Goal: Task Accomplishment & Management: Manage account settings

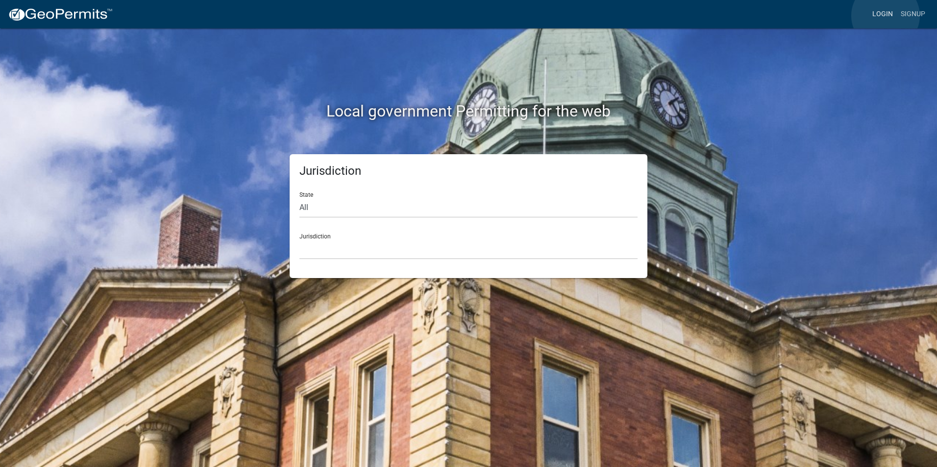
click at [885, 16] on link "Login" at bounding box center [882, 14] width 28 height 19
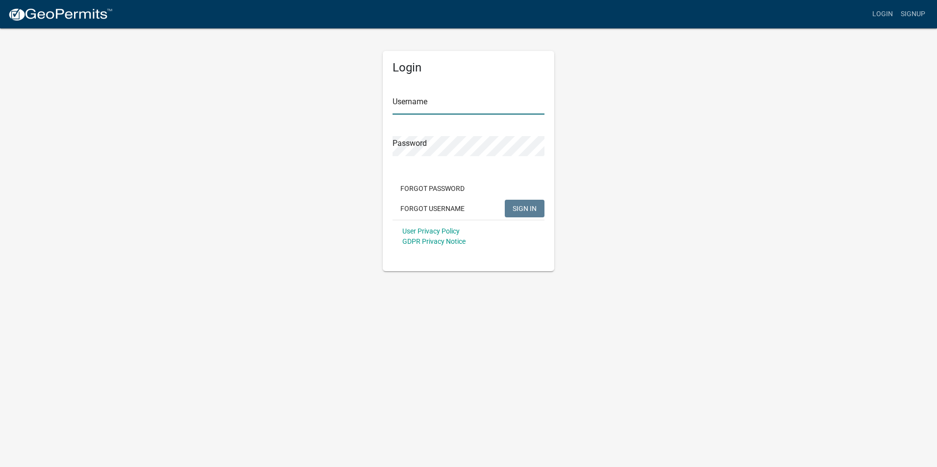
type input "nbaker"
click at [522, 205] on span "SIGN IN" at bounding box center [525, 208] width 24 height 8
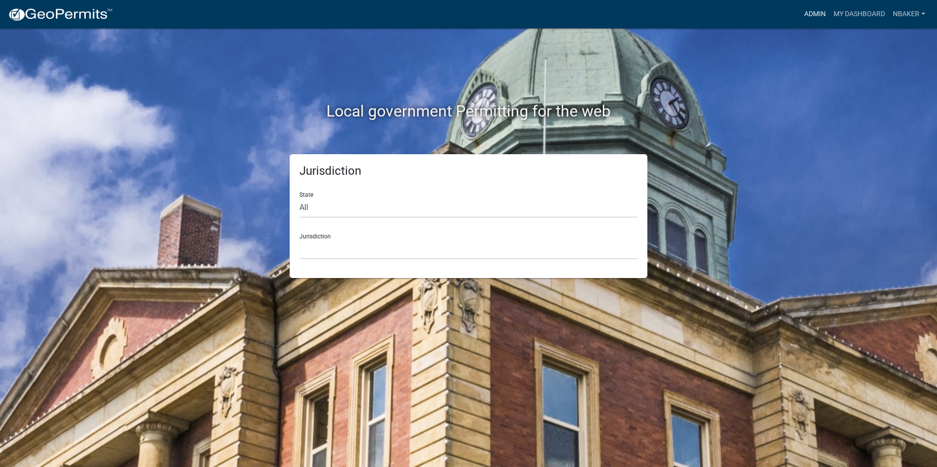
click at [808, 19] on link "Admin" at bounding box center [814, 14] width 29 height 19
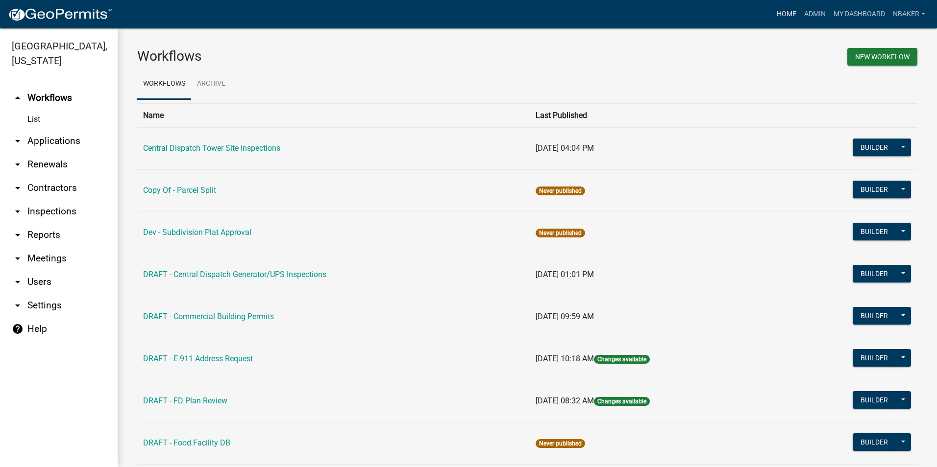
click at [792, 11] on link "Home" at bounding box center [786, 14] width 27 height 19
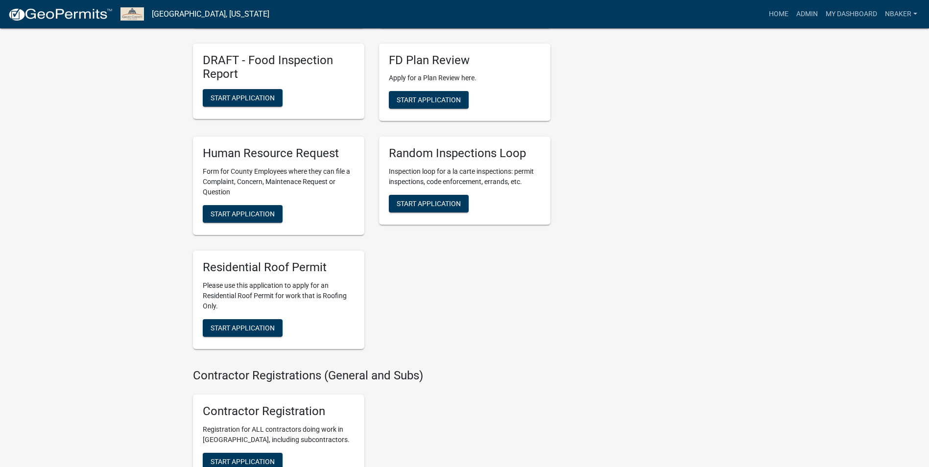
scroll to position [1519, 0]
click at [265, 337] on button "Start Application" at bounding box center [243, 328] width 80 height 18
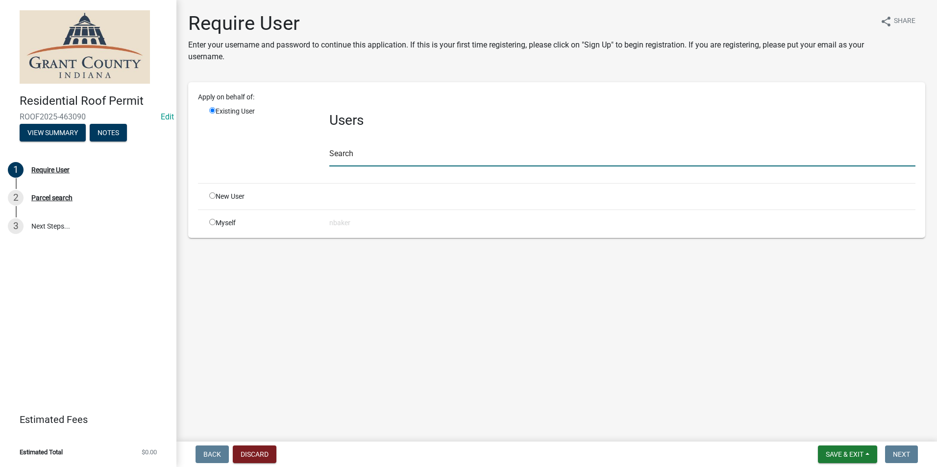
click at [394, 156] on input "text" at bounding box center [622, 156] width 586 height 20
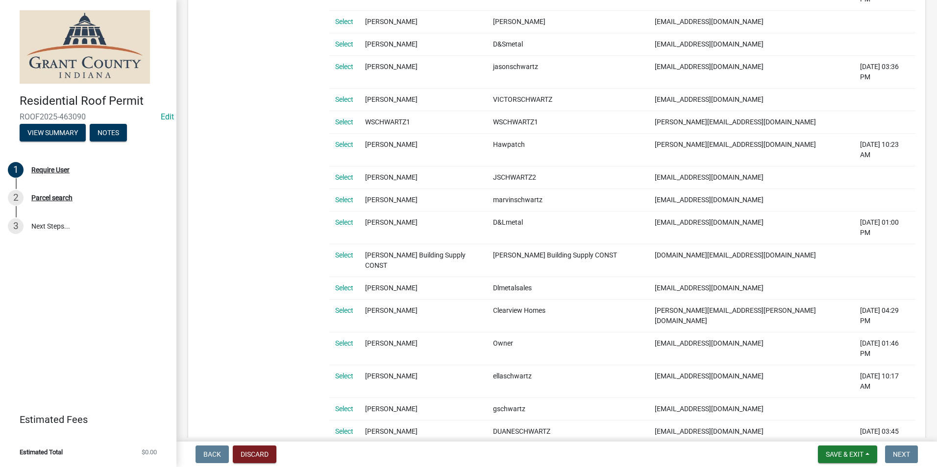
scroll to position [637, 0]
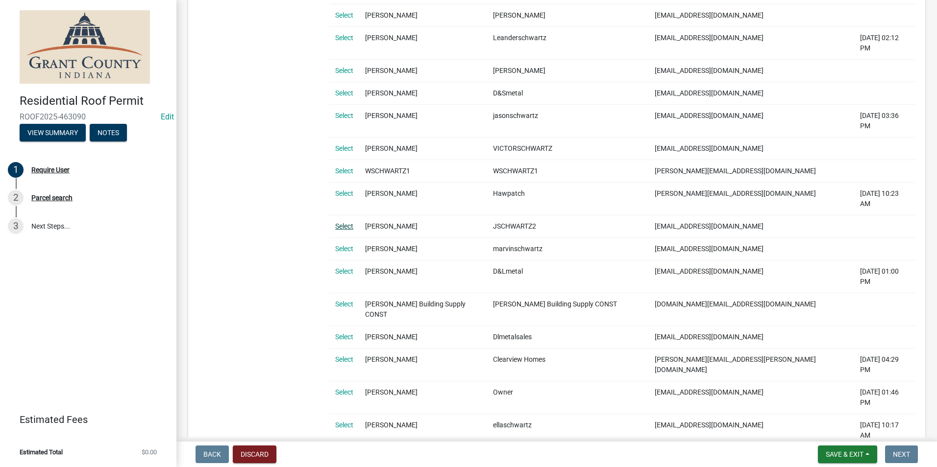
type input "Schwartz"
click at [345, 222] on link "Select" at bounding box center [344, 226] width 18 height 8
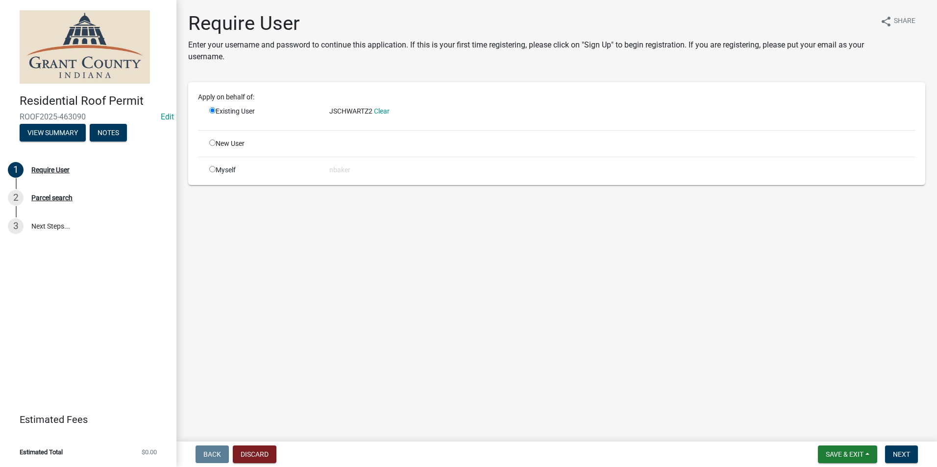
scroll to position [0, 0]
click at [388, 108] on link "Clear" at bounding box center [382, 111] width 16 height 8
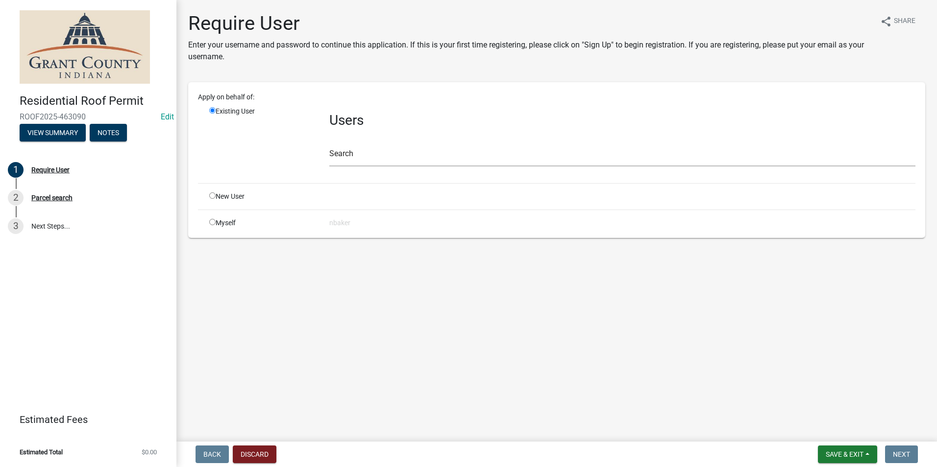
click at [209, 226] on div "Myself" at bounding box center [262, 223] width 120 height 10
click at [215, 221] on input "radio" at bounding box center [212, 222] width 6 height 6
radio input "true"
radio input "false"
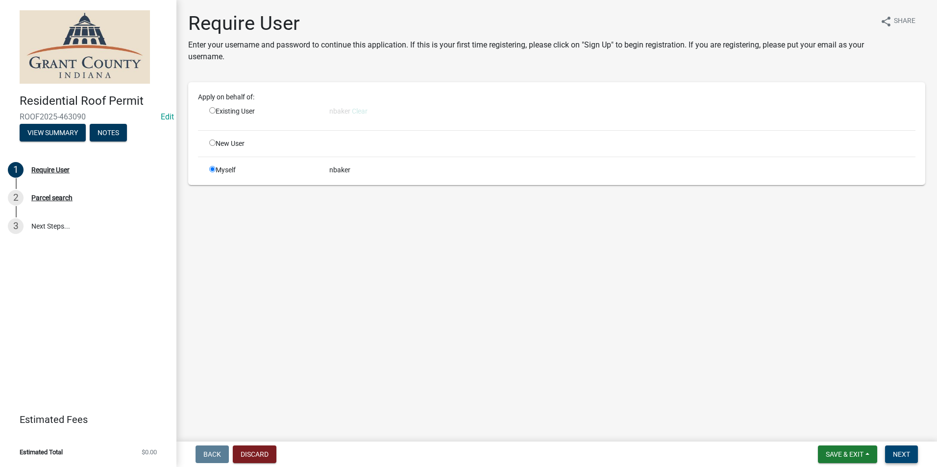
click at [896, 453] on span "Next" at bounding box center [901, 455] width 17 height 8
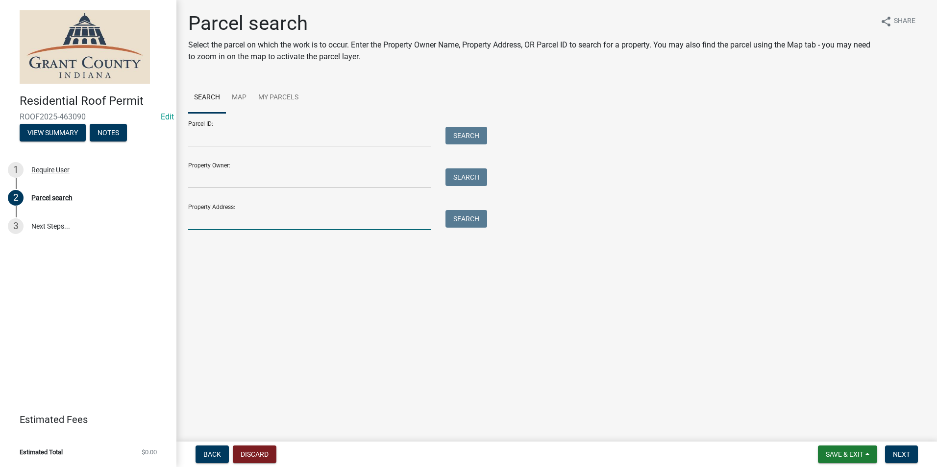
click at [363, 219] on input "Property Address:" at bounding box center [309, 220] width 243 height 20
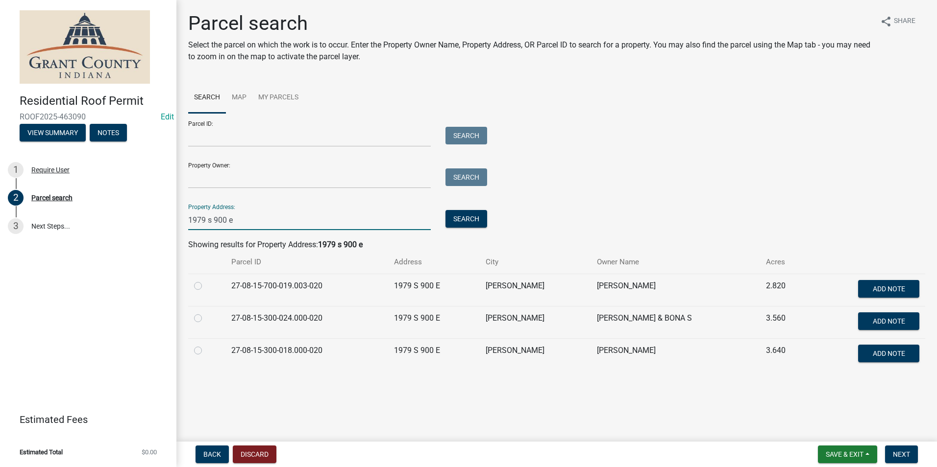
type input "1979 s 900 e"
click at [194, 315] on td at bounding box center [206, 322] width 37 height 32
click at [206, 313] on label at bounding box center [206, 313] width 0 height 0
click at [206, 319] on input "radio" at bounding box center [209, 316] width 6 height 6
radio input "true"
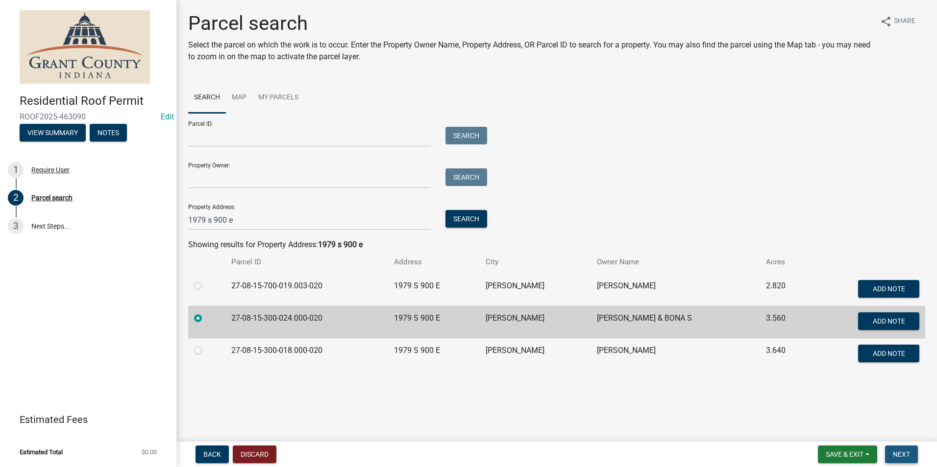
click at [907, 458] on span "Next" at bounding box center [901, 455] width 17 height 8
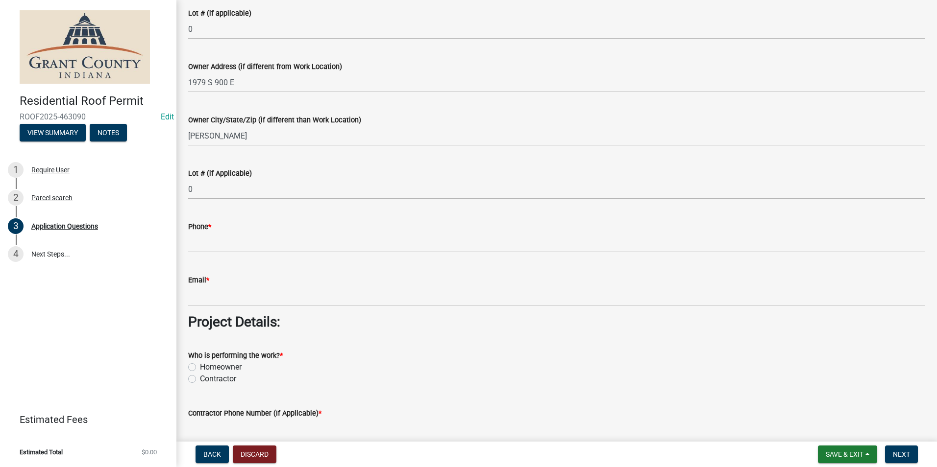
scroll to position [539, 0]
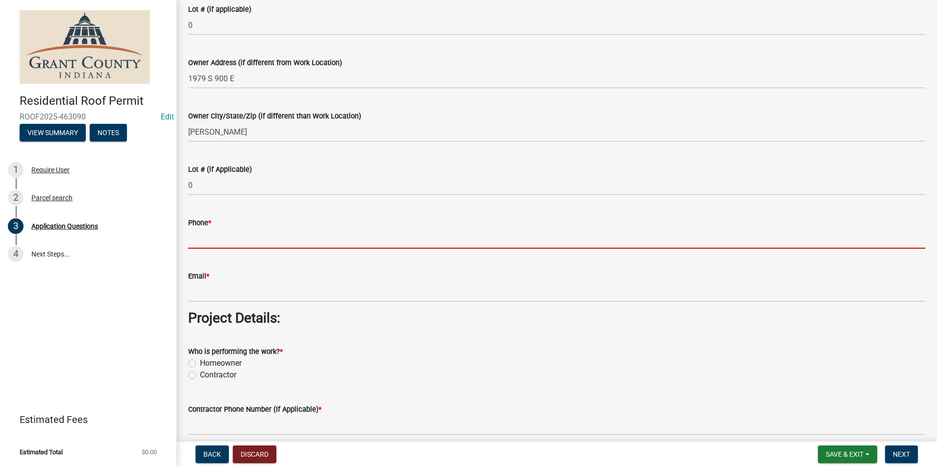
click at [362, 237] on input "Phone *" at bounding box center [556, 239] width 737 height 20
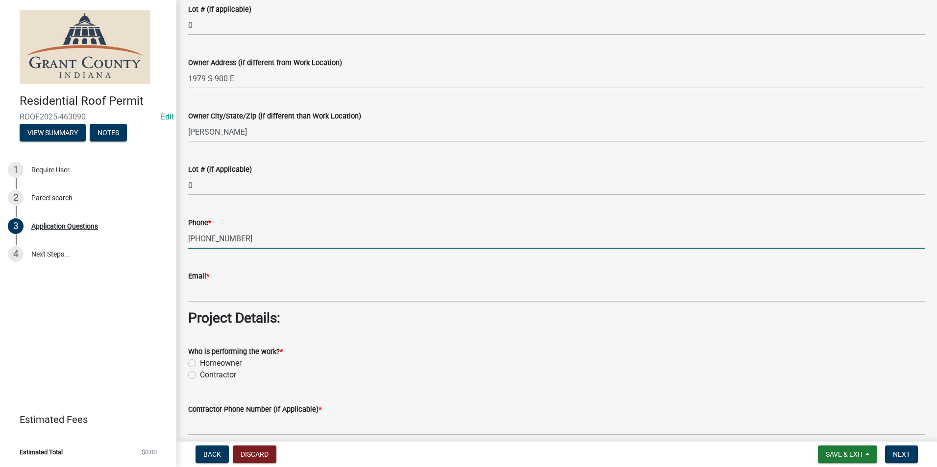
type input "765-661-5627"
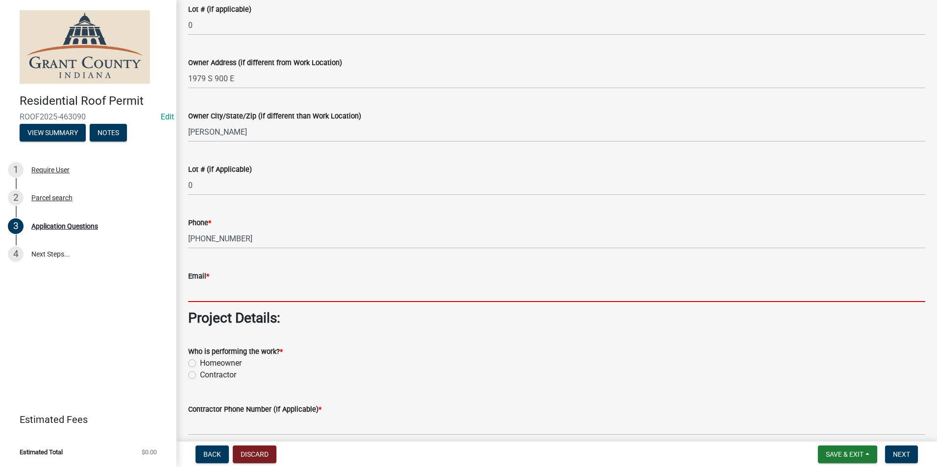
click at [292, 292] on input "Email *" at bounding box center [556, 292] width 737 height 20
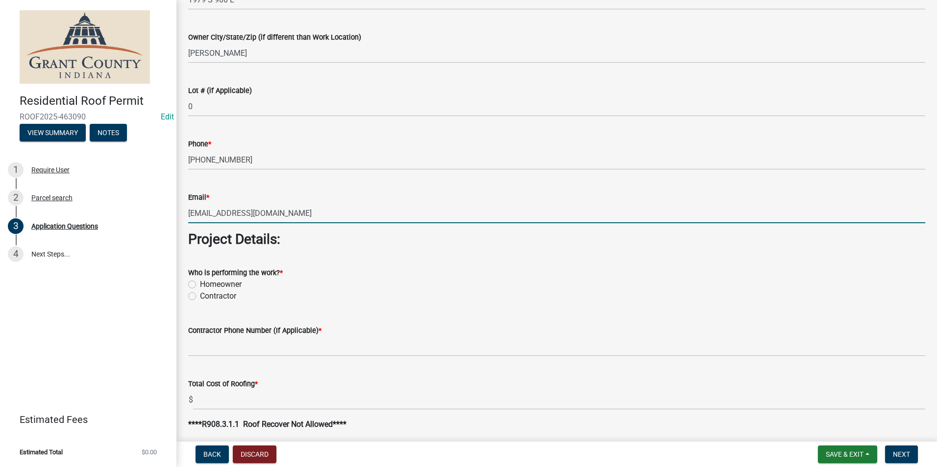
scroll to position [637, 0]
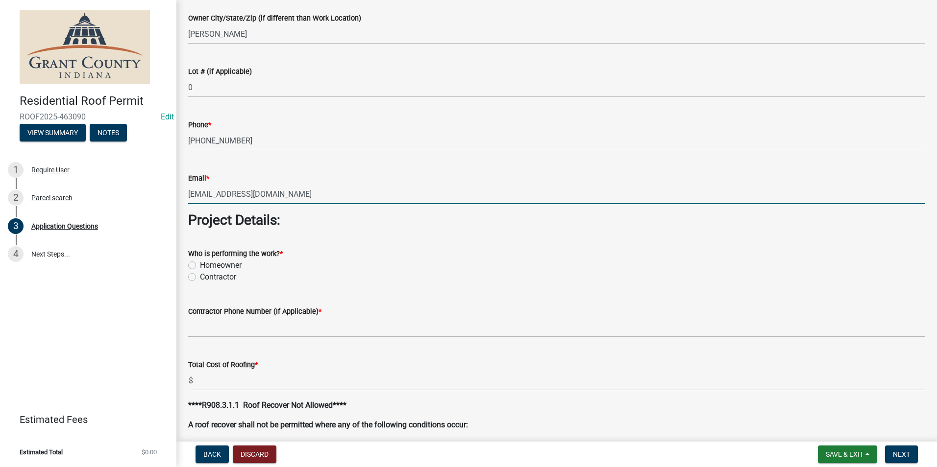
type input "longbowwoman@aol.com"
click at [200, 280] on label "Contractor" at bounding box center [218, 277] width 36 height 12
click at [200, 278] on input "Contractor" at bounding box center [203, 274] width 6 height 6
radio input "true"
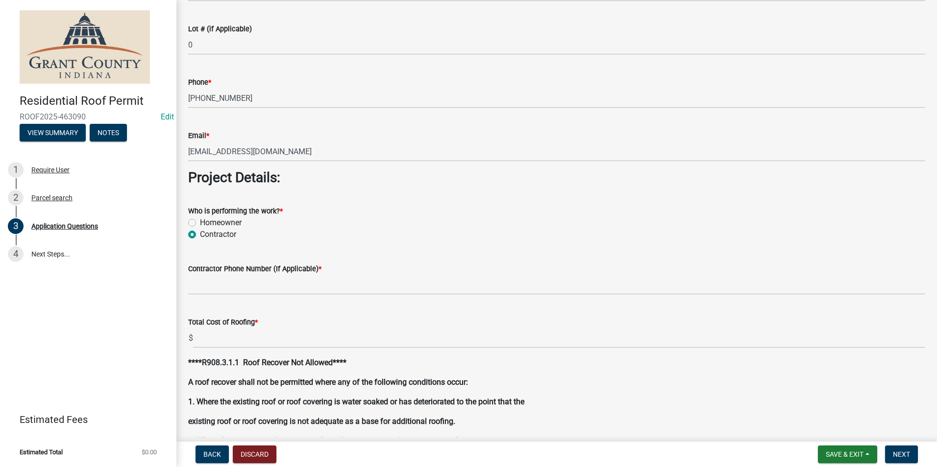
scroll to position [735, 0]
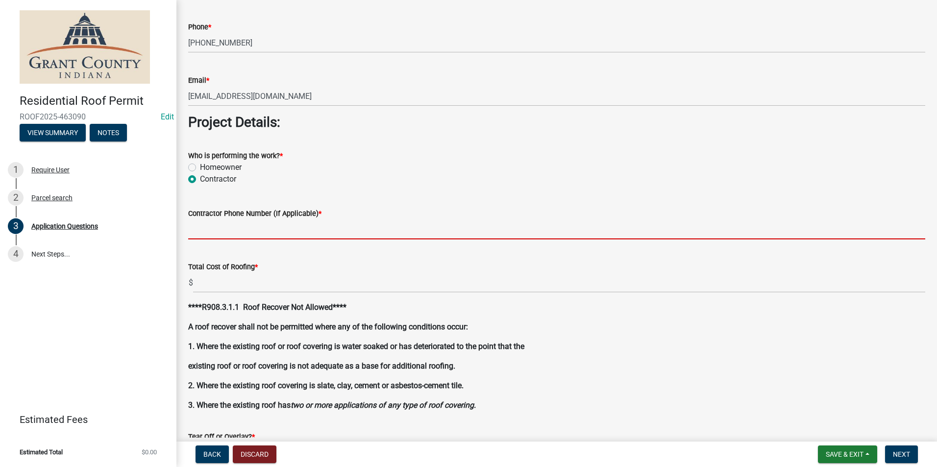
click at [258, 231] on input "Contractor Phone Number (If Applicable) *" at bounding box center [556, 230] width 737 height 20
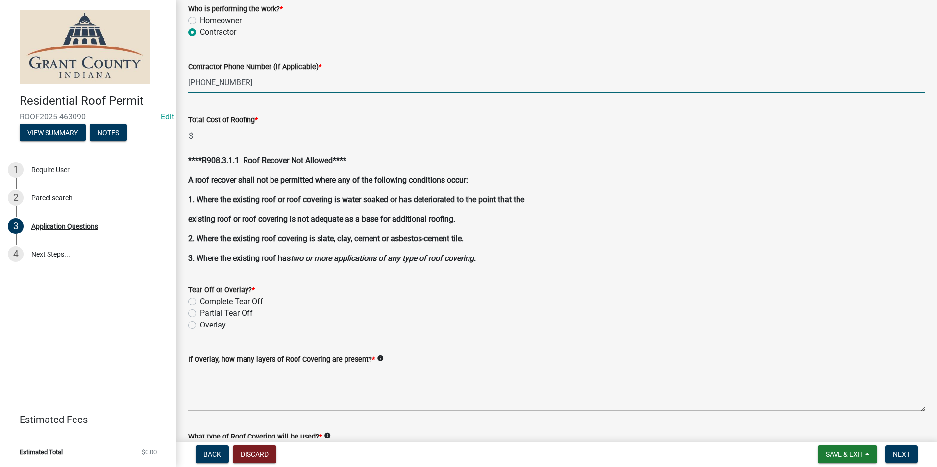
scroll to position [833, 0]
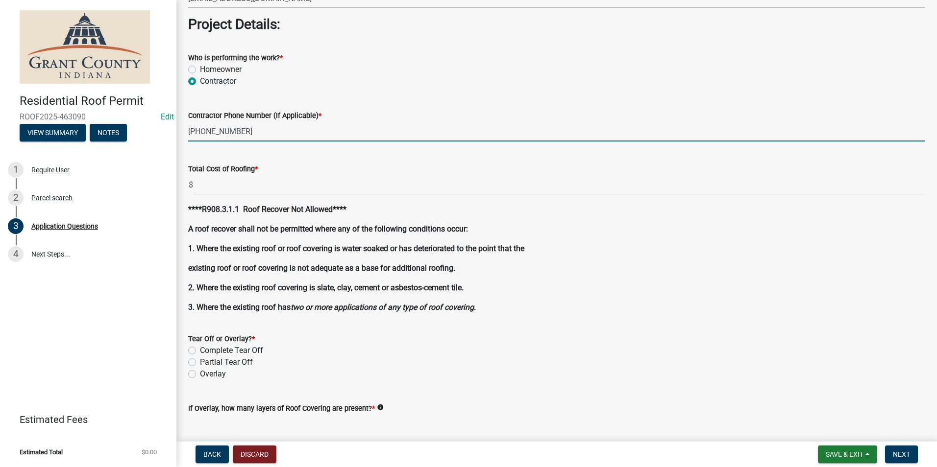
type input "419-203-5119"
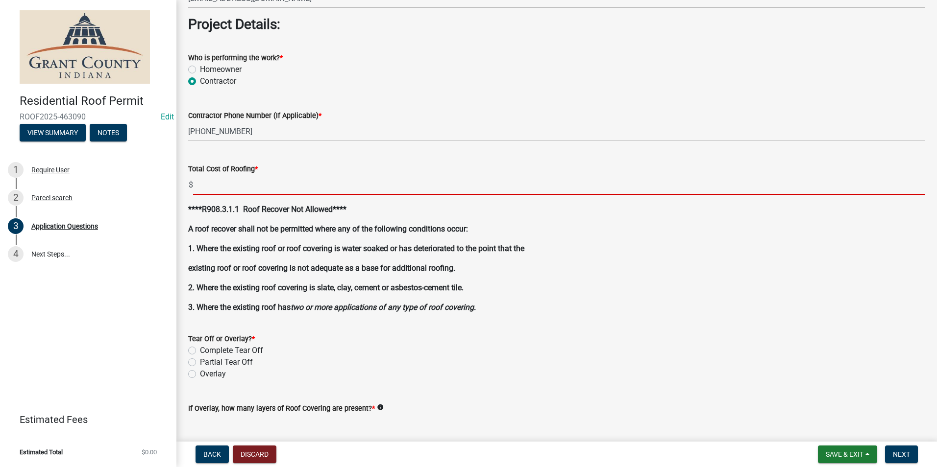
click at [247, 193] on input "text" at bounding box center [559, 185] width 732 height 20
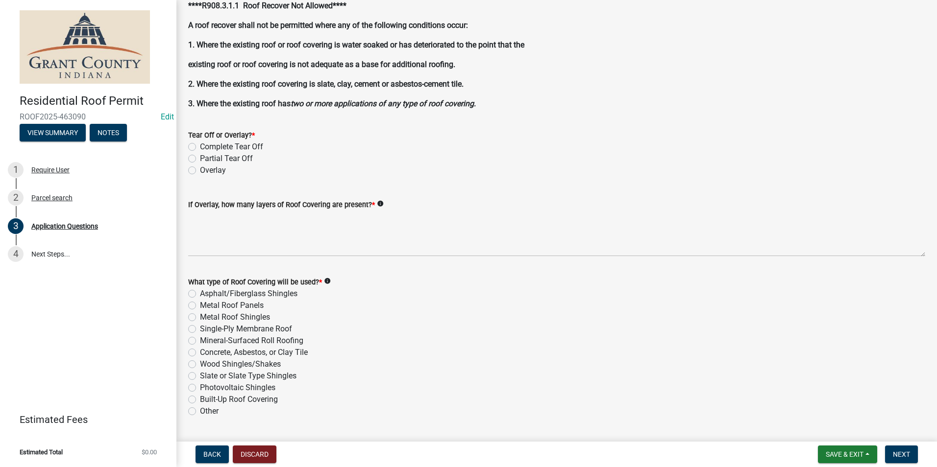
scroll to position [980, 0]
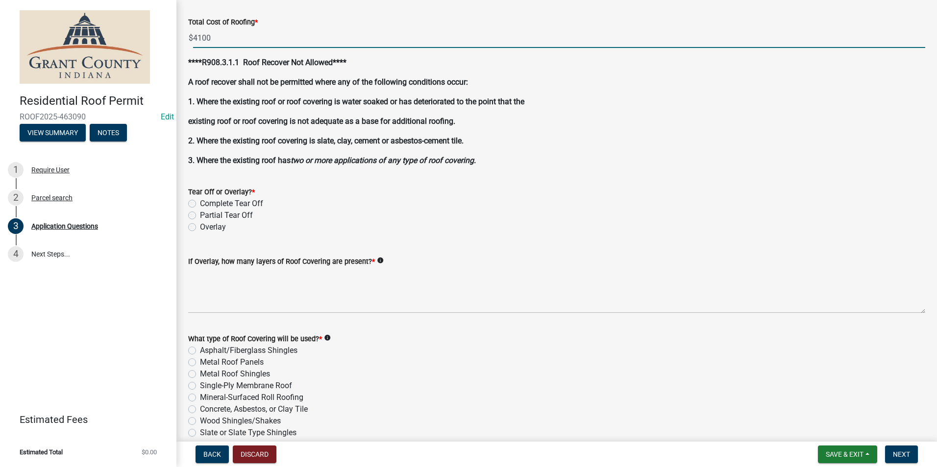
type input "4100.00"
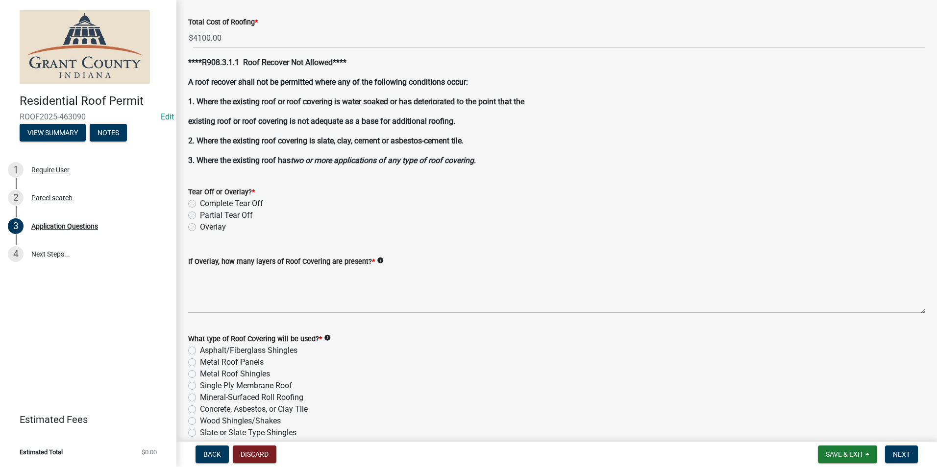
click at [200, 227] on label "Overlay" at bounding box center [213, 227] width 26 height 12
click at [200, 227] on input "Overlay" at bounding box center [203, 224] width 6 height 6
radio input "true"
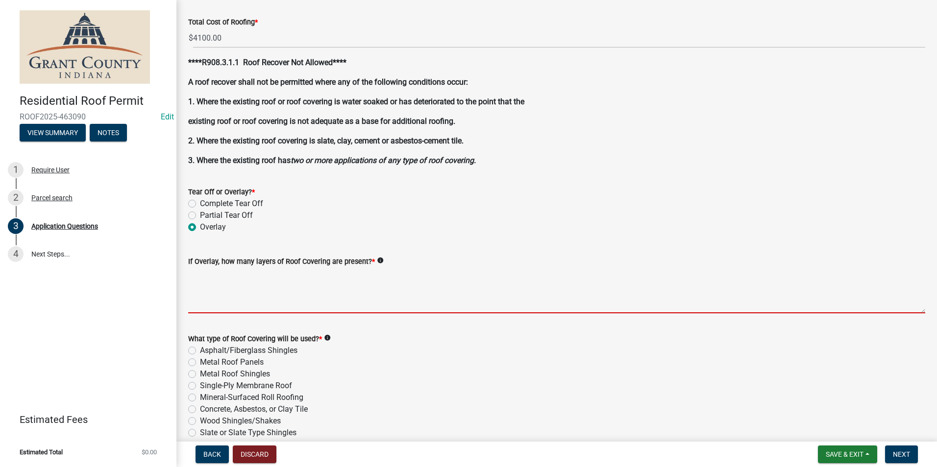
click at [203, 280] on textarea "If Overlay, how many layers of Roof Covering are present? *" at bounding box center [556, 291] width 737 height 46
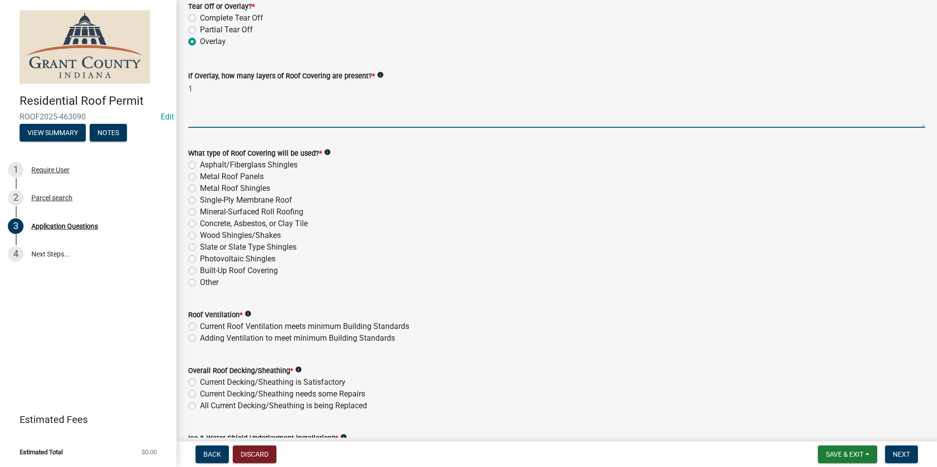
scroll to position [1176, 0]
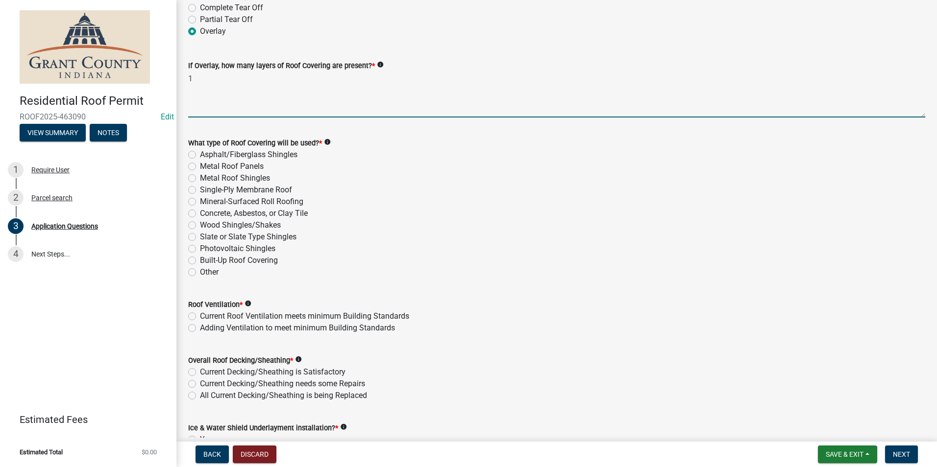
type textarea "1"
click at [200, 167] on label "Metal Roof Panels" at bounding box center [232, 167] width 64 height 12
click at [200, 167] on input "Metal Roof Panels" at bounding box center [203, 164] width 6 height 6
radio input "true"
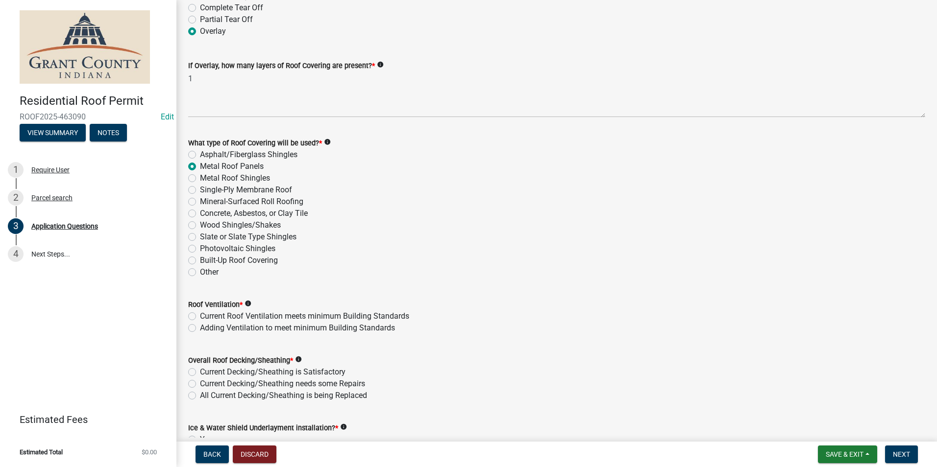
scroll to position [1274, 0]
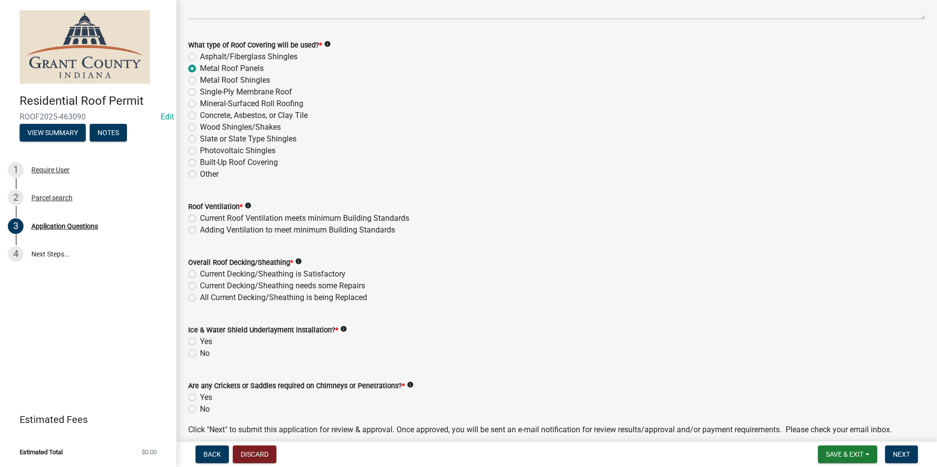
click at [200, 218] on label "Current Roof Ventilation meets minimum Building Standards" at bounding box center [304, 219] width 209 height 12
click at [200, 218] on input "Current Roof Ventilation meets minimum Building Standards" at bounding box center [203, 216] width 6 height 6
radio input "true"
click at [200, 274] on label "Current Decking/Sheathing is Satisfactory" at bounding box center [273, 274] width 146 height 12
click at [200, 274] on input "Current Decking/Sheathing is Satisfactory" at bounding box center [203, 271] width 6 height 6
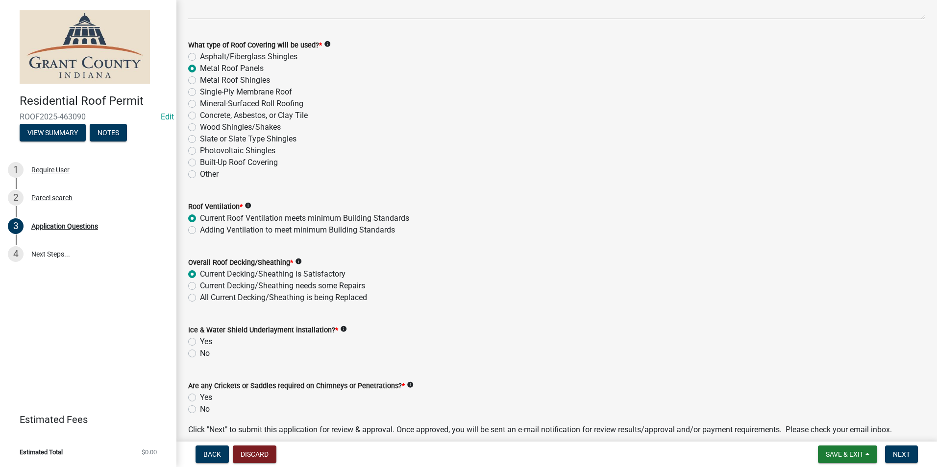
radio input "true"
click at [200, 342] on label "Yes" at bounding box center [206, 342] width 12 height 12
click at [200, 342] on input "Yes" at bounding box center [203, 339] width 6 height 6
radio input "true"
click at [200, 410] on label "No" at bounding box center [205, 410] width 10 height 12
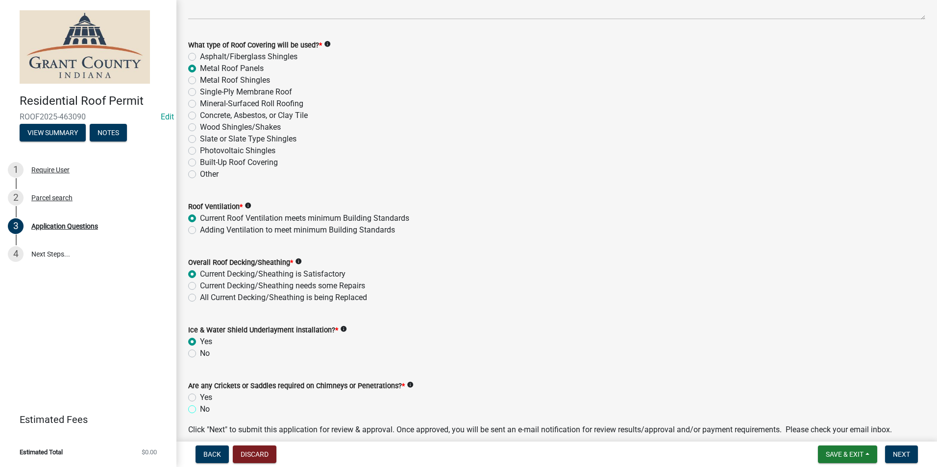
click at [200, 410] on input "No" at bounding box center [203, 407] width 6 height 6
radio input "true"
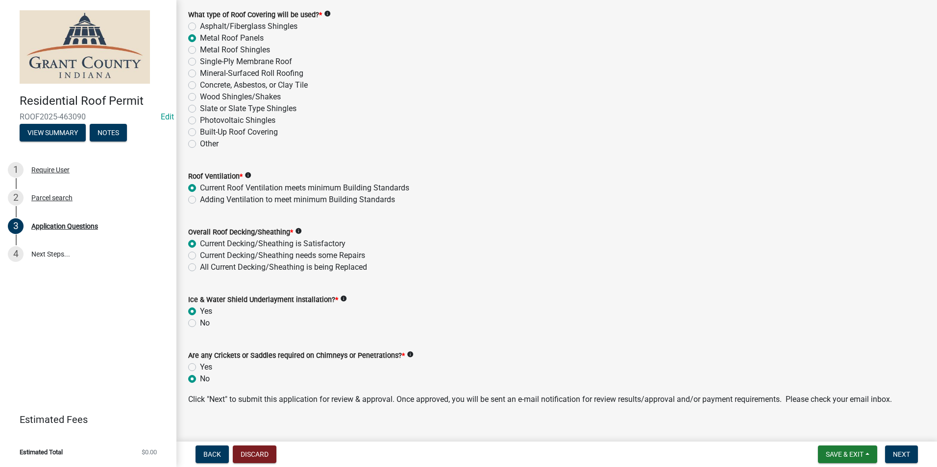
scroll to position [1318, 0]
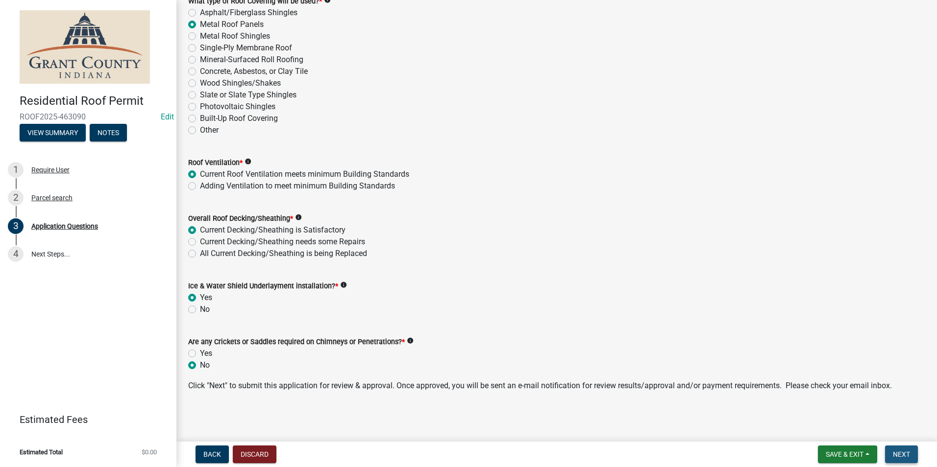
click at [908, 463] on button "Next" at bounding box center [901, 455] width 33 height 18
click at [907, 459] on span "Next" at bounding box center [901, 455] width 17 height 8
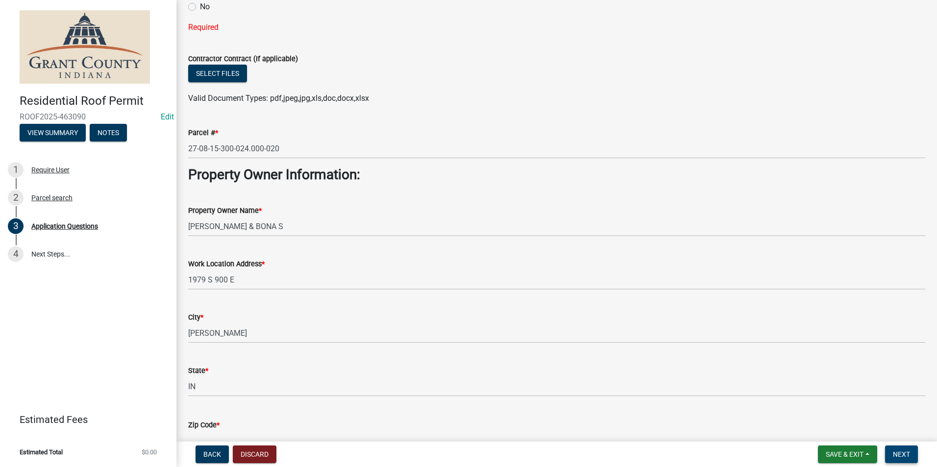
scroll to position [0, 0]
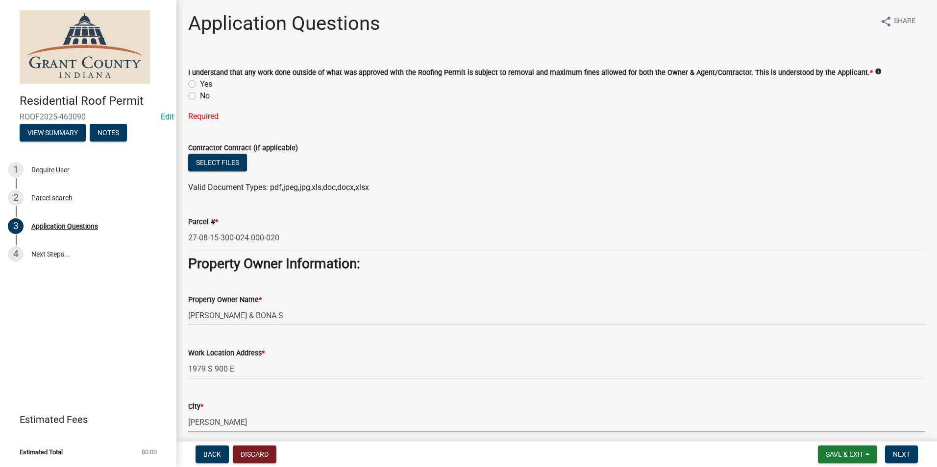
click at [200, 86] on label "Yes" at bounding box center [206, 84] width 12 height 12
click at [200, 85] on input "Yes" at bounding box center [203, 81] width 6 height 6
radio input "true"
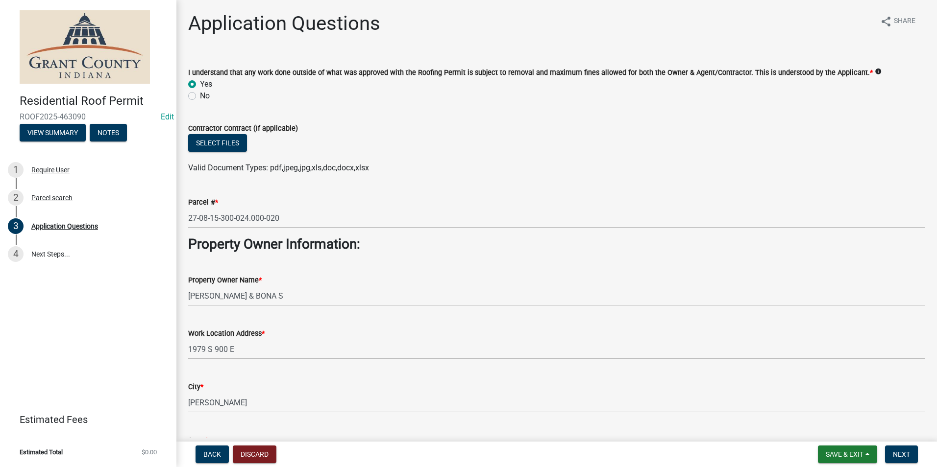
click at [910, 445] on nav "Back Discard Save & Exit Save Save & Exit Next" at bounding box center [556, 454] width 760 height 25
click at [910, 454] on button "Next" at bounding box center [901, 455] width 33 height 18
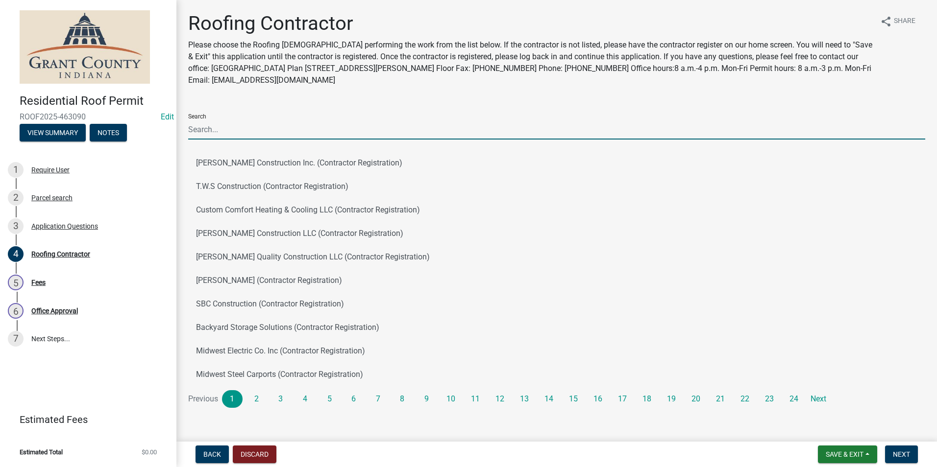
click at [379, 126] on input "Search" at bounding box center [556, 130] width 737 height 20
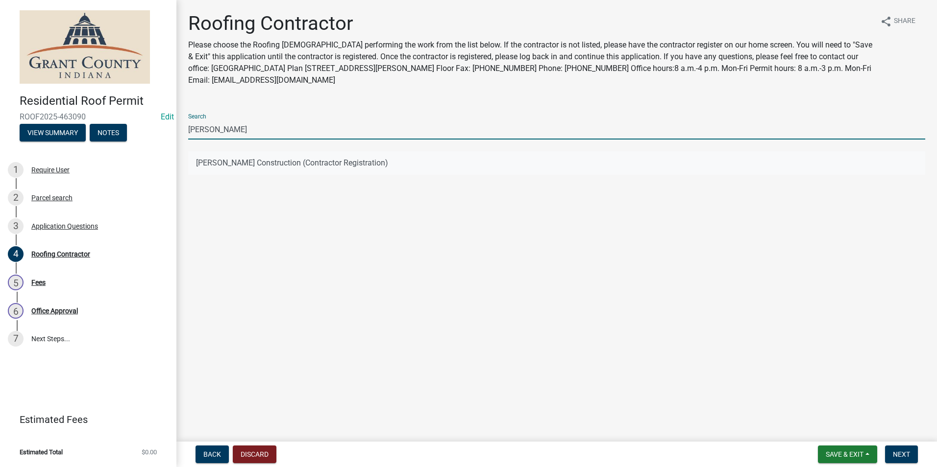
type input "Johnny"
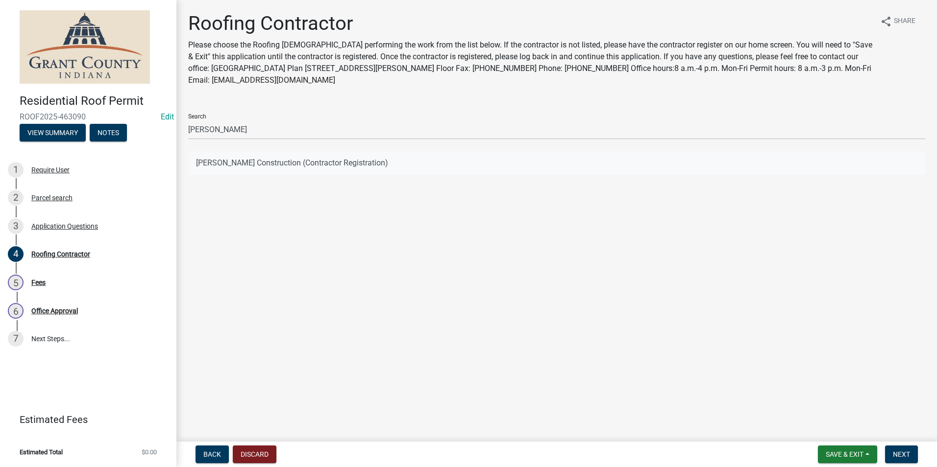
click at [202, 159] on button "Johnny Schwartz Construction (Contractor Registration)" at bounding box center [556, 163] width 737 height 24
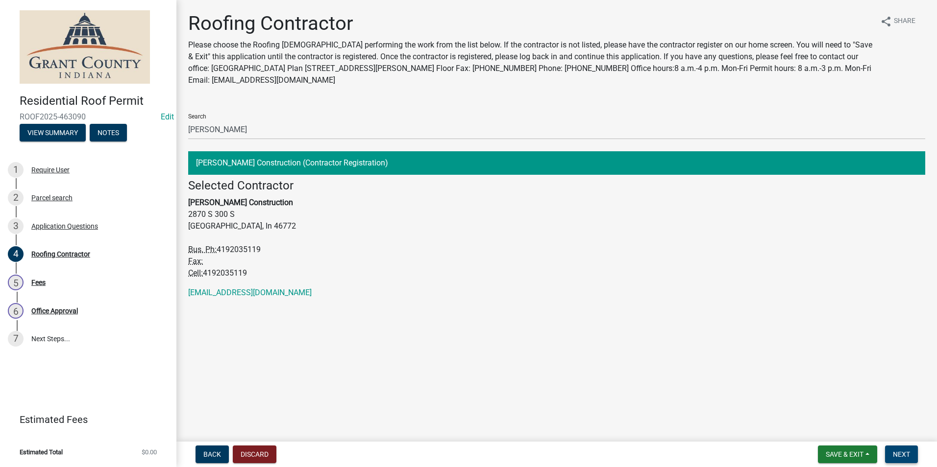
click at [914, 452] on button "Next" at bounding box center [901, 455] width 33 height 18
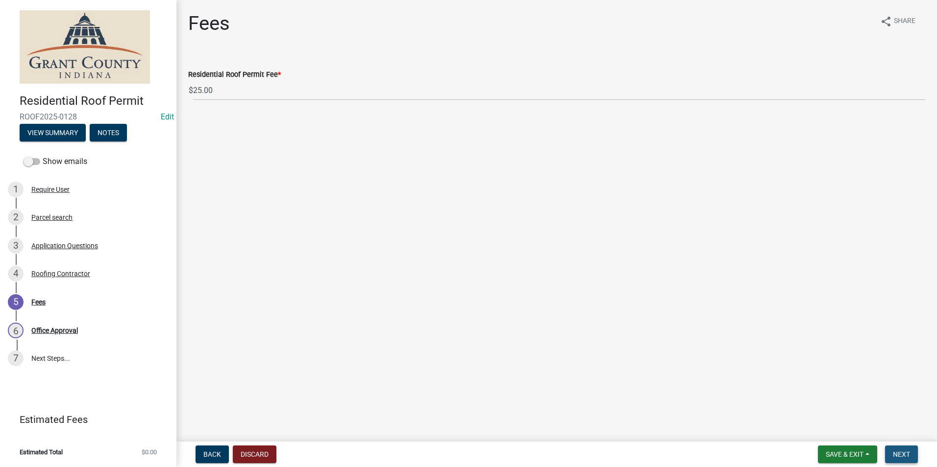
click at [914, 452] on button "Next" at bounding box center [901, 455] width 33 height 18
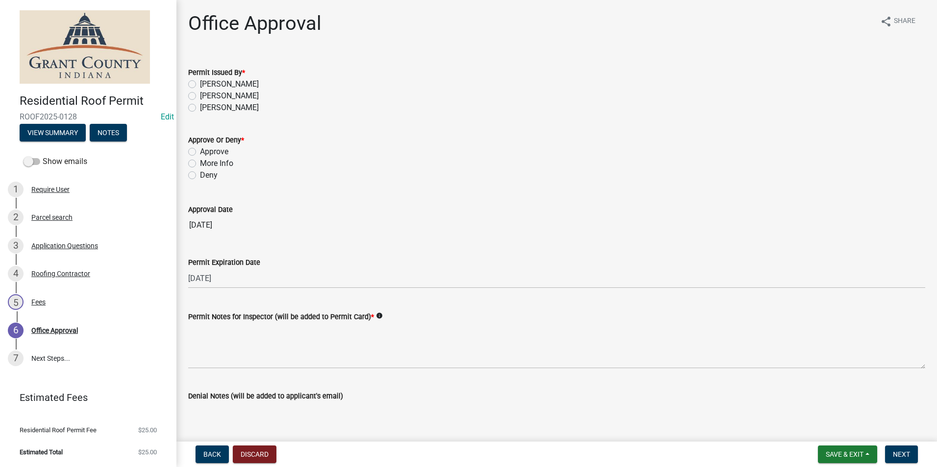
click at [200, 83] on label "[PERSON_NAME]" at bounding box center [229, 84] width 59 height 12
click at [200, 83] on input "[PERSON_NAME]" at bounding box center [203, 81] width 6 height 6
radio input "true"
click at [200, 152] on label "Approve" at bounding box center [214, 152] width 28 height 12
click at [200, 152] on input "Approve" at bounding box center [203, 149] width 6 height 6
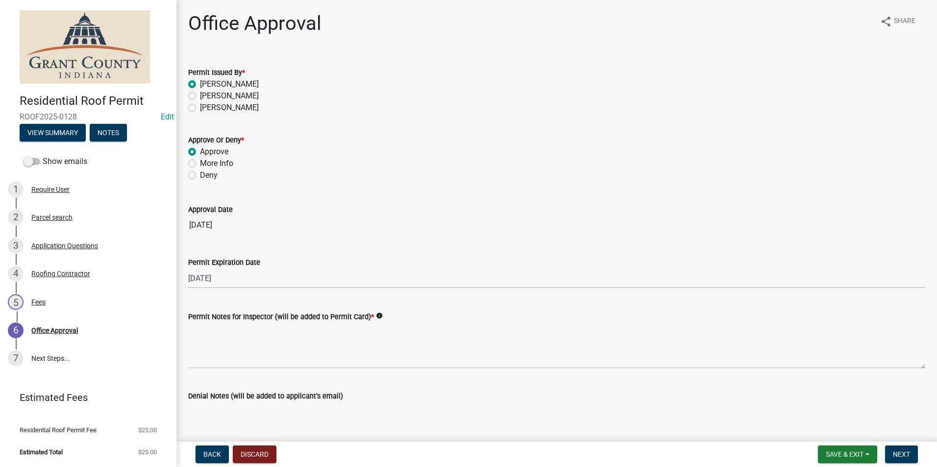
radio input "true"
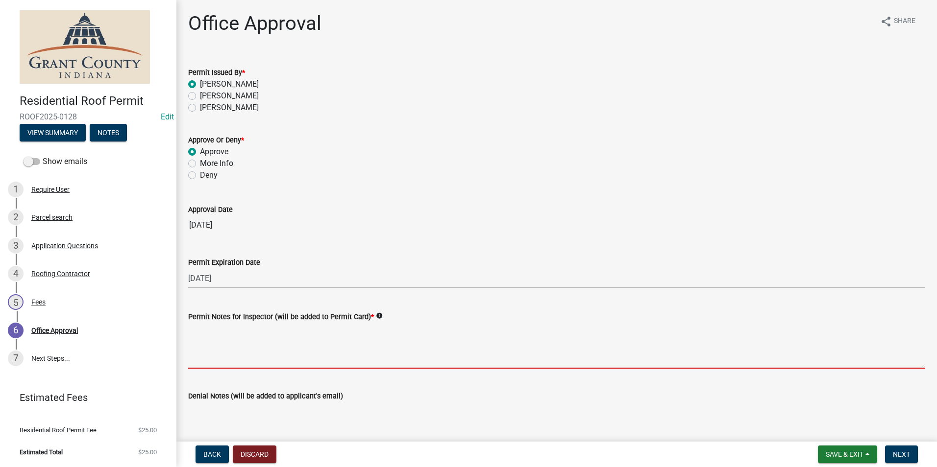
click at [233, 340] on textarea "Permit Notes for Inspector (will be added to Permit Card) *" at bounding box center [556, 346] width 737 height 46
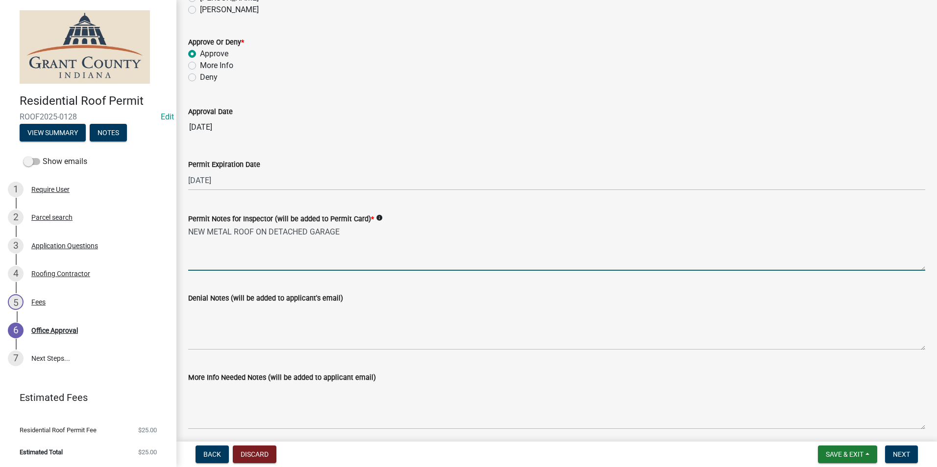
scroll to position [136, 0]
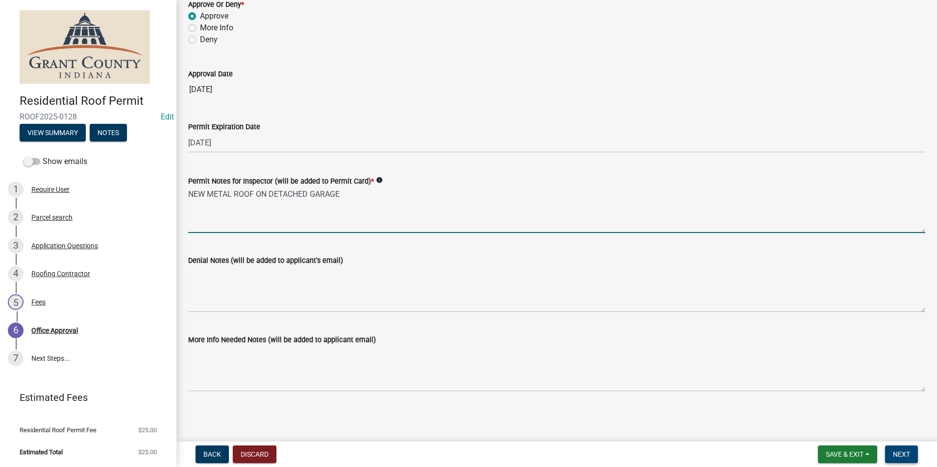
type textarea "NEW METAL ROOF ON DETACHED GARAGE"
click at [896, 451] on span "Next" at bounding box center [901, 455] width 17 height 8
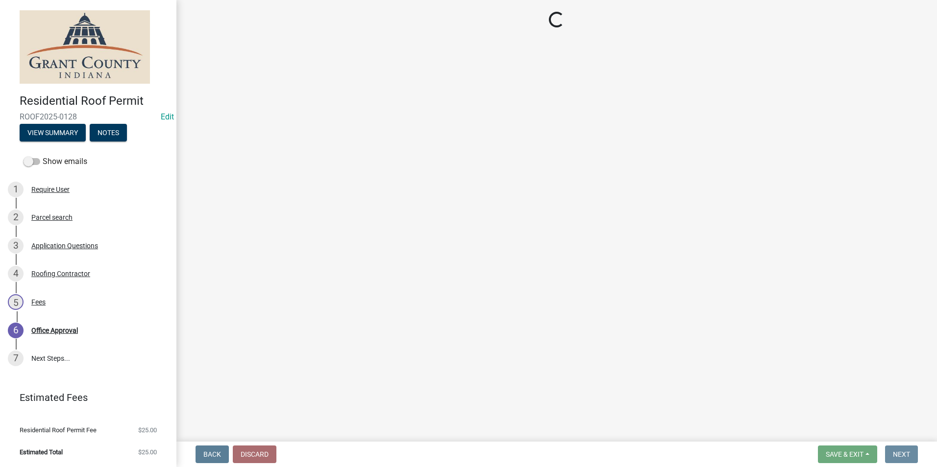
scroll to position [0, 0]
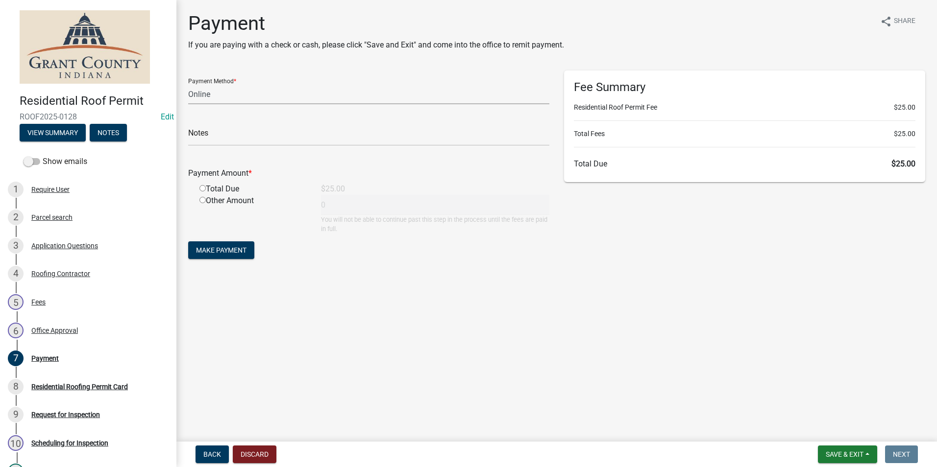
click at [234, 91] on select "Credit Card POS Check Cash Online" at bounding box center [368, 94] width 361 height 20
select select "0: 2"
click at [188, 84] on select "Credit Card POS Check Cash Online" at bounding box center [368, 94] width 361 height 20
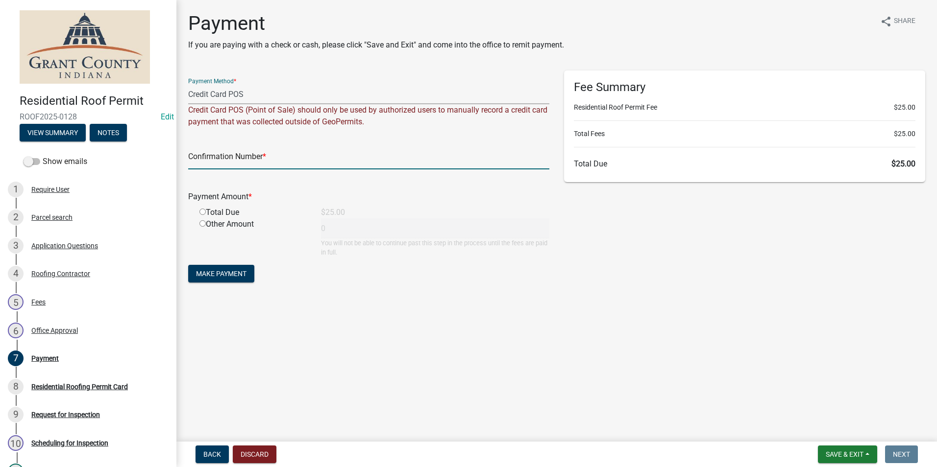
click at [232, 158] on input "text" at bounding box center [368, 159] width 361 height 20
paste input "14808056"
type input "14808056"
click at [203, 211] on input "radio" at bounding box center [202, 212] width 6 height 6
radio input "true"
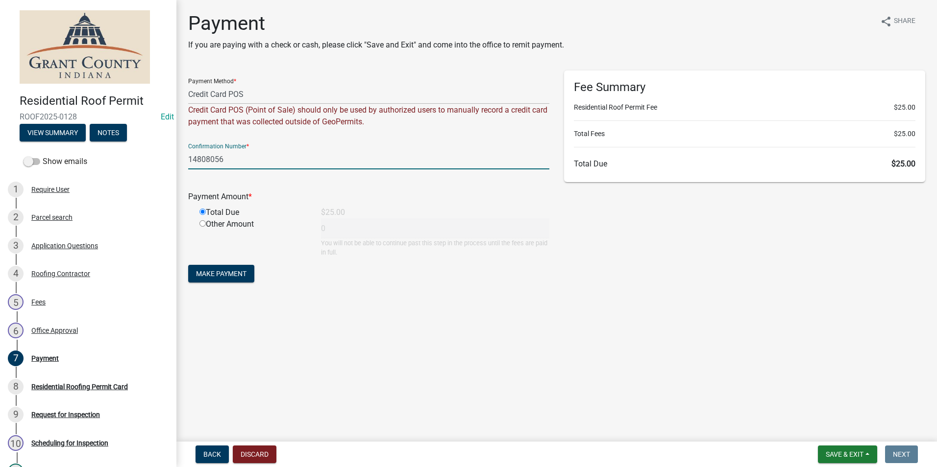
type input "25"
click at [222, 281] on button "Make Payment" at bounding box center [221, 274] width 66 height 18
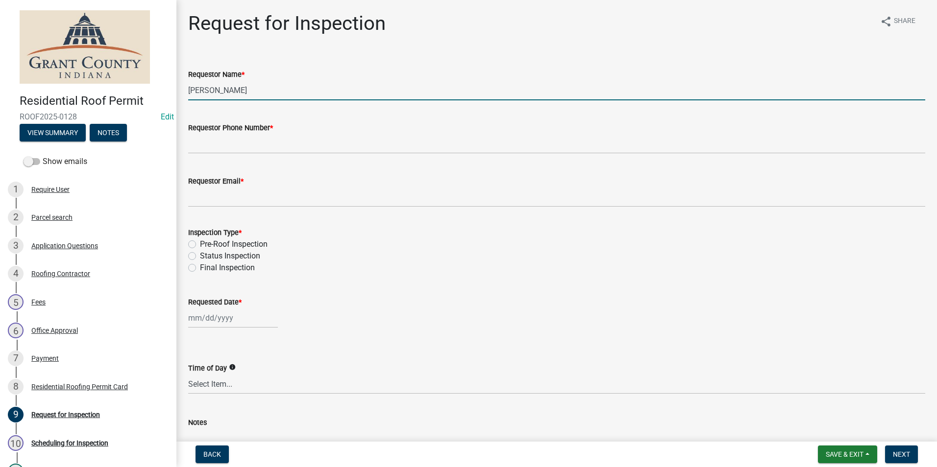
drag, startPoint x: 272, startPoint y: 88, endPoint x: 185, endPoint y: 96, distance: 88.1
click at [185, 96] on div "Requestor Name * Nolan Baker" at bounding box center [557, 78] width 752 height 46
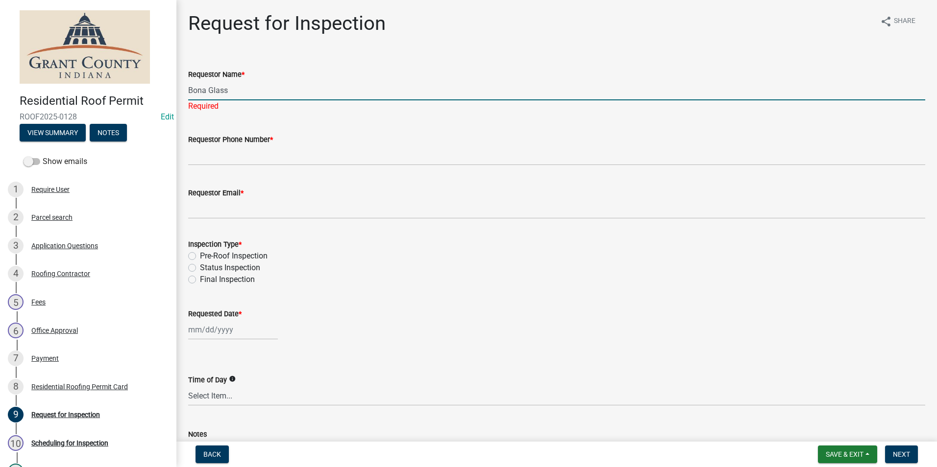
type input "Bona Glass"
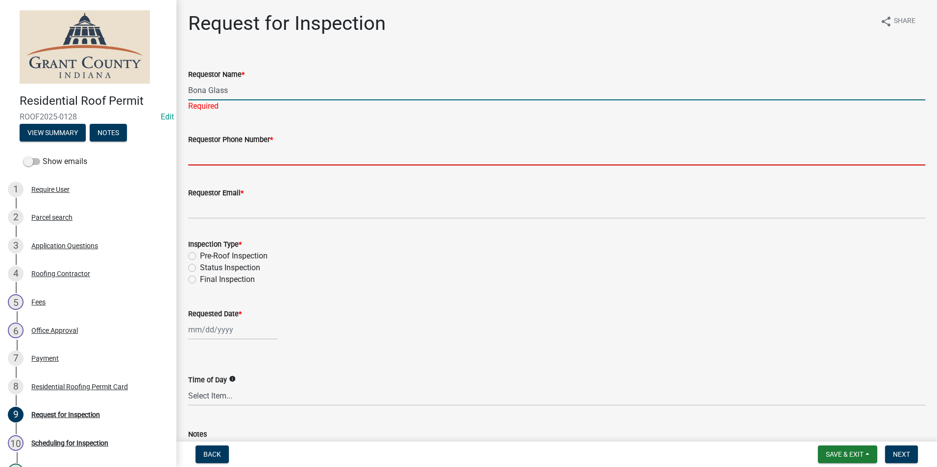
click at [312, 151] on input "Requestor Phone Number *" at bounding box center [556, 156] width 737 height 20
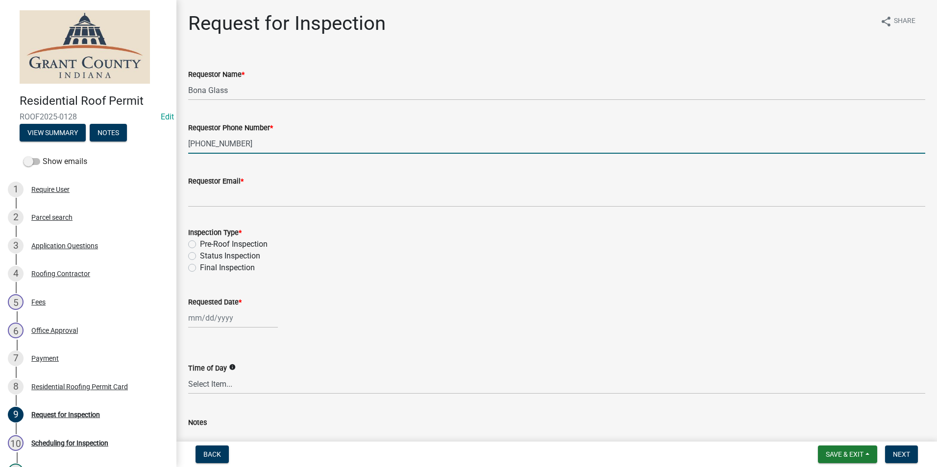
type input "765-661-5627"
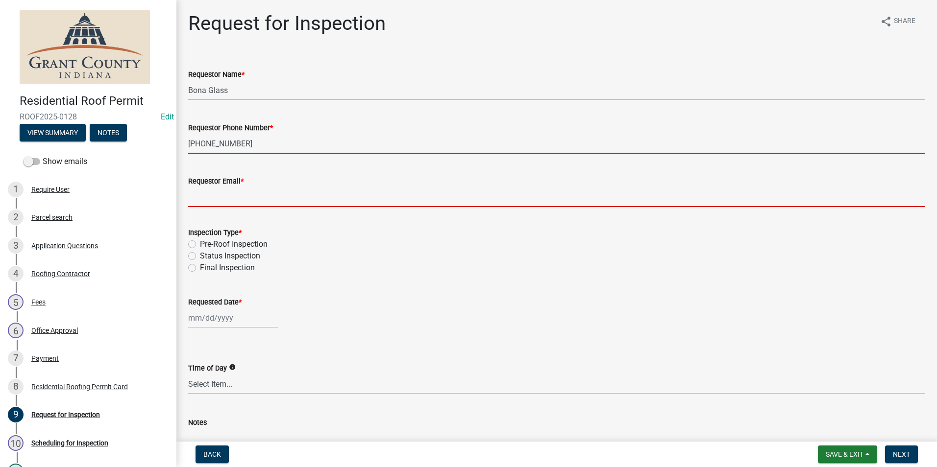
click at [295, 199] on input "Requestor Email *" at bounding box center [556, 197] width 737 height 20
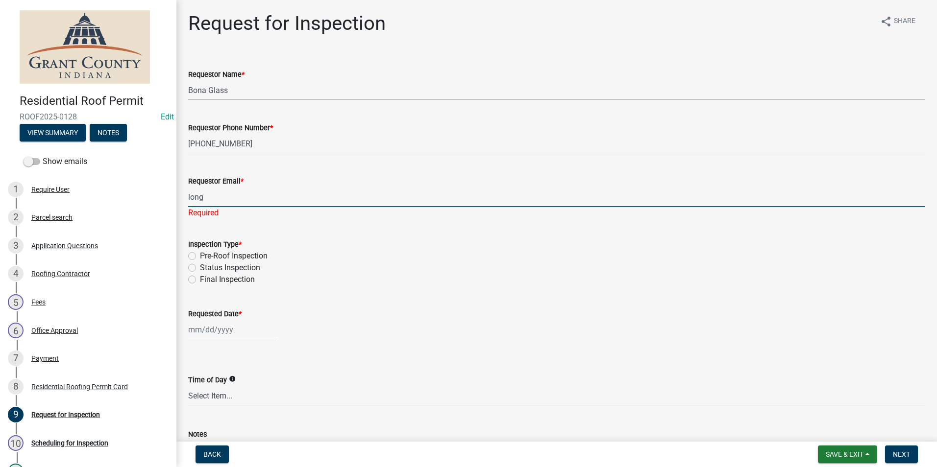
type input "longbowwoman@aol.com"
click at [197, 258] on div "Inspection Type * Pre-Roof Inspection Status Inspection Final Inspection" at bounding box center [556, 262] width 737 height 47
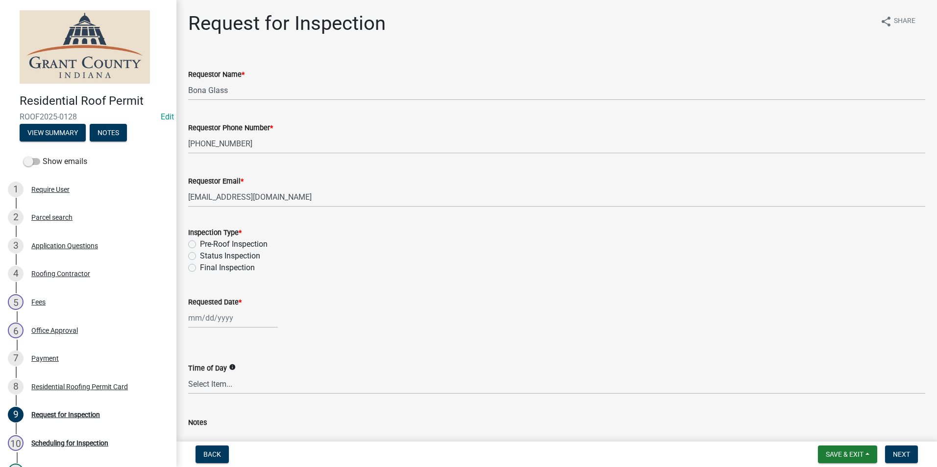
click at [200, 244] on label "Pre-Roof Inspection" at bounding box center [234, 245] width 68 height 12
click at [200, 244] on input "Pre-Roof Inspection" at bounding box center [203, 242] width 6 height 6
radio input "true"
click at [217, 319] on div at bounding box center [233, 318] width 90 height 20
select select "8"
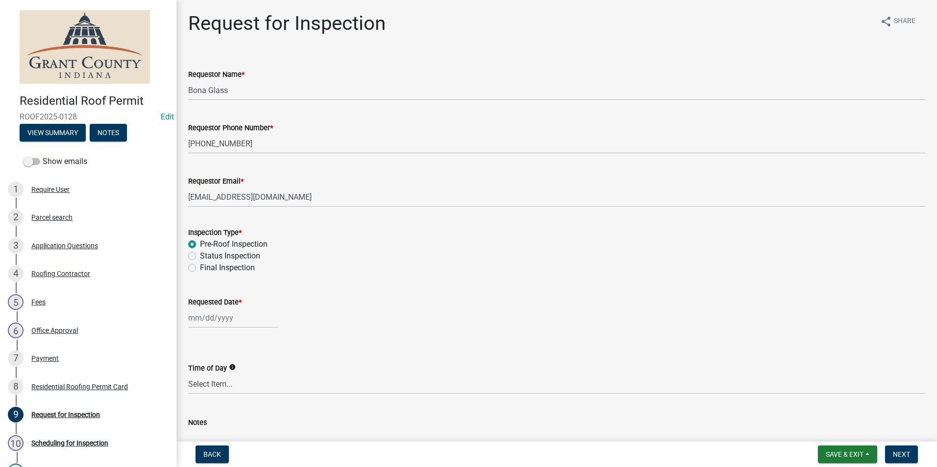
select select "2025"
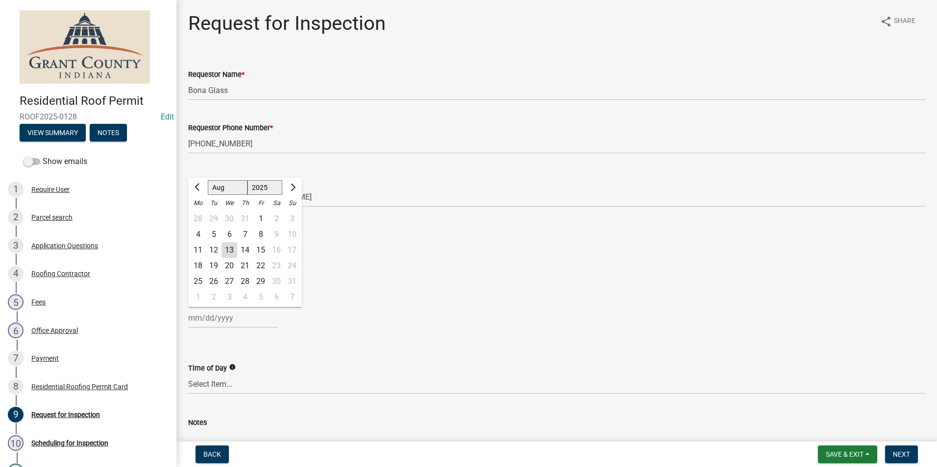
click at [231, 246] on div "13" at bounding box center [229, 251] width 16 height 16
type input "[DATE]"
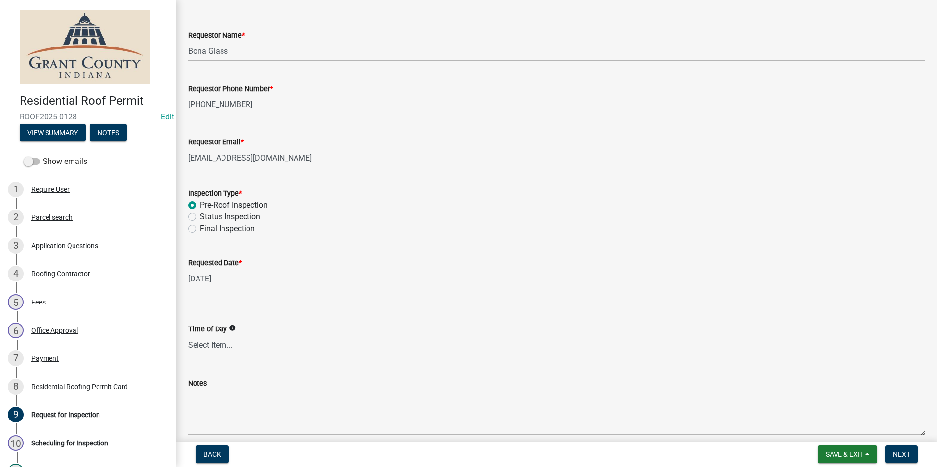
scroll to position [83, 0]
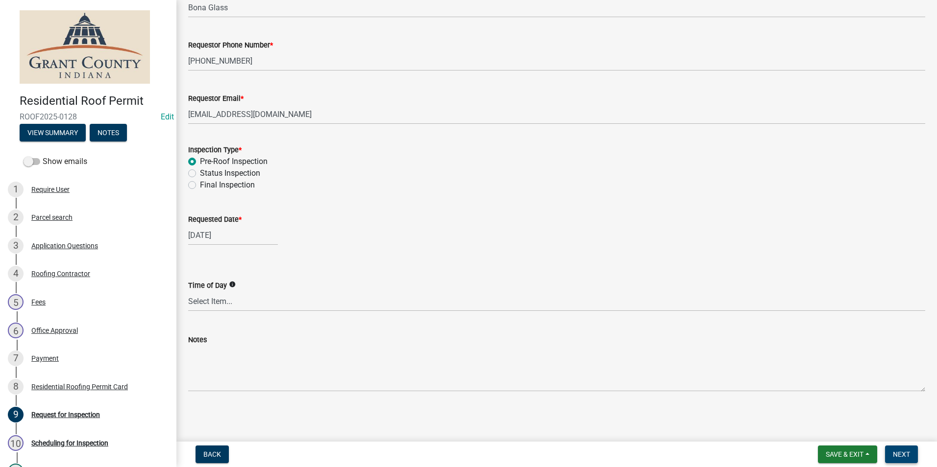
click at [900, 448] on button "Next" at bounding box center [901, 455] width 33 height 18
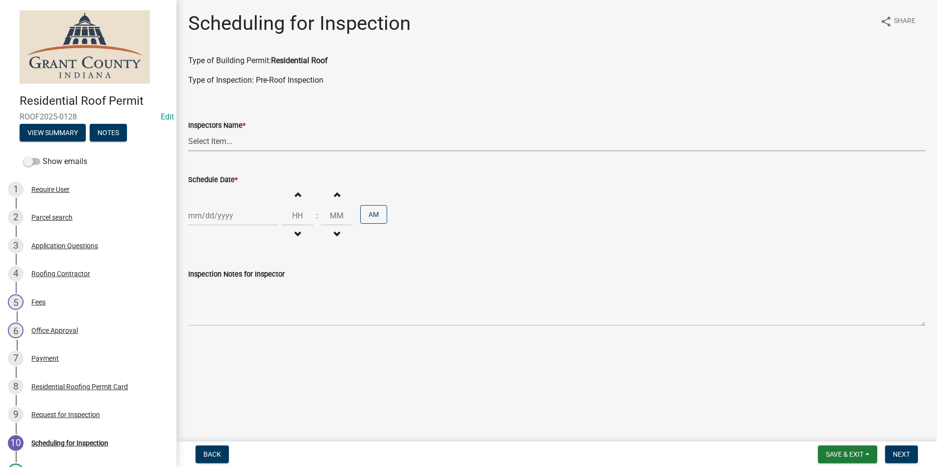
drag, startPoint x: 319, startPoint y: 149, endPoint x: 307, endPoint y: 153, distance: 12.4
click at [319, 149] on select "Select Item... rberryhill (Randy Berryhill) jecouch (Jeffrey Couch) BBenefield …" at bounding box center [556, 141] width 737 height 20
select select "d7f9a44a-d2ea-4d3c-83b3-1aa71c950bd5"
click at [188, 131] on select "Select Item... rberryhill (Randy Berryhill) jecouch (Jeffrey Couch) BBenefield …" at bounding box center [556, 141] width 737 height 20
click at [234, 214] on div at bounding box center [233, 216] width 90 height 20
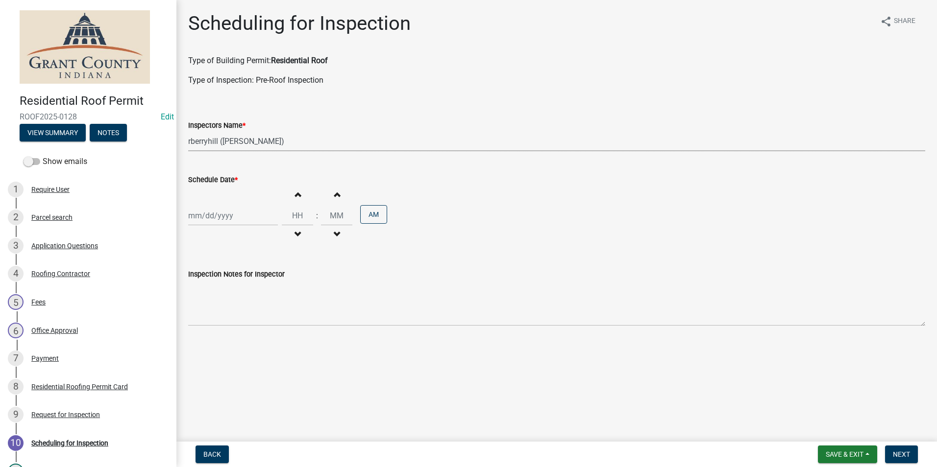
select select "8"
select select "2025"
click at [229, 296] on div "13" at bounding box center [229, 300] width 16 height 16
type input "[DATE]"
click at [894, 449] on button "Next" at bounding box center [901, 455] width 33 height 18
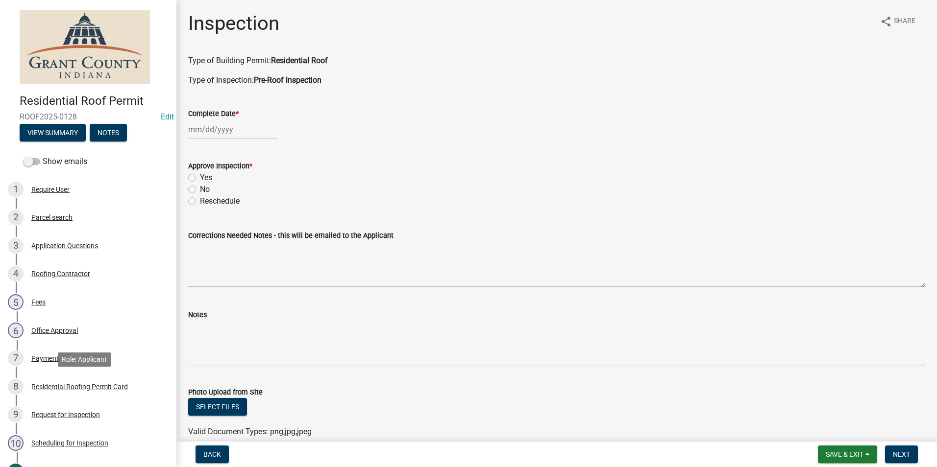
click at [78, 386] on div "Residential Roofing Permit Card" at bounding box center [79, 387] width 97 height 7
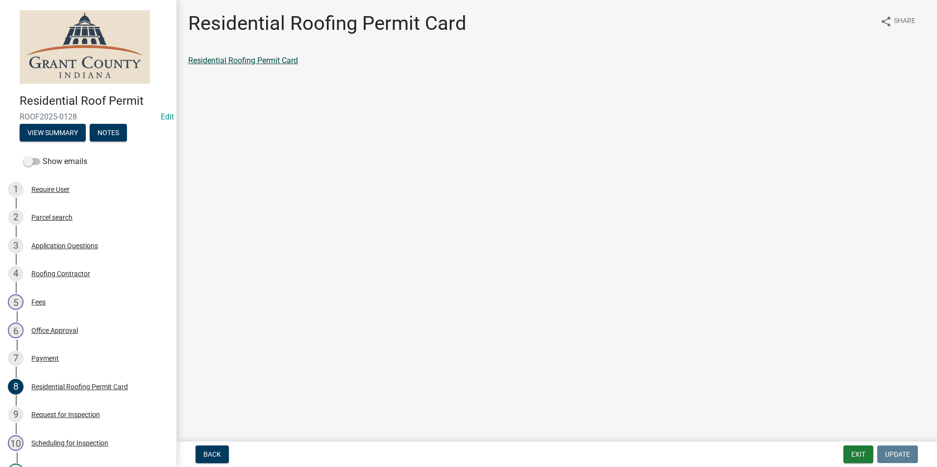
click at [225, 65] on link "Residential Roofing Permit Card" at bounding box center [243, 60] width 110 height 9
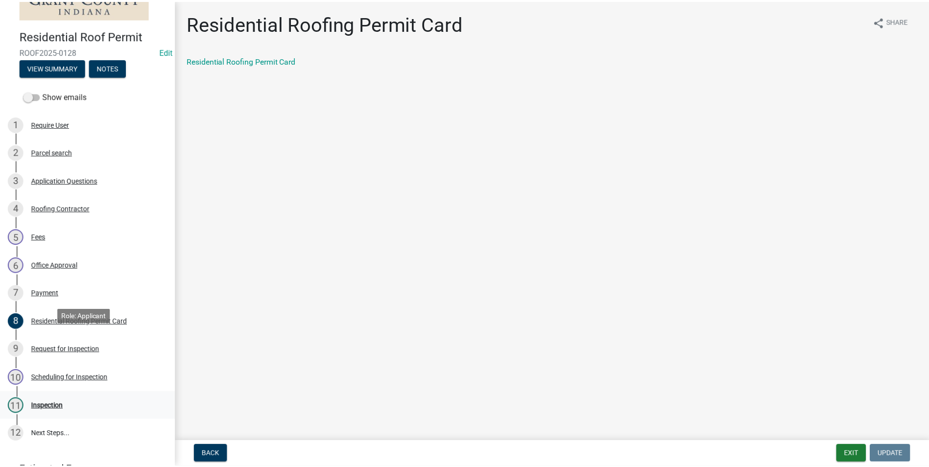
scroll to position [138, 0]
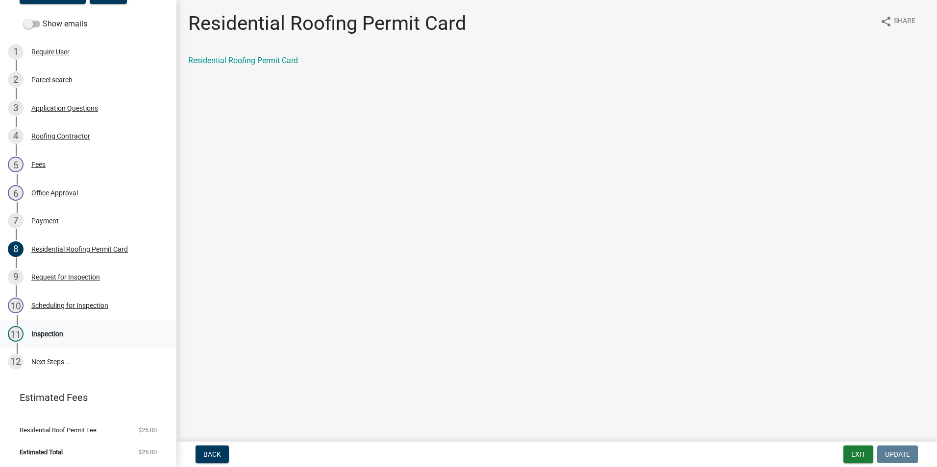
click at [66, 332] on div "11 Inspection" at bounding box center [84, 334] width 153 height 16
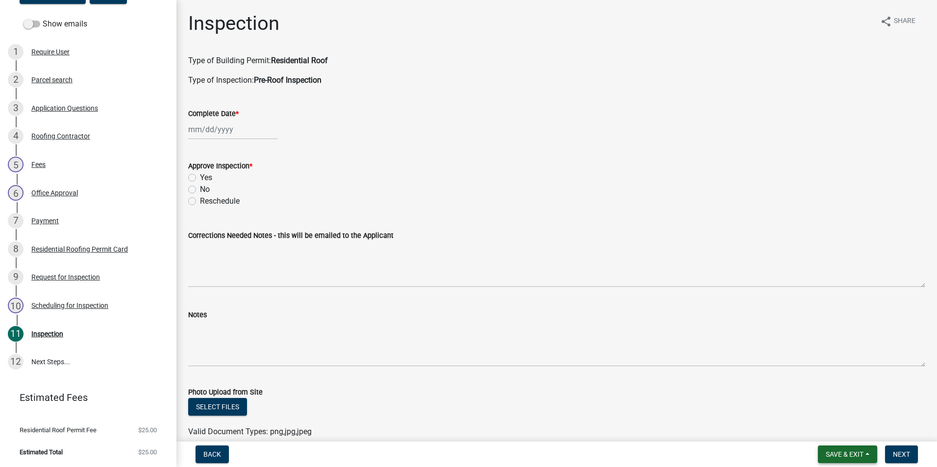
drag, startPoint x: 848, startPoint y: 450, endPoint x: 847, endPoint y: 444, distance: 6.0
click at [848, 450] on button "Save & Exit" at bounding box center [847, 455] width 59 height 18
click at [838, 428] on button "Save & Exit" at bounding box center [838, 429] width 78 height 24
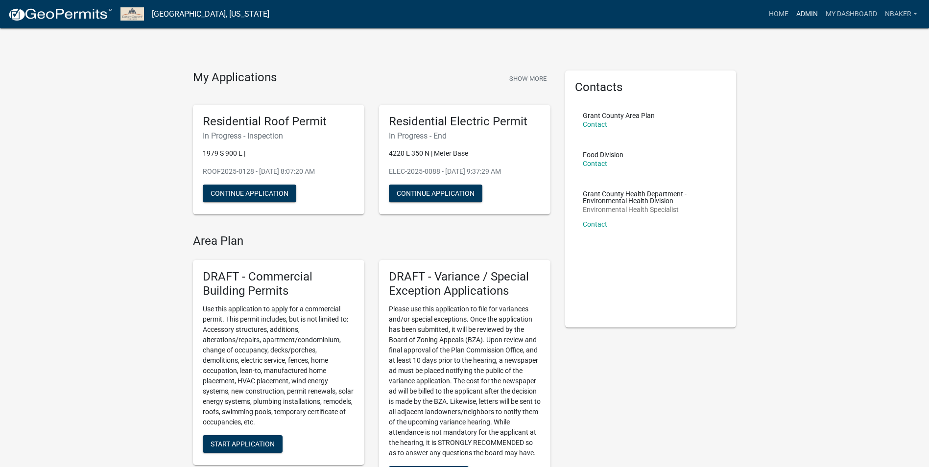
click at [805, 23] on link "Admin" at bounding box center [807, 14] width 29 height 19
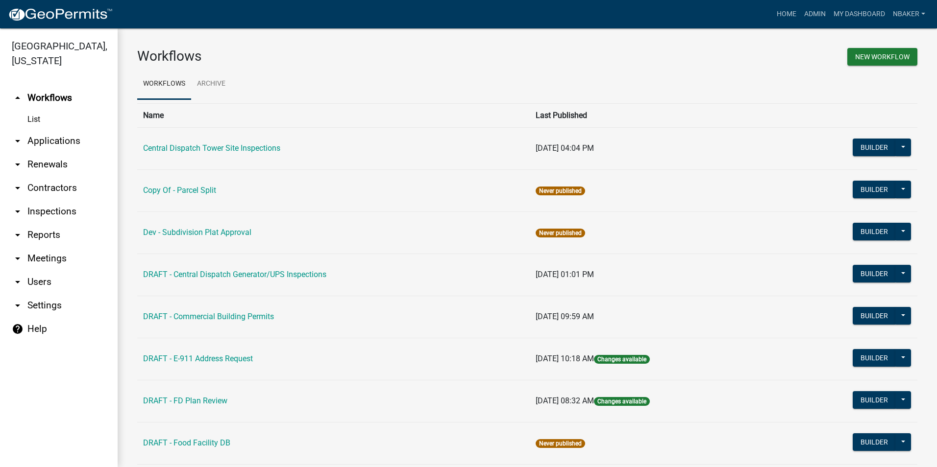
click at [80, 176] on link "arrow_drop_down Contractors" at bounding box center [59, 188] width 118 height 24
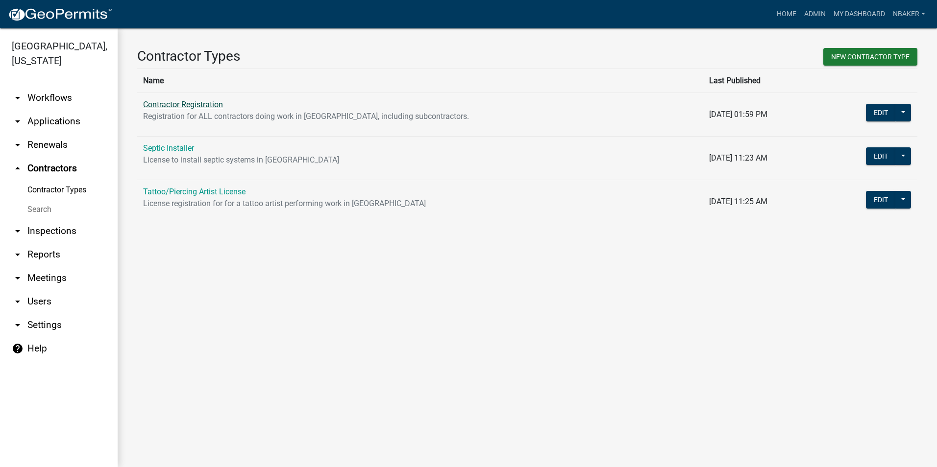
click at [204, 106] on link "Contractor Registration" at bounding box center [183, 104] width 80 height 9
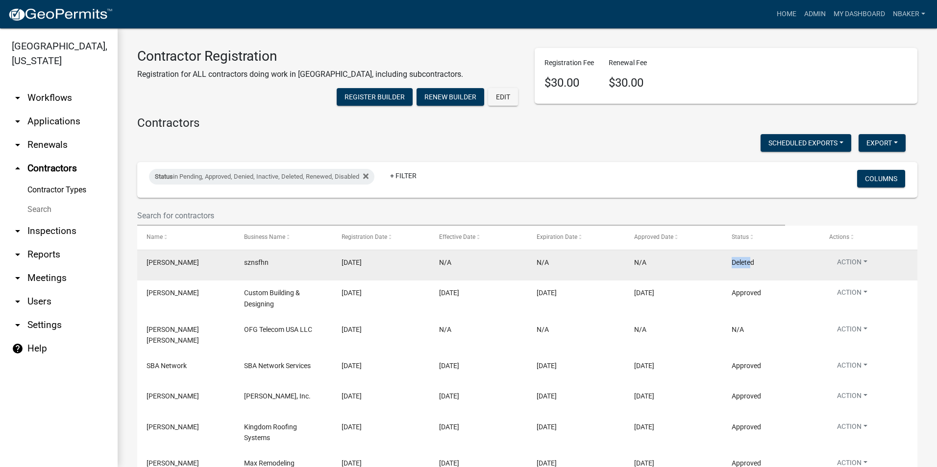
drag, startPoint x: 752, startPoint y: 284, endPoint x: 733, endPoint y: 286, distance: 19.3
click at [733, 267] on span "Deleted" at bounding box center [743, 263] width 23 height 8
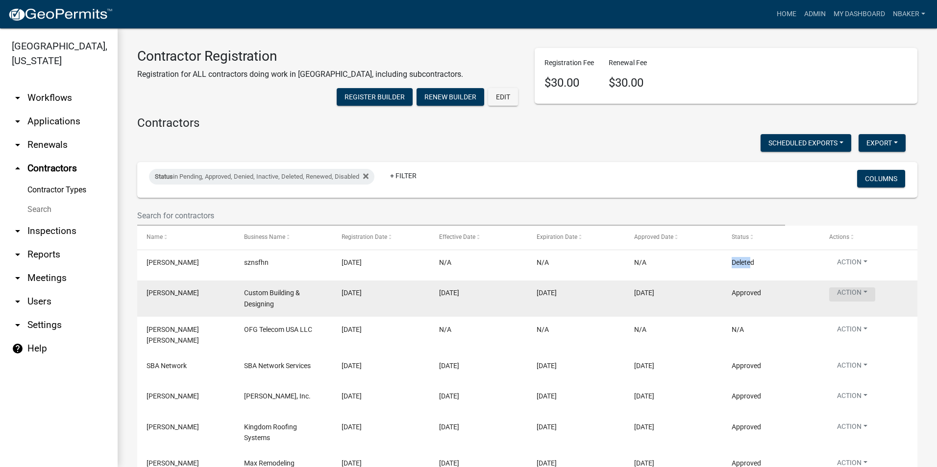
click at [855, 302] on button "Action" at bounding box center [852, 295] width 46 height 14
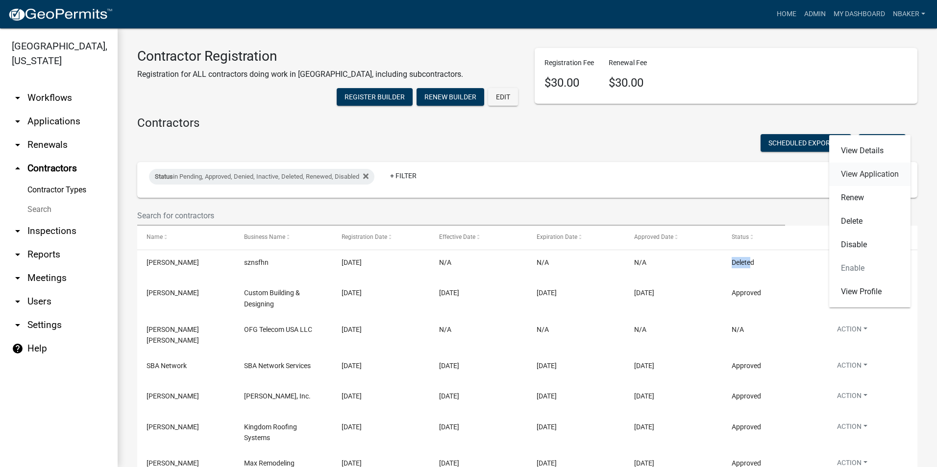
click at [846, 181] on link "View Application" at bounding box center [869, 175] width 81 height 24
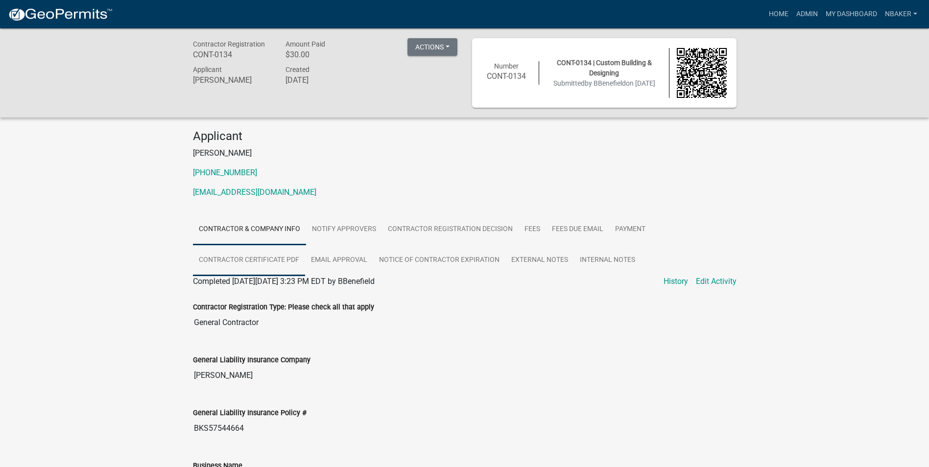
click at [281, 260] on link "Contractor Certificate PDF" at bounding box center [249, 260] width 112 height 31
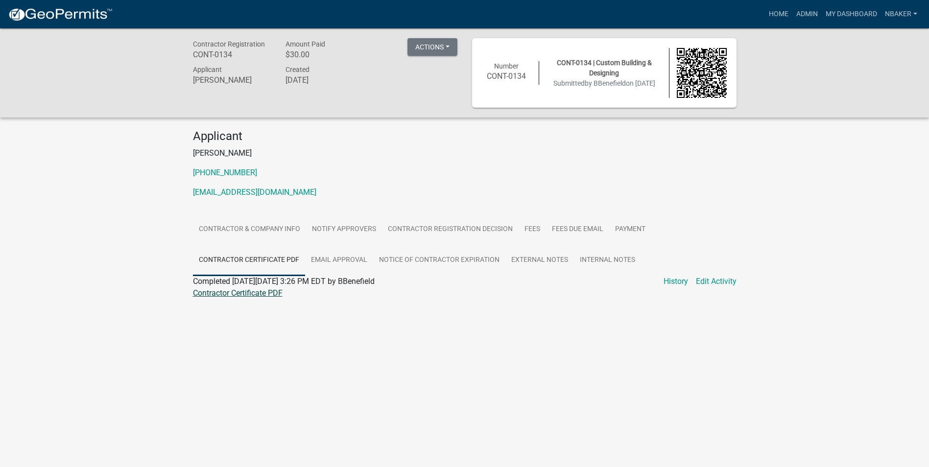
click at [220, 289] on link "Contractor Certificate PDF" at bounding box center [238, 293] width 90 height 9
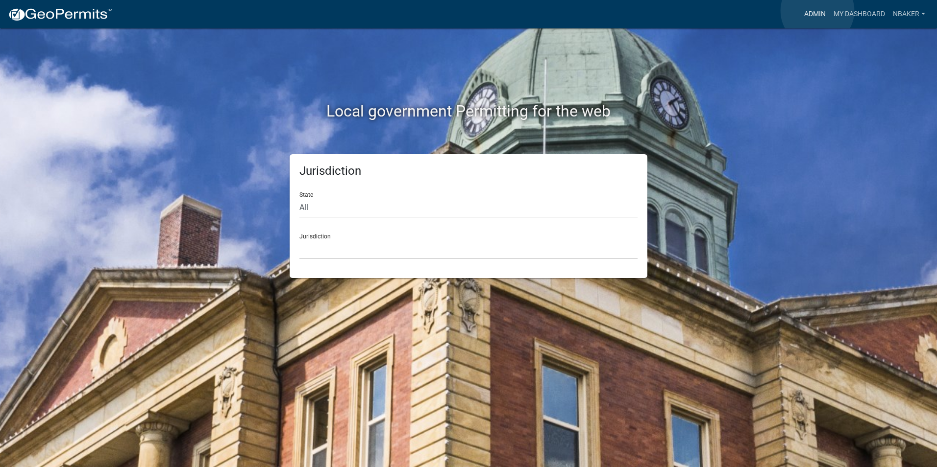
click at [817, 11] on link "Admin" at bounding box center [814, 14] width 29 height 19
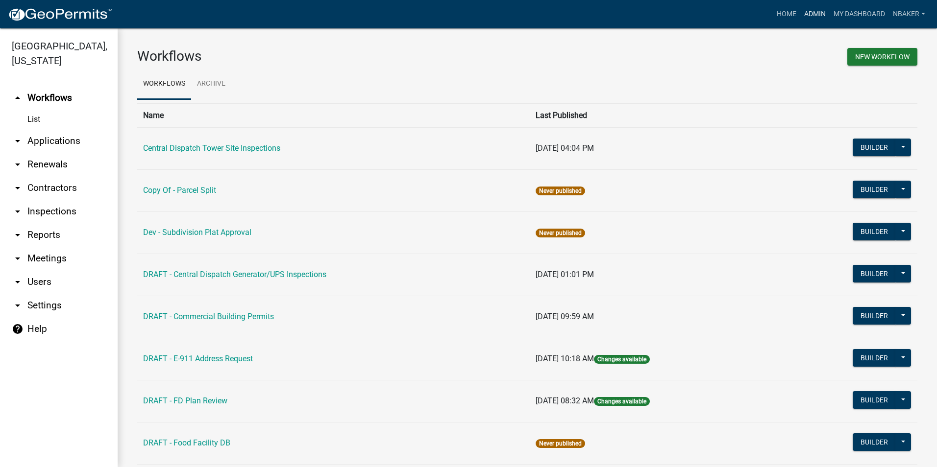
click at [814, 12] on link "Admin" at bounding box center [814, 14] width 29 height 19
click at [54, 177] on link "arrow_drop_down Contractors" at bounding box center [59, 188] width 118 height 24
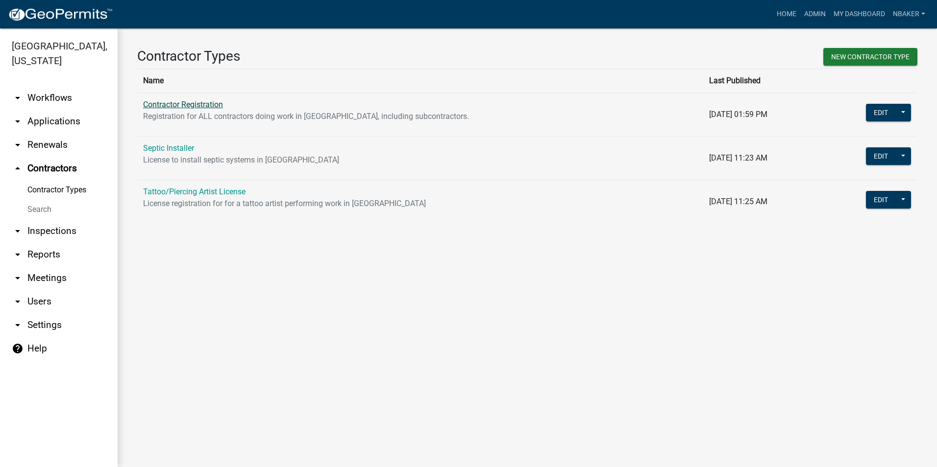
click at [216, 108] on link "Contractor Registration" at bounding box center [183, 104] width 80 height 9
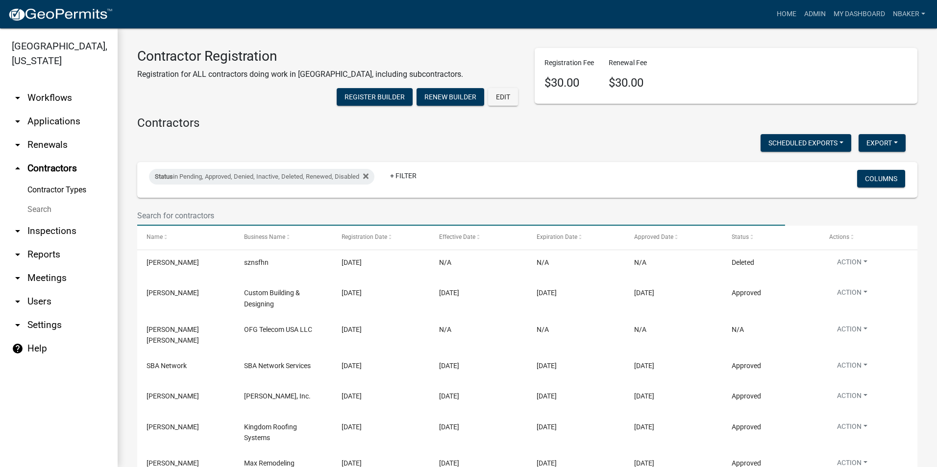
click at [192, 226] on input "text" at bounding box center [461, 216] width 648 height 20
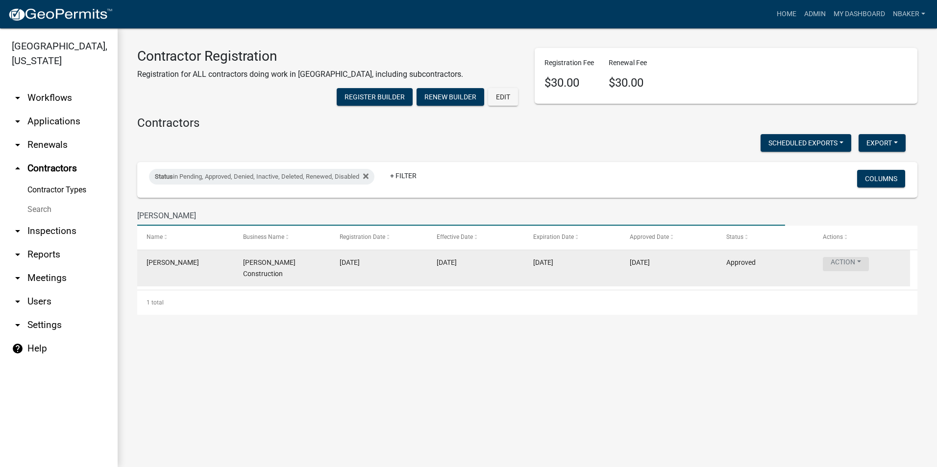
type input "johnny"
click at [856, 271] on button "Action" at bounding box center [846, 264] width 46 height 14
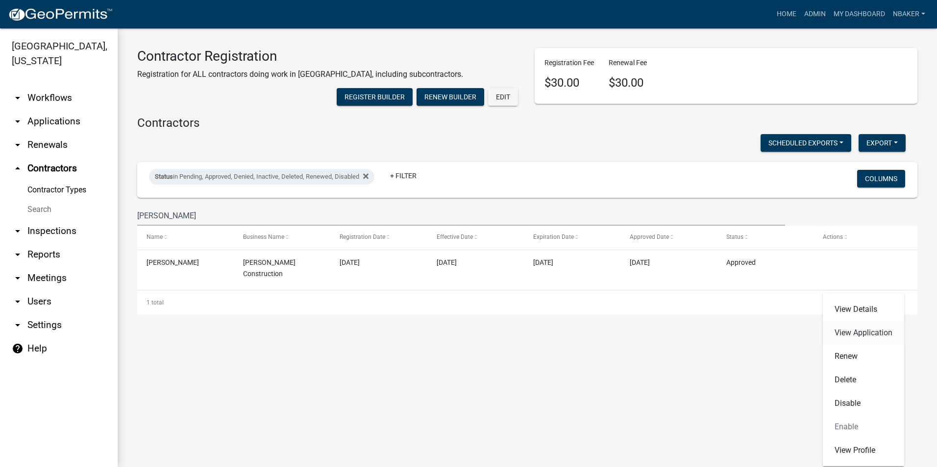
click at [857, 335] on link "View Application" at bounding box center [863, 333] width 81 height 24
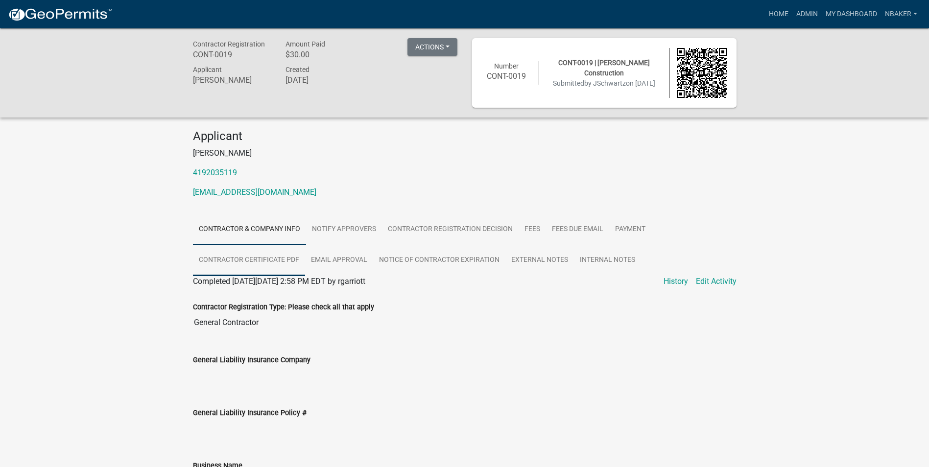
click at [285, 261] on link "Contractor Certificate PDF" at bounding box center [249, 260] width 112 height 31
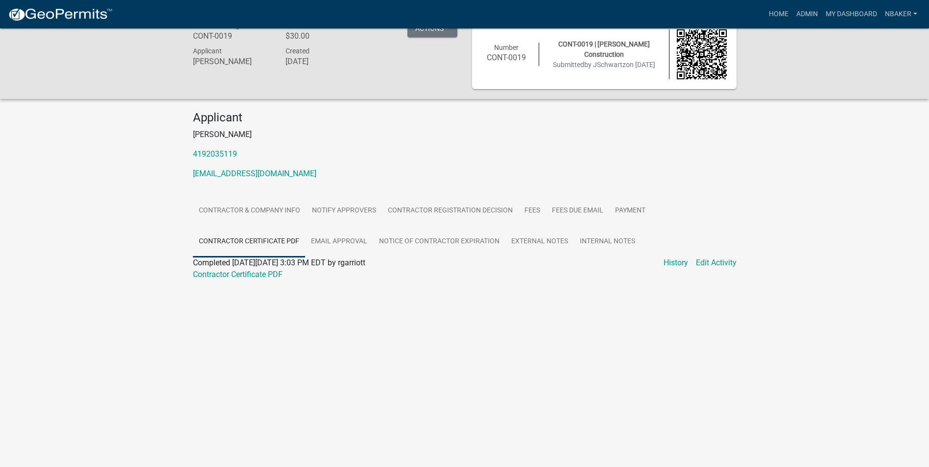
scroll to position [28, 0]
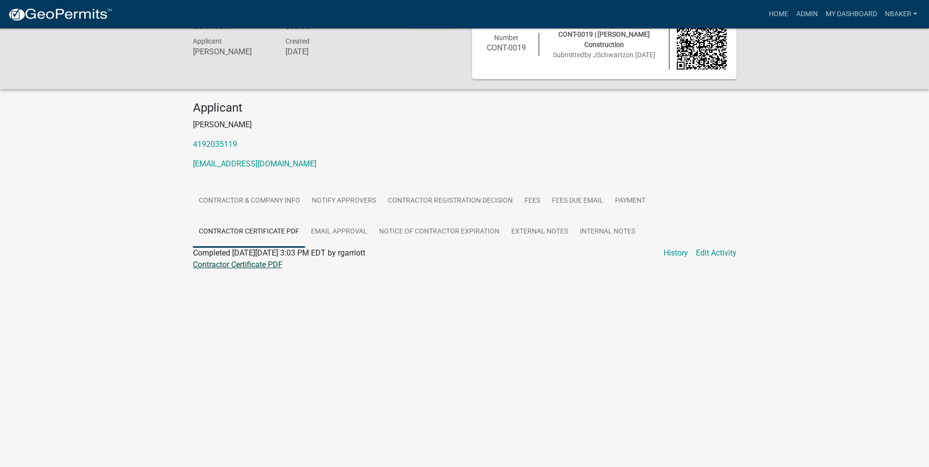
click at [270, 265] on link "Contractor Certificate PDF" at bounding box center [238, 264] width 90 height 9
drag, startPoint x: 232, startPoint y: 146, endPoint x: 256, endPoint y: 303, distance: 158.6
click at [256, 303] on body "Internet Explorer does NOT work with GeoPermits. Get a new browser for more sec…" at bounding box center [464, 233] width 929 height 467
drag, startPoint x: 800, startPoint y: 14, endPoint x: 788, endPoint y: 22, distance: 14.1
click at [800, 14] on link "Admin" at bounding box center [807, 14] width 29 height 19
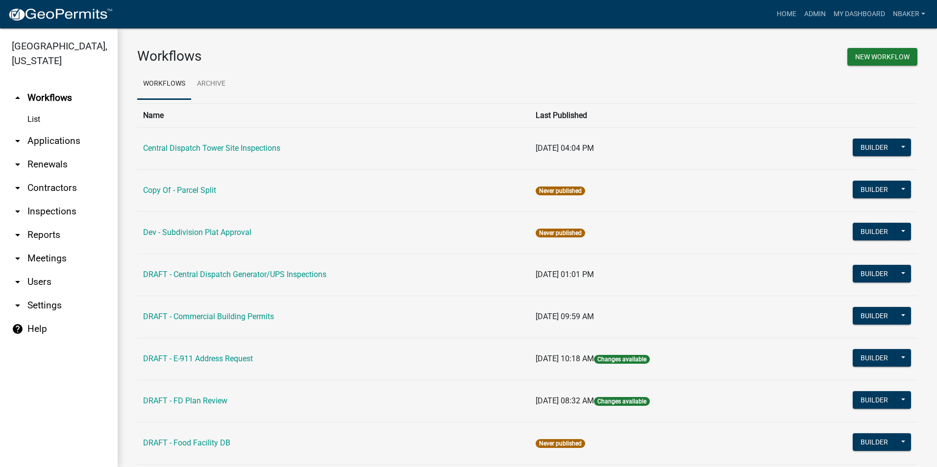
click at [74, 200] on link "arrow_drop_down Inspections" at bounding box center [59, 212] width 118 height 24
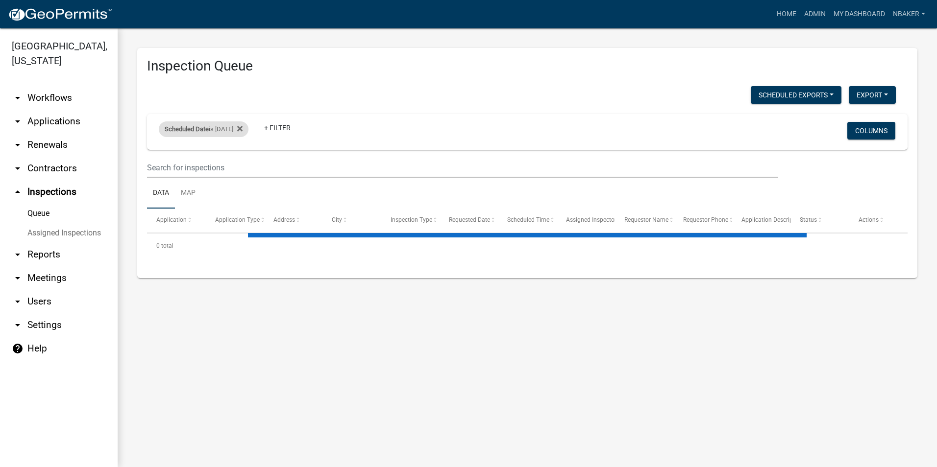
click at [189, 132] on span "Scheduled Date" at bounding box center [187, 128] width 44 height 7
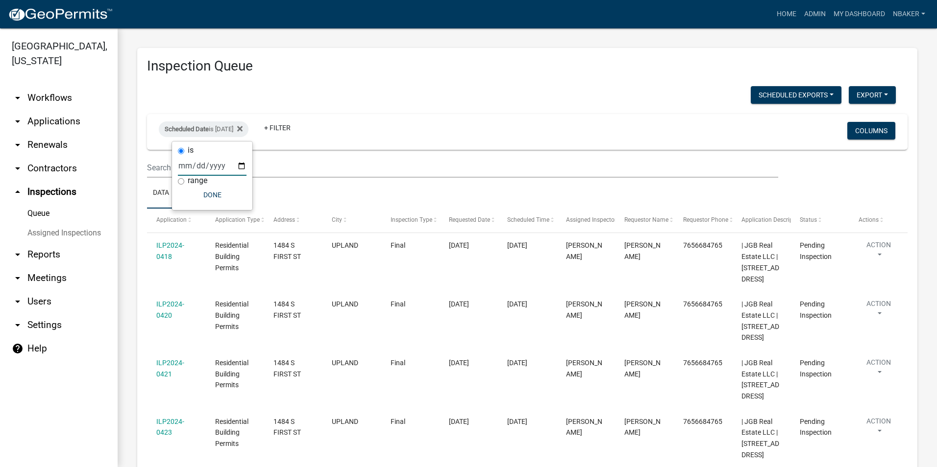
click at [242, 167] on input "2025-08-12" at bounding box center [212, 166] width 69 height 20
type input "2025-08-13"
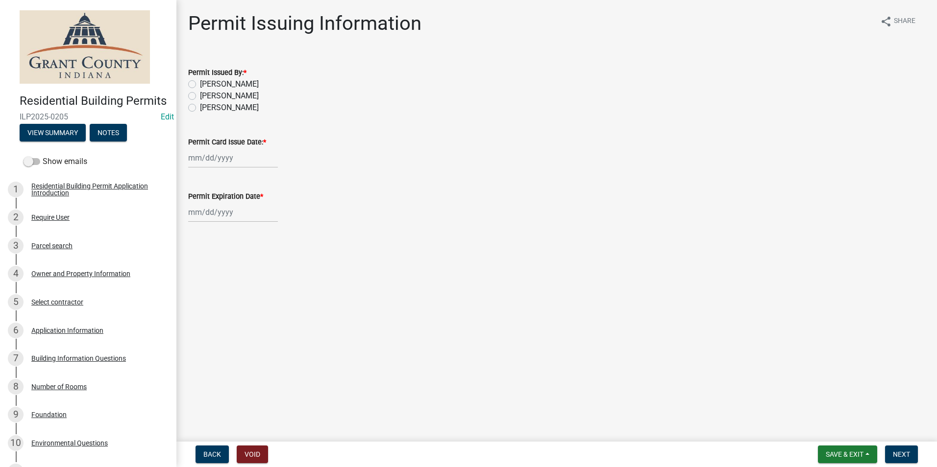
click at [200, 84] on label "[PERSON_NAME]" at bounding box center [229, 84] width 59 height 12
click at [200, 84] on input "[PERSON_NAME]" at bounding box center [203, 81] width 6 height 6
radio input "true"
select select "8"
select select "2025"
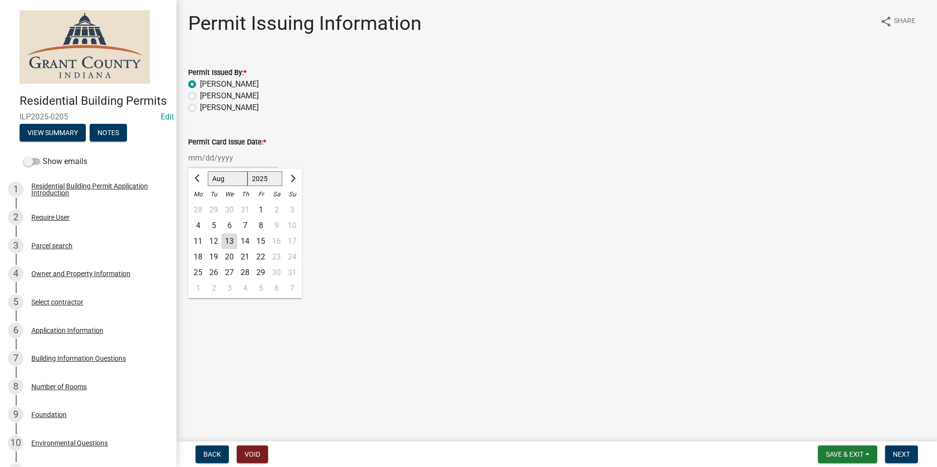
click at [220, 157] on div "Jan Feb Mar Apr May Jun Jul Aug Sep Oct Nov Dec 1525 1526 1527 1528 1529 1530 1…" at bounding box center [233, 158] width 90 height 20
click at [233, 242] on div "13" at bounding box center [229, 242] width 16 height 16
type input "[DATE]"
click at [228, 194] on label "Permit Expiration Date *" at bounding box center [225, 197] width 75 height 7
click at [228, 202] on input "Permit Expiration Date *" at bounding box center [233, 212] width 90 height 20
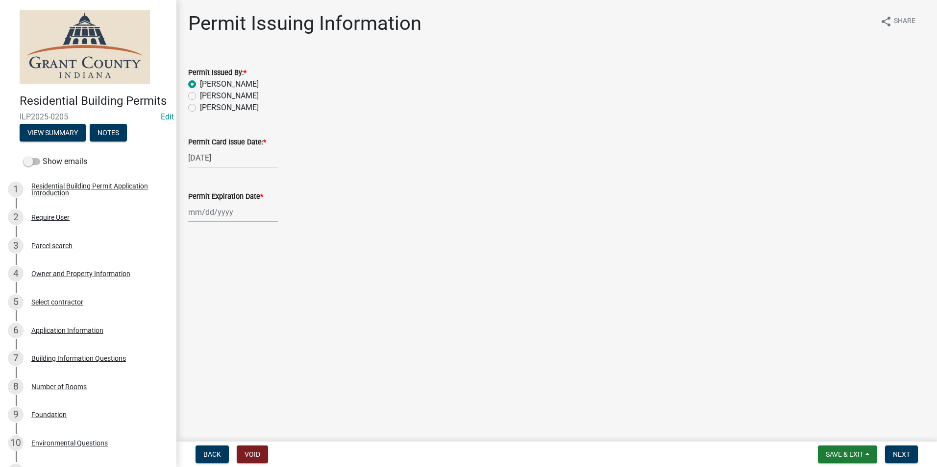
select select "8"
click at [274, 231] on select "1525 1526 1527 1528 1529 1530 1531 1532 1533 1534 1535 1536 1537 1538 1539 1540…" at bounding box center [264, 233] width 35 height 15
select select "2026"
click at [247, 226] on select "1525 1526 1527 1528 1529 1530 1531 1532 1533 1534 1535 1536 1537 1538 1539 1540…" at bounding box center [264, 233] width 35 height 15
click at [241, 296] on div "13" at bounding box center [245, 296] width 16 height 16
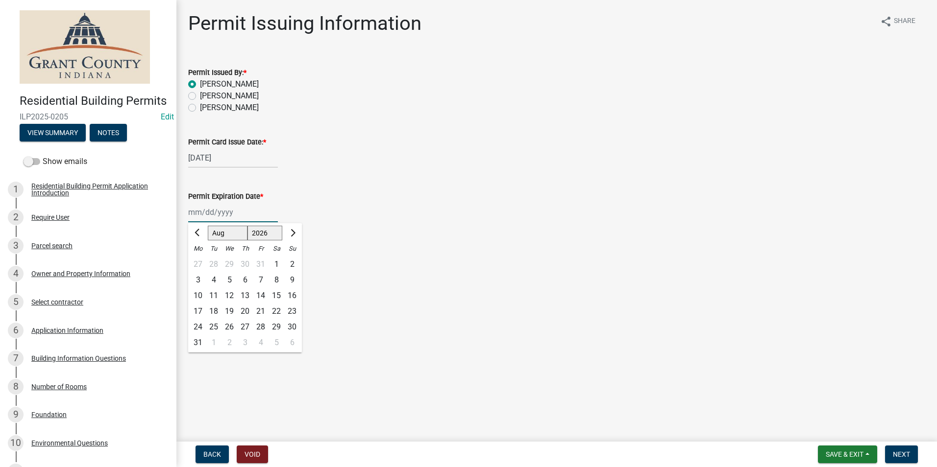
type input "[DATE]"
click at [907, 452] on span "Next" at bounding box center [901, 455] width 17 height 8
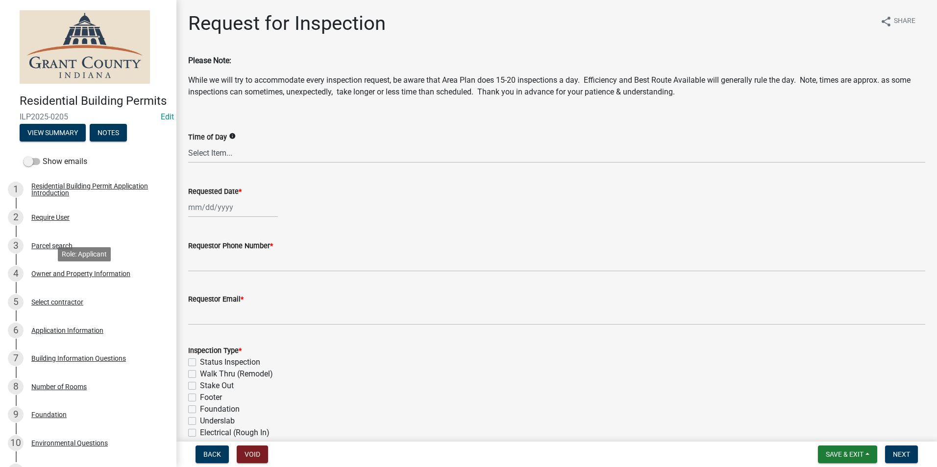
scroll to position [49, 0]
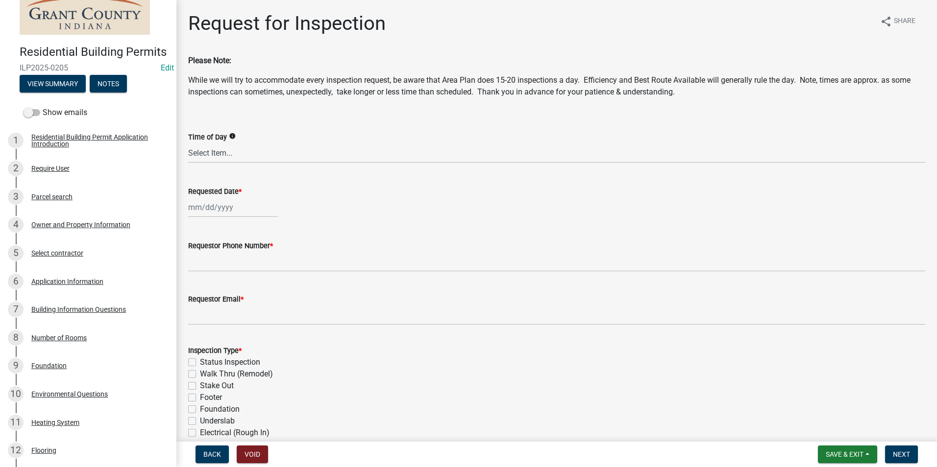
click at [213, 206] on div at bounding box center [233, 207] width 90 height 20
select select "8"
select select "2025"
click at [470, 144] on select "Select Item... AM PM Anytime" at bounding box center [556, 153] width 737 height 20
drag, startPoint x: 184, startPoint y: 246, endPoint x: 202, endPoint y: 246, distance: 17.6
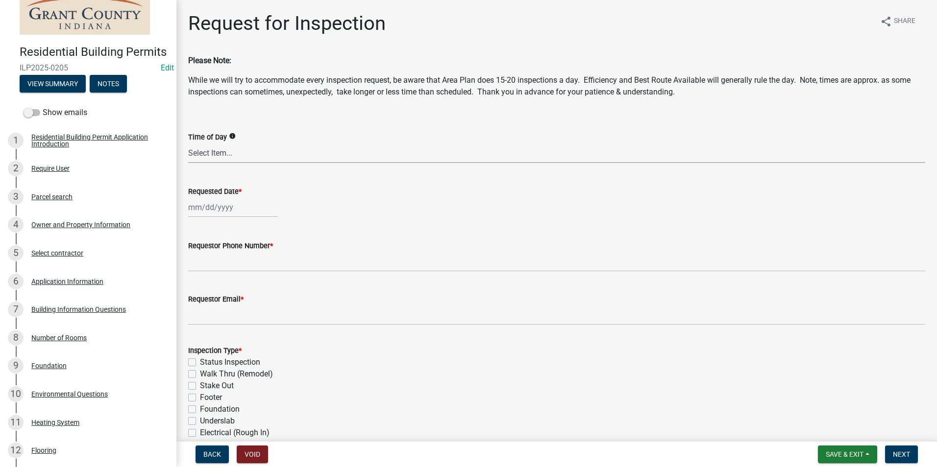
click at [184, 246] on div "Requestor Phone Number *" at bounding box center [557, 249] width 752 height 46
click at [209, 204] on div at bounding box center [233, 207] width 90 height 20
select select "8"
select select "2025"
click at [231, 289] on div "13" at bounding box center [229, 291] width 16 height 16
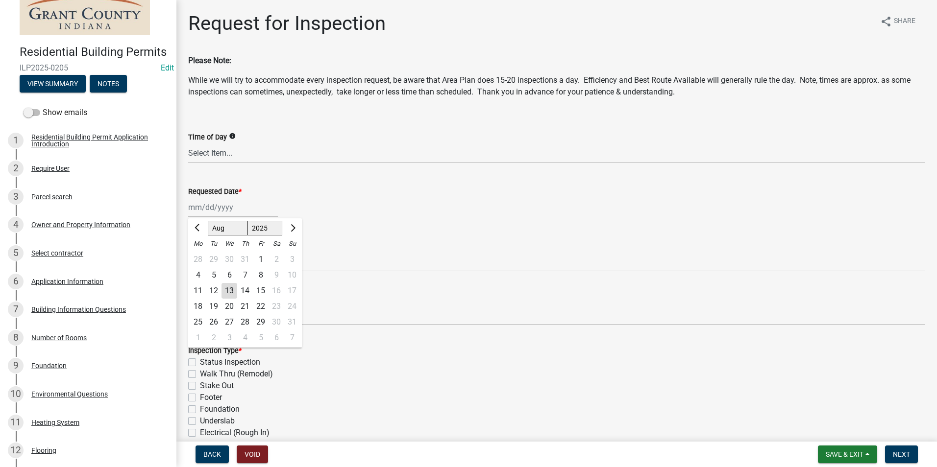
type input "[DATE]"
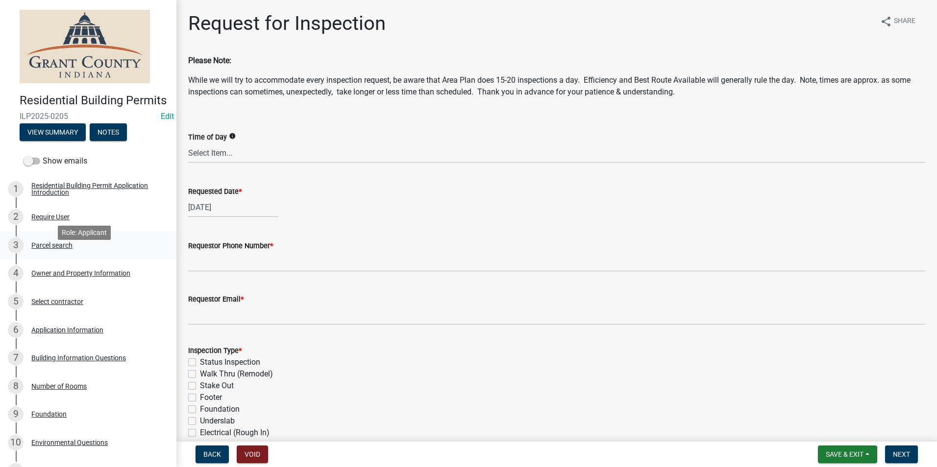
scroll to position [0, 0]
click at [78, 339] on div "6 Application Information" at bounding box center [84, 331] width 153 height 16
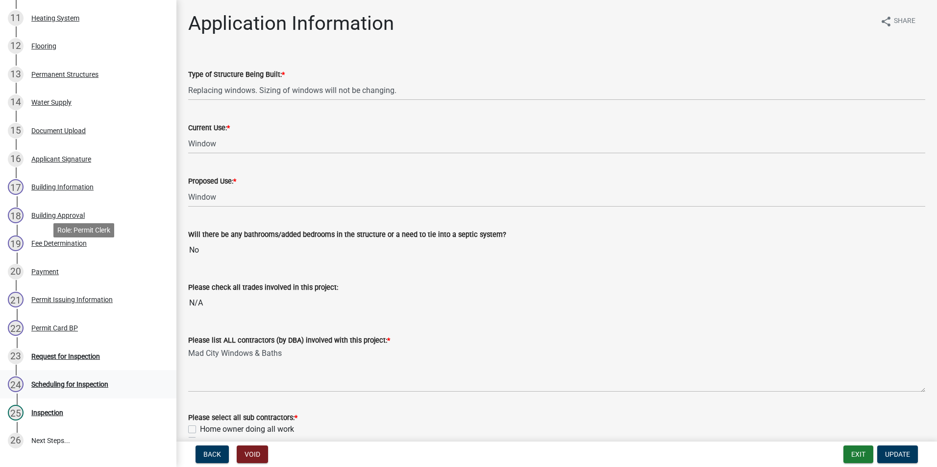
scroll to position [547, 0]
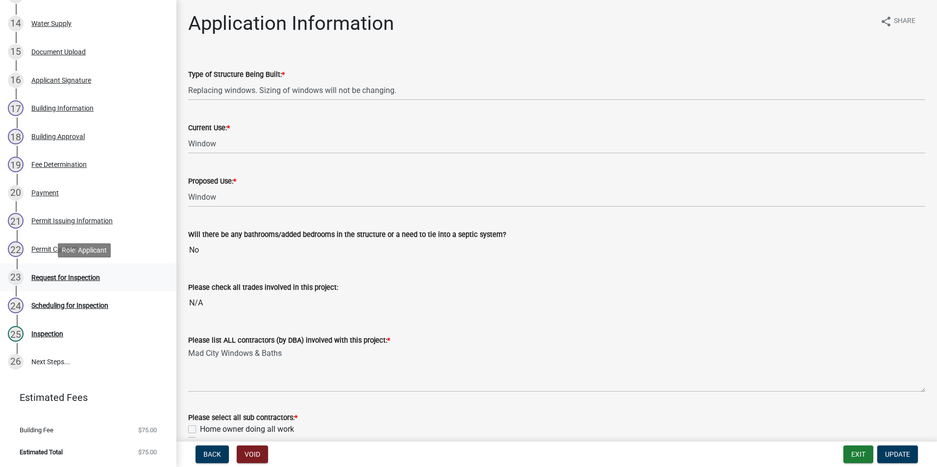
click at [62, 275] on div "Request for Inspection" at bounding box center [65, 277] width 69 height 7
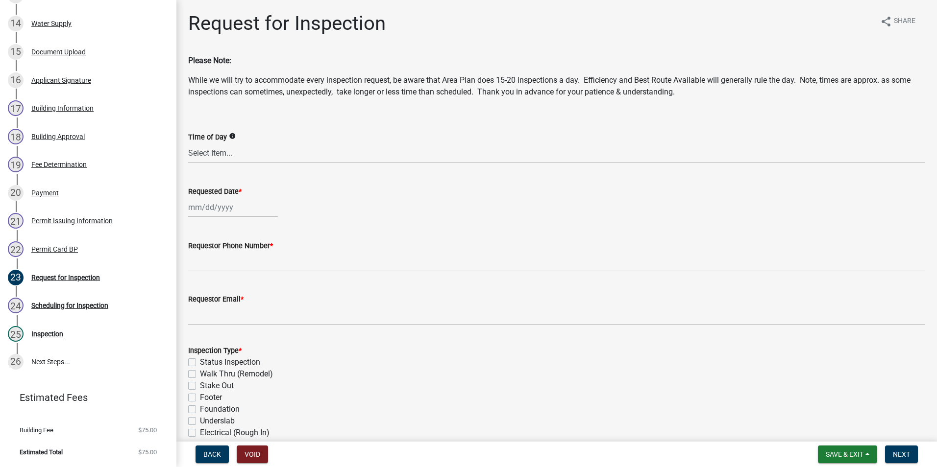
click at [225, 203] on div at bounding box center [233, 207] width 90 height 20
select select "8"
select select "2025"
click at [233, 292] on div "13" at bounding box center [229, 291] width 16 height 16
type input "[DATE]"
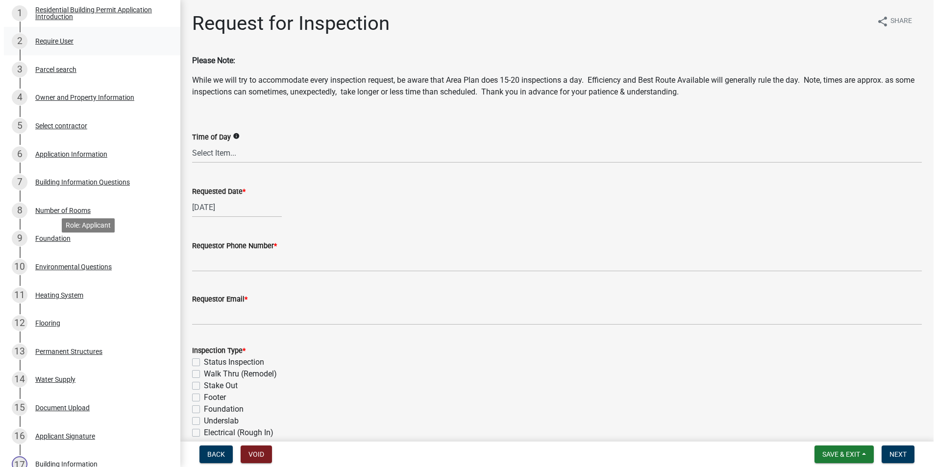
scroll to position [57, 0]
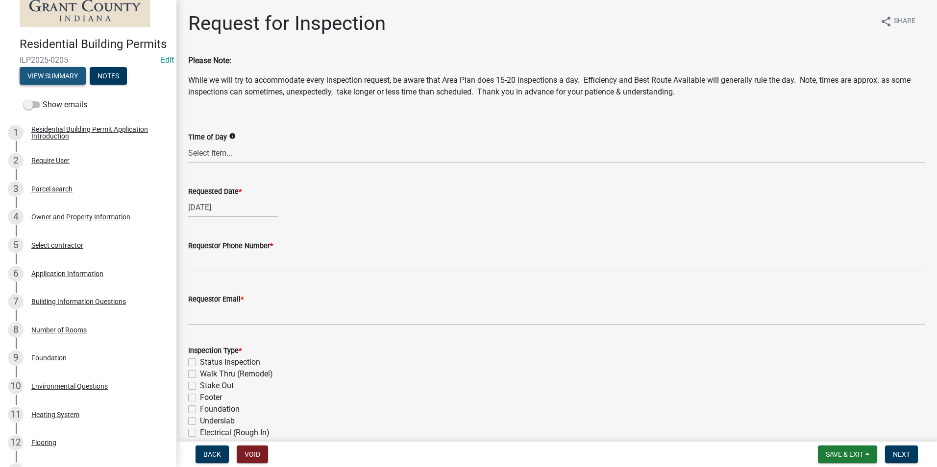
click at [50, 85] on button "View Summary" at bounding box center [53, 76] width 66 height 18
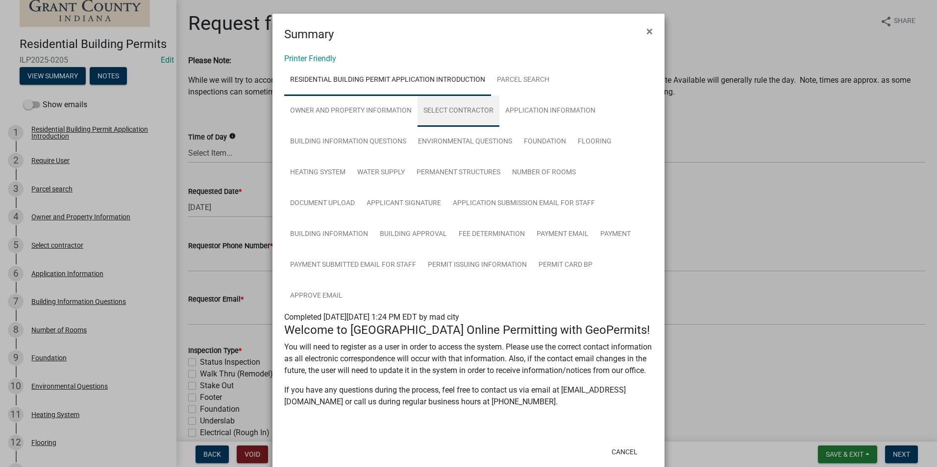
click at [453, 119] on link "Select contractor" at bounding box center [458, 111] width 82 height 31
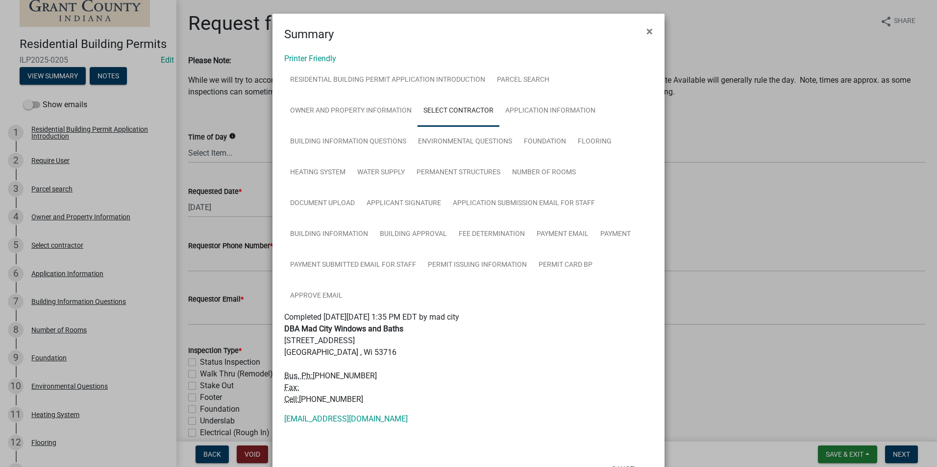
drag, startPoint x: 369, startPoint y: 376, endPoint x: 312, endPoint y: 374, distance: 56.9
click at [312, 374] on address "DBA Mad City Windows and Baths 4916 E Broadway Madison , Wi 53716 Bus. Ph: 1-60…" at bounding box center [468, 364] width 368 height 82
copy address "1-608-716-7900"
click at [678, 281] on ngb-modal-window "Summary × Printer Friendly Residential Building Permit Application Introduction…" at bounding box center [468, 233] width 937 height 467
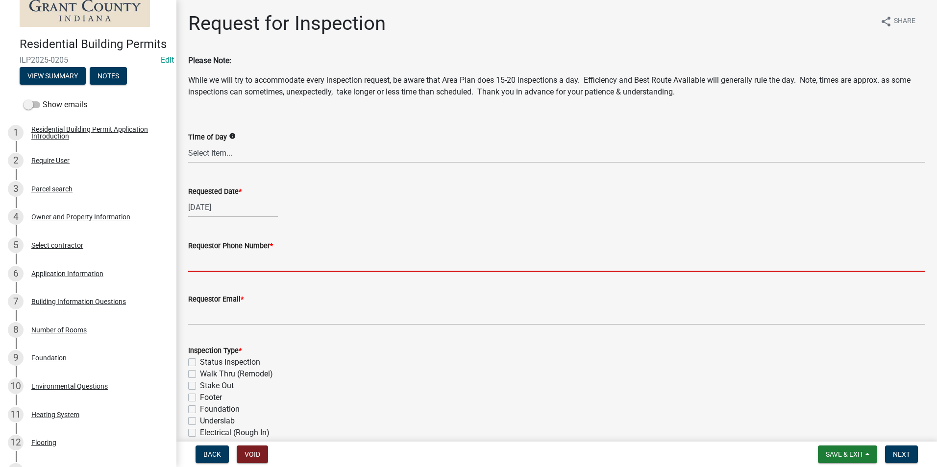
click at [276, 268] on input "Requestor Phone Number *" at bounding box center [556, 262] width 737 height 20
paste input "1-608-716-7900"
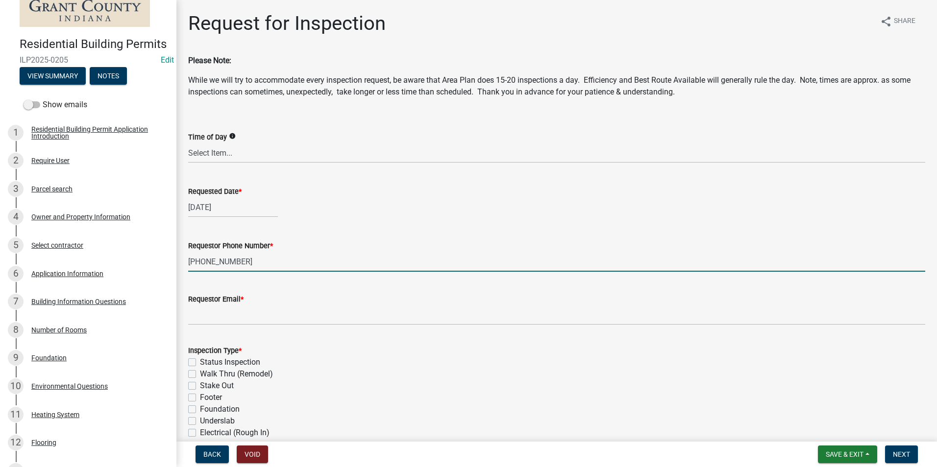
type input "1-608-716-7900"
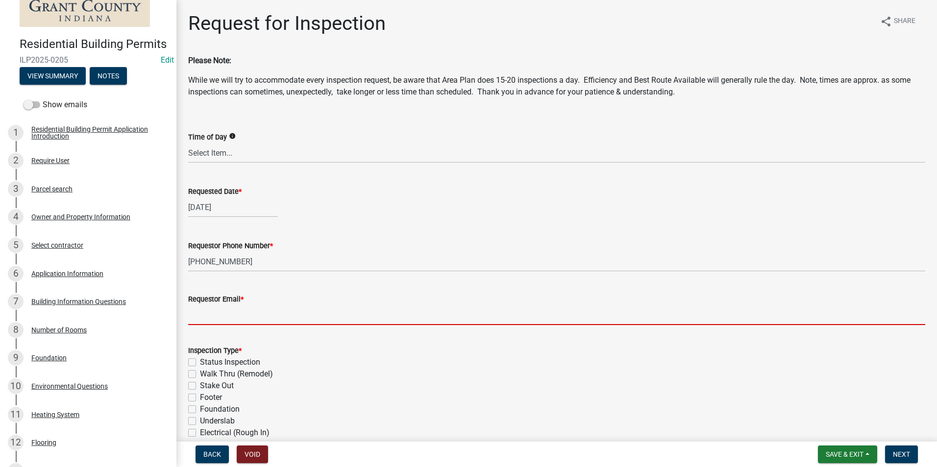
click at [279, 314] on input "Requestor Email *" at bounding box center [556, 315] width 737 height 20
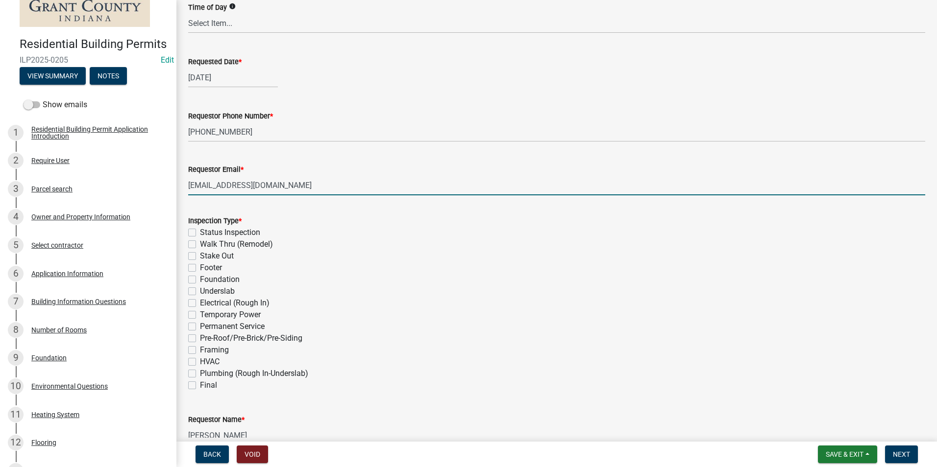
scroll to position [147, 0]
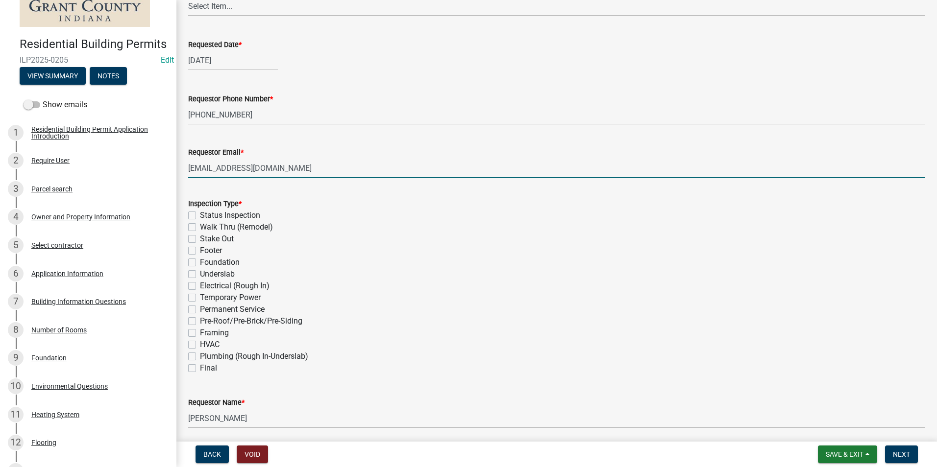
type input "lmyers@madcitydba.com"
click at [200, 227] on label "Walk Thru (Remodel)" at bounding box center [236, 227] width 73 height 12
click at [200, 227] on input "Walk Thru (Remodel)" at bounding box center [203, 224] width 6 height 6
checkbox input "true"
checkbox input "false"
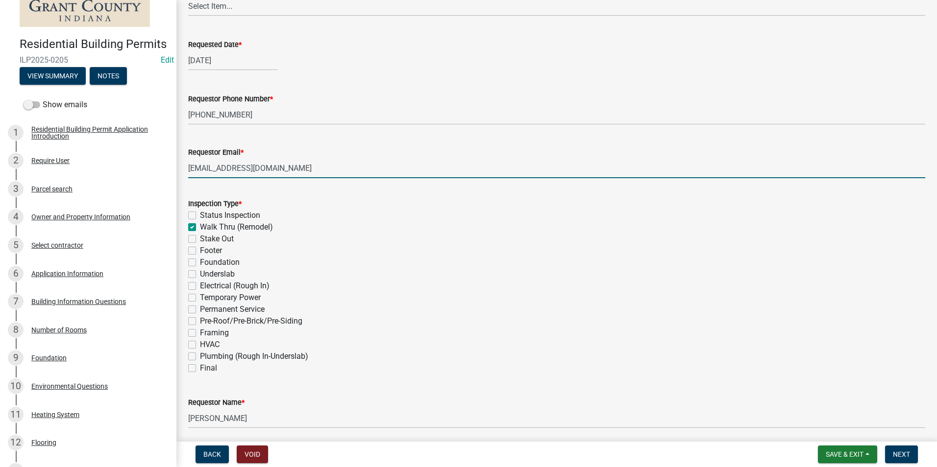
checkbox input "true"
checkbox input "false"
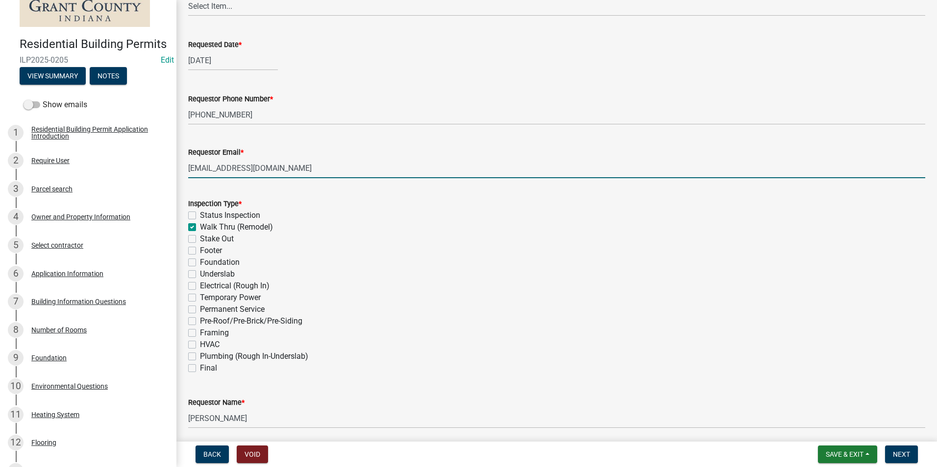
checkbox input "false"
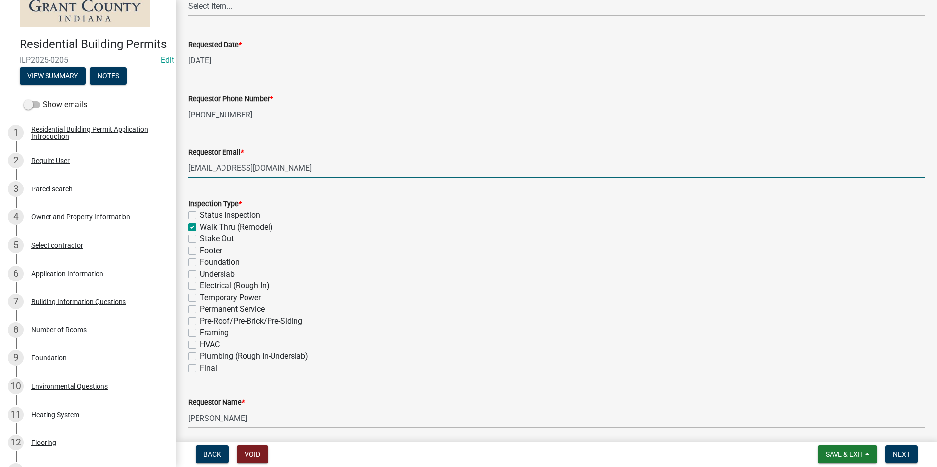
checkbox input "false"
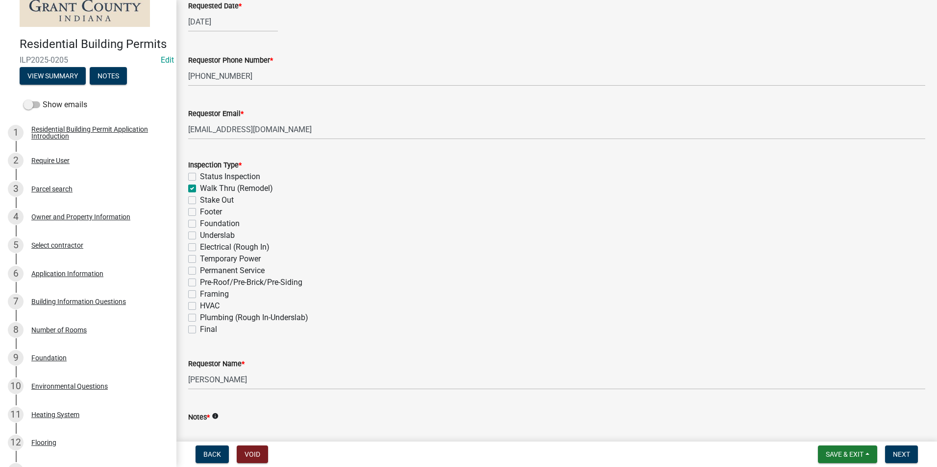
scroll to position [263, 0]
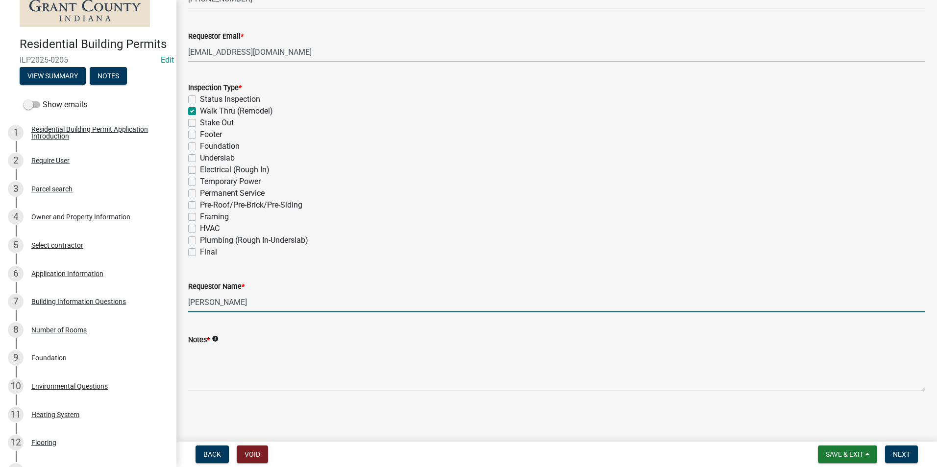
click at [245, 296] on input "Nolan Baker" at bounding box center [556, 303] width 737 height 20
drag, startPoint x: 243, startPoint y: 301, endPoint x: 185, endPoint y: 305, distance: 58.4
click at [185, 305] on div "Requestor Name * Nolan Baker" at bounding box center [557, 290] width 752 height 46
type input "Mad City Windows"
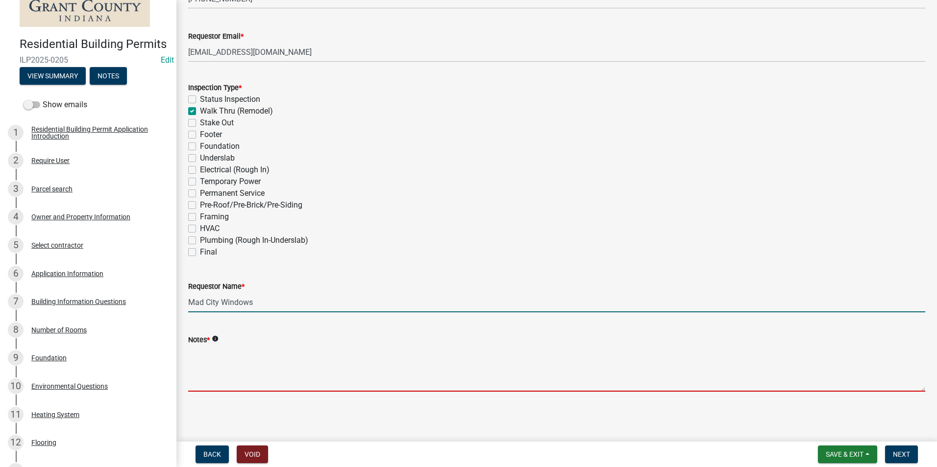
click at [226, 358] on textarea "Notes *" at bounding box center [556, 369] width 737 height 46
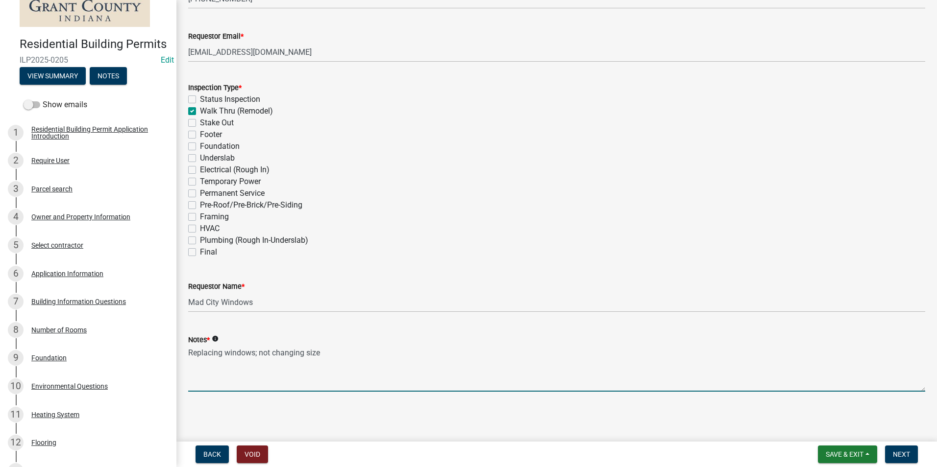
type textarea "Replacing windows; not changing size"
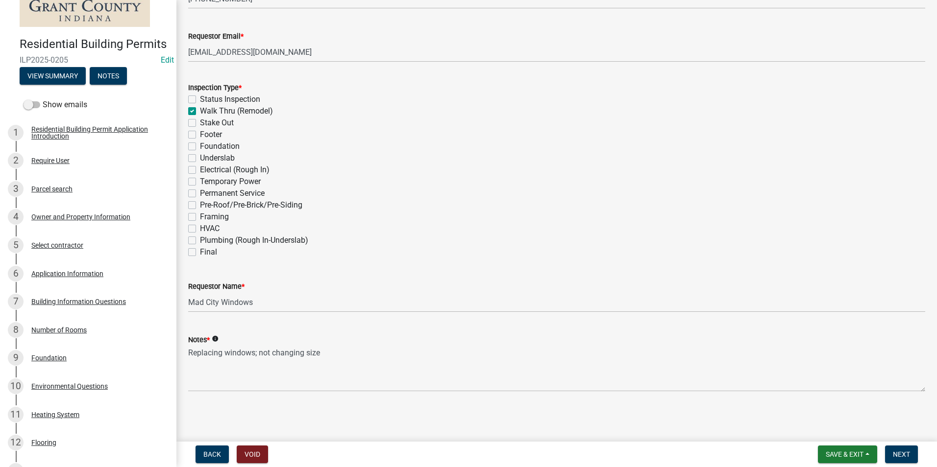
click at [705, 392] on wm-data-entity-input "Notes * info Replacing windows; not changing size" at bounding box center [556, 359] width 737 height 79
click at [896, 442] on nav "Back Void Save & Exit Save Save & Exit Next" at bounding box center [556, 454] width 760 height 25
click at [902, 452] on span "Next" at bounding box center [901, 455] width 17 height 8
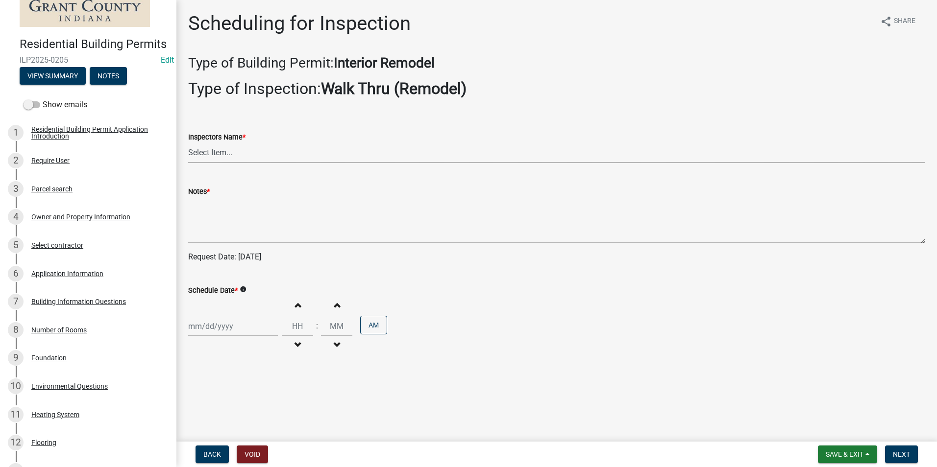
click at [241, 150] on select "Select Item... rberryhill (Randy Berryhill) jecouch (Jeffrey Couch) BBenefield …" at bounding box center [556, 153] width 737 height 20
select select "d7f9a44a-d2ea-4d3c-83b3-1aa71c950bd5"
click at [188, 143] on select "Select Item... rberryhill (Randy Berryhill) jecouch (Jeffrey Couch) BBenefield …" at bounding box center [556, 153] width 737 height 20
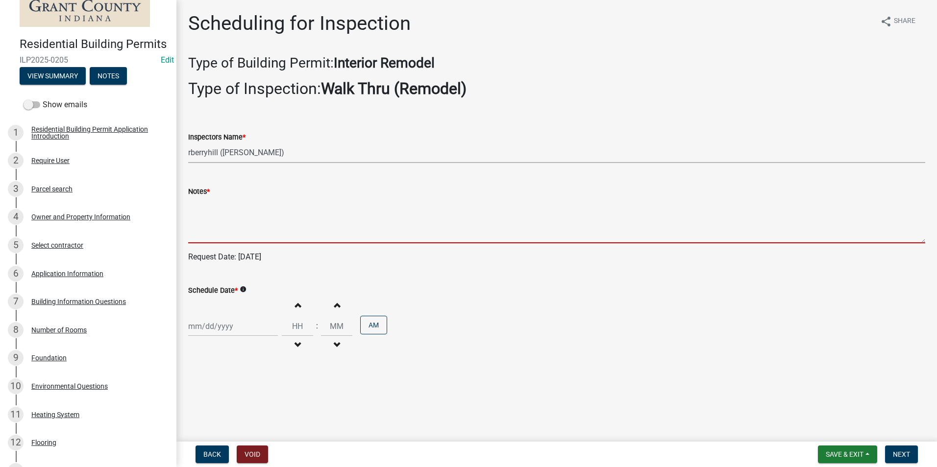
click at [241, 210] on textarea "Notes *" at bounding box center [556, 220] width 737 height 46
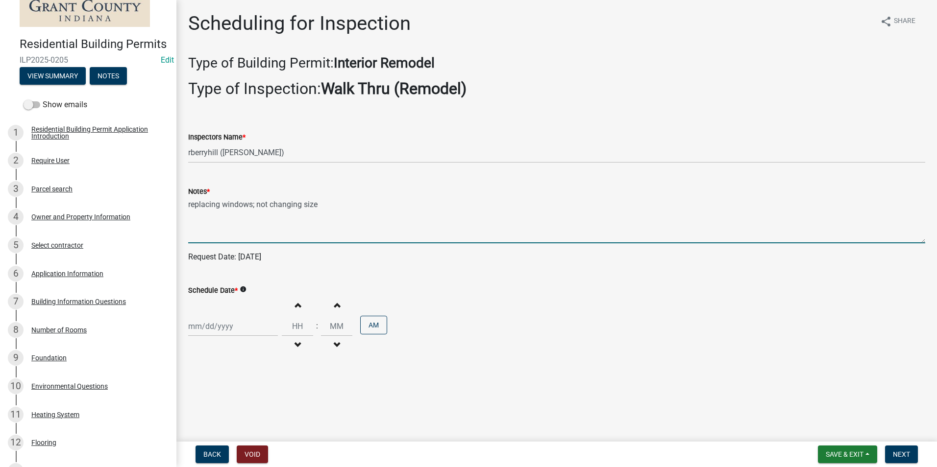
type textarea "replacing windows; not changing size"
click at [212, 326] on div at bounding box center [233, 327] width 90 height 20
select select "8"
select select "2025"
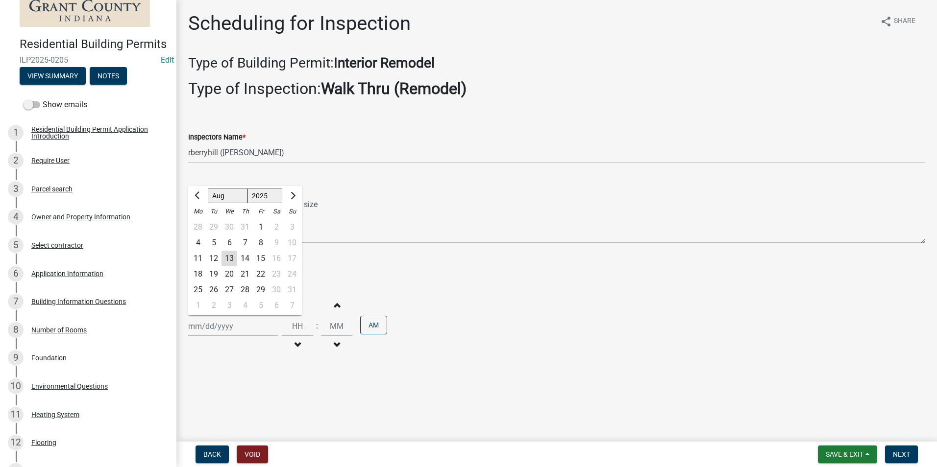
click at [233, 255] on div "13" at bounding box center [229, 259] width 16 height 16
type input "[DATE]"
click at [907, 457] on span "Next" at bounding box center [901, 455] width 17 height 8
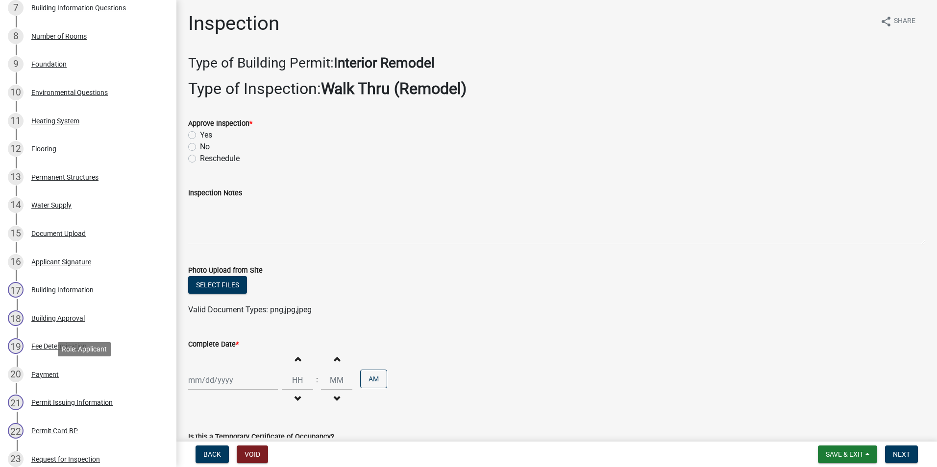
scroll to position [449, 0]
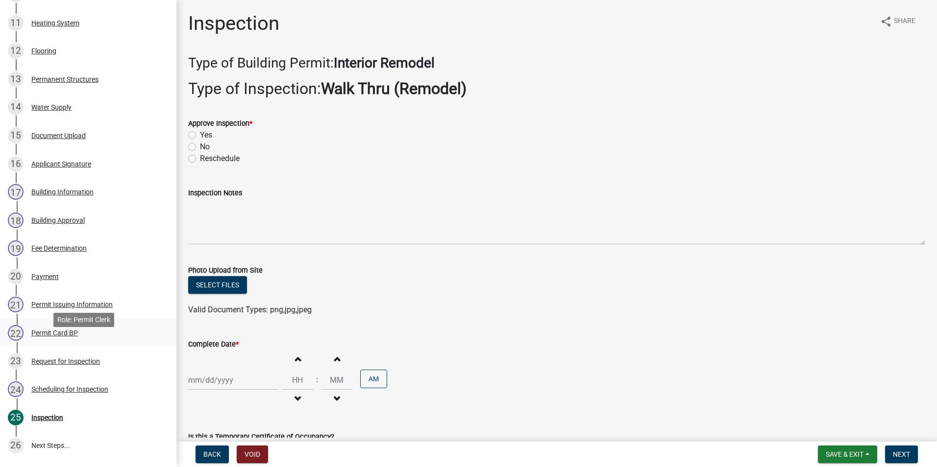
click at [74, 337] on div "Permit Card BP" at bounding box center [54, 333] width 47 height 7
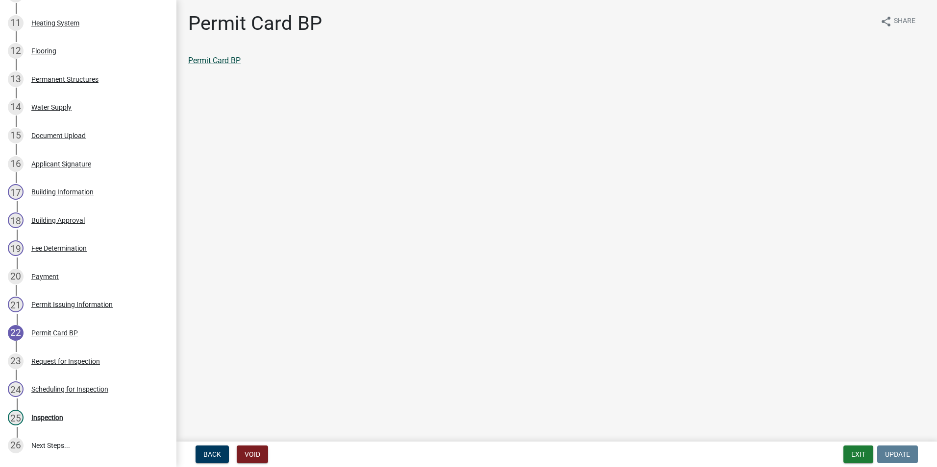
click at [229, 64] on link "Permit Card BP" at bounding box center [214, 60] width 52 height 9
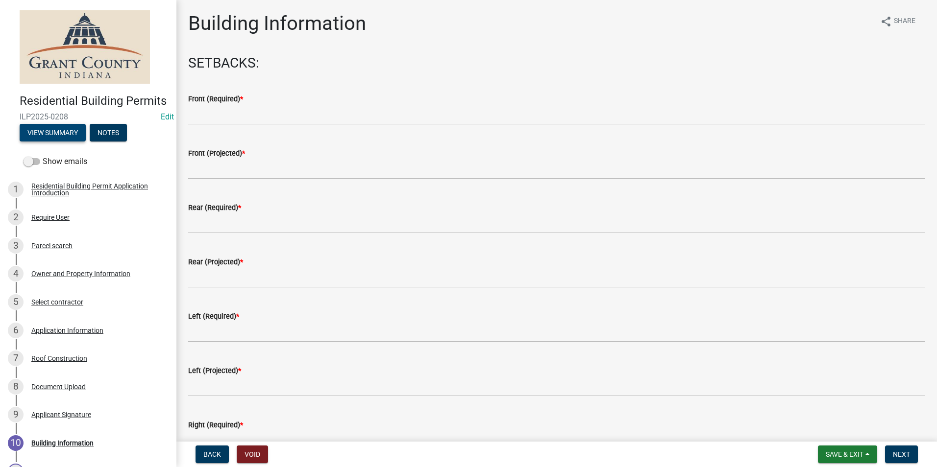
click at [57, 142] on button "View Summary" at bounding box center [53, 133] width 66 height 18
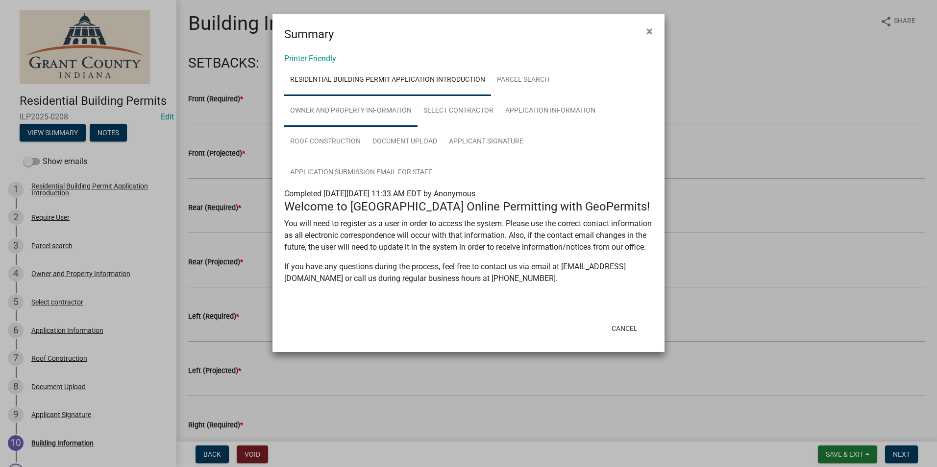
click at [390, 124] on link "Owner and Property Information" at bounding box center [350, 111] width 133 height 31
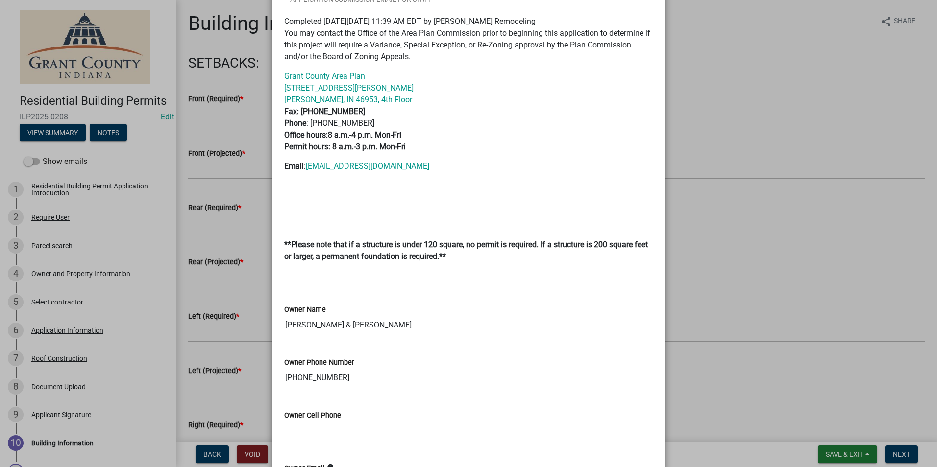
scroll to position [164, 0]
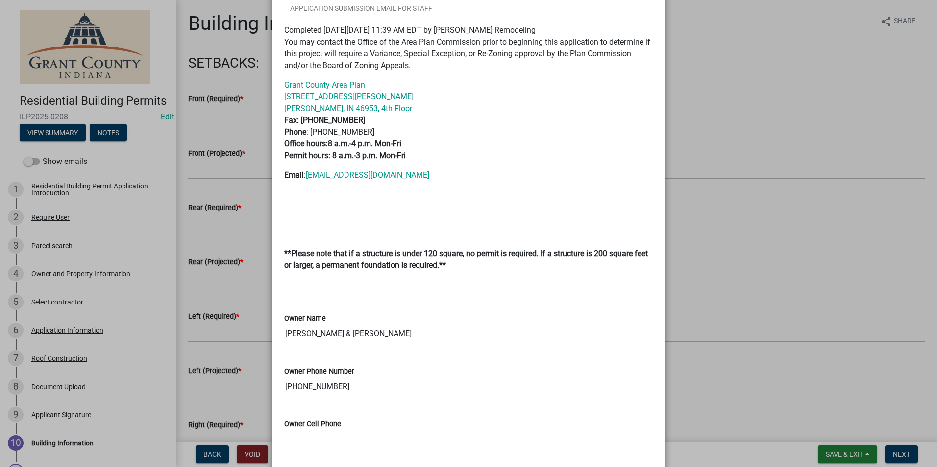
click at [78, 357] on ngb-modal-window "Summary × Printer Friendly Residential Building Permit Application Introduction…" at bounding box center [468, 233] width 937 height 467
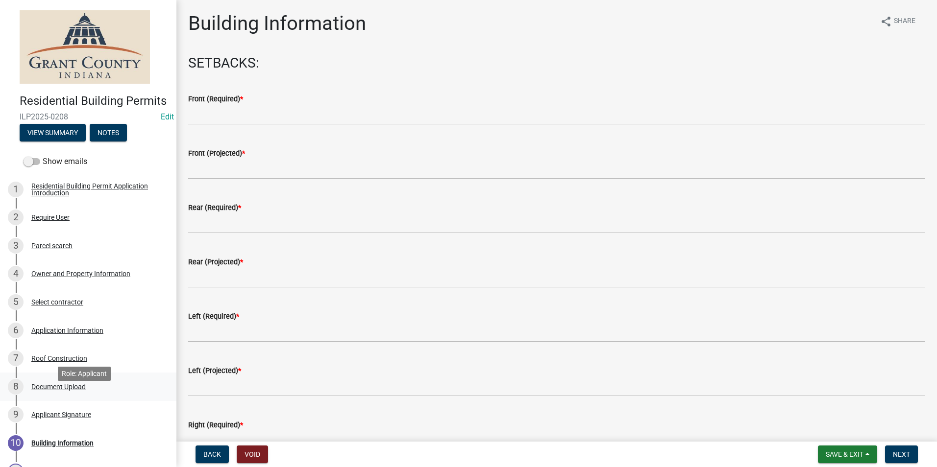
click at [69, 394] on div "8 Document Upload" at bounding box center [84, 387] width 153 height 16
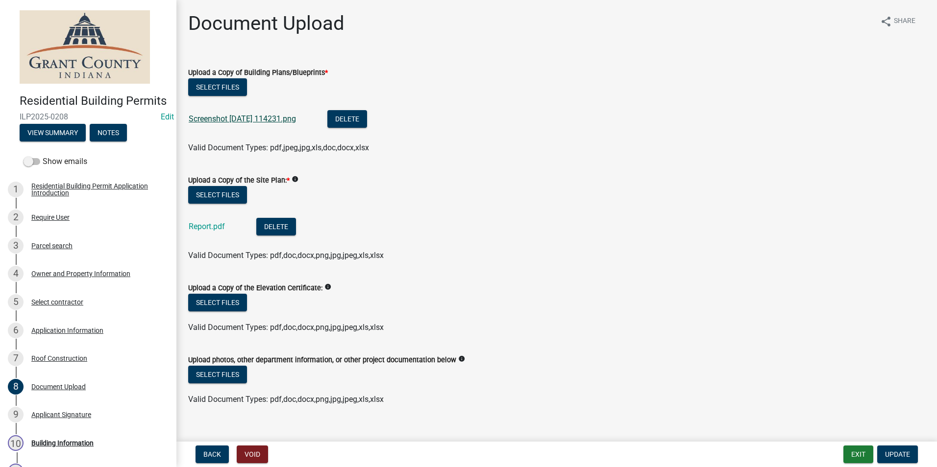
click at [270, 116] on link "Screenshot 2025-08-12 114231.png" at bounding box center [242, 118] width 107 height 9
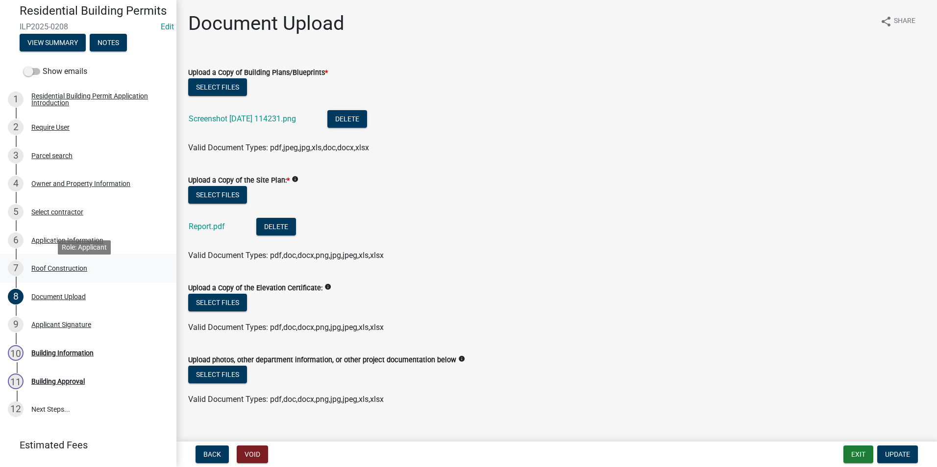
scroll to position [98, 0]
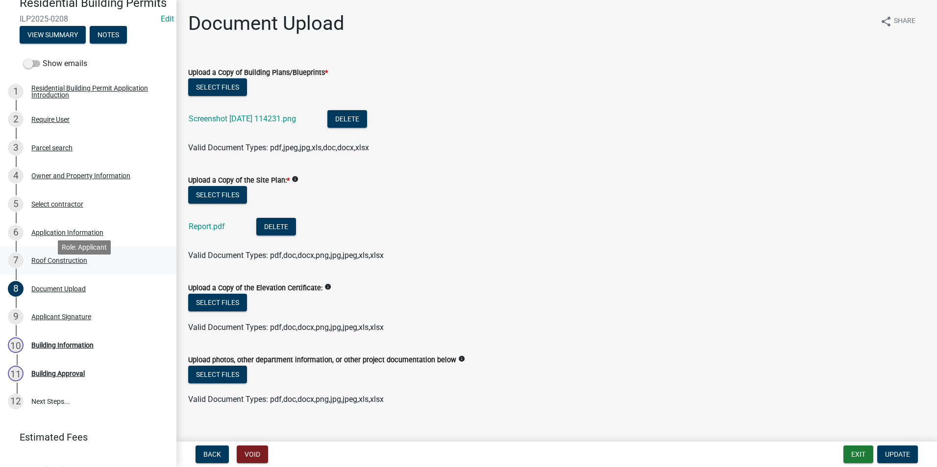
click at [78, 268] on div "7 Roof Construction" at bounding box center [84, 261] width 153 height 16
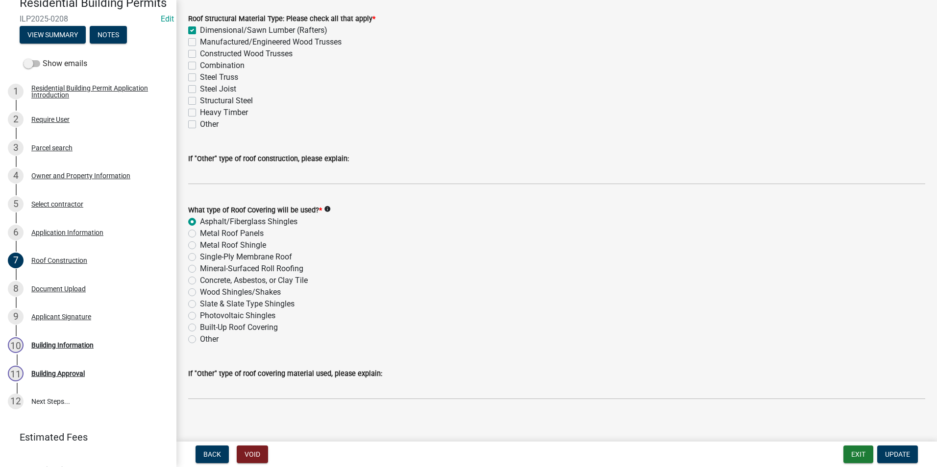
scroll to position [145, 0]
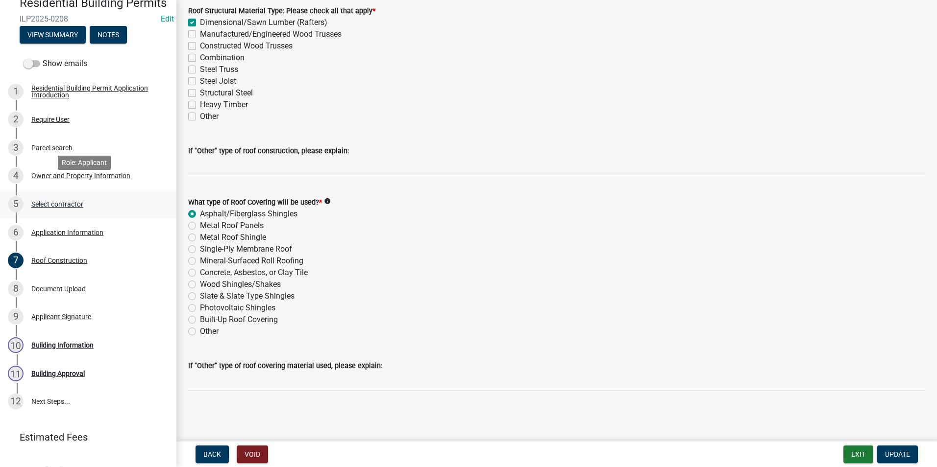
click at [83, 209] on link "5 Select contractor" at bounding box center [88, 204] width 176 height 28
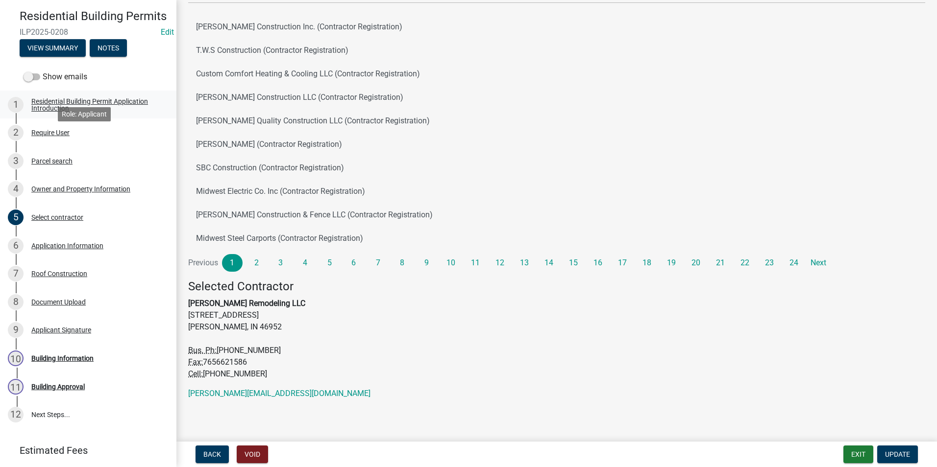
scroll to position [98, 0]
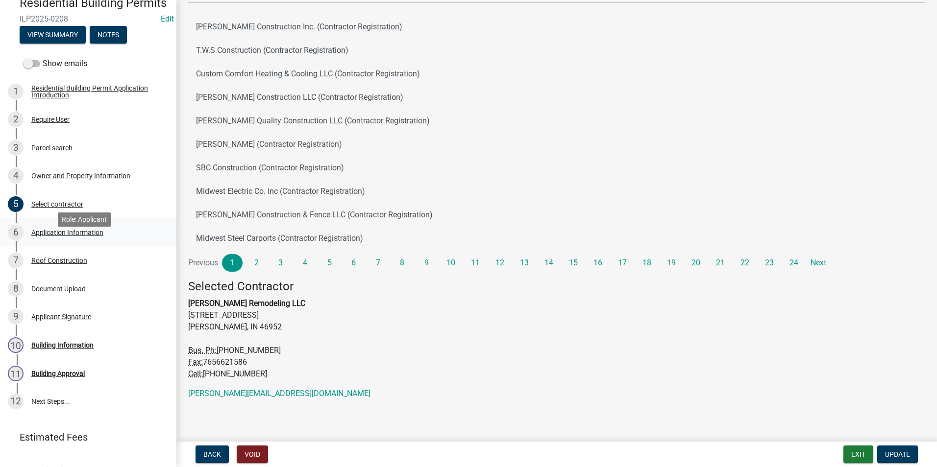
click at [75, 236] on div "Application Information" at bounding box center [67, 232] width 72 height 7
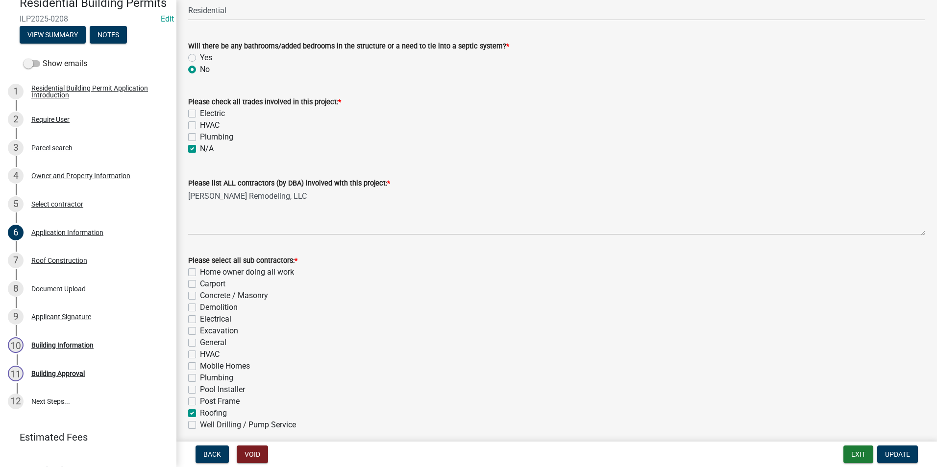
scroll to position [281, 0]
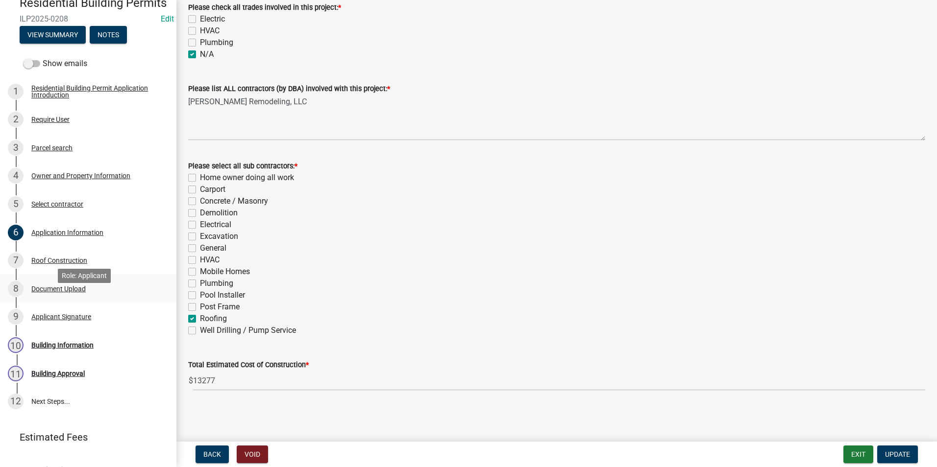
click at [65, 293] on div "Document Upload" at bounding box center [58, 289] width 54 height 7
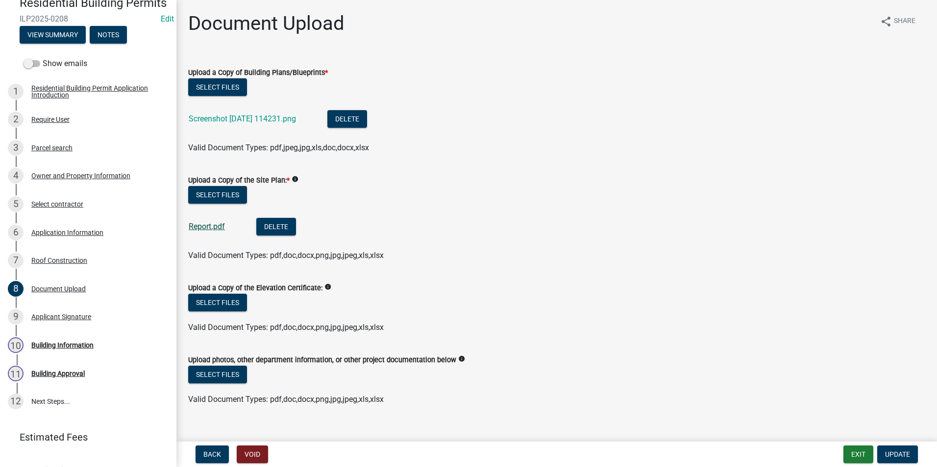
click at [217, 226] on link "Report.pdf" at bounding box center [207, 226] width 36 height 9
click at [43, 156] on div "3 Parcel search" at bounding box center [84, 148] width 153 height 16
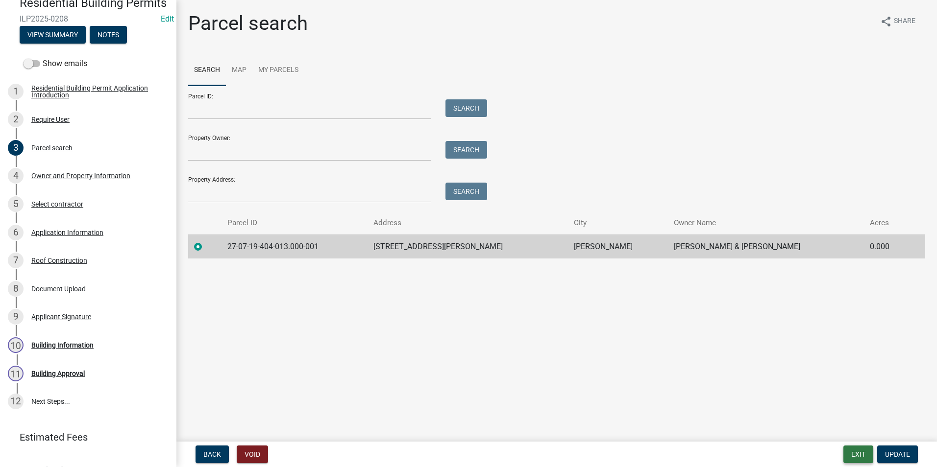
click at [863, 455] on button "Exit" at bounding box center [858, 455] width 30 height 18
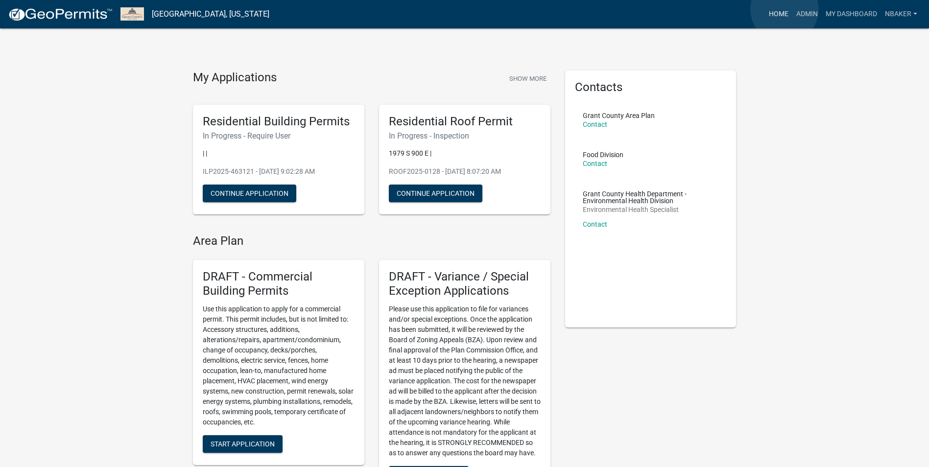
click at [785, 9] on link "Home" at bounding box center [778, 14] width 27 height 19
click at [802, 13] on link "Admin" at bounding box center [807, 14] width 29 height 19
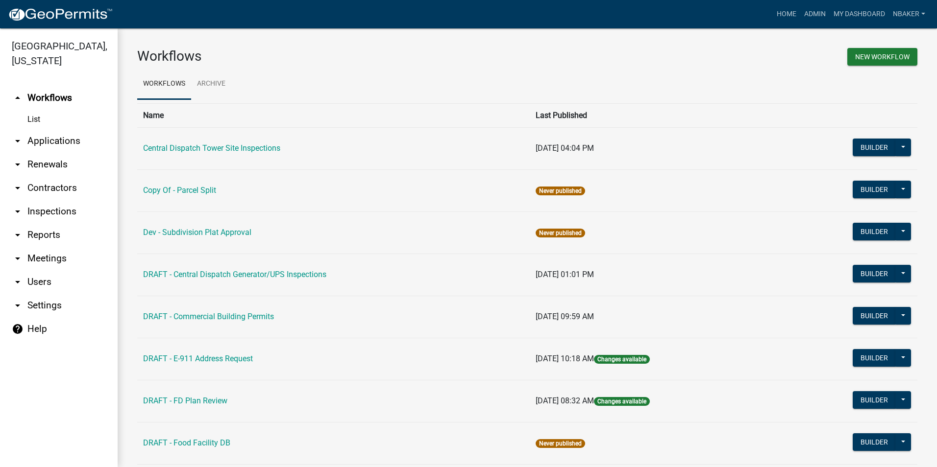
click at [72, 176] on link "arrow_drop_down Contractors" at bounding box center [59, 188] width 118 height 24
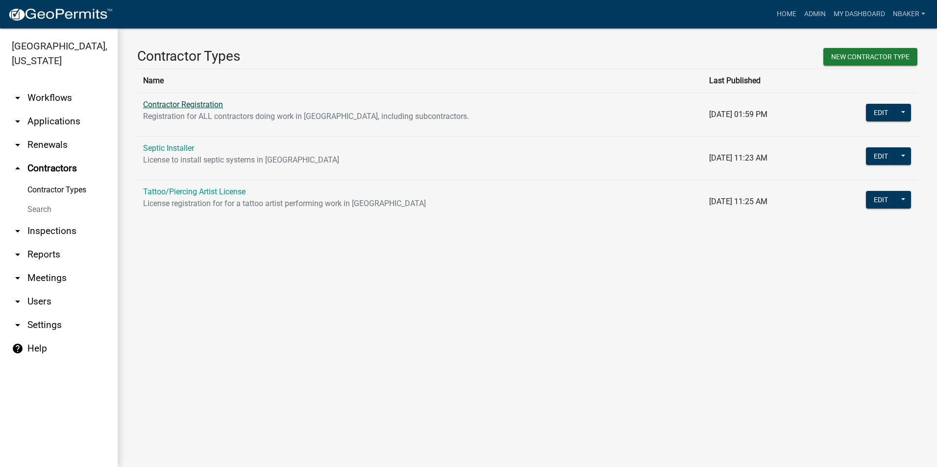
click at [171, 105] on link "Contractor Registration" at bounding box center [183, 104] width 80 height 9
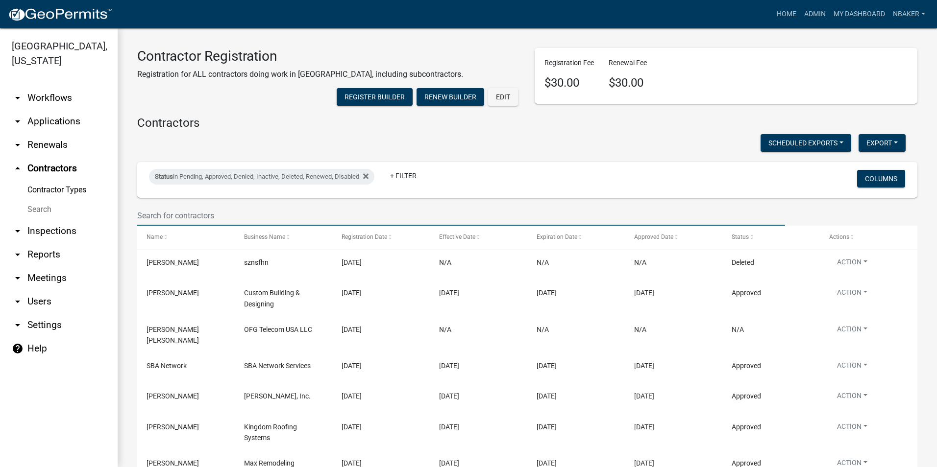
click at [242, 226] on input "text" at bounding box center [461, 216] width 648 height 20
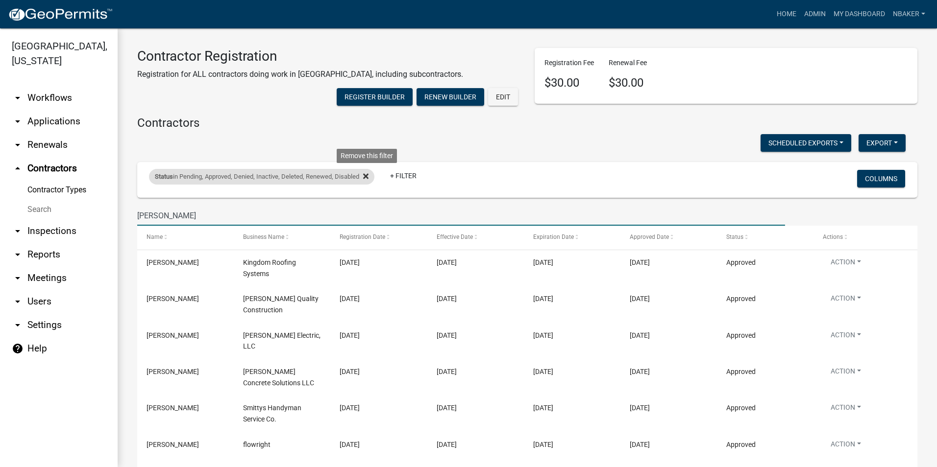
click at [368, 179] on icon at bounding box center [365, 176] width 5 height 5
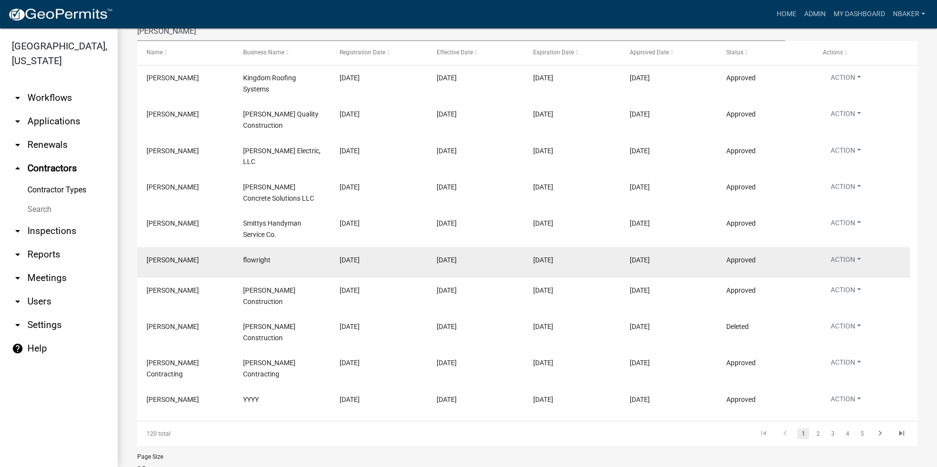
scroll to position [38, 0]
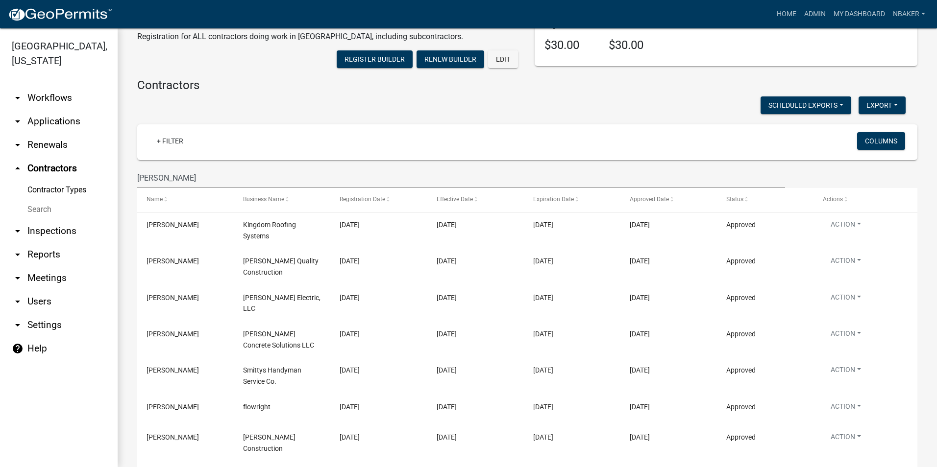
click at [228, 187] on wm-filter-builder "+ Filter Columns J A" at bounding box center [527, 156] width 780 height 64
click at [224, 188] on input "J A" at bounding box center [461, 178] width 648 height 20
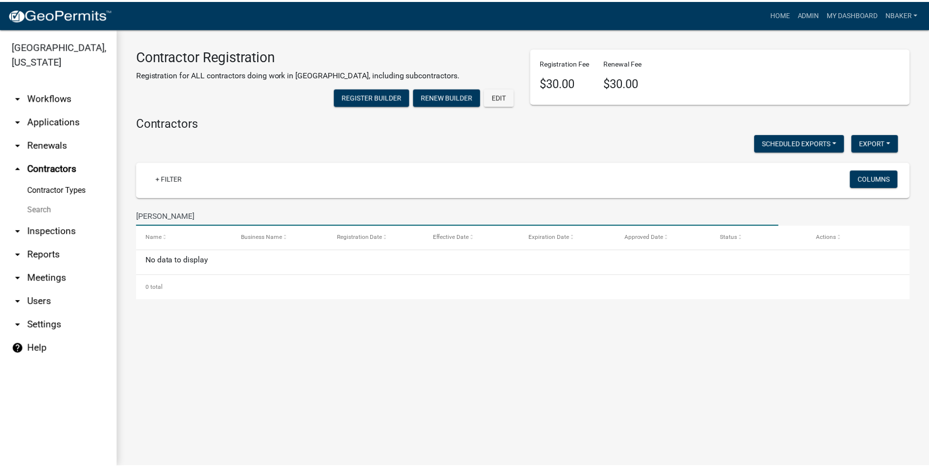
scroll to position [0, 0]
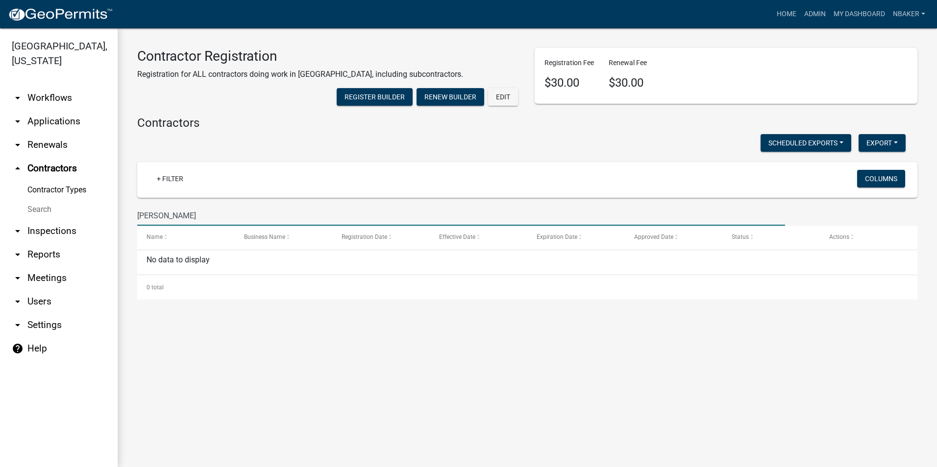
click at [143, 226] on input "[PERSON_NAME]" at bounding box center [461, 216] width 648 height 20
type input "JA Shroyer"
drag, startPoint x: 191, startPoint y: 238, endPoint x: 107, endPoint y: 236, distance: 83.8
click at [107, 236] on div "Grant County, Indiana arrow_drop_down Workflows List arrow_drop_down Applicatio…" at bounding box center [468, 247] width 937 height 439
type input "S"
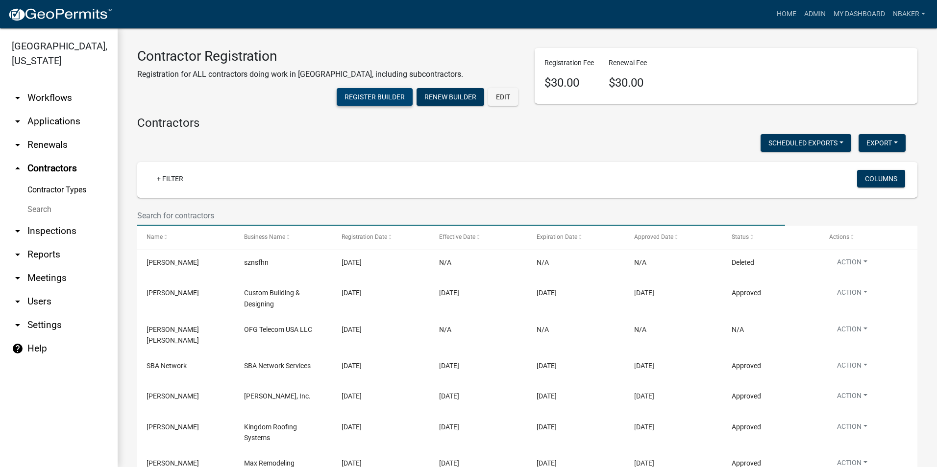
click at [413, 88] on button "Register Builder" at bounding box center [375, 97] width 76 height 18
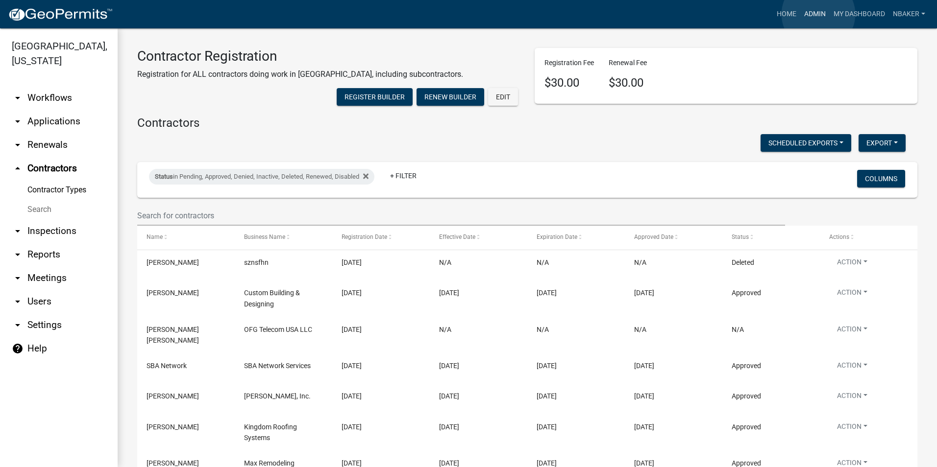
click at [818, 14] on link "Admin" at bounding box center [814, 14] width 29 height 19
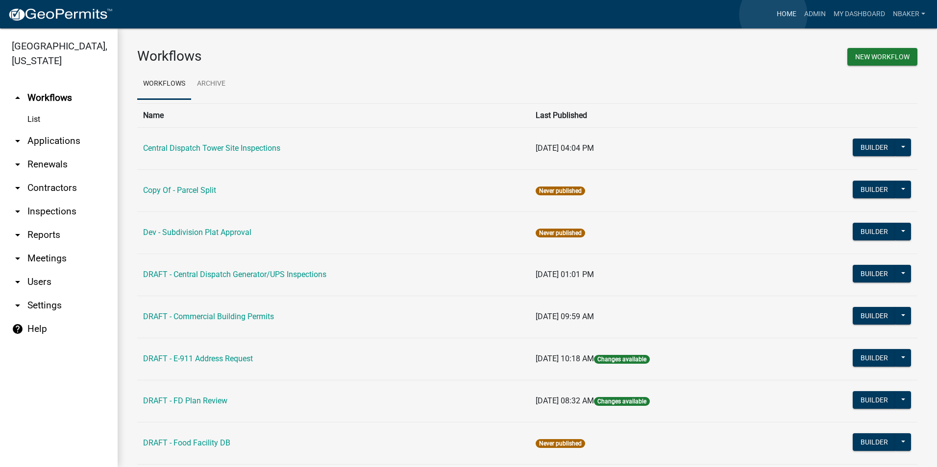
click at [773, 15] on link "Home" at bounding box center [786, 14] width 27 height 19
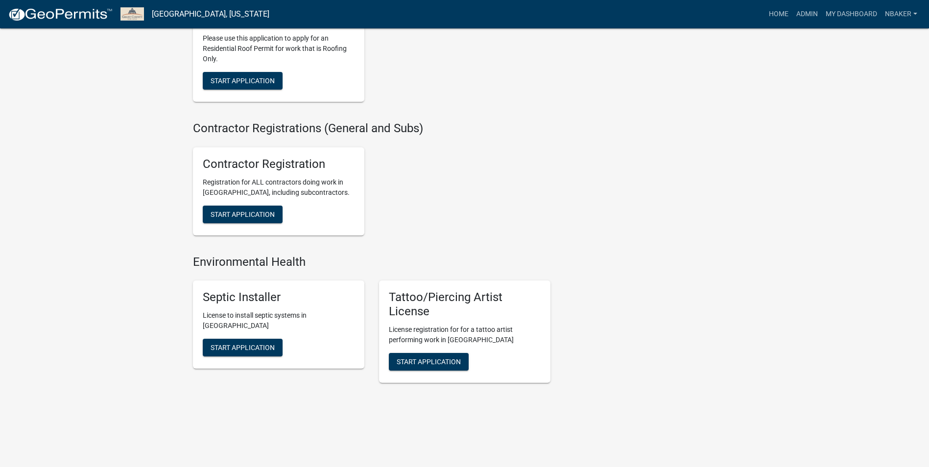
scroll to position [1764, 0]
click at [227, 211] on button "Start Application" at bounding box center [243, 215] width 80 height 18
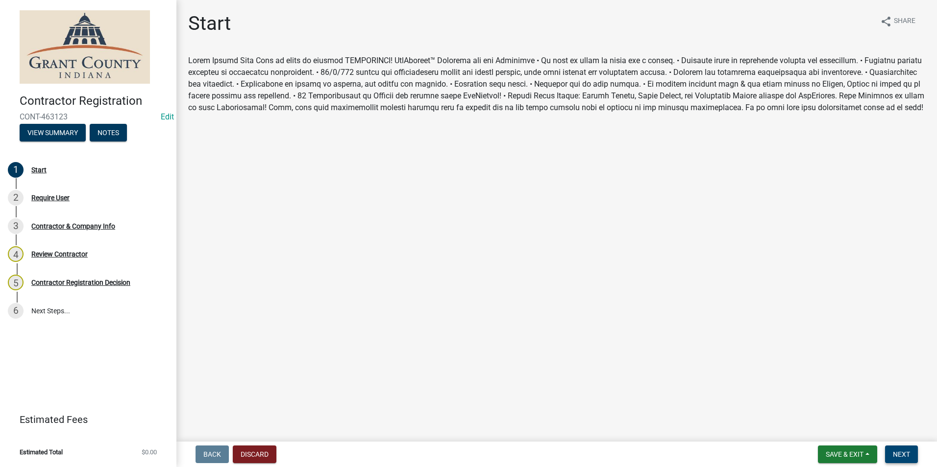
click at [908, 448] on button "Next" at bounding box center [901, 455] width 33 height 18
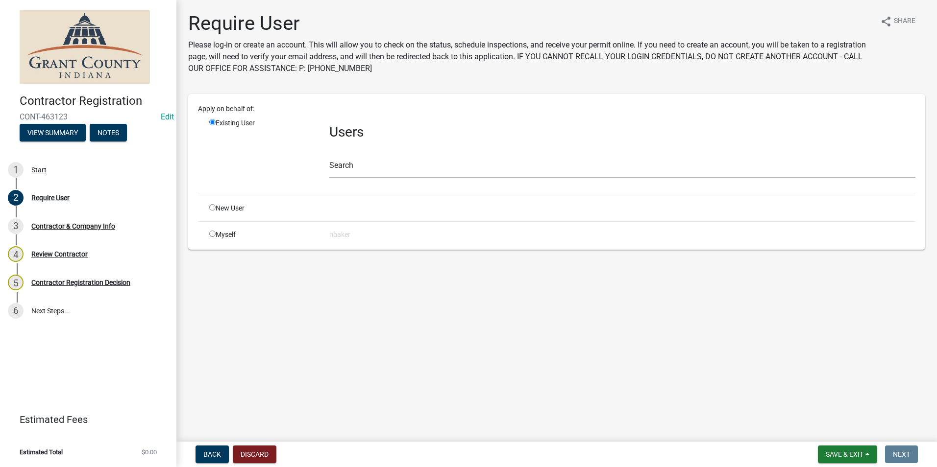
click at [209, 209] on div "New User" at bounding box center [262, 208] width 120 height 10
click at [212, 208] on input "radio" at bounding box center [212, 207] width 6 height 6
radio input "true"
radio input "false"
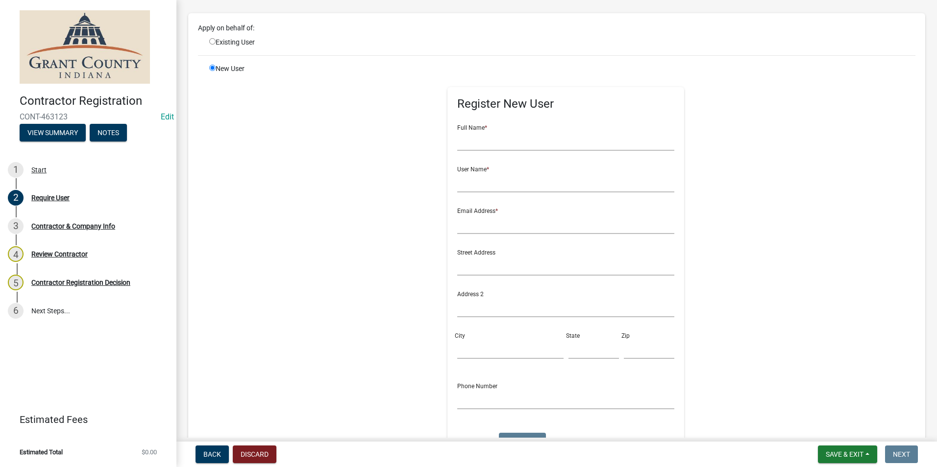
scroll to position [98, 0]
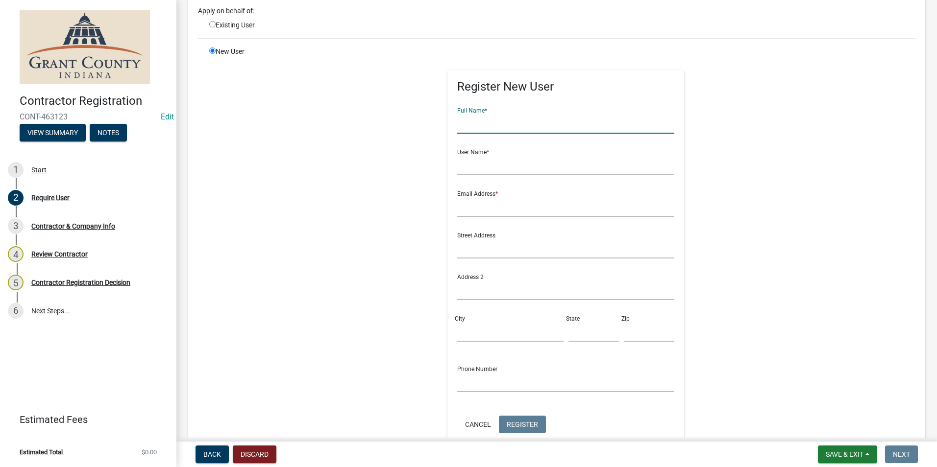
click at [496, 127] on input "text" at bounding box center [565, 124] width 217 height 20
type input "[PERSON_NAME]"
click at [501, 167] on input "text" at bounding box center [565, 165] width 217 height 20
type input "jshroyer"
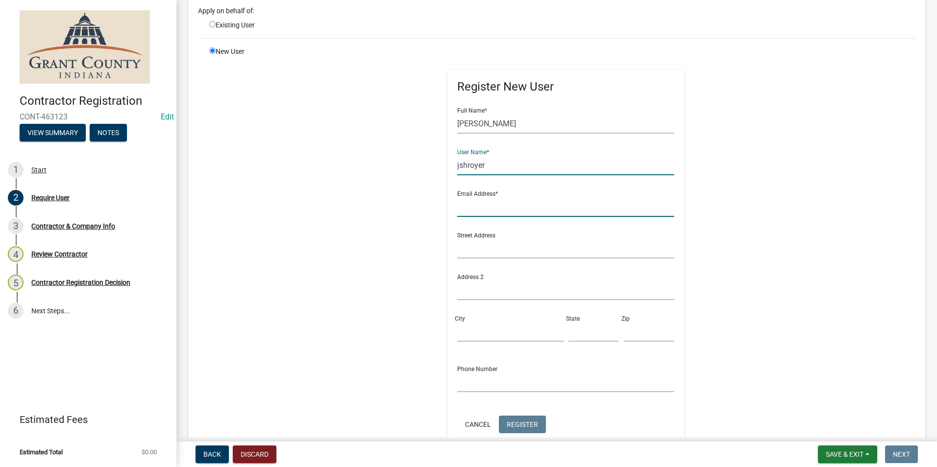
click at [497, 202] on input "text" at bounding box center [565, 207] width 217 height 20
type input "jashroyergroup@gmail.com"
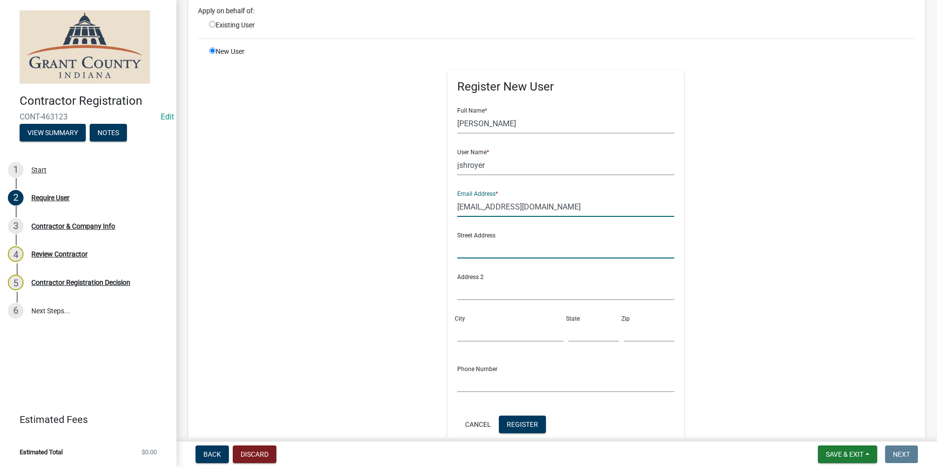
click at [500, 250] on input "text" at bounding box center [565, 249] width 217 height 20
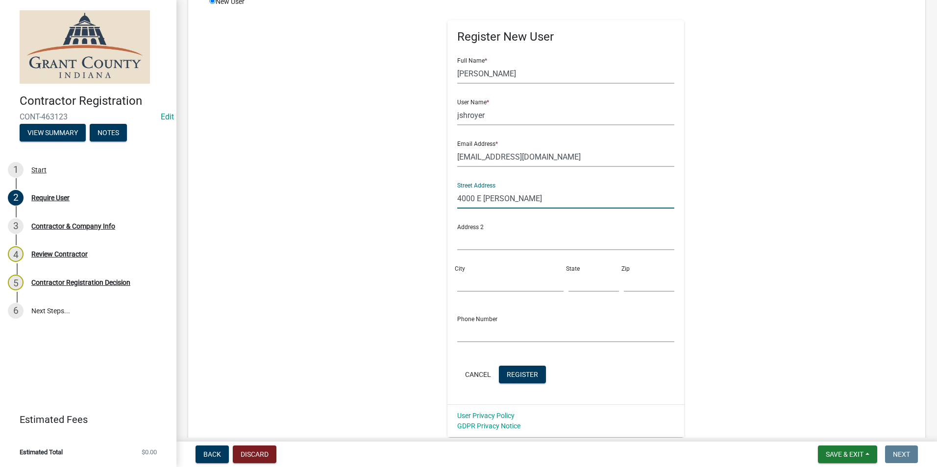
scroll to position [196, 0]
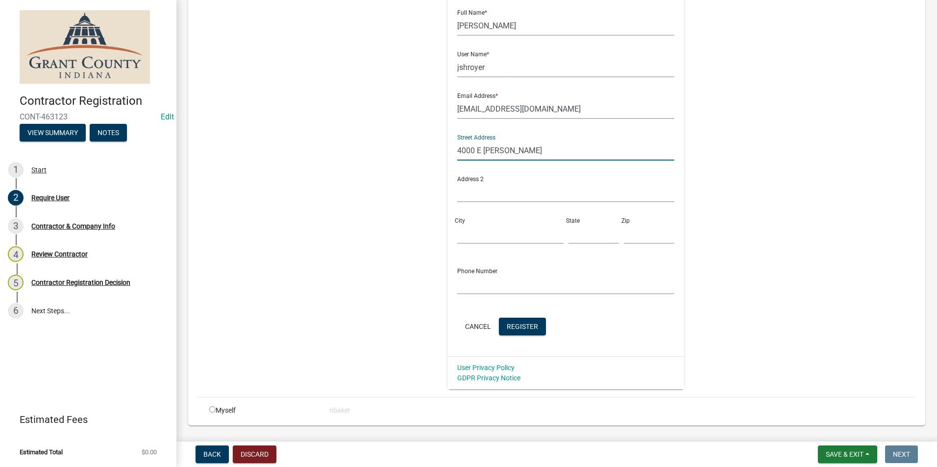
type input "4000 E McGalliard"
click at [493, 233] on input "City" at bounding box center [510, 234] width 106 height 20
type input "Muncie"
click at [568, 229] on input "text" at bounding box center [593, 234] width 50 height 20
type input "IN"
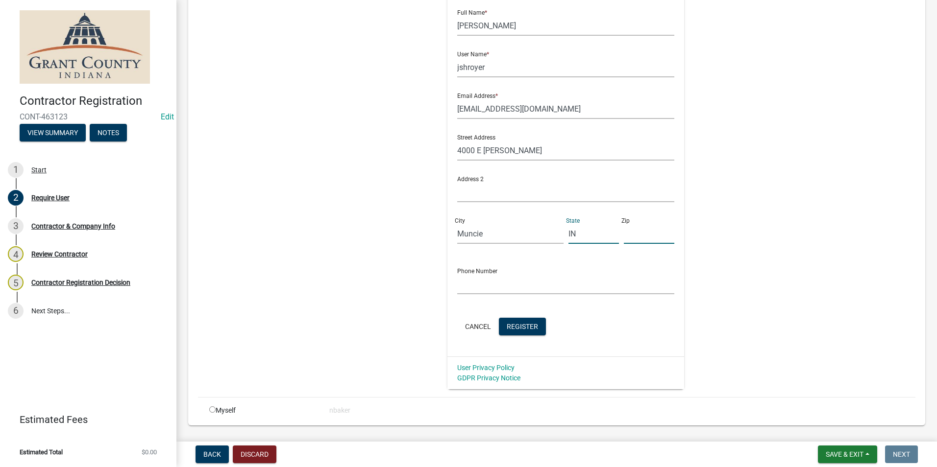
click at [630, 234] on input "text" at bounding box center [649, 234] width 50 height 20
type input "47303"
click at [532, 281] on input "text" at bounding box center [565, 284] width 217 height 20
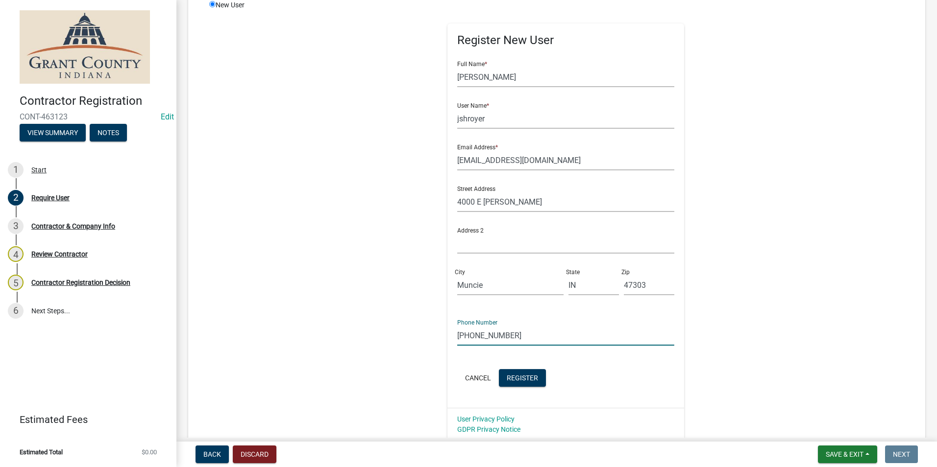
scroll to position [98, 0]
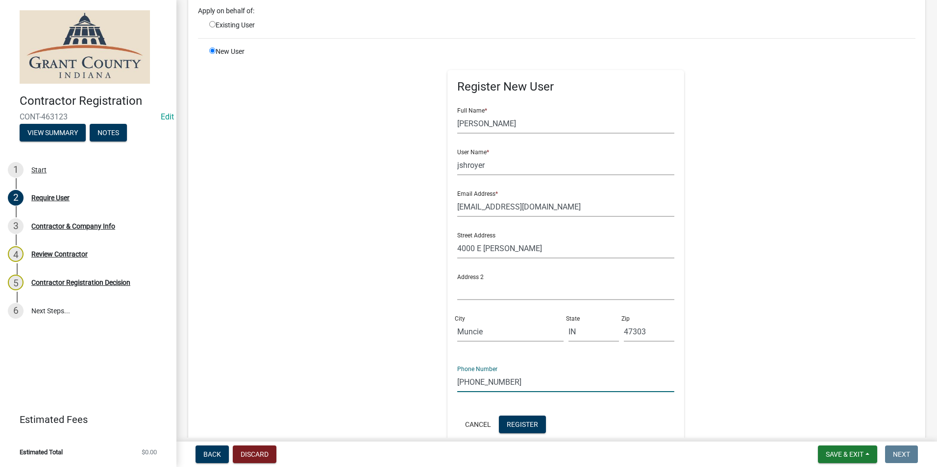
type input "765-749-1720"
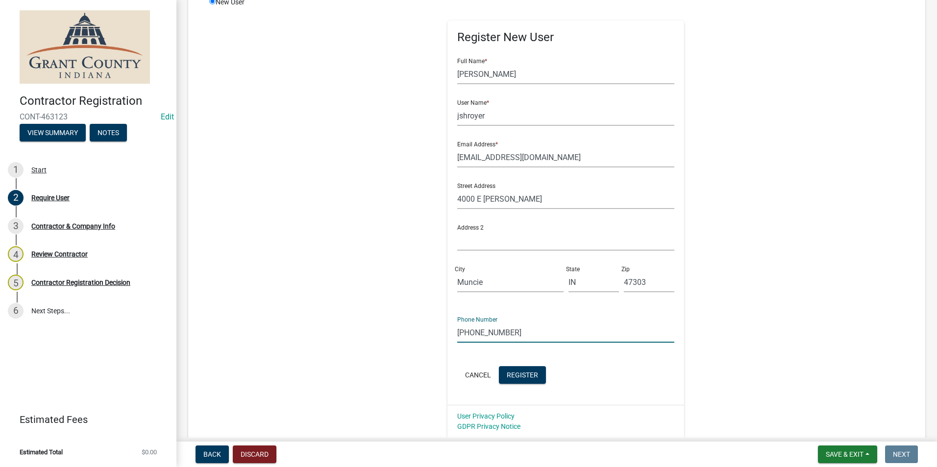
scroll to position [222, 0]
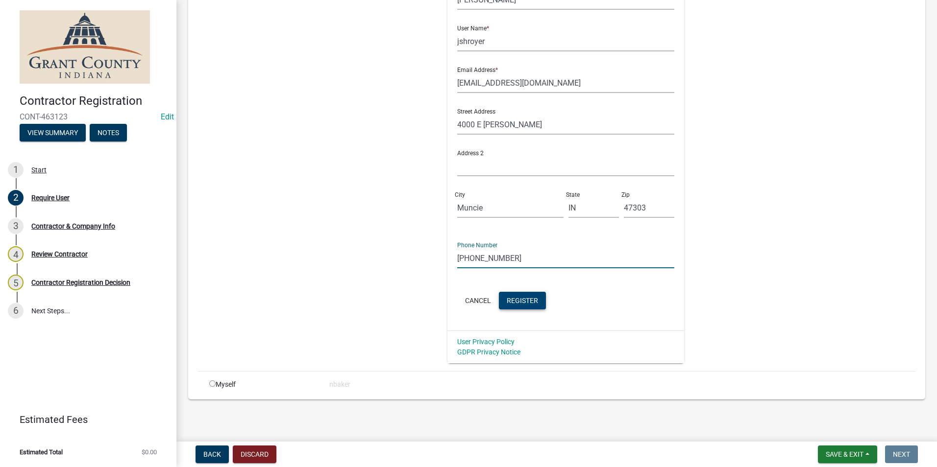
click at [530, 305] on button "Register" at bounding box center [522, 301] width 47 height 18
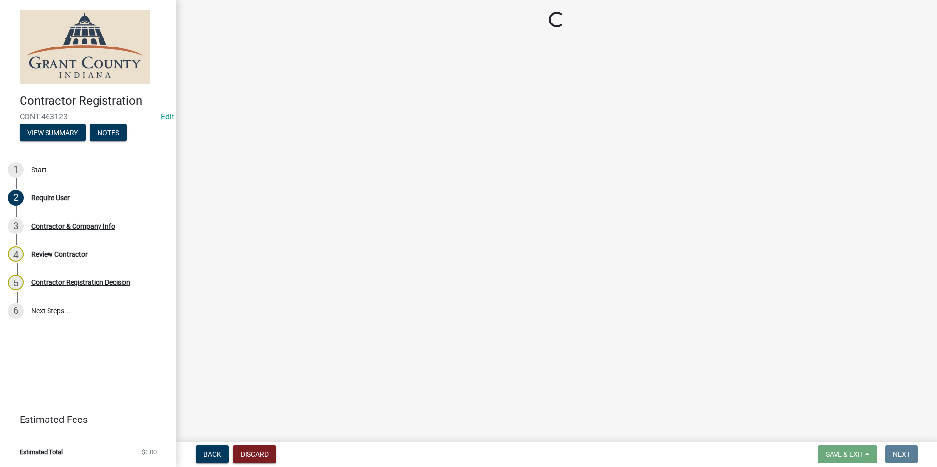
scroll to position [0, 0]
select select "IN"
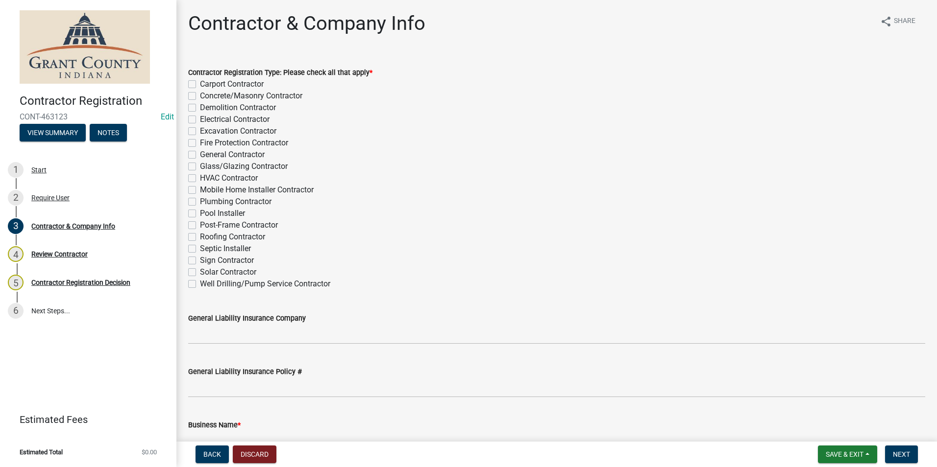
click at [200, 105] on label "Demolition Contractor" at bounding box center [238, 108] width 76 height 12
click at [200, 105] on input "Demolition Contractor" at bounding box center [203, 105] width 6 height 6
checkbox input "true"
checkbox input "false"
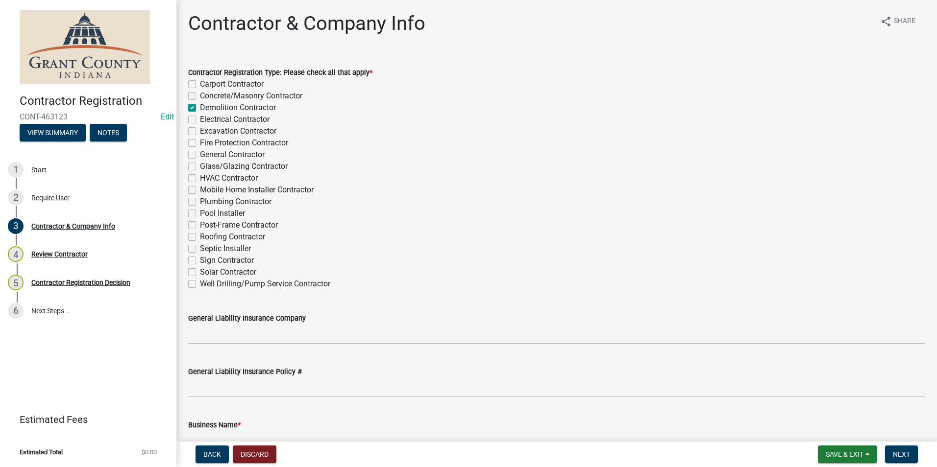
checkbox input "true"
checkbox input "false"
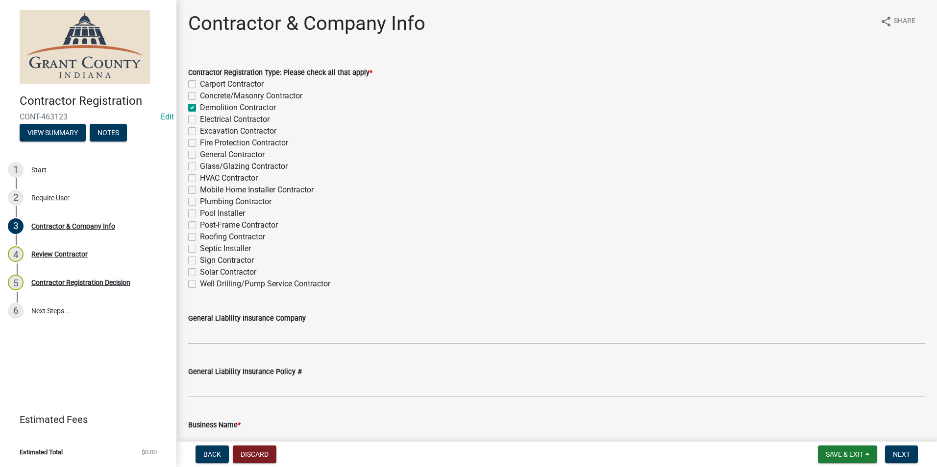
checkbox input "false"
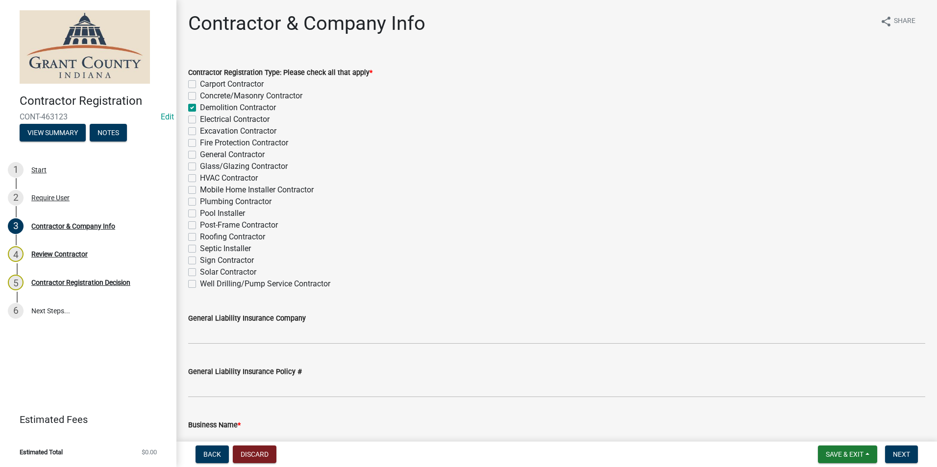
checkbox input "false"
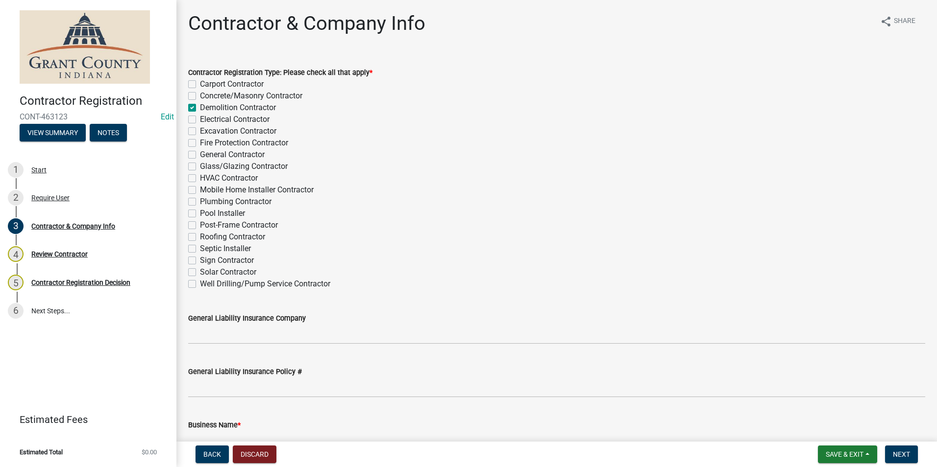
checkbox input "false"
click at [200, 129] on label "Excavation Contractor" at bounding box center [238, 131] width 76 height 12
click at [200, 129] on input "Excavation Contractor" at bounding box center [203, 128] width 6 height 6
checkbox input "true"
checkbox input "false"
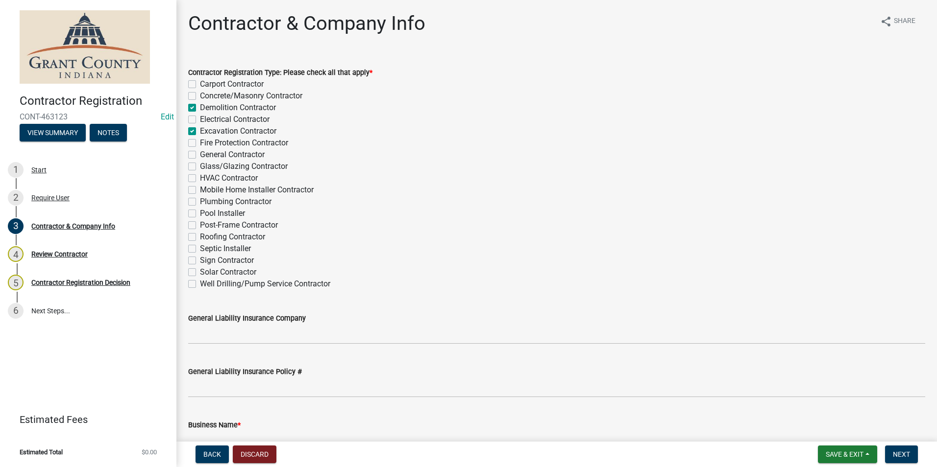
checkbox input "false"
checkbox input "true"
checkbox input "false"
checkbox input "true"
checkbox input "false"
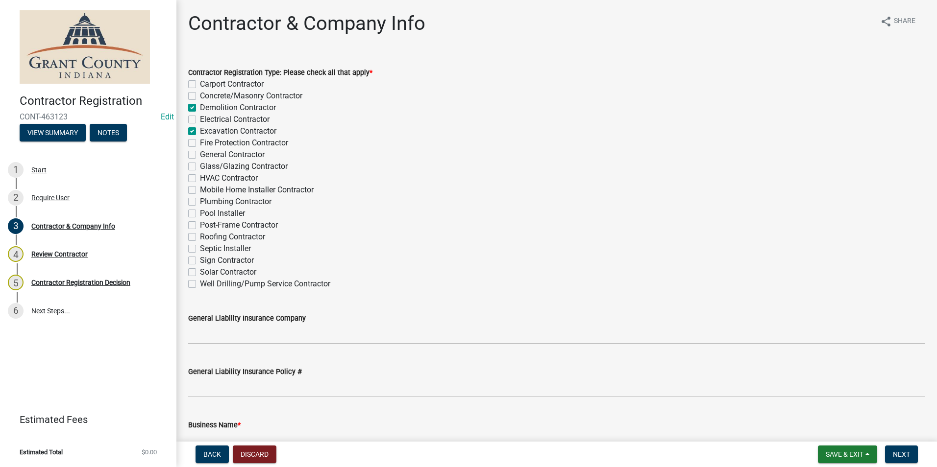
checkbox input "false"
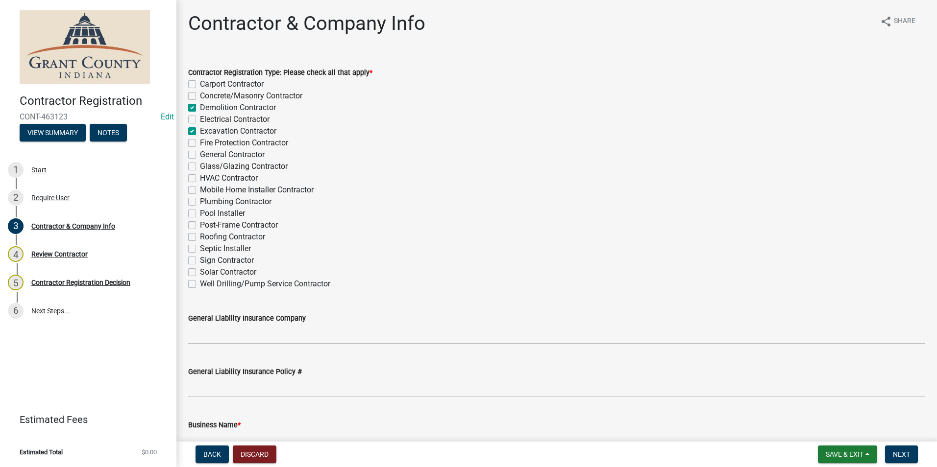
checkbox input "false"
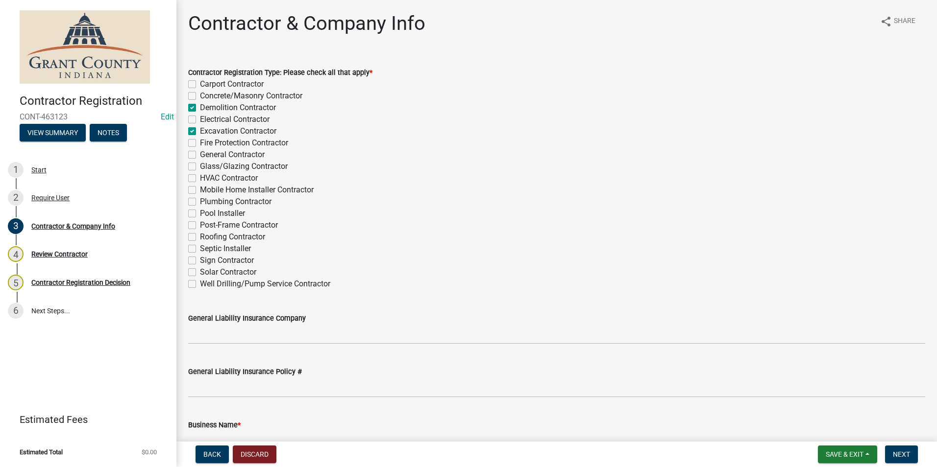
checkbox input "false"
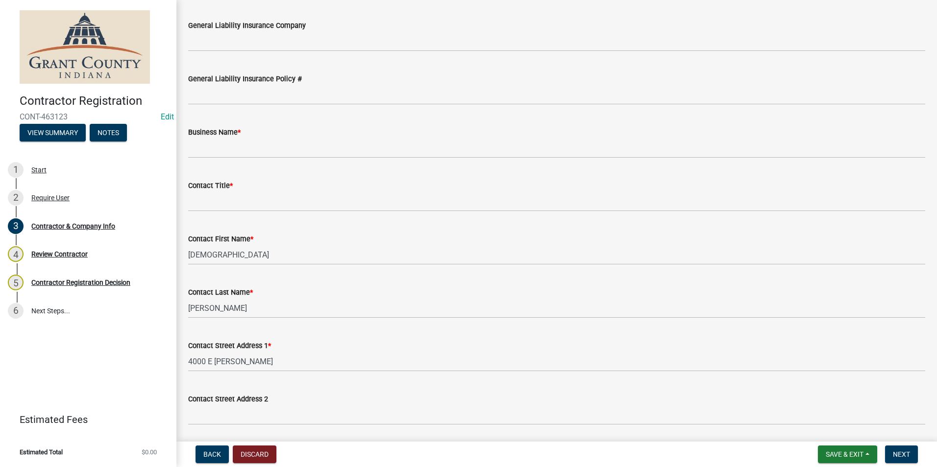
scroll to position [294, 0]
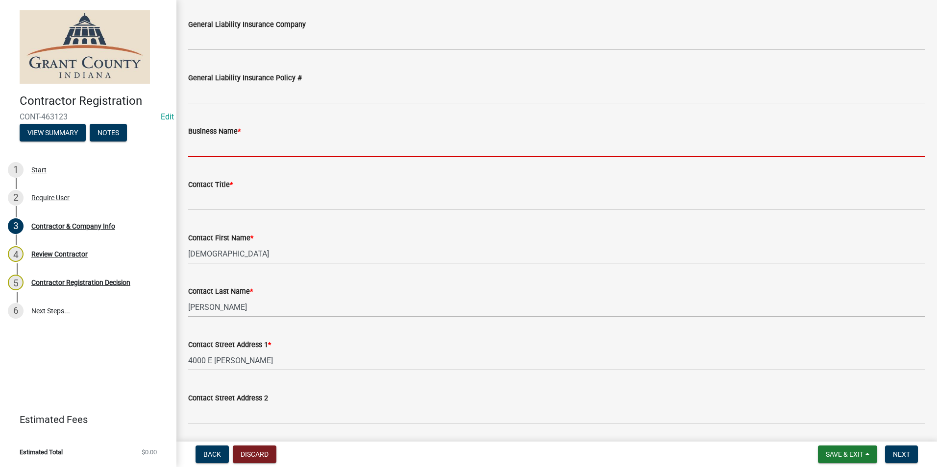
click at [257, 153] on input "Business Name *" at bounding box center [556, 147] width 737 height 20
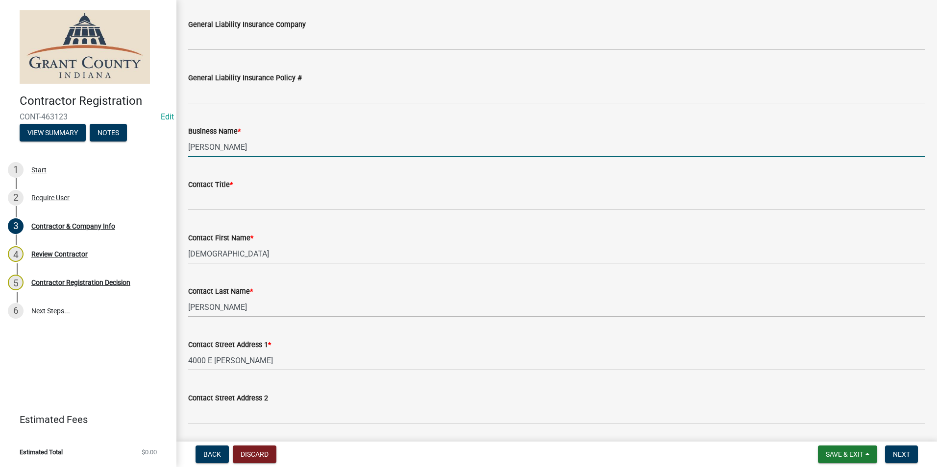
type input "J A Shroyer"
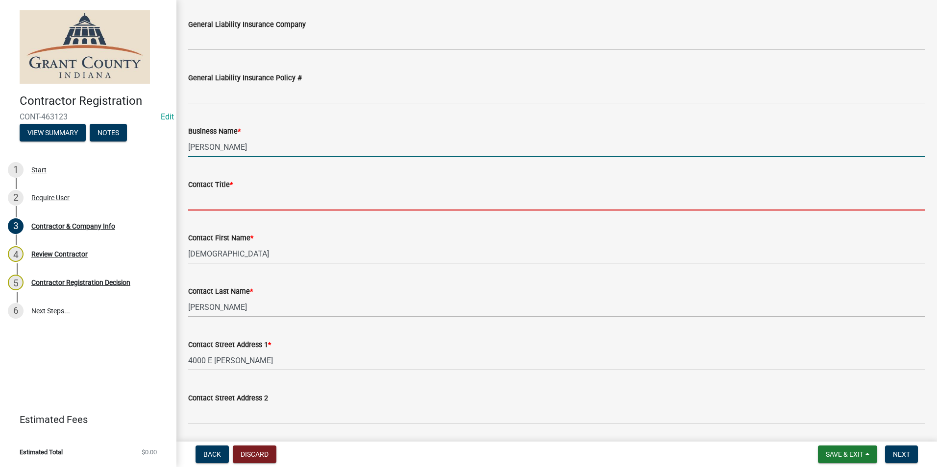
click at [245, 205] on input "Contact Title *" at bounding box center [556, 201] width 737 height 20
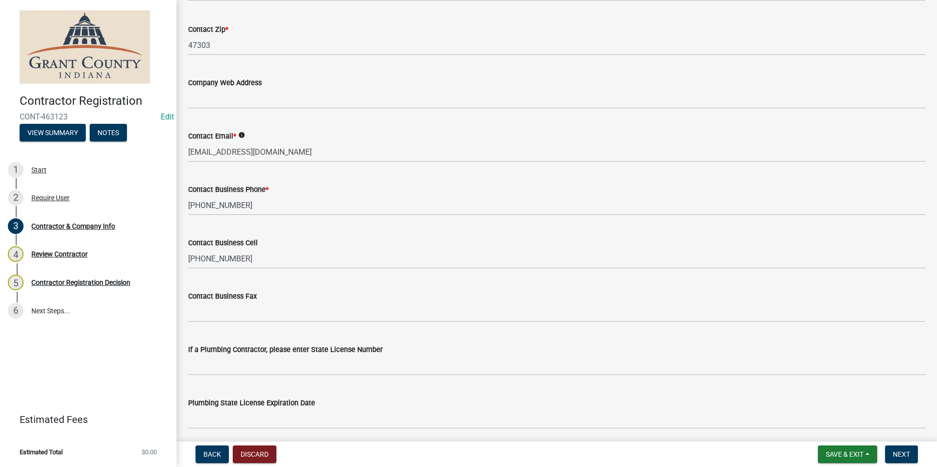
scroll to position [893, 0]
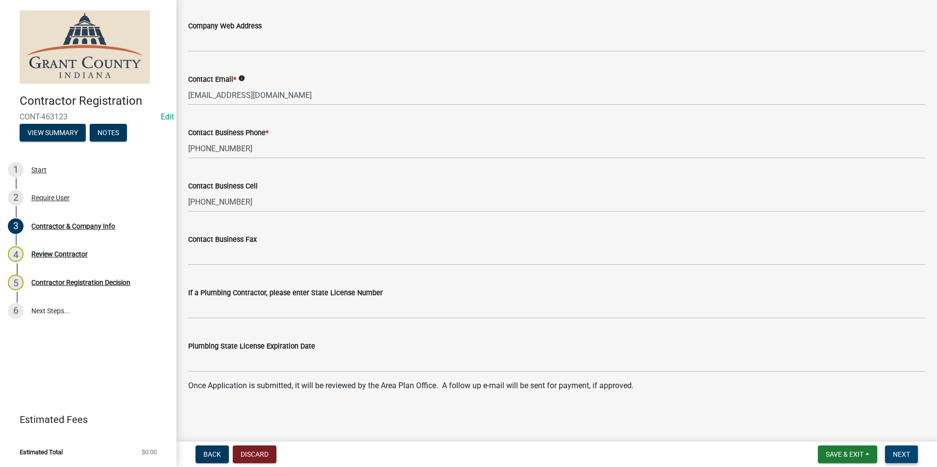
type input "Owner"
click at [907, 455] on span "Next" at bounding box center [901, 455] width 17 height 8
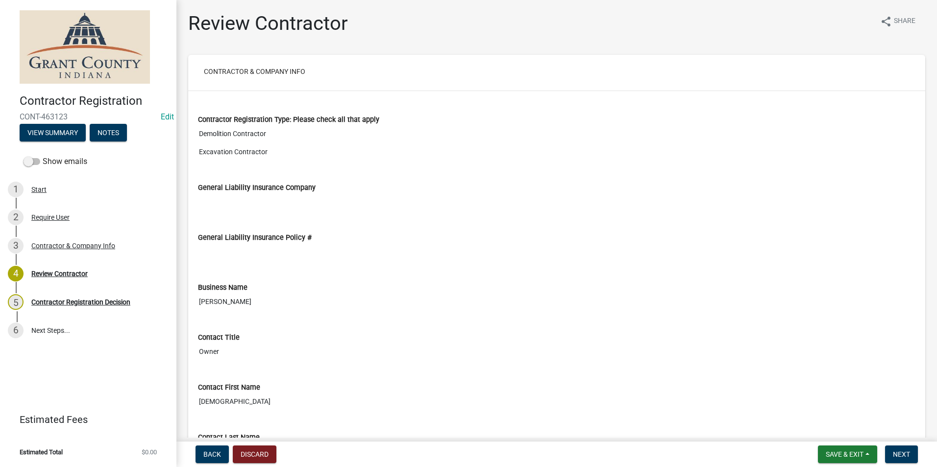
scroll to position [294, 0]
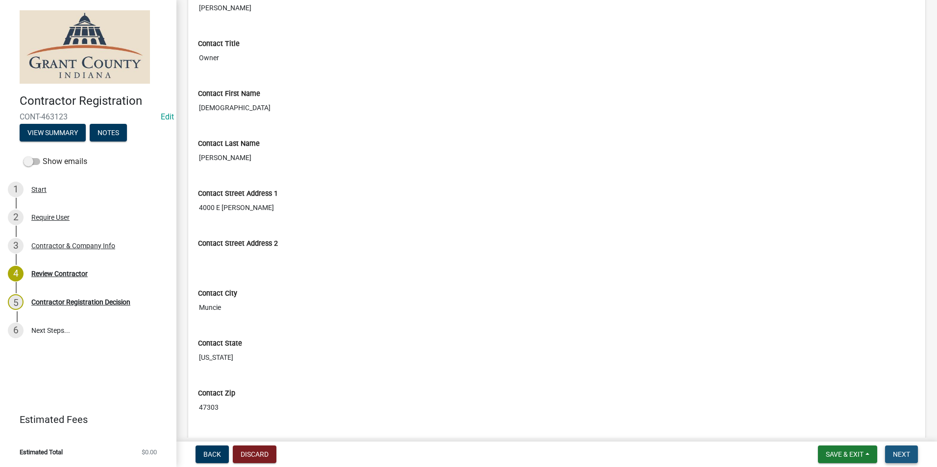
click at [902, 462] on button "Next" at bounding box center [901, 455] width 33 height 18
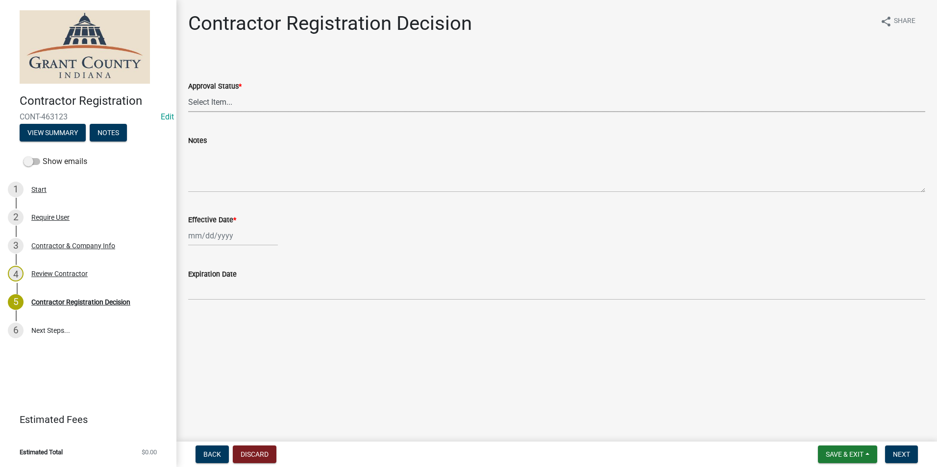
click at [328, 105] on select "Select Item... Approved Denied" at bounding box center [556, 102] width 737 height 20
click at [188, 92] on select "Select Item... Approved Denied" at bounding box center [556, 102] width 737 height 20
select select "4b86b809-39dd-4c68-9f3d-fdb3e7050482"
click at [217, 232] on div at bounding box center [233, 236] width 90 height 20
select select "8"
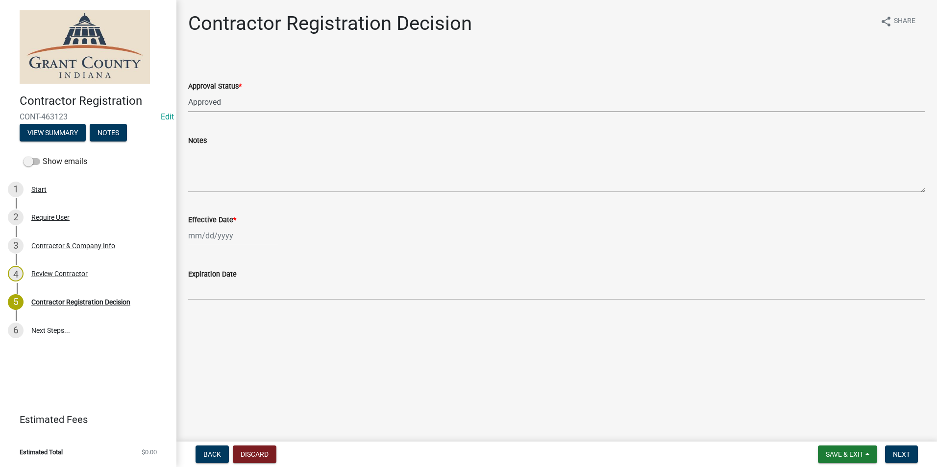
select select "2025"
click at [232, 311] on div "6" at bounding box center [229, 304] width 16 height 16
type input "08/06/2025"
click at [226, 236] on div "08/06/2025" at bounding box center [233, 236] width 90 height 20
select select "8"
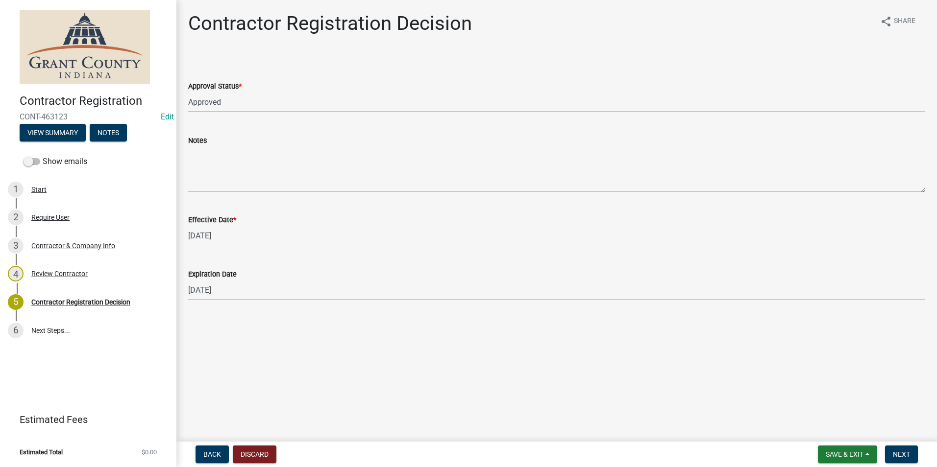
select select "2025"
click at [231, 318] on div "13" at bounding box center [229, 320] width 16 height 16
type input "08/13/2025"
click at [885, 443] on nav "Back Discard Save & Exit Save Save & Exit Next" at bounding box center [556, 454] width 760 height 25
click at [904, 453] on span "Next" at bounding box center [901, 455] width 17 height 8
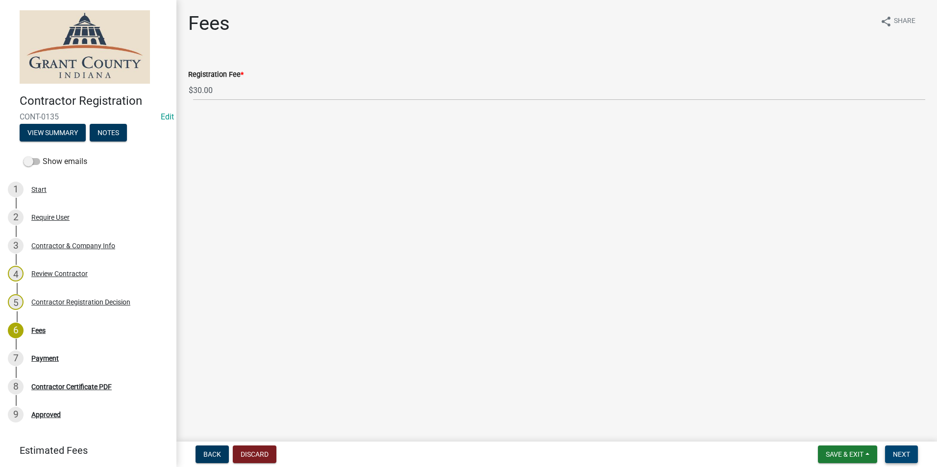
click at [903, 455] on span "Next" at bounding box center [901, 455] width 17 height 8
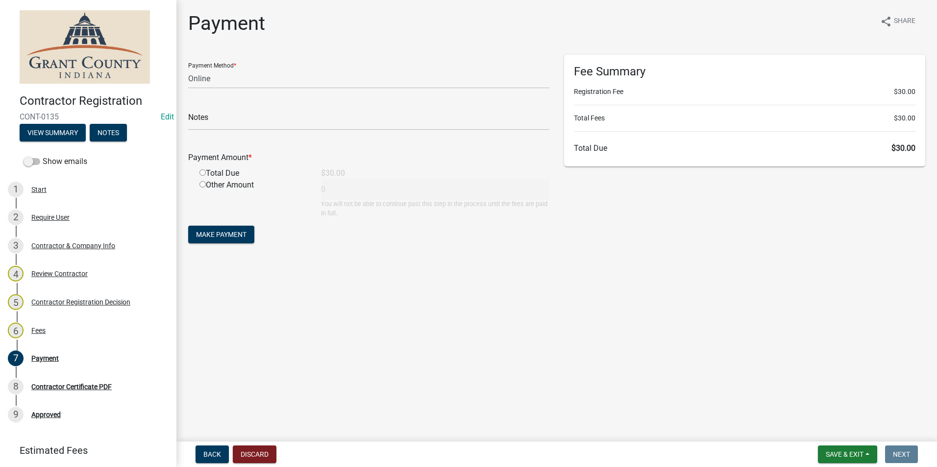
click at [533, 346] on main "Payment share Share Payment Method * Credit Card POS Check Cash Online Notes Pa…" at bounding box center [556, 219] width 760 height 438
click at [304, 81] on select "Credit Card POS Check Cash Online" at bounding box center [368, 79] width 361 height 20
select select "1: 0"
click at [188, 69] on select "Credit Card POS Check Cash Online" at bounding box center [368, 79] width 361 height 20
click at [285, 112] on input "text" at bounding box center [368, 120] width 361 height 20
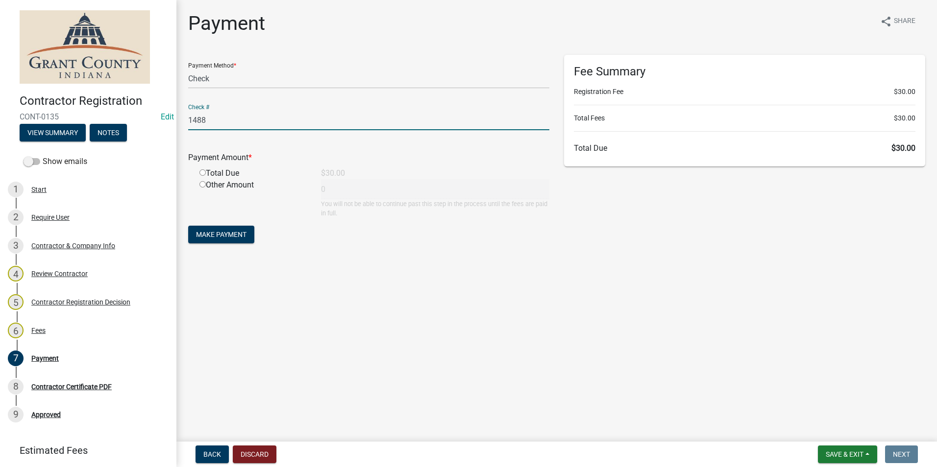
type input "1488"
click at [201, 175] on div "Total Due" at bounding box center [253, 174] width 122 height 12
click at [203, 173] on input "radio" at bounding box center [202, 173] width 6 height 6
radio input "true"
type input "30"
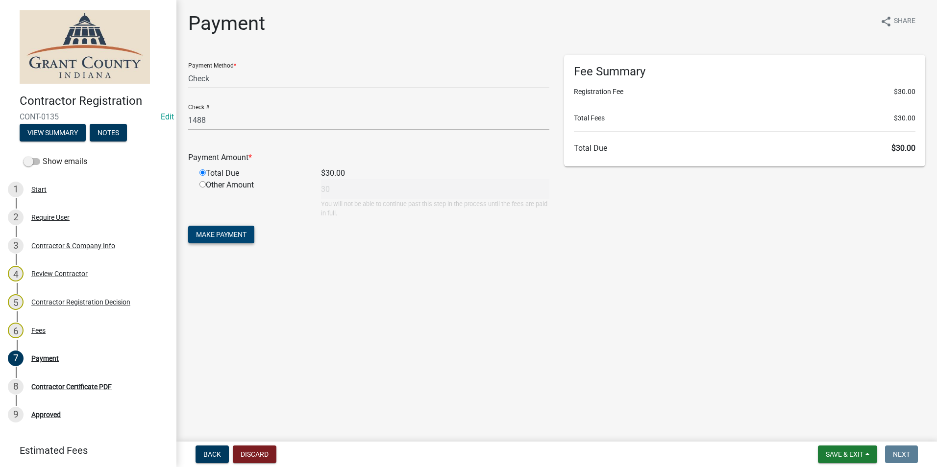
click at [220, 231] on span "Make Payment" at bounding box center [221, 235] width 50 height 8
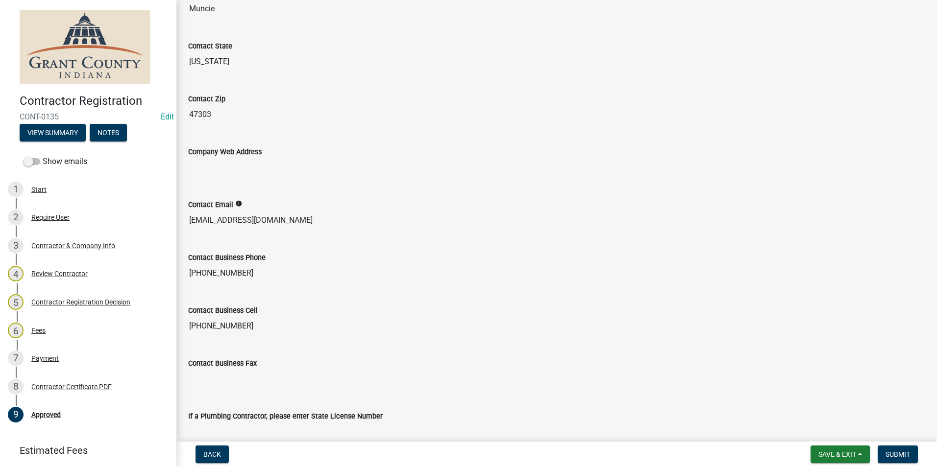
scroll to position [797, 0]
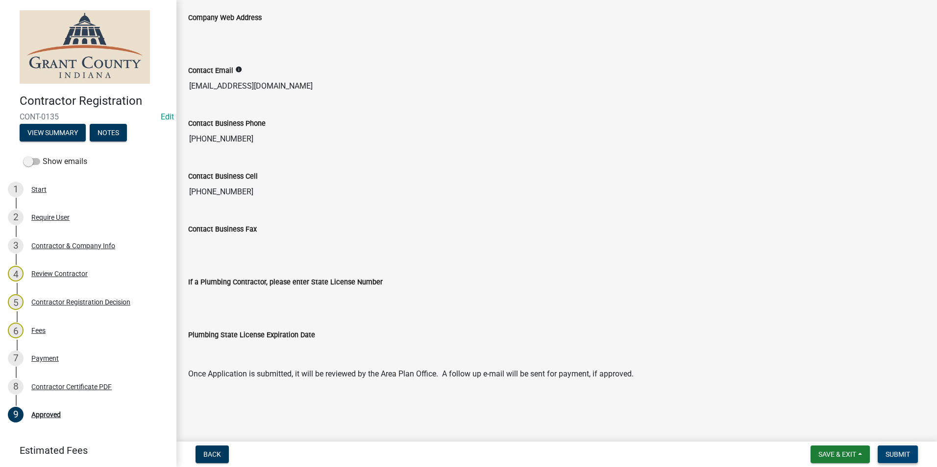
click at [914, 451] on button "Submit" at bounding box center [898, 455] width 40 height 18
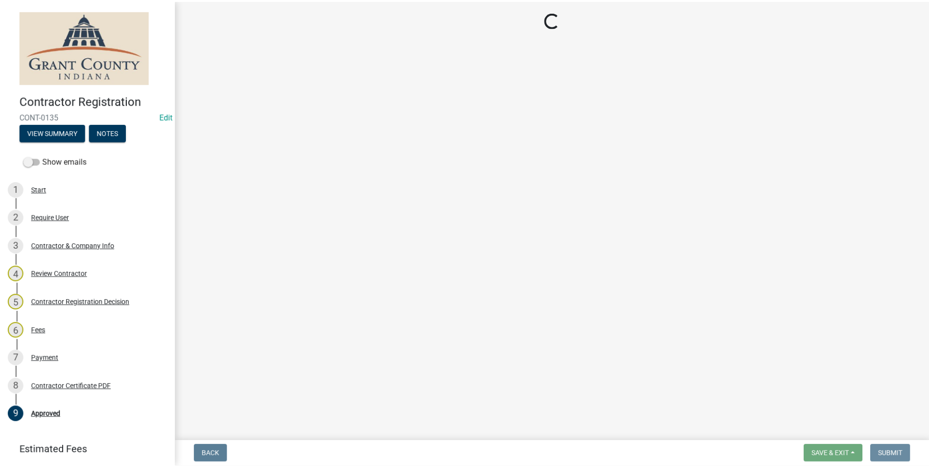
scroll to position [0, 0]
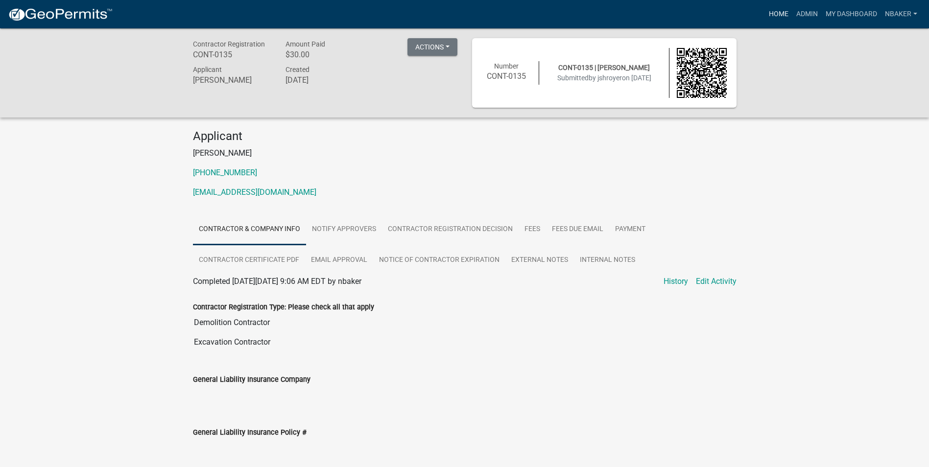
click at [786, 11] on link "Home" at bounding box center [778, 14] width 27 height 19
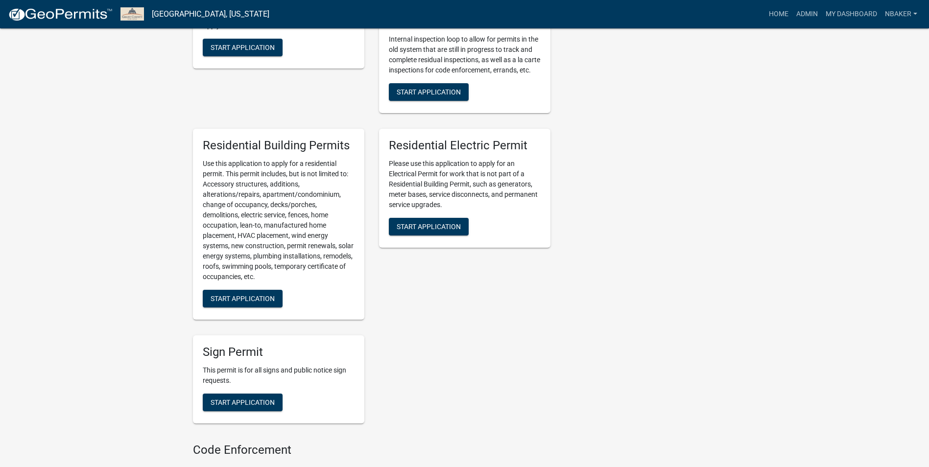
scroll to position [539, 0]
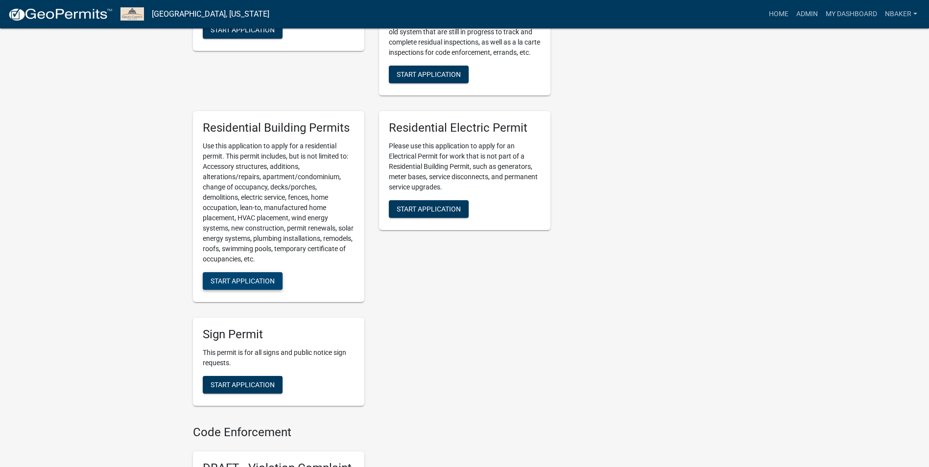
click at [272, 285] on span "Start Application" at bounding box center [243, 281] width 64 height 8
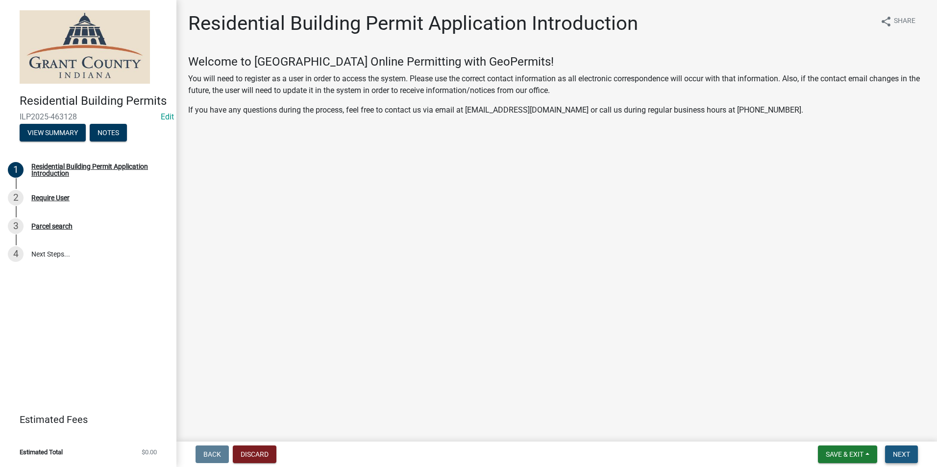
click at [901, 452] on span "Next" at bounding box center [901, 455] width 17 height 8
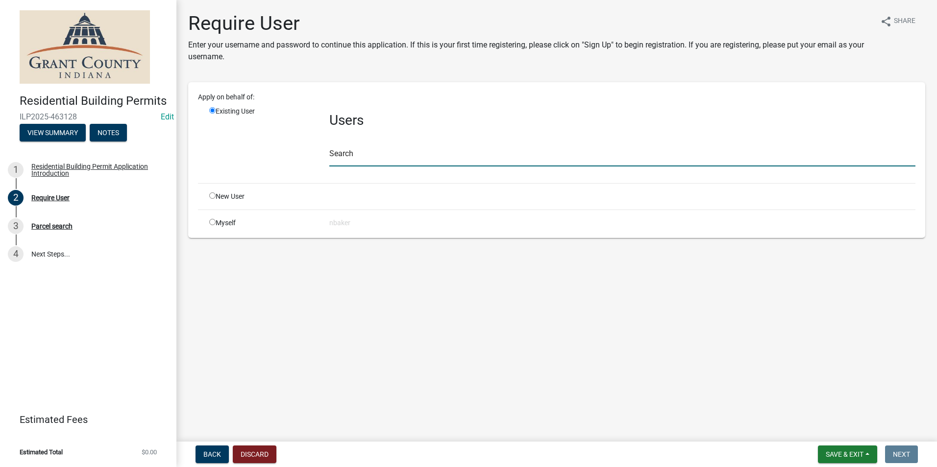
click at [454, 148] on input "text" at bounding box center [622, 156] width 586 height 20
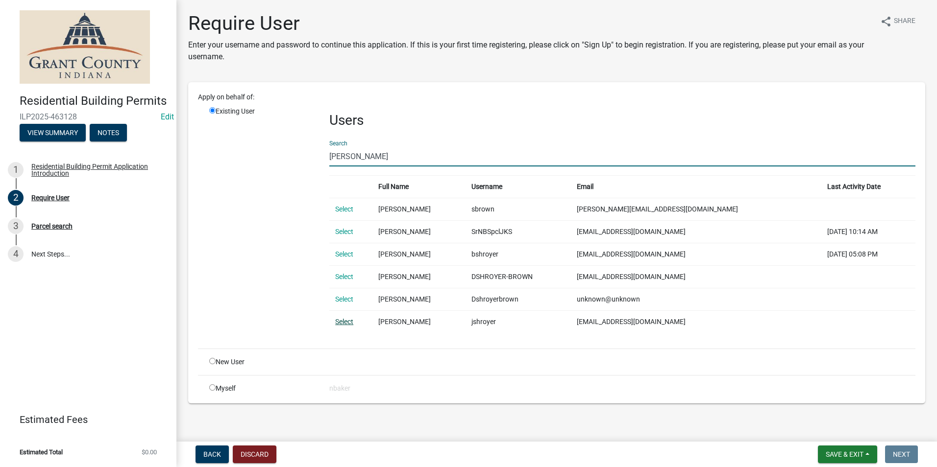
type input "shroyer"
click at [344, 320] on link "Select" at bounding box center [344, 322] width 18 height 8
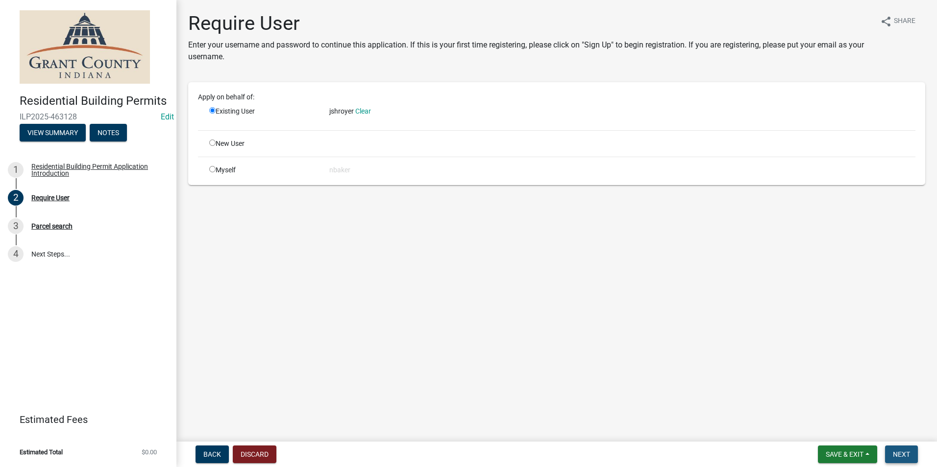
click at [897, 458] on span "Next" at bounding box center [901, 455] width 17 height 8
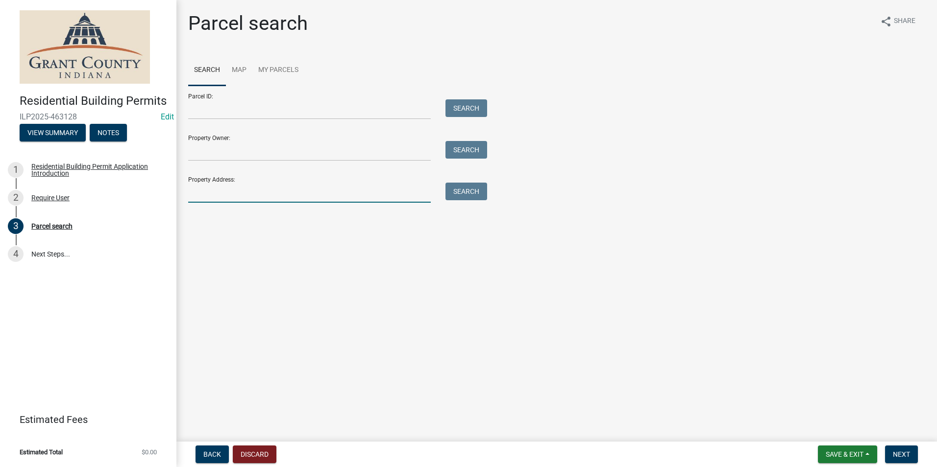
click at [216, 193] on input "Property Address:" at bounding box center [309, 193] width 243 height 20
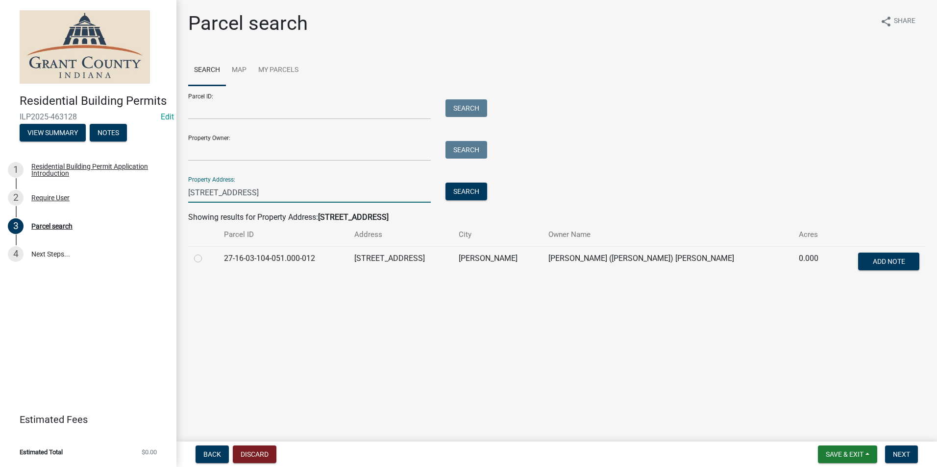
type input "207 high st"
click at [206, 253] on label at bounding box center [206, 253] width 0 height 0
click at [206, 257] on input "radio" at bounding box center [209, 256] width 6 height 6
radio input "true"
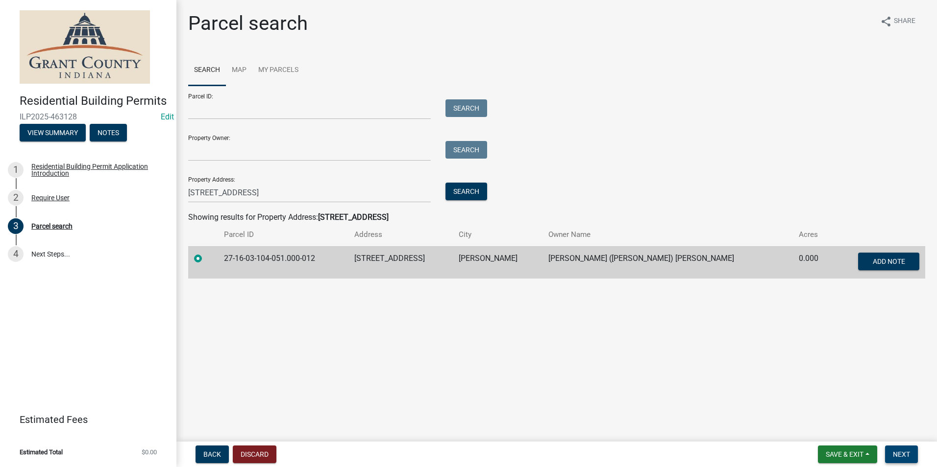
click at [906, 456] on span "Next" at bounding box center [901, 455] width 17 height 8
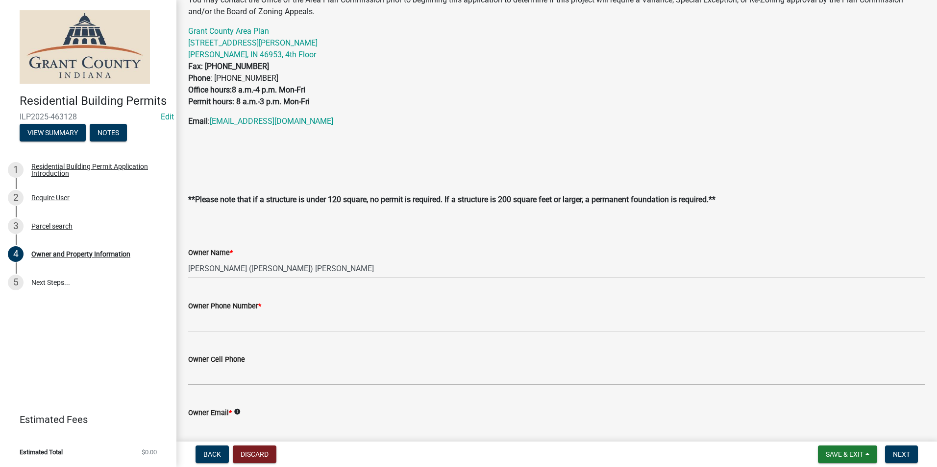
scroll to position [196, 0]
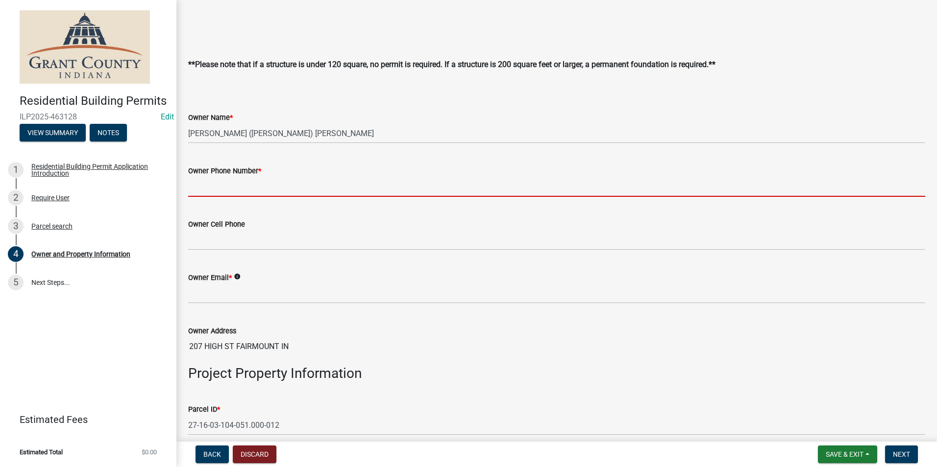
click at [274, 184] on input "Owner Phone Number *" at bounding box center [556, 187] width 737 height 20
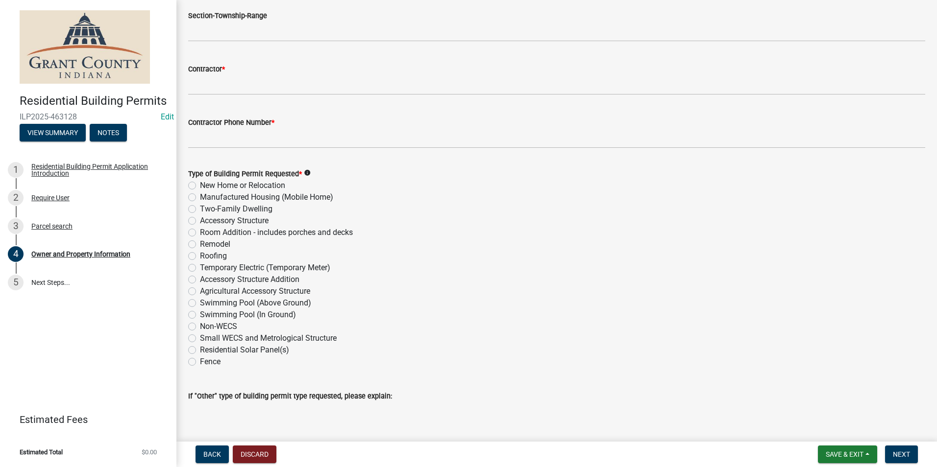
scroll to position [1078, 0]
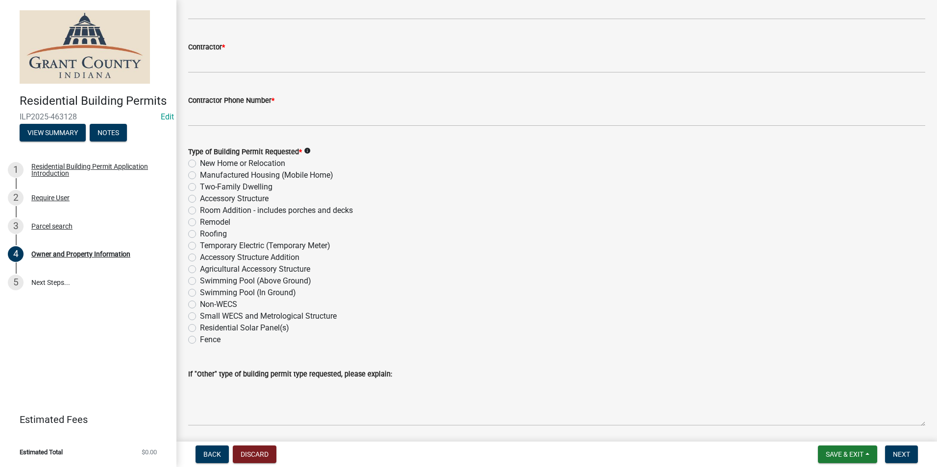
click at [200, 164] on label "New Home or Relocation" at bounding box center [242, 164] width 85 height 12
click at [200, 164] on input "New Home or Relocation" at bounding box center [203, 161] width 6 height 6
radio input "true"
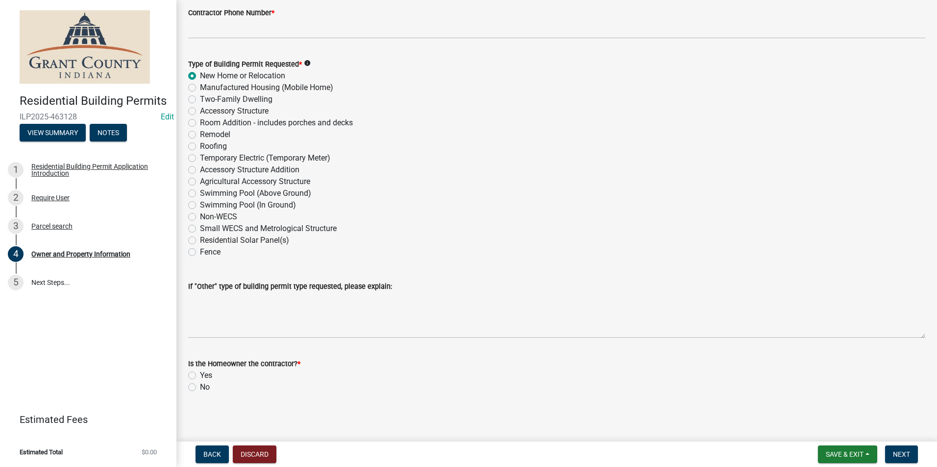
scroll to position [1168, 0]
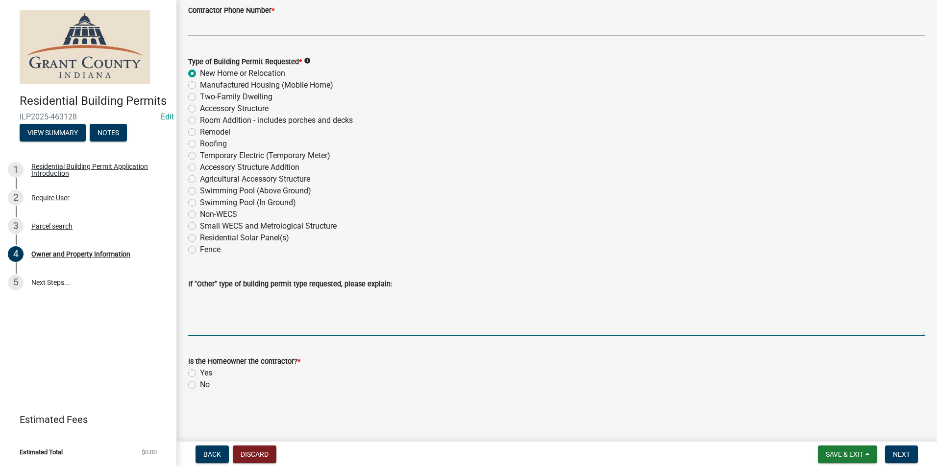
click at [215, 303] on textarea "If "Other" type of building permit type requested, please explain:" at bounding box center [556, 313] width 737 height 46
type textarea "DEMOLITION"
click at [200, 385] on label "No" at bounding box center [205, 385] width 10 height 12
click at [200, 385] on input "No" at bounding box center [203, 382] width 6 height 6
radio input "true"
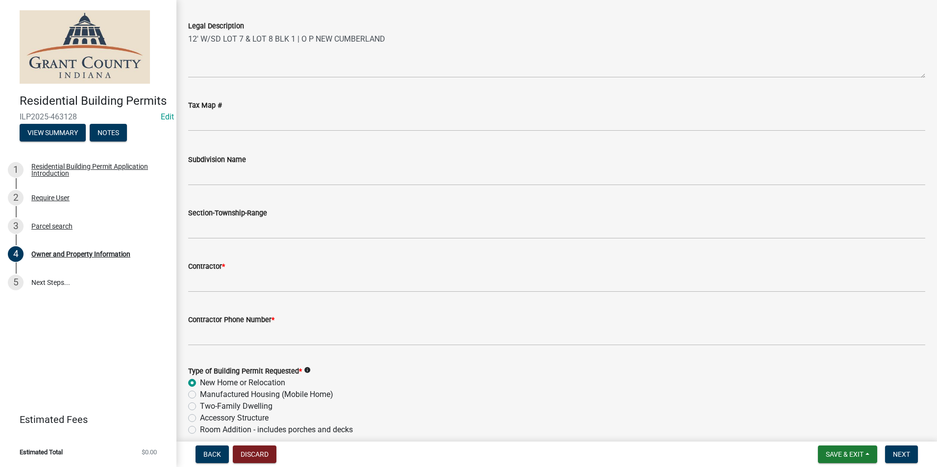
scroll to position [874, 0]
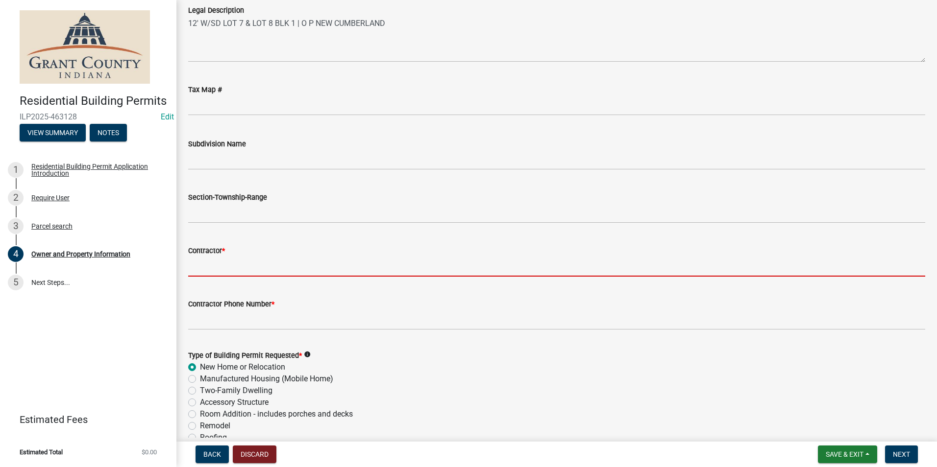
click at [232, 268] on input "Contractor *" at bounding box center [556, 267] width 737 height 20
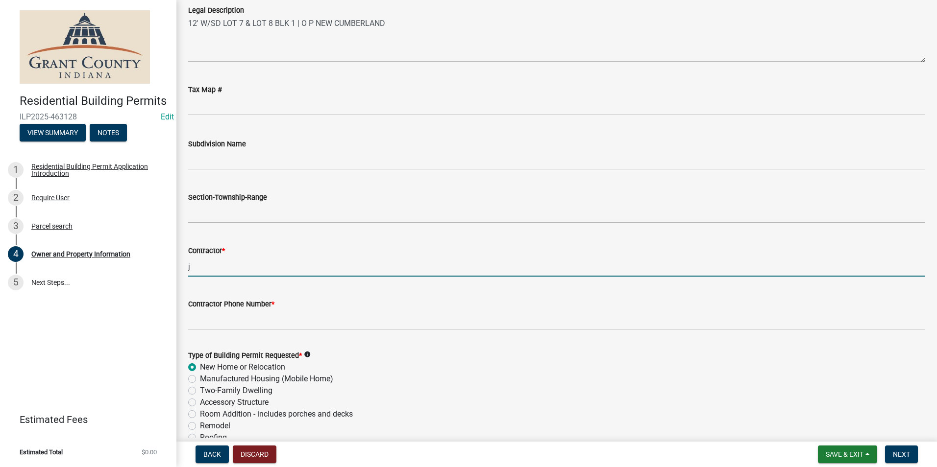
type input "j"
type input "J A SHROYER"
click at [233, 335] on wm-data-entity-input "Contractor Phone Number *" at bounding box center [556, 311] width 737 height 53
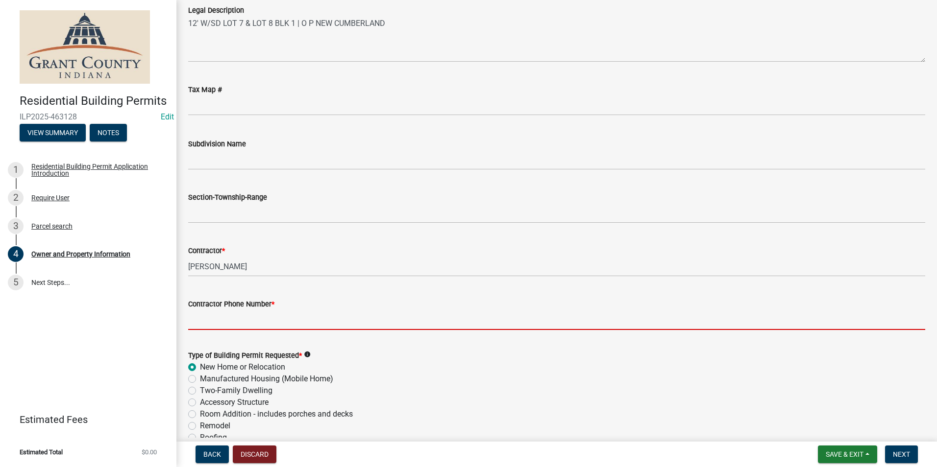
click at [229, 321] on input "Contractor Phone Number *" at bounding box center [556, 320] width 737 height 20
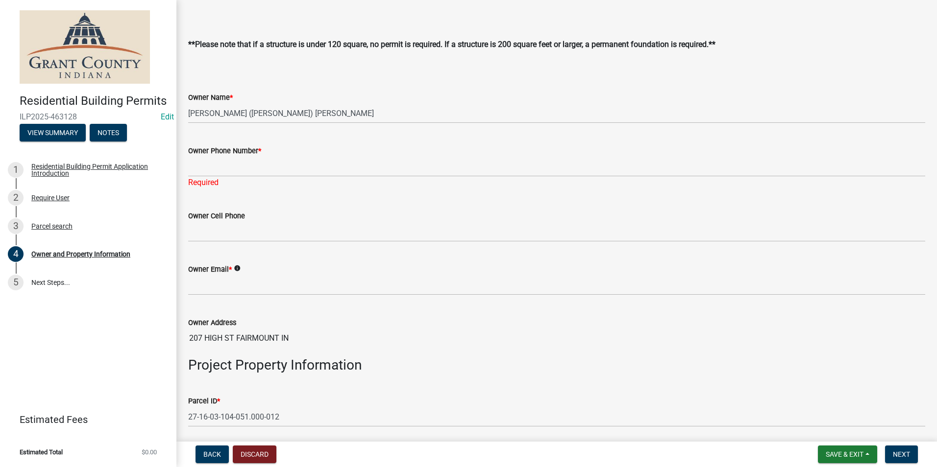
scroll to position [188, 0]
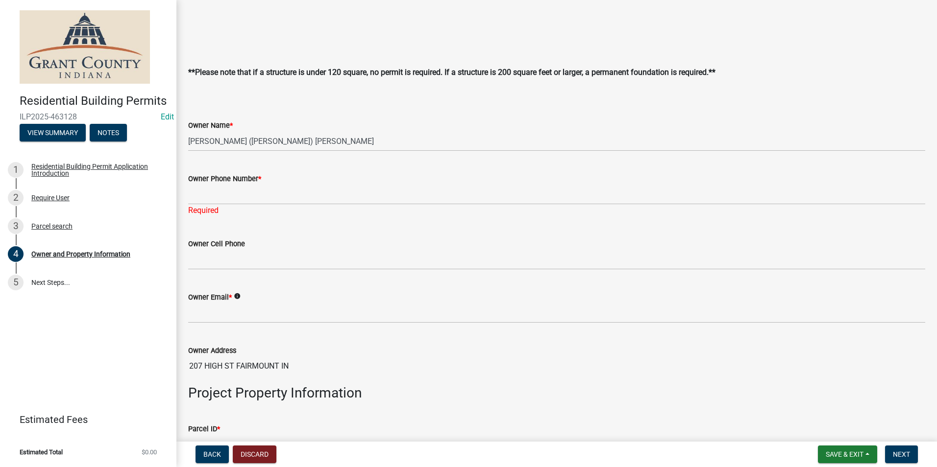
type input "765-749-1720"
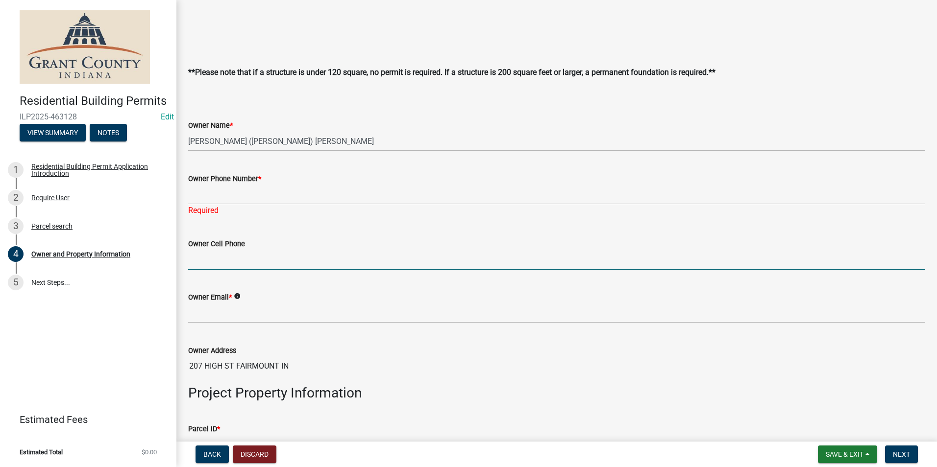
click at [252, 264] on input "Owner Cell Phone" at bounding box center [556, 260] width 737 height 20
type input "765-749-1720"
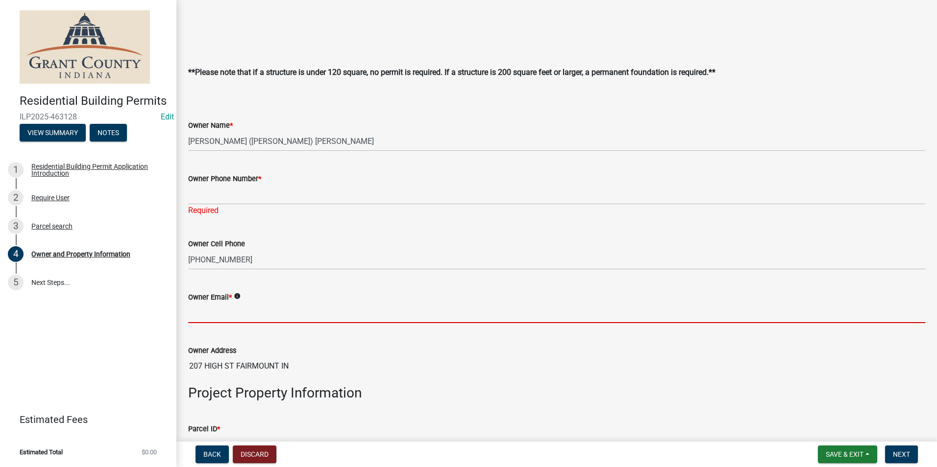
click at [208, 313] on input "Owner Email *" at bounding box center [556, 313] width 737 height 20
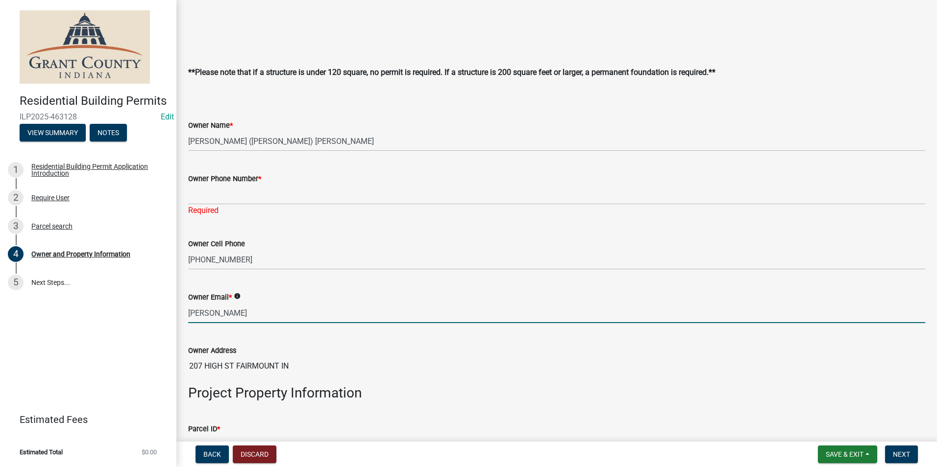
type input "J"
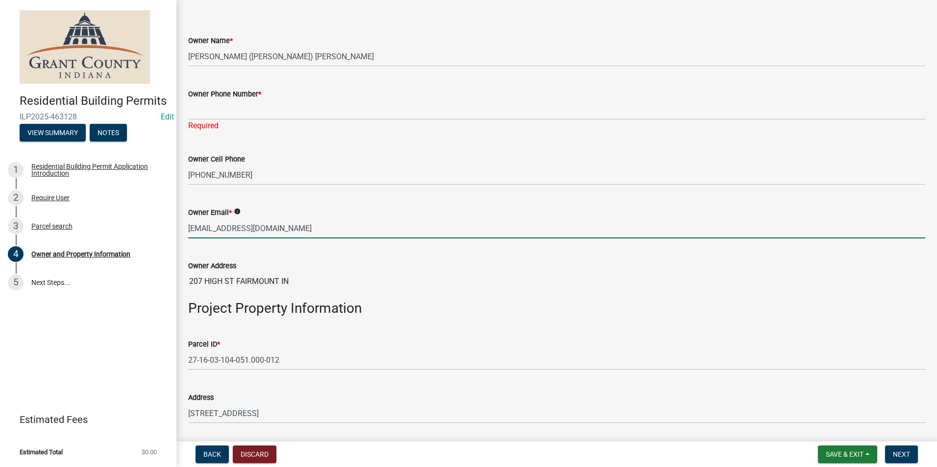
scroll to position [384, 0]
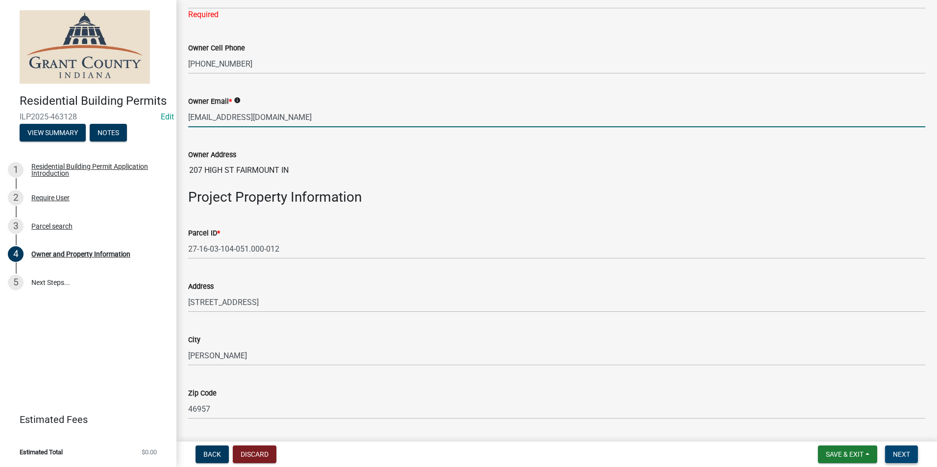
type input "jashroyergroup@gmail.com"
click at [915, 452] on button "Next" at bounding box center [901, 455] width 33 height 18
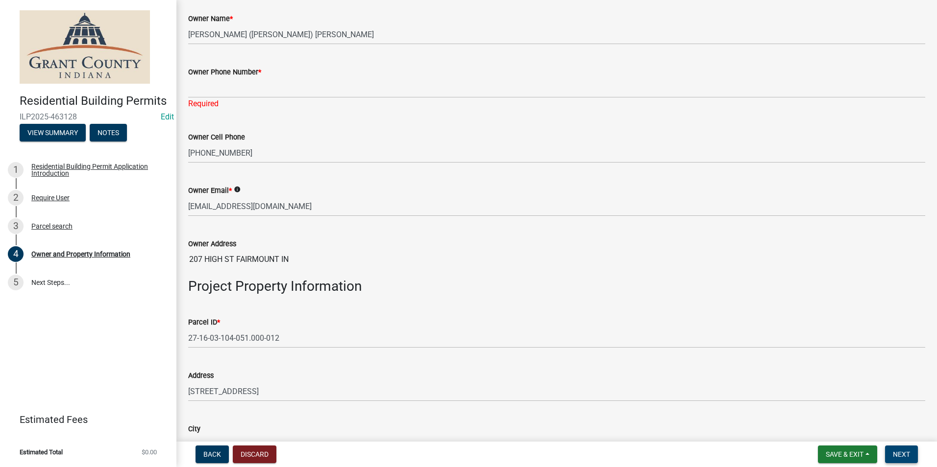
scroll to position [188, 0]
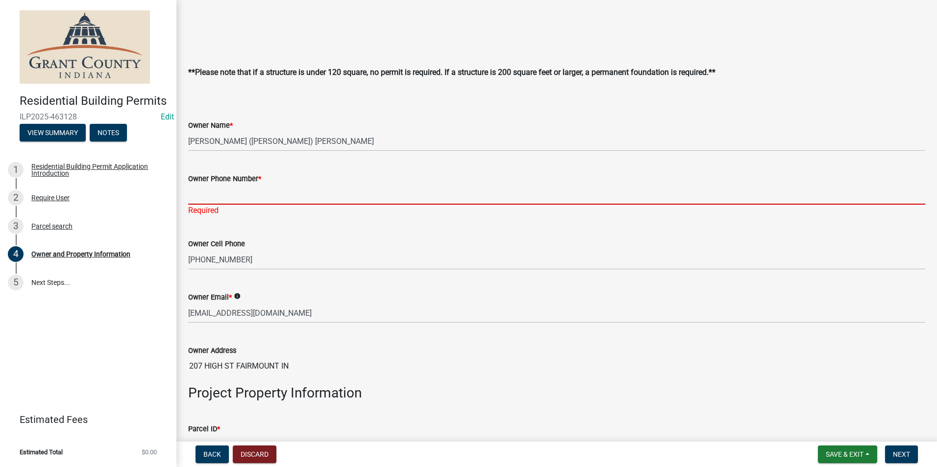
click at [321, 191] on input "Owner Phone Number *" at bounding box center [556, 195] width 737 height 20
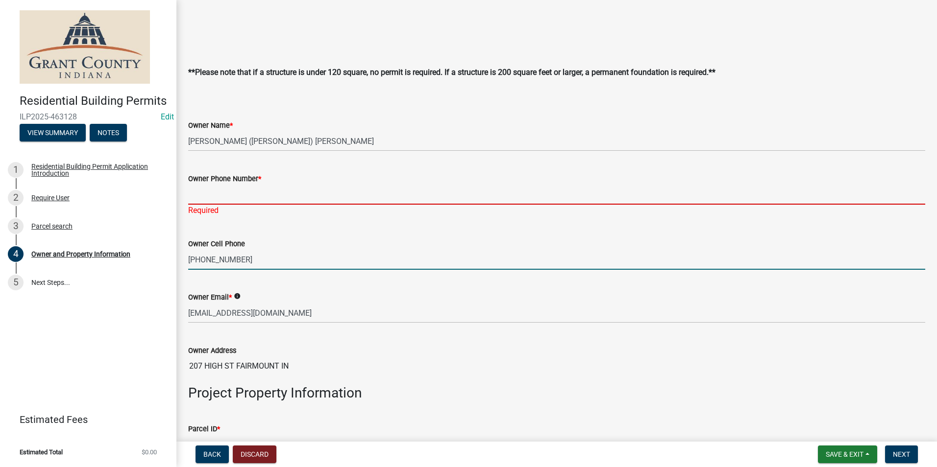
click at [399, 260] on input "765-749-1720" at bounding box center [556, 260] width 737 height 20
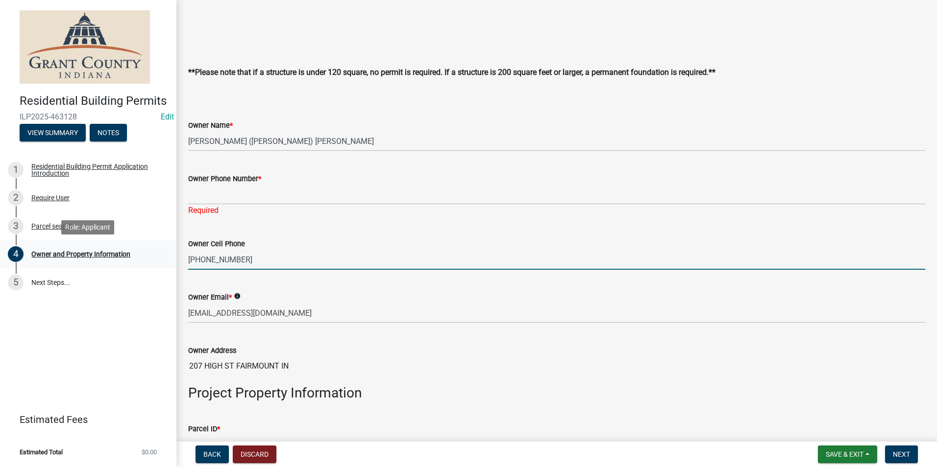
drag, startPoint x: 368, startPoint y: 263, endPoint x: 174, endPoint y: 261, distance: 194.0
click at [174, 261] on div "Residential Building Permits ILP2025-463128 Edit View Summary Notes 1 Residenti…" at bounding box center [468, 233] width 937 height 467
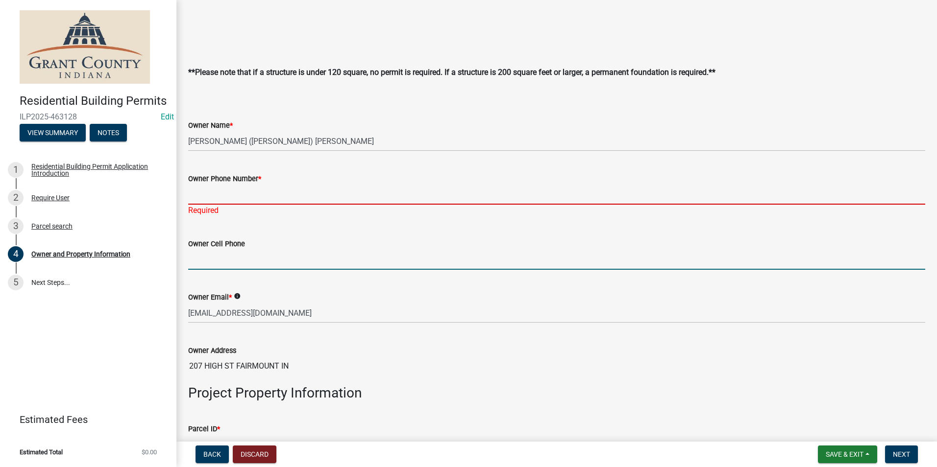
click at [201, 189] on input "Owner Phone Number *" at bounding box center [556, 195] width 737 height 20
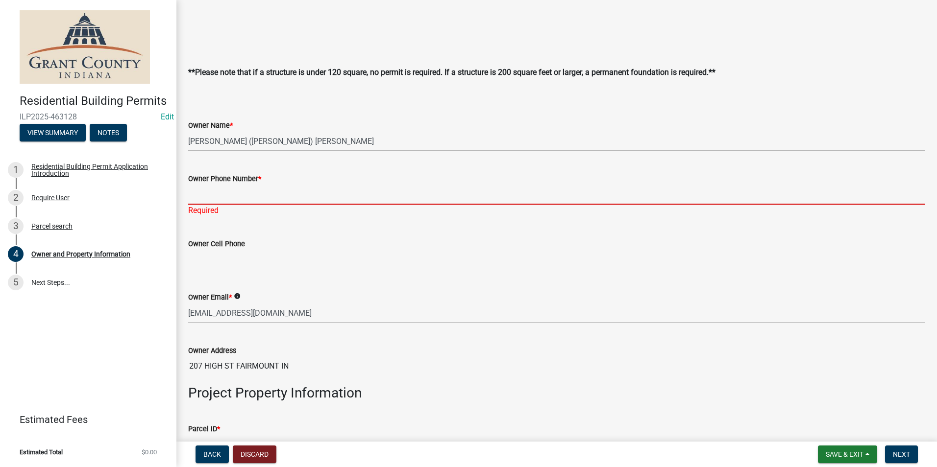
paste input "765-749-1720"
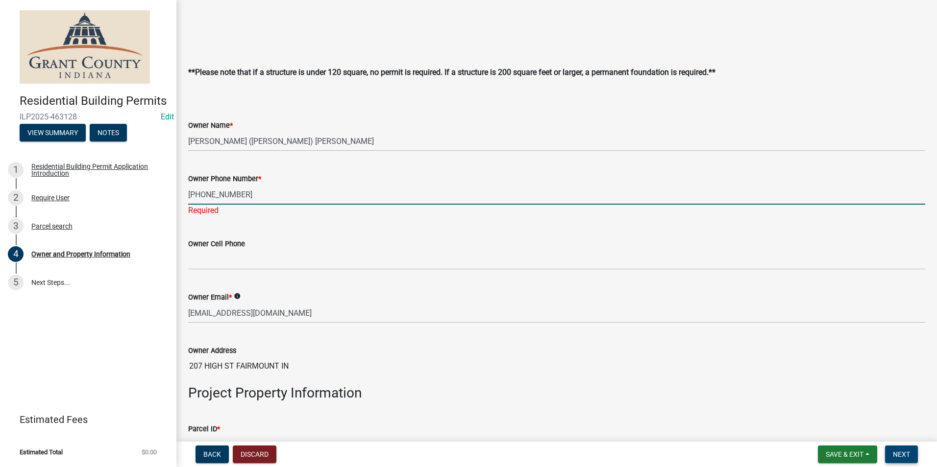
type input "765-749-1720"
click at [908, 448] on button "Next" at bounding box center [901, 455] width 33 height 18
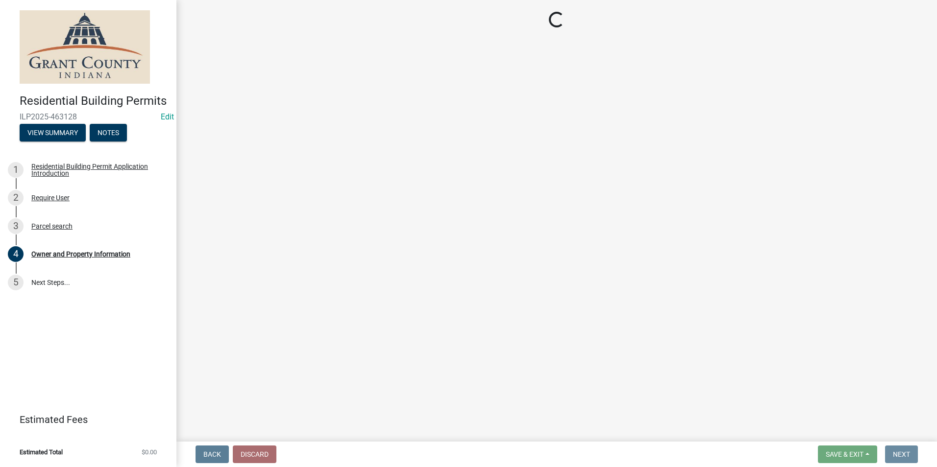
scroll to position [0, 0]
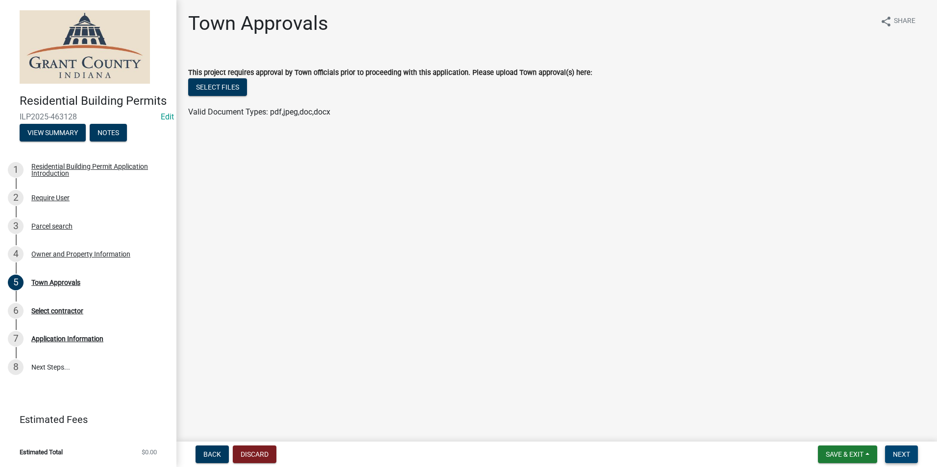
click at [889, 455] on button "Next" at bounding box center [901, 455] width 33 height 18
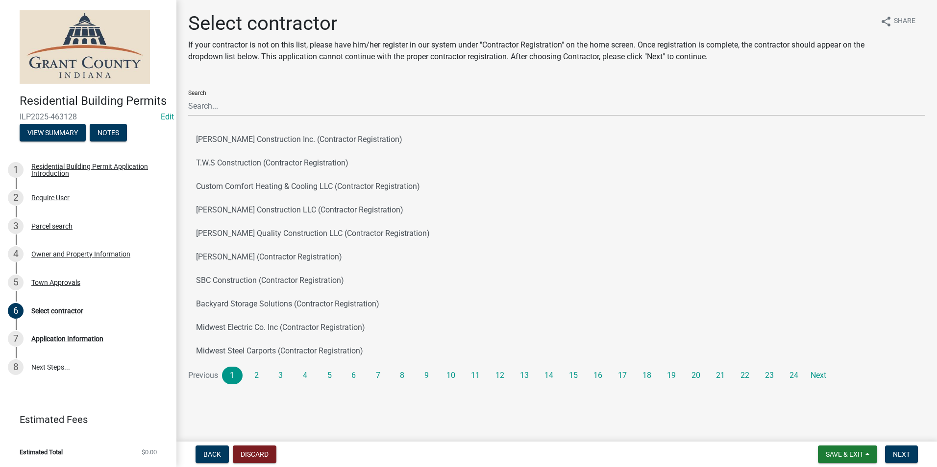
click at [405, 117] on div "Search C.A. Harris Construction Inc. (Contractor Registration) T.W.S Constructi…" at bounding box center [556, 233] width 737 height 302
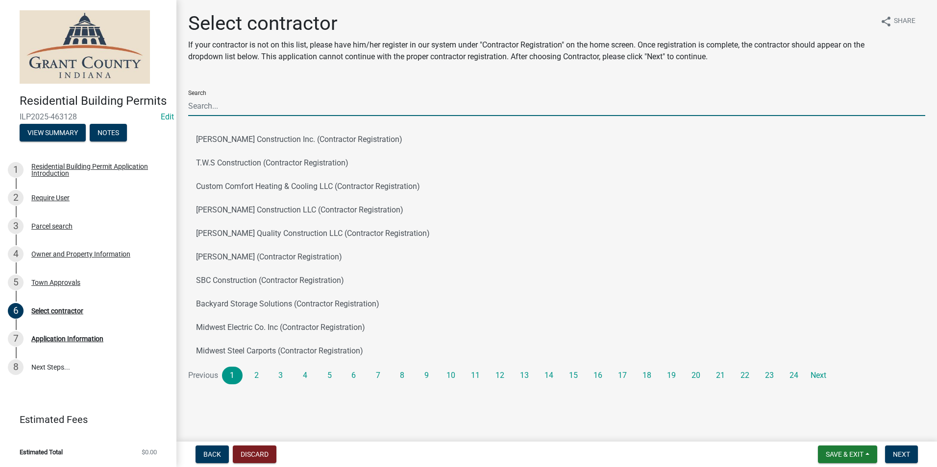
click at [398, 106] on input "Search" at bounding box center [556, 106] width 737 height 20
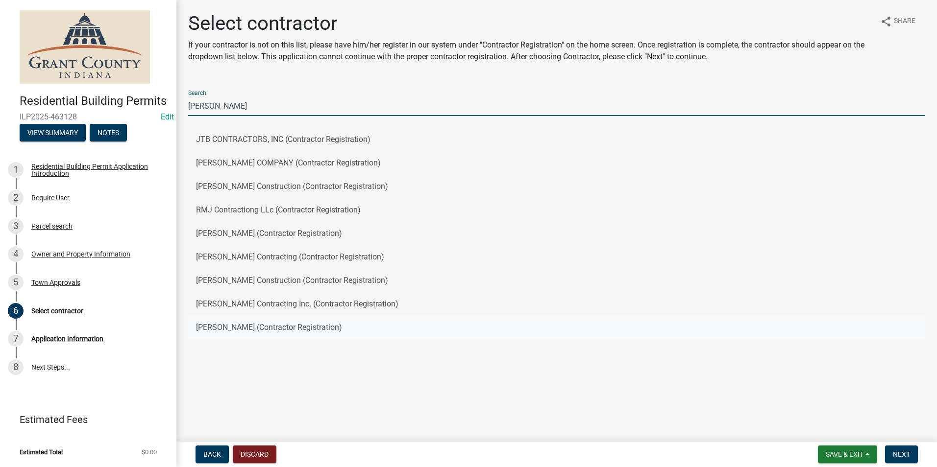
type input "J A"
click at [287, 324] on button "J A Shroyer (Contractor Registration)" at bounding box center [556, 328] width 737 height 24
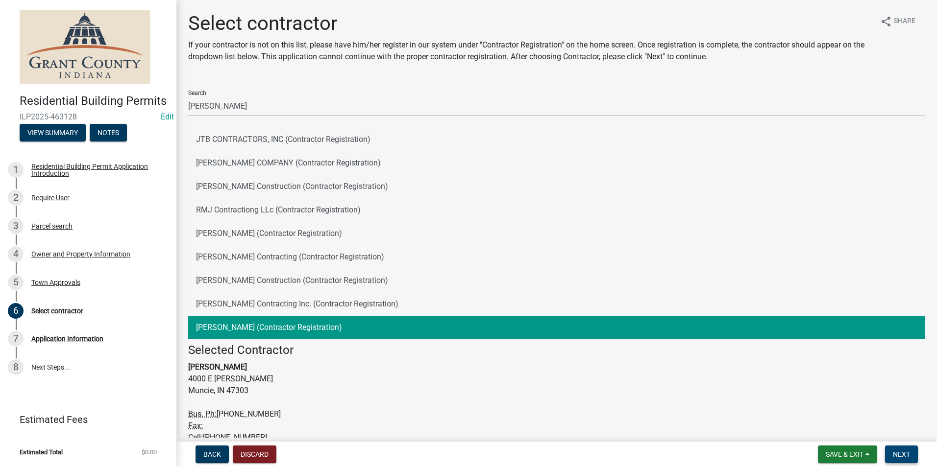
click at [907, 456] on span "Next" at bounding box center [901, 455] width 17 height 8
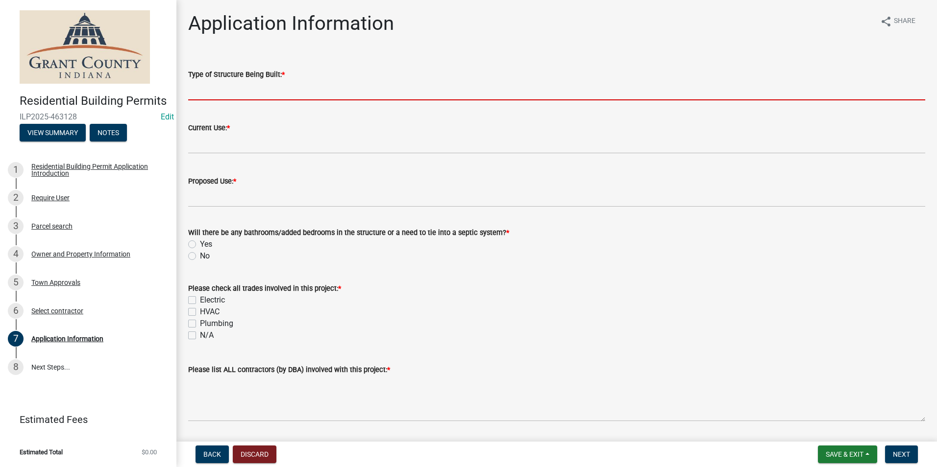
click at [282, 96] on input "Type of Structure Being Built: *" at bounding box center [556, 90] width 737 height 20
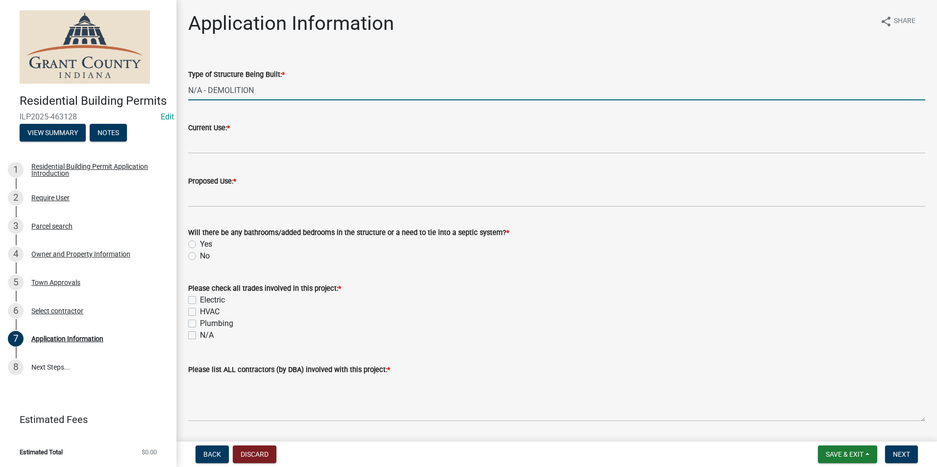
type input "N/A - DEMOLITION"
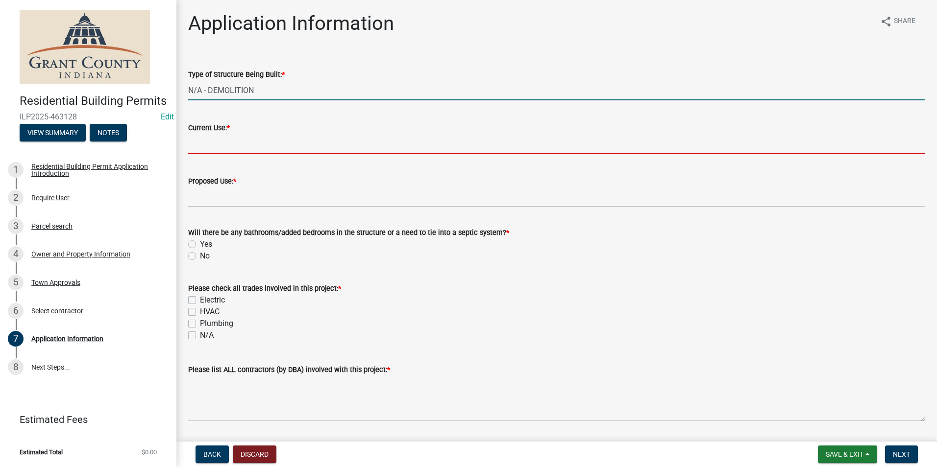
click at [261, 138] on input "Current Use: *" at bounding box center [556, 144] width 737 height 20
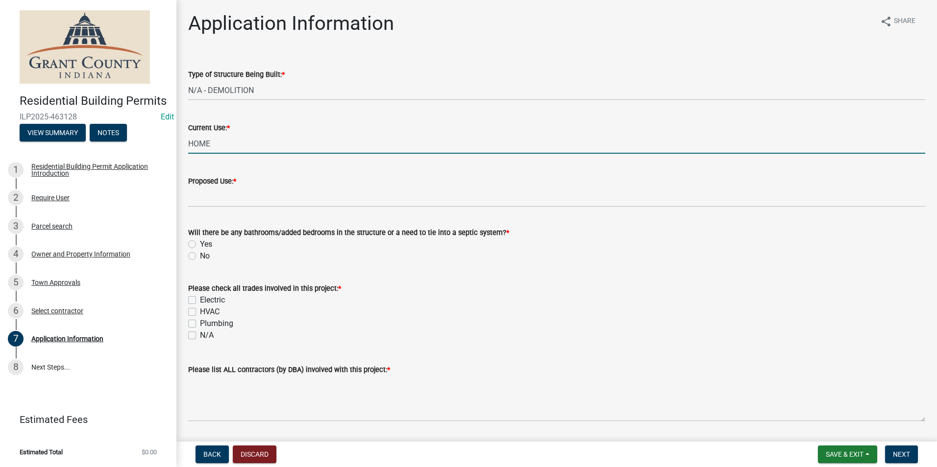
type input "HOME"
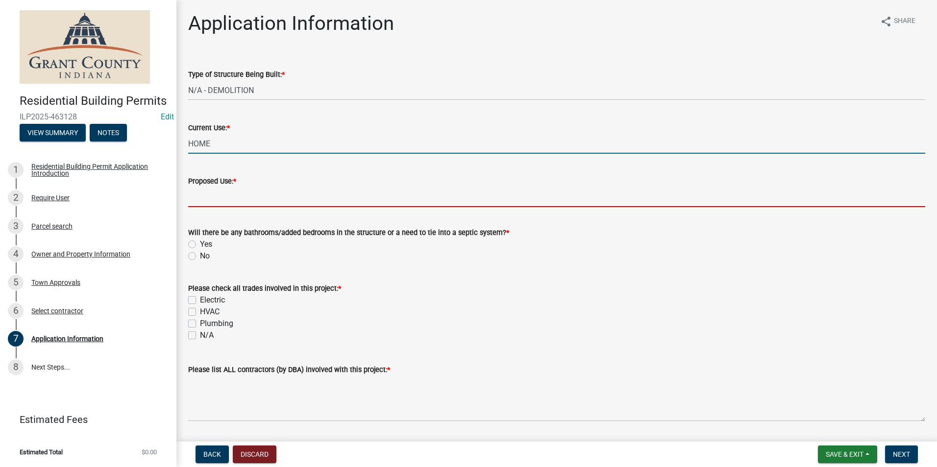
click at [206, 200] on input "Proposed Use: *" at bounding box center [556, 197] width 737 height 20
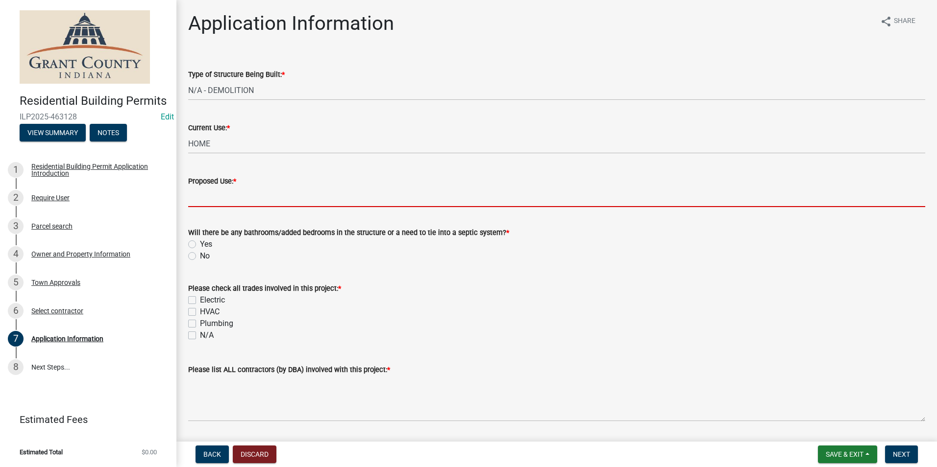
type input "N/A - DEMOLITION"
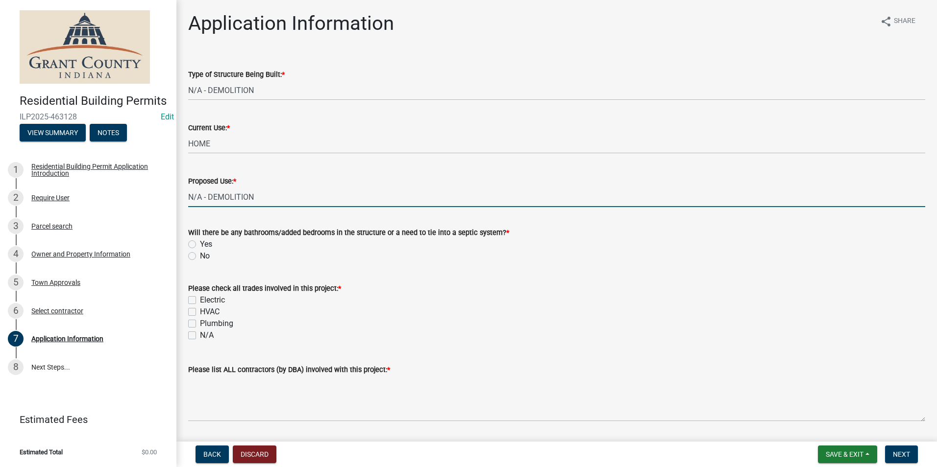
click at [200, 257] on label "No" at bounding box center [205, 256] width 10 height 12
click at [200, 257] on input "No" at bounding box center [203, 253] width 6 height 6
radio input "true"
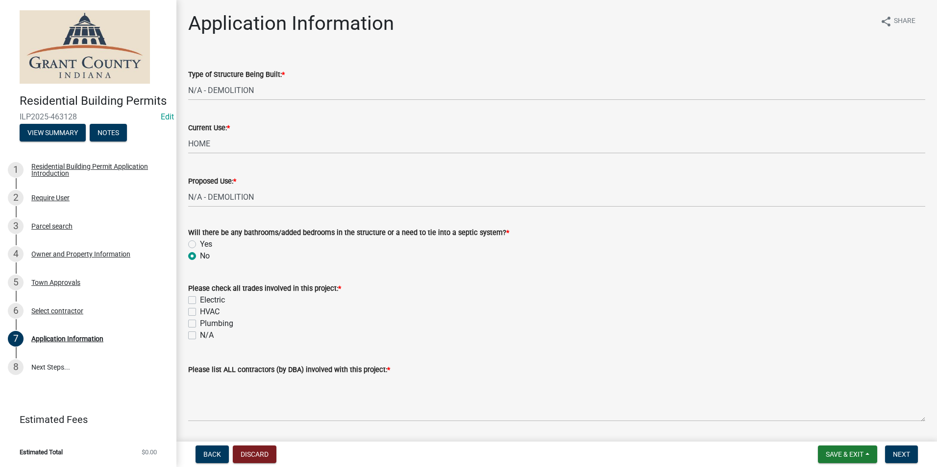
click at [200, 339] on label "N/A" at bounding box center [207, 336] width 14 height 12
click at [200, 336] on input "N/A" at bounding box center [203, 333] width 6 height 6
checkbox input "true"
checkbox input "false"
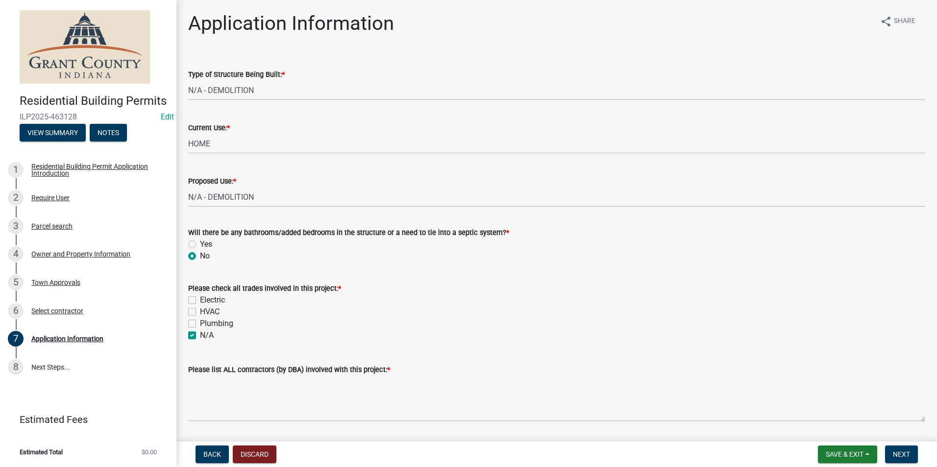
checkbox input "false"
checkbox input "true"
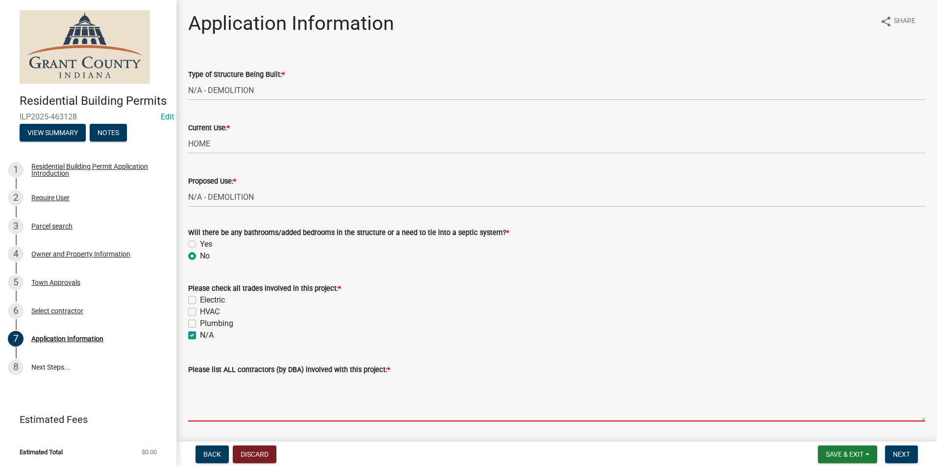
click at [227, 399] on textarea "Please list ALL contractors (by DBA) involved with this project: *" at bounding box center [556, 399] width 737 height 46
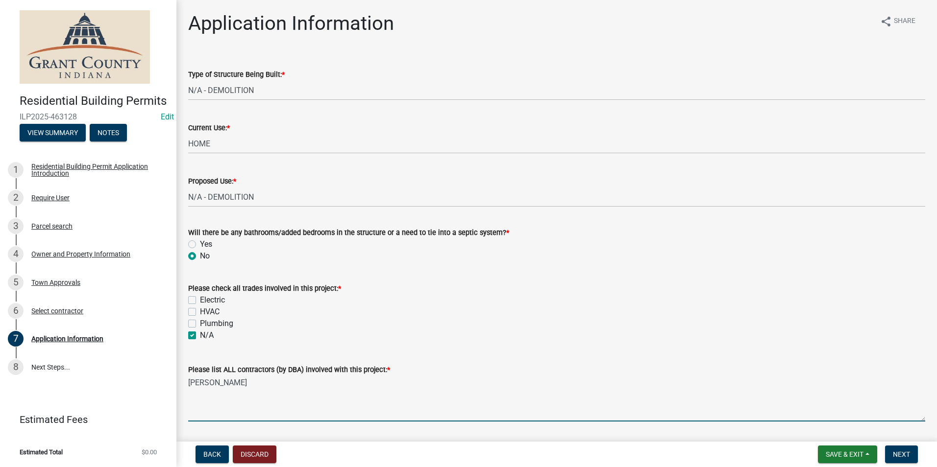
scroll to position [281, 0]
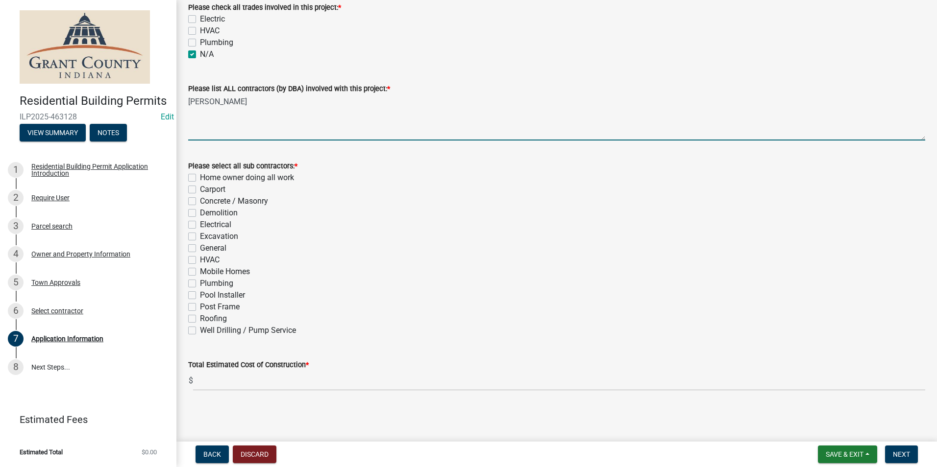
type textarea "J A SHROYER"
click at [200, 215] on label "Demolition" at bounding box center [219, 213] width 38 height 12
click at [200, 214] on input "Demolition" at bounding box center [203, 210] width 6 height 6
checkbox input "true"
checkbox input "false"
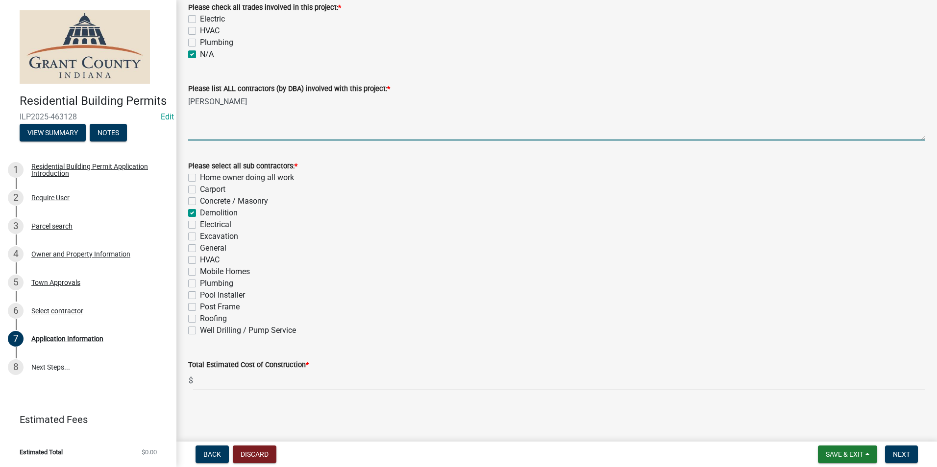
checkbox input "false"
checkbox input "true"
checkbox input "false"
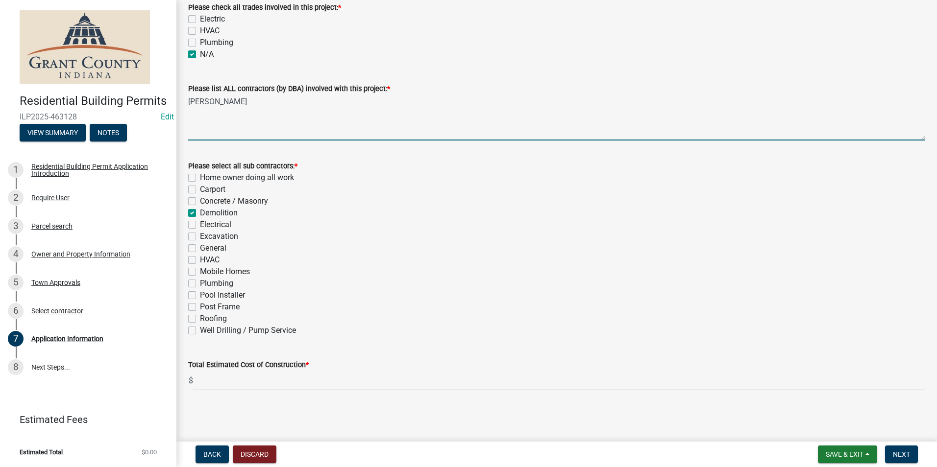
checkbox input "false"
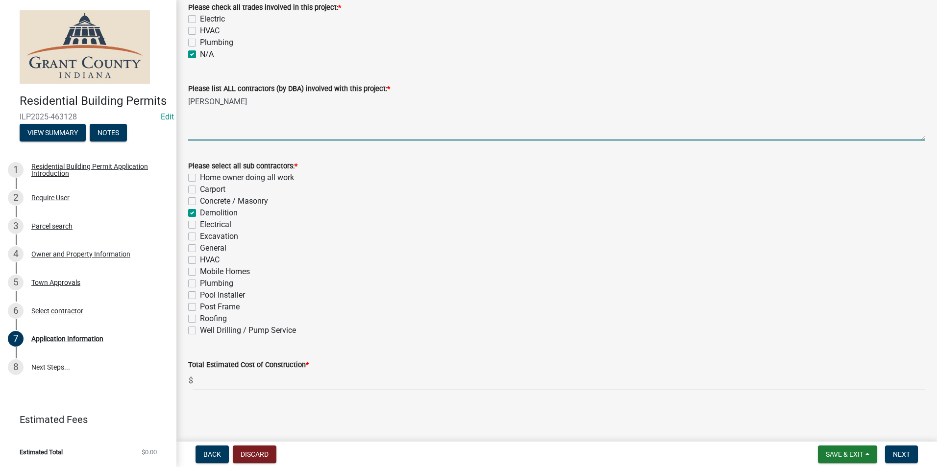
checkbox input "false"
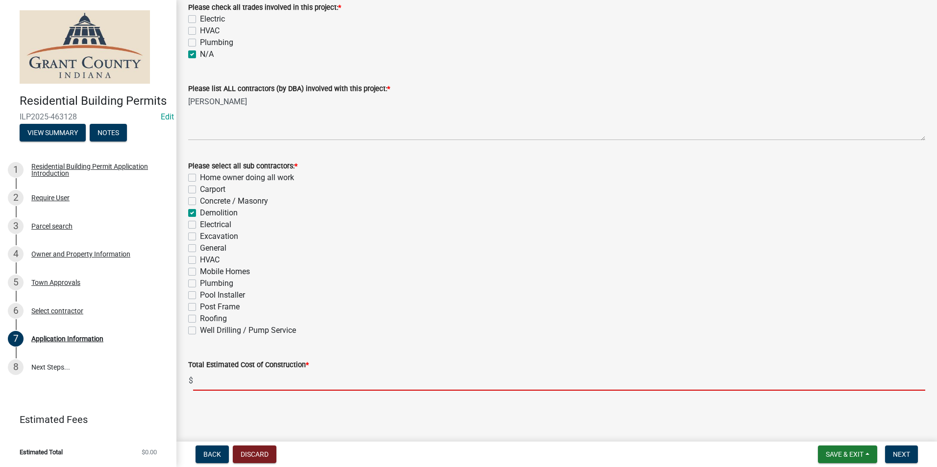
click at [255, 385] on input "text" at bounding box center [559, 381] width 732 height 20
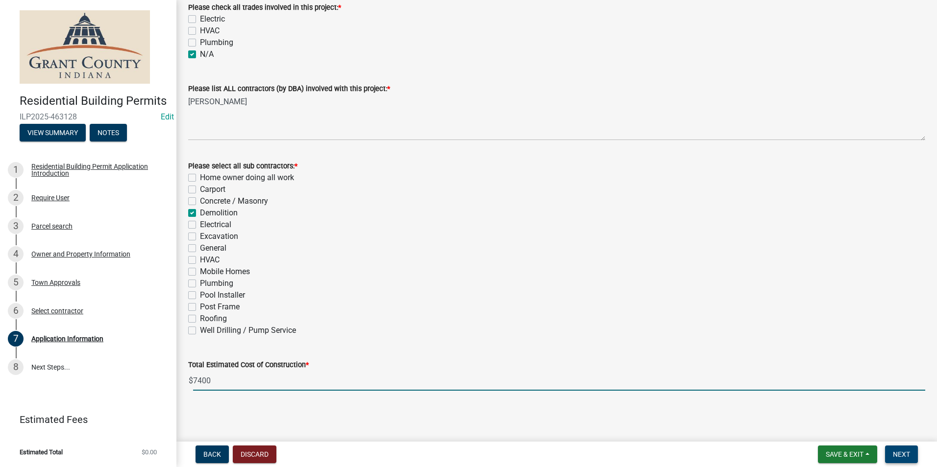
type input "7400"
click at [907, 449] on button "Next" at bounding box center [901, 455] width 33 height 18
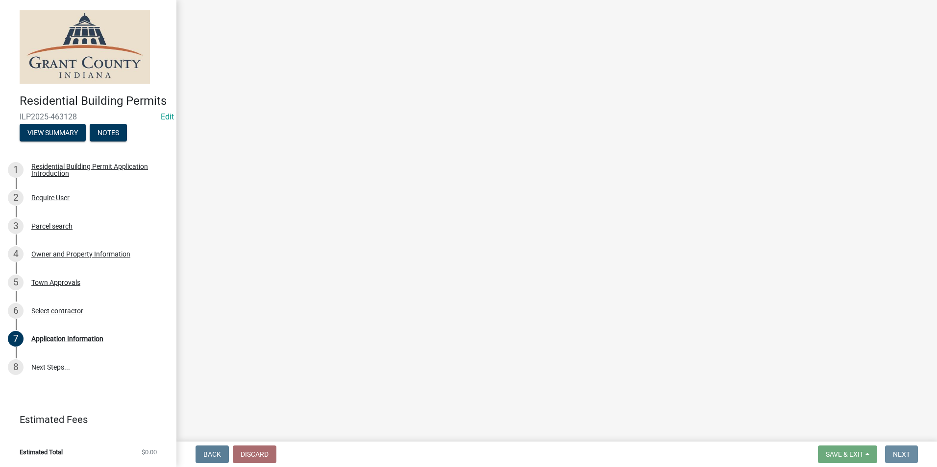
scroll to position [0, 0]
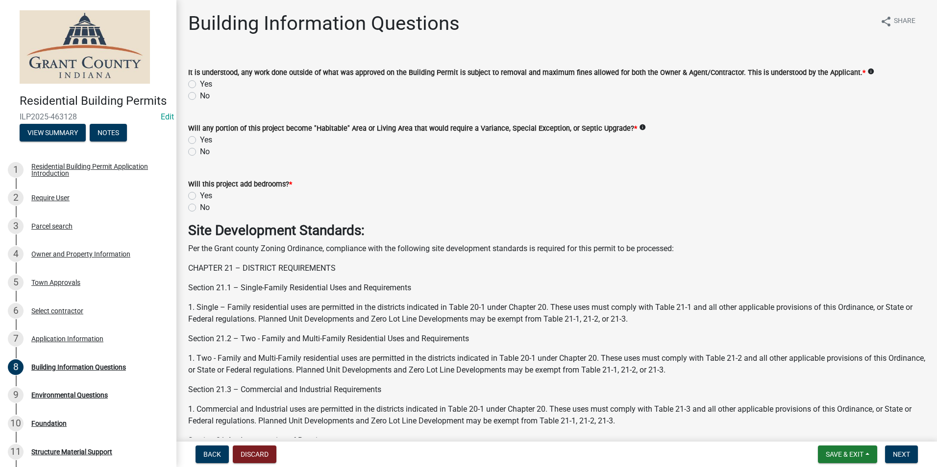
click at [200, 84] on label "Yes" at bounding box center [206, 84] width 12 height 12
click at [200, 84] on input "Yes" at bounding box center [203, 81] width 6 height 6
radio input "true"
click at [200, 151] on label "No" at bounding box center [205, 152] width 10 height 12
click at [200, 151] on input "No" at bounding box center [203, 149] width 6 height 6
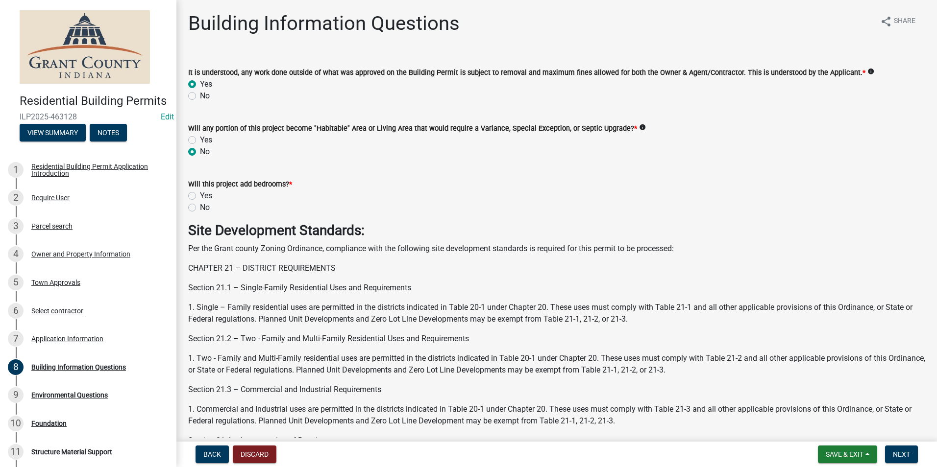
radio input "true"
click at [200, 209] on label "No" at bounding box center [205, 208] width 10 height 12
click at [200, 208] on input "No" at bounding box center [203, 205] width 6 height 6
radio input "true"
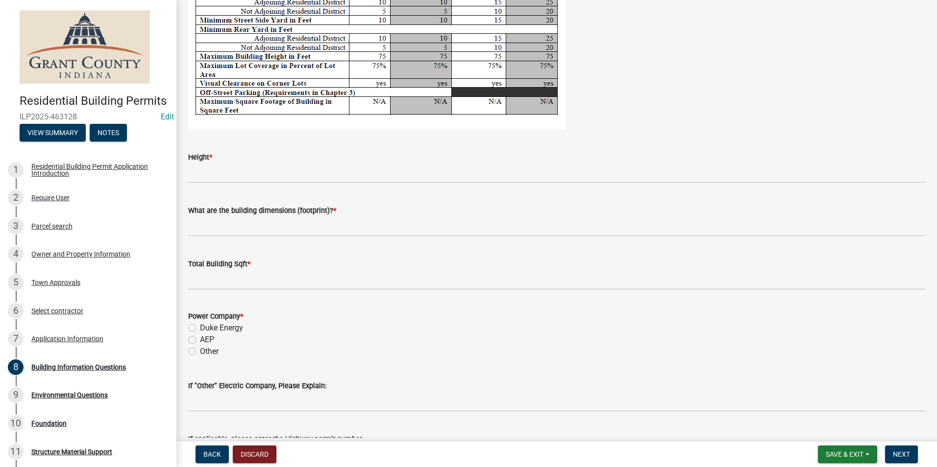
scroll to position [1911, 0]
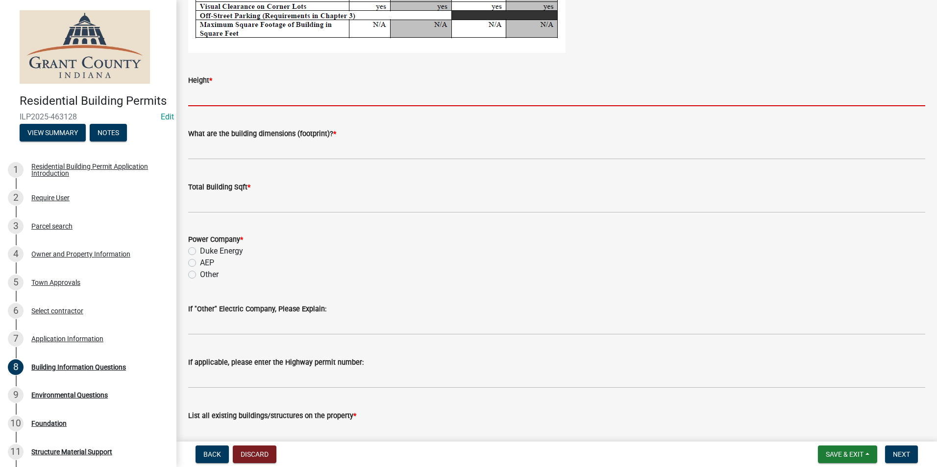
click at [240, 105] on input "Height *" at bounding box center [556, 96] width 737 height 20
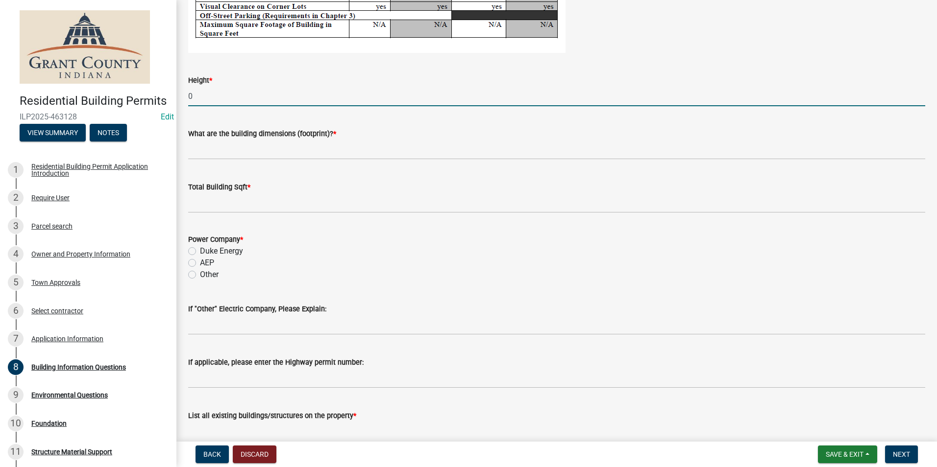
type input "0"
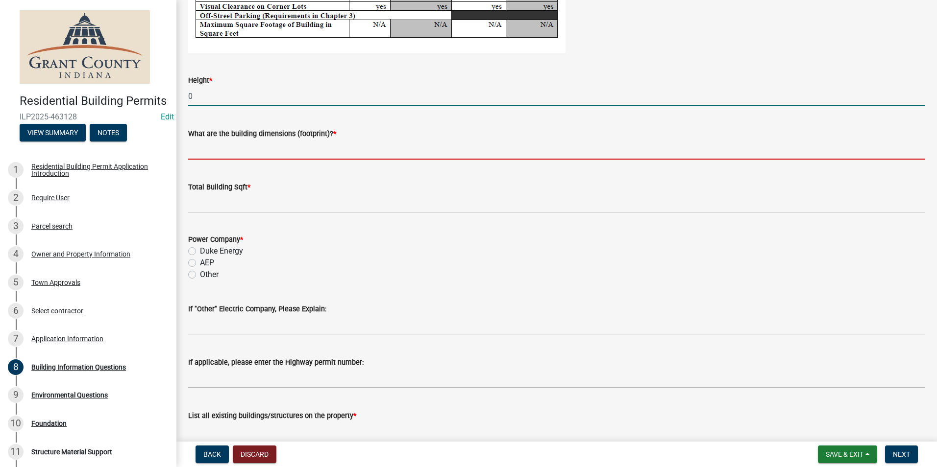
click at [232, 146] on input "What are the building dimensions (footprint)? *" at bounding box center [556, 150] width 737 height 20
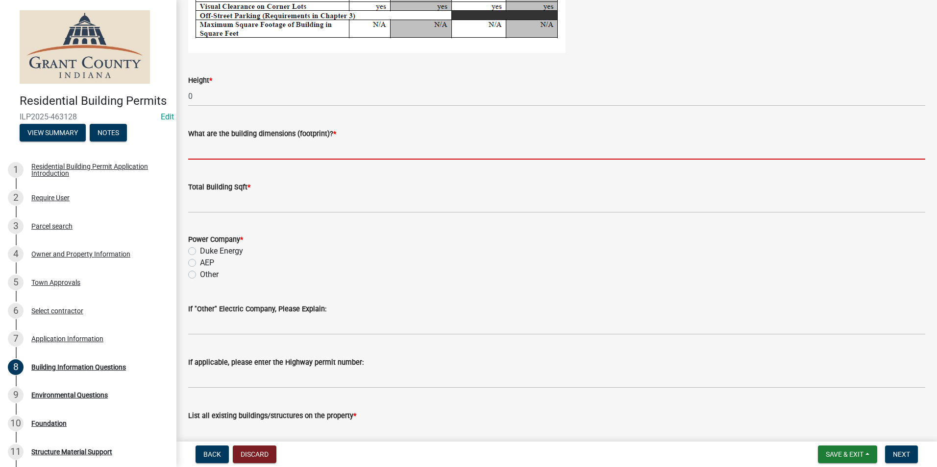
type input "0"
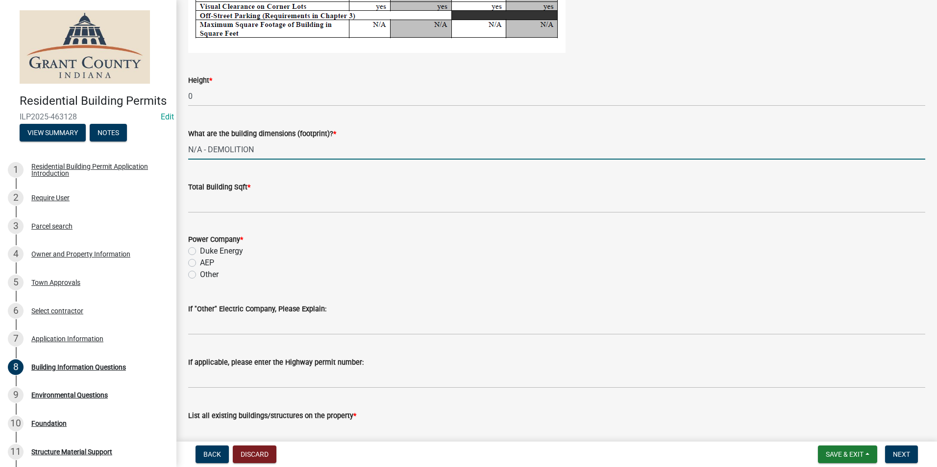
type input "N/A - DEMOLITION"
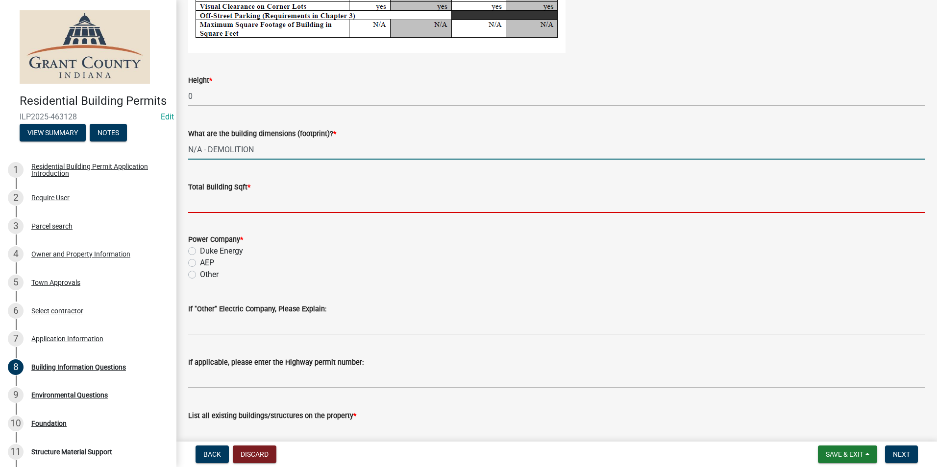
click at [257, 200] on input "text" at bounding box center [556, 203] width 737 height 20
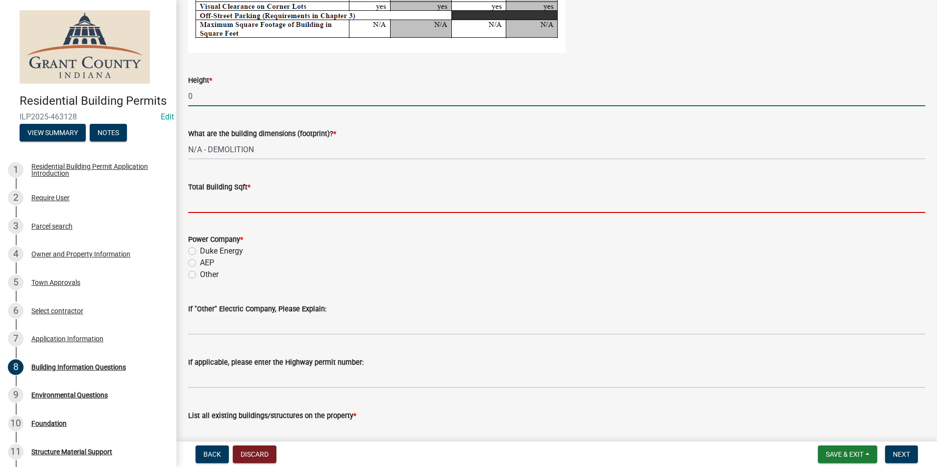
click at [271, 102] on input "0" at bounding box center [556, 96] width 737 height 20
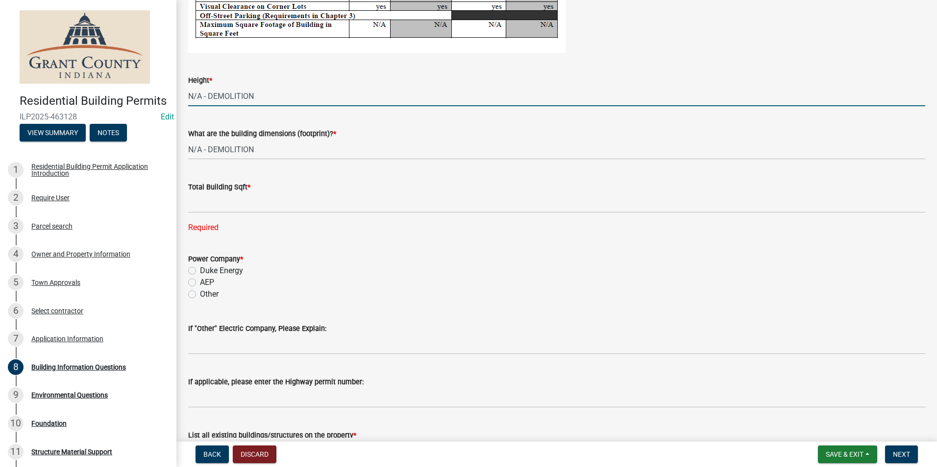
type input "N/A - DEMOLITION"
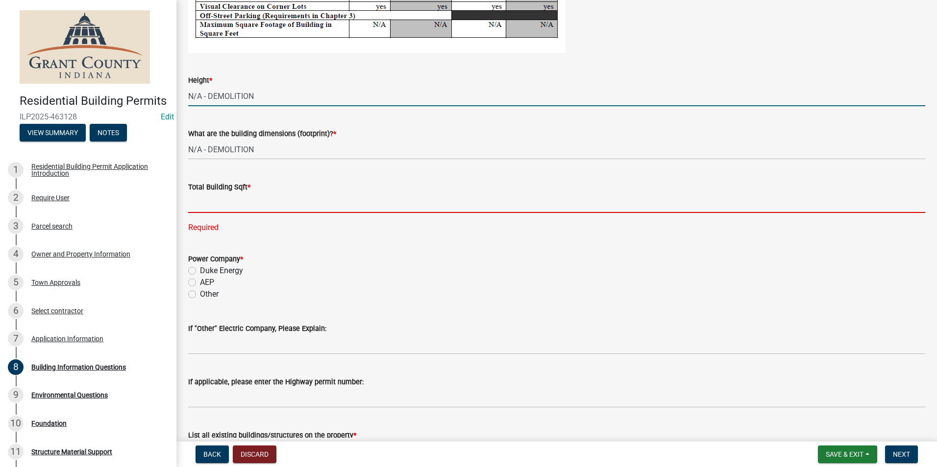
click at [240, 199] on input "text" at bounding box center [556, 203] width 737 height 20
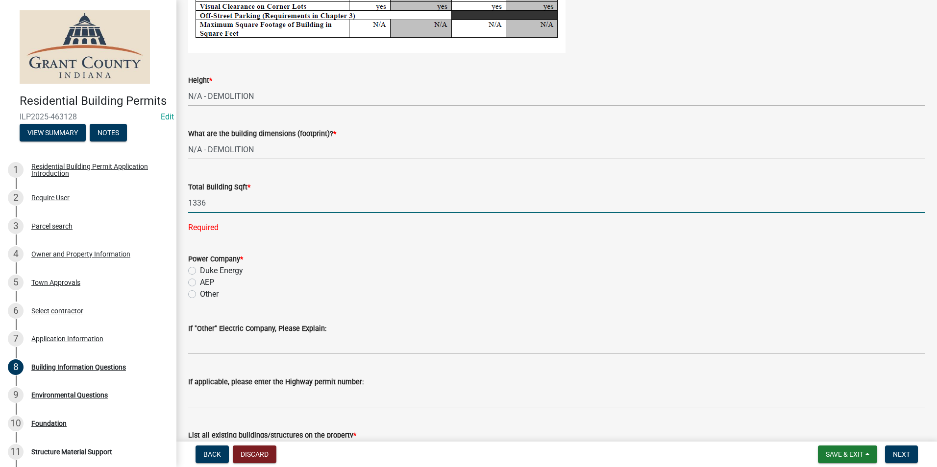
type input "1336"
click at [193, 281] on wm-data-entity-input "Power Company * Duke Energy AEP Other" at bounding box center [556, 276] width 737 height 68
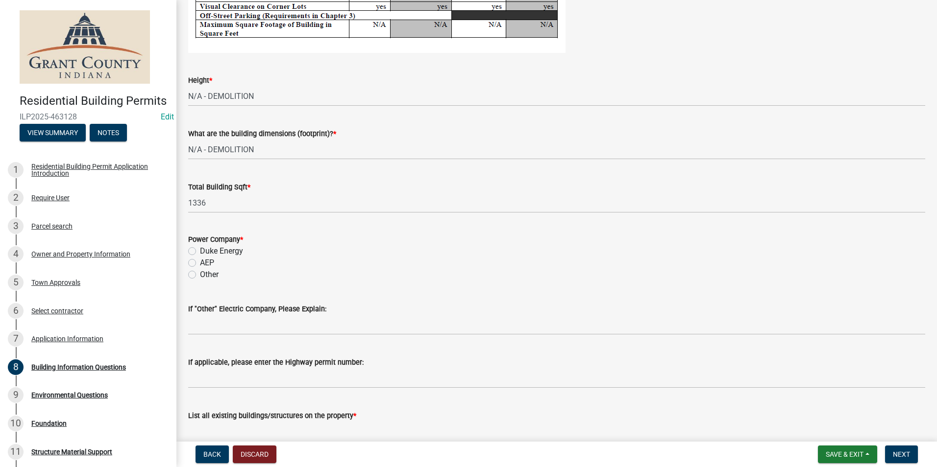
click at [200, 262] on label "AEP" at bounding box center [207, 263] width 14 height 12
click at [200, 262] on input "AEP" at bounding box center [203, 260] width 6 height 6
radio input "true"
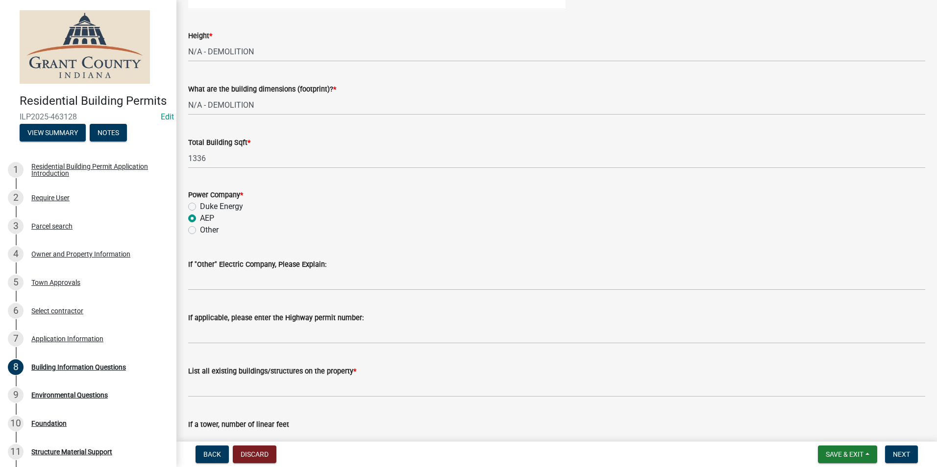
scroll to position [2015, 0]
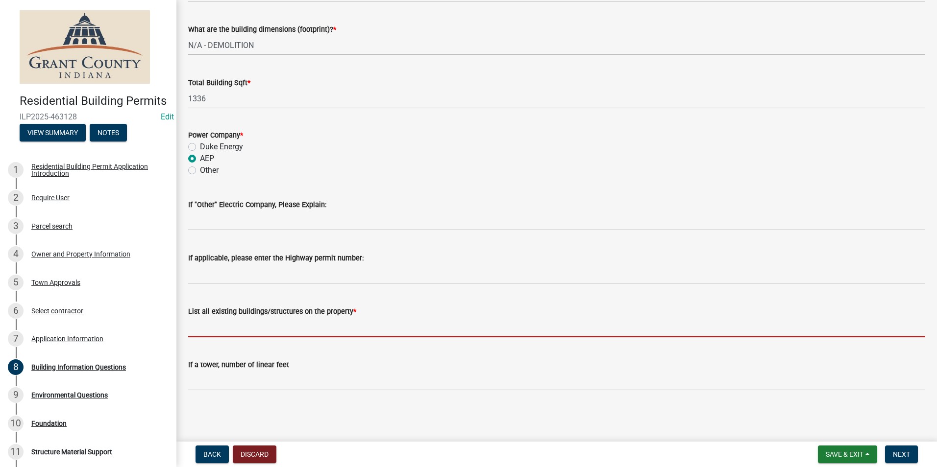
click at [242, 333] on input "List all existing buildings/structures on the property *" at bounding box center [556, 327] width 737 height 20
type input "HOME"
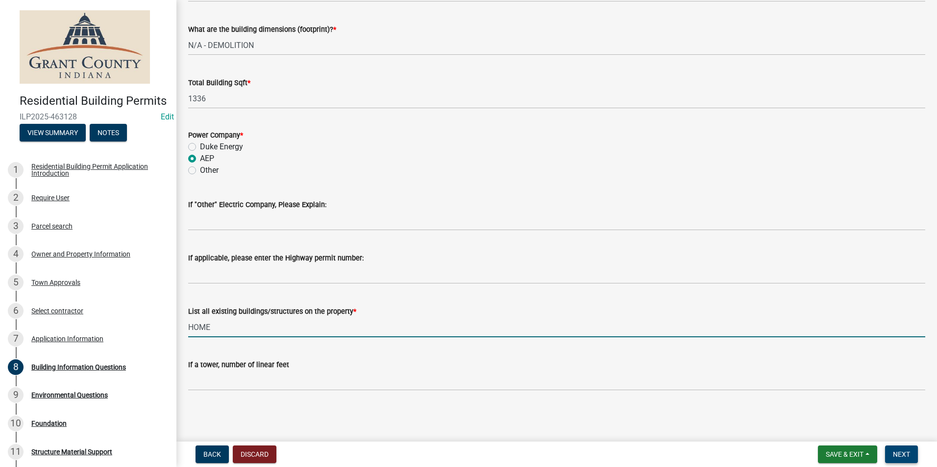
click at [915, 462] on button "Next" at bounding box center [901, 455] width 33 height 18
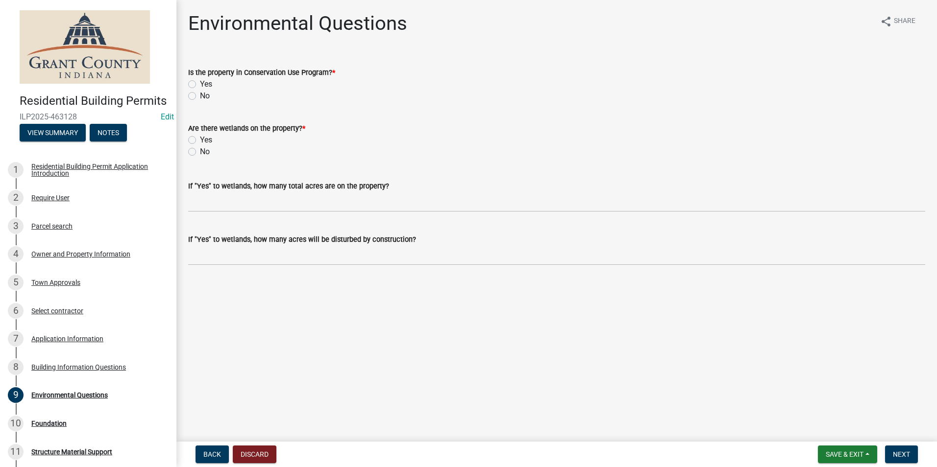
click at [200, 97] on label "No" at bounding box center [205, 96] width 10 height 12
click at [200, 97] on input "No" at bounding box center [203, 93] width 6 height 6
radio input "true"
click at [200, 150] on label "No" at bounding box center [205, 152] width 10 height 12
click at [200, 150] on input "No" at bounding box center [203, 149] width 6 height 6
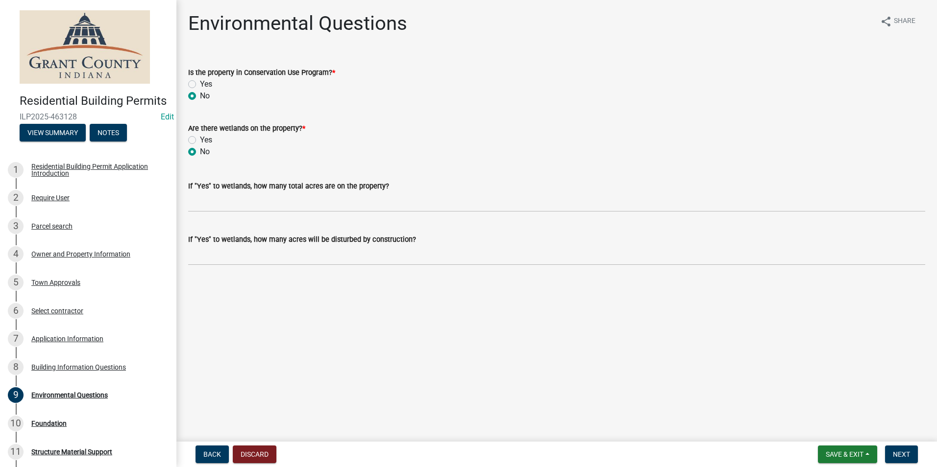
radio input "true"
click at [896, 452] on span "Next" at bounding box center [901, 455] width 17 height 8
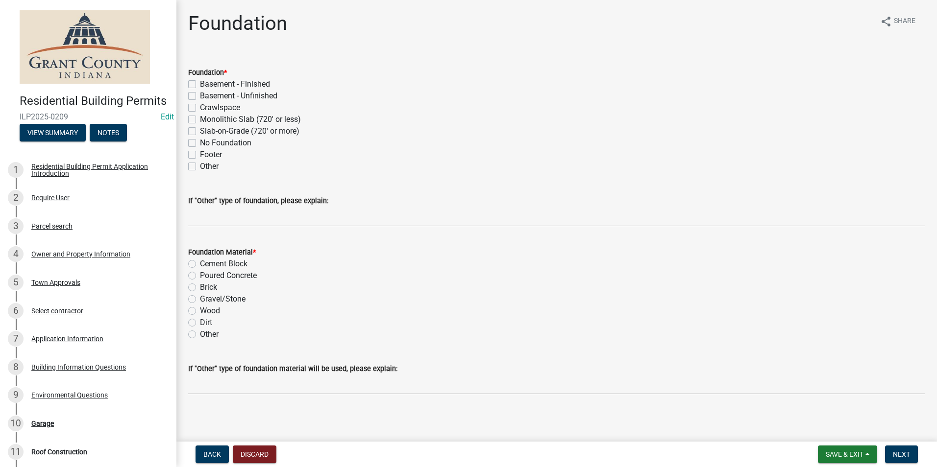
click at [200, 166] on label "Other" at bounding box center [209, 167] width 19 height 12
click at [200, 166] on input "Other" at bounding box center [203, 164] width 6 height 6
checkbox input "true"
checkbox input "false"
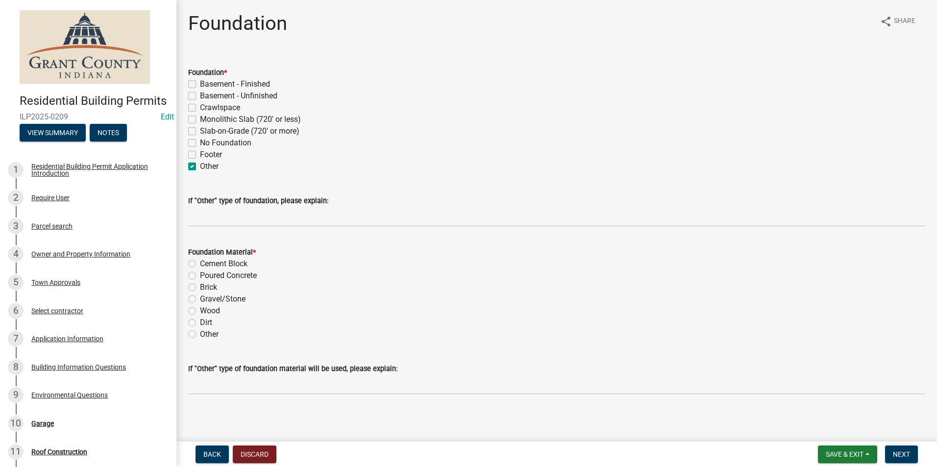
checkbox input "false"
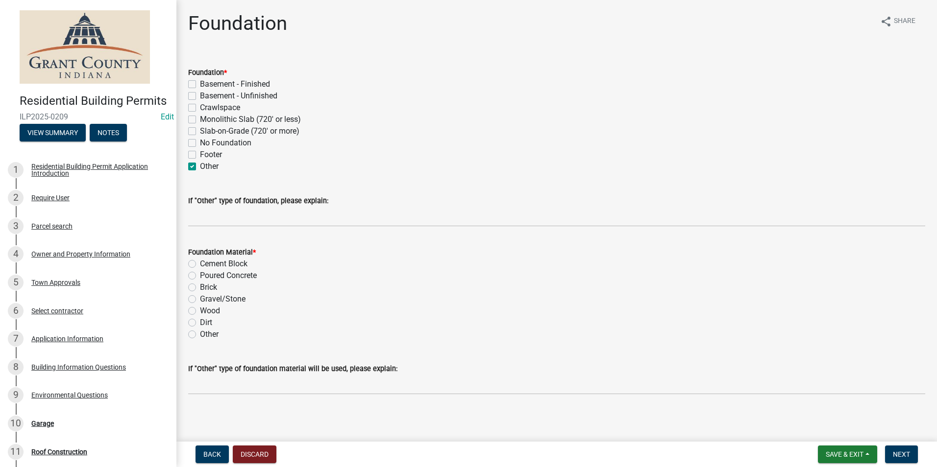
checkbox input "true"
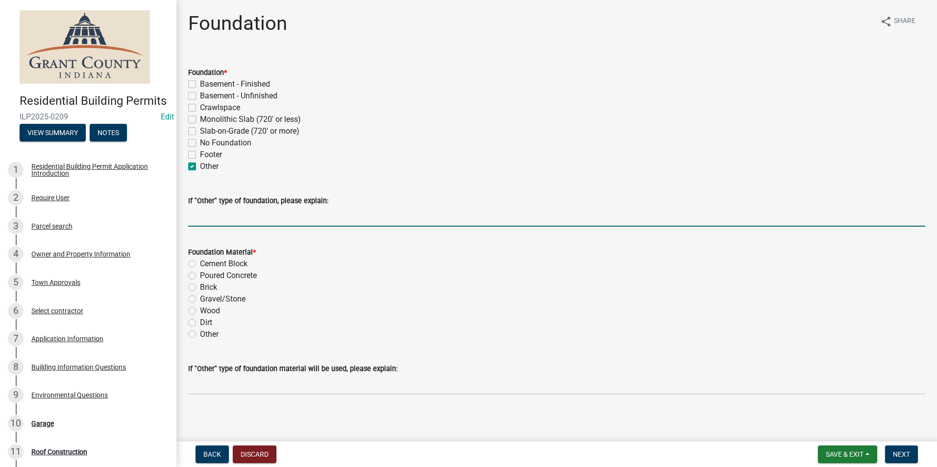
click at [210, 215] on input "If "Other" type of foundation, please explain:" at bounding box center [556, 217] width 737 height 20
type input "DEMOLITION"
click at [200, 337] on label "Other" at bounding box center [209, 335] width 19 height 12
click at [200, 335] on input "Other" at bounding box center [203, 332] width 6 height 6
radio input "true"
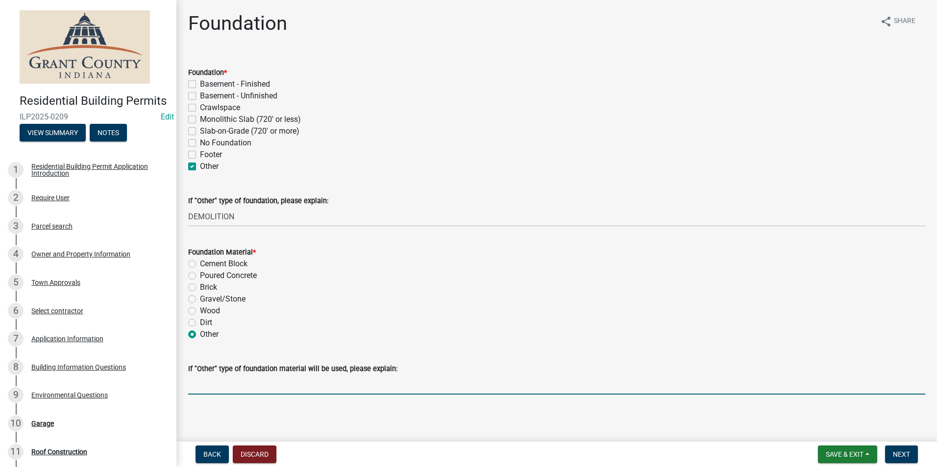
click at [211, 380] on input "If "Other" type of foundation material will be used, please explain:" at bounding box center [556, 385] width 737 height 20
type input "DEMOLITION"
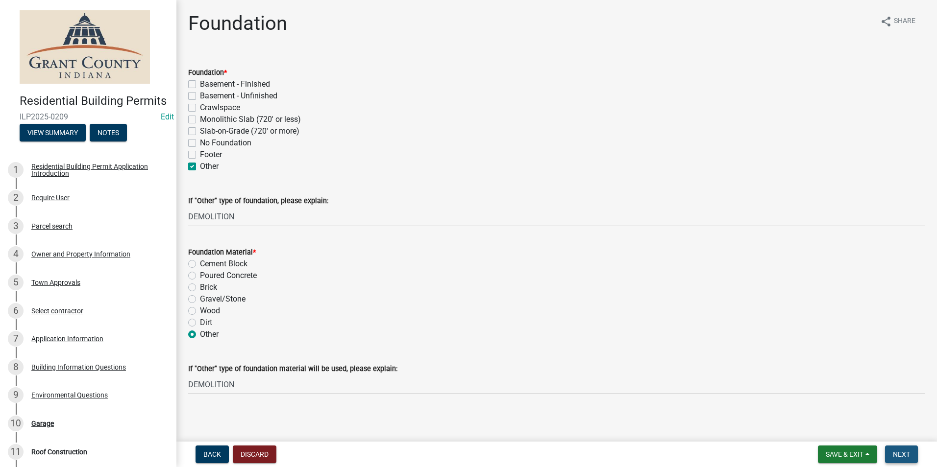
click at [907, 458] on span "Next" at bounding box center [901, 455] width 17 height 8
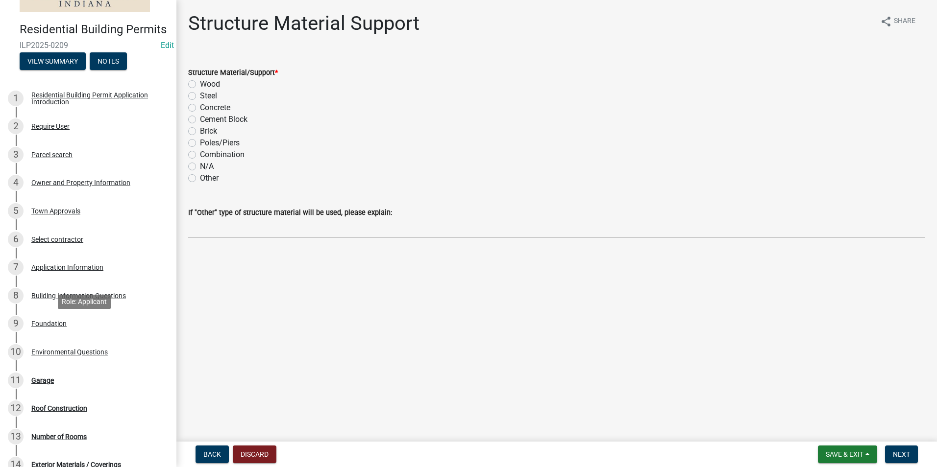
scroll to position [196, 0]
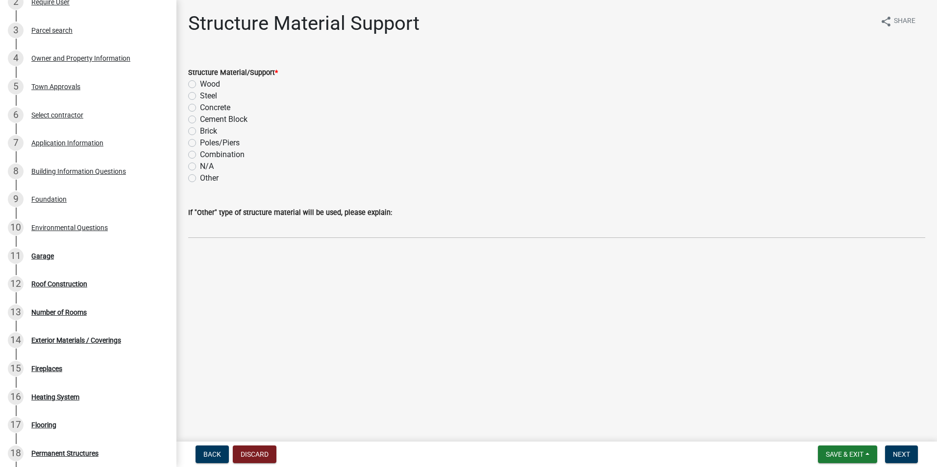
click at [200, 180] on label "Other" at bounding box center [209, 178] width 19 height 12
click at [200, 179] on input "Other" at bounding box center [203, 175] width 6 height 6
radio input "true"
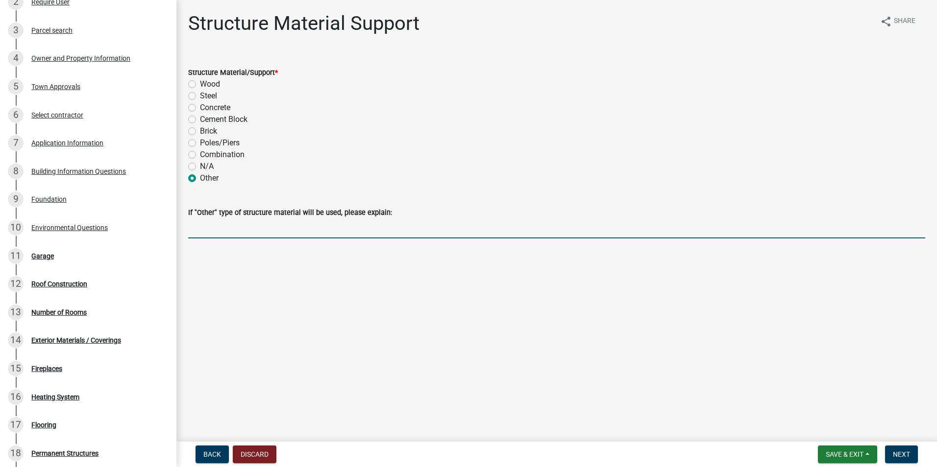
click at [216, 225] on input "If "Other" type of structure material will be used, please explain:" at bounding box center [556, 229] width 737 height 20
type input "DEMOLITION"
click at [900, 454] on span "Next" at bounding box center [901, 455] width 17 height 8
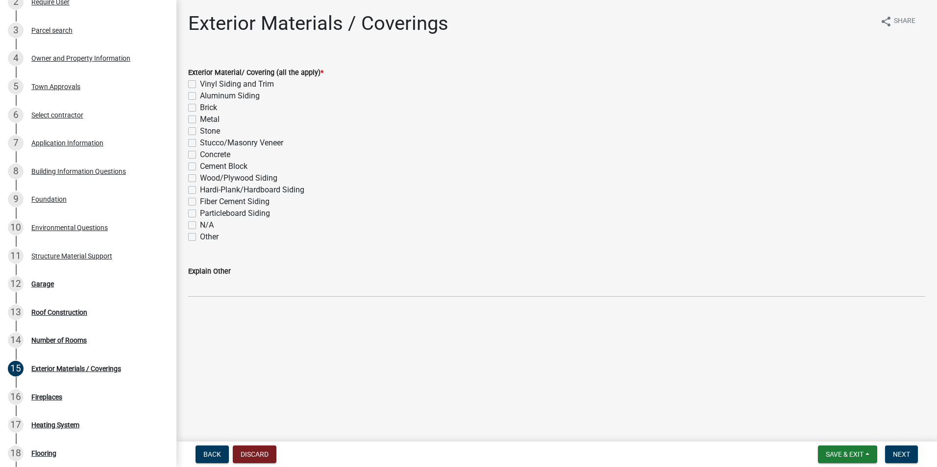
click at [200, 235] on label "Other" at bounding box center [209, 237] width 19 height 12
click at [200, 235] on input "Other" at bounding box center [203, 234] width 6 height 6
checkbox input "true"
checkbox input "false"
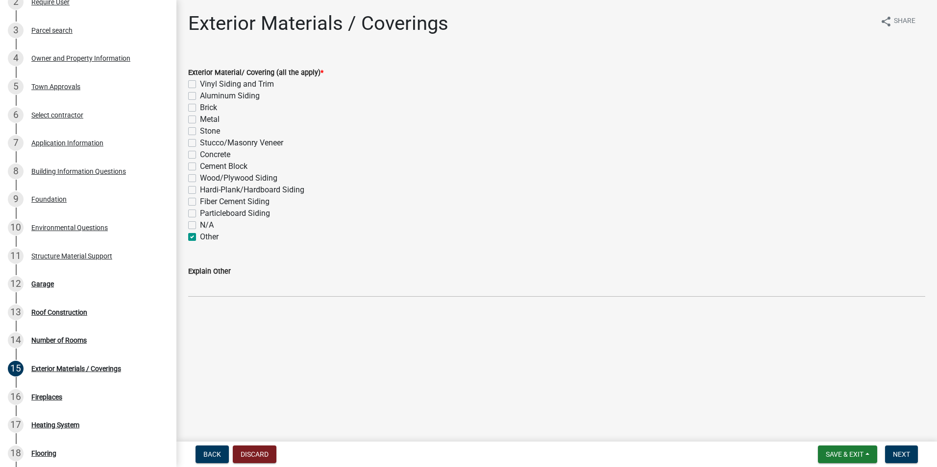
checkbox input "false"
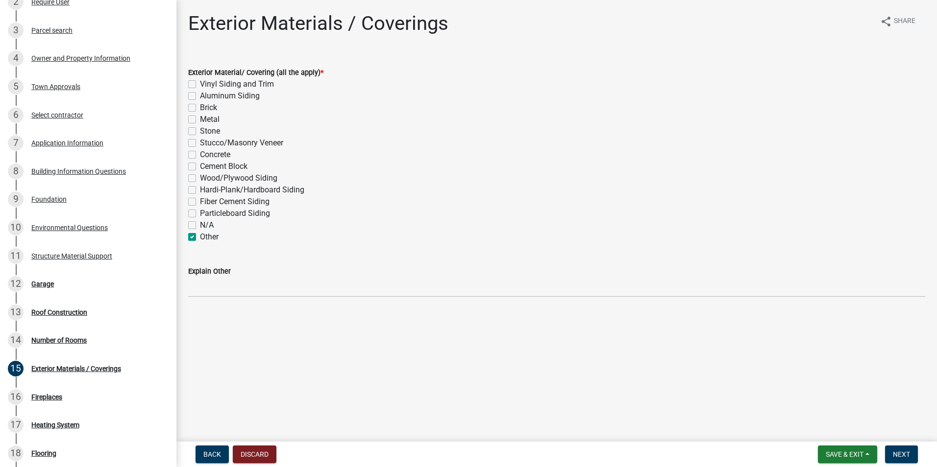
checkbox input "false"
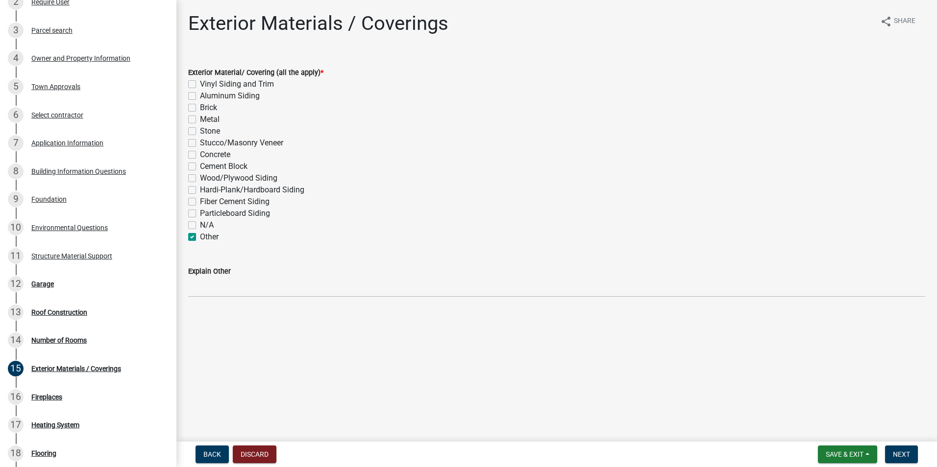
checkbox input "false"
checkbox input "true"
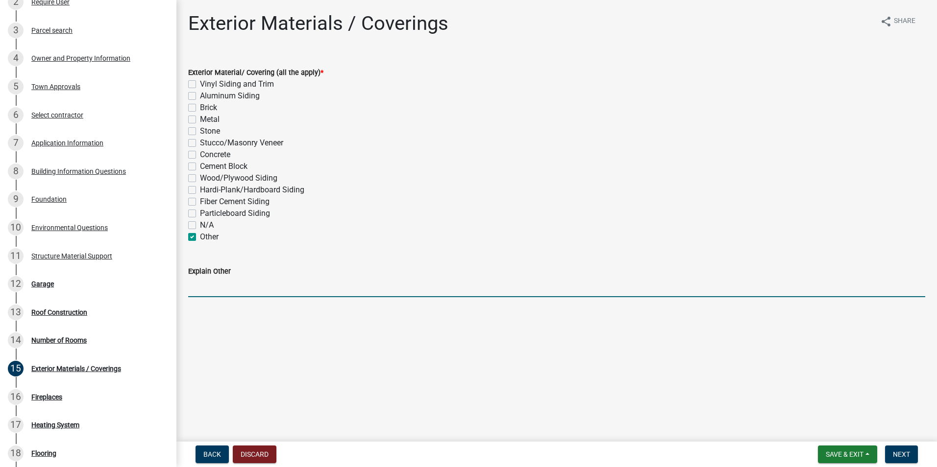
click at [217, 281] on input "Explain Other" at bounding box center [556, 287] width 737 height 20
type input "DEMOLITION"
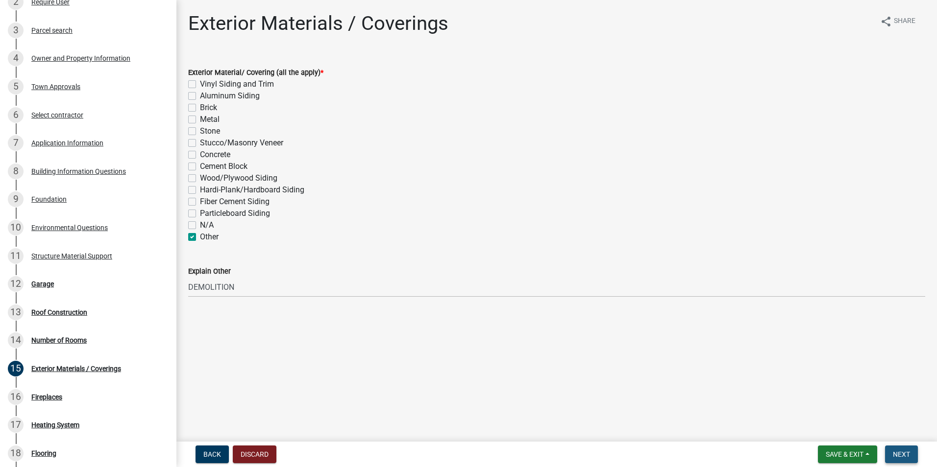
click at [910, 451] on span "Next" at bounding box center [901, 455] width 17 height 8
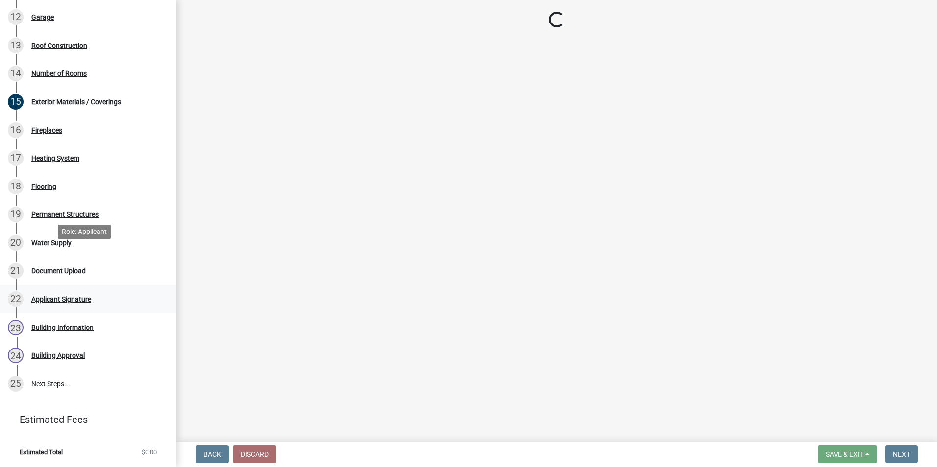
scroll to position [477, 0]
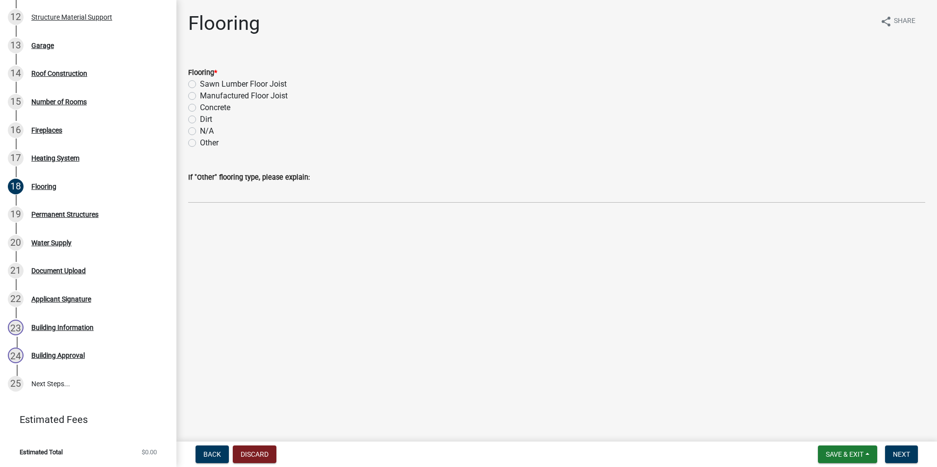
click at [200, 132] on label "N/A" at bounding box center [207, 131] width 14 height 12
click at [200, 132] on input "N/A" at bounding box center [203, 128] width 6 height 6
radio input "true"
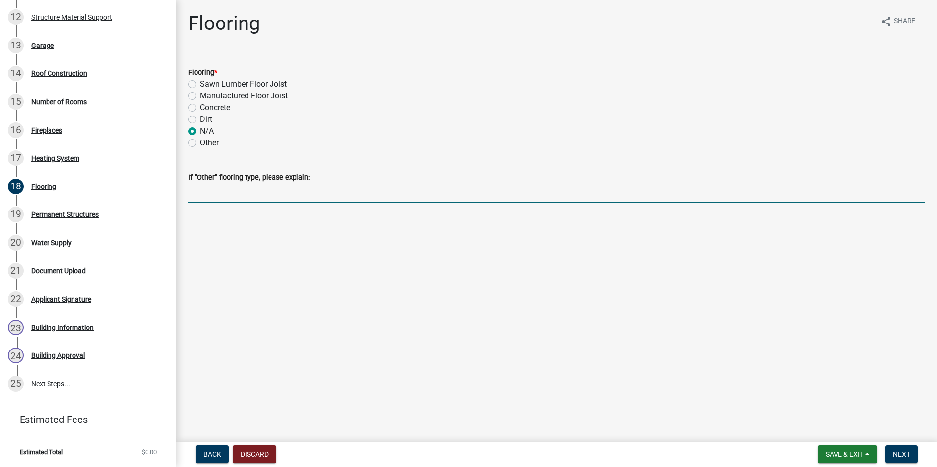
click at [213, 185] on input "If "Other" flooring type, please explain:" at bounding box center [556, 193] width 737 height 20
type input "DEMOLITION"
click at [909, 458] on span "Next" at bounding box center [901, 455] width 17 height 8
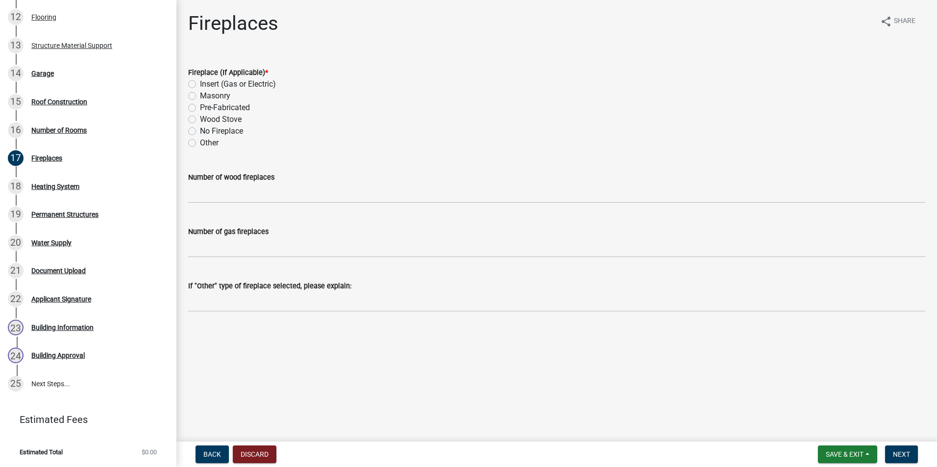
click at [194, 127] on div "No Fireplace" at bounding box center [556, 131] width 737 height 12
click at [200, 129] on label "No Fireplace" at bounding box center [221, 131] width 43 height 12
click at [200, 129] on input "No Fireplace" at bounding box center [203, 128] width 6 height 6
radio input "true"
click at [910, 462] on button "Next" at bounding box center [901, 455] width 33 height 18
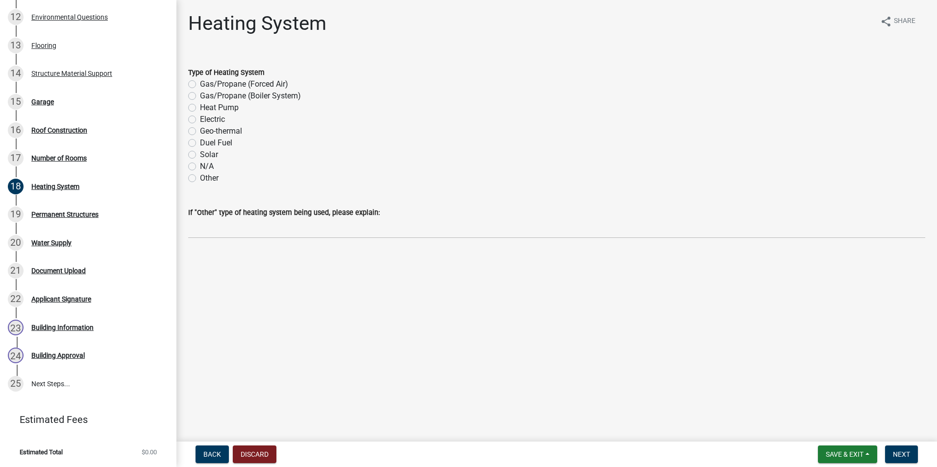
click at [200, 167] on label "N/A" at bounding box center [207, 167] width 14 height 12
click at [200, 167] on input "N/A" at bounding box center [203, 164] width 6 height 6
radio input "true"
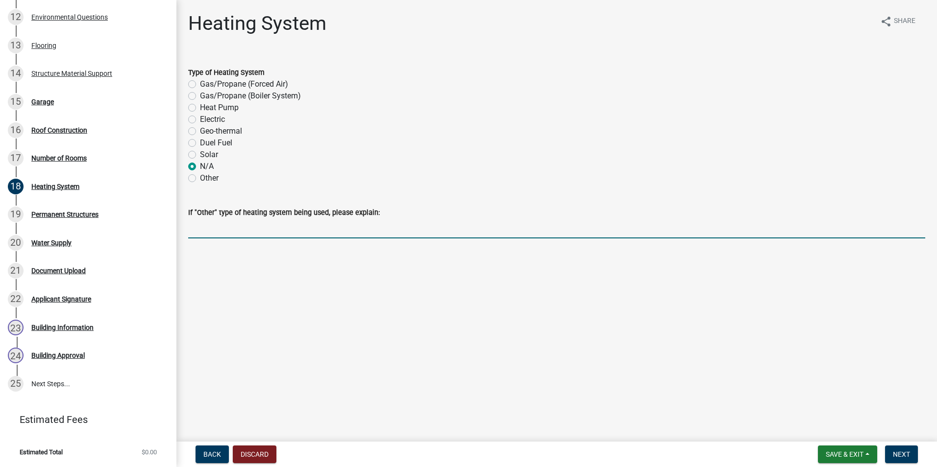
click at [207, 228] on input "If "Other" type of heating system being used, please explain:" at bounding box center [556, 229] width 737 height 20
type input "DEMOLITION"
click at [911, 451] on button "Next" at bounding box center [901, 455] width 33 height 18
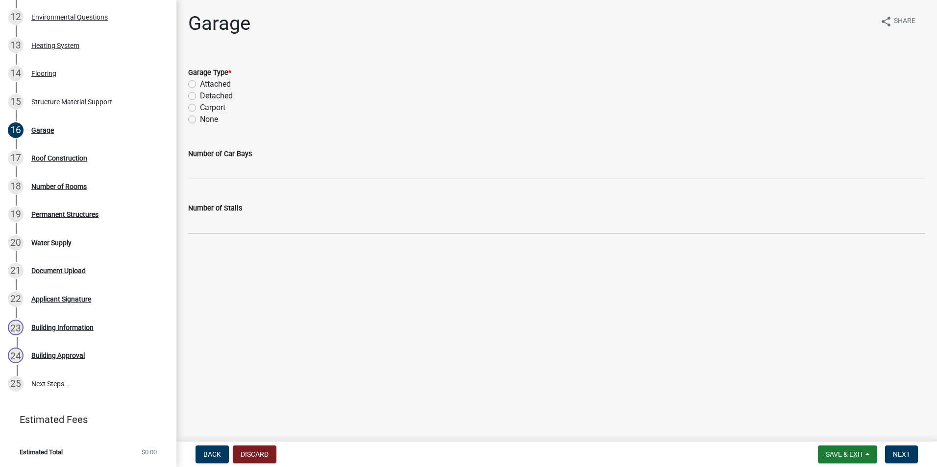
click at [200, 119] on label "None" at bounding box center [209, 120] width 18 height 12
click at [200, 119] on input "None" at bounding box center [203, 117] width 6 height 6
radio input "true"
click at [891, 449] on button "Next" at bounding box center [901, 455] width 33 height 18
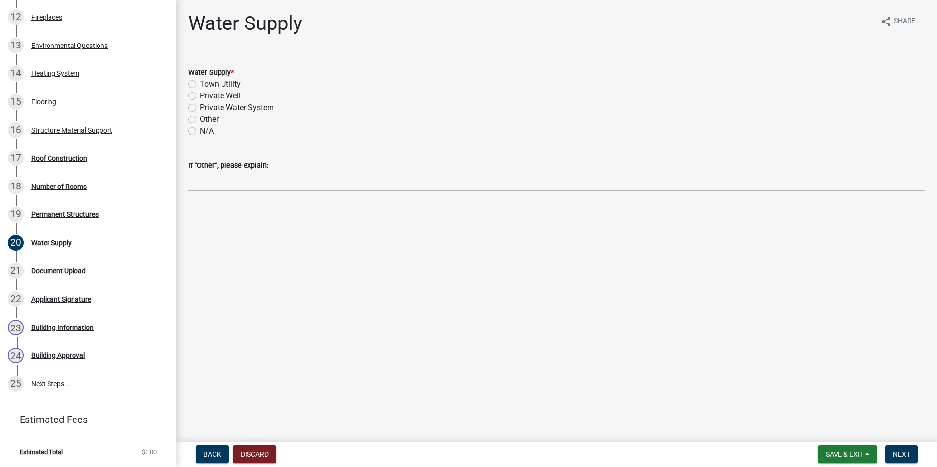
click at [200, 133] on label "N/A" at bounding box center [207, 131] width 14 height 12
click at [200, 132] on input "N/A" at bounding box center [203, 128] width 6 height 6
radio input "true"
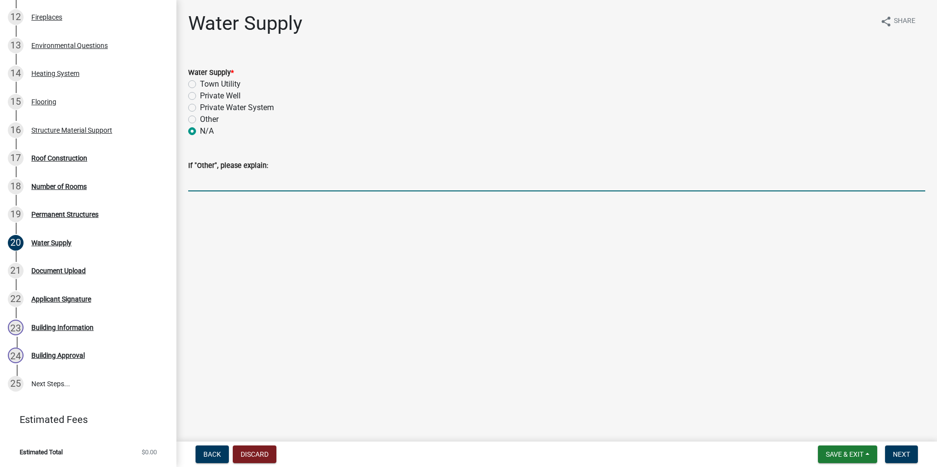
click at [212, 180] on input "If "Other", please explain:" at bounding box center [556, 181] width 737 height 20
drag, startPoint x: 368, startPoint y: 189, endPoint x: 236, endPoint y: 188, distance: 131.8
click at [236, 188] on input "DEMOLITION (UTILITIES HAVE ALL BEEN CUT OFF)" at bounding box center [556, 181] width 737 height 20
type input "DEMOLITION"
click at [900, 459] on button "Next" at bounding box center [901, 455] width 33 height 18
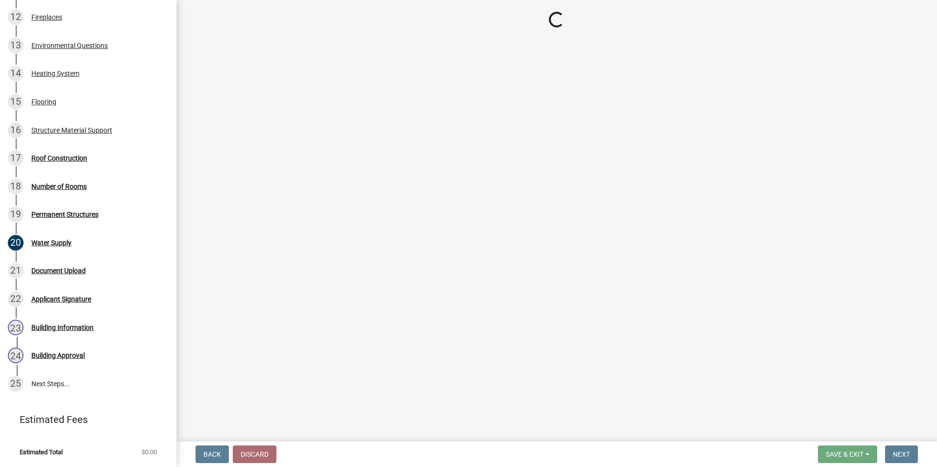
click at [854, 337] on main "Loading..." at bounding box center [556, 219] width 760 height 438
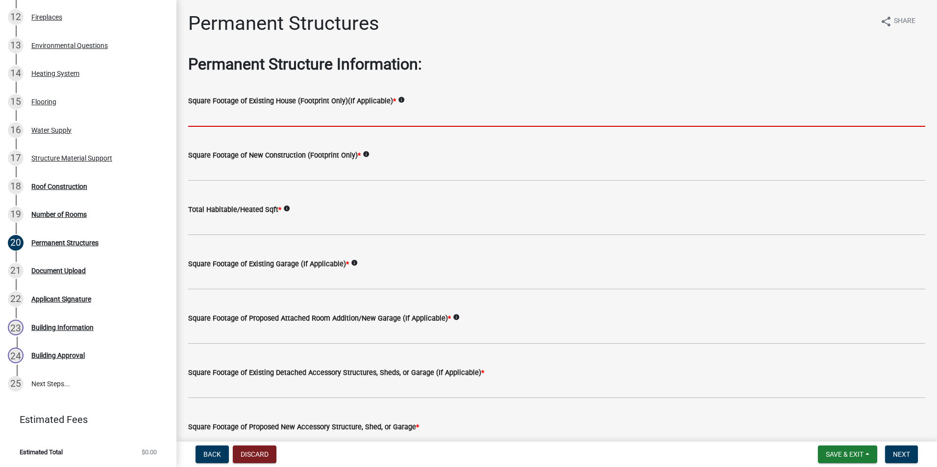
click at [374, 125] on input "text" at bounding box center [556, 117] width 737 height 20
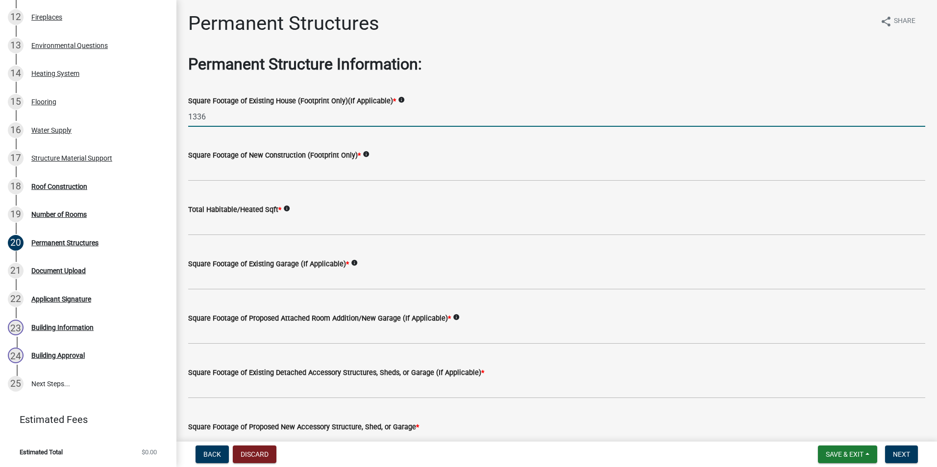
type input "1336"
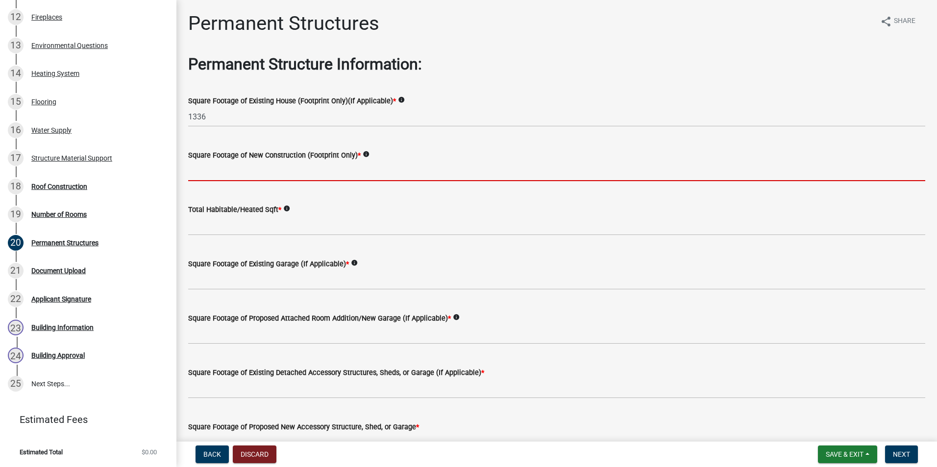
click at [222, 168] on input "text" at bounding box center [556, 171] width 737 height 20
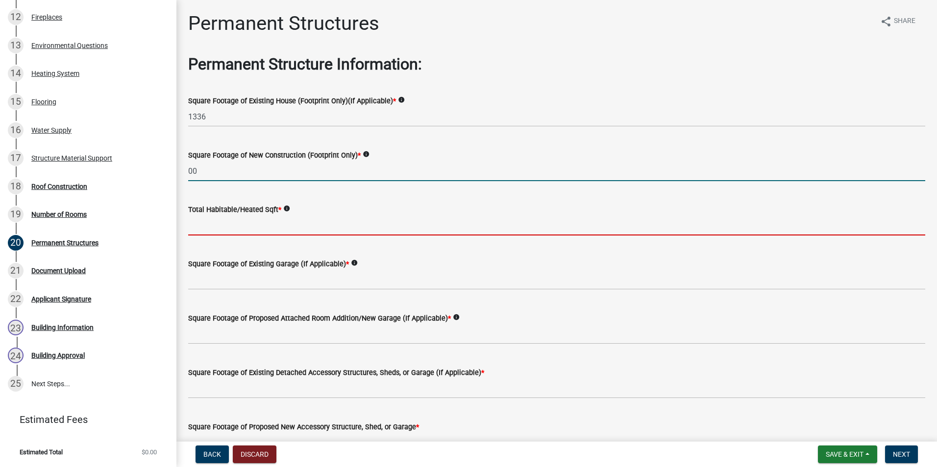
type input "0"
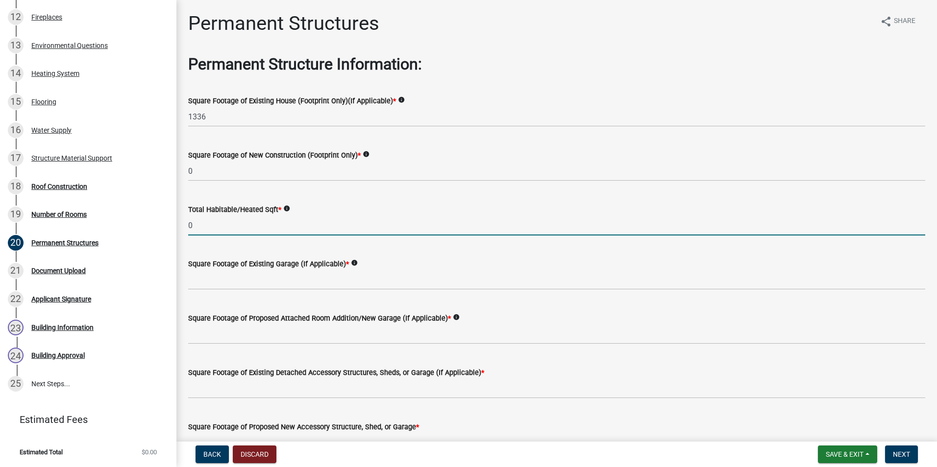
type input "0"
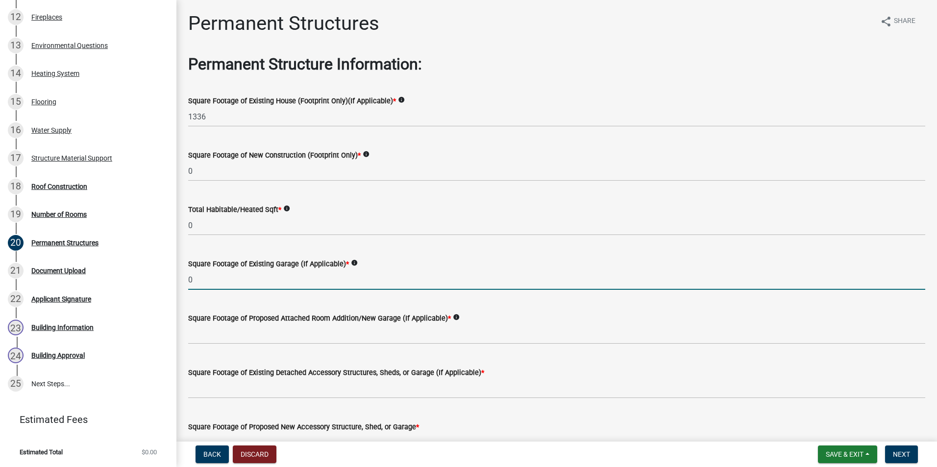
type input "0"
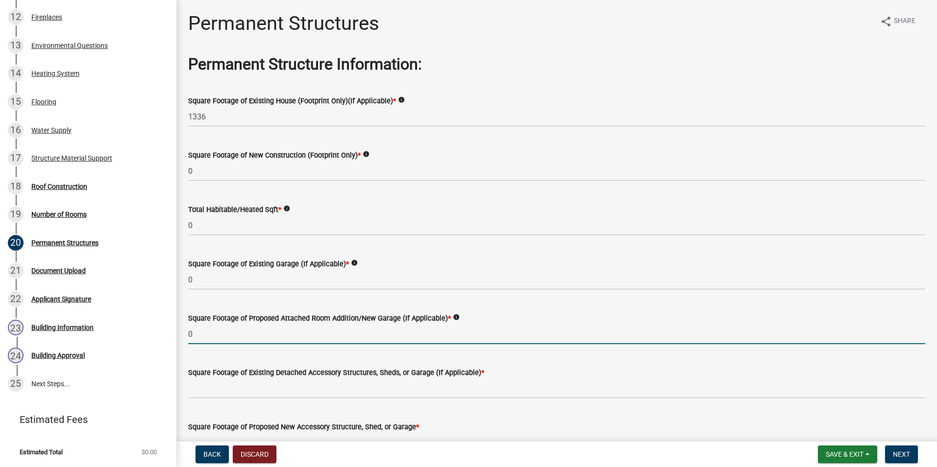
type input "0"
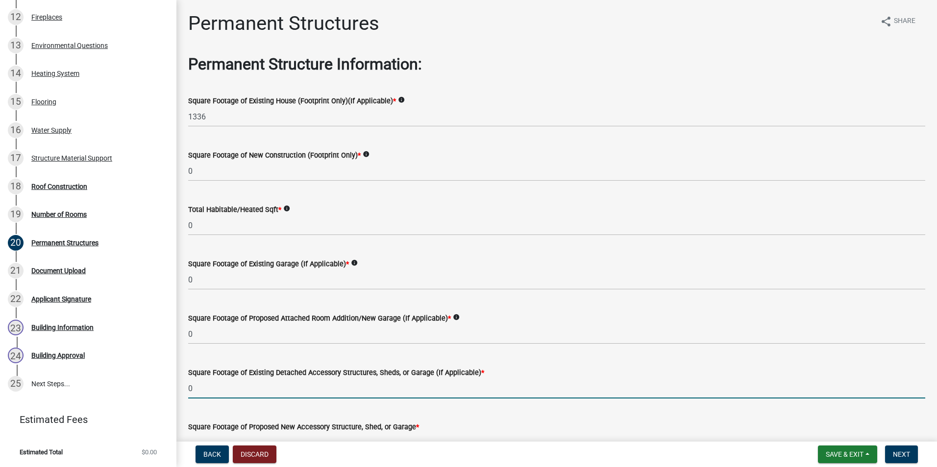
type input "0"
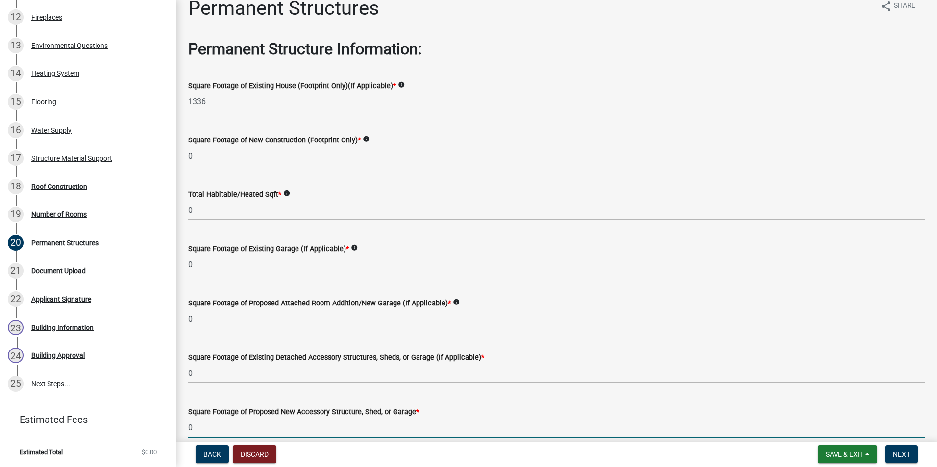
type input "0"
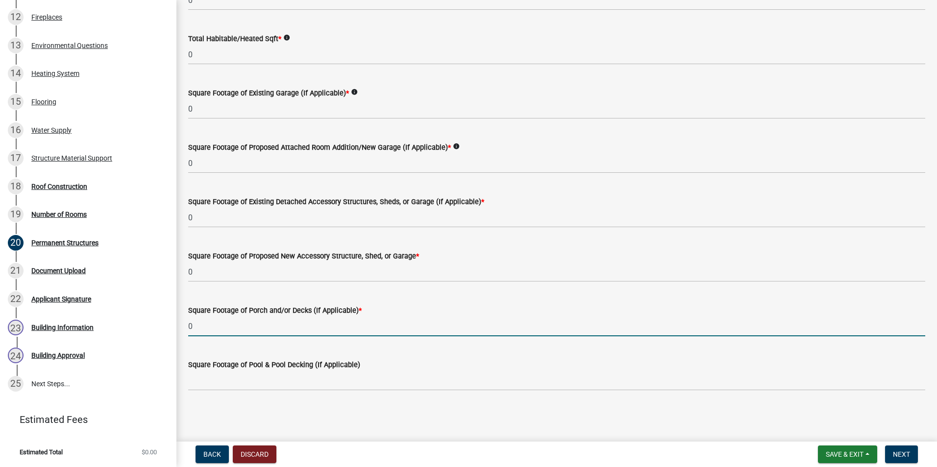
type input "0"
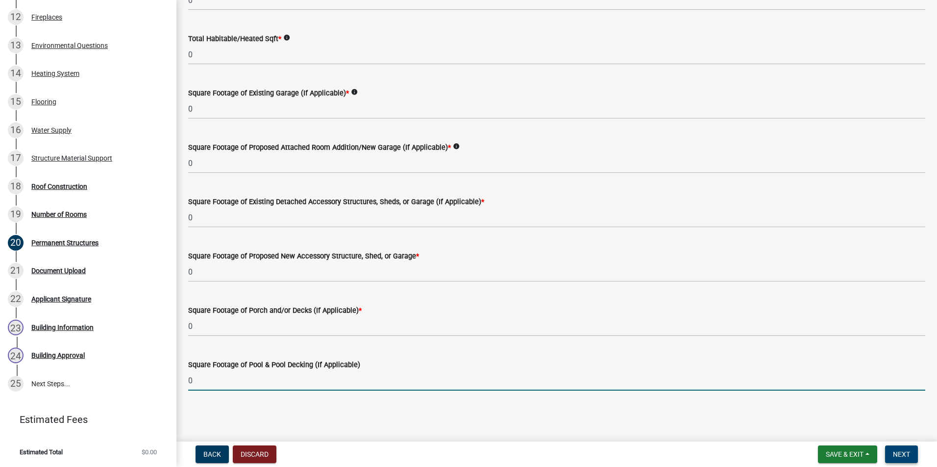
type input "0"
click at [899, 449] on button "Next" at bounding box center [901, 455] width 33 height 18
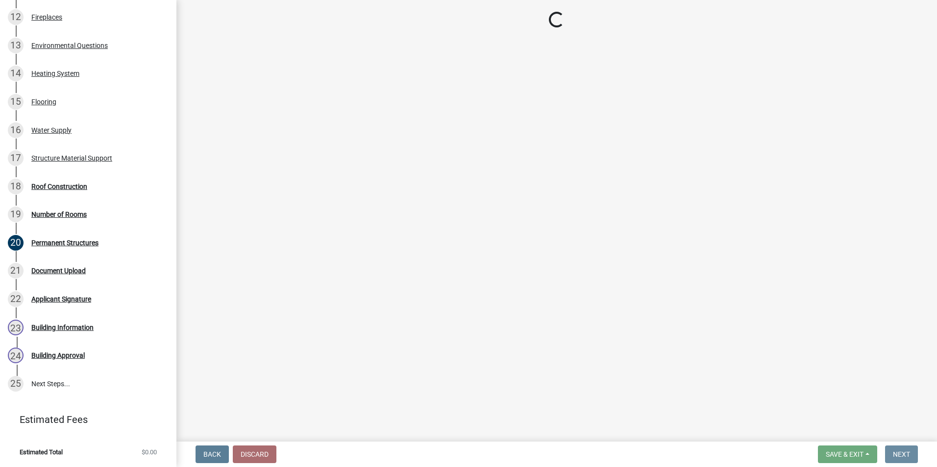
scroll to position [0, 0]
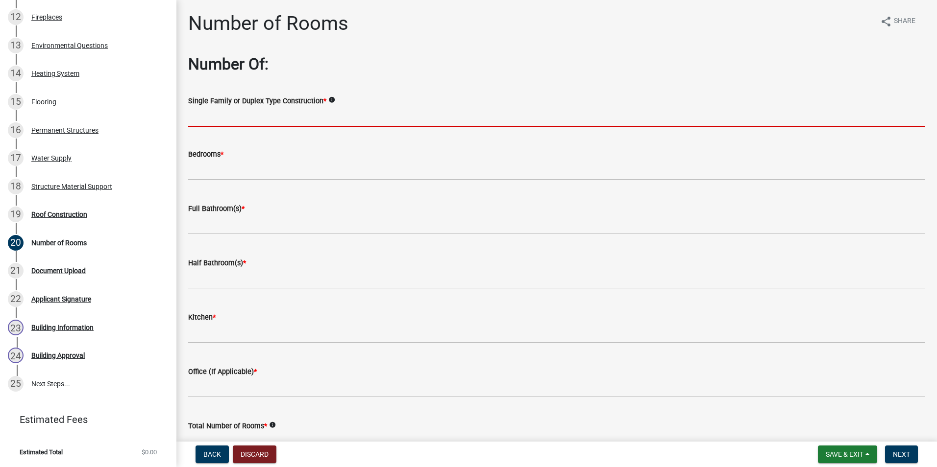
click at [366, 115] on input "Single Family or Duplex Type Construction *" at bounding box center [556, 117] width 737 height 20
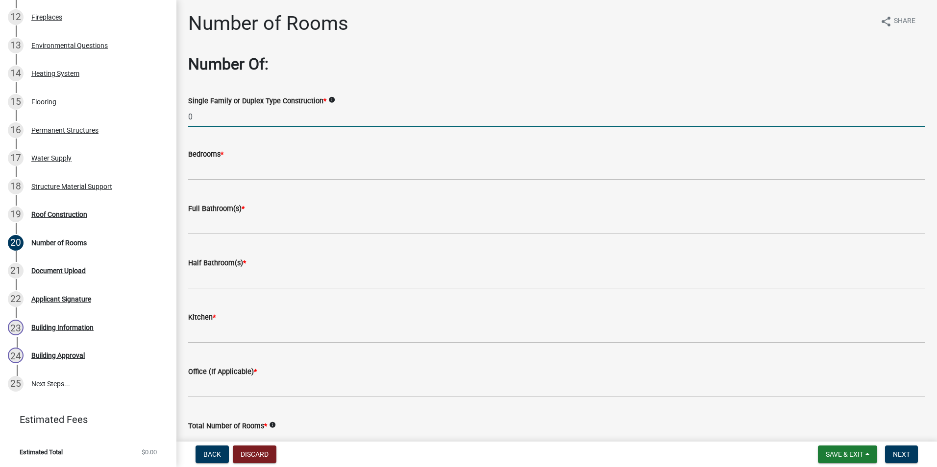
type input "0"
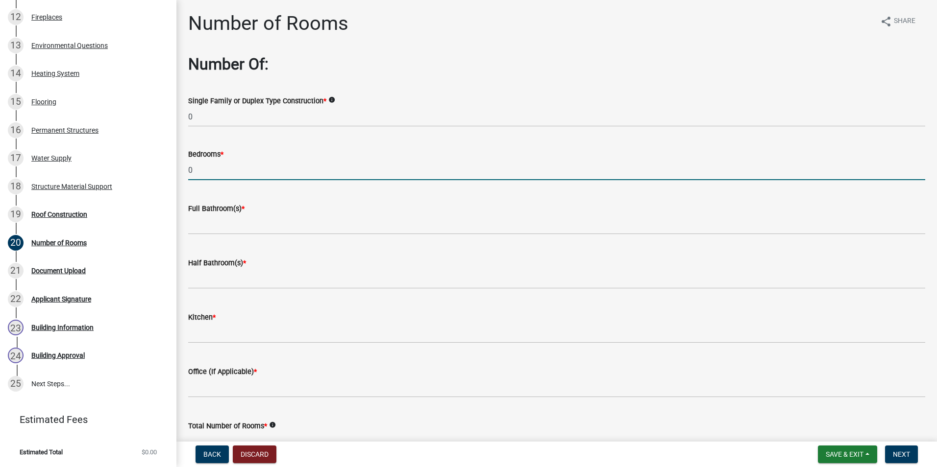
type input "0"
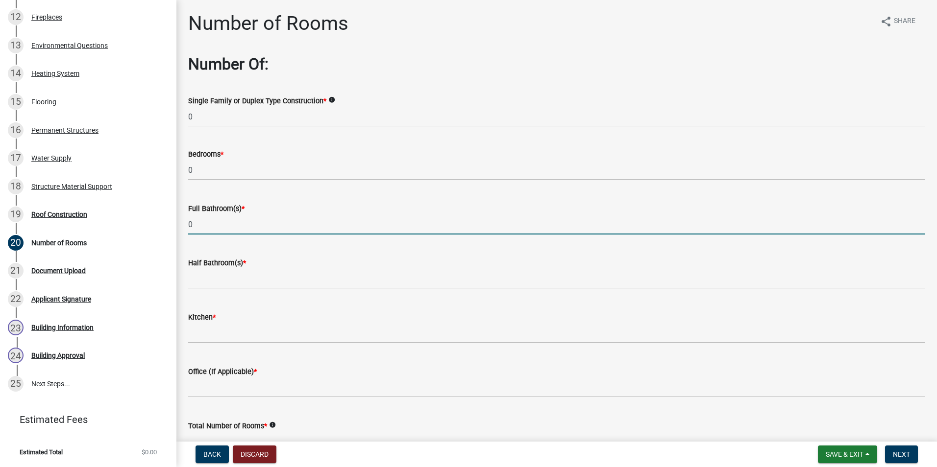
type input "0"
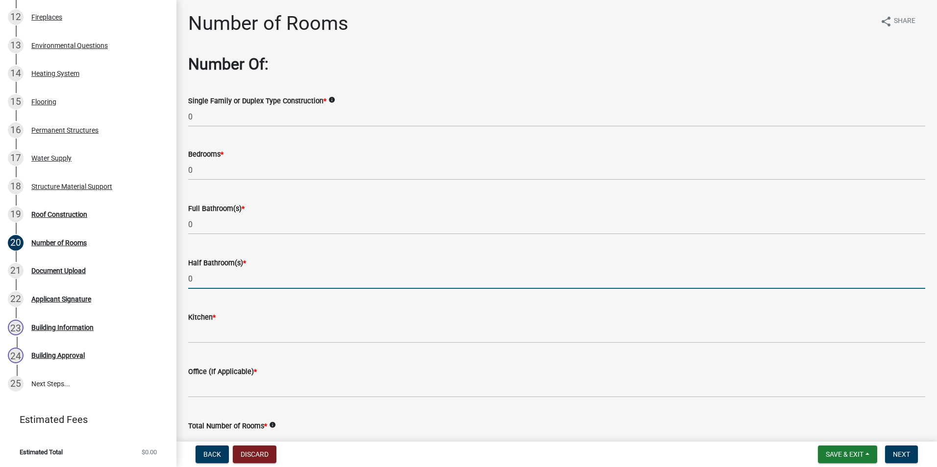
type input "0"
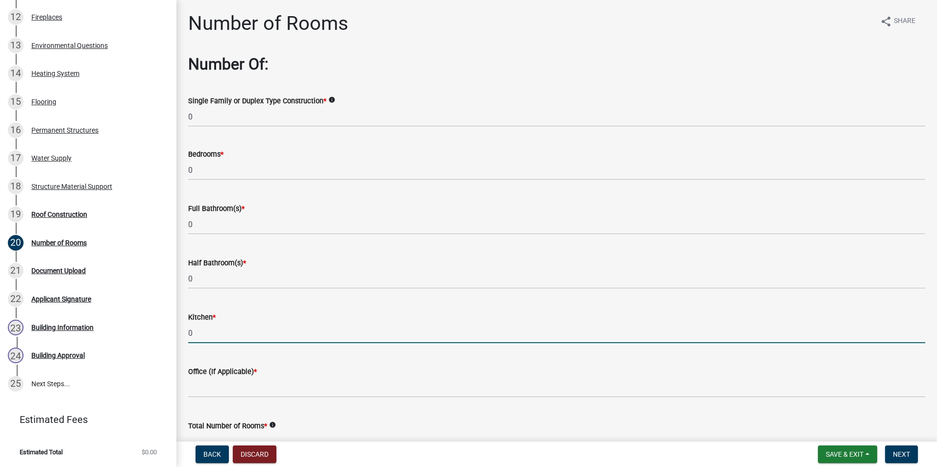
type input "0"
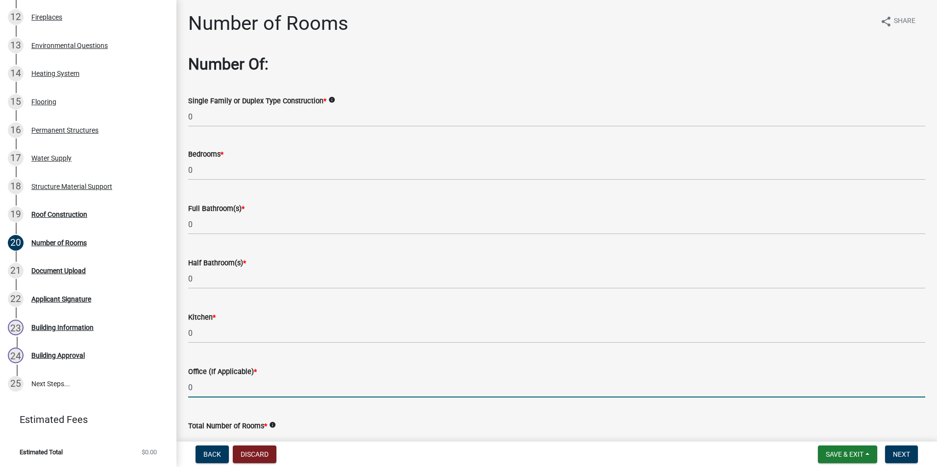
type input "0"
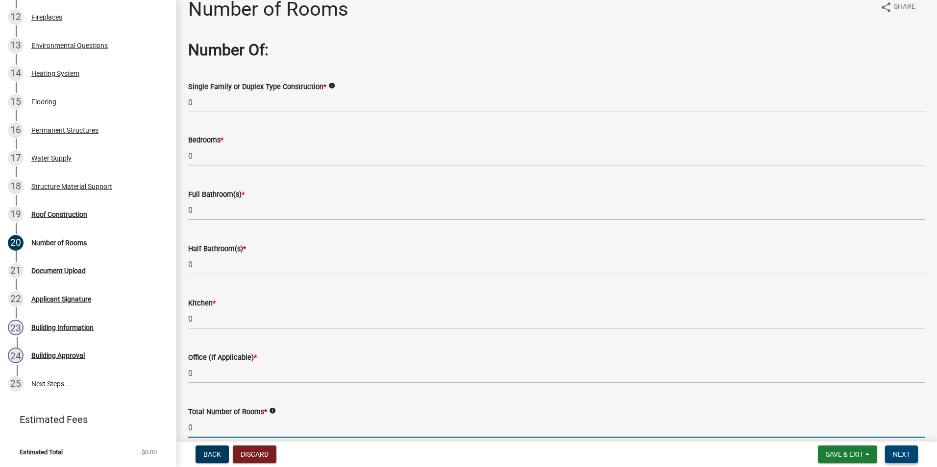
type input "0"
click at [915, 463] on button "Next" at bounding box center [901, 455] width 33 height 18
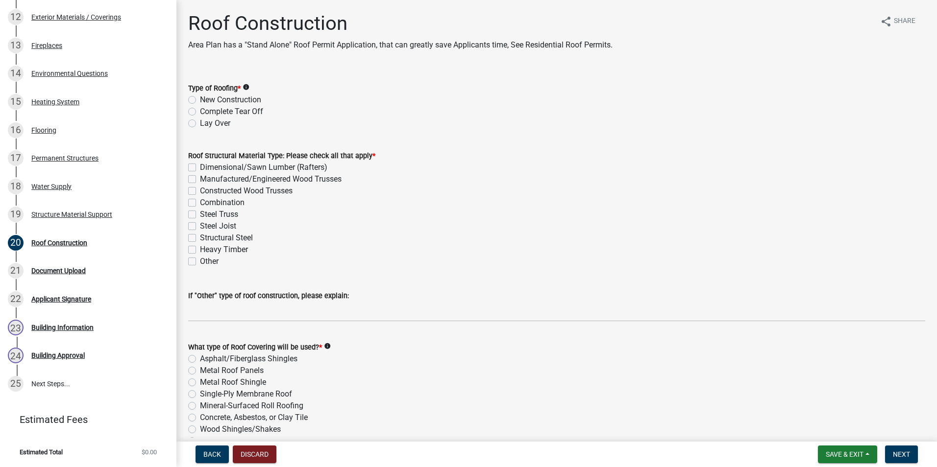
click at [200, 111] on label "Complete Tear Off" at bounding box center [231, 112] width 63 height 12
click at [200, 111] on input "Complete Tear Off" at bounding box center [203, 109] width 6 height 6
radio input "true"
click at [200, 262] on label "Other" at bounding box center [209, 262] width 19 height 12
click at [200, 262] on input "Other" at bounding box center [203, 259] width 6 height 6
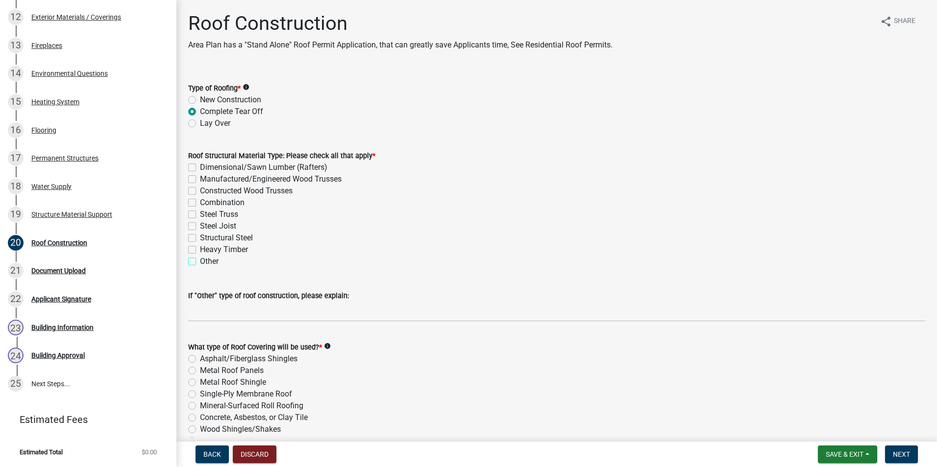
checkbox input "true"
checkbox input "false"
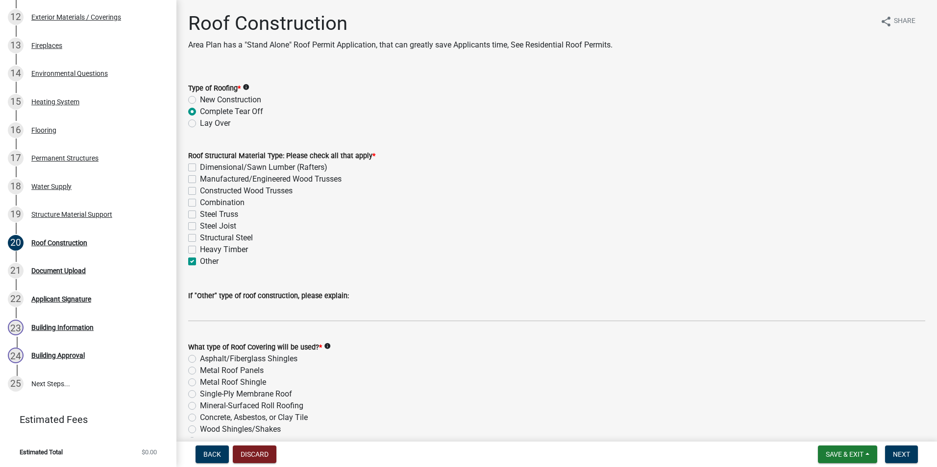
checkbox input "false"
checkbox input "true"
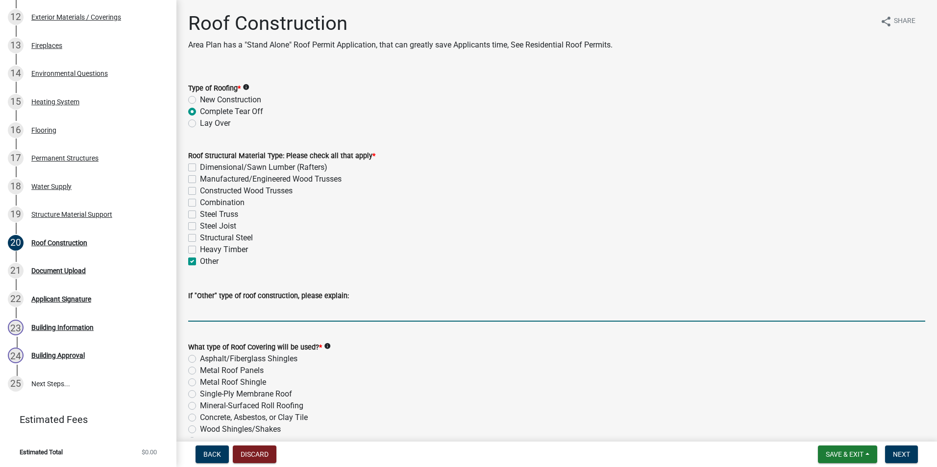
click at [202, 309] on input "If "Other" type of roof construction, please explain:" at bounding box center [556, 312] width 737 height 20
type input "DEMOLITION"
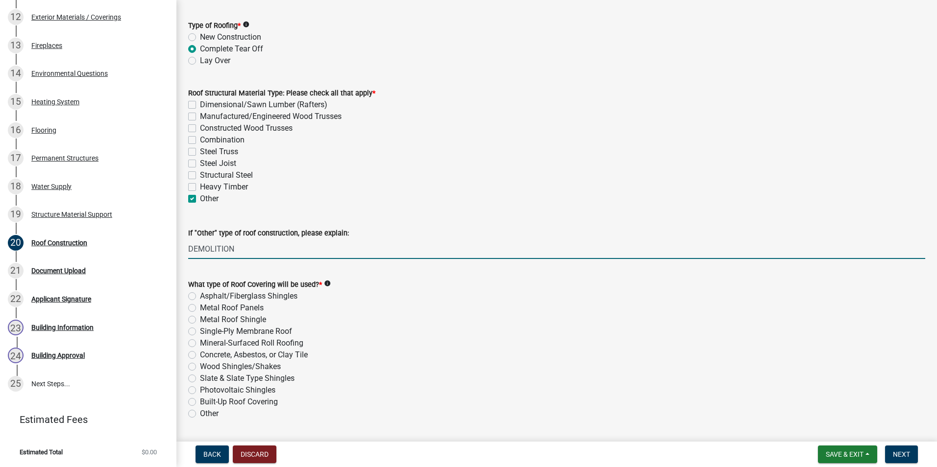
scroll to position [145, 0]
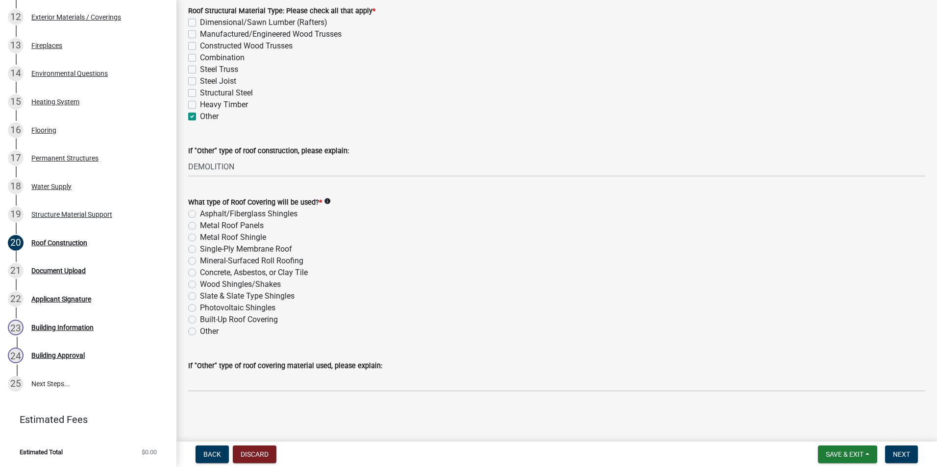
click at [200, 333] on label "Other" at bounding box center [209, 332] width 19 height 12
click at [200, 332] on input "Other" at bounding box center [203, 329] width 6 height 6
radio input "true"
click at [216, 367] on label "If "Other" type of roof covering material used, please explain:" at bounding box center [285, 366] width 194 height 7
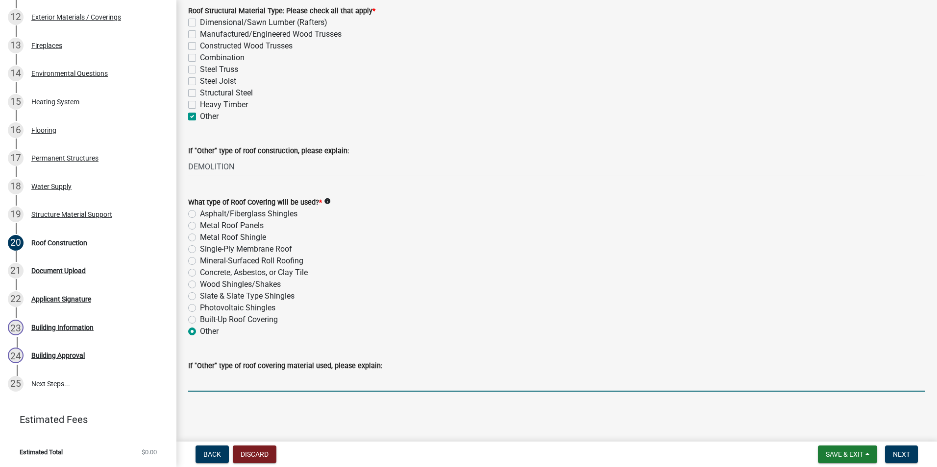
click at [216, 372] on input "If "Other" type of roof covering material used, please explain:" at bounding box center [556, 382] width 737 height 20
click at [222, 381] on input "If "Other" type of roof covering material used, please explain:" at bounding box center [556, 382] width 737 height 20
type input "DEMOLITION"
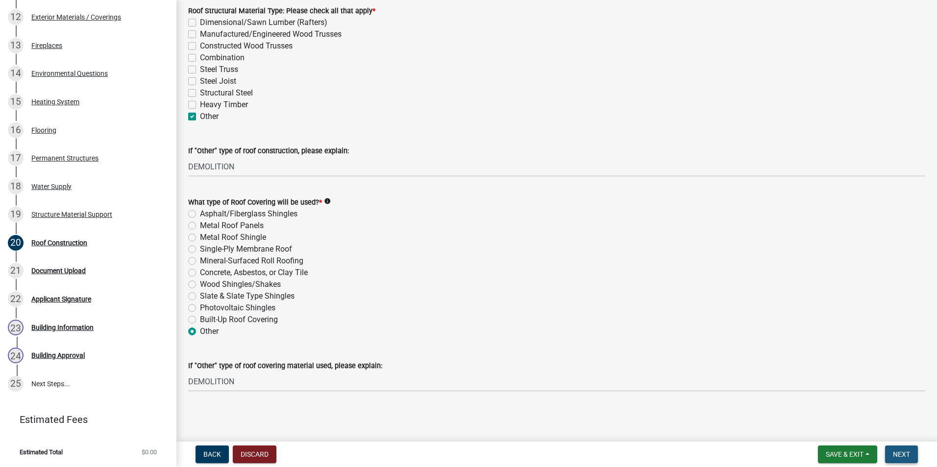
click at [907, 457] on span "Next" at bounding box center [901, 455] width 17 height 8
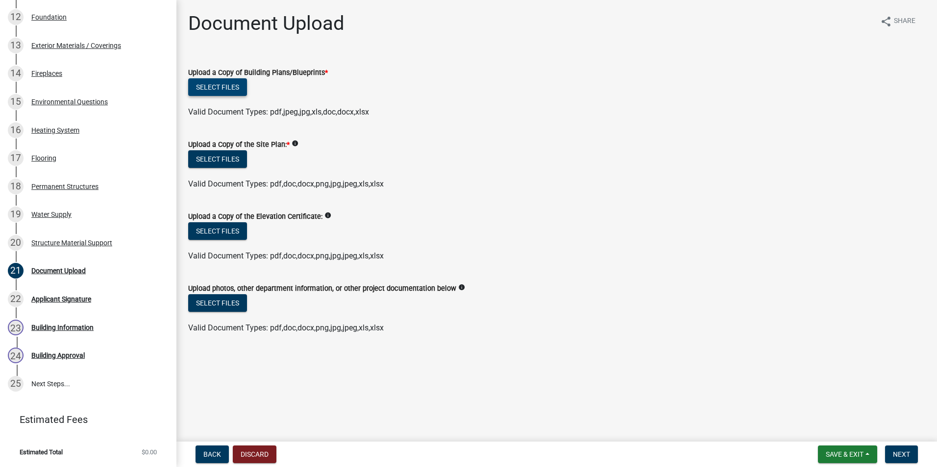
click at [226, 95] on button "Select files" at bounding box center [217, 87] width 59 height 18
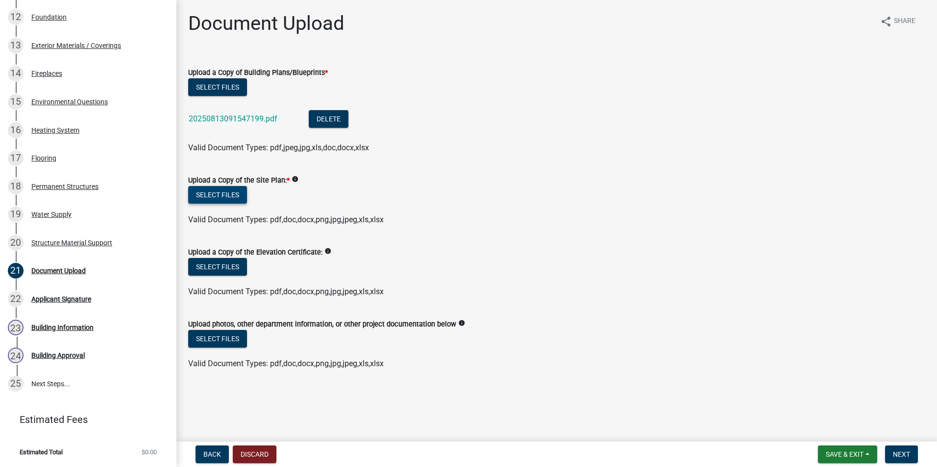
click at [229, 193] on button "Select files" at bounding box center [217, 195] width 59 height 18
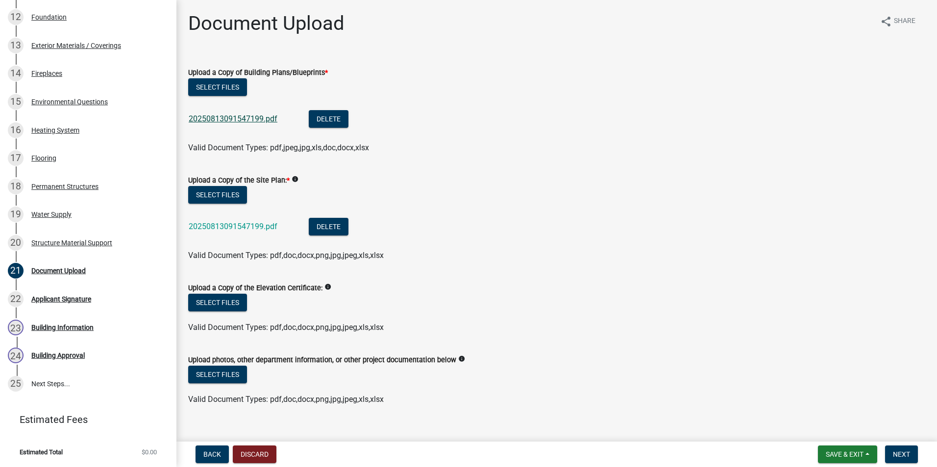
click at [244, 120] on link "20250813091547199.pdf" at bounding box center [233, 118] width 89 height 9
click at [899, 453] on span "Next" at bounding box center [901, 455] width 17 height 8
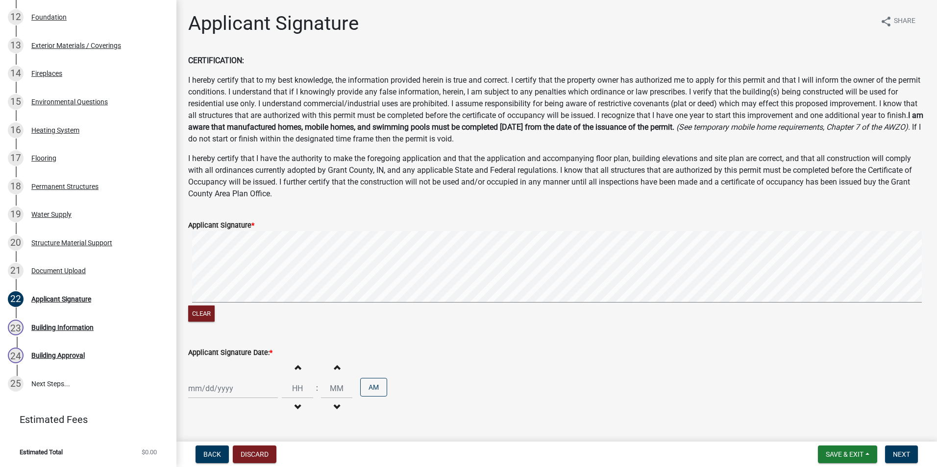
select select "8"
select select "2025"
click at [214, 393] on div "Jan Feb Mar Apr May Jun Jul Aug Sep Oct Nov Dec 1525 1526 1527 1528 1529 1530 1…" at bounding box center [233, 389] width 90 height 20
click at [232, 322] on div "13" at bounding box center [229, 321] width 16 height 16
type input "08/13/2025"
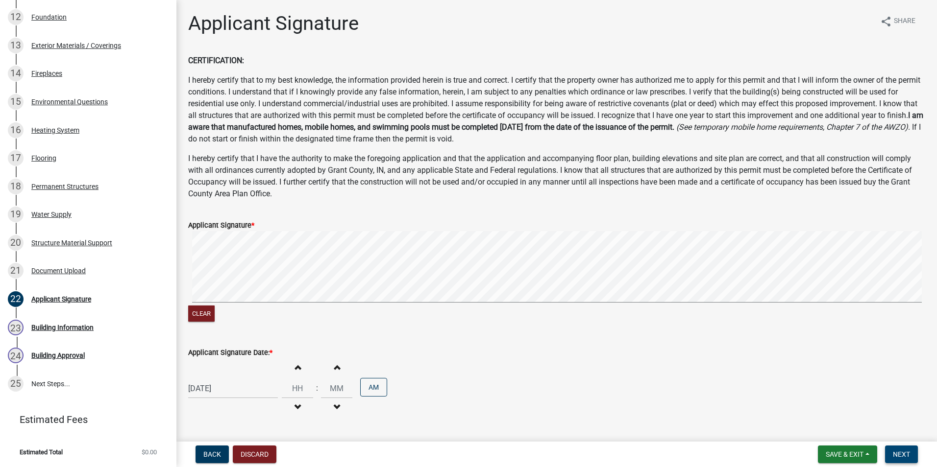
click at [905, 448] on button "Next" at bounding box center [901, 455] width 33 height 18
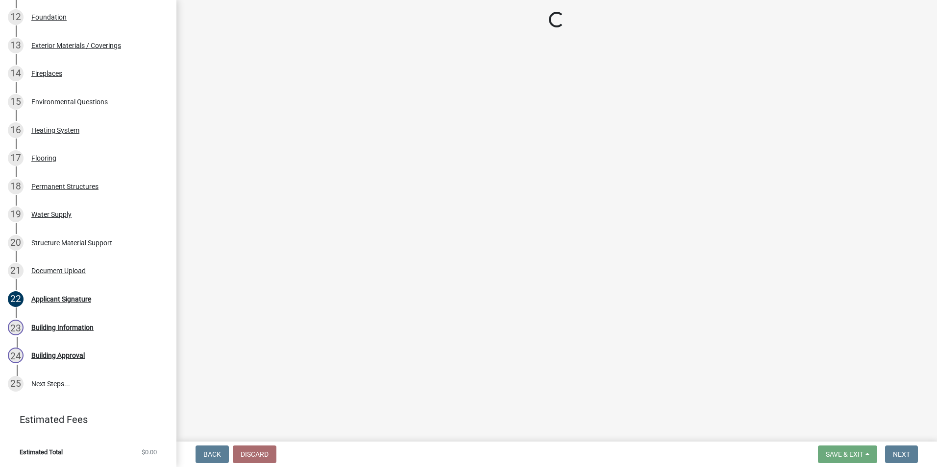
scroll to position [496, 0]
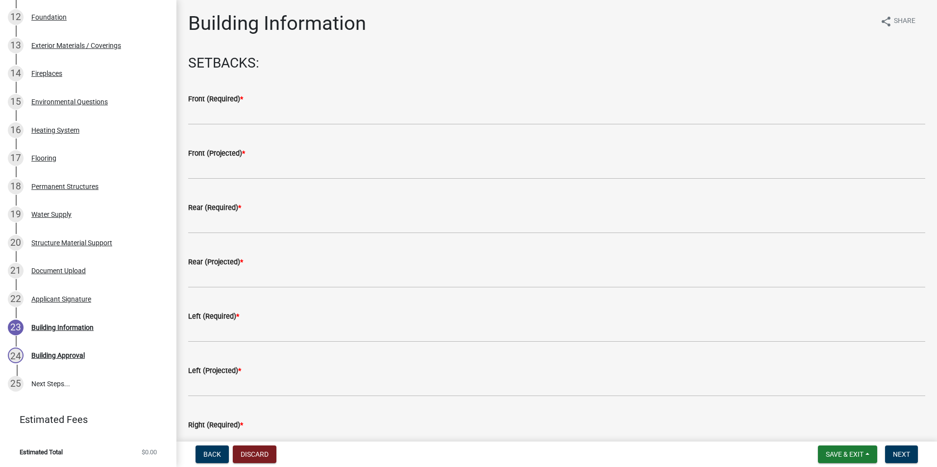
click at [264, 127] on wm-data-entity-input "Front (Required) *" at bounding box center [556, 106] width 737 height 54
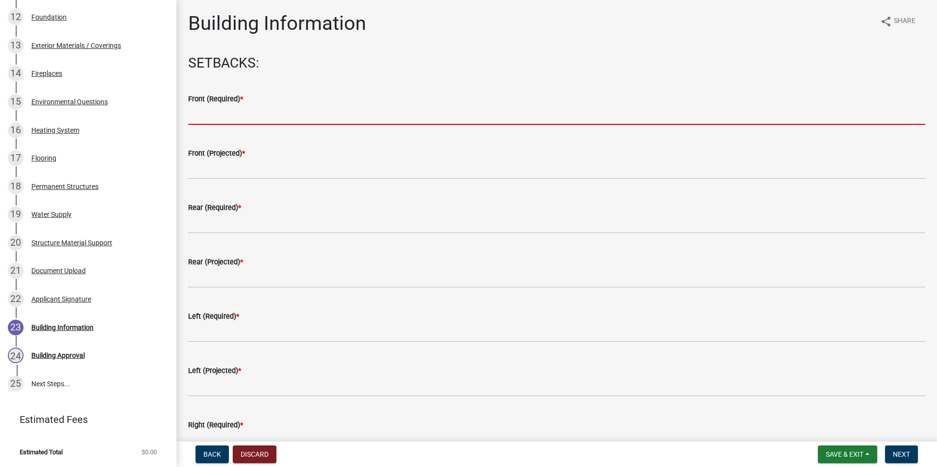
click at [264, 119] on input "text" at bounding box center [556, 115] width 737 height 20
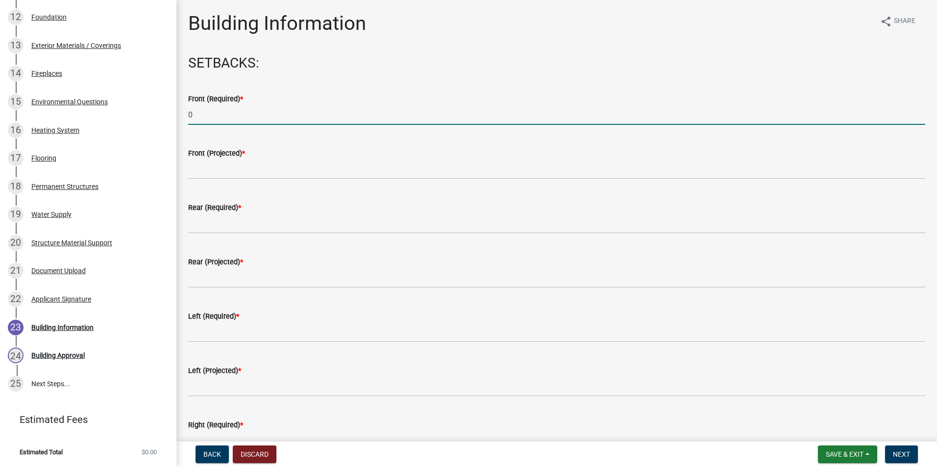
type input "0"
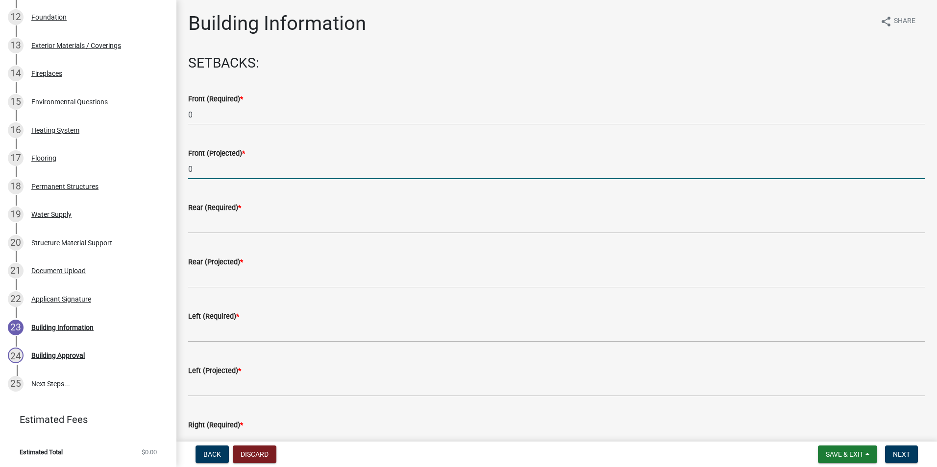
type input "0"
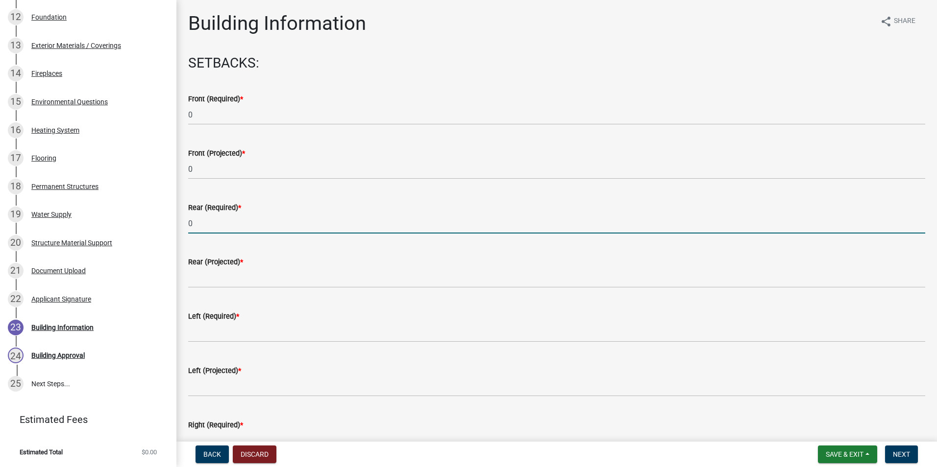
type input "0"
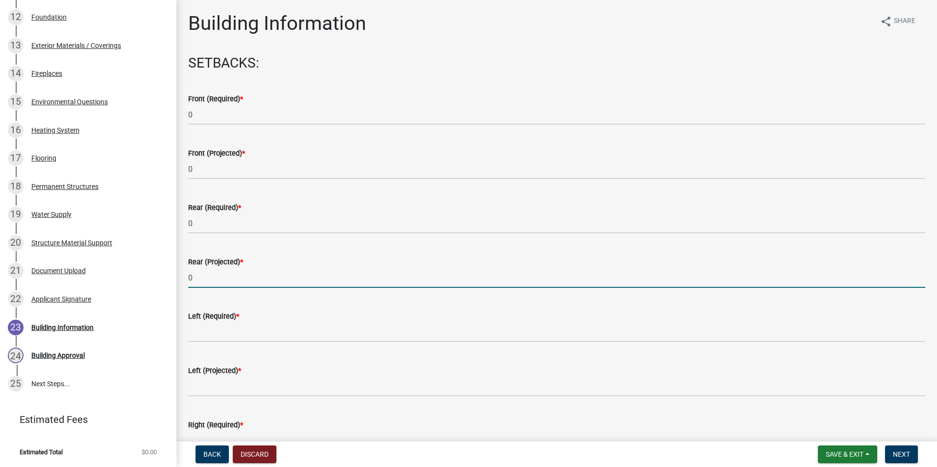
type input "0"
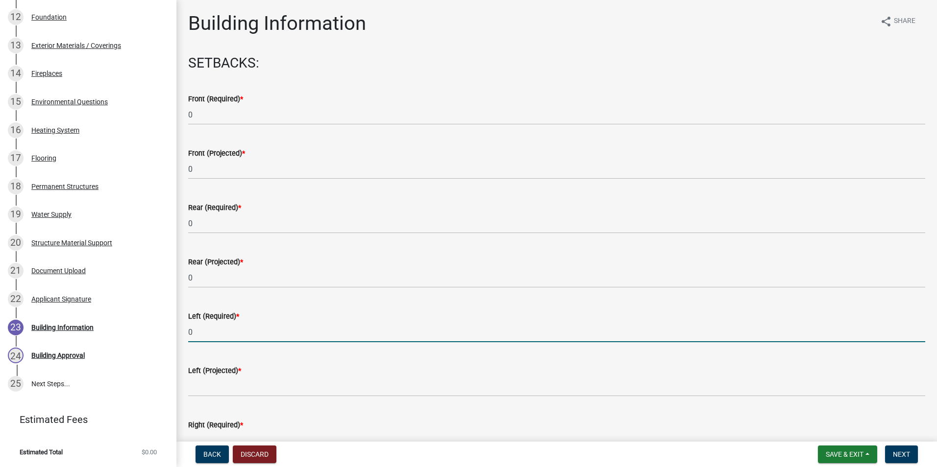
type input "0"
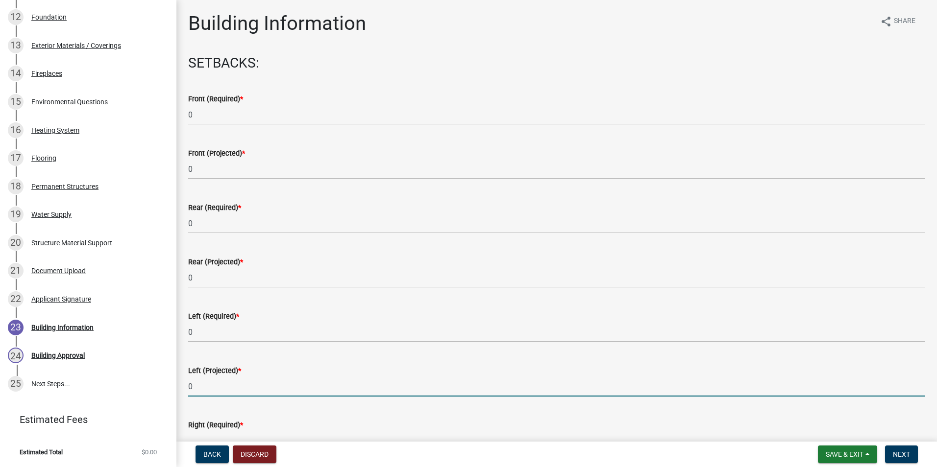
type input "0"
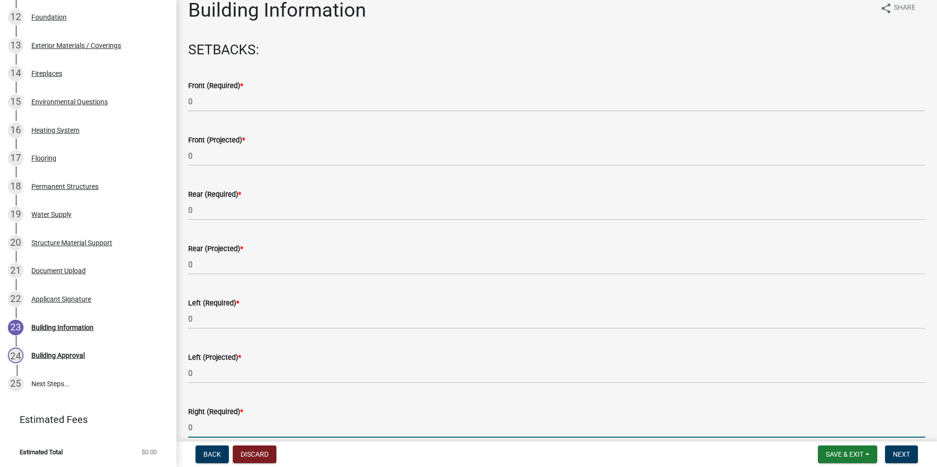
type input "0"
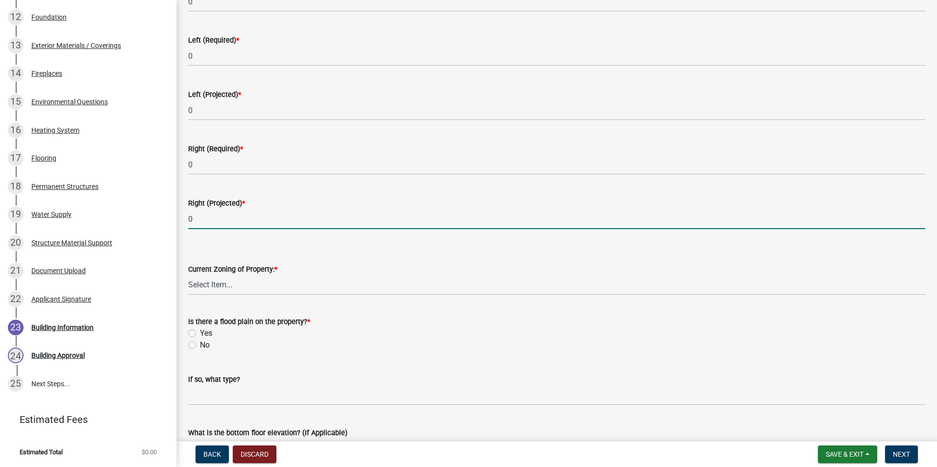
type input "0"
click at [226, 293] on select "Select Item... AG RS R1 R2 R3 R4 R5 PB NC LB CC GB I1 I2 I3 MH" at bounding box center [556, 285] width 737 height 20
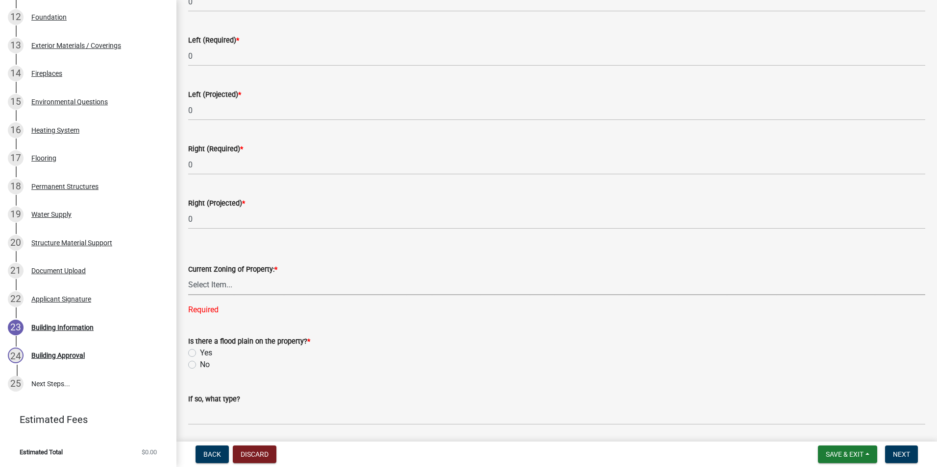
click at [284, 277] on select "Select Item... AG RS R1 R2 R3 R4 R5 PB NC LB CC GB I1 I2 I3 MH" at bounding box center [556, 285] width 737 height 20
click at [188, 275] on select "Select Item... AG RS R1 R2 R3 R4 R5 PB NC LB CC GB I1 I2 I3 MH" at bounding box center [556, 285] width 737 height 20
select select "86216643-6ab7-441b-bb31-49cf75250aca"
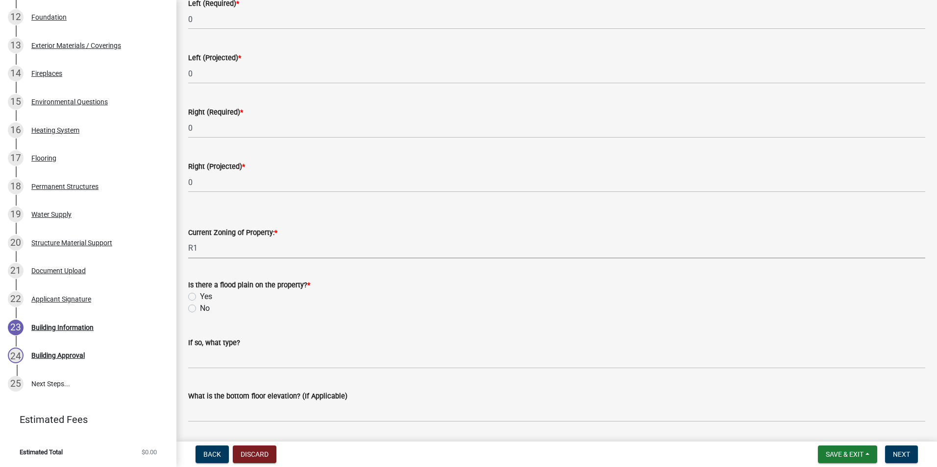
scroll to position [374, 0]
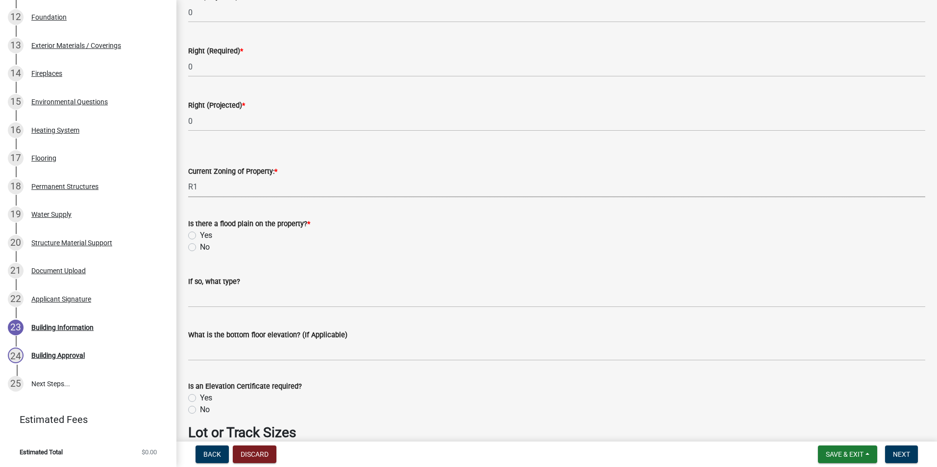
click at [200, 248] on label "No" at bounding box center [205, 248] width 10 height 12
click at [200, 248] on input "No" at bounding box center [203, 245] width 6 height 6
radio input "true"
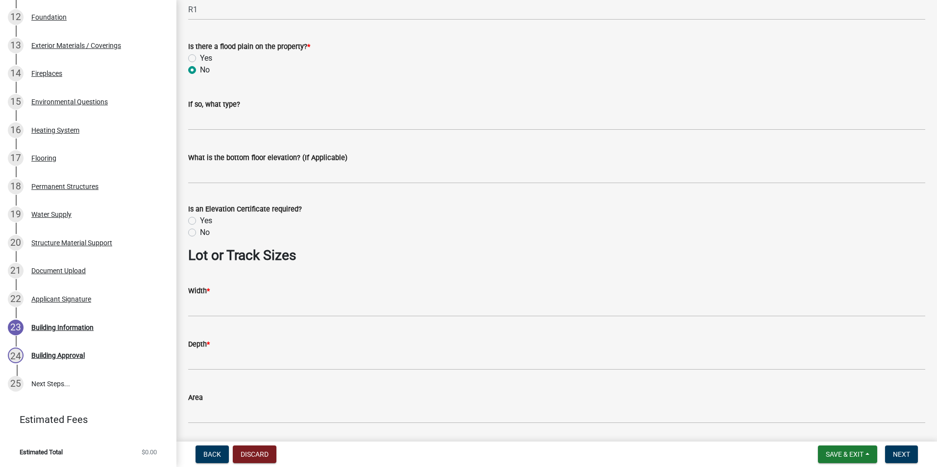
scroll to position [570, 0]
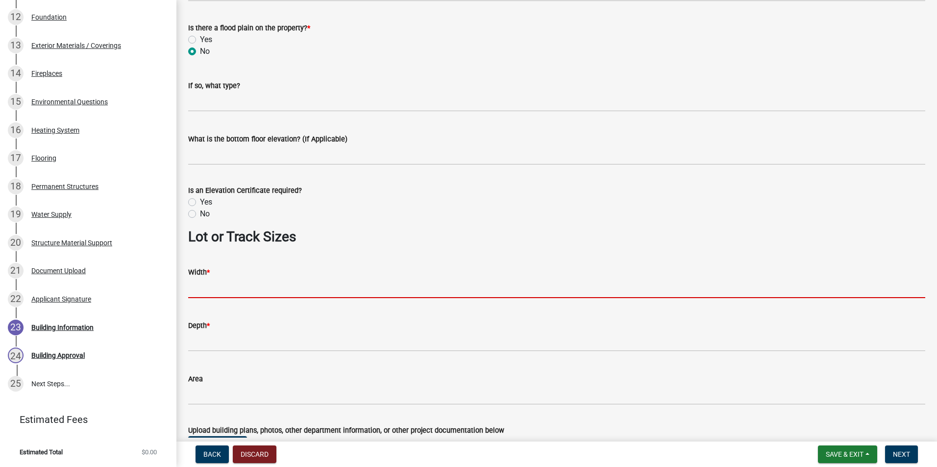
click at [230, 280] on input "Width *" at bounding box center [556, 288] width 737 height 20
type input "0"
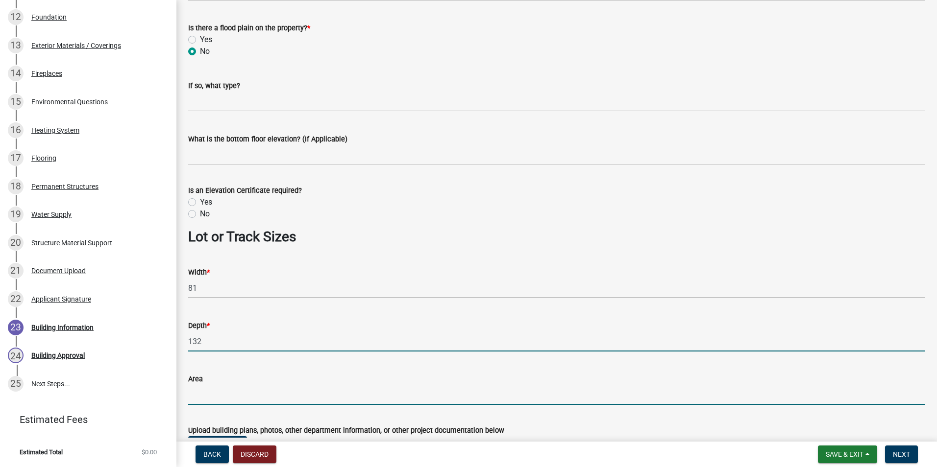
click at [247, 391] on input "Area" at bounding box center [556, 395] width 737 height 20
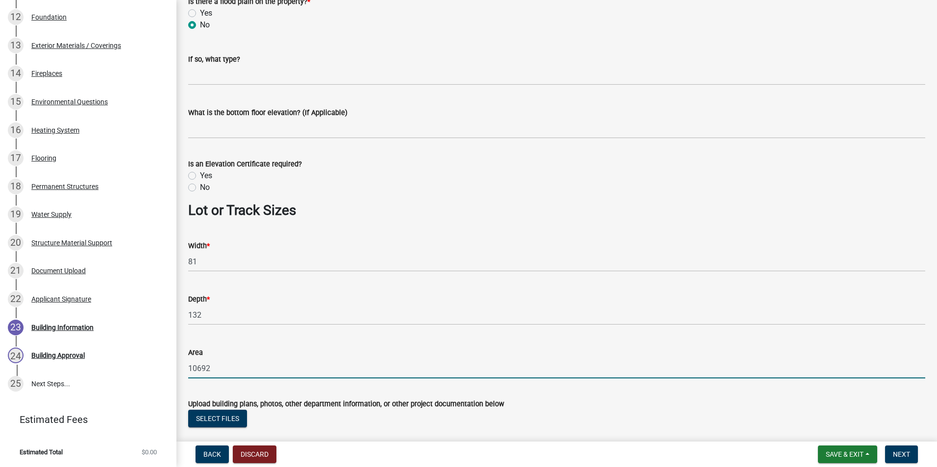
scroll to position [656, 0]
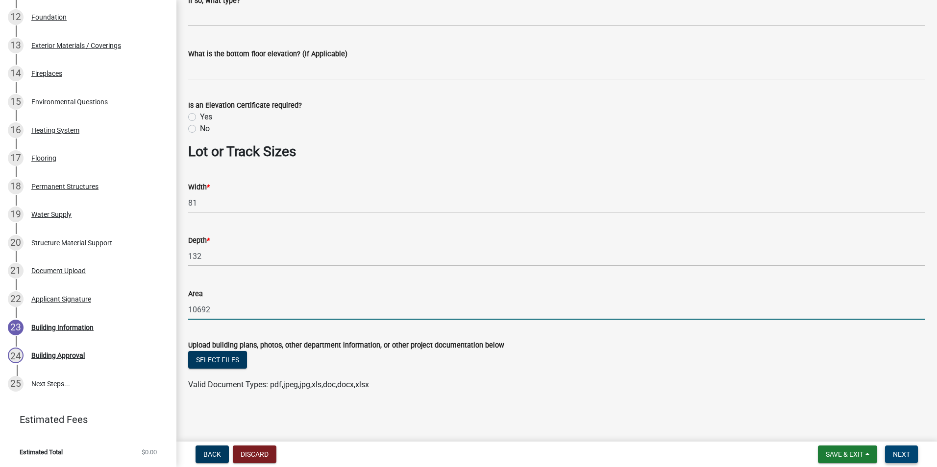
click at [912, 451] on button "Next" at bounding box center [901, 455] width 33 height 18
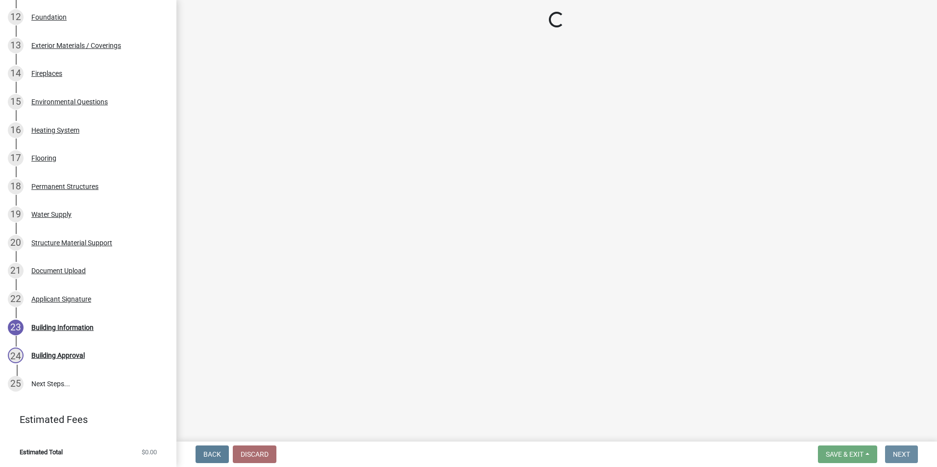
scroll to position [0, 0]
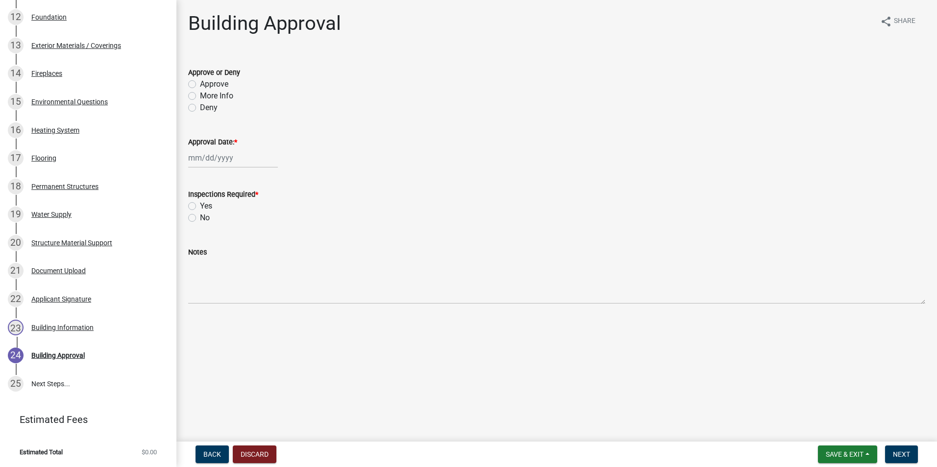
click at [200, 83] on label "Approve" at bounding box center [214, 84] width 28 height 12
click at [200, 83] on input "Approve" at bounding box center [203, 81] width 6 height 6
click at [200, 205] on label "Yes" at bounding box center [206, 206] width 12 height 12
click at [200, 205] on input "Yes" at bounding box center [203, 203] width 6 height 6
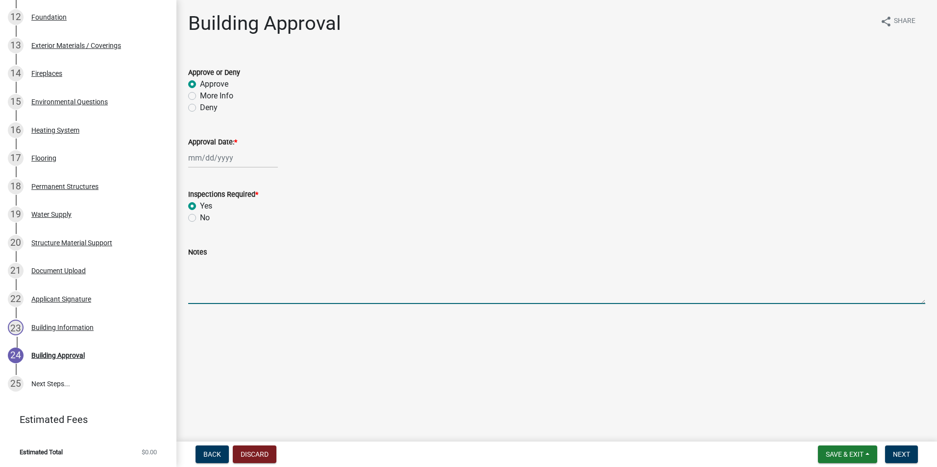
click at [229, 272] on textarea "Notes" at bounding box center [556, 281] width 737 height 46
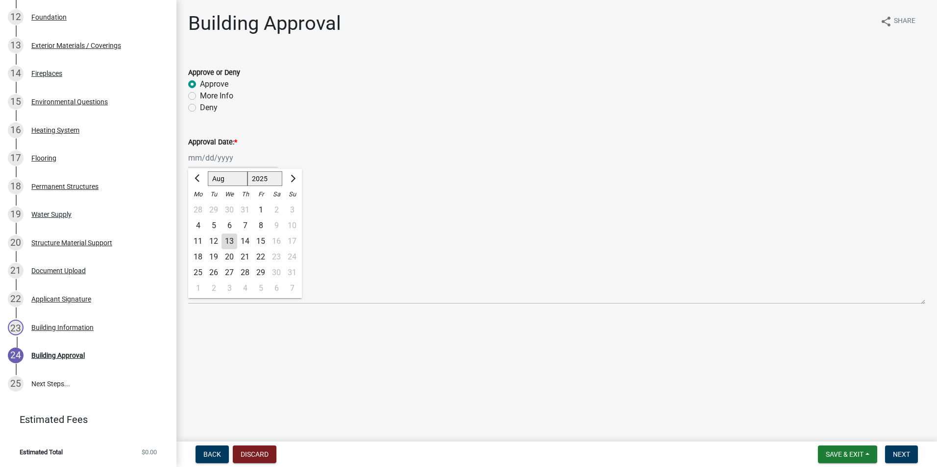
click at [242, 164] on div "Jan Feb Mar Apr May Jun Jul Aug Sep Oct Nov Dec 1525 1526 1527 1528 1529 1530 1…" at bounding box center [233, 158] width 90 height 20
click at [231, 245] on div "13" at bounding box center [229, 242] width 16 height 16
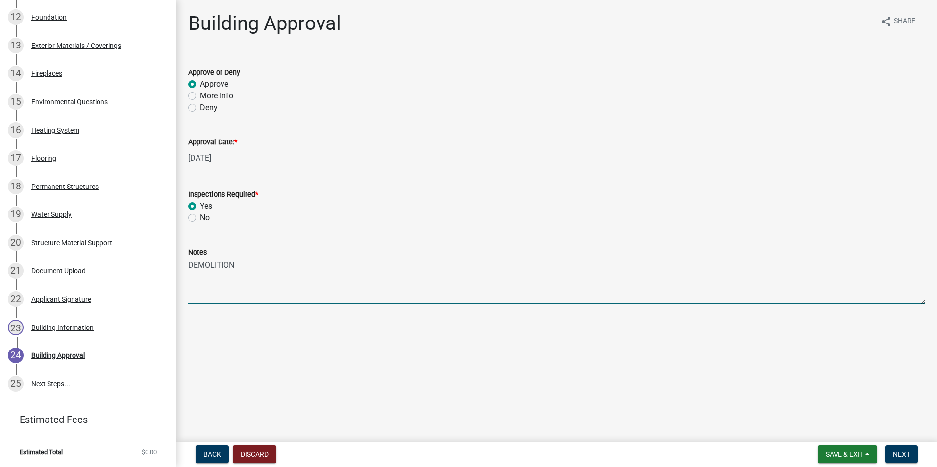
click at [250, 262] on textarea "DEMOLITION" at bounding box center [556, 281] width 737 height 46
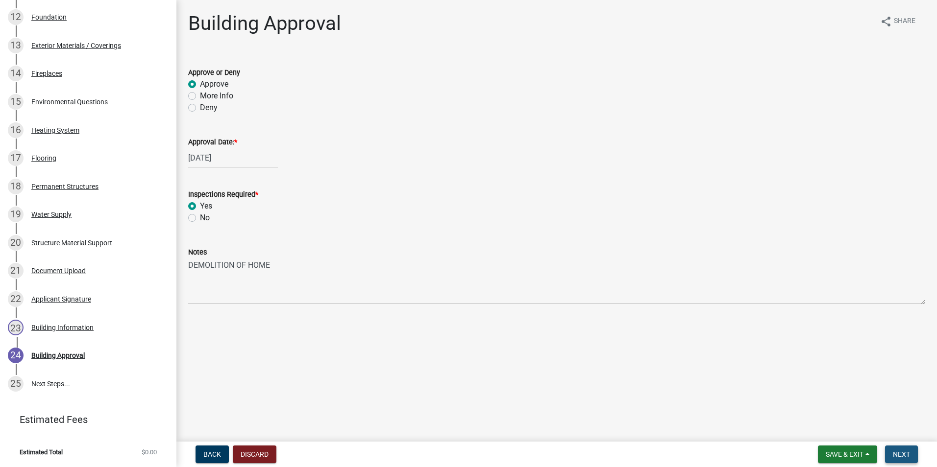
click at [916, 455] on button "Next" at bounding box center [901, 455] width 33 height 18
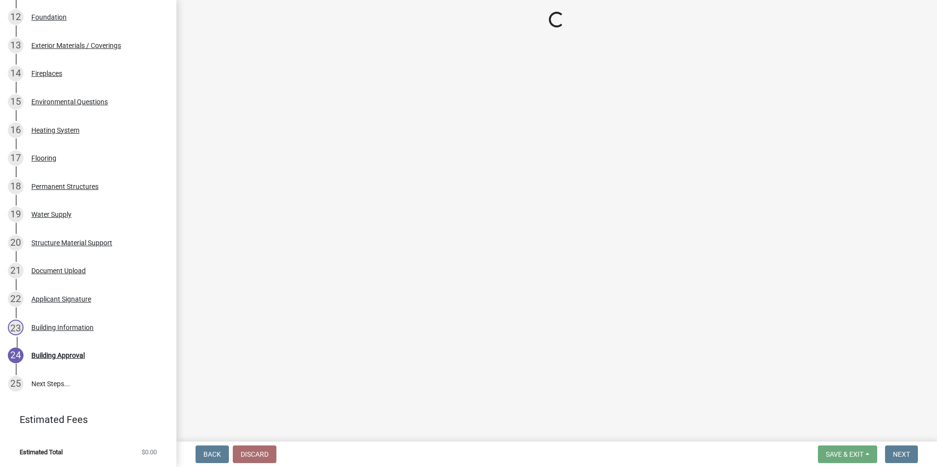
scroll to position [694, 0]
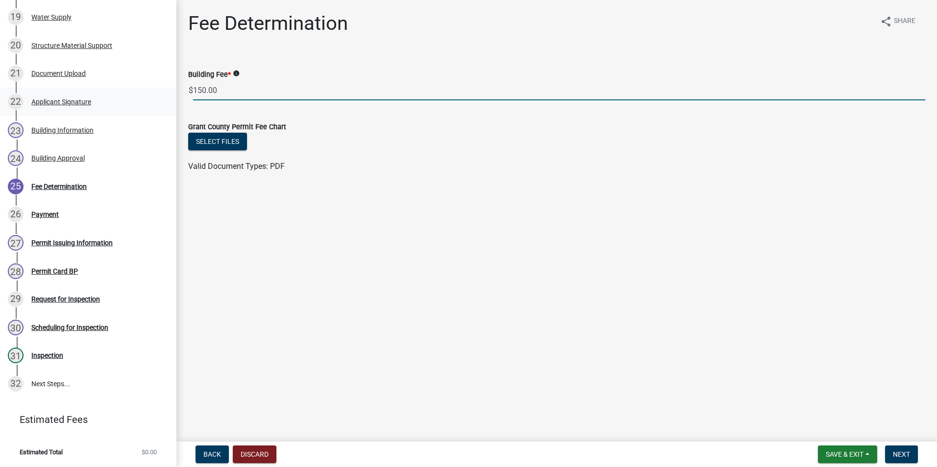
drag, startPoint x: 281, startPoint y: 86, endPoint x: 146, endPoint y: 97, distance: 135.2
click at [146, 97] on div "Residential Building Permits ILP2025-0209 Edit View Summary Notes Show emails 1…" at bounding box center [468, 233] width 937 height 467
click at [903, 460] on button "Next" at bounding box center [901, 455] width 33 height 18
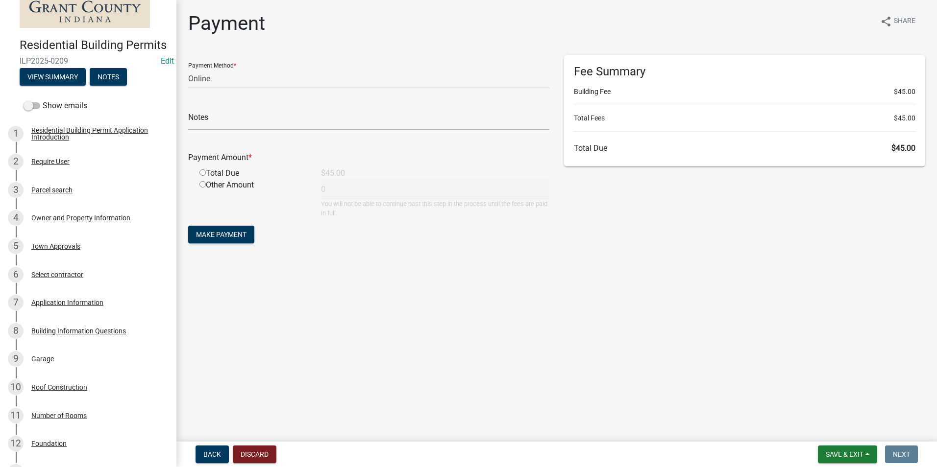
scroll to position [0, 0]
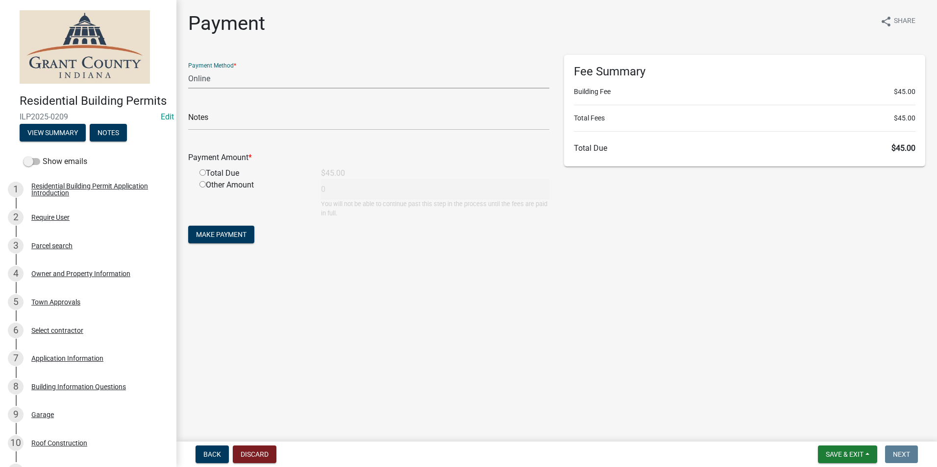
click at [273, 73] on select "Credit Card POS Check Cash Online" at bounding box center [368, 79] width 361 height 20
click at [188, 69] on select "Credit Card POS Check Cash Online" at bounding box center [368, 79] width 361 height 20
click at [253, 116] on input "text" at bounding box center [368, 120] width 361 height 20
click at [203, 174] on input "radio" at bounding box center [202, 173] width 6 height 6
click at [225, 234] on span "Make Payment" at bounding box center [221, 235] width 50 height 8
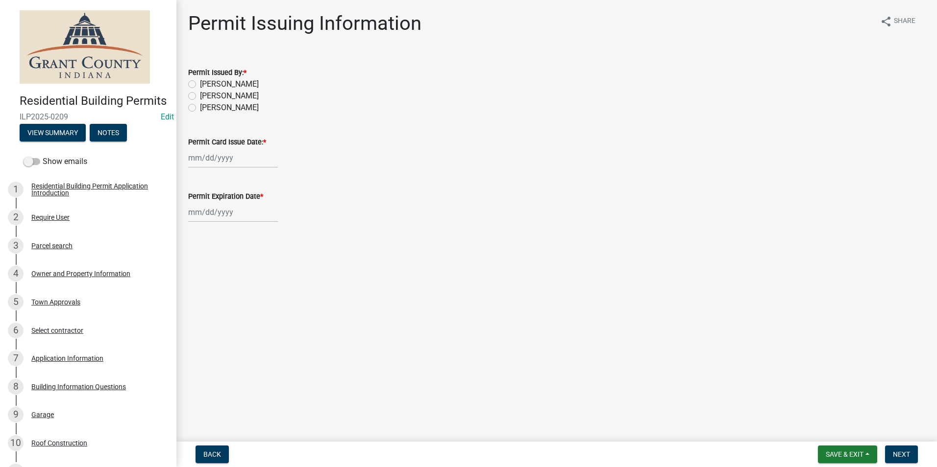
click at [200, 84] on label "Nolan Baker" at bounding box center [229, 84] width 59 height 12
click at [200, 84] on input "Nolan Baker" at bounding box center [203, 81] width 6 height 6
click at [220, 154] on div "Jan Feb Mar Apr May Jun Jul Aug Sep Oct Nov Dec 1525 1526 1527 1528 1529 1530 1…" at bounding box center [233, 158] width 90 height 20
click at [226, 237] on div "13" at bounding box center [229, 242] width 16 height 16
click at [228, 214] on div at bounding box center [233, 212] width 90 height 20
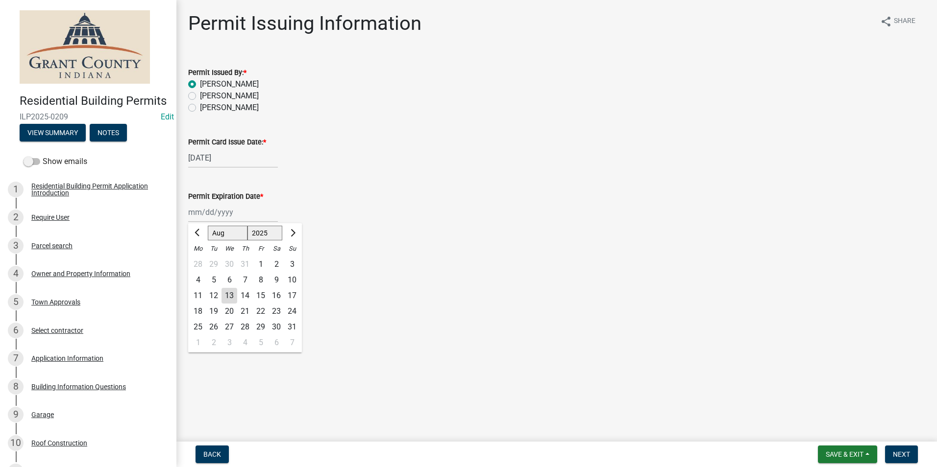
click at [230, 290] on div "13" at bounding box center [229, 296] width 16 height 16
click at [236, 216] on div "08/13/2025" at bounding box center [233, 212] width 90 height 20
click at [271, 234] on select "1525 1526 1527 1528 1529 1530 1531 1532 1533 1534 1535 1536 1537 1538 1539 1540…" at bounding box center [264, 233] width 35 height 15
click at [247, 226] on select "1525 1526 1527 1528 1529 1530 1531 1532 1533 1534 1535 1536 1537 1538 1539 1540…" at bounding box center [264, 233] width 35 height 15
click at [246, 291] on div "13" at bounding box center [245, 296] width 16 height 16
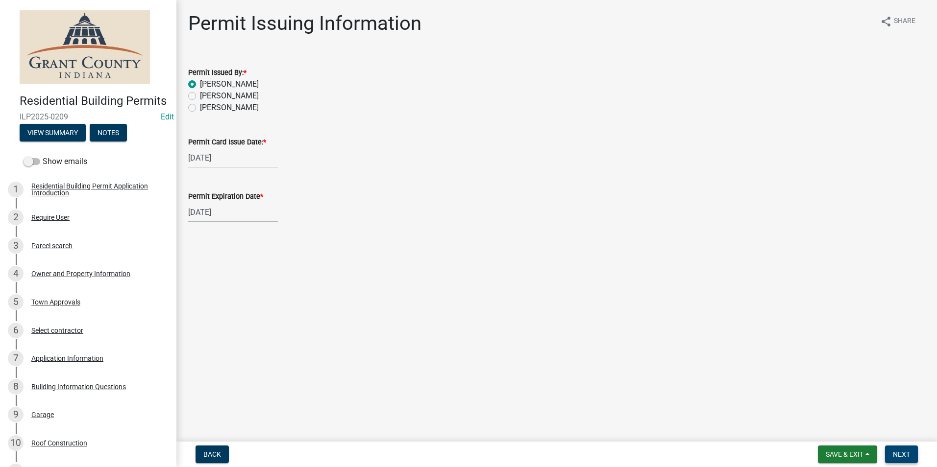
click at [910, 456] on button "Next" at bounding box center [901, 455] width 33 height 18
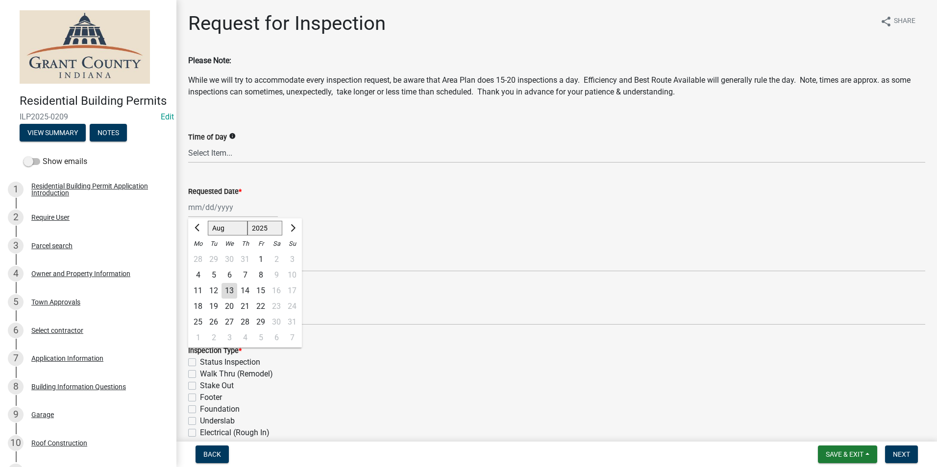
click at [243, 202] on div "Jan Feb Mar Apr May Jun Jul Aug Sep Oct Nov Dec 1525 1526 1527 1528 1529 1530 1…" at bounding box center [233, 207] width 90 height 20
click at [233, 287] on div "13" at bounding box center [229, 291] width 16 height 16
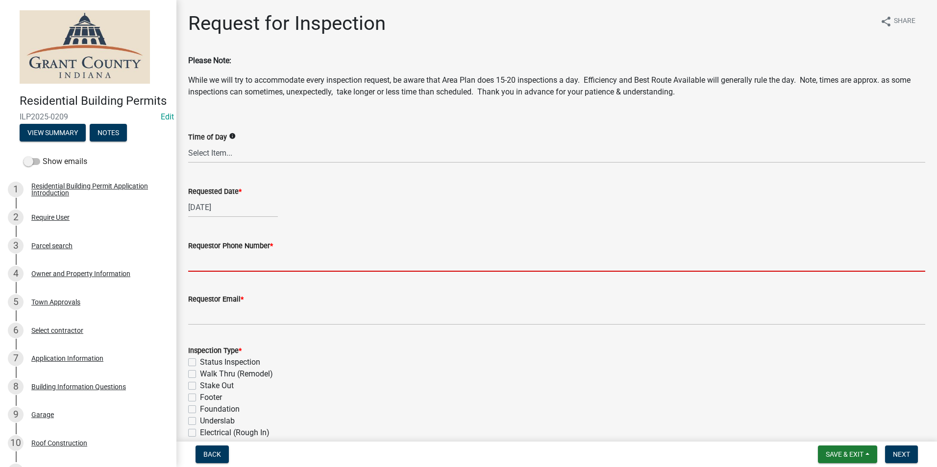
click at [249, 256] on input "Requestor Phone Number *" at bounding box center [556, 262] width 737 height 20
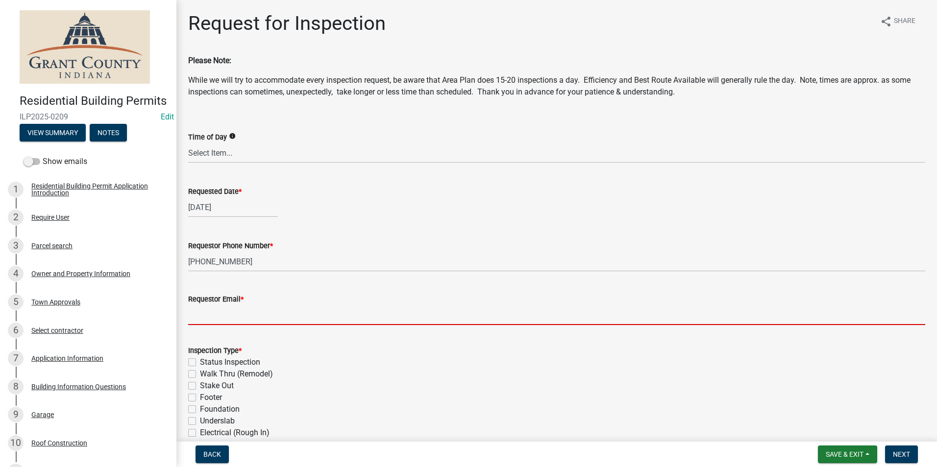
click at [205, 322] on input "Requestor Email *" at bounding box center [556, 315] width 737 height 20
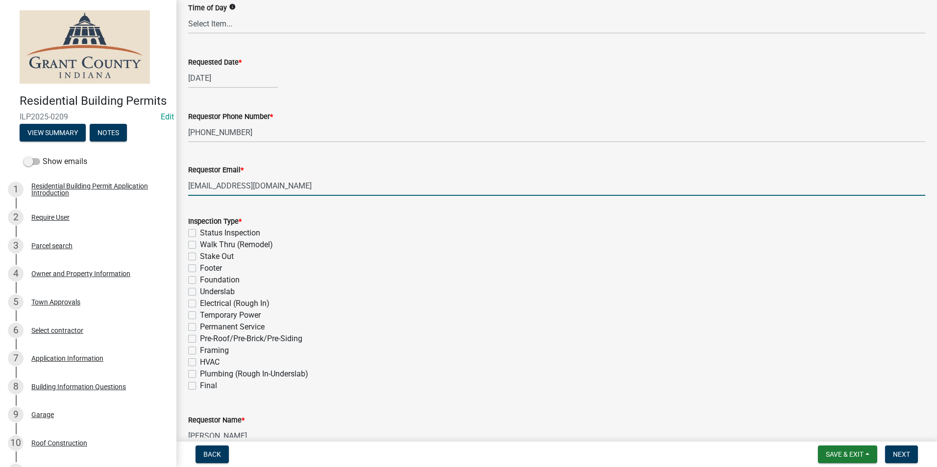
scroll to position [147, 0]
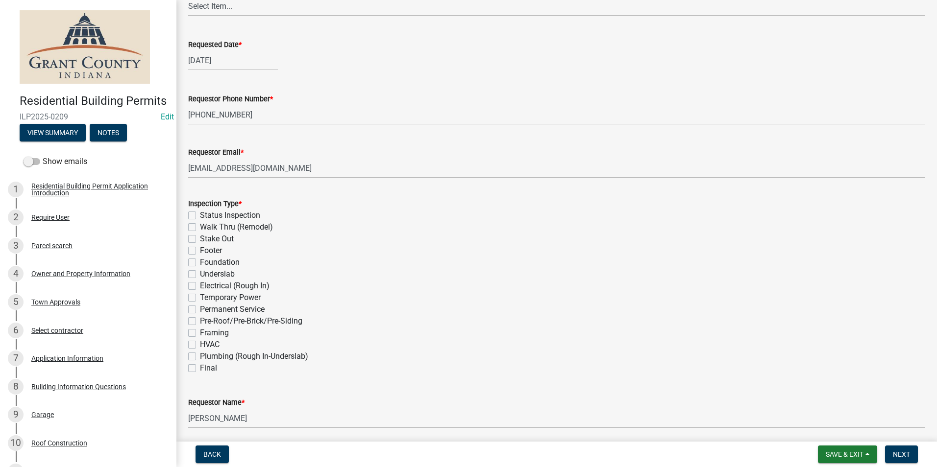
click at [200, 215] on label "Status Inspection" at bounding box center [230, 216] width 60 height 12
click at [200, 215] on input "Status Inspection" at bounding box center [203, 213] width 6 height 6
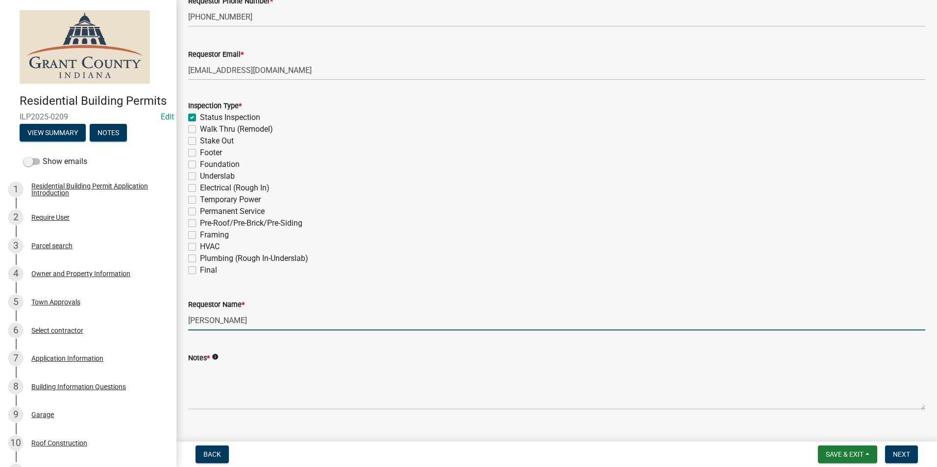
click at [237, 326] on input "Nolan Baker" at bounding box center [556, 321] width 737 height 20
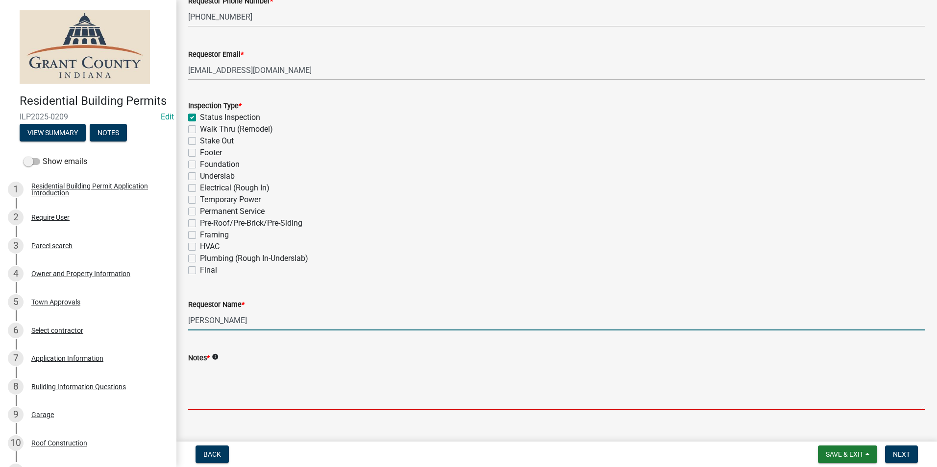
click at [235, 371] on textarea "Notes *" at bounding box center [556, 387] width 737 height 46
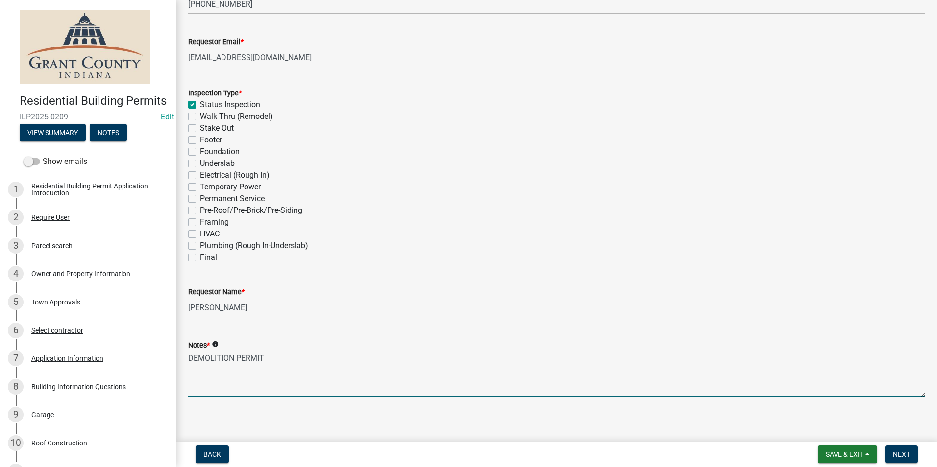
scroll to position [263, 0]
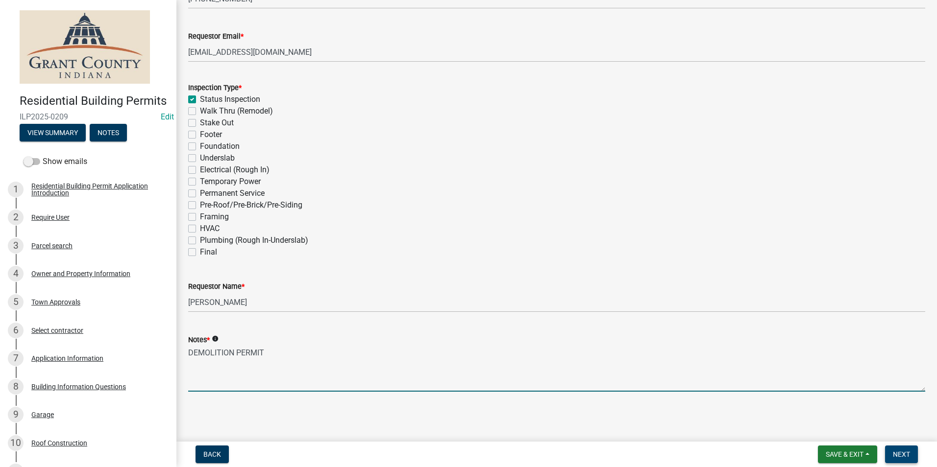
click at [910, 453] on button "Next" at bounding box center [901, 455] width 33 height 18
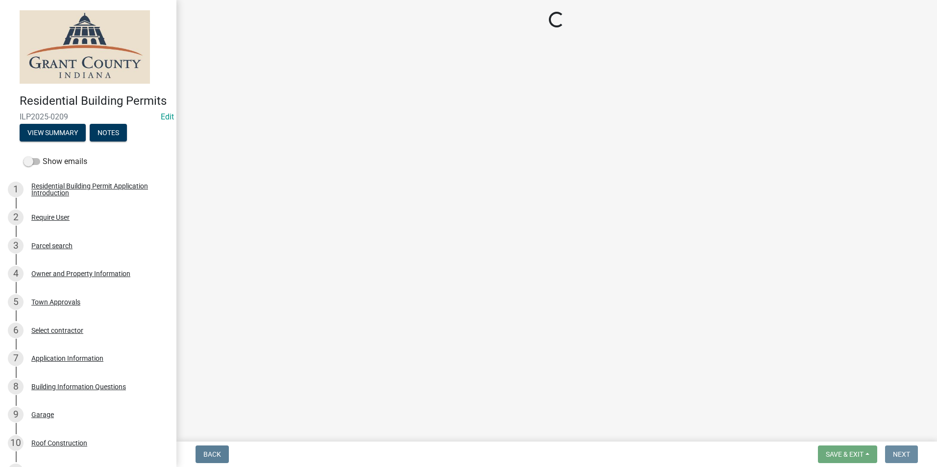
scroll to position [0, 0]
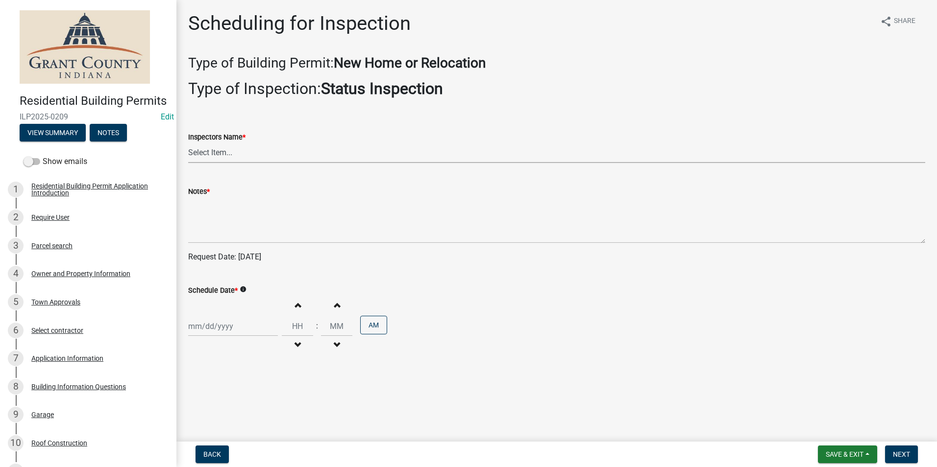
click at [315, 155] on select "Select Item... rberryhill (Randy Berryhill) jecouch (Jeffrey Couch) BBenefield …" at bounding box center [556, 153] width 737 height 20
click at [188, 143] on select "Select Item... rberryhill (Randy Berryhill) jecouch (Jeffrey Couch) BBenefield …" at bounding box center [556, 153] width 737 height 20
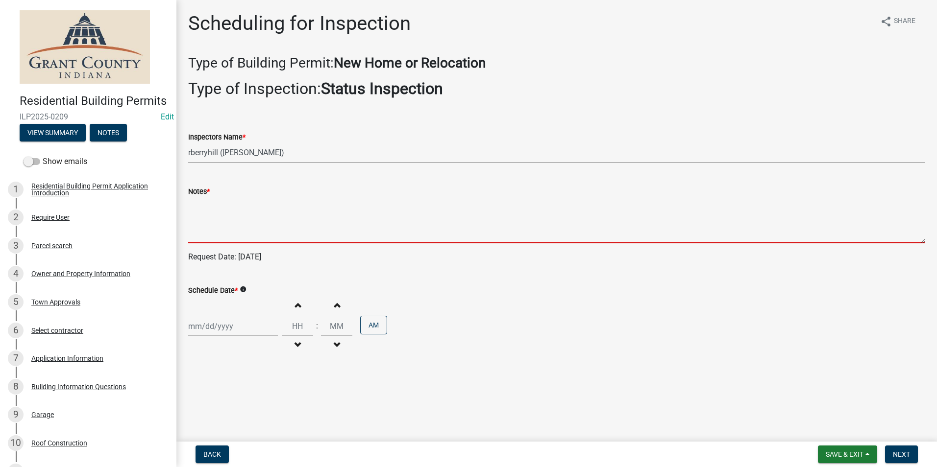
click at [277, 197] on textarea "Notes *" at bounding box center [556, 220] width 737 height 46
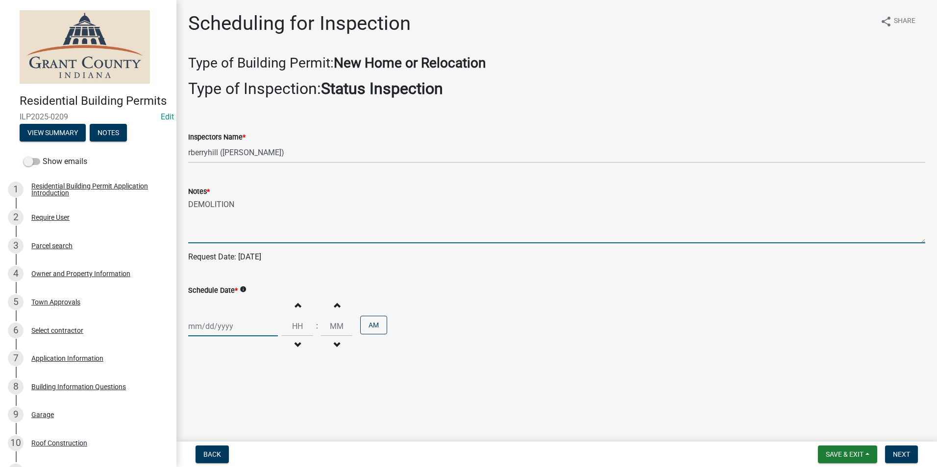
click at [223, 332] on div at bounding box center [233, 327] width 90 height 20
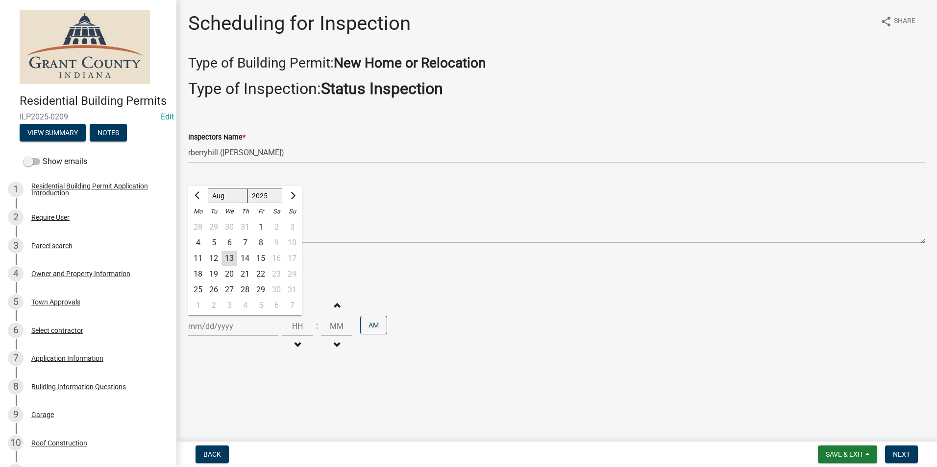
click at [230, 263] on div "13" at bounding box center [229, 259] width 16 height 16
click at [907, 451] on span "Next" at bounding box center [901, 455] width 17 height 8
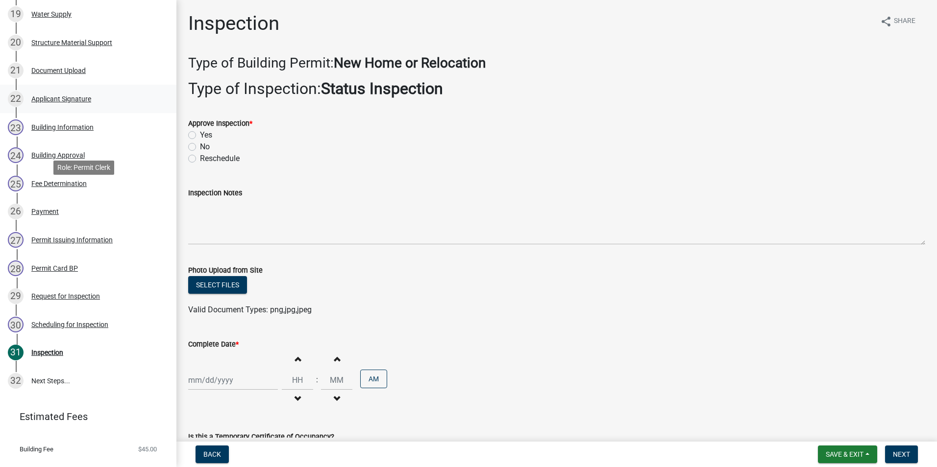
scroll to position [686, 0]
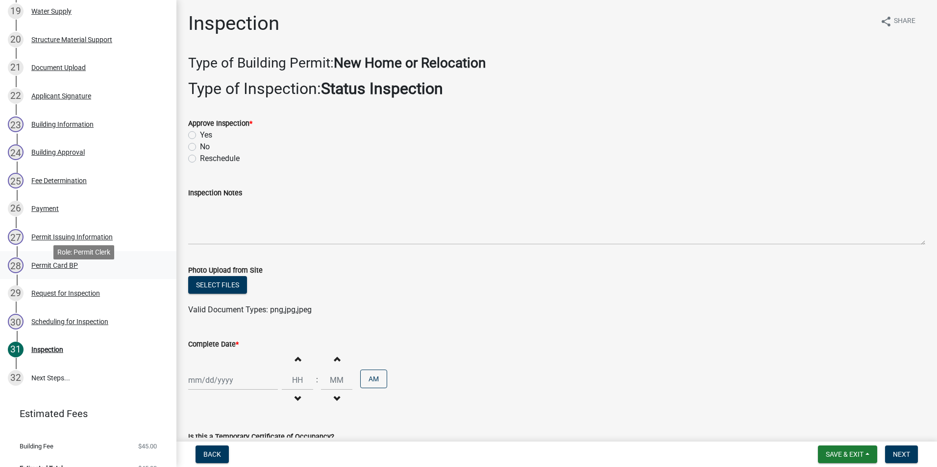
click at [74, 269] on div "Permit Card BP" at bounding box center [54, 265] width 47 height 7
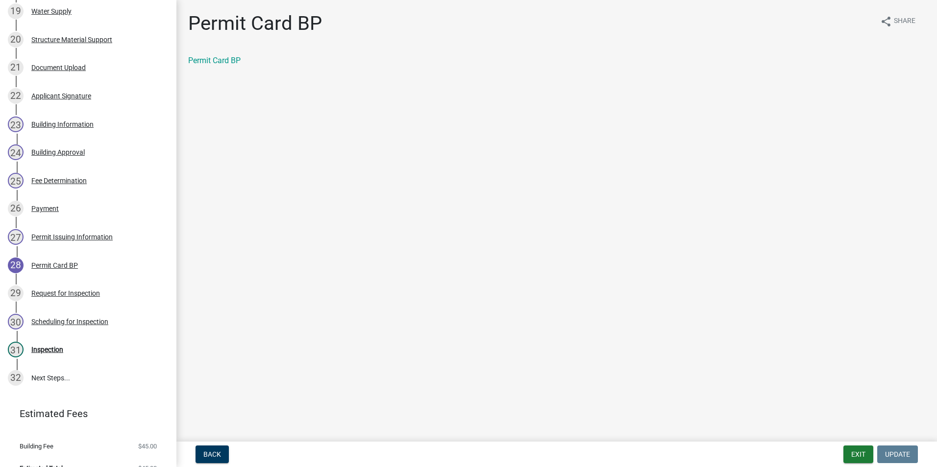
click at [232, 54] on div "Permit Card BP share Share Permit Card BP" at bounding box center [557, 48] width 752 height 72
click at [231, 58] on link "Permit Card BP" at bounding box center [214, 60] width 52 height 9
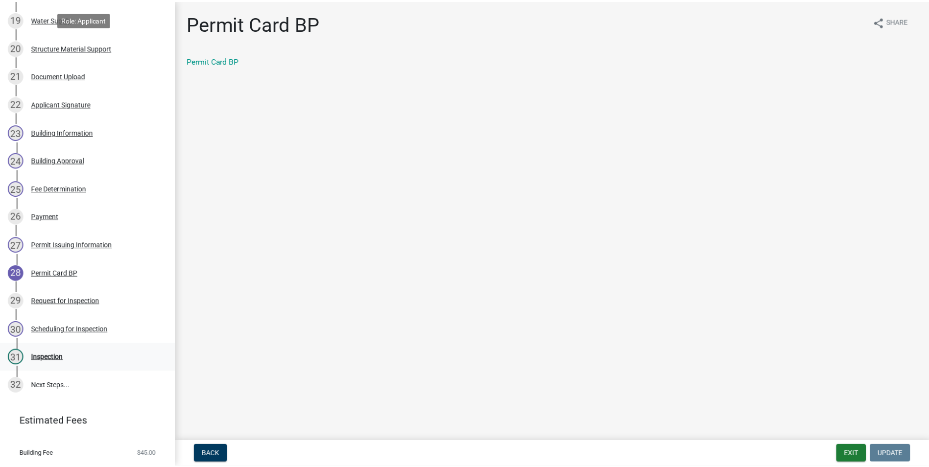
scroll to position [716, 0]
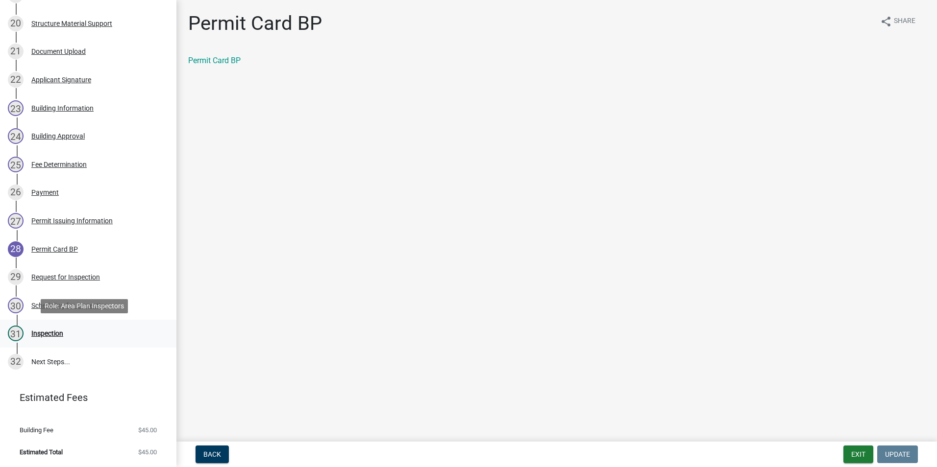
click at [56, 336] on div "Inspection" at bounding box center [47, 333] width 32 height 7
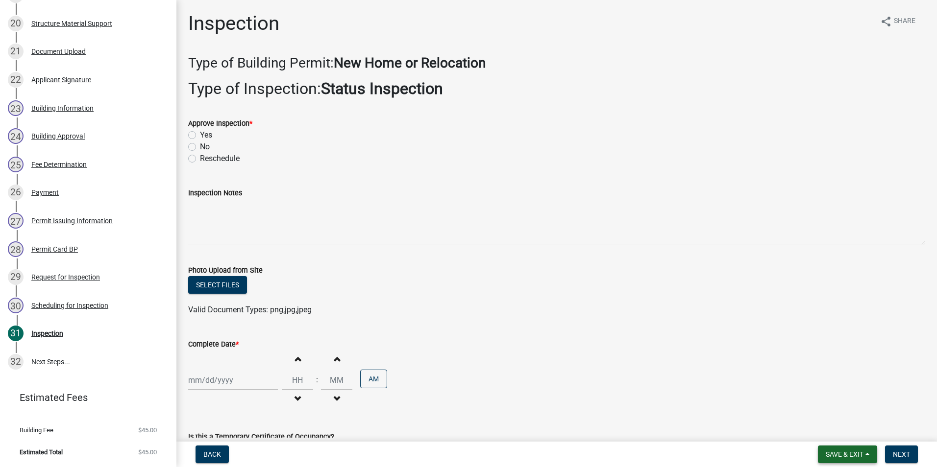
click at [833, 449] on button "Save & Exit" at bounding box center [847, 455] width 59 height 18
click at [829, 436] on button "Save & Exit" at bounding box center [838, 429] width 78 height 24
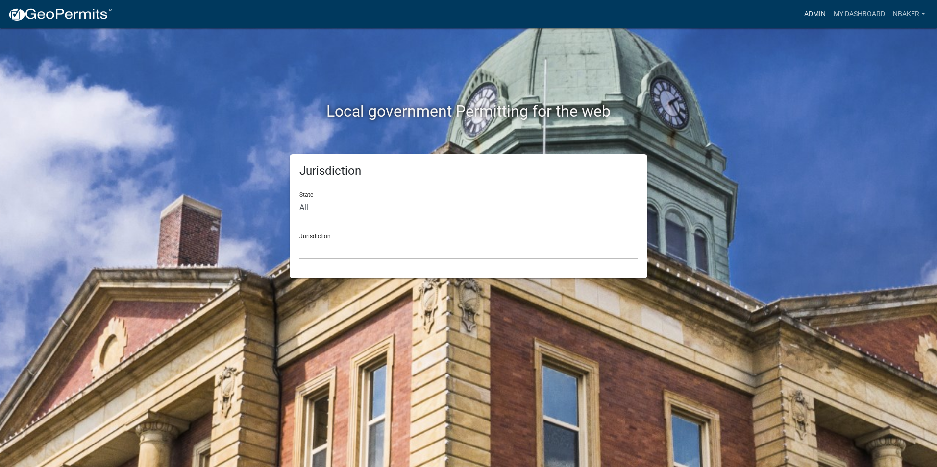
click at [807, 23] on nav "more_horiz Admin My Dashboard nbaker Admin Account Logout" at bounding box center [468, 14] width 937 height 28
click at [809, 21] on link "Admin" at bounding box center [814, 14] width 29 height 19
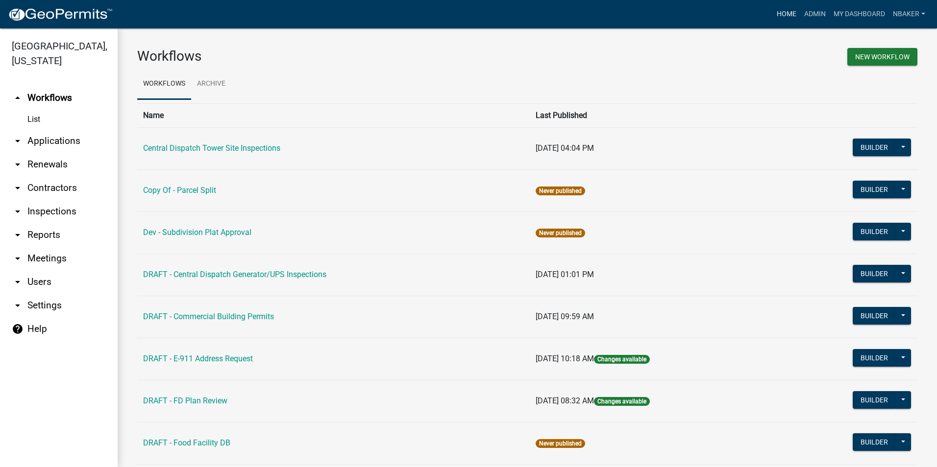
click at [778, 20] on link "Home" at bounding box center [786, 14] width 27 height 19
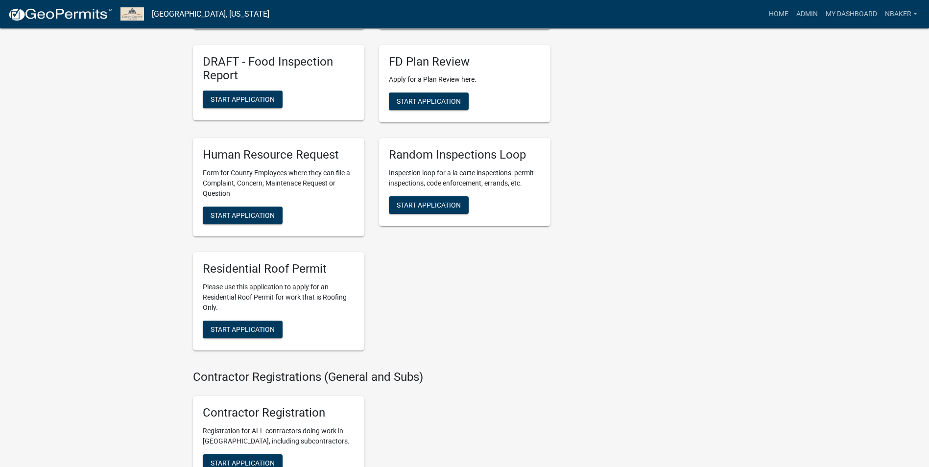
scroll to position [1568, 0]
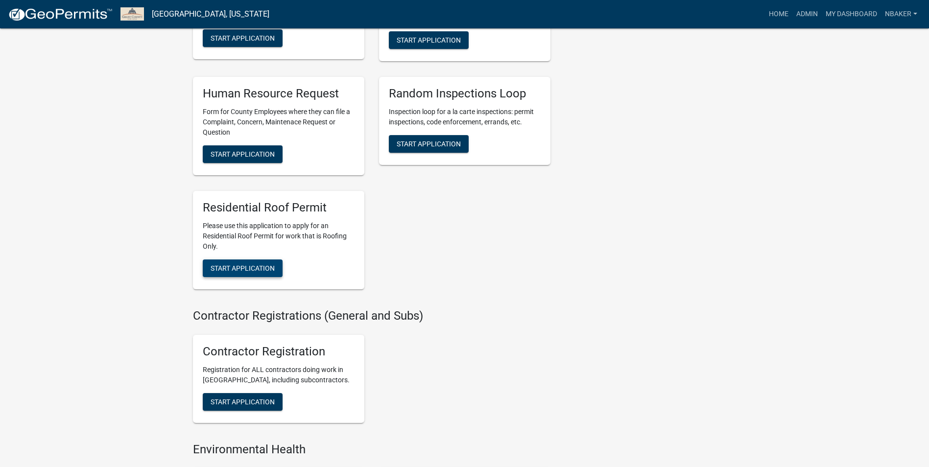
click at [259, 272] on span "Start Application" at bounding box center [243, 269] width 64 height 8
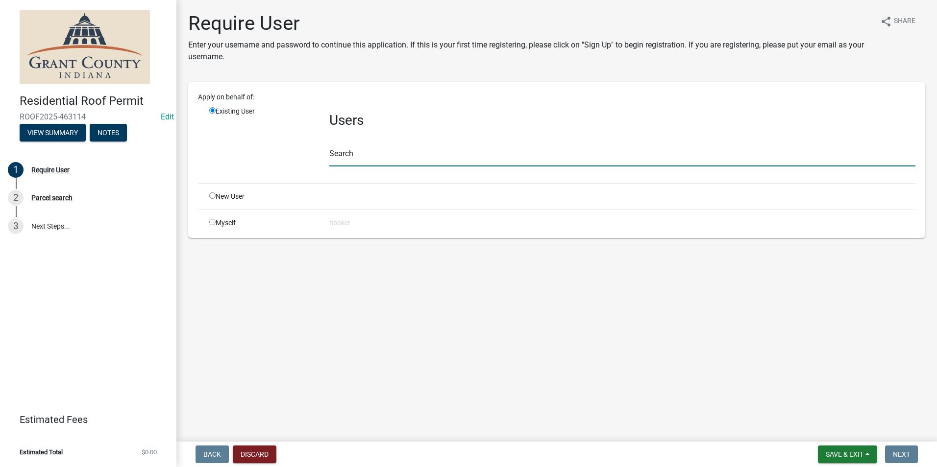
click at [375, 160] on input "text" at bounding box center [622, 156] width 586 height 20
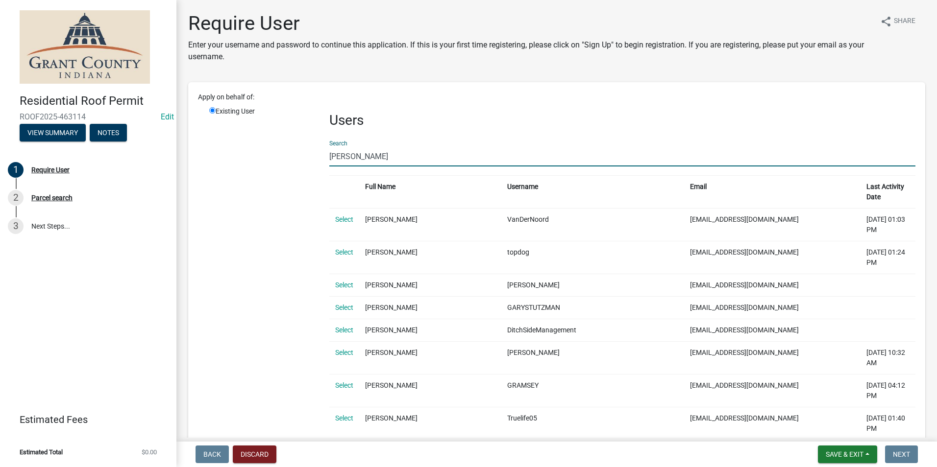
type input "[PERSON_NAME] Remode"
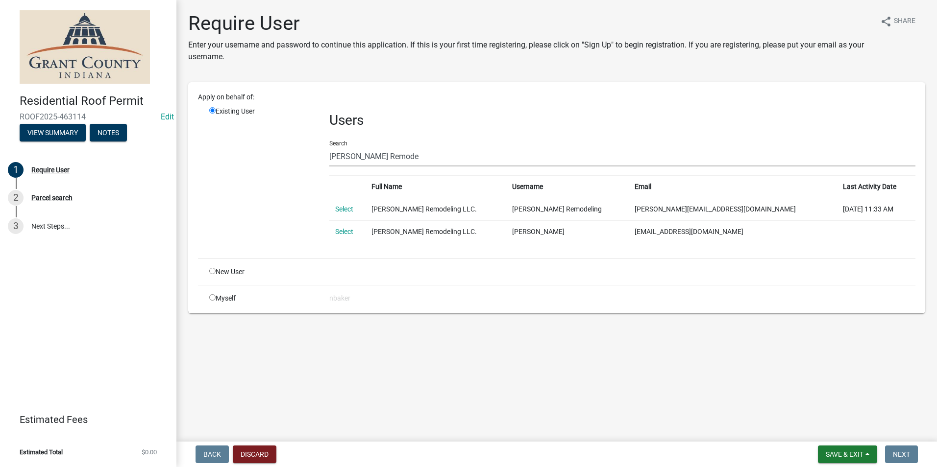
drag, startPoint x: 344, startPoint y: 208, endPoint x: 360, endPoint y: 214, distance: 16.6
click at [344, 208] on link "Select" at bounding box center [344, 209] width 18 height 8
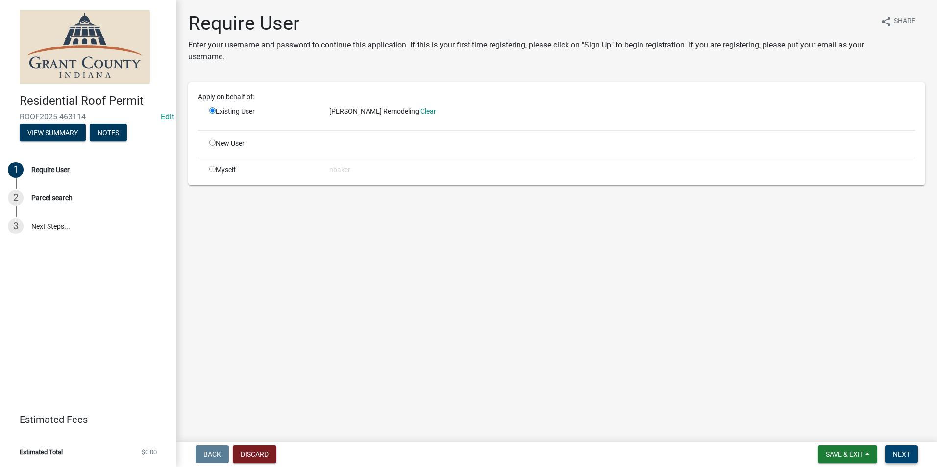
click at [911, 447] on button "Next" at bounding box center [901, 455] width 33 height 18
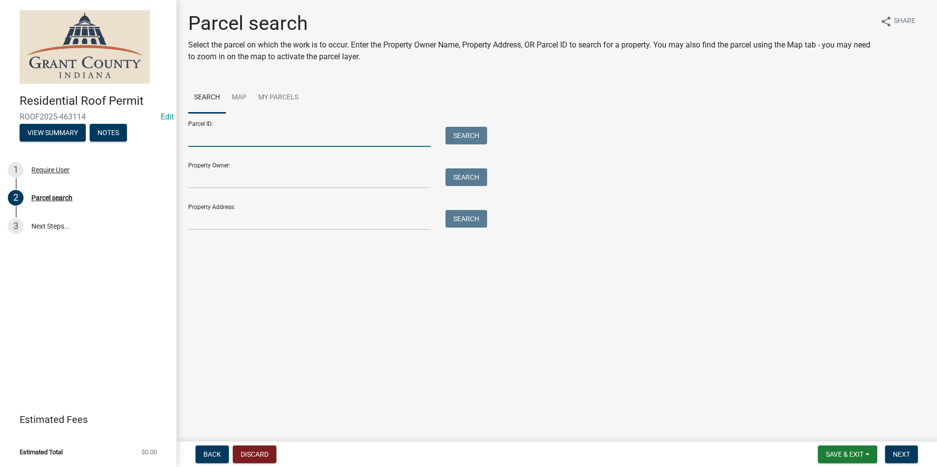
click at [335, 142] on input "Parcel ID:" at bounding box center [309, 137] width 243 height 20
type input "27-07-19-404-013.000-001"
click at [454, 133] on button "Search" at bounding box center [466, 136] width 42 height 18
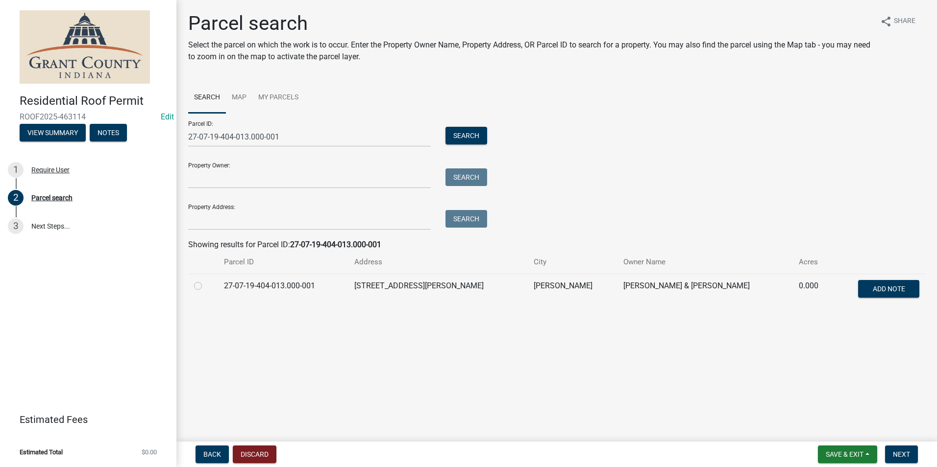
click at [206, 280] on label at bounding box center [206, 280] width 0 height 0
click at [206, 287] on input "radio" at bounding box center [209, 283] width 6 height 6
radio input "true"
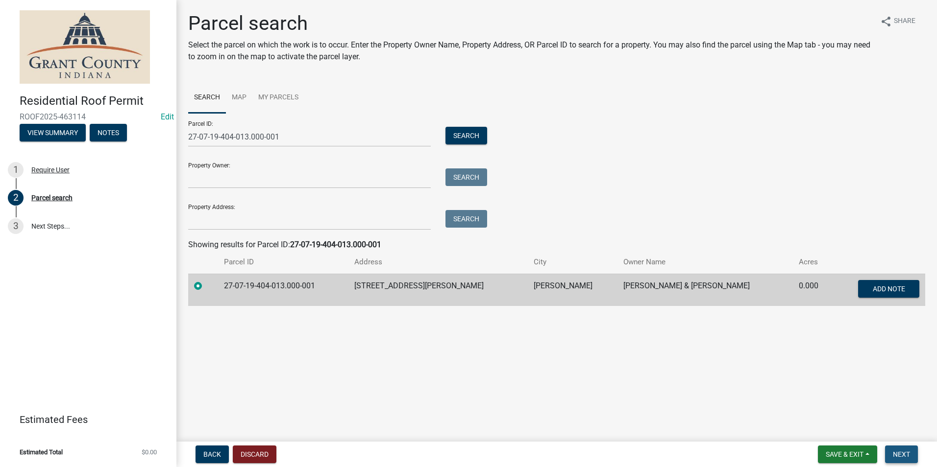
click at [909, 448] on button "Next" at bounding box center [901, 455] width 33 height 18
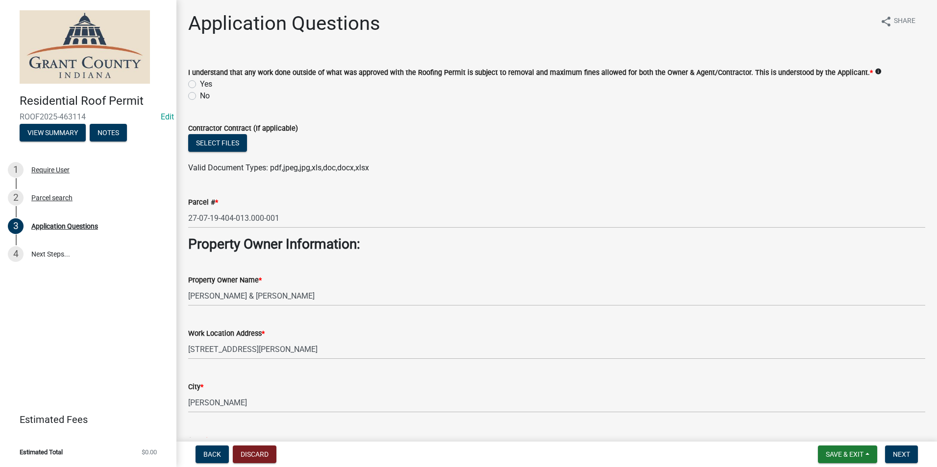
click at [200, 86] on label "Yes" at bounding box center [206, 84] width 12 height 12
click at [200, 85] on input "Yes" at bounding box center [203, 81] width 6 height 6
radio input "true"
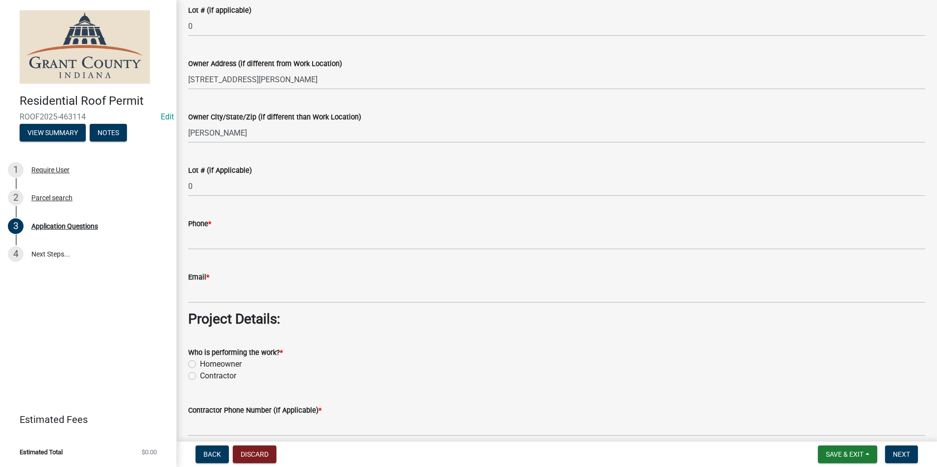
scroll to position [539, 0]
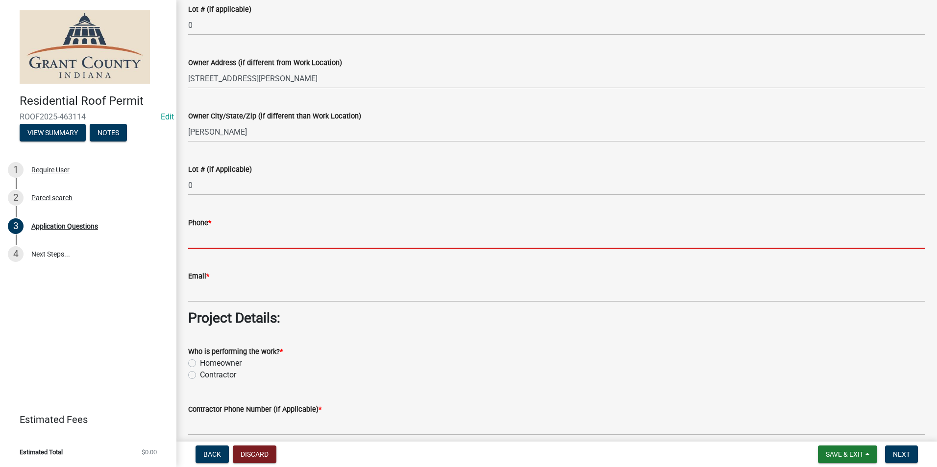
click at [256, 248] on input "Phone *" at bounding box center [556, 239] width 737 height 20
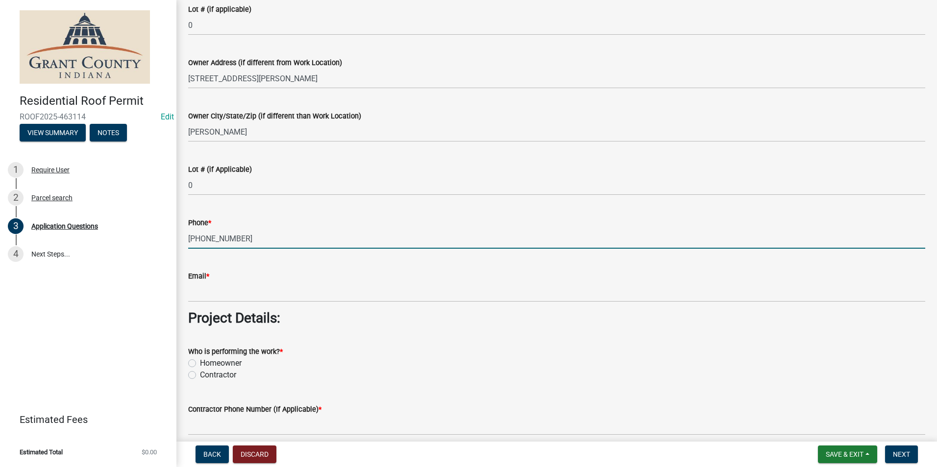
type input "[PHONE_NUMBER]"
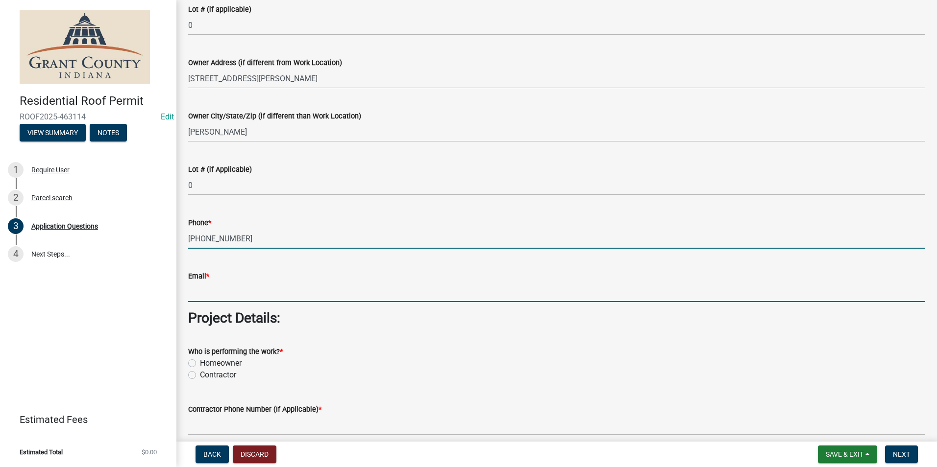
click at [260, 293] on input "Email *" at bounding box center [556, 292] width 737 height 20
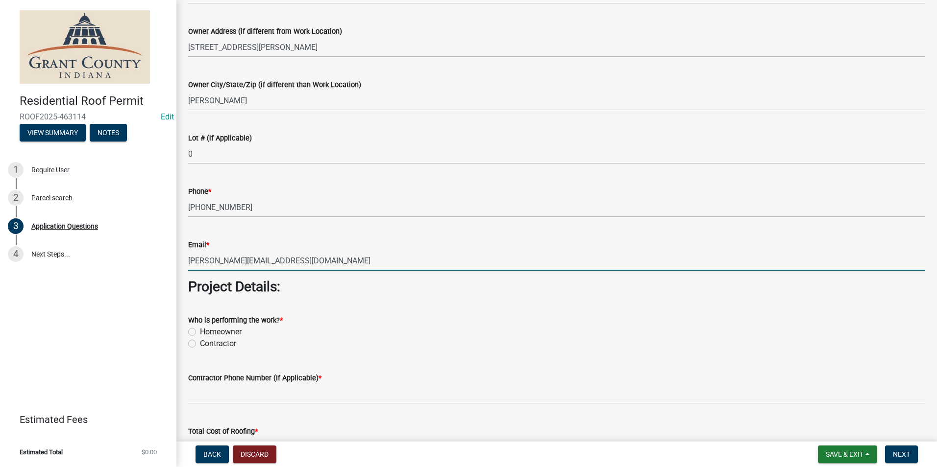
scroll to position [588, 0]
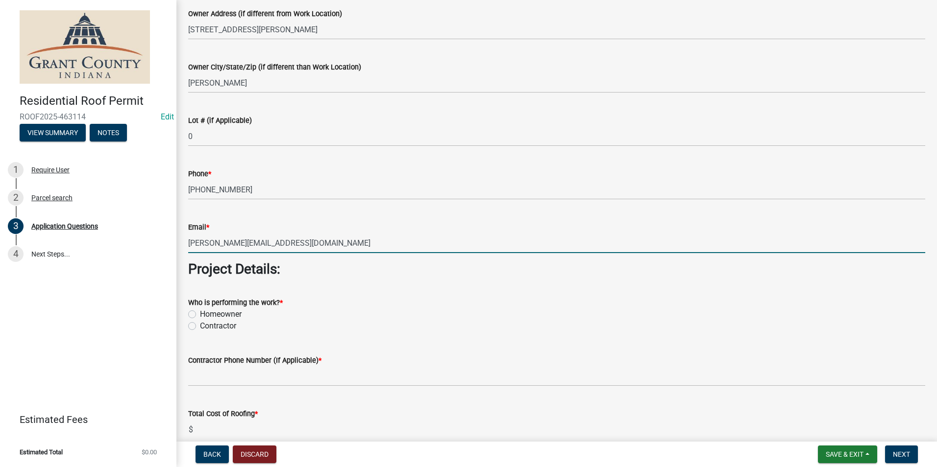
type input "[PERSON_NAME][EMAIL_ADDRESS][DOMAIN_NAME]"
click at [200, 328] on label "Contractor" at bounding box center [218, 326] width 36 height 12
click at [200, 327] on input "Contractor" at bounding box center [203, 323] width 6 height 6
radio input "true"
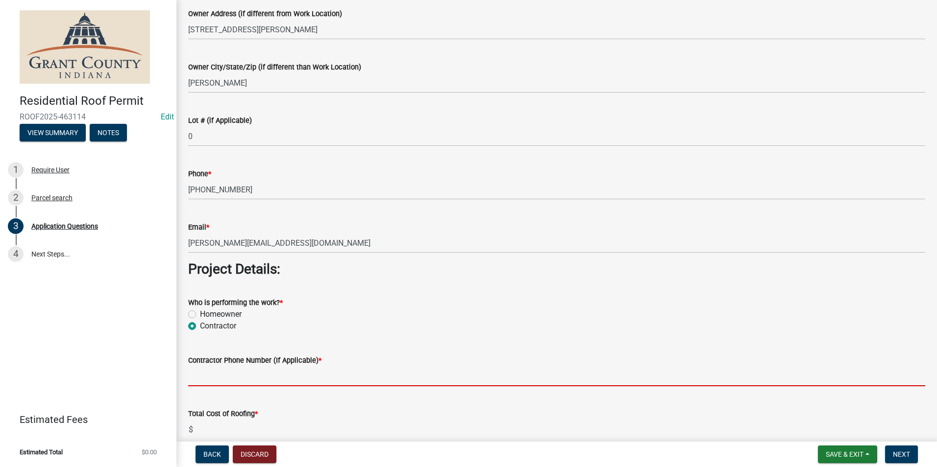
click at [230, 375] on input "Contractor Phone Number (If Applicable) *" at bounding box center [556, 376] width 737 height 20
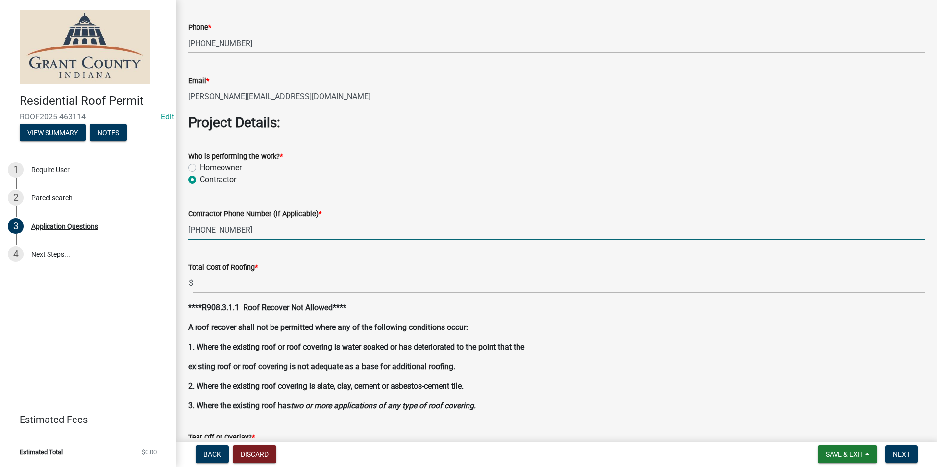
scroll to position [735, 0]
type input "[PHONE_NUMBER]"
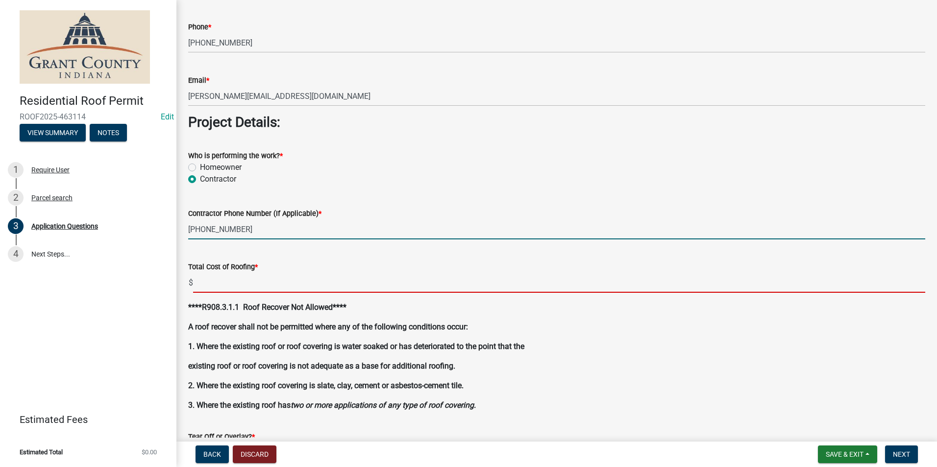
click at [245, 284] on input "text" at bounding box center [559, 283] width 732 height 20
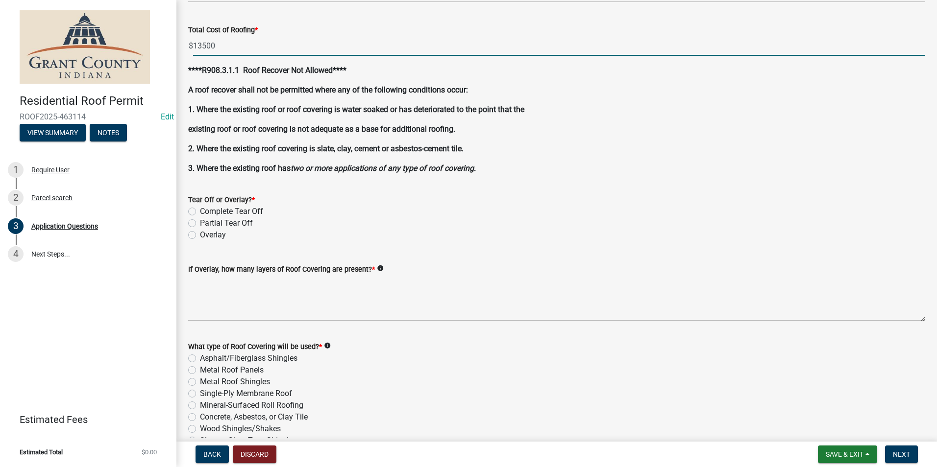
scroll to position [1029, 0]
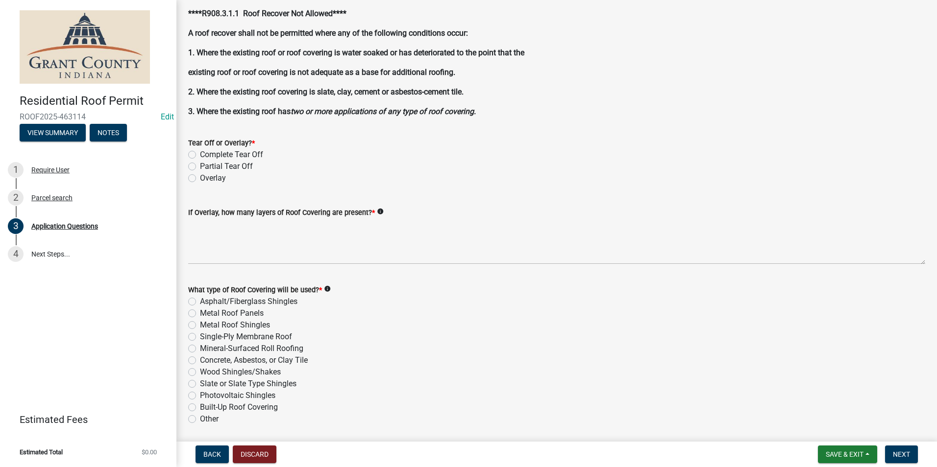
type input "13500.00"
click at [200, 156] on label "Complete Tear Off" at bounding box center [231, 155] width 63 height 12
click at [200, 155] on input "Complete Tear Off" at bounding box center [203, 152] width 6 height 6
radio input "true"
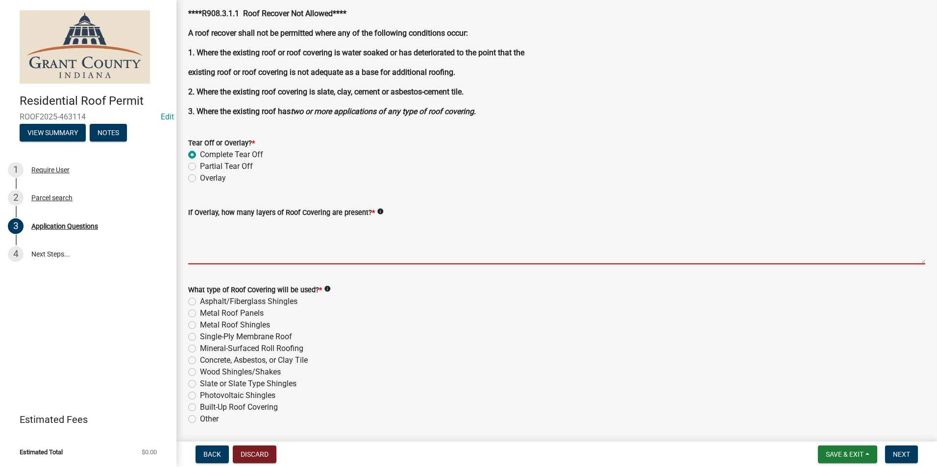
click at [225, 254] on textarea "If Overlay, how many layers of Roof Covering are present? *" at bounding box center [556, 242] width 737 height 46
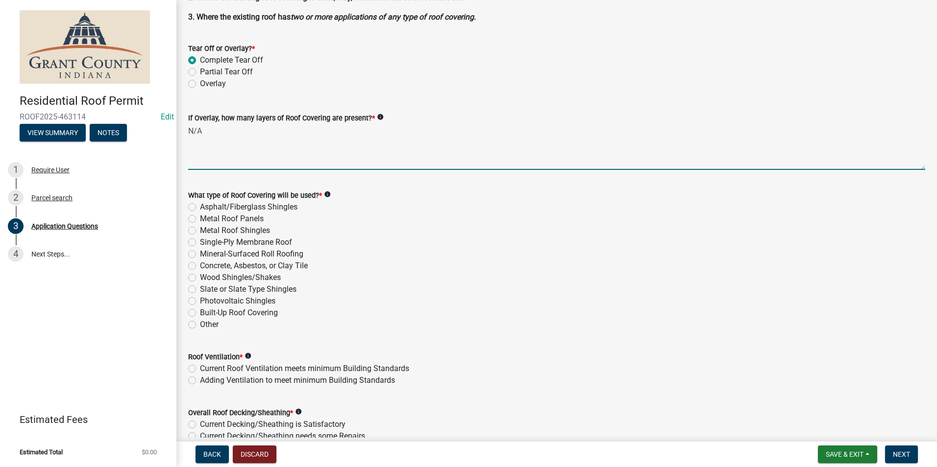
scroll to position [1127, 0]
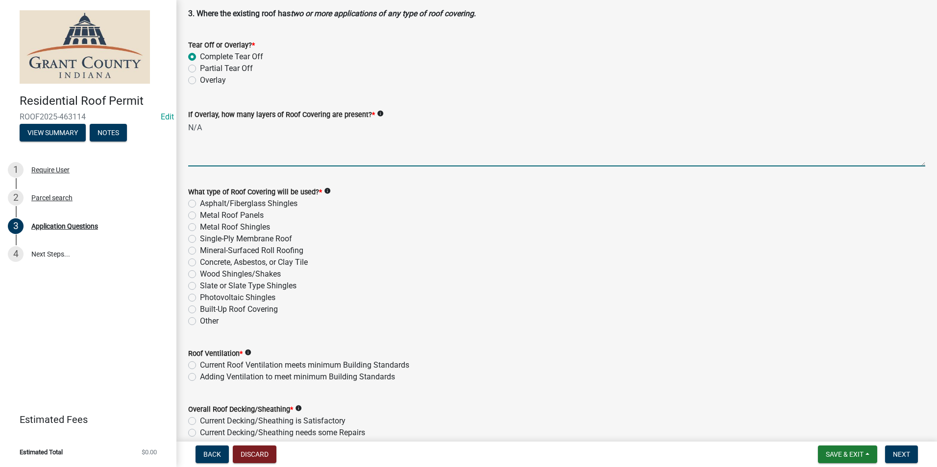
type textarea "N/A"
click at [200, 205] on label "Asphalt/Fiberglass Shingles" at bounding box center [249, 204] width 98 height 12
click at [200, 204] on input "Asphalt/Fiberglass Shingles" at bounding box center [203, 201] width 6 height 6
radio input "true"
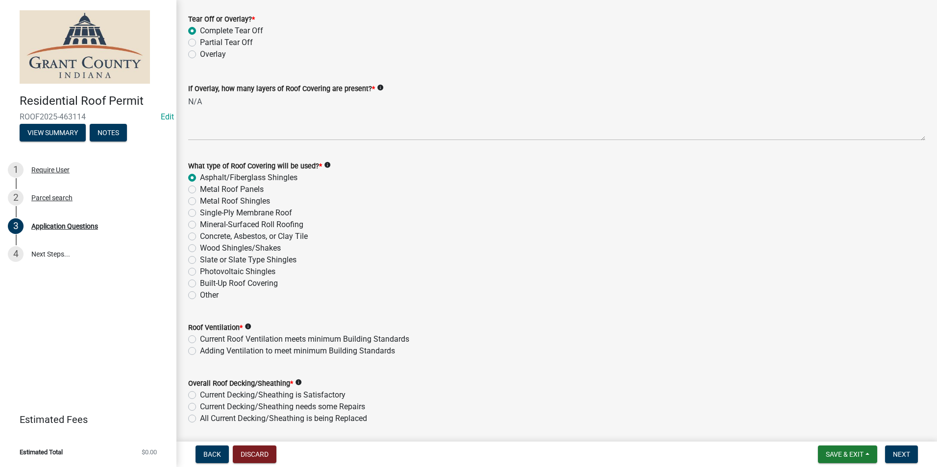
scroll to position [1176, 0]
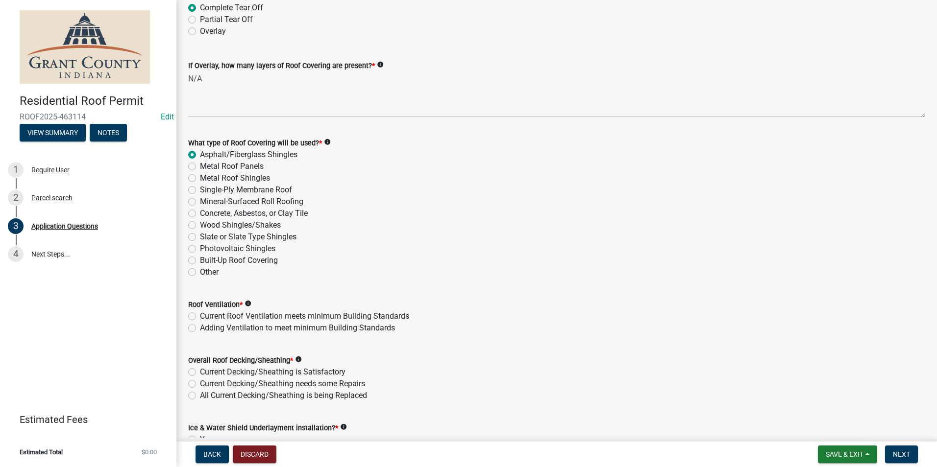
click at [200, 320] on label "Current Roof Ventilation meets minimum Building Standards" at bounding box center [304, 317] width 209 height 12
click at [200, 317] on input "Current Roof Ventilation meets minimum Building Standards" at bounding box center [203, 314] width 6 height 6
radio input "true"
click at [200, 370] on label "Current Decking/Sheathing is Satisfactory" at bounding box center [273, 372] width 146 height 12
click at [200, 370] on input "Current Decking/Sheathing is Satisfactory" at bounding box center [203, 369] width 6 height 6
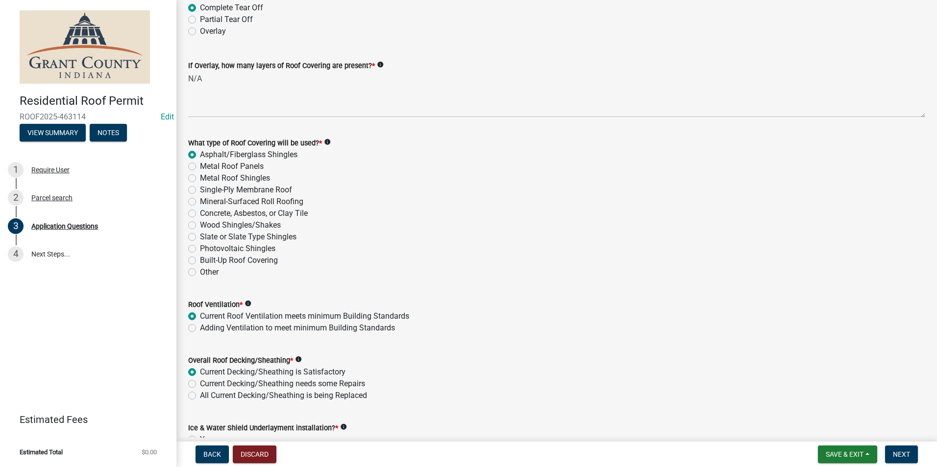
radio input "true"
click at [200, 372] on label "Current Decking/Sheathing is Satisfactory" at bounding box center [273, 372] width 146 height 12
click at [200, 372] on input "Current Decking/Sheathing is Satisfactory" at bounding box center [203, 369] width 6 height 6
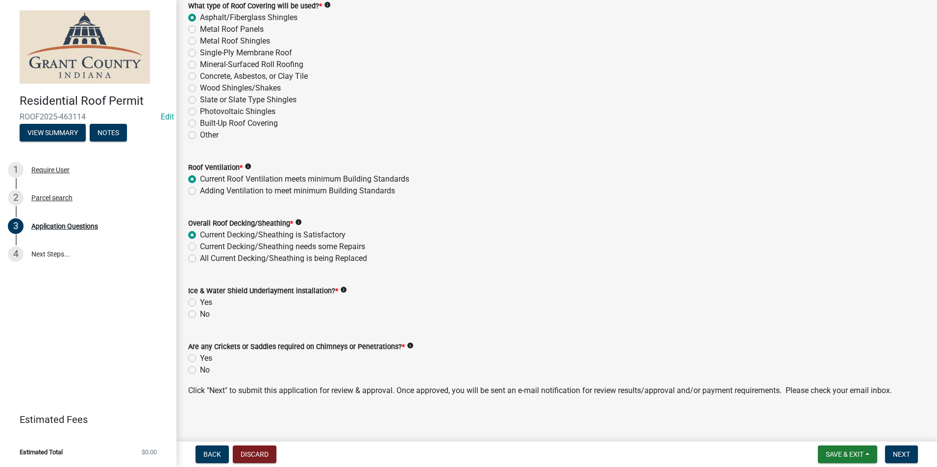
scroll to position [1318, 0]
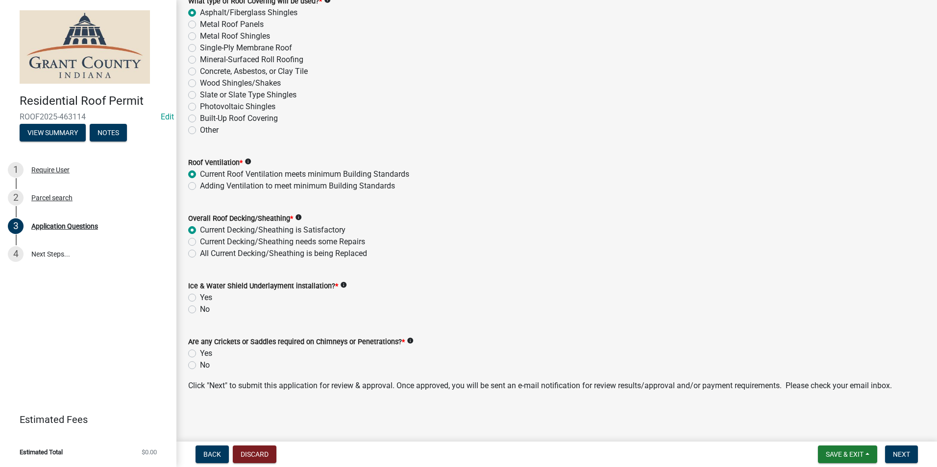
click at [200, 298] on label "Yes" at bounding box center [206, 298] width 12 height 12
click at [200, 298] on input "Yes" at bounding box center [203, 295] width 6 height 6
radio input "true"
click at [188, 365] on div "Are any Crickets or Saddles required on Chimneys or Penetrations? * info Yes No" at bounding box center [557, 347] width 752 height 47
click at [200, 366] on label "No" at bounding box center [205, 366] width 10 height 12
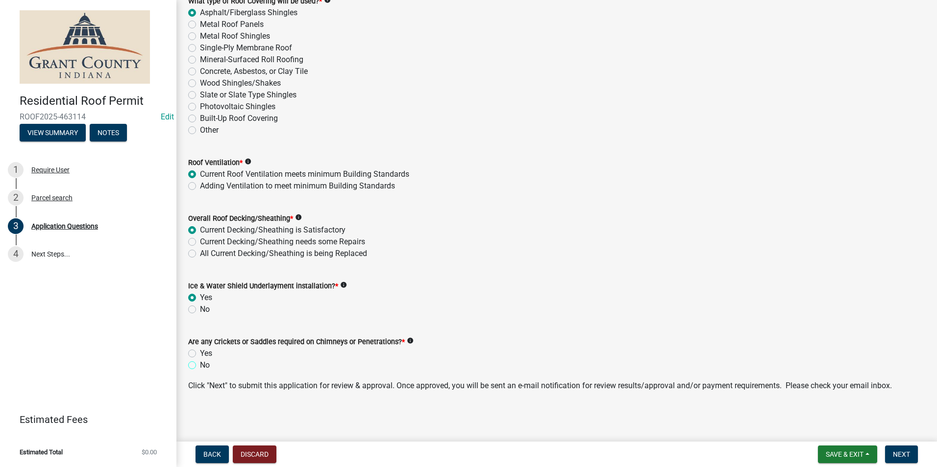
click at [200, 366] on input "No" at bounding box center [203, 363] width 6 height 6
radio input "true"
click at [901, 458] on span "Next" at bounding box center [901, 455] width 17 height 8
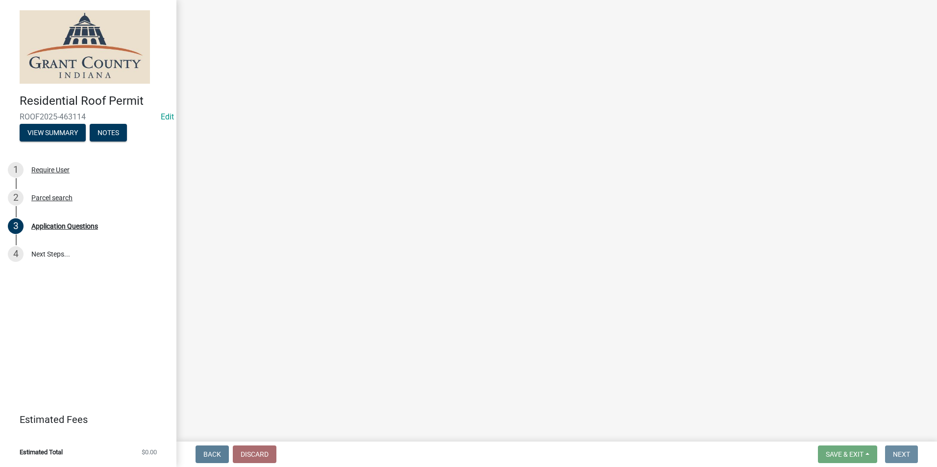
scroll to position [0, 0]
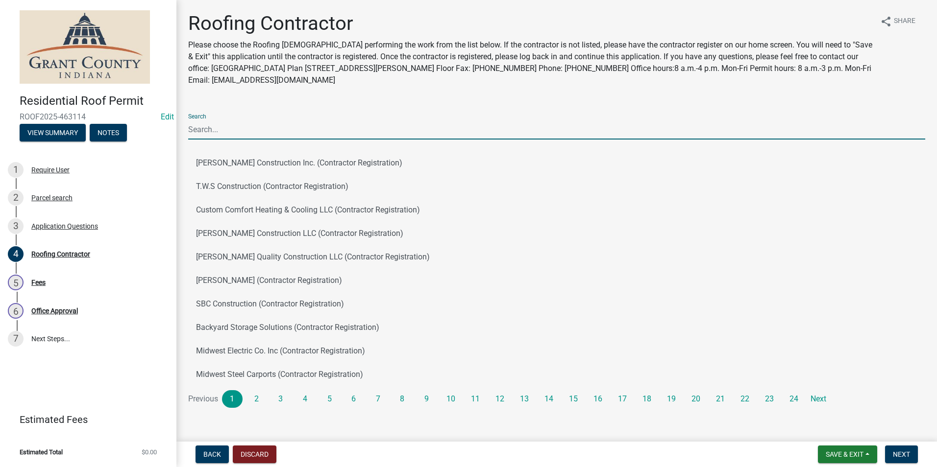
click at [223, 125] on input "Search" at bounding box center [556, 130] width 737 height 20
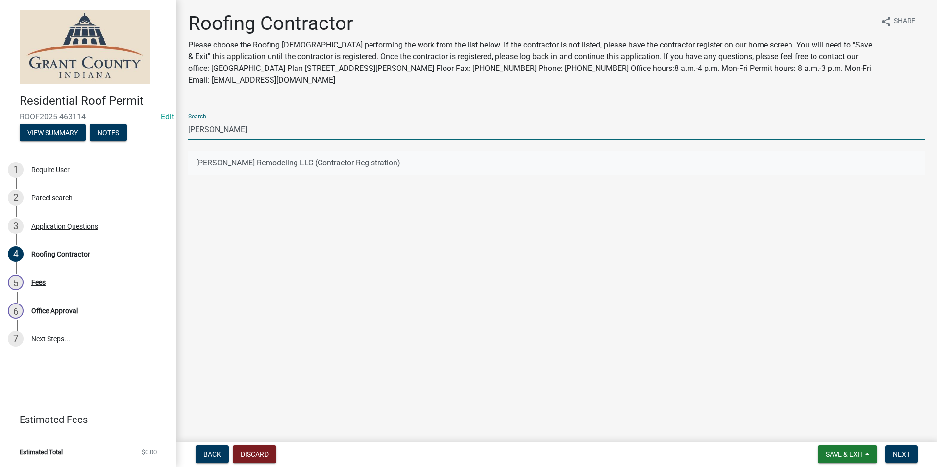
type input "gary williams"
click at [199, 166] on button "Gary Williams Remodeling LLC (Contractor Registration)" at bounding box center [556, 163] width 737 height 24
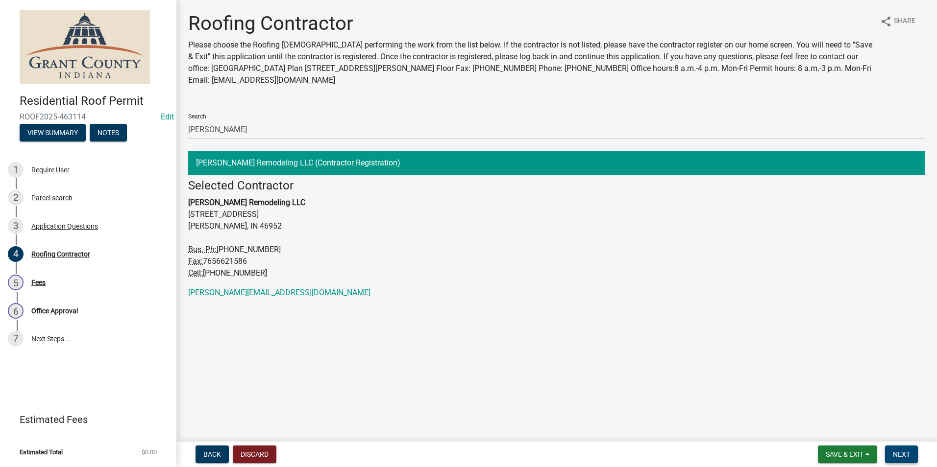
click at [903, 454] on span "Next" at bounding box center [901, 455] width 17 height 8
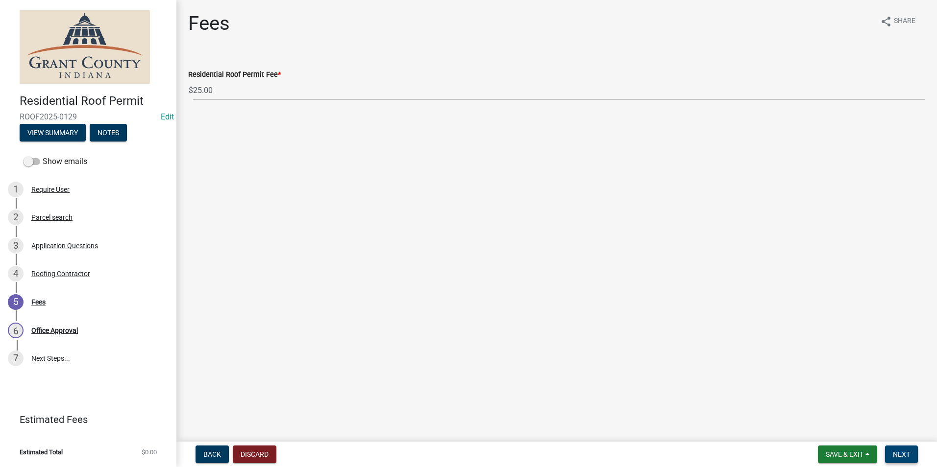
click at [902, 449] on button "Next" at bounding box center [901, 455] width 33 height 18
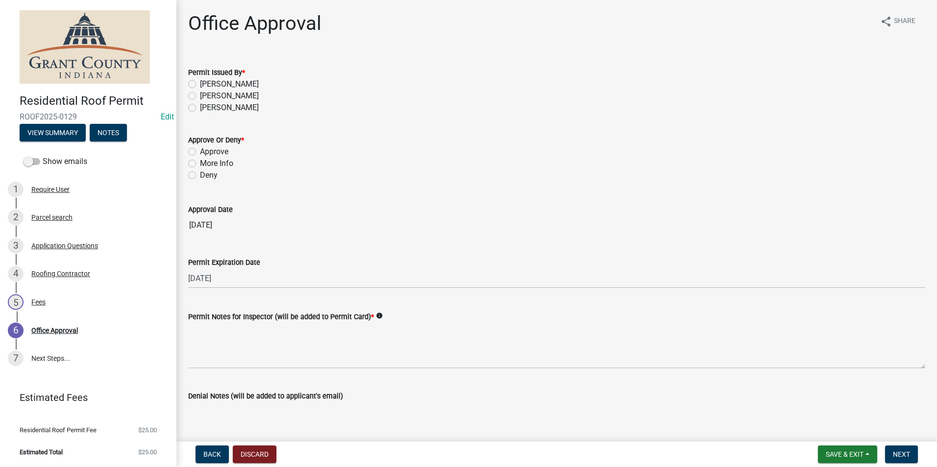
click at [200, 84] on label "Nolan Baker" at bounding box center [229, 84] width 59 height 12
click at [200, 84] on input "Nolan Baker" at bounding box center [203, 81] width 6 height 6
radio input "true"
click at [200, 151] on label "Approve" at bounding box center [214, 152] width 28 height 12
click at [200, 151] on input "Approve" at bounding box center [203, 149] width 6 height 6
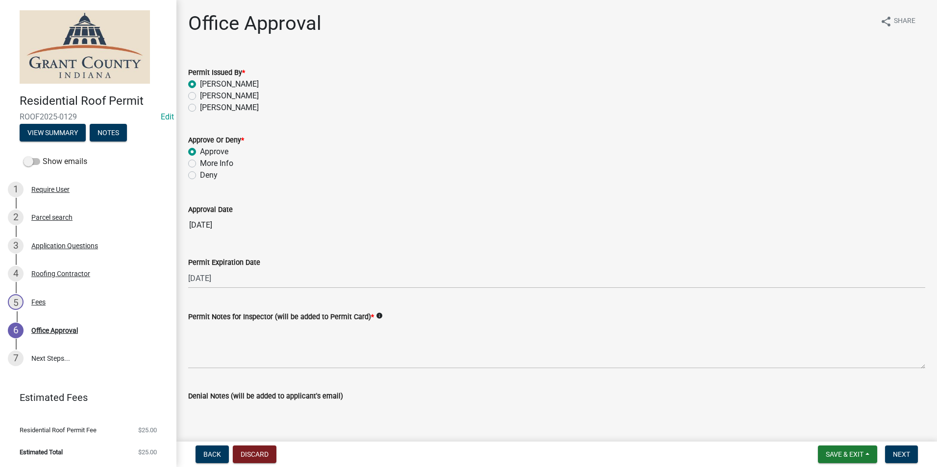
radio input "true"
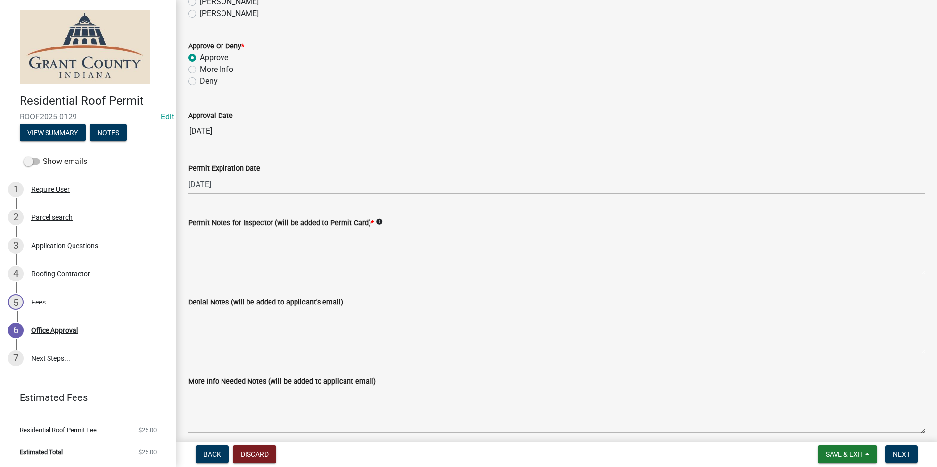
scroll to position [98, 0]
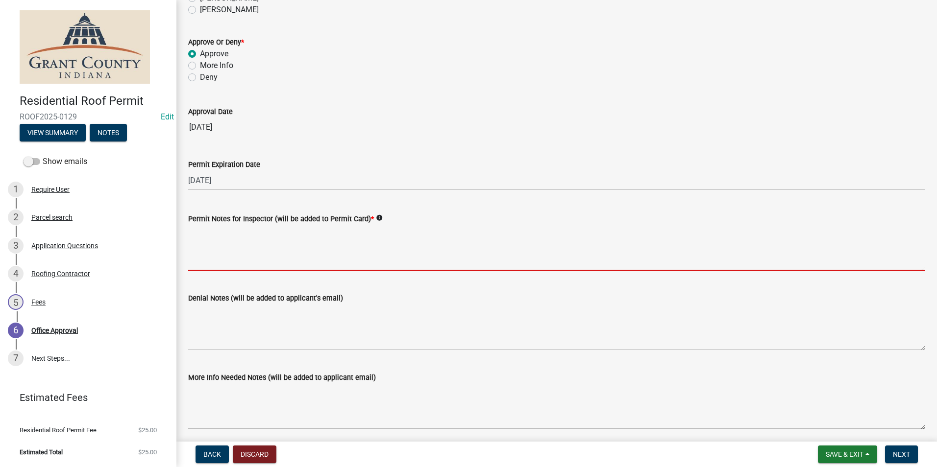
click at [268, 235] on textarea "Permit Notes for Inspector (will be added to Permit Card) *" at bounding box center [556, 248] width 737 height 46
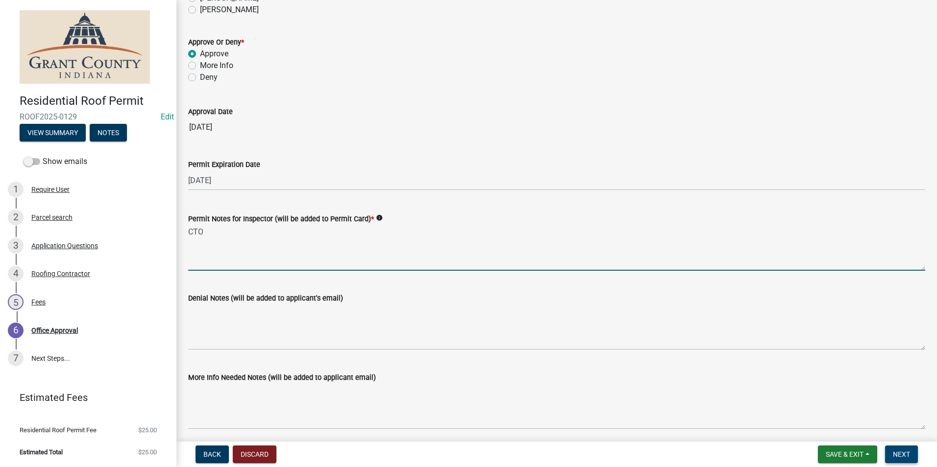
type textarea "CTO"
click at [895, 454] on span "Next" at bounding box center [901, 455] width 17 height 8
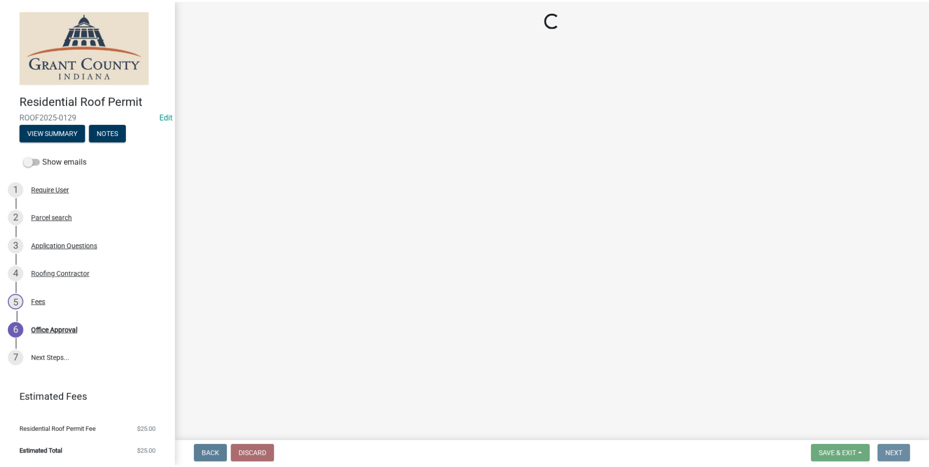
scroll to position [0, 0]
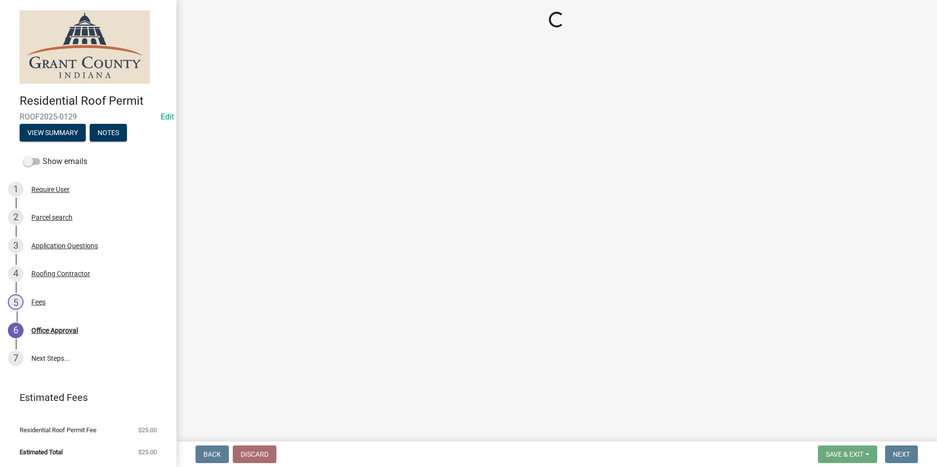
select select "3: 3"
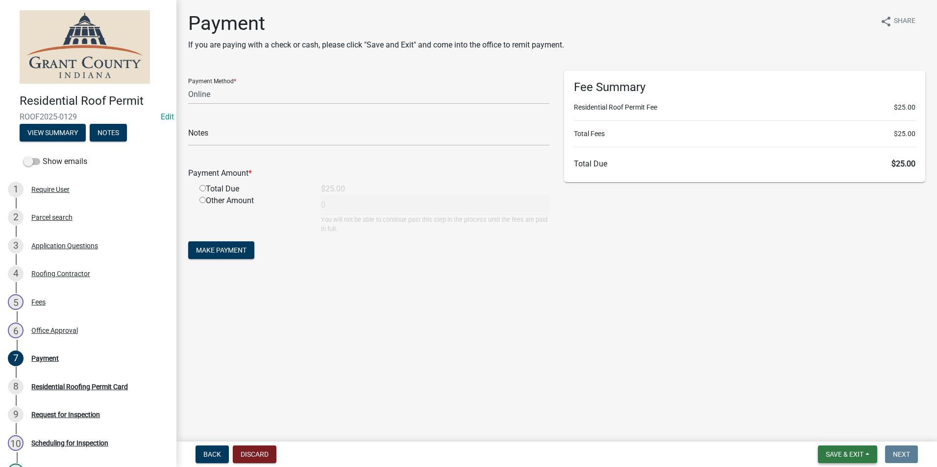
click at [832, 455] on span "Save & Exit" at bounding box center [845, 455] width 38 height 8
click at [832, 434] on button "Save & Exit" at bounding box center [838, 429] width 78 height 24
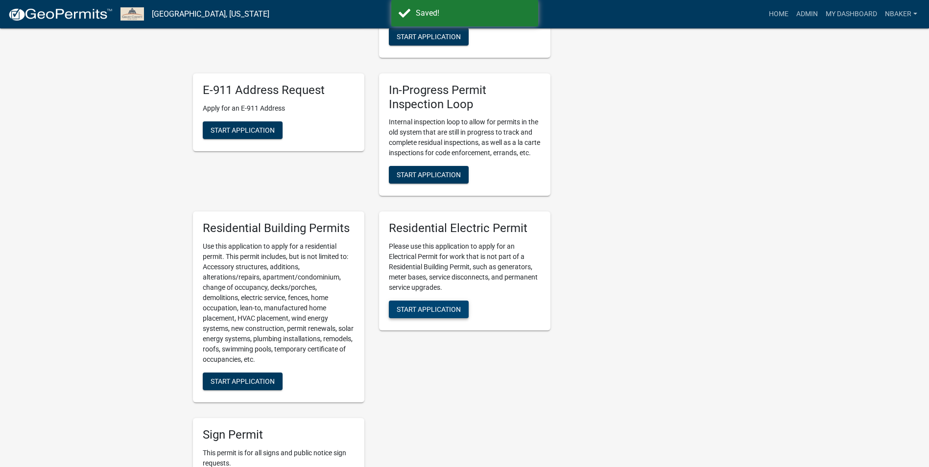
scroll to position [490, 0]
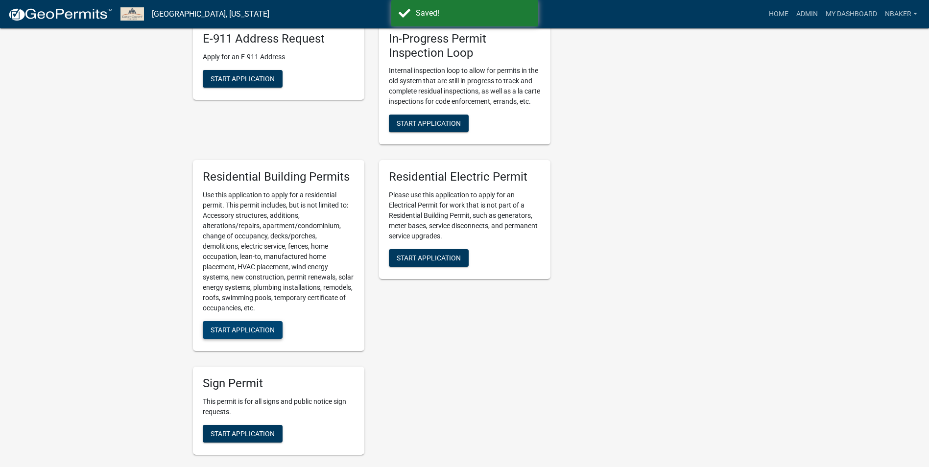
click at [266, 334] on span "Start Application" at bounding box center [243, 330] width 64 height 8
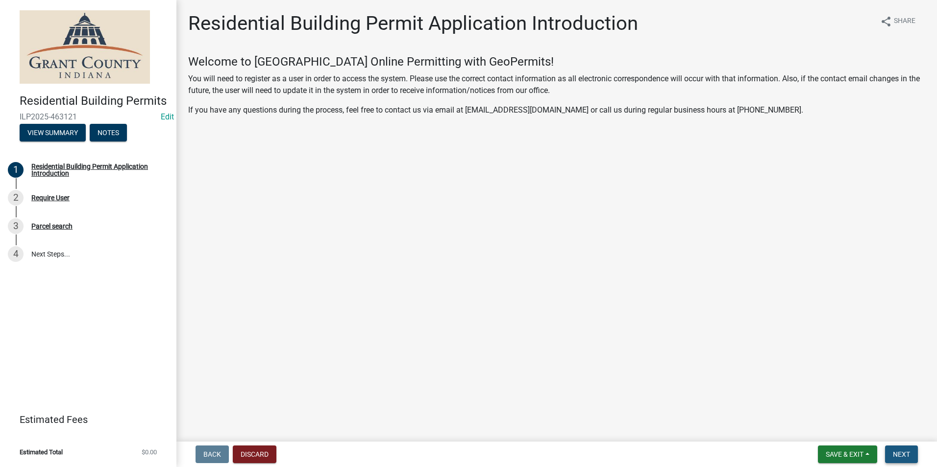
click at [908, 453] on span "Next" at bounding box center [901, 455] width 17 height 8
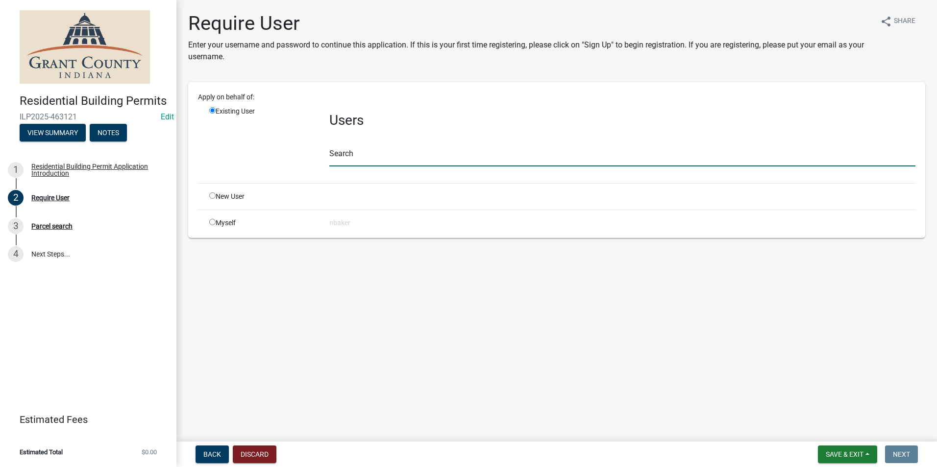
click at [353, 152] on input "text" at bounding box center [622, 156] width 586 height 20
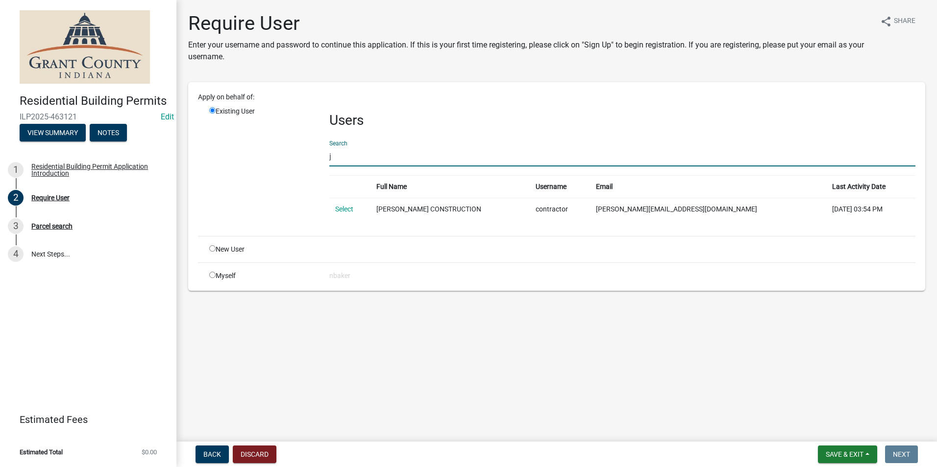
type input "j"
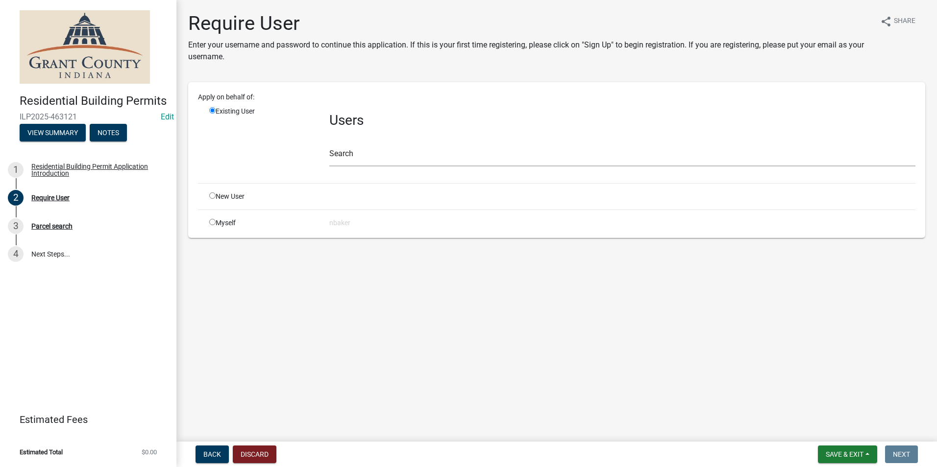
click at [846, 444] on nav "Back Discard Save & Exit Save Save & Exit Next" at bounding box center [556, 454] width 760 height 25
click at [846, 450] on button "Save & Exit" at bounding box center [847, 455] width 59 height 18
click at [832, 425] on button "Save & Exit" at bounding box center [838, 429] width 78 height 24
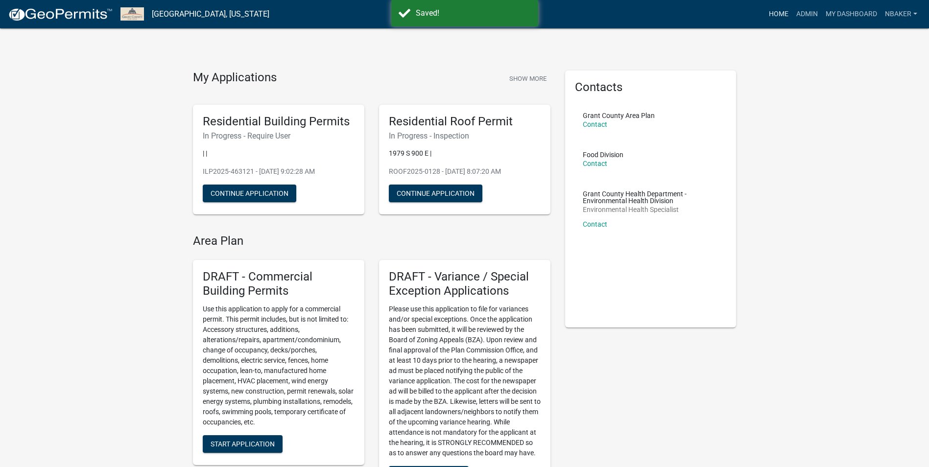
click at [780, 17] on link "Home" at bounding box center [778, 14] width 27 height 19
click at [798, 10] on link "Admin" at bounding box center [807, 14] width 29 height 19
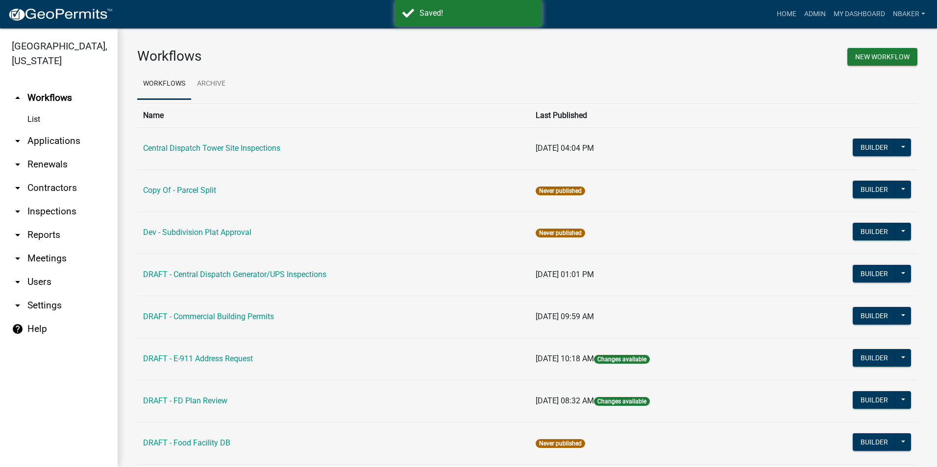
click at [61, 129] on link "arrow_drop_down Applications" at bounding box center [59, 141] width 118 height 24
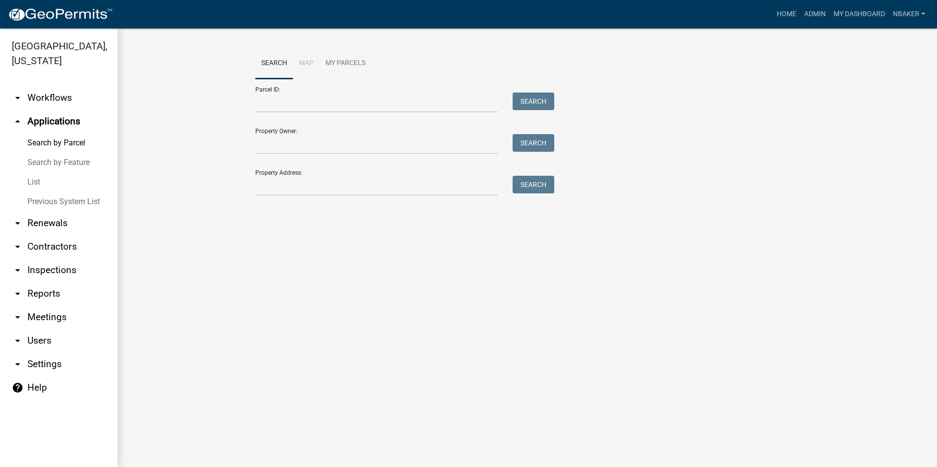
click at [52, 235] on link "arrow_drop_down Contractors" at bounding box center [59, 247] width 118 height 24
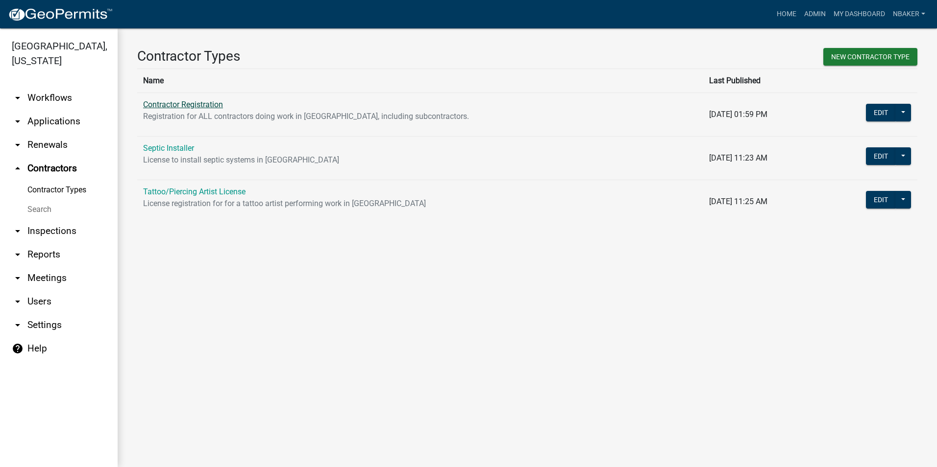
click at [196, 105] on link "Contractor Registration" at bounding box center [183, 104] width 80 height 9
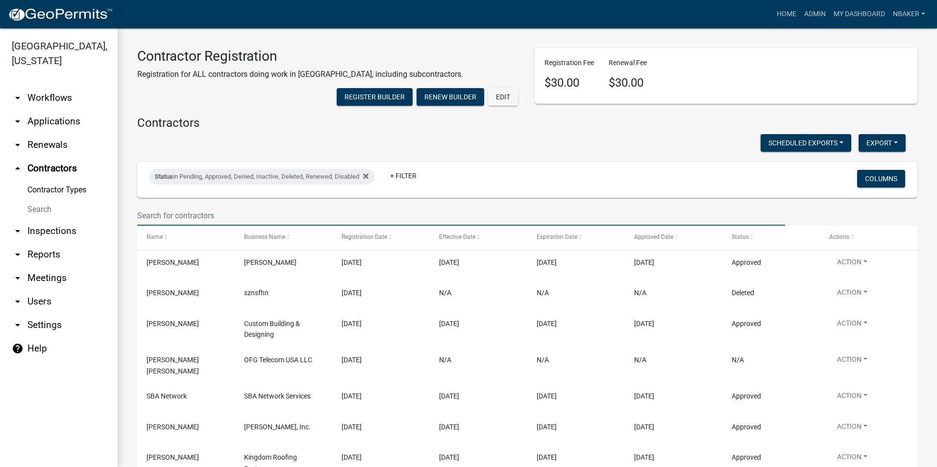
click at [253, 226] on input "text" at bounding box center [461, 216] width 648 height 20
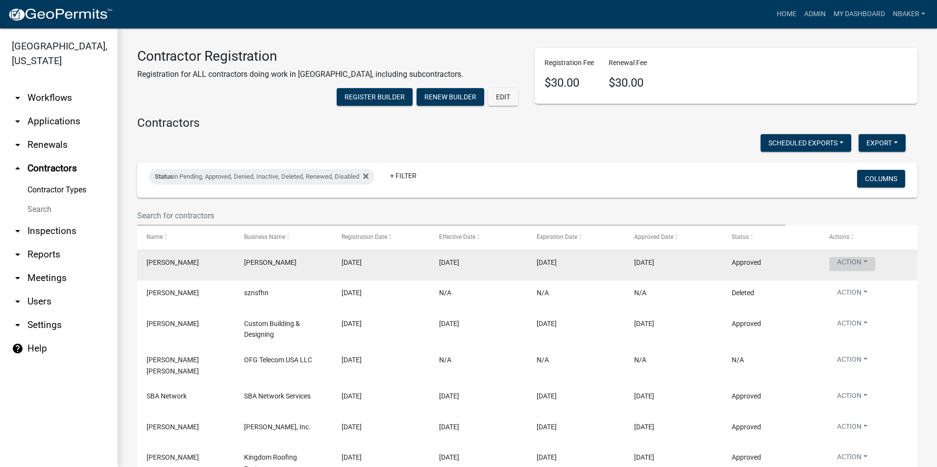
click at [858, 271] on button "Action" at bounding box center [852, 264] width 46 height 14
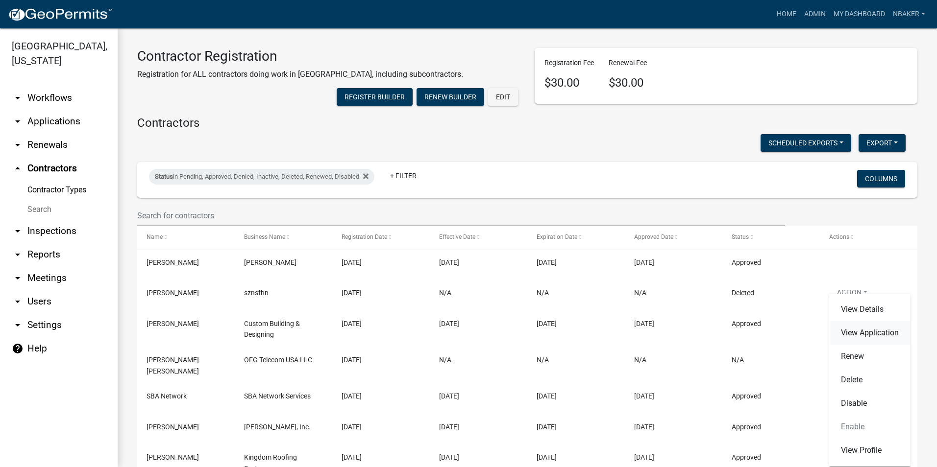
click at [860, 329] on link "View Application" at bounding box center [869, 333] width 81 height 24
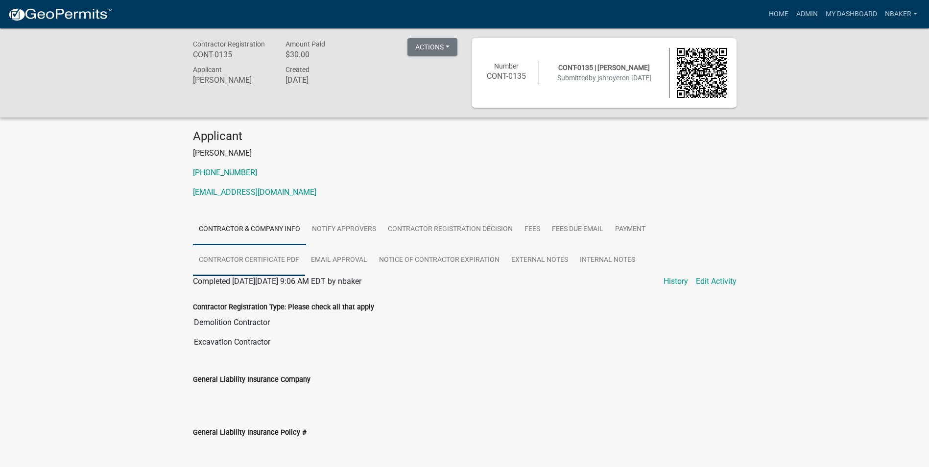
click at [269, 265] on link "Contractor Certificate PDF" at bounding box center [249, 260] width 112 height 31
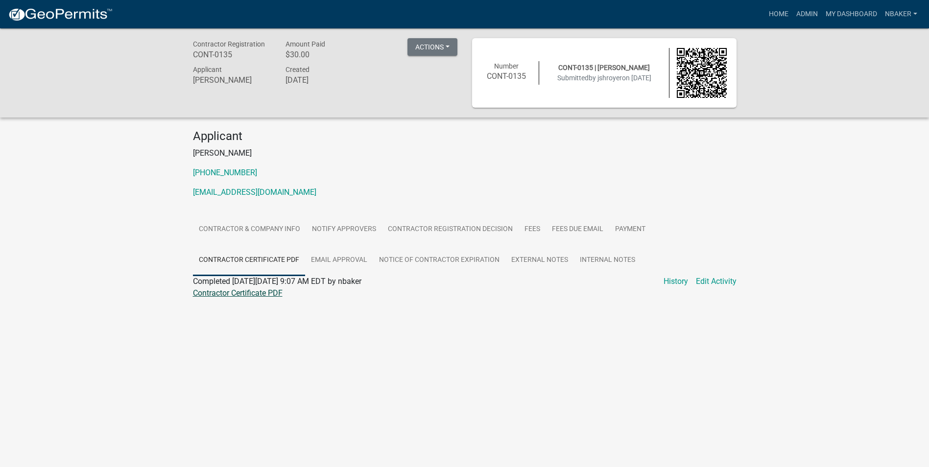
click at [268, 293] on link "Contractor Certificate PDF" at bounding box center [238, 293] width 90 height 9
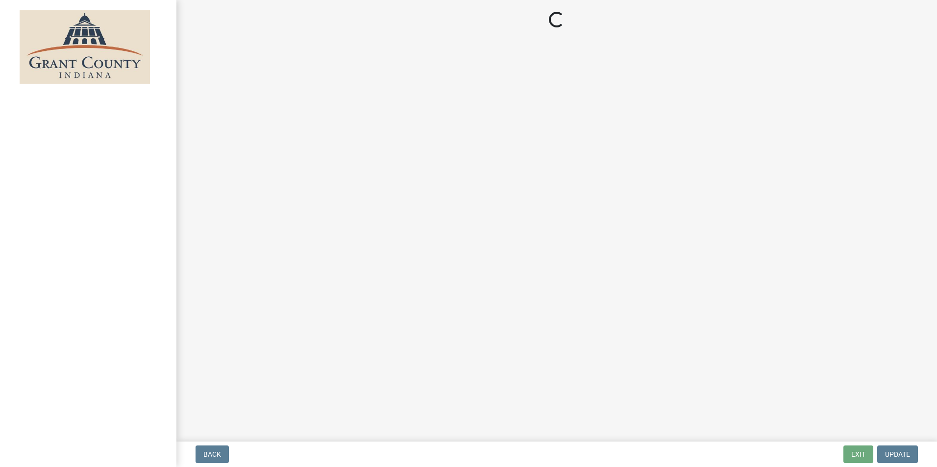
select select "3: 3"
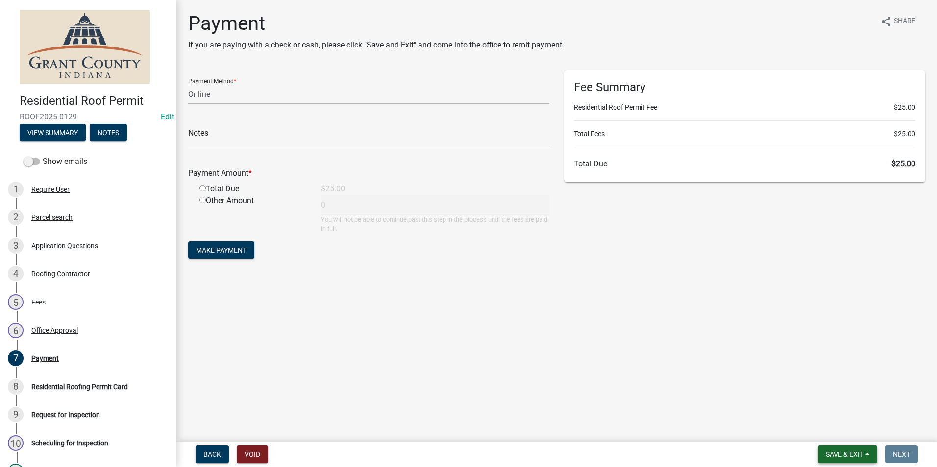
click at [838, 447] on button "Save & Exit" at bounding box center [847, 455] width 59 height 18
click at [834, 425] on button "Save & Exit" at bounding box center [838, 429] width 78 height 24
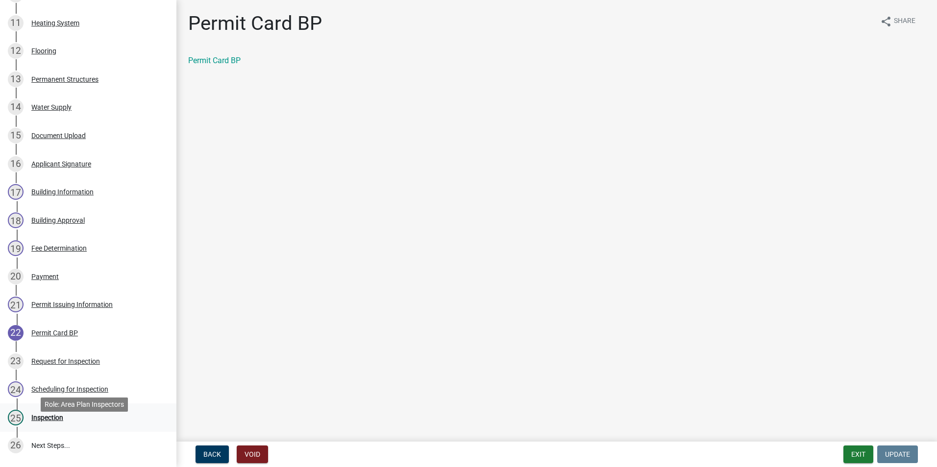
click at [62, 421] on div "Inspection" at bounding box center [47, 418] width 32 height 7
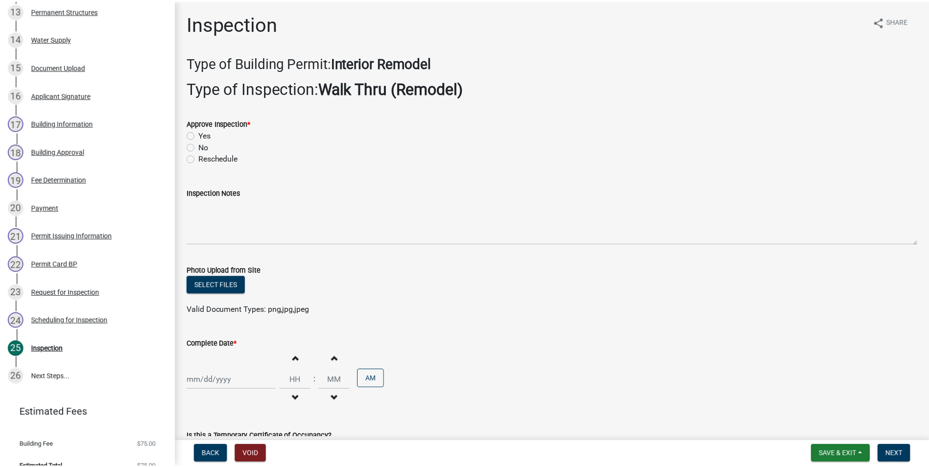
scroll to position [547, 0]
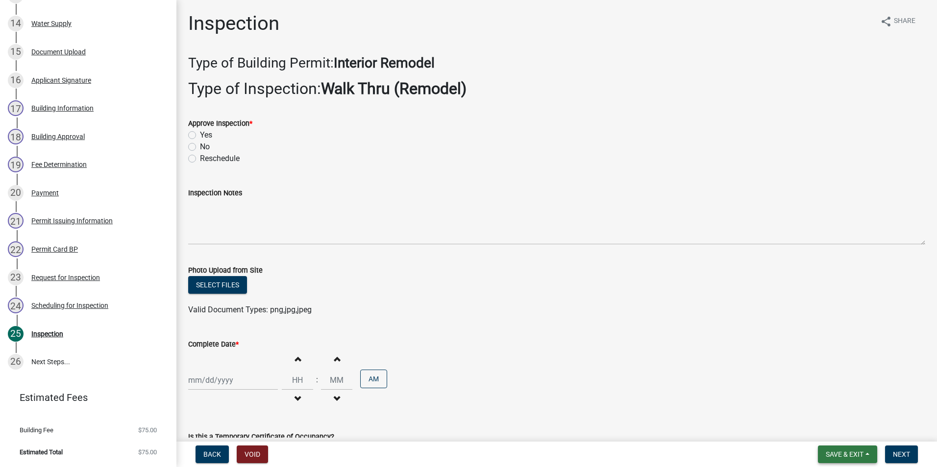
click at [826, 448] on button "Save & Exit" at bounding box center [847, 455] width 59 height 18
click at [824, 426] on button "Save & Exit" at bounding box center [838, 429] width 78 height 24
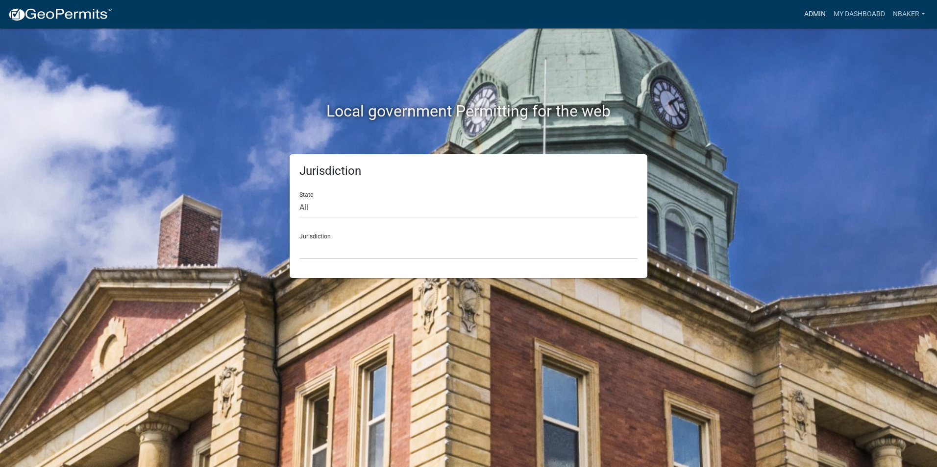
click at [809, 19] on link "Admin" at bounding box center [814, 14] width 29 height 19
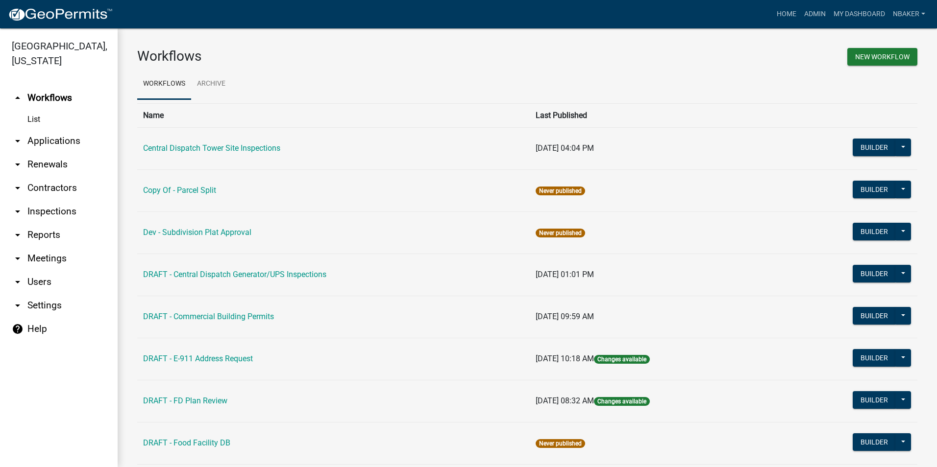
click at [44, 129] on link "arrow_drop_down Applications" at bounding box center [59, 141] width 118 height 24
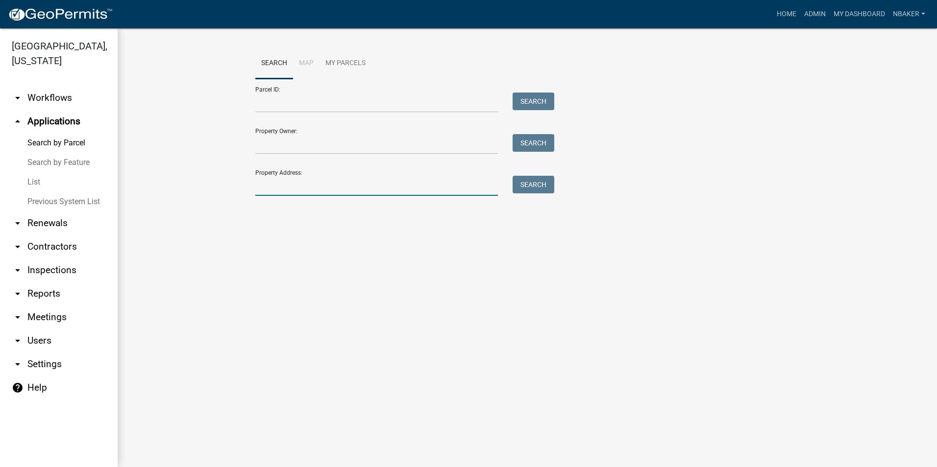
click at [272, 186] on input "Property Address:" at bounding box center [376, 186] width 243 height 20
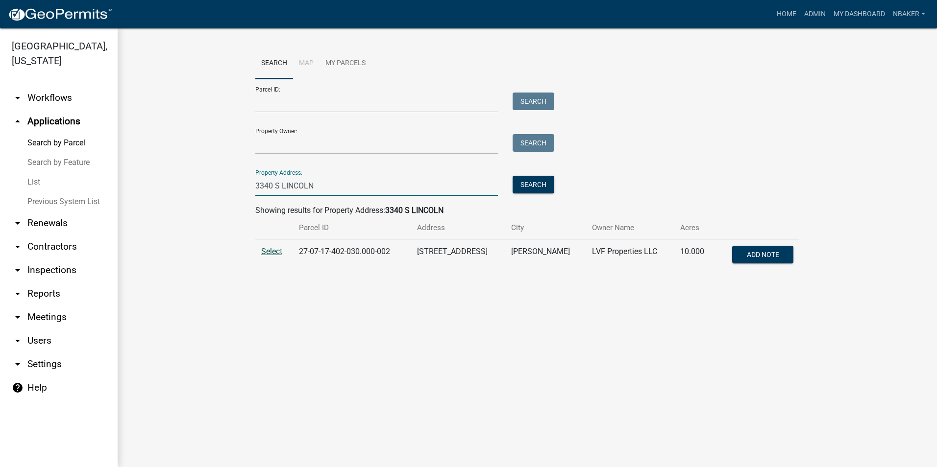
type input "3340 S LINCOLN"
click at [264, 251] on span "Select" at bounding box center [271, 251] width 21 height 9
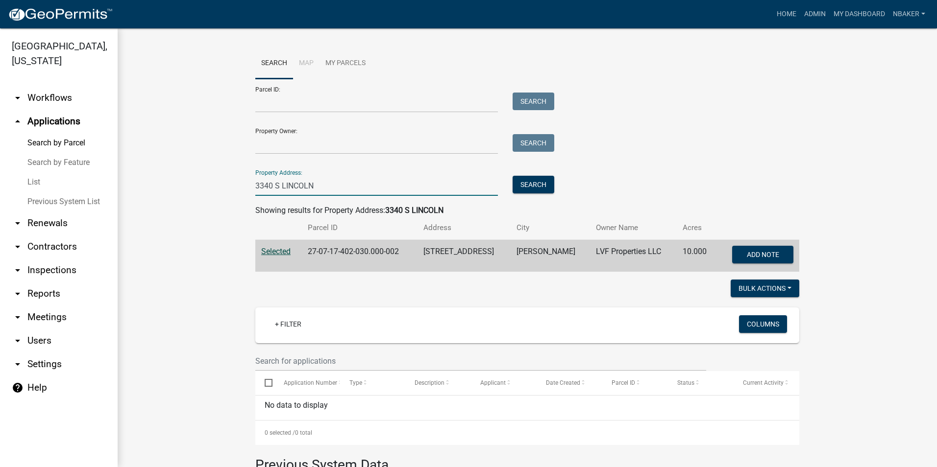
drag, startPoint x: 361, startPoint y: 190, endPoint x: 236, endPoint y: 188, distance: 125.4
click at [236, 188] on wm-workflow-application-search-view "Search Map My Parcels Parcel ID: Search Property Owner: Search Property Address…" at bounding box center [527, 336] width 780 height 577
click at [266, 98] on input "Parcel ID:" at bounding box center [376, 103] width 243 height 20
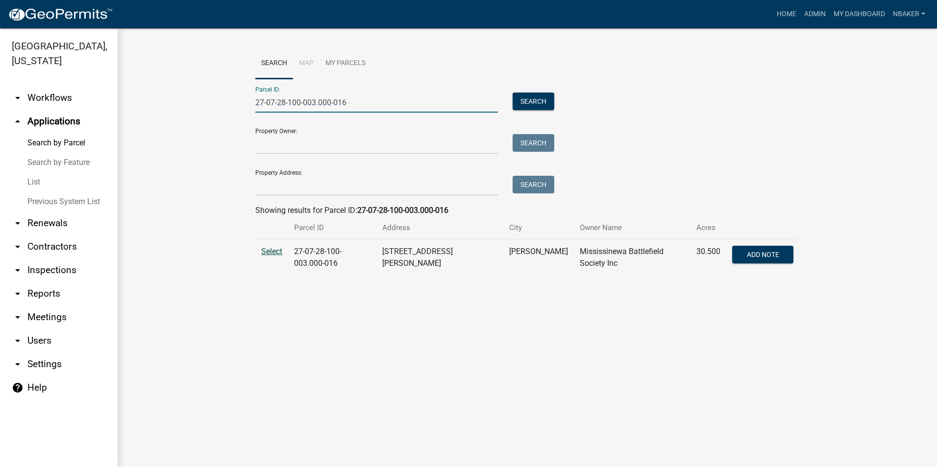
type input "27-07-28-100-003.000-016"
click at [267, 252] on span "Select" at bounding box center [271, 251] width 21 height 9
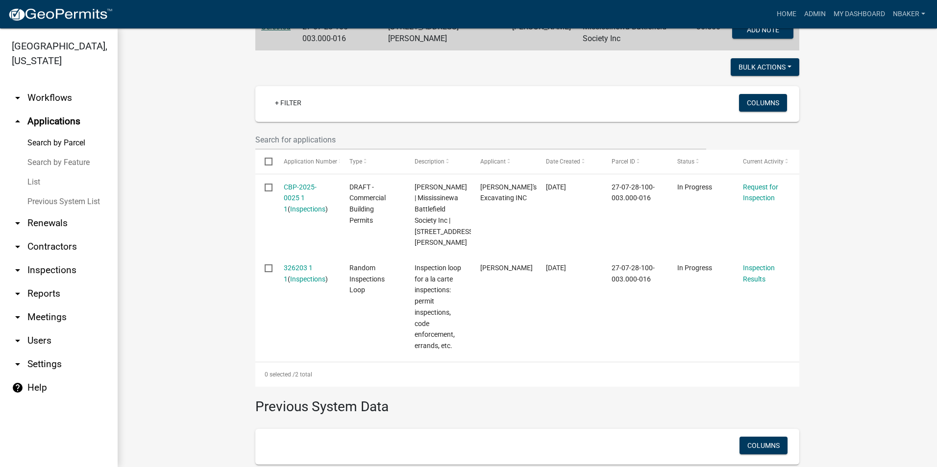
scroll to position [226, 0]
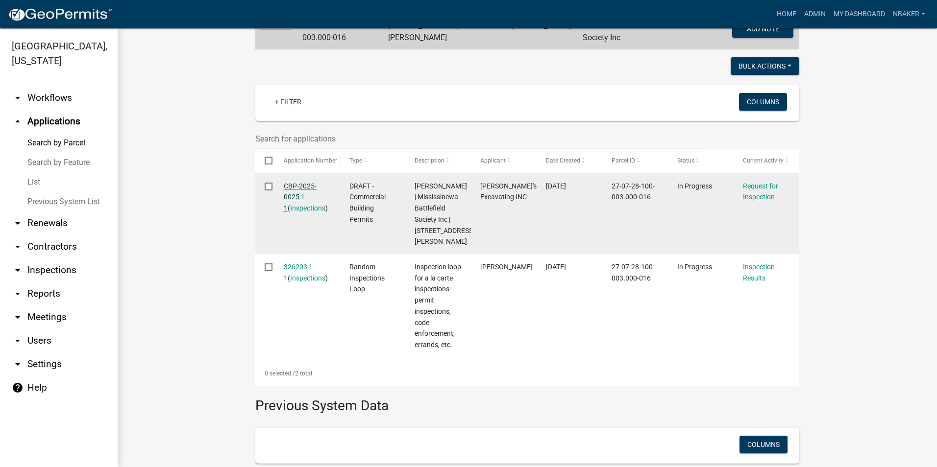
click at [296, 186] on div "CBP-2025-0025 1 1 ( Inspections )" at bounding box center [307, 197] width 47 height 33
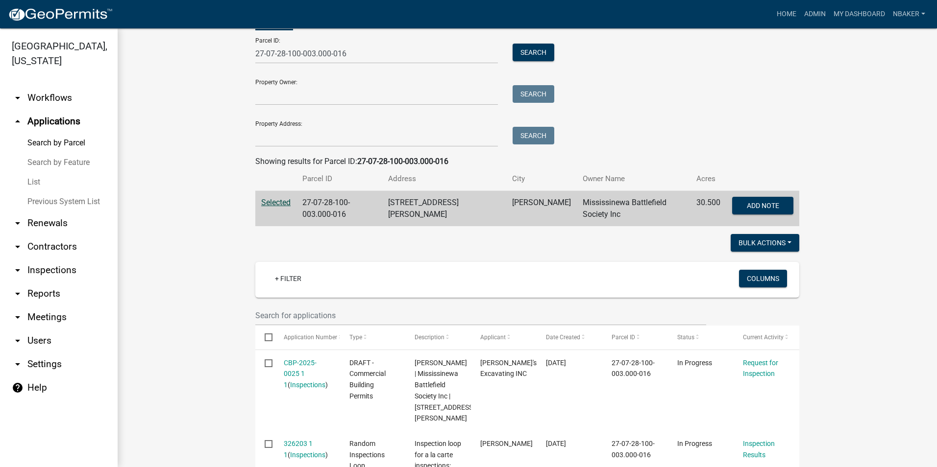
scroll to position [196, 0]
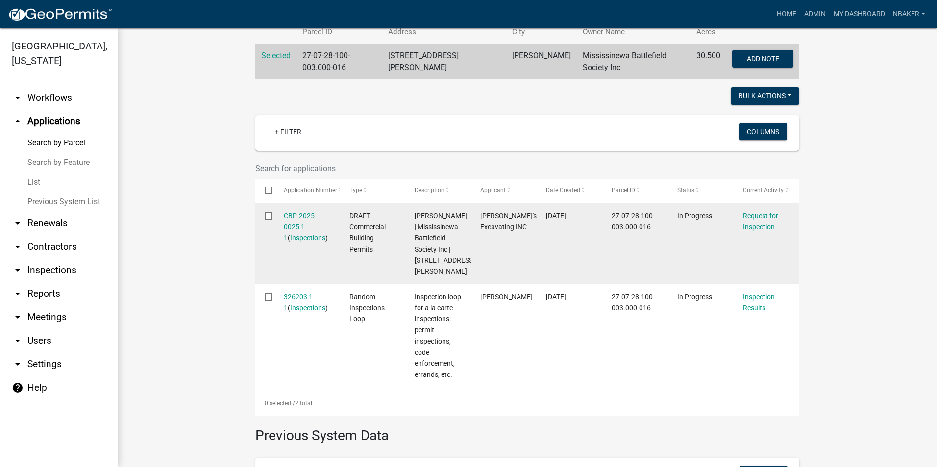
click at [296, 218] on div "CBP-2025-0025 1 1 ( Inspections )" at bounding box center [307, 227] width 47 height 33
click at [294, 213] on link "CBP-2025-0025 1 1" at bounding box center [300, 227] width 33 height 30
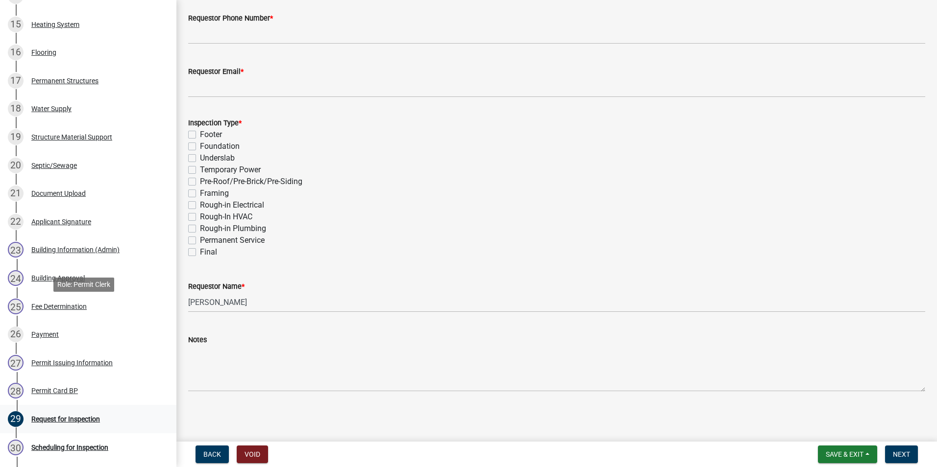
scroll to position [686, 0]
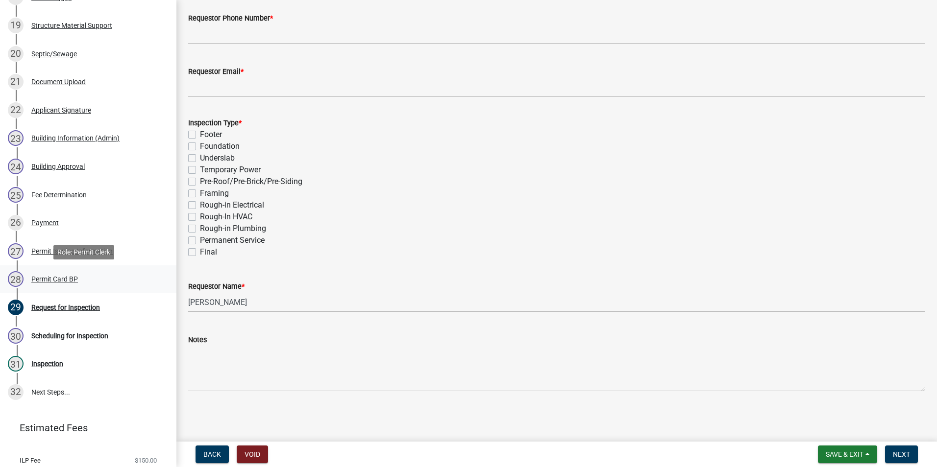
click at [75, 281] on div "Permit Card BP" at bounding box center [54, 279] width 47 height 7
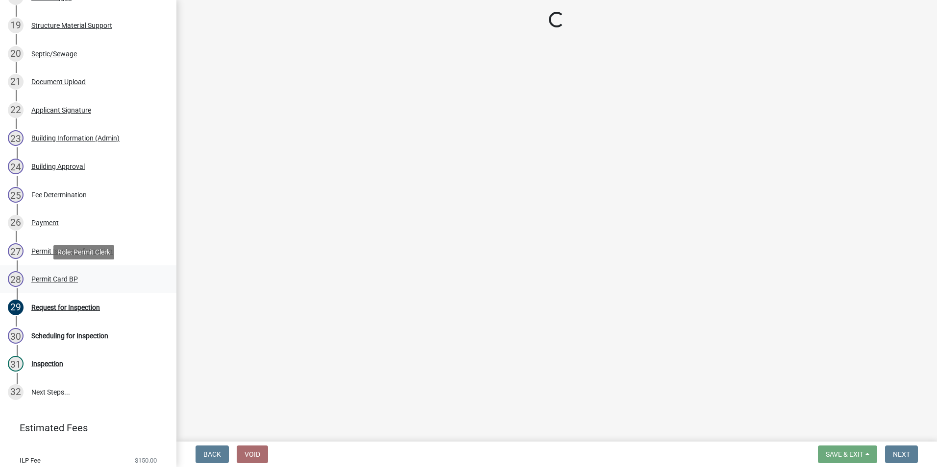
scroll to position [0, 0]
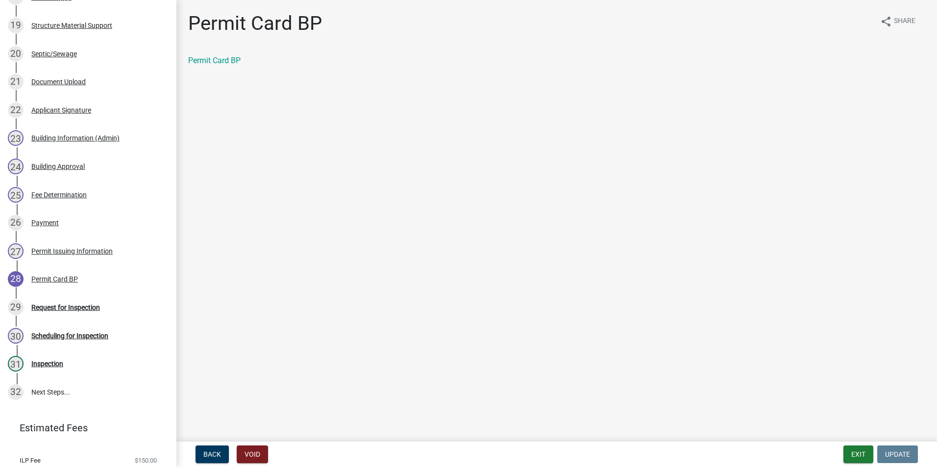
click at [219, 67] on div "Permit Card BP" at bounding box center [557, 65] width 752 height 20
click at [219, 64] on link "Permit Card BP" at bounding box center [214, 60] width 52 height 9
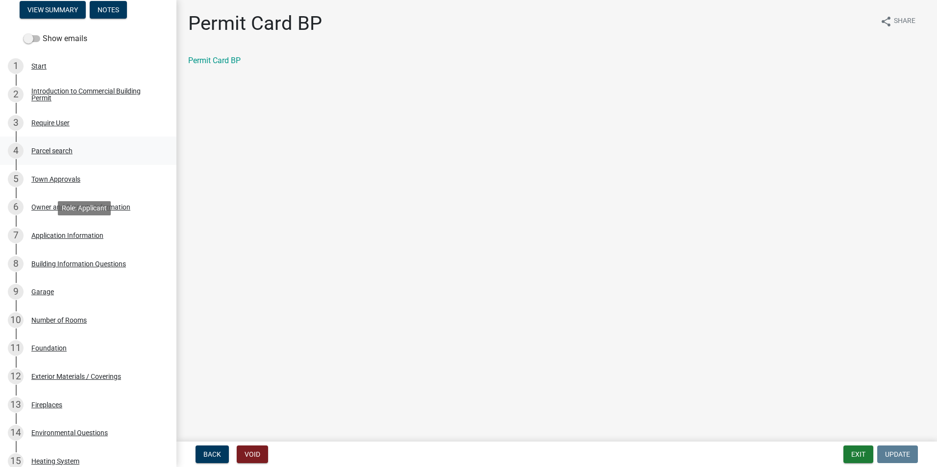
scroll to position [49, 0]
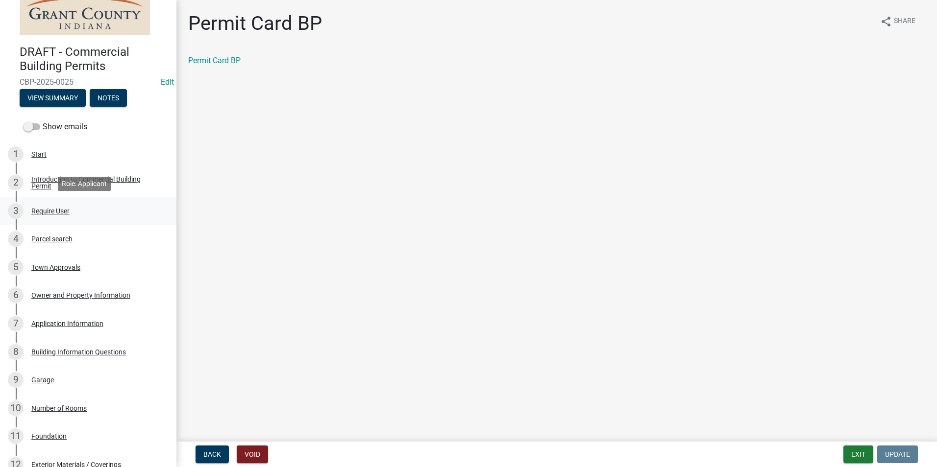
click at [71, 213] on div "3 Require User" at bounding box center [84, 211] width 153 height 16
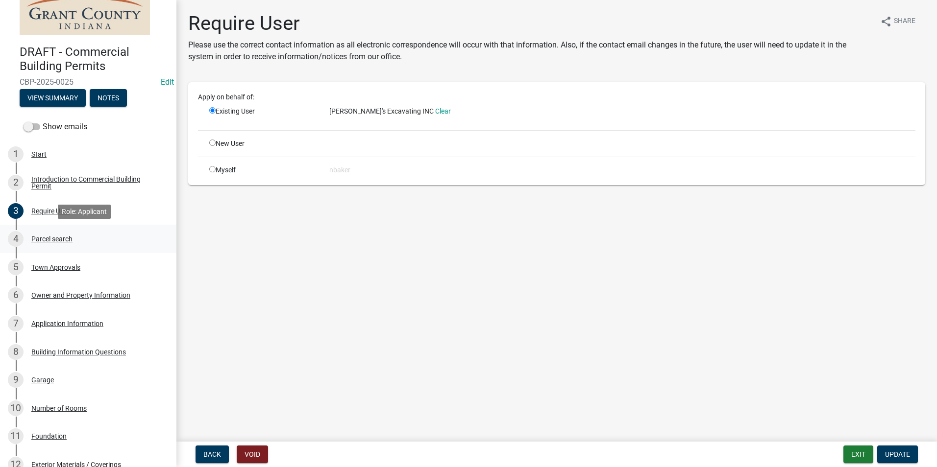
click at [69, 243] on div "4 Parcel search" at bounding box center [84, 239] width 153 height 16
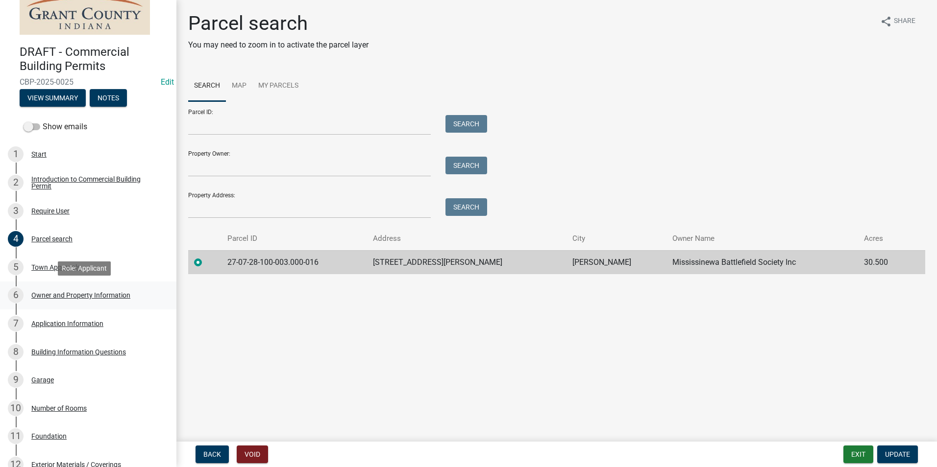
click at [84, 293] on div "Owner and Property Information" at bounding box center [80, 295] width 99 height 7
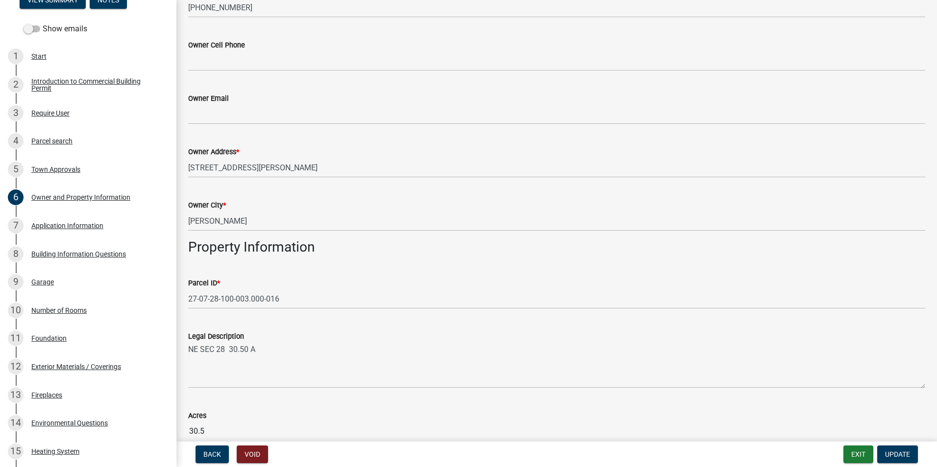
scroll to position [196, 0]
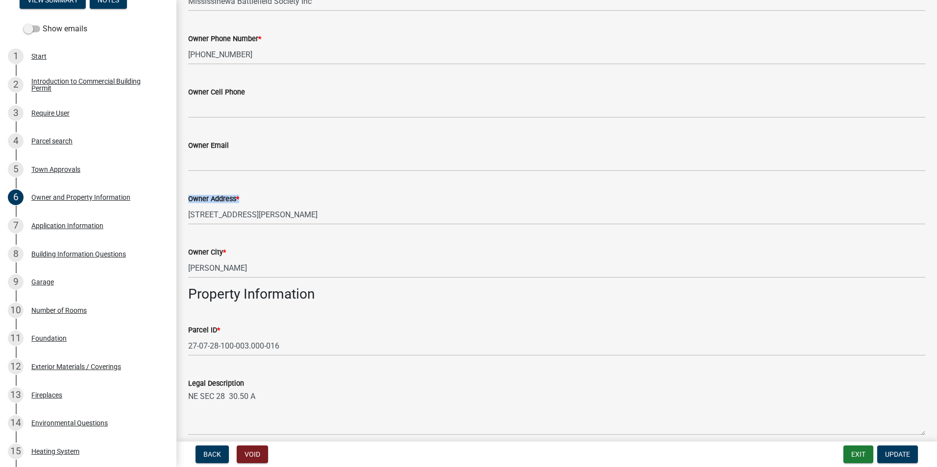
drag, startPoint x: 294, startPoint y: 203, endPoint x: 231, endPoint y: 206, distance: 63.8
click at [231, 206] on form "Owner Address * [STREET_ADDRESS][PERSON_NAME]" at bounding box center [556, 209] width 737 height 32
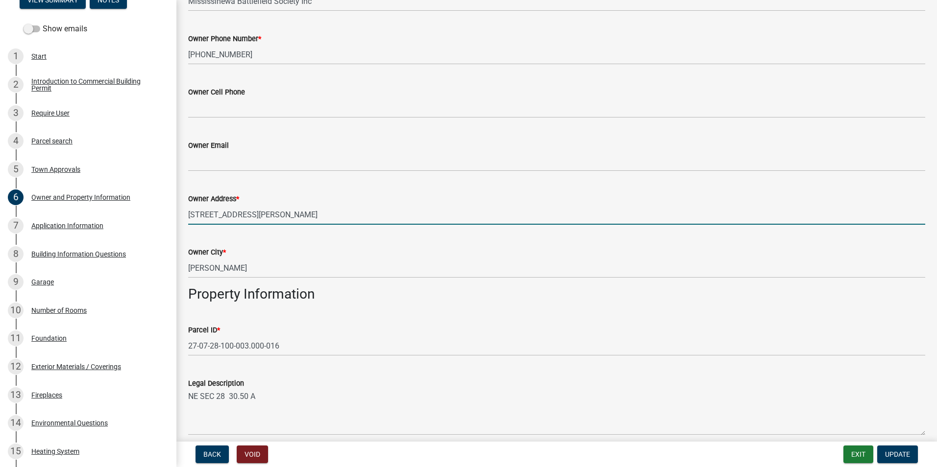
drag, startPoint x: 303, startPoint y: 208, endPoint x: 188, endPoint y: 210, distance: 115.6
click at [188, 210] on div "Owner Address * [STREET_ADDRESS][PERSON_NAME]" at bounding box center [557, 202] width 752 height 46
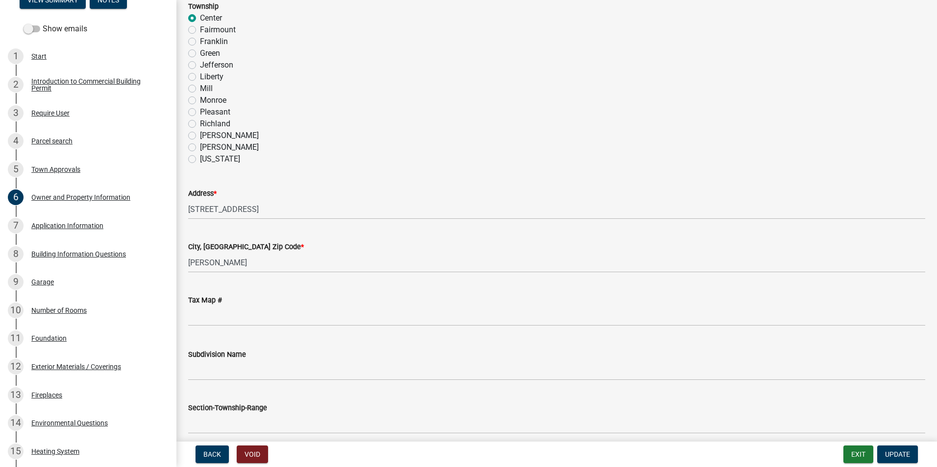
scroll to position [633, 0]
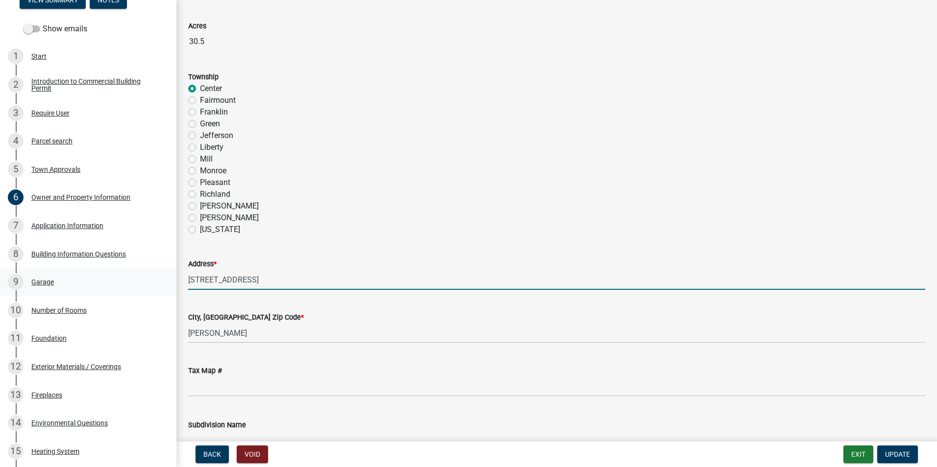
drag, startPoint x: 289, startPoint y: 282, endPoint x: 167, endPoint y: 271, distance: 122.0
click at [167, 271] on div "DRAFT - Commercial Building Permits CBP-2025-0025 Edit View Summary Notes Show …" at bounding box center [468, 233] width 937 height 467
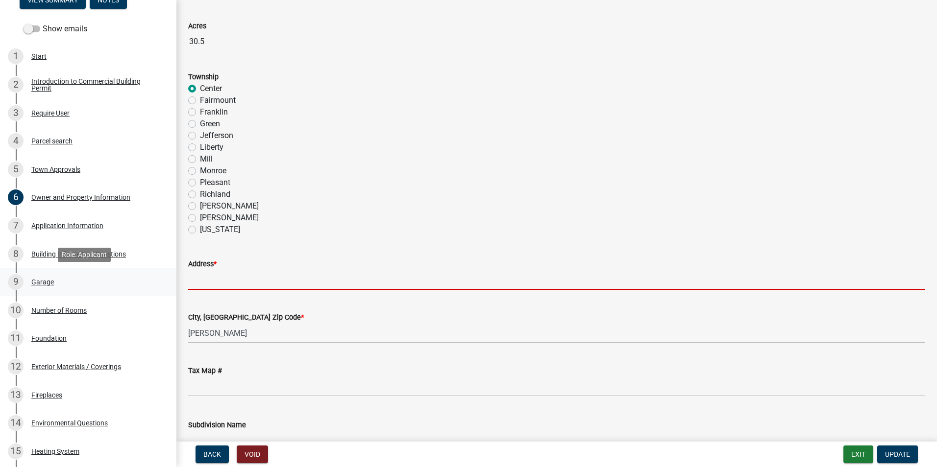
paste input "[STREET_ADDRESS][PERSON_NAME]"
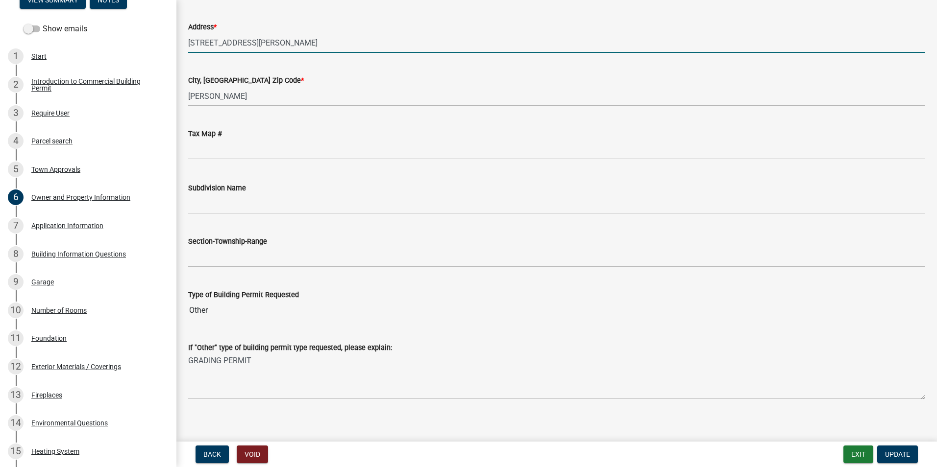
scroll to position [878, 0]
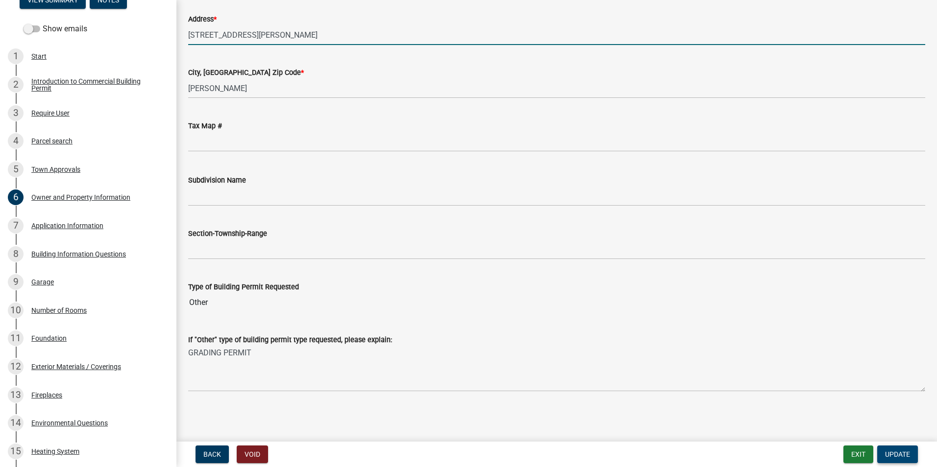
type input "[STREET_ADDRESS][PERSON_NAME]"
click at [903, 449] on button "Update" at bounding box center [897, 455] width 41 height 18
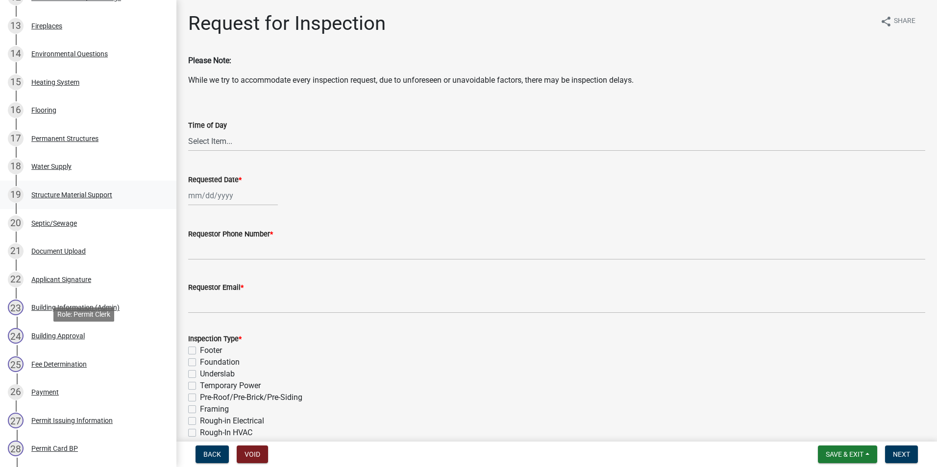
scroll to position [539, 0]
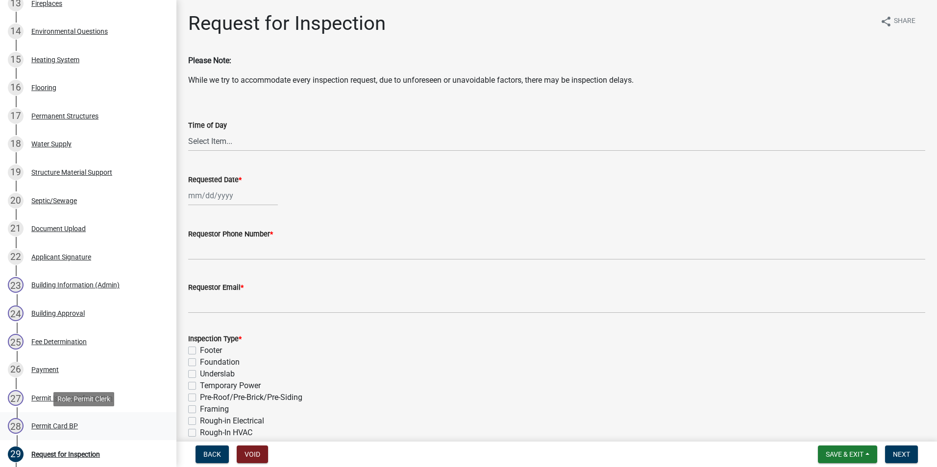
click at [69, 425] on div "Permit Card BP" at bounding box center [54, 426] width 47 height 7
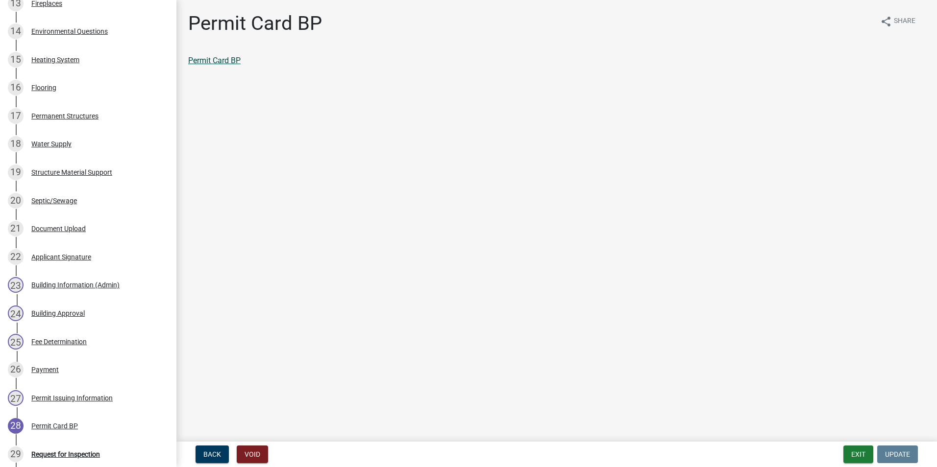
click at [239, 63] on link "Permit Card BP" at bounding box center [214, 60] width 52 height 9
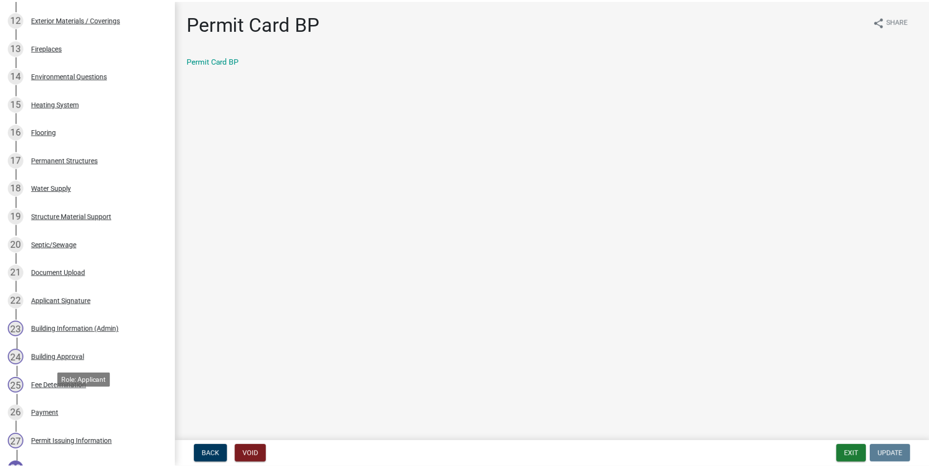
scroll to position [588, 0]
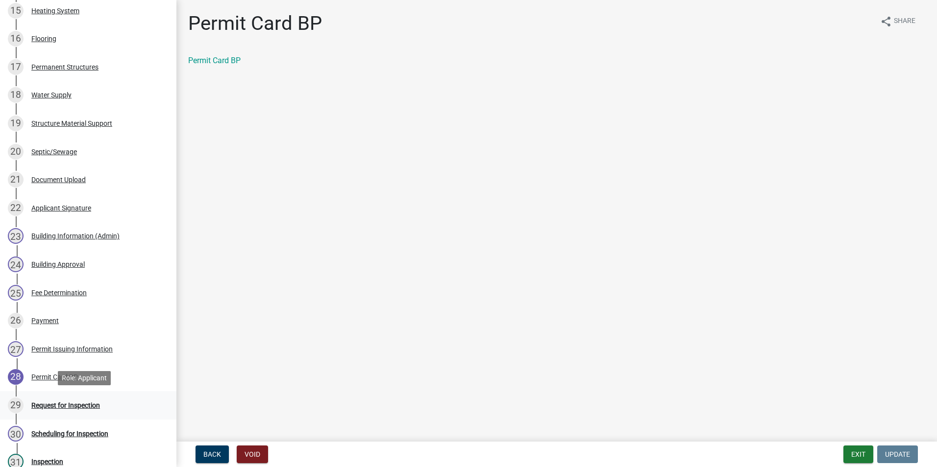
click at [74, 408] on div "Request for Inspection" at bounding box center [65, 405] width 69 height 7
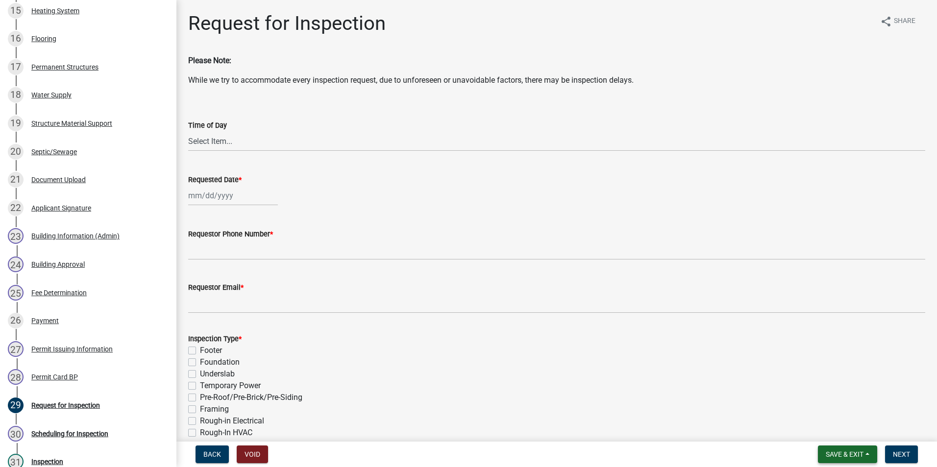
click at [851, 452] on span "Save & Exit" at bounding box center [845, 455] width 38 height 8
click at [845, 431] on button "Save & Exit" at bounding box center [838, 429] width 78 height 24
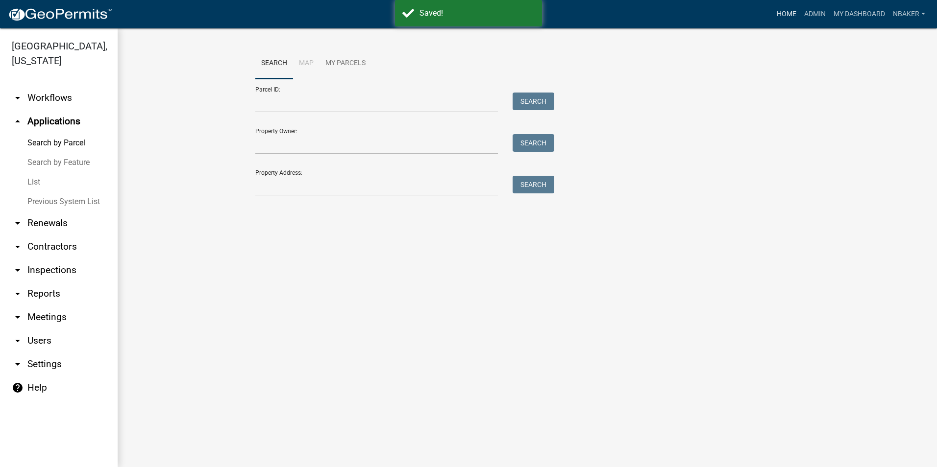
click at [784, 21] on link "Home" at bounding box center [786, 14] width 27 height 19
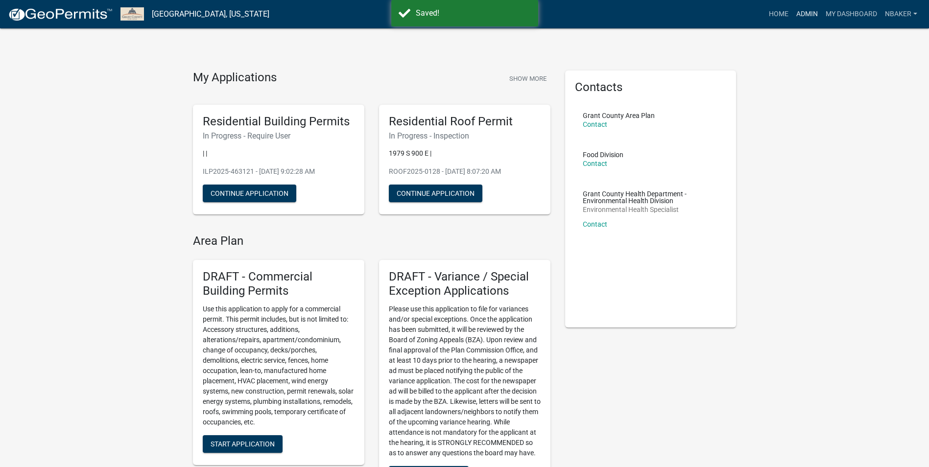
click at [807, 14] on link "Admin" at bounding box center [807, 14] width 29 height 19
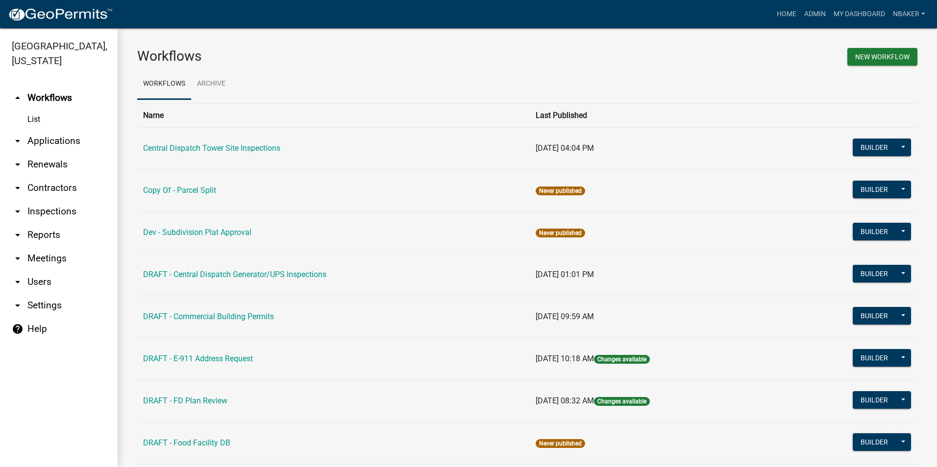
click at [38, 176] on link "arrow_drop_down Contractors" at bounding box center [59, 188] width 118 height 24
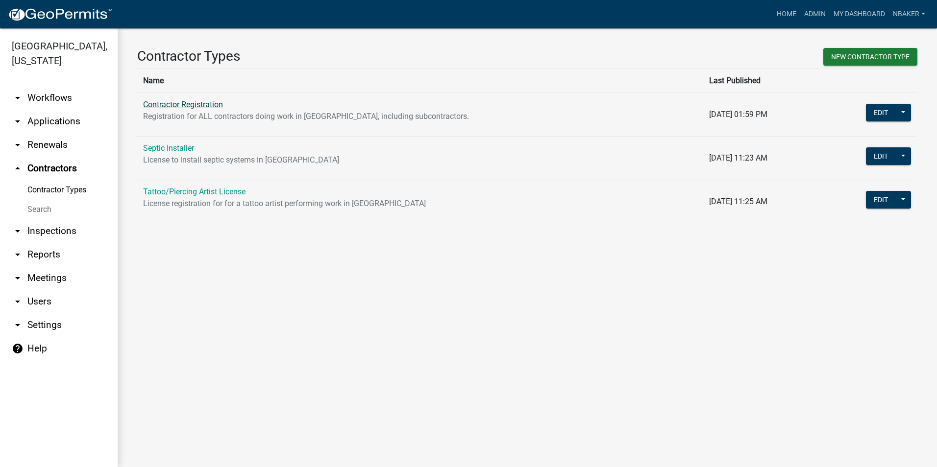
click at [200, 109] on link "Contractor Registration" at bounding box center [183, 104] width 80 height 9
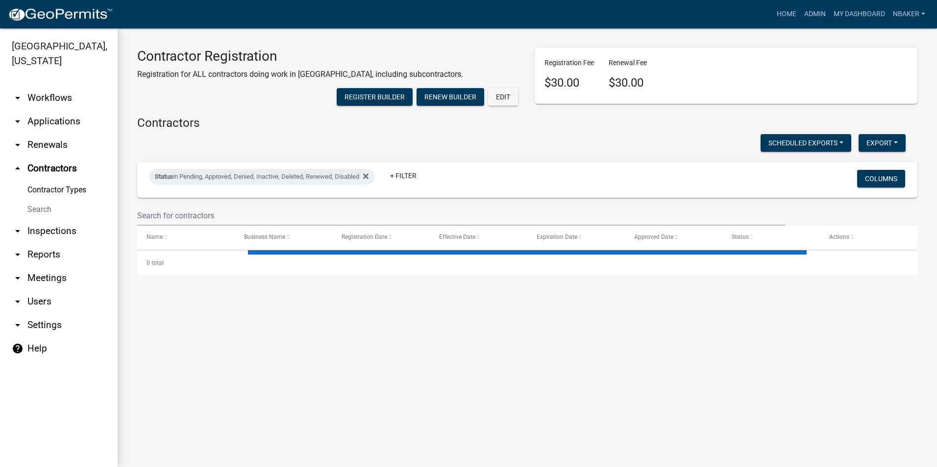
click at [190, 220] on wm-filter-builder "Status in Pending, Approved, Denied, Inactive, Deleted, Renewed, Disabled + Fil…" at bounding box center [527, 194] width 780 height 64
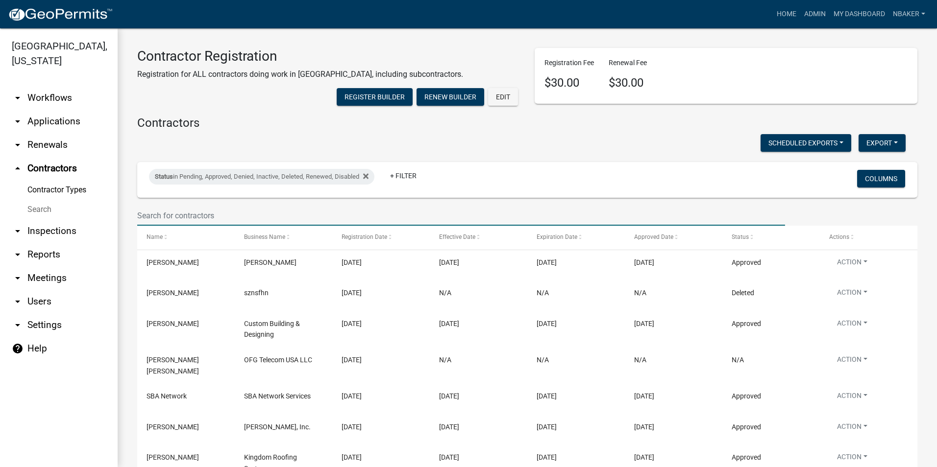
click at [189, 226] on input "text" at bounding box center [461, 216] width 648 height 20
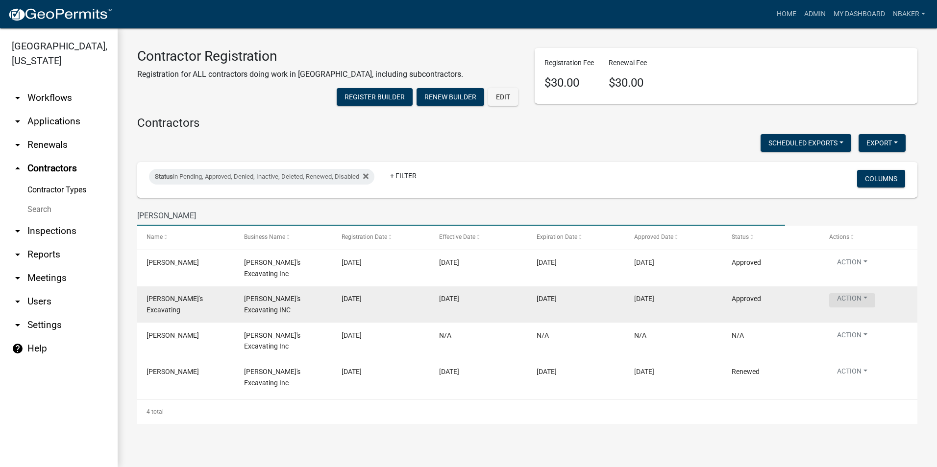
type input "DAVE"
click at [852, 308] on button "Action" at bounding box center [852, 300] width 46 height 14
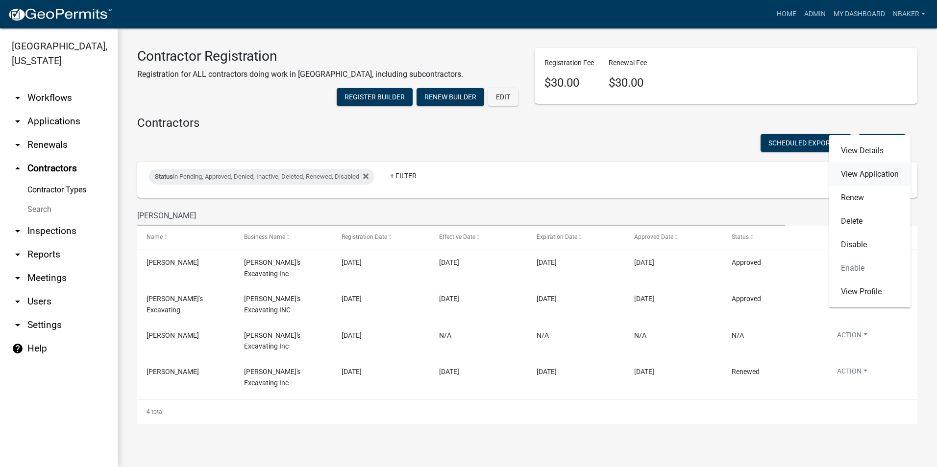
click at [858, 175] on link "View Application" at bounding box center [869, 175] width 81 height 24
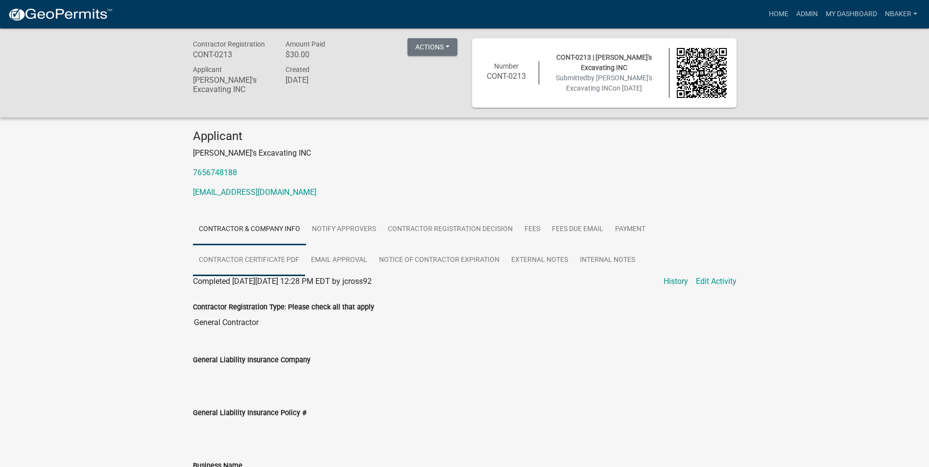
click at [273, 252] on link "Contractor Certificate PDF" at bounding box center [249, 260] width 112 height 31
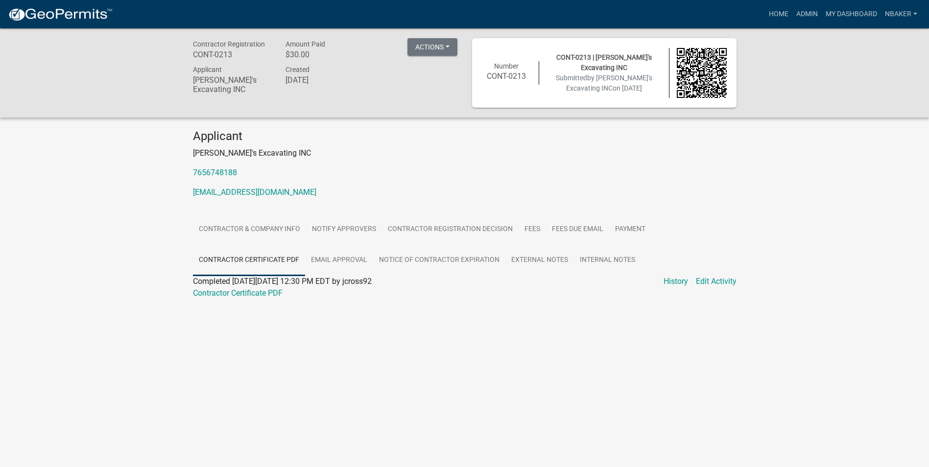
click at [272, 288] on div "Contractor Certificate PDF" at bounding box center [465, 294] width 559 height 12
click at [272, 294] on link "Contractor Certificate PDF" at bounding box center [238, 293] width 90 height 9
click at [780, 11] on link "Home" at bounding box center [778, 14] width 27 height 19
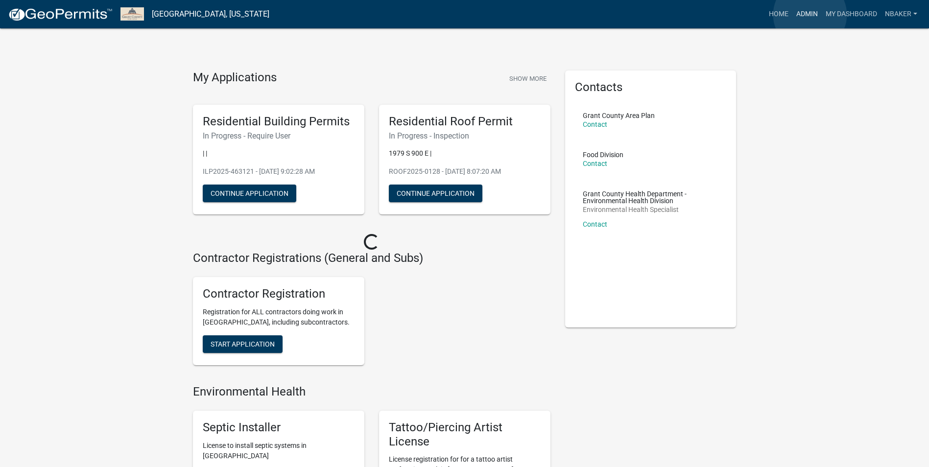
click at [810, 15] on link "Admin" at bounding box center [807, 14] width 29 height 19
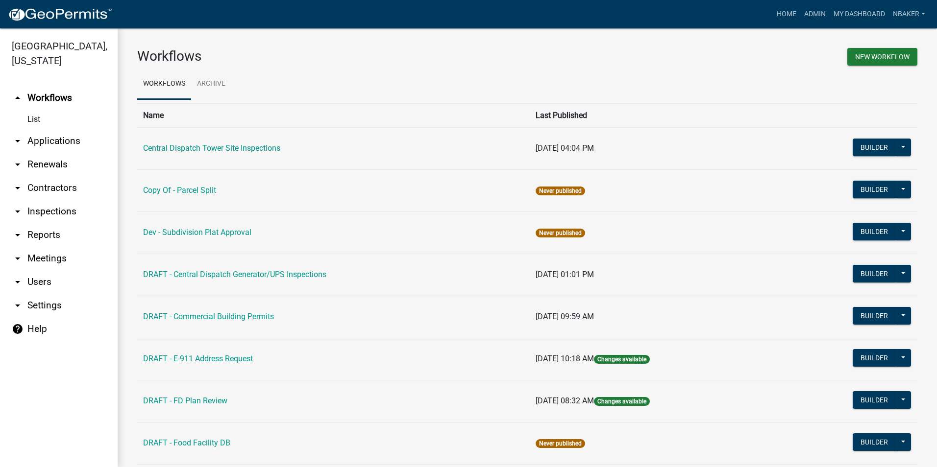
click at [61, 176] on link "arrow_drop_down Contractors" at bounding box center [59, 188] width 118 height 24
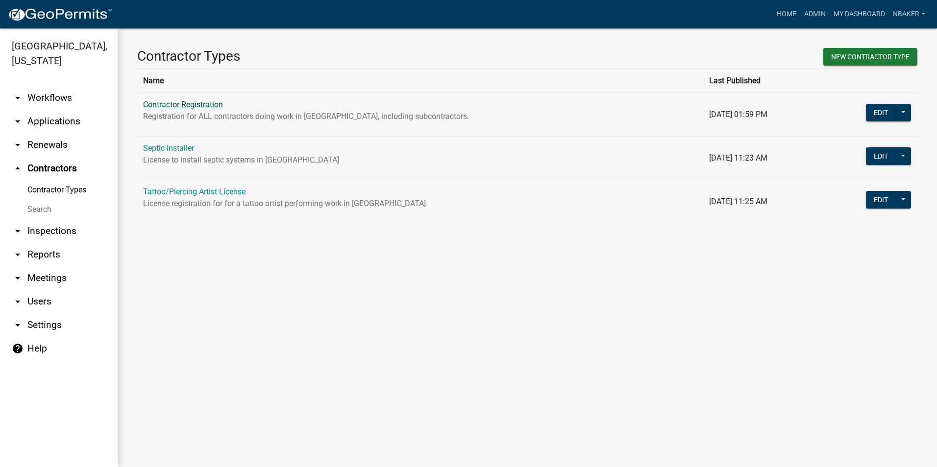
click at [214, 103] on link "Contractor Registration" at bounding box center [183, 104] width 80 height 9
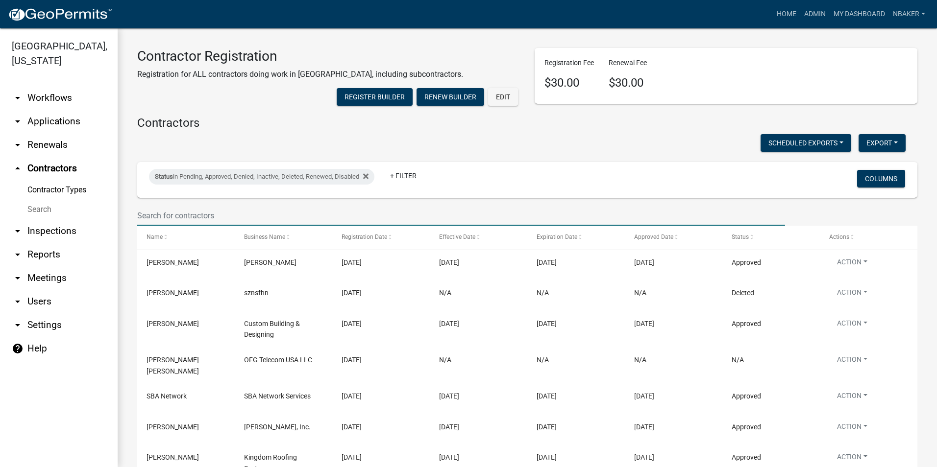
click at [192, 226] on input "text" at bounding box center [461, 216] width 648 height 20
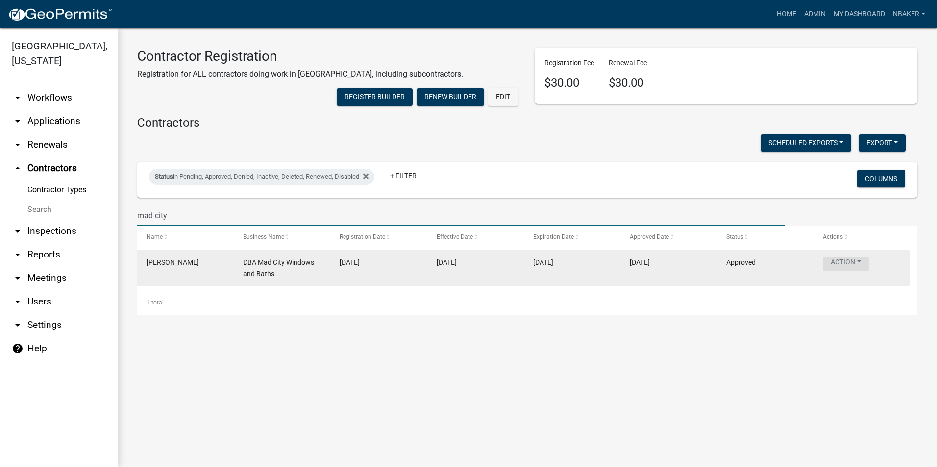
type input "mad city"
click at [844, 271] on button "Action" at bounding box center [846, 264] width 46 height 14
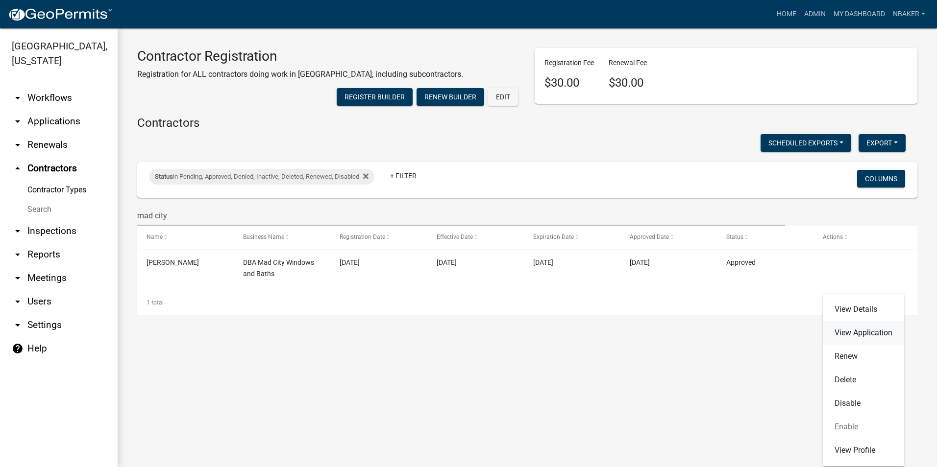
click at [861, 332] on link "View Application" at bounding box center [863, 333] width 81 height 24
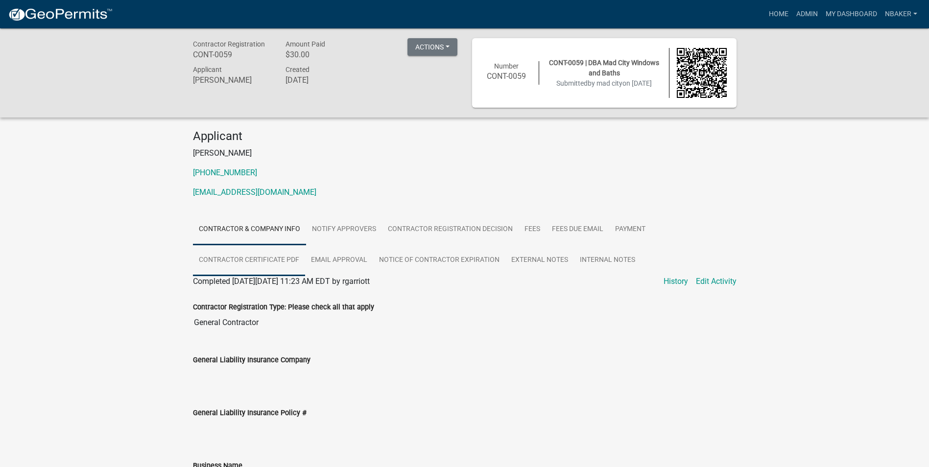
click at [265, 257] on link "Contractor Certificate PDF" at bounding box center [249, 260] width 112 height 31
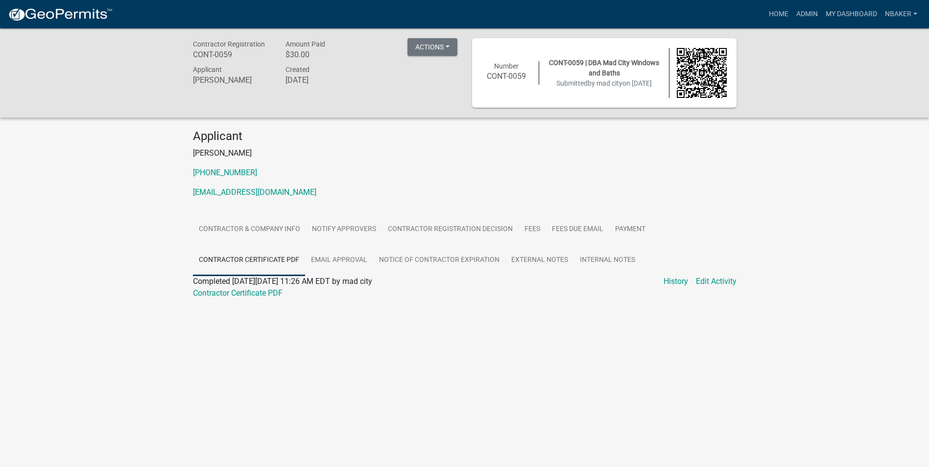
click at [510, 212] on div "Applicant Lucus Myers 1-608-716-7900 lmyers@madcitywindows.com Contractor & Com…" at bounding box center [465, 220] width 559 height 182
click at [272, 226] on link "Contractor & Company Info" at bounding box center [249, 229] width 113 height 31
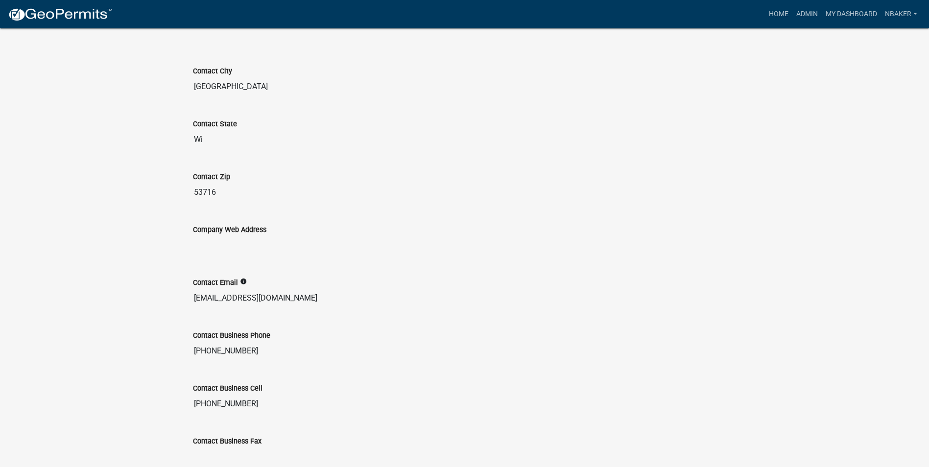
scroll to position [735, 0]
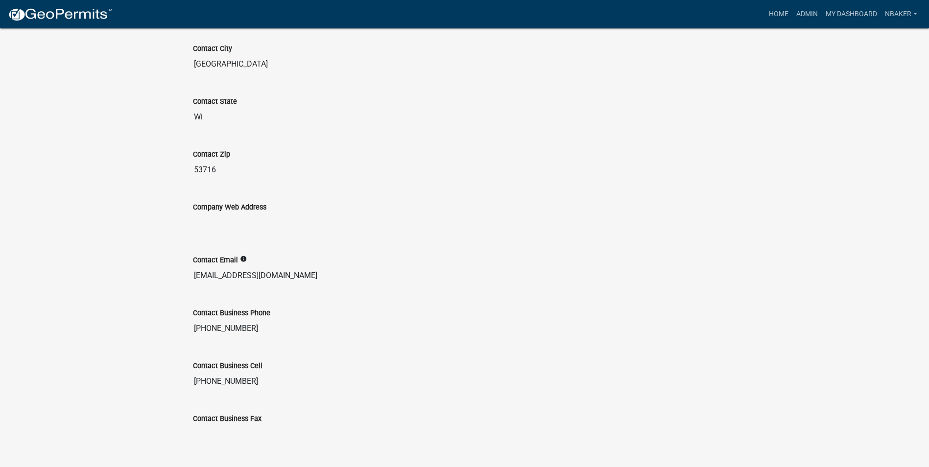
drag, startPoint x: 321, startPoint y: 273, endPoint x: 163, endPoint y: 272, distance: 158.3
click at [462, 251] on div "Contact Email info lmyers@madcitywindows.com" at bounding box center [465, 263] width 544 height 45
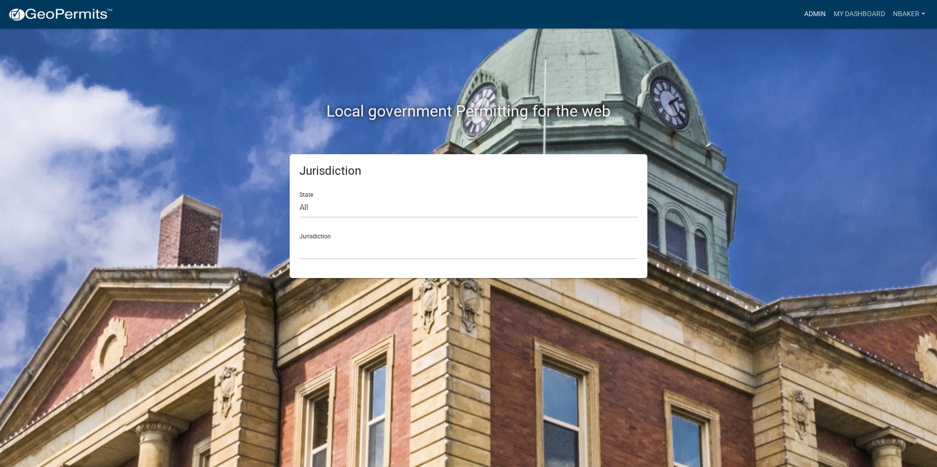
click at [809, 19] on link "Admin" at bounding box center [814, 14] width 29 height 19
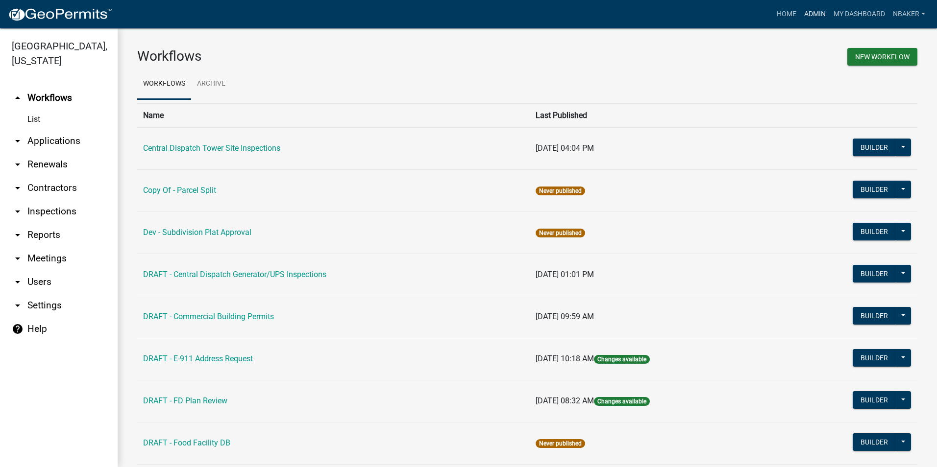
click at [811, 13] on link "Admin" at bounding box center [814, 14] width 29 height 19
click at [74, 129] on link "arrow_drop_down Applications" at bounding box center [59, 141] width 118 height 24
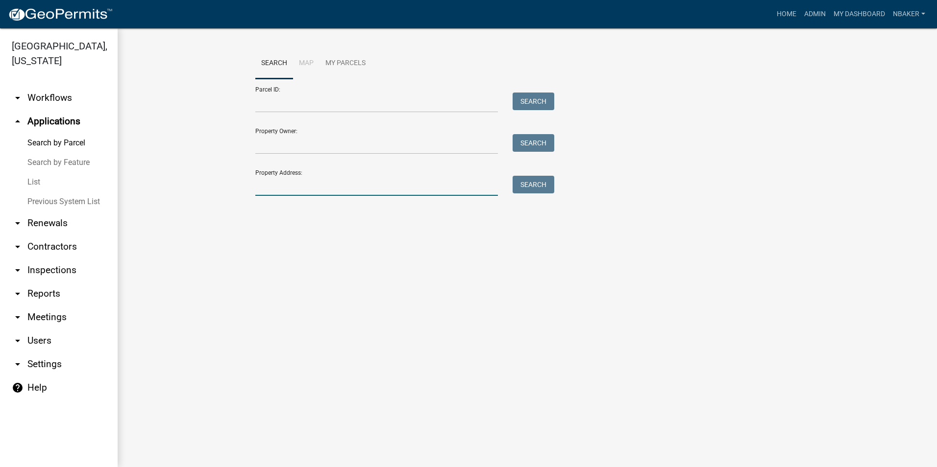
click at [296, 188] on input "Property Address:" at bounding box center [376, 186] width 243 height 20
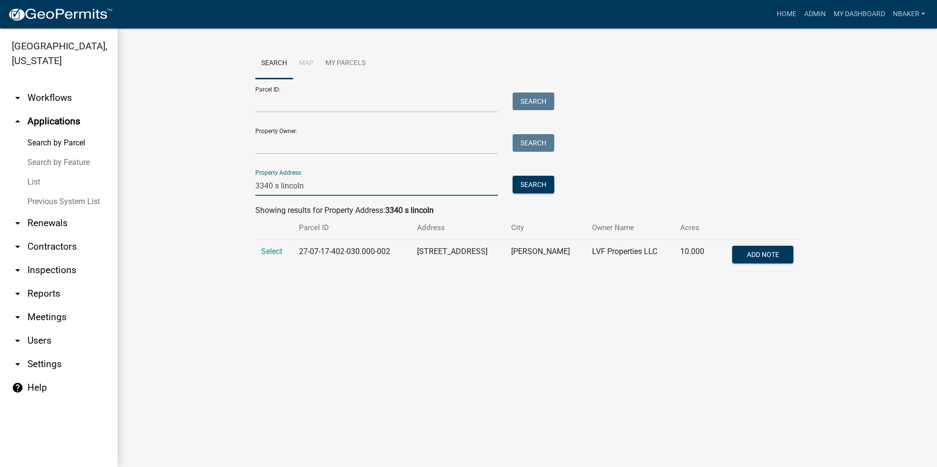
type input "3340 s lincoln"
click at [284, 253] on td "Select" at bounding box center [274, 256] width 38 height 32
click at [278, 253] on span "Select" at bounding box center [271, 251] width 21 height 9
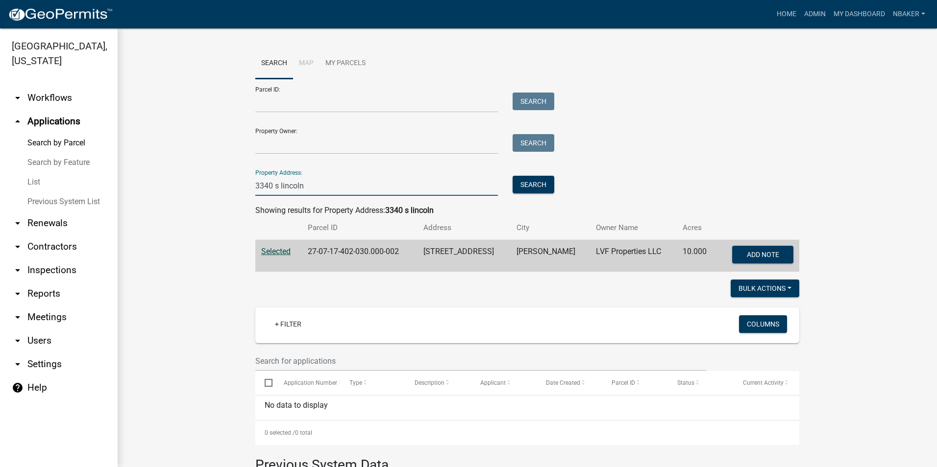
drag, startPoint x: 385, startPoint y: 185, endPoint x: 197, endPoint y: 173, distance: 188.0
click at [197, 173] on wm-workflow-application-search-view "Search Map My Parcels Parcel ID: Search Property Owner: Search Property Address…" at bounding box center [527, 336] width 780 height 577
type input "[STREET_ADDRESS][PERSON_NAME]"
type input "27-07-28-100-003.000-016"
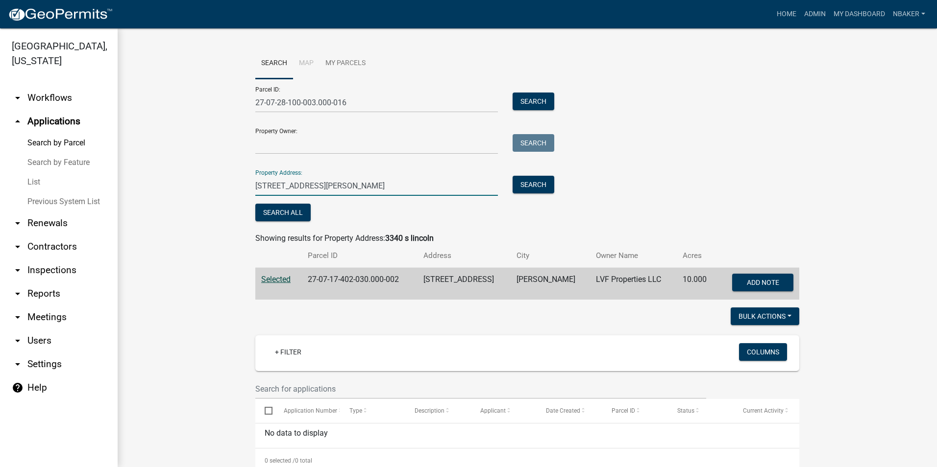
click at [513, 194] on div "Search" at bounding box center [530, 186] width 51 height 20
click at [519, 184] on button "Search" at bounding box center [534, 185] width 42 height 18
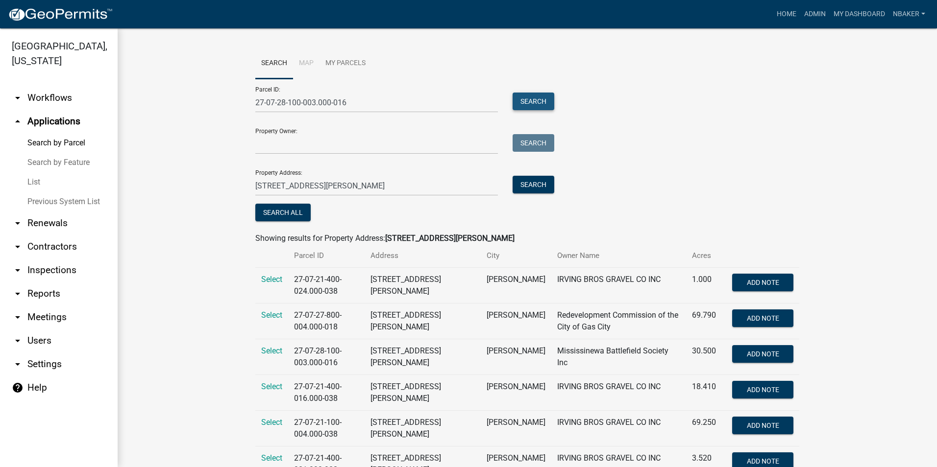
click at [523, 98] on button "Search" at bounding box center [534, 102] width 42 height 18
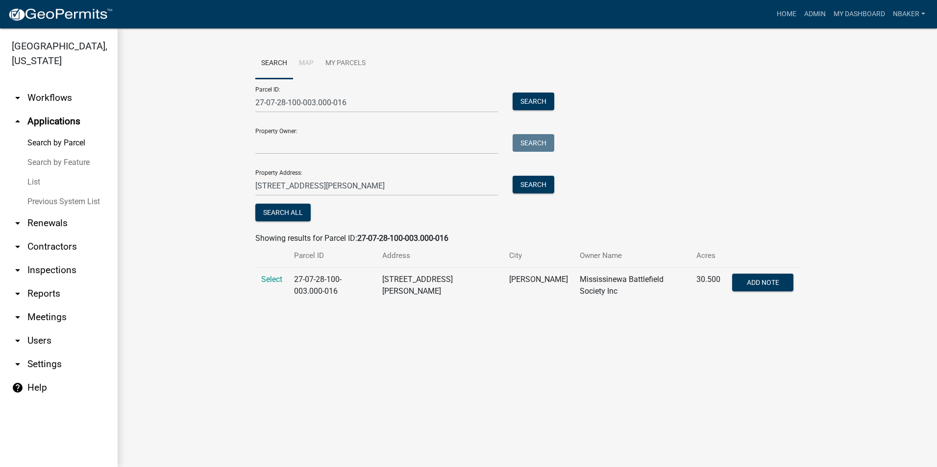
click at [262, 270] on td "Select" at bounding box center [271, 286] width 33 height 36
click at [265, 276] on span "Select" at bounding box center [271, 279] width 21 height 9
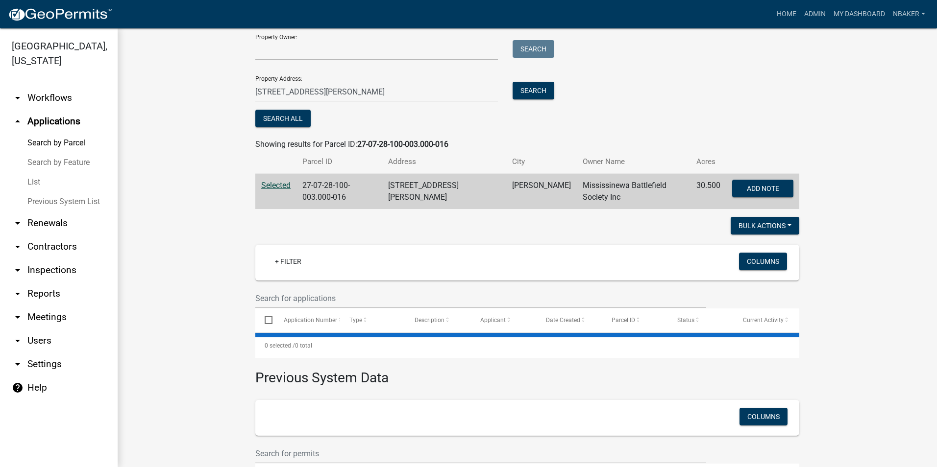
scroll to position [98, 0]
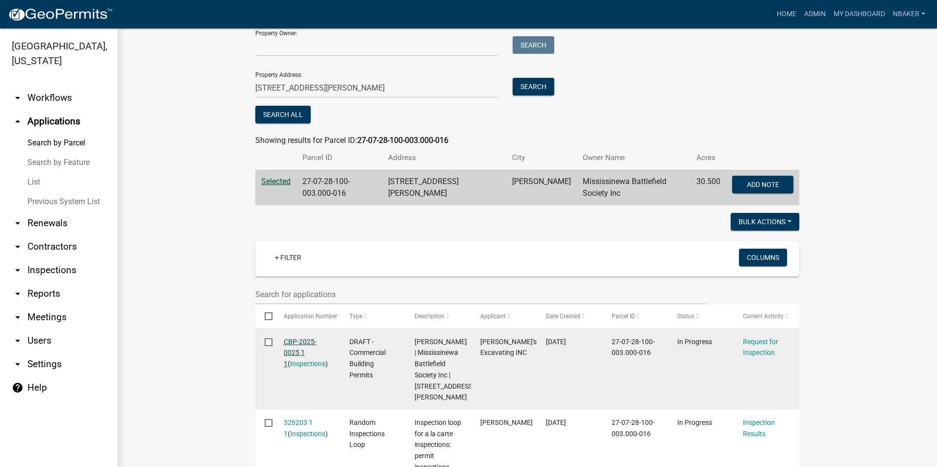
click at [293, 341] on link "CBP-2025-0025 1 1" at bounding box center [300, 353] width 33 height 30
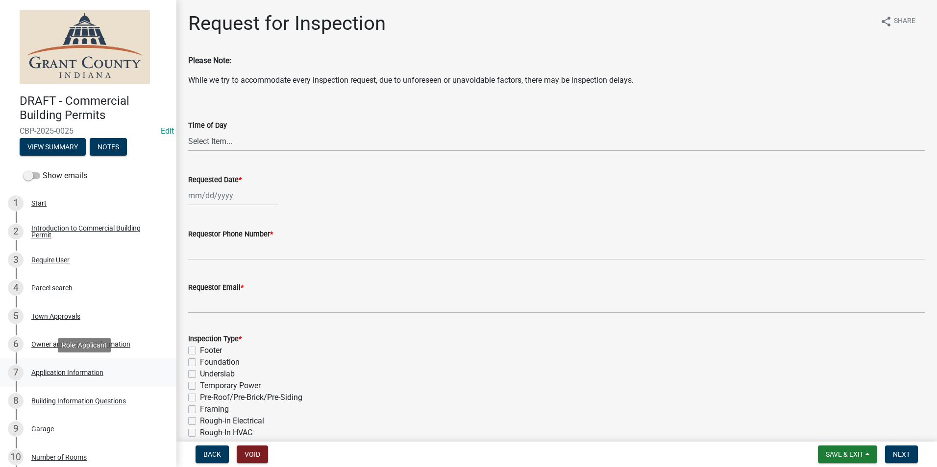
click at [73, 372] on div "Application Information" at bounding box center [67, 372] width 72 height 7
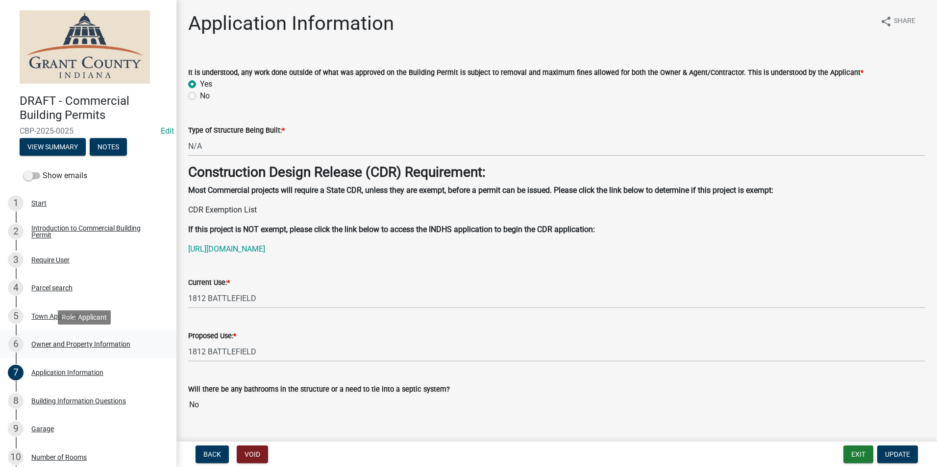
click at [73, 341] on div "Owner and Property Information" at bounding box center [80, 344] width 99 height 7
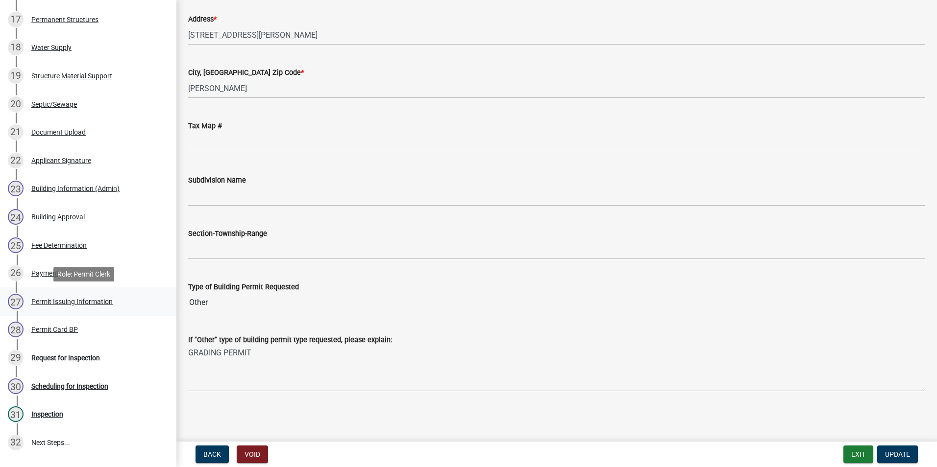
scroll to position [637, 0]
click at [79, 324] on div "28 Permit Card BP" at bounding box center [84, 328] width 153 height 16
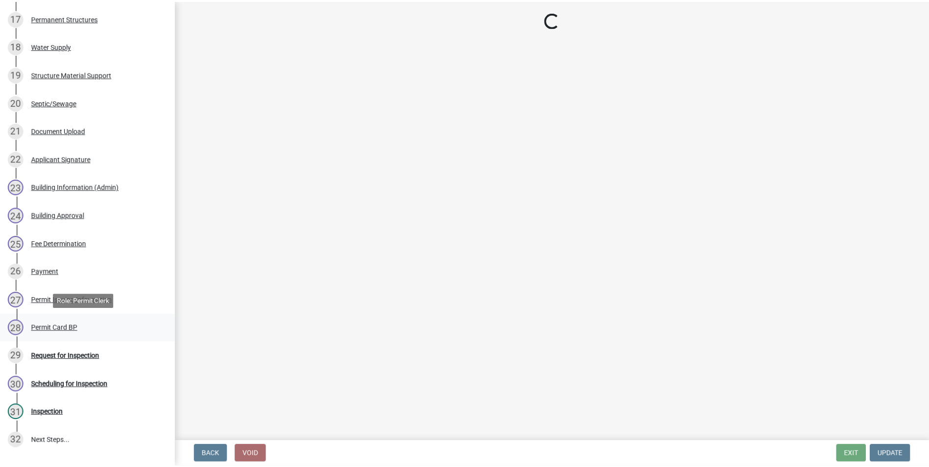
scroll to position [0, 0]
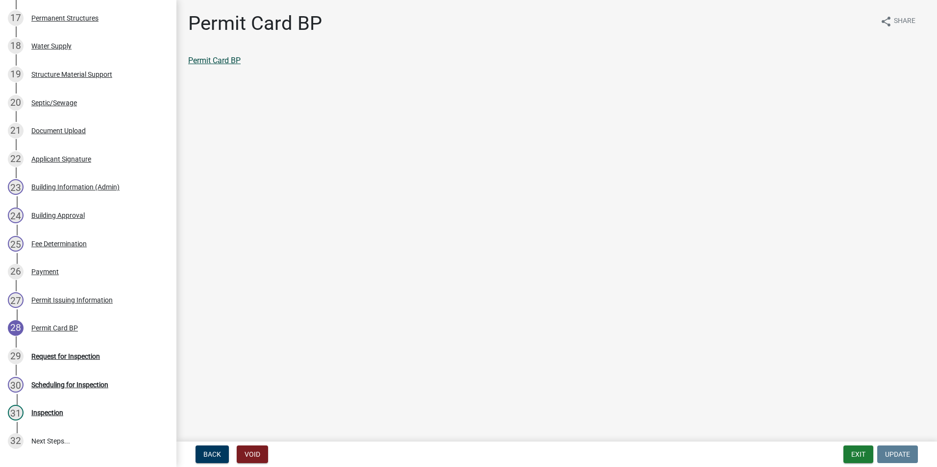
click at [220, 63] on link "Permit Card BP" at bounding box center [214, 60] width 52 height 9
click at [87, 353] on div "Request for Inspection" at bounding box center [65, 356] width 69 height 7
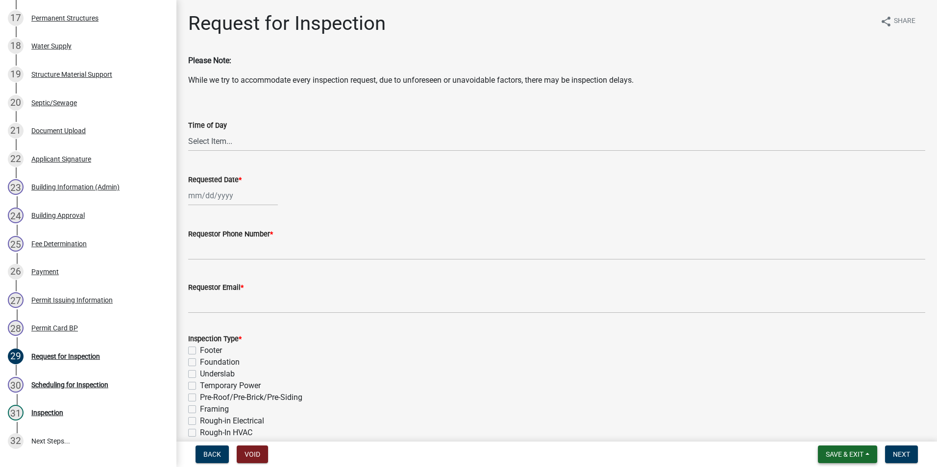
click at [821, 447] on button "Save & Exit" at bounding box center [847, 455] width 59 height 18
click at [821, 427] on button "Save & Exit" at bounding box center [838, 429] width 78 height 24
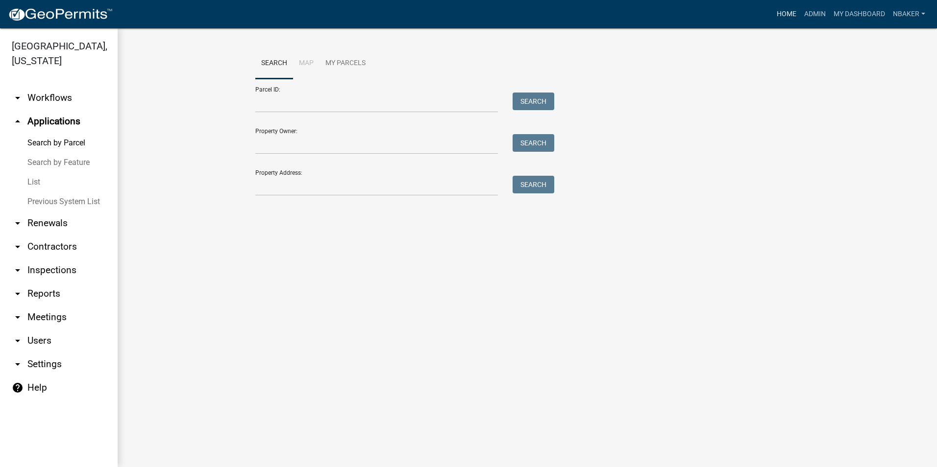
click at [789, 15] on link "Home" at bounding box center [786, 14] width 27 height 19
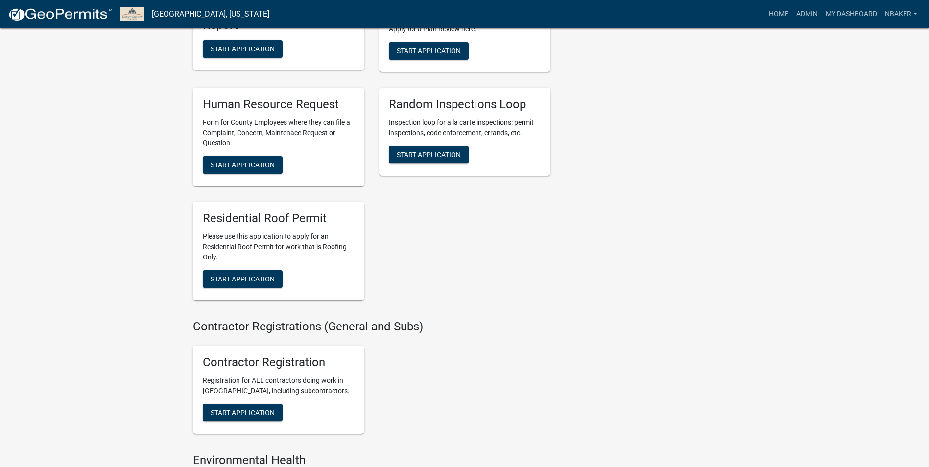
scroll to position [1568, 0]
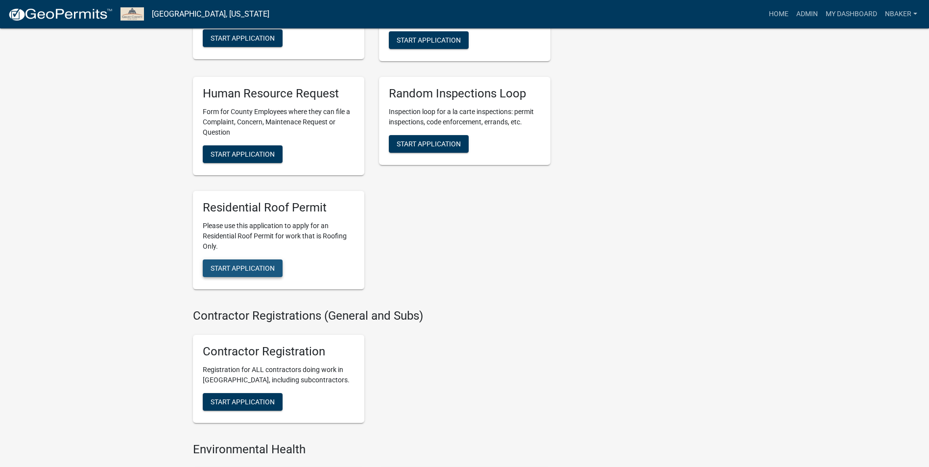
click at [239, 272] on span "Start Application" at bounding box center [243, 269] width 64 height 8
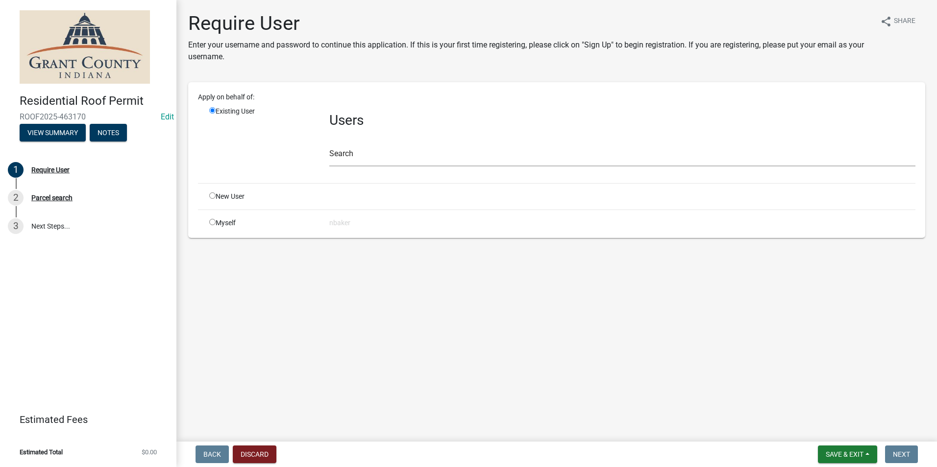
click at [211, 223] on input "radio" at bounding box center [212, 222] width 6 height 6
radio input "true"
radio input "false"
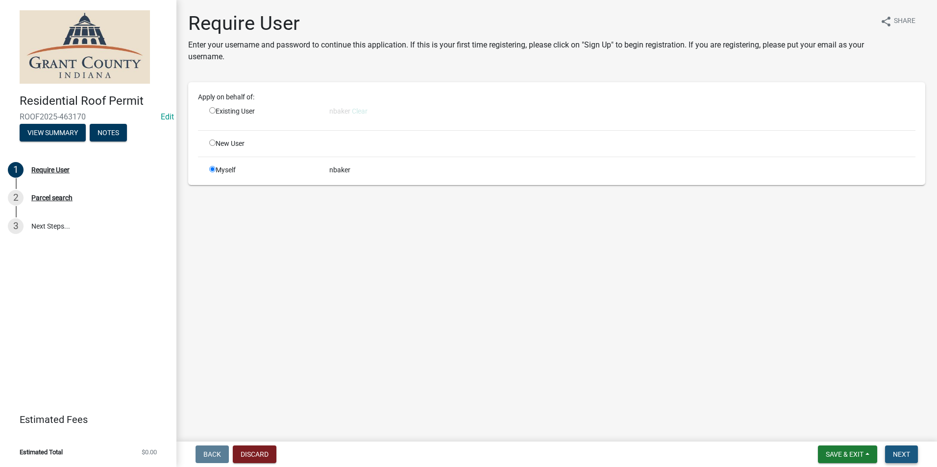
click at [906, 454] on span "Next" at bounding box center [901, 455] width 17 height 8
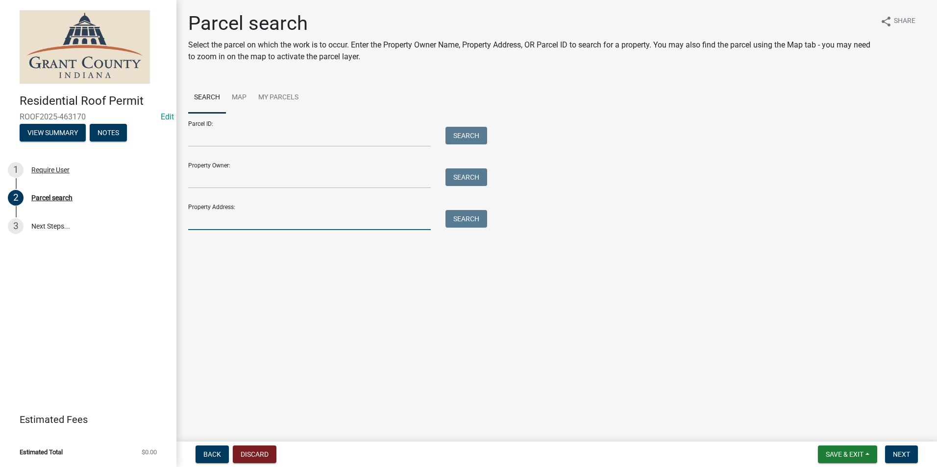
click at [330, 219] on input "Property Address:" at bounding box center [309, 220] width 243 height 20
type input "266 w [PERSON_NAME]"
click at [444, 216] on div "Search" at bounding box center [463, 220] width 51 height 20
click at [451, 216] on button "Search" at bounding box center [466, 219] width 42 height 18
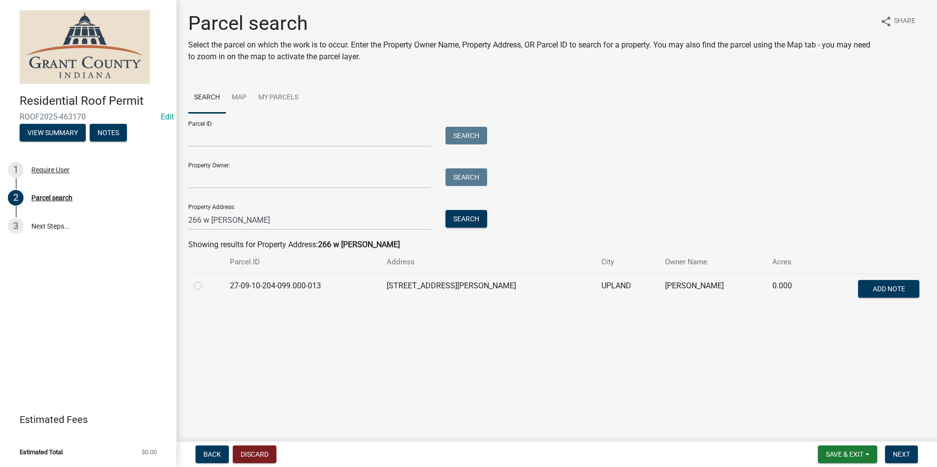
click at [206, 280] on label at bounding box center [206, 280] width 0 height 0
click at [206, 286] on input "radio" at bounding box center [209, 283] width 6 height 6
radio input "true"
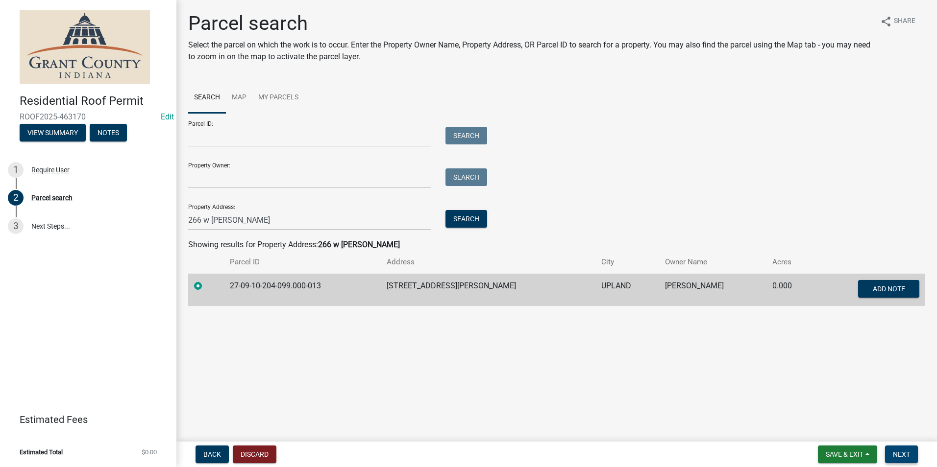
click at [904, 454] on span "Next" at bounding box center [901, 455] width 17 height 8
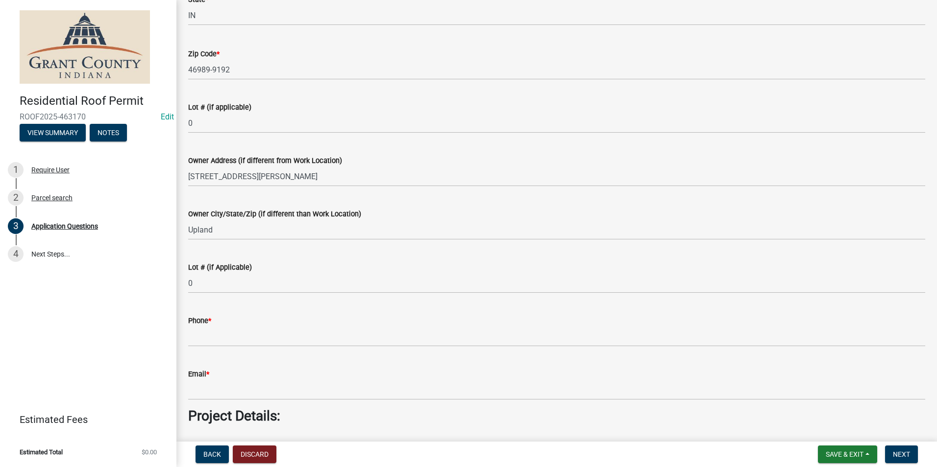
scroll to position [588, 0]
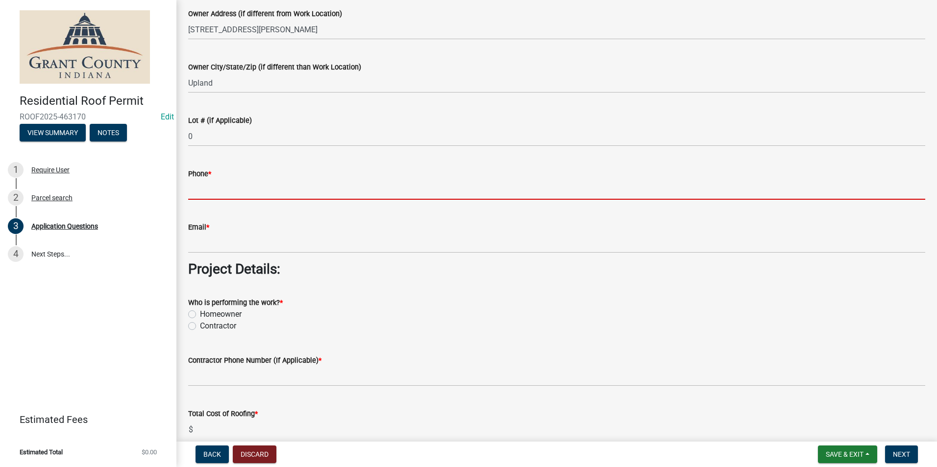
click at [316, 192] on input "Phone *" at bounding box center [556, 190] width 737 height 20
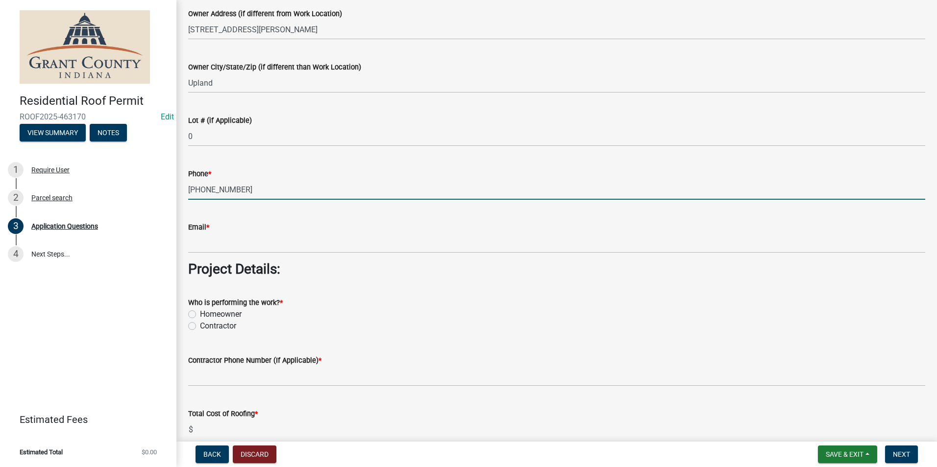
type input "765-808-1808"
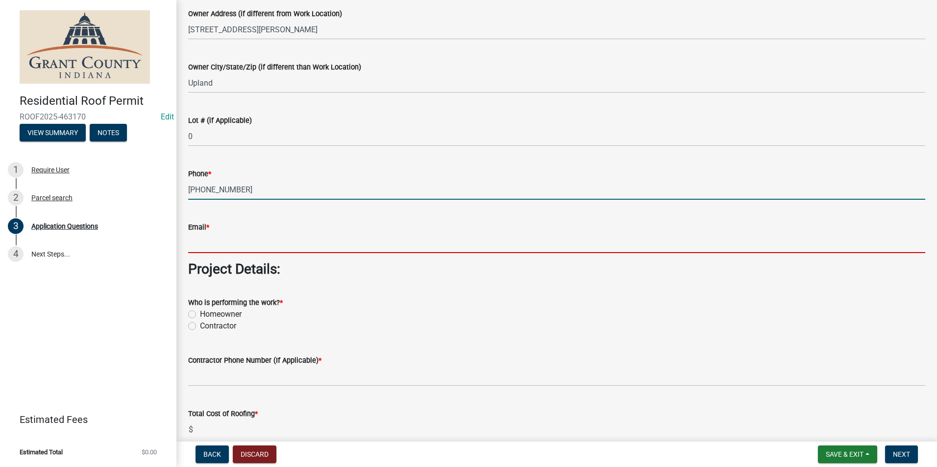
click at [279, 246] on input "Email *" at bounding box center [556, 243] width 737 height 20
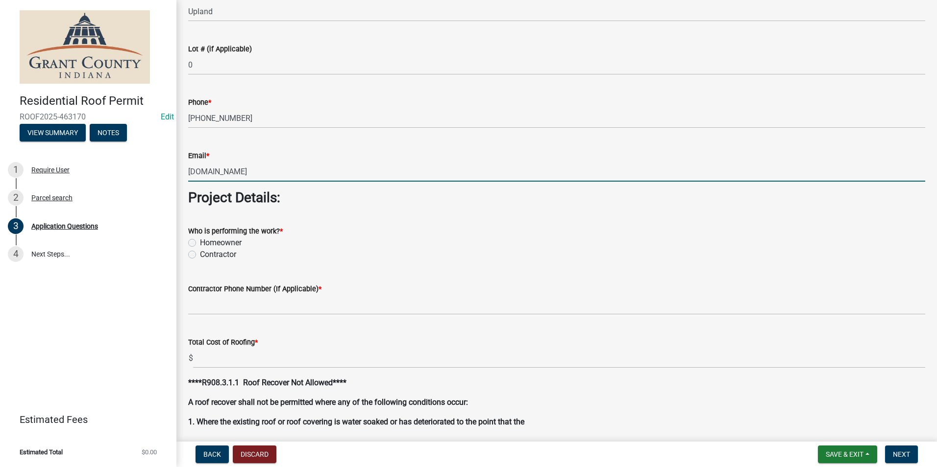
scroll to position [686, 0]
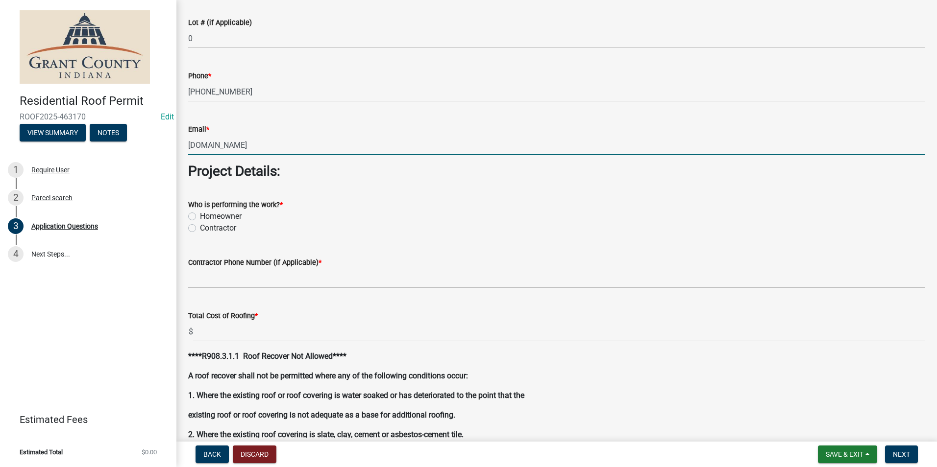
type input "noemail.com"
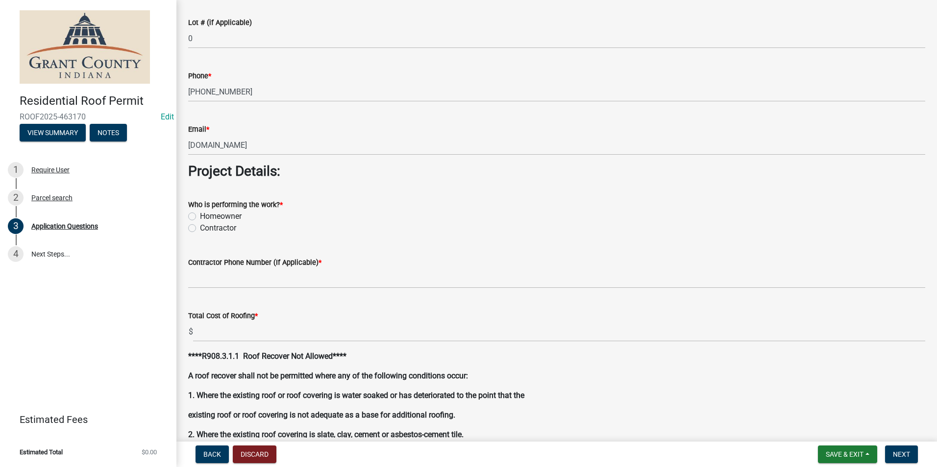
click at [200, 216] on label "Homeowner" at bounding box center [221, 217] width 42 height 12
click at [200, 216] on input "Homeowner" at bounding box center [203, 214] width 6 height 6
radio input "true"
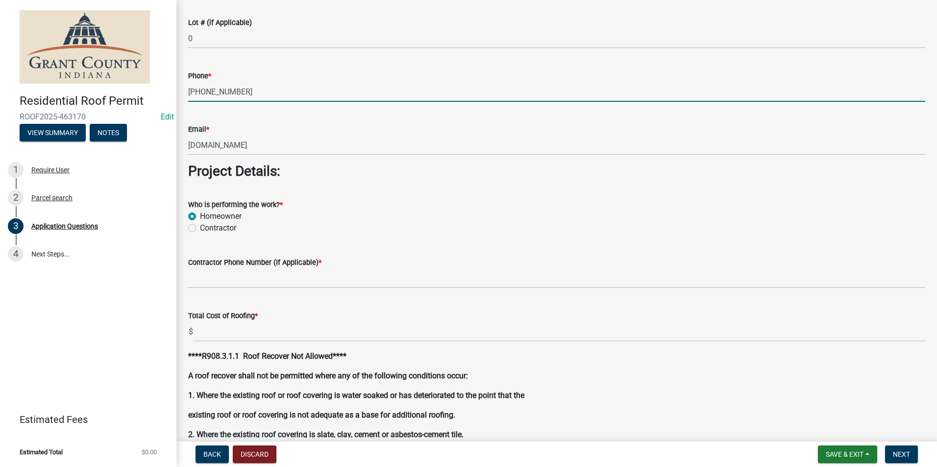
drag, startPoint x: 268, startPoint y: 94, endPoint x: 177, endPoint y: 96, distance: 91.2
click at [177, 96] on div "Application Questions share Share I understand that any work done outside of wh…" at bounding box center [556, 183] width 760 height 1715
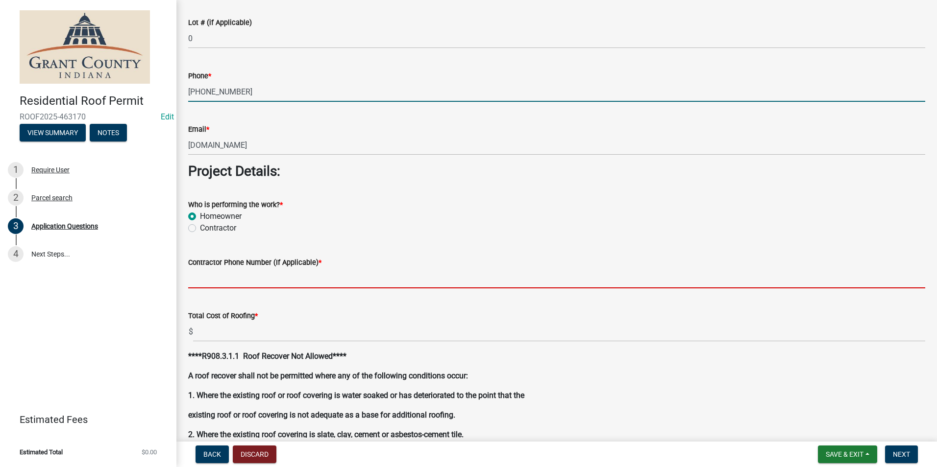
click at [254, 274] on input "Contractor Phone Number (If Applicable) *" at bounding box center [556, 278] width 737 height 20
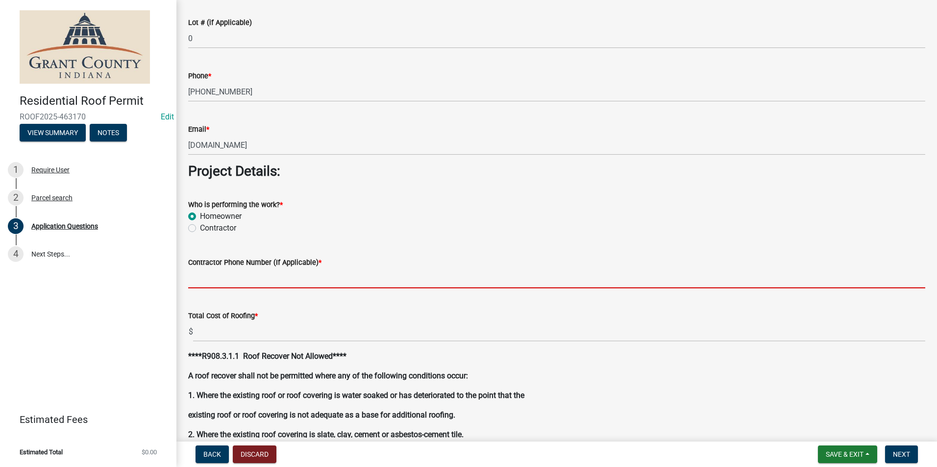
paste input "765-808-1808"
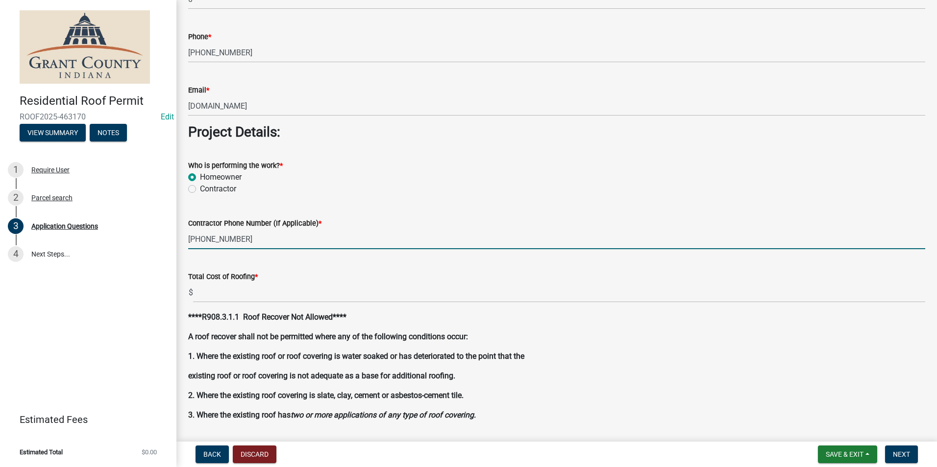
scroll to position [833, 0]
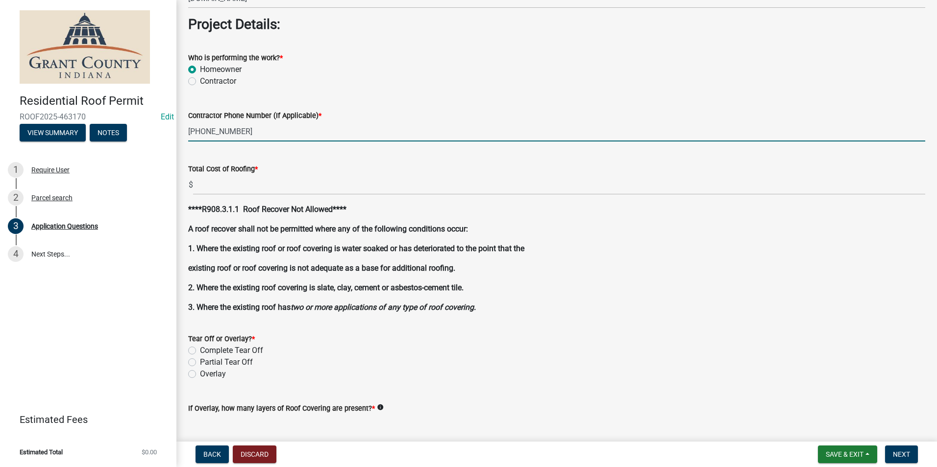
type input "765-808-1808"
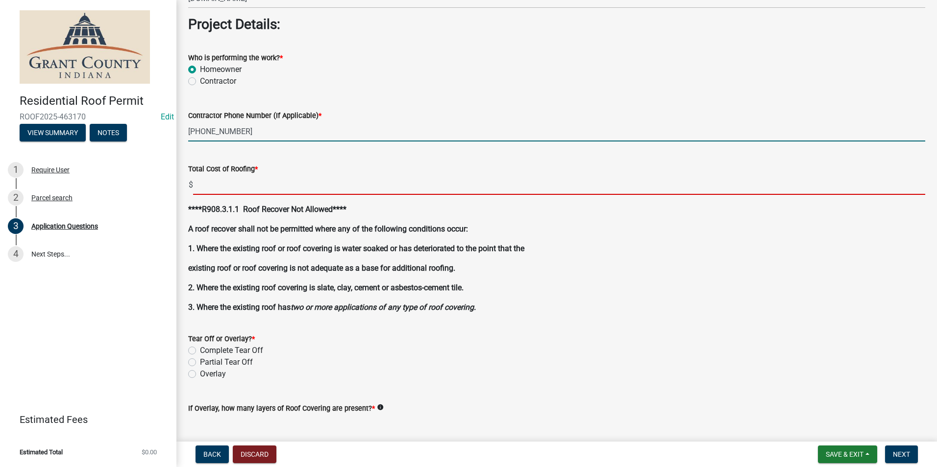
click at [250, 180] on input "text" at bounding box center [559, 185] width 732 height 20
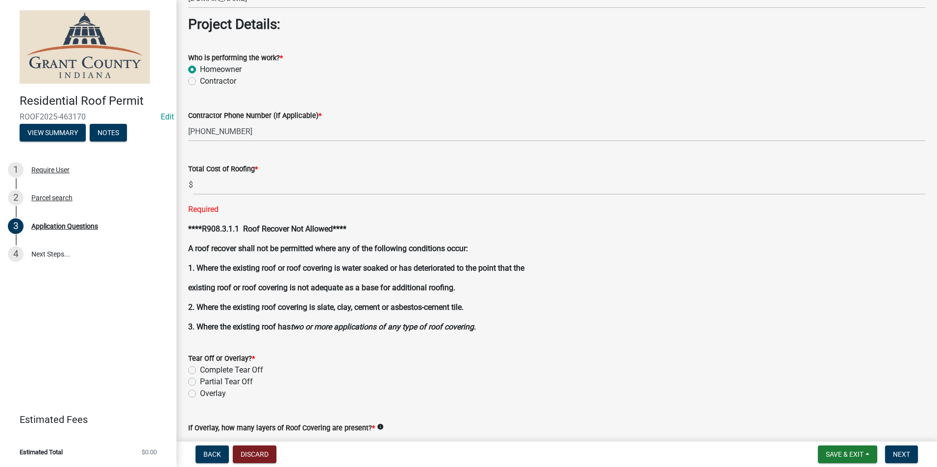
click at [462, 245] on div "****R908.3.1.1 Roof Recover Not Allowed**** A roof recover shall not be permitt…" at bounding box center [556, 278] width 737 height 110
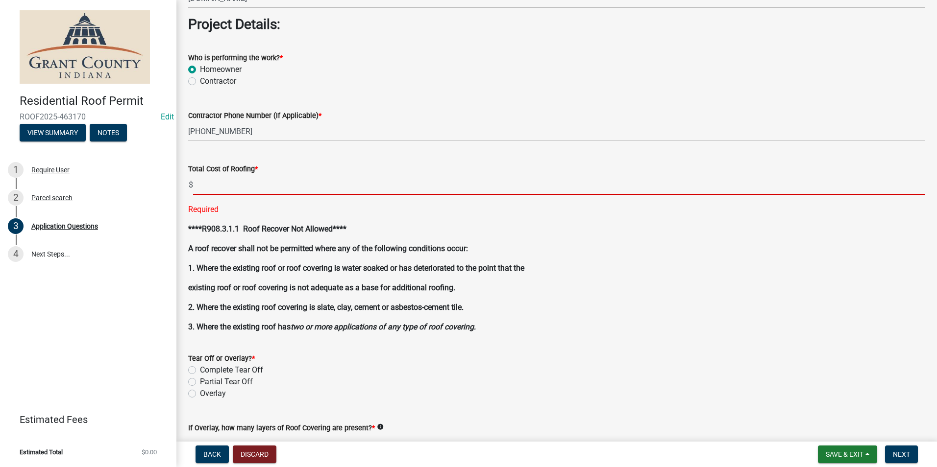
click at [378, 188] on input "text" at bounding box center [559, 185] width 732 height 20
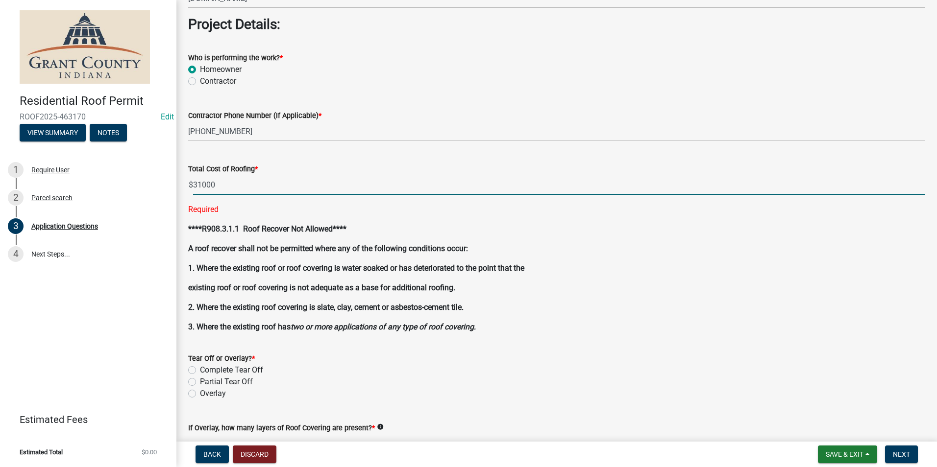
type input "31000.00"
drag, startPoint x: 407, startPoint y: 164, endPoint x: 392, endPoint y: 138, distance: 29.8
click at [403, 157] on div "Total Cost of Roofing * $ 31000.00 Required" at bounding box center [556, 182] width 737 height 66
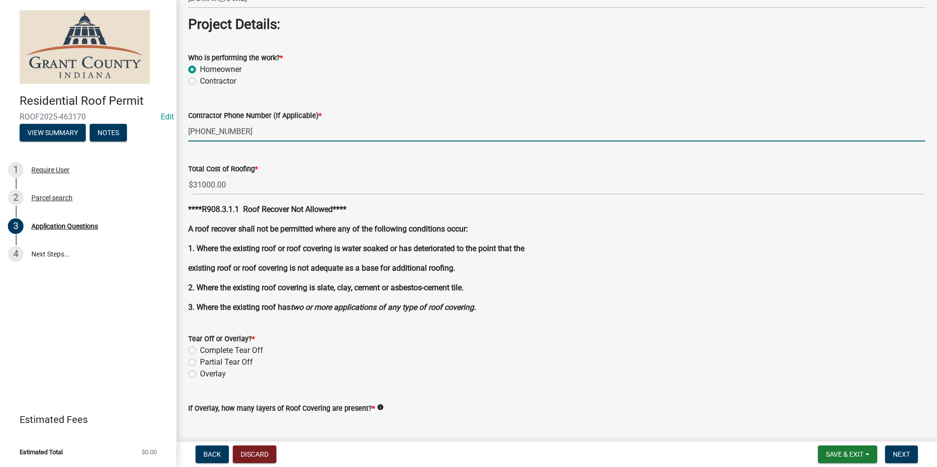
click at [386, 132] on input "765-808-1808" at bounding box center [556, 132] width 737 height 20
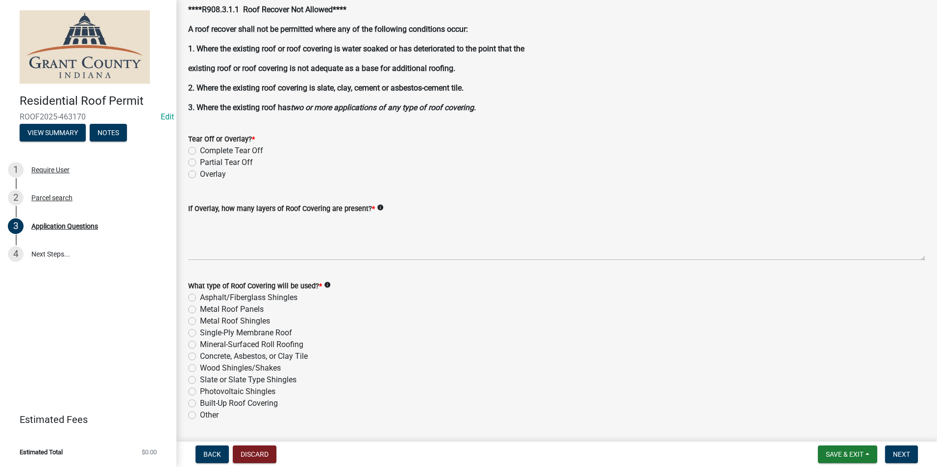
scroll to position [1029, 0]
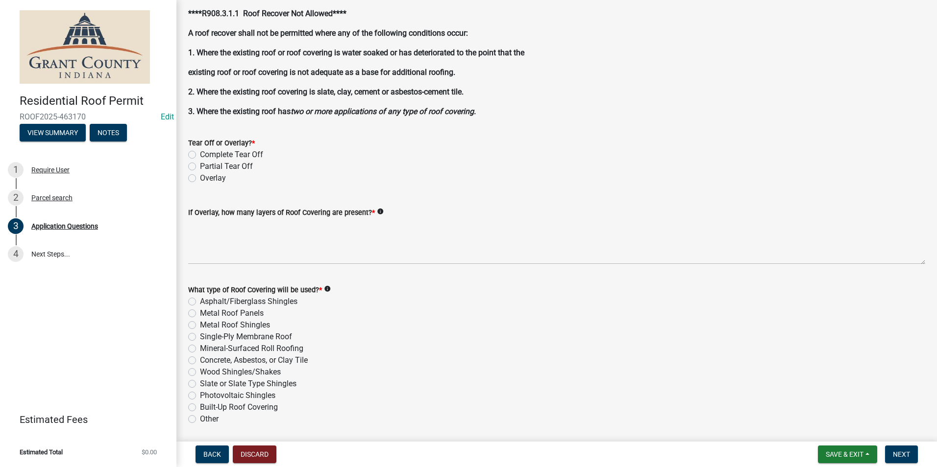
click at [200, 181] on label "Overlay" at bounding box center [213, 178] width 26 height 12
click at [200, 179] on input "Overlay" at bounding box center [203, 175] width 6 height 6
radio input "true"
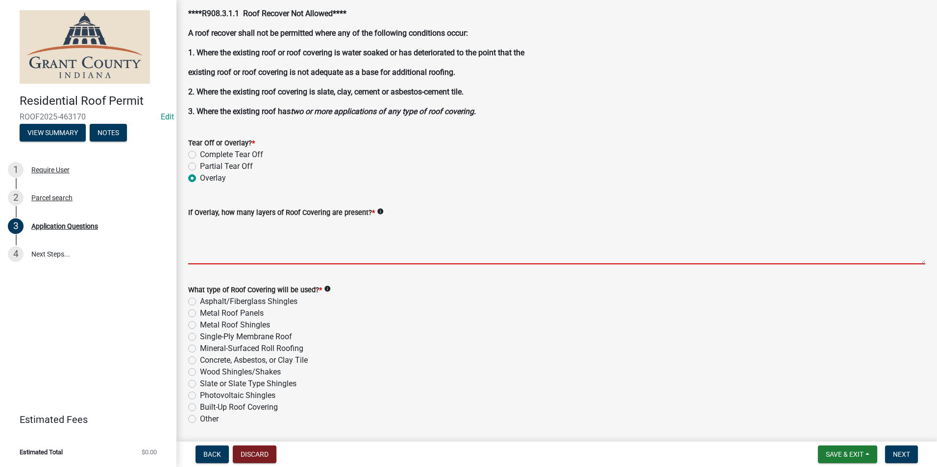
click at [198, 221] on textarea "If Overlay, how many layers of Roof Covering are present? *" at bounding box center [556, 242] width 737 height 46
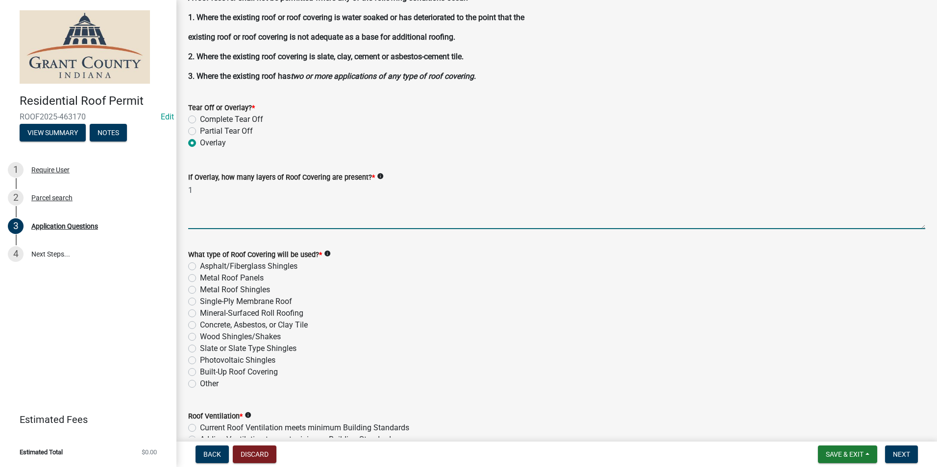
scroll to position [1176, 0]
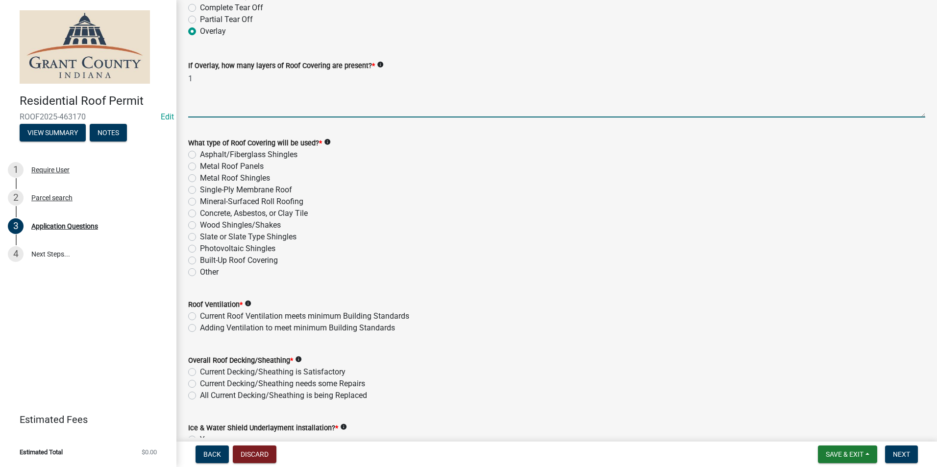
type textarea "1"
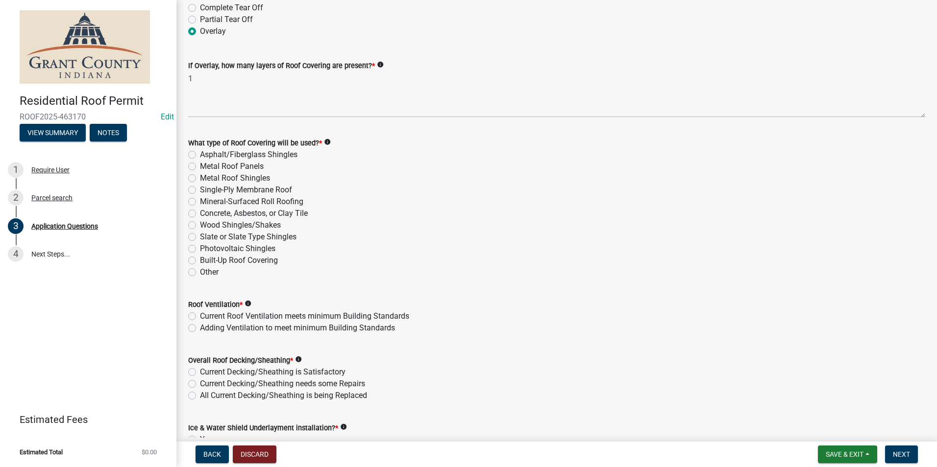
click at [200, 154] on label "Asphalt/Fiberglass Shingles" at bounding box center [249, 155] width 98 height 12
click at [200, 154] on input "Asphalt/Fiberglass Shingles" at bounding box center [203, 152] width 6 height 6
radio input "true"
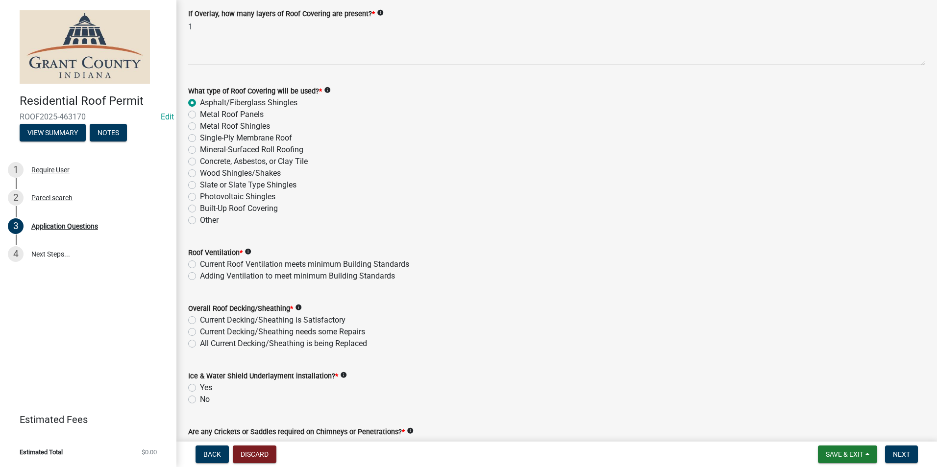
scroll to position [1274, 0]
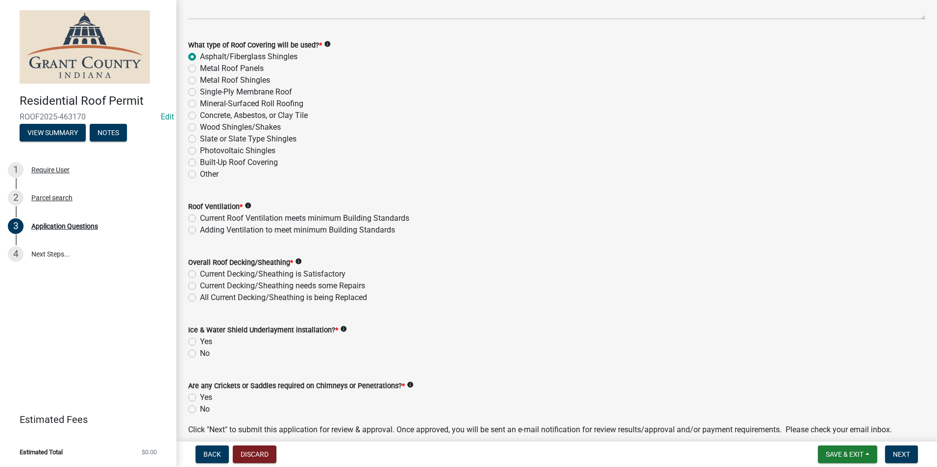
click at [200, 219] on label "Current Roof Ventilation meets minimum Building Standards" at bounding box center [304, 219] width 209 height 12
click at [200, 219] on input "Current Roof Ventilation meets minimum Building Standards" at bounding box center [203, 216] width 6 height 6
radio input "true"
click at [200, 271] on label "Current Decking/Sheathing is Satisfactory" at bounding box center [273, 274] width 146 height 12
click at [200, 271] on input "Current Decking/Sheathing is Satisfactory" at bounding box center [203, 271] width 6 height 6
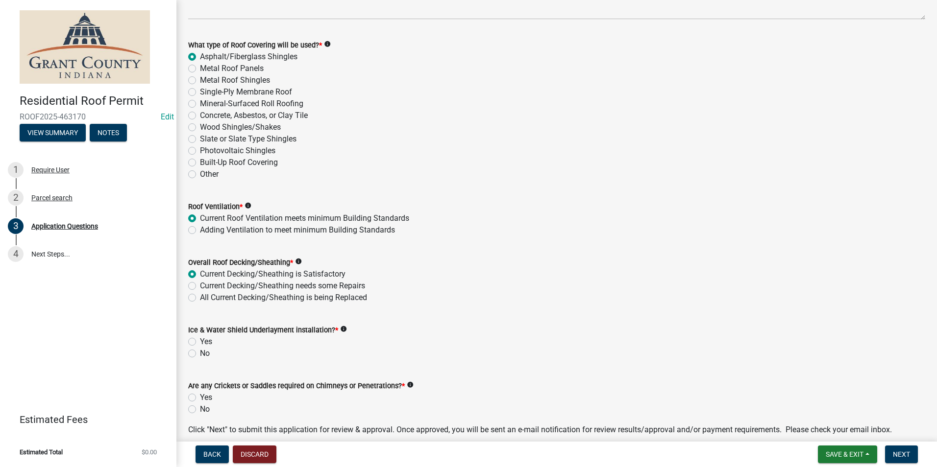
radio input "true"
click at [200, 342] on label "Yes" at bounding box center [206, 342] width 12 height 12
click at [200, 342] on input "Yes" at bounding box center [203, 339] width 6 height 6
radio input "true"
click at [200, 412] on label "No" at bounding box center [205, 410] width 10 height 12
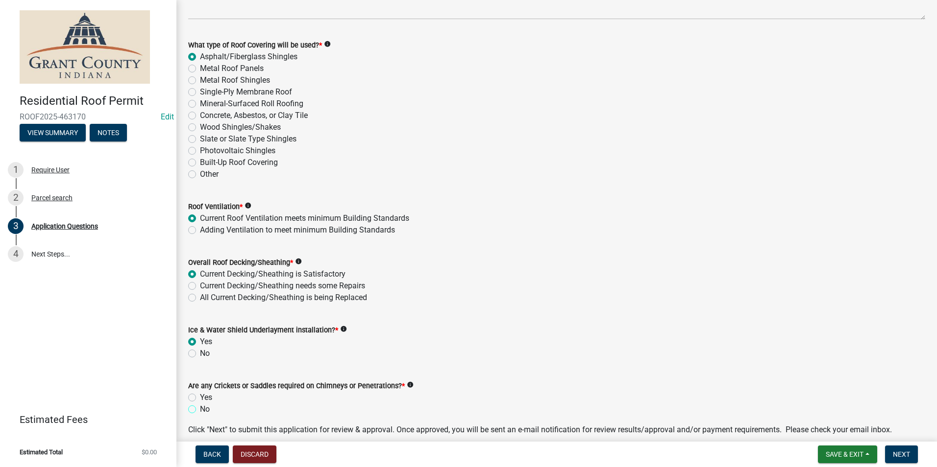
click at [200, 410] on input "No" at bounding box center [203, 407] width 6 height 6
radio input "true"
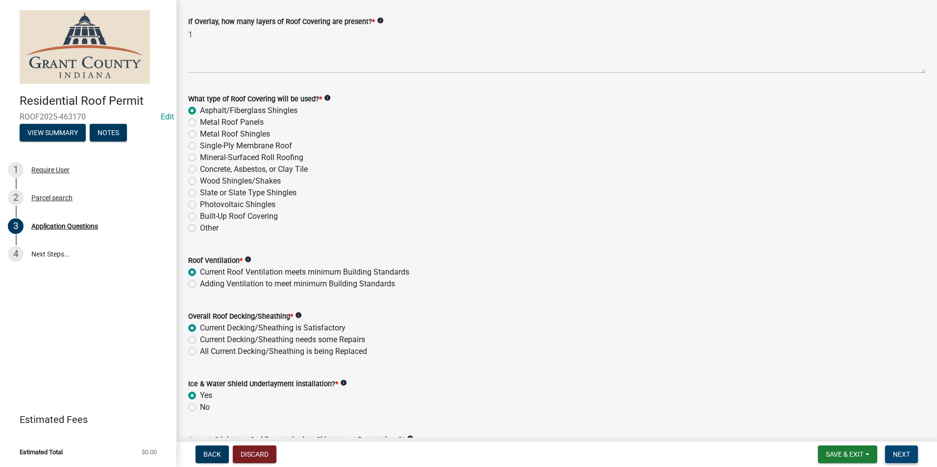
click at [902, 455] on span "Next" at bounding box center [901, 455] width 17 height 8
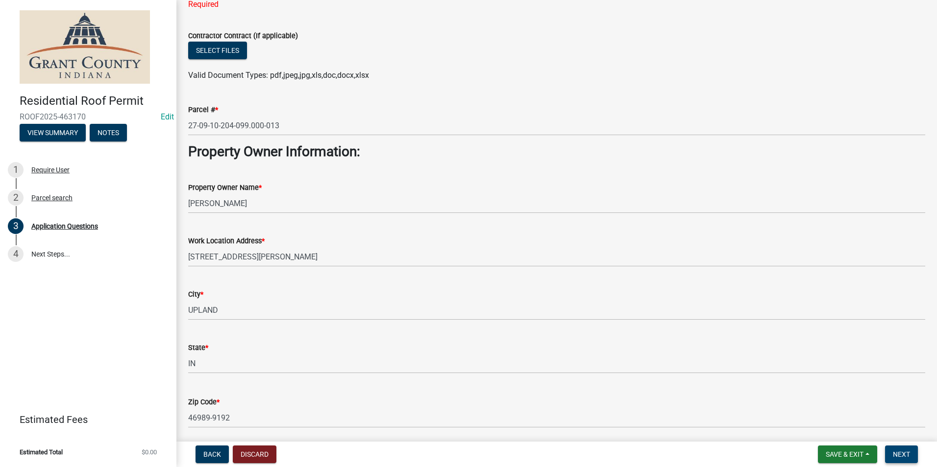
scroll to position [0, 0]
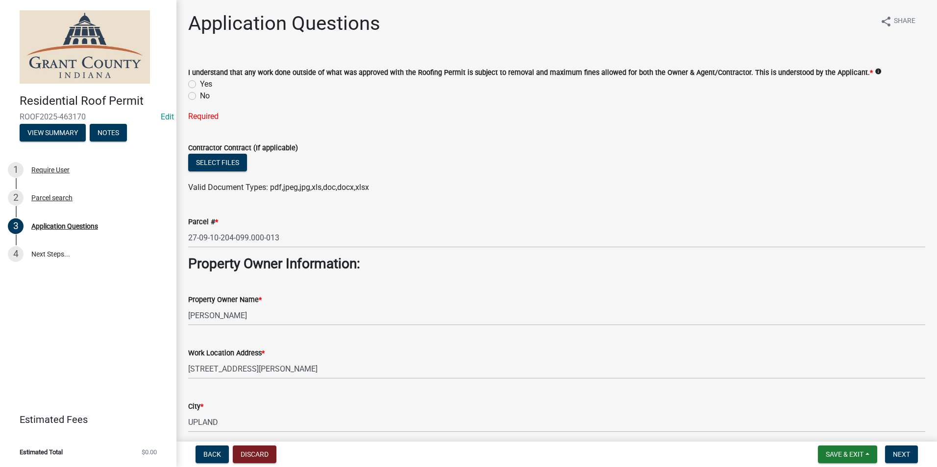
click at [187, 87] on div "I understand that any work done outside of what was approved with the Roofing P…" at bounding box center [557, 89] width 752 height 68
click at [200, 86] on label "Yes" at bounding box center [206, 84] width 12 height 12
click at [200, 85] on input "Yes" at bounding box center [203, 81] width 6 height 6
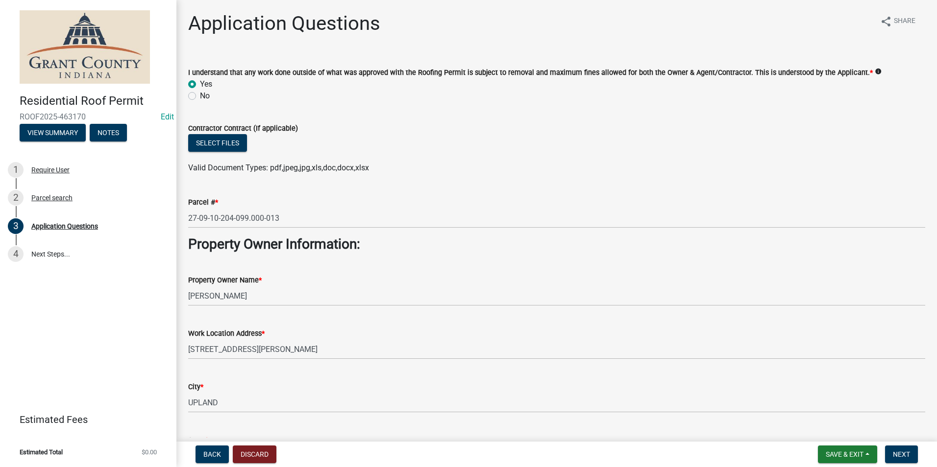
radio input "true"
click at [911, 450] on button "Next" at bounding box center [901, 455] width 33 height 18
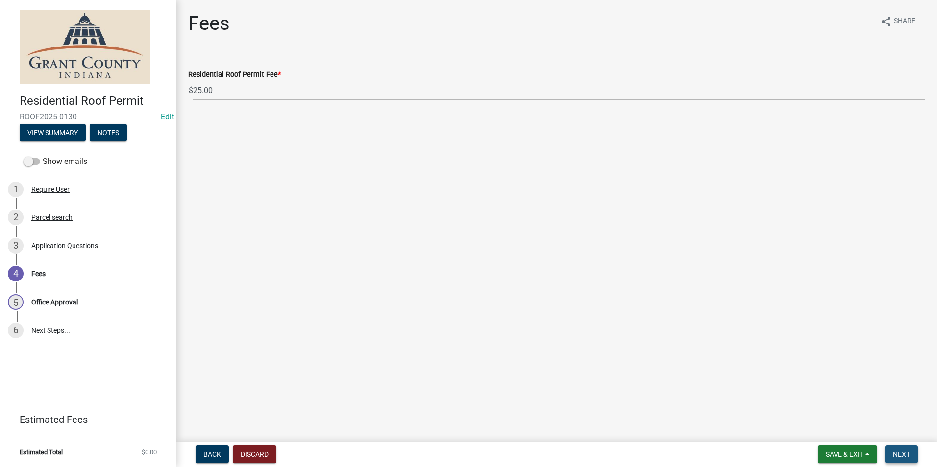
click at [910, 448] on button "Next" at bounding box center [901, 455] width 33 height 18
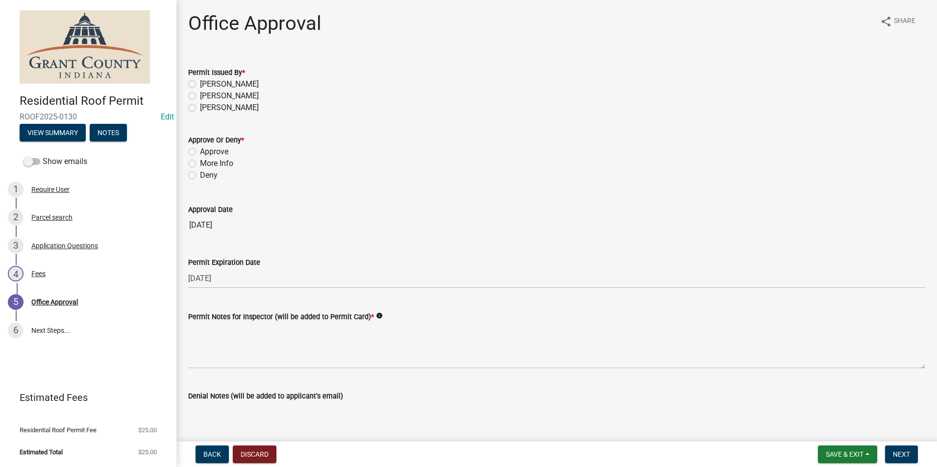
click at [200, 85] on label "Nolan Baker" at bounding box center [229, 84] width 59 height 12
click at [200, 85] on input "Nolan Baker" at bounding box center [203, 81] width 6 height 6
radio input "true"
click at [200, 153] on label "Approve" at bounding box center [214, 152] width 28 height 12
click at [200, 152] on input "Approve" at bounding box center [203, 149] width 6 height 6
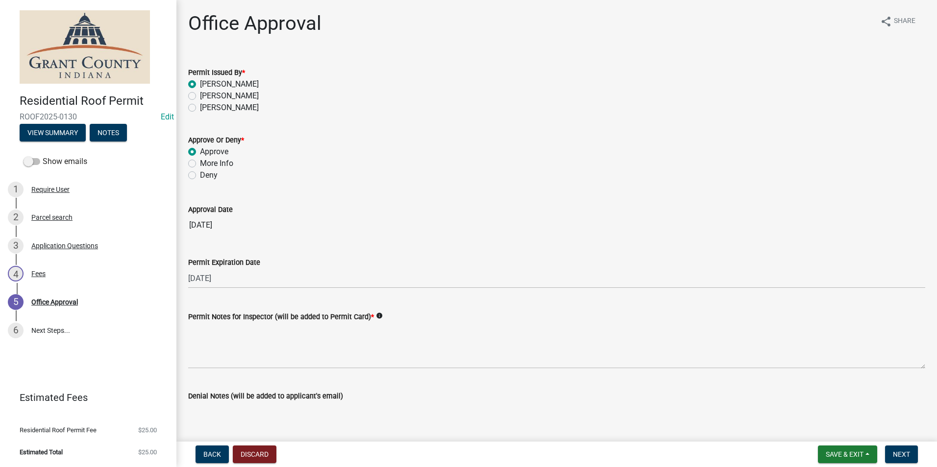
radio input "true"
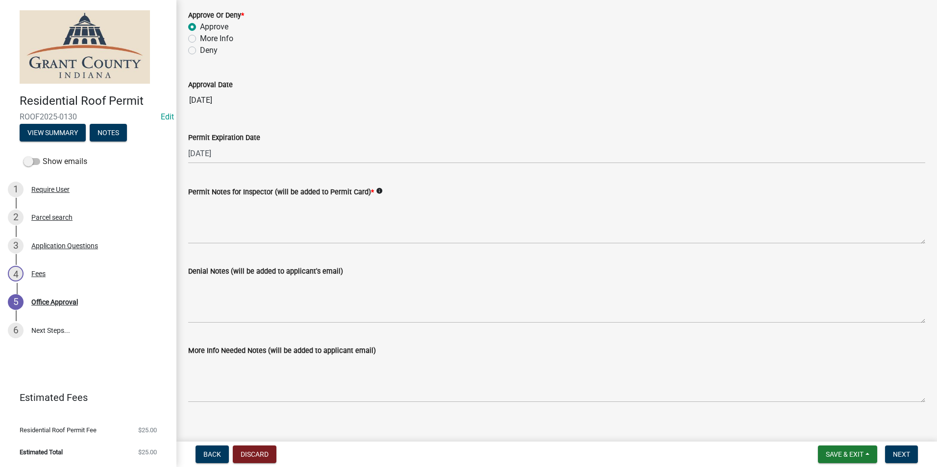
scroll to position [136, 0]
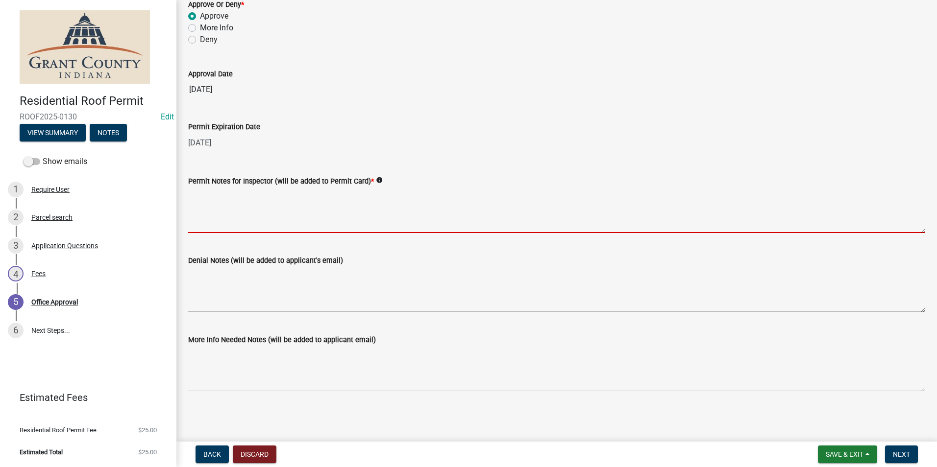
click at [301, 213] on textarea "Permit Notes for Inspector (will be added to Permit Card) *" at bounding box center [556, 210] width 737 height 46
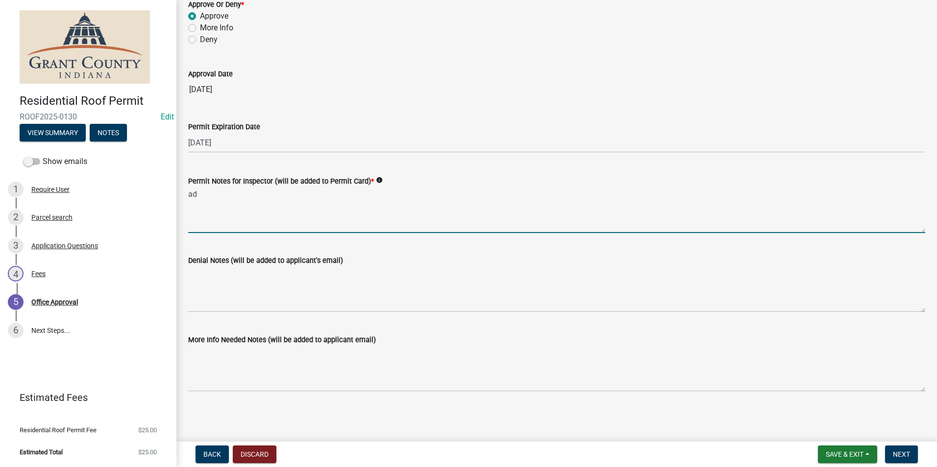
type textarea "a"
type textarea "ADDING LAYER OF ASPHALT SHINGLES"
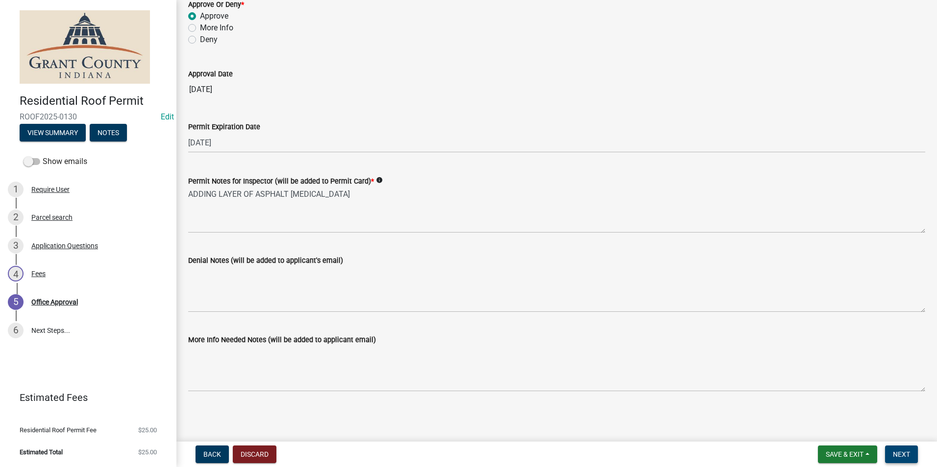
click at [911, 448] on button "Next" at bounding box center [901, 455] width 33 height 18
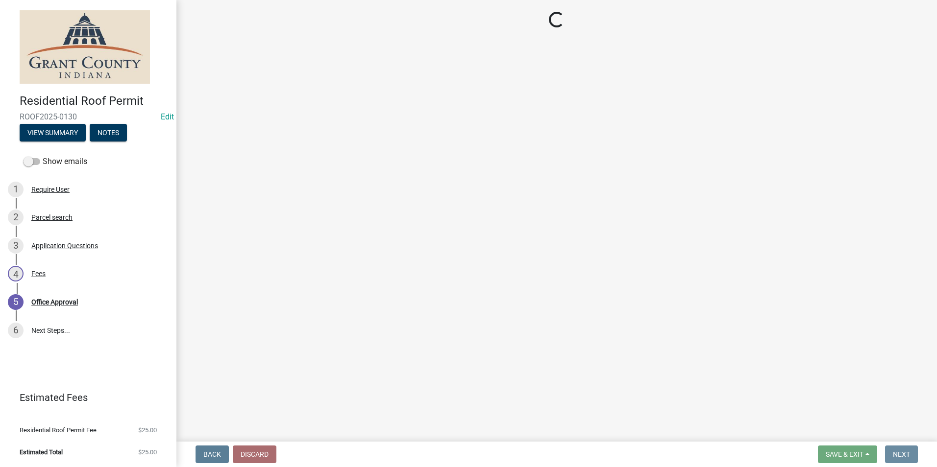
scroll to position [0, 0]
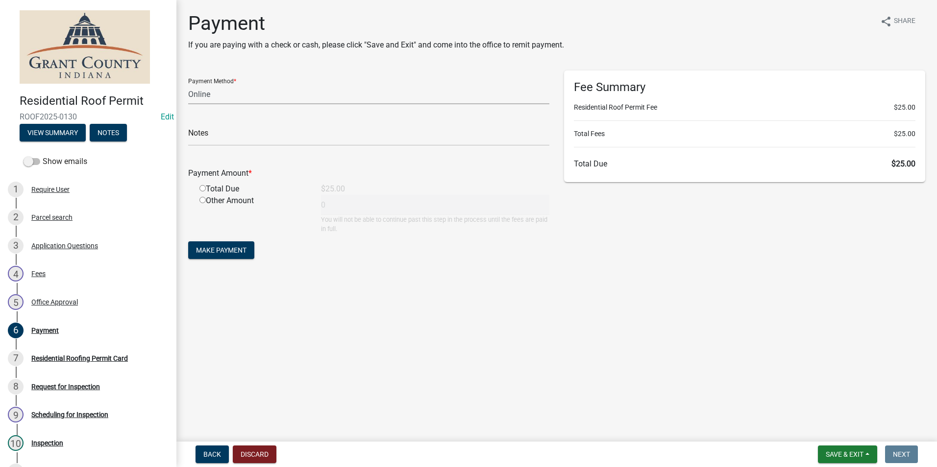
click at [284, 93] on select "Credit Card POS Check Cash Online" at bounding box center [368, 94] width 361 height 20
select select "0: 2"
click at [188, 84] on select "Credit Card POS Check Cash Online" at bounding box center [368, 94] width 361 height 20
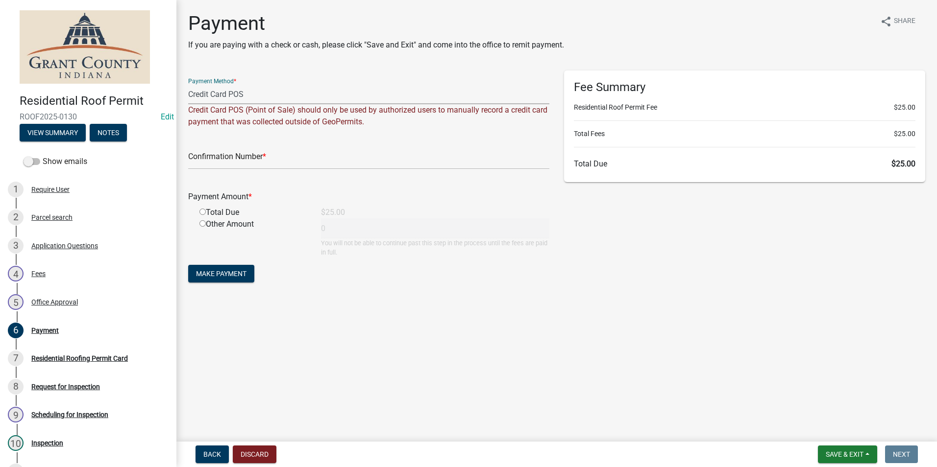
click at [266, 140] on div "Confirmation Number *" at bounding box center [368, 153] width 361 height 34
click at [268, 150] on input "text" at bounding box center [368, 159] width 361 height 20
paste input "14808878"
type input "14808878"
click at [201, 212] on input "radio" at bounding box center [202, 212] width 6 height 6
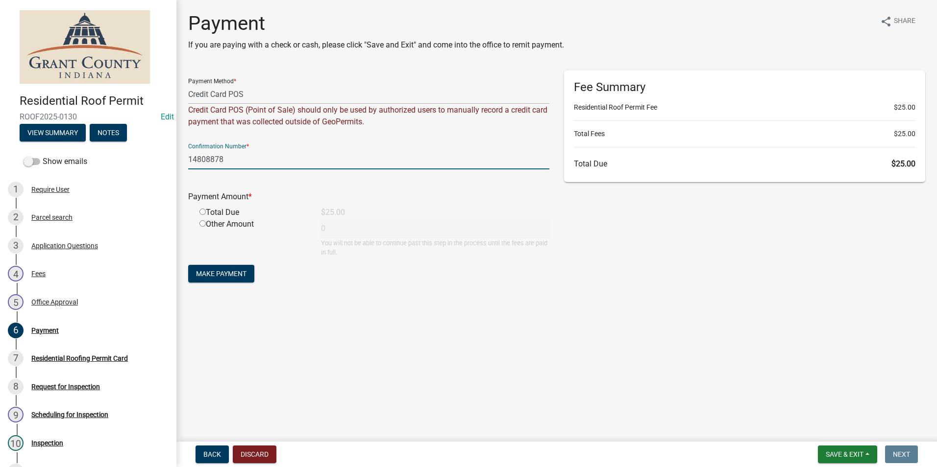
radio input "true"
type input "25"
click at [224, 273] on span "Make Payment" at bounding box center [221, 274] width 50 height 8
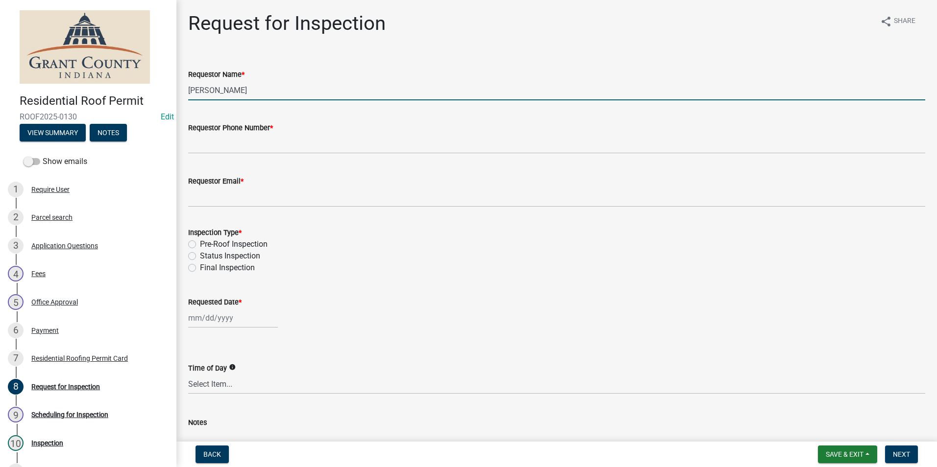
drag, startPoint x: 261, startPoint y: 98, endPoint x: 181, endPoint y: 97, distance: 79.9
click at [181, 97] on div "Requestor Name * Nolan Baker" at bounding box center [557, 78] width 752 height 46
type input "William Johnson"
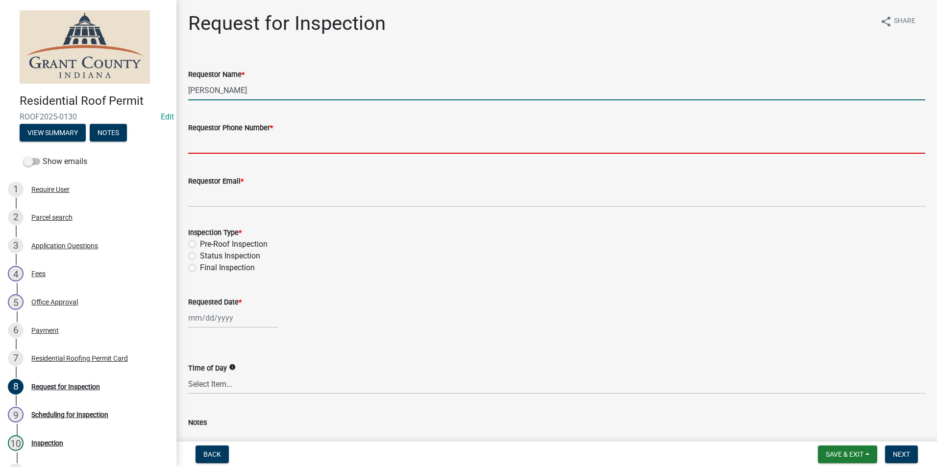
click at [240, 152] on input "Requestor Phone Number *" at bounding box center [556, 144] width 737 height 20
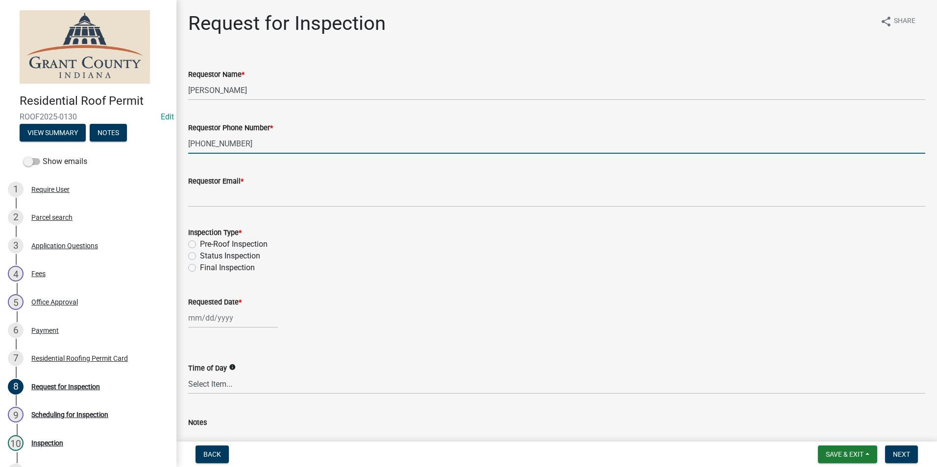
type input "765-808-1808"
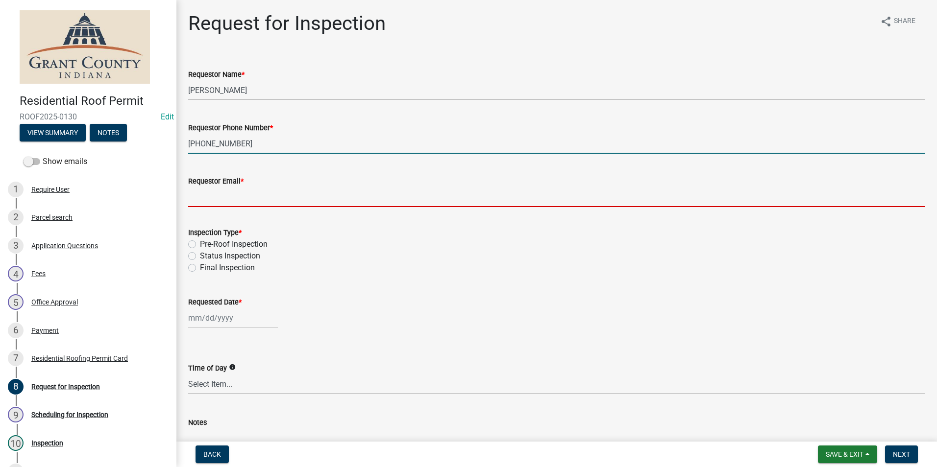
click at [237, 196] on input "Requestor Email *" at bounding box center [556, 197] width 737 height 20
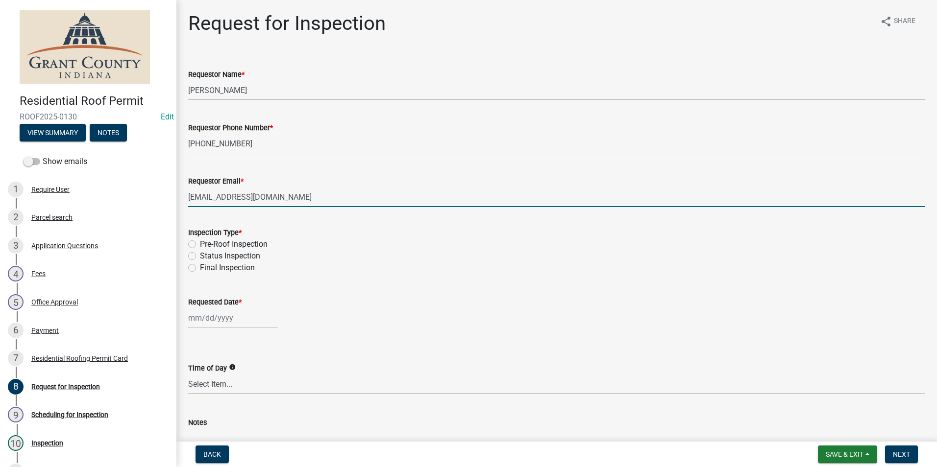
type input "noemail@gmail.com"
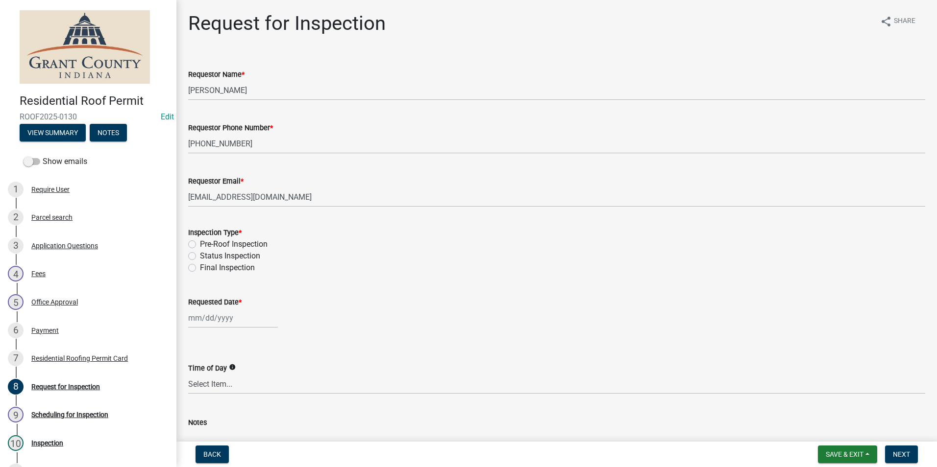
click at [200, 243] on label "Pre-Roof Inspection" at bounding box center [234, 245] width 68 height 12
click at [200, 243] on input "Pre-Roof Inspection" at bounding box center [203, 242] width 6 height 6
radio input "true"
click at [212, 317] on div at bounding box center [233, 318] width 90 height 20
select select "8"
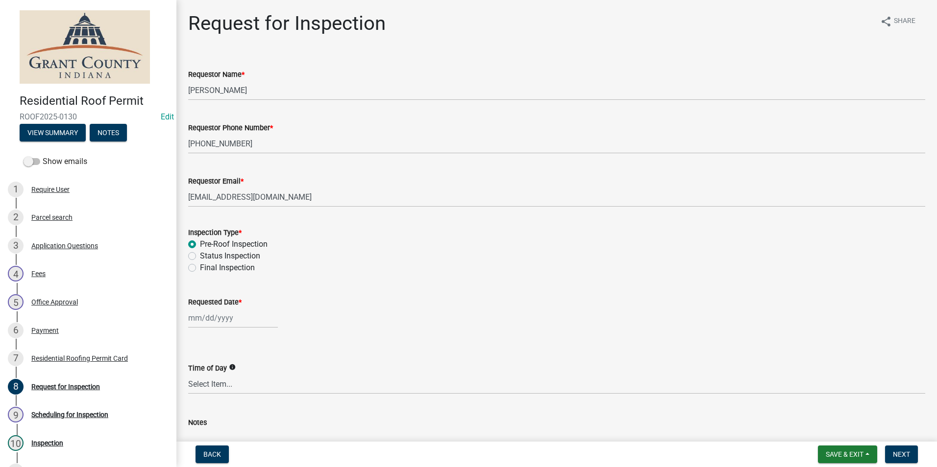
select select "2025"
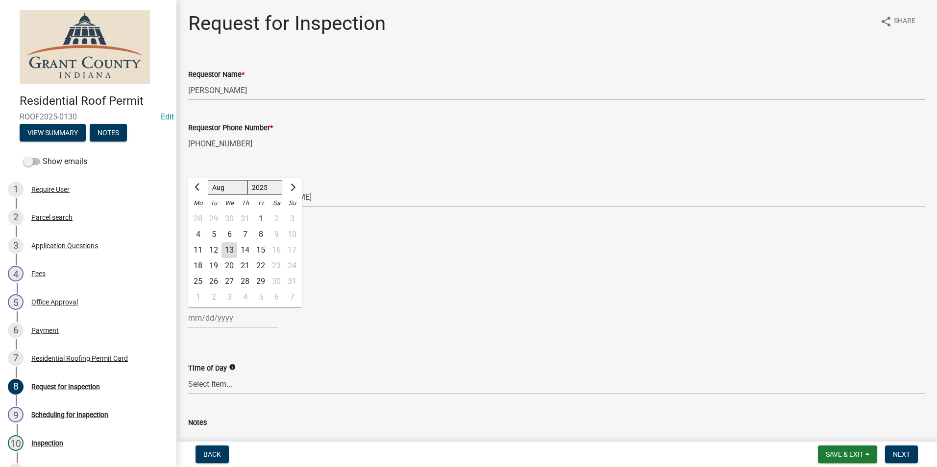
click at [246, 249] on div "14" at bounding box center [245, 251] width 16 height 16
type input "08/14/2025"
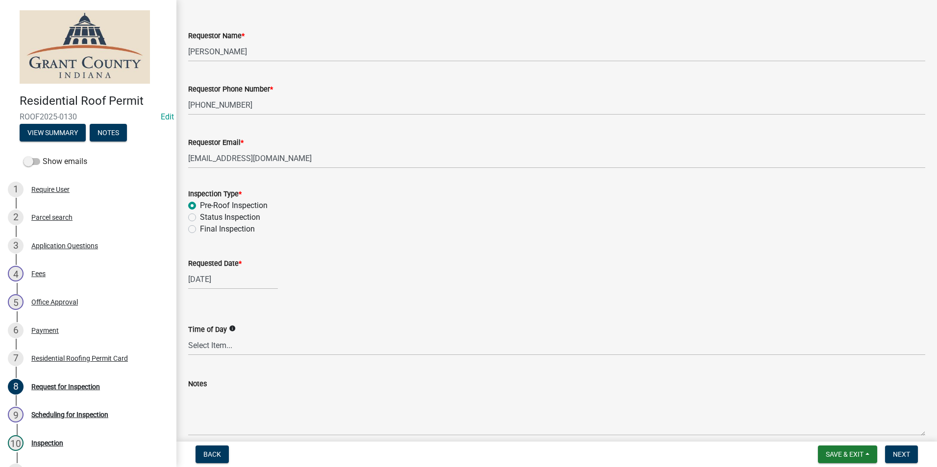
scroll to position [83, 0]
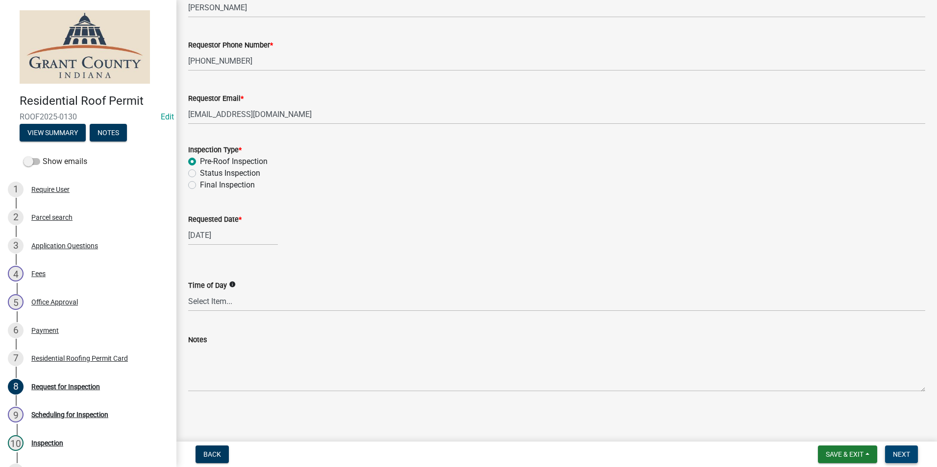
click at [911, 455] on button "Next" at bounding box center [901, 455] width 33 height 18
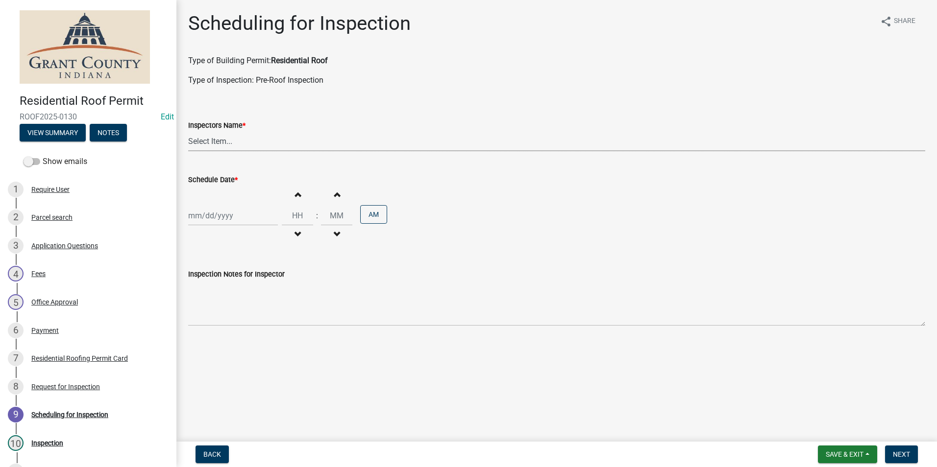
click at [217, 139] on select "Select Item... rberryhill (Randy Berryhill) jecouch (Jeffrey Couch) BBenefield …" at bounding box center [556, 141] width 737 height 20
select select "d7f9a44a-d2ea-4d3c-83b3-1aa71c950bd5"
click at [188, 131] on select "Select Item... rberryhill (Randy Berryhill) jecouch (Jeffrey Couch) BBenefield …" at bounding box center [556, 141] width 737 height 20
click at [219, 212] on div at bounding box center [233, 216] width 90 height 20
select select "8"
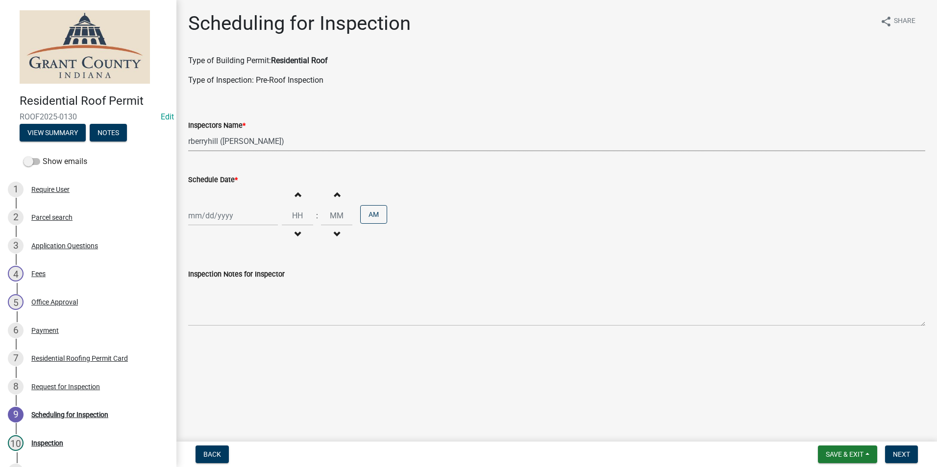
select select "2025"
click at [244, 297] on div "14" at bounding box center [245, 300] width 16 height 16
type input "08/14/2025"
click at [902, 452] on span "Next" at bounding box center [901, 455] width 17 height 8
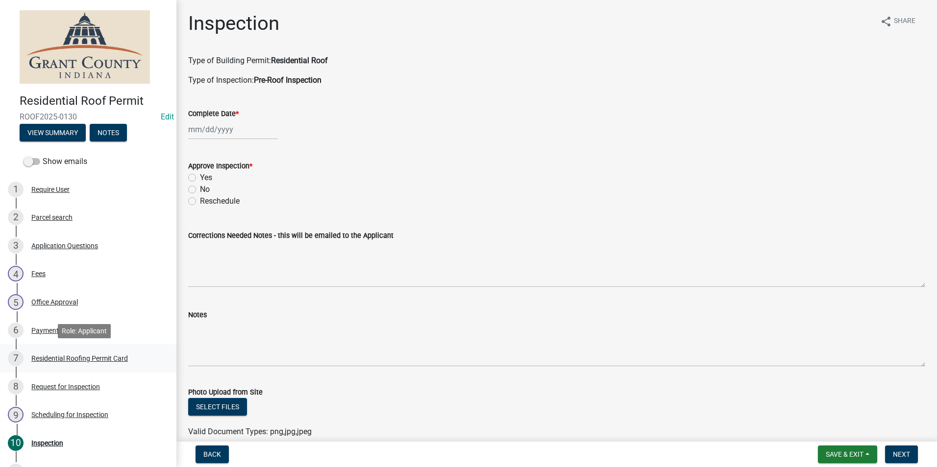
click at [66, 359] on div "Residential Roofing Permit Card" at bounding box center [79, 358] width 97 height 7
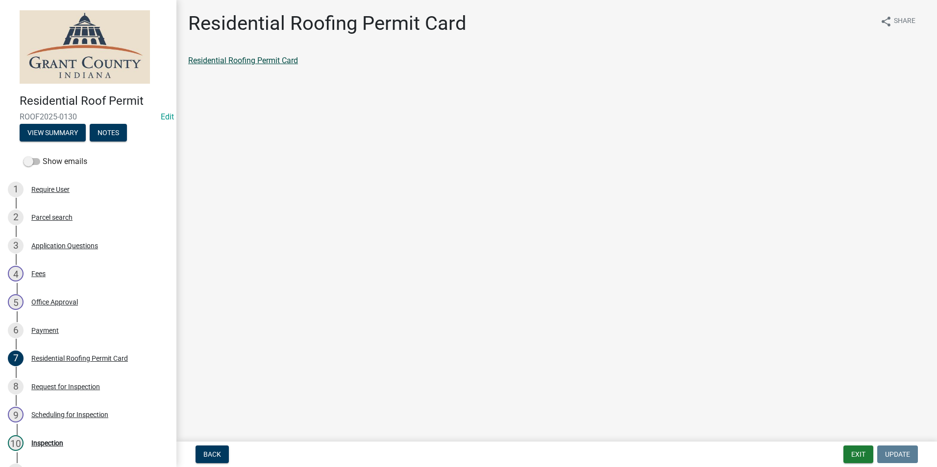
click at [219, 61] on link "Residential Roofing Permit Card" at bounding box center [243, 60] width 110 height 9
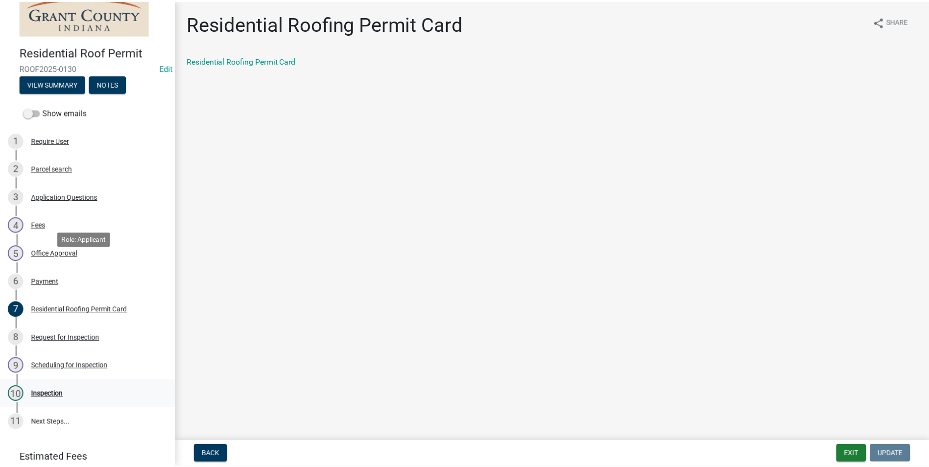
scroll to position [109, 0]
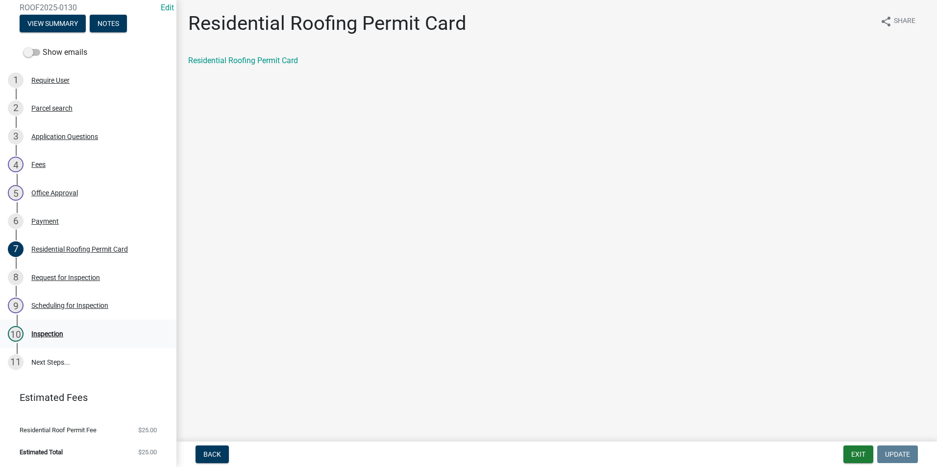
click at [50, 336] on div "Inspection" at bounding box center [47, 334] width 32 height 7
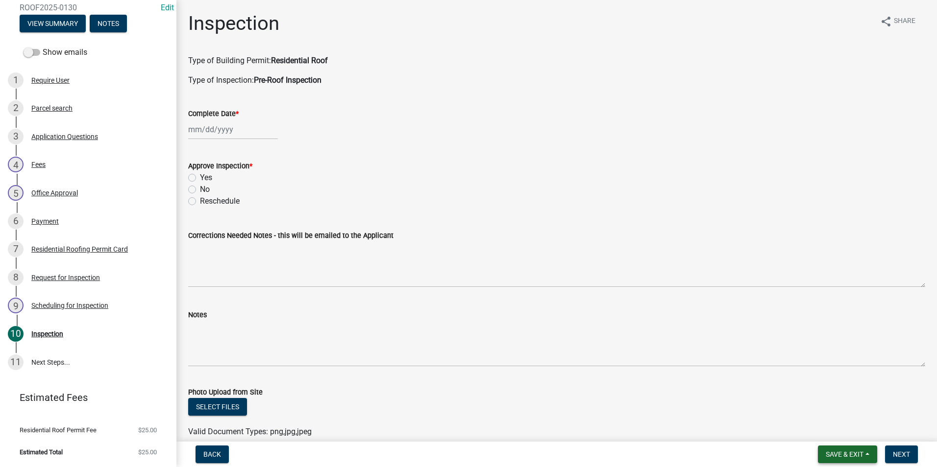
click at [829, 456] on span "Save & Exit" at bounding box center [845, 455] width 38 height 8
click at [824, 435] on button "Save & Exit" at bounding box center [838, 429] width 78 height 24
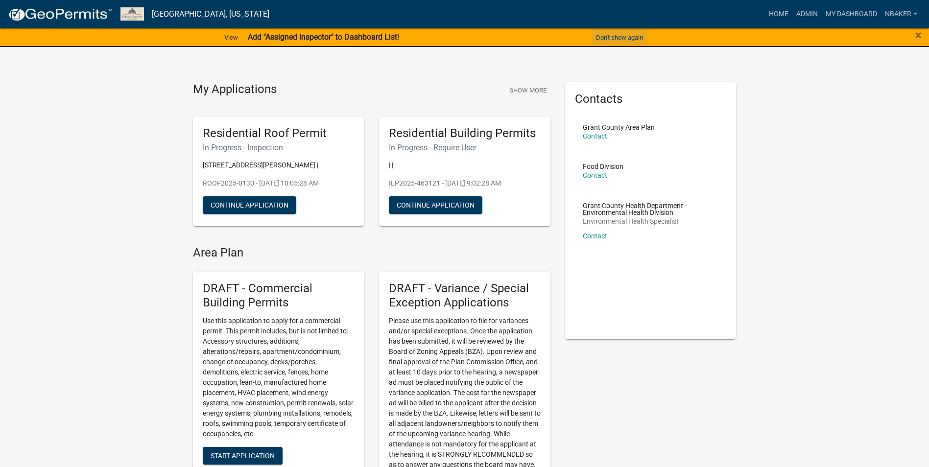
click at [622, 38] on button "Don't show again" at bounding box center [619, 37] width 55 height 16
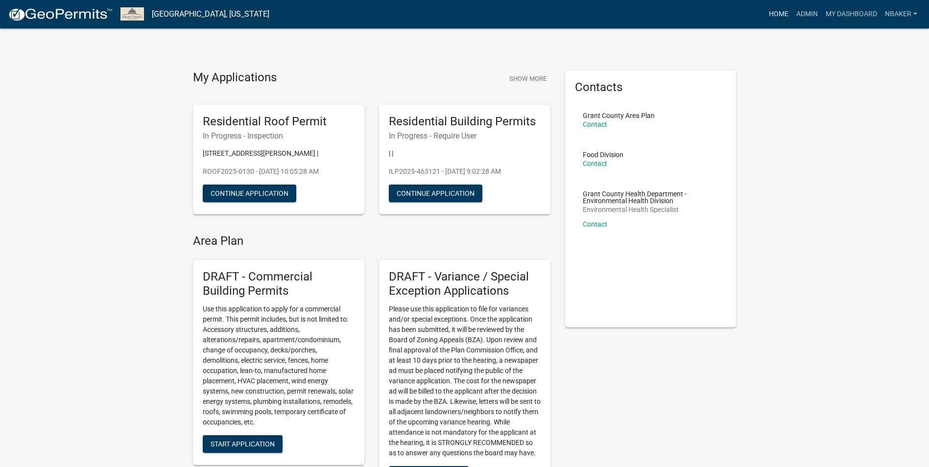
click at [774, 16] on link "Home" at bounding box center [778, 14] width 27 height 19
click at [799, 13] on link "Admin" at bounding box center [807, 14] width 29 height 19
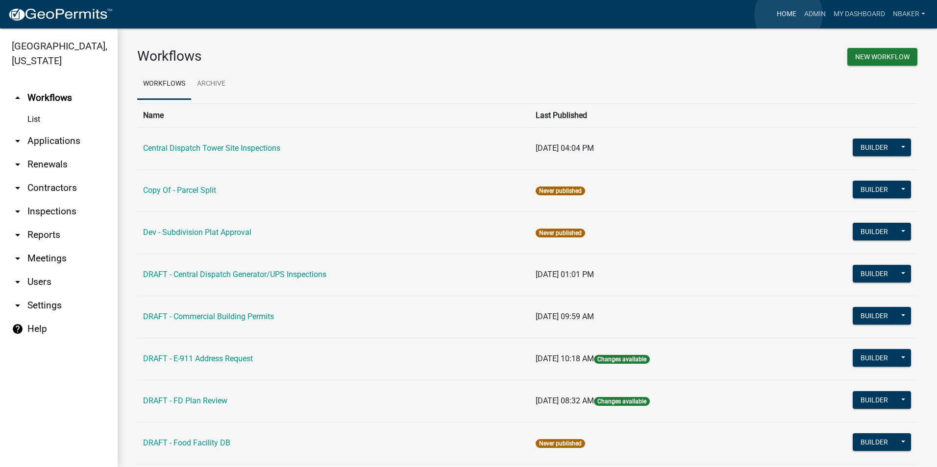
click at [788, 15] on link "Home" at bounding box center [786, 14] width 27 height 19
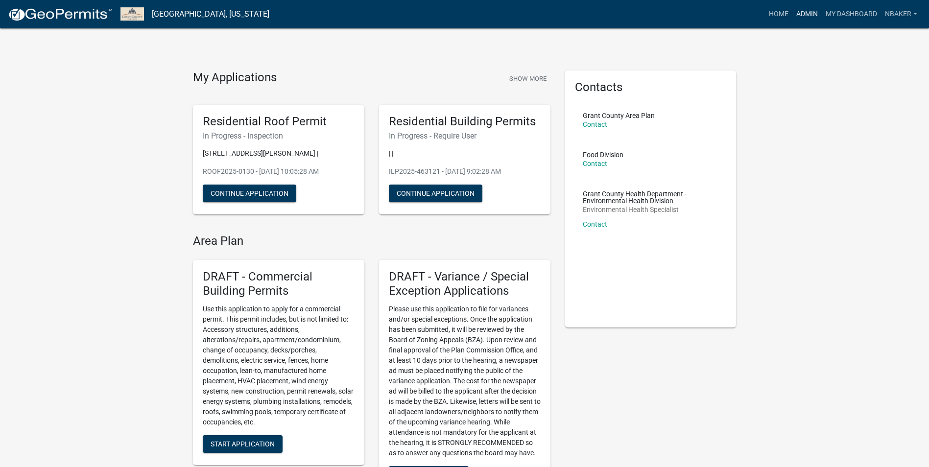
click at [807, 17] on link "Admin" at bounding box center [807, 14] width 29 height 19
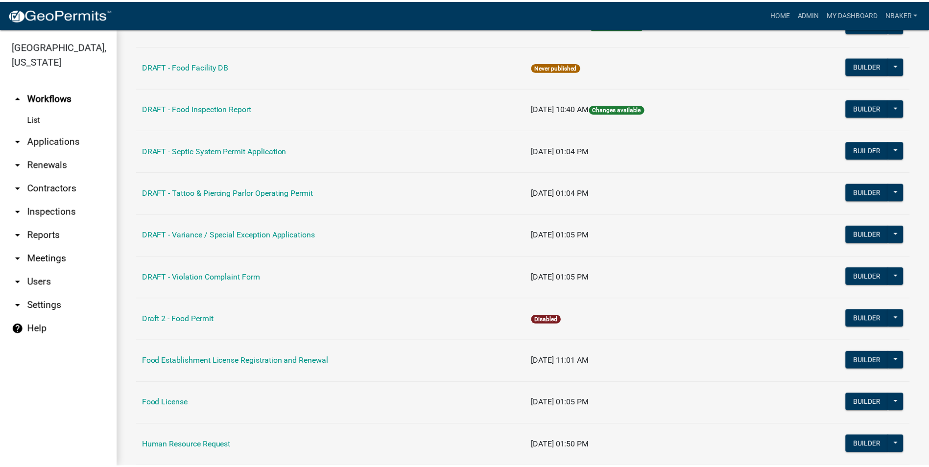
scroll to position [343, 0]
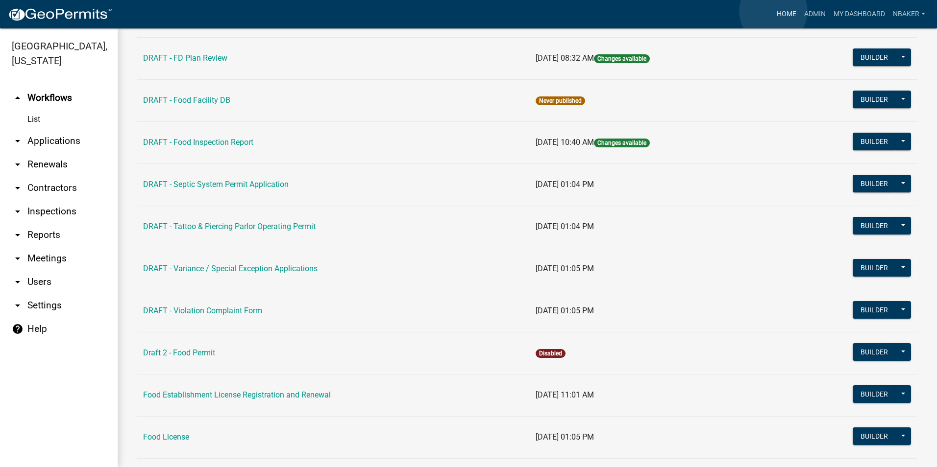
click at [773, 11] on link "Home" at bounding box center [786, 14] width 27 height 19
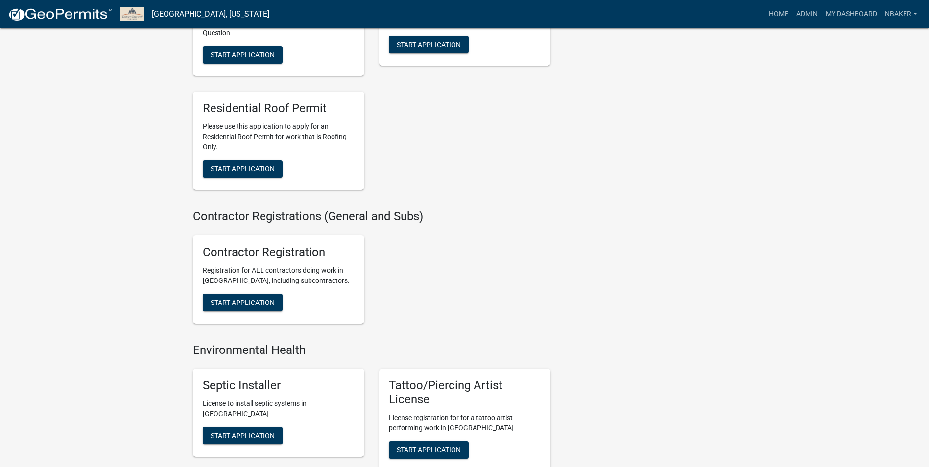
scroll to position [1715, 0]
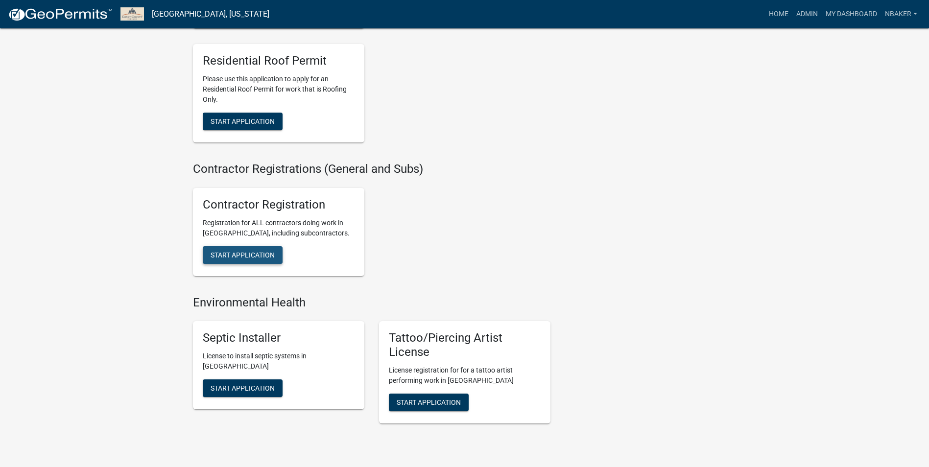
click at [281, 264] on button "Start Application" at bounding box center [243, 255] width 80 height 18
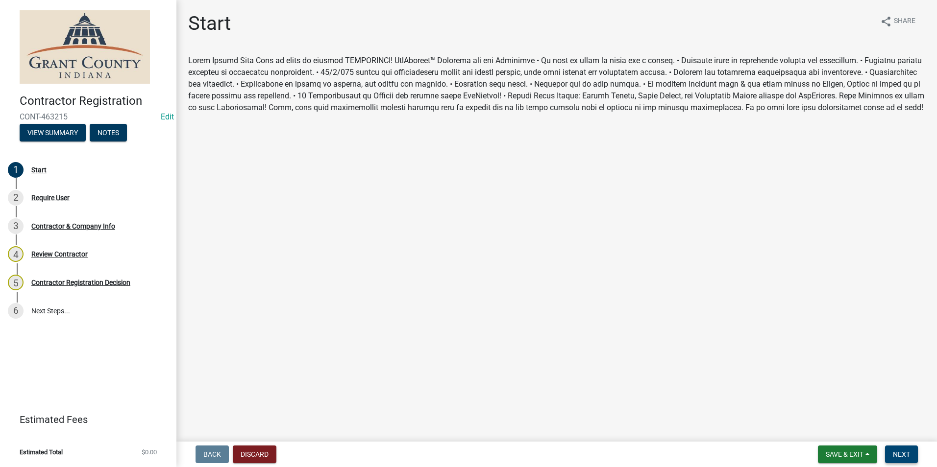
click at [902, 451] on span "Next" at bounding box center [901, 455] width 17 height 8
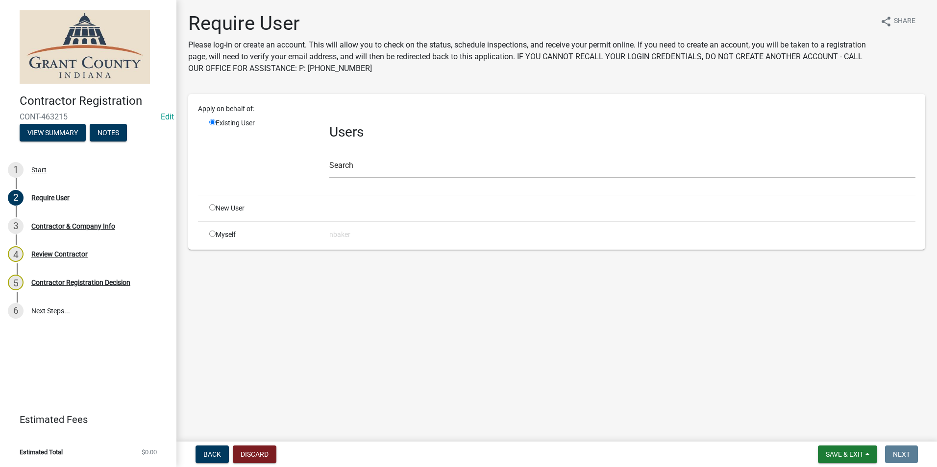
click at [211, 207] on input "radio" at bounding box center [212, 207] width 6 height 6
radio input "true"
radio input "false"
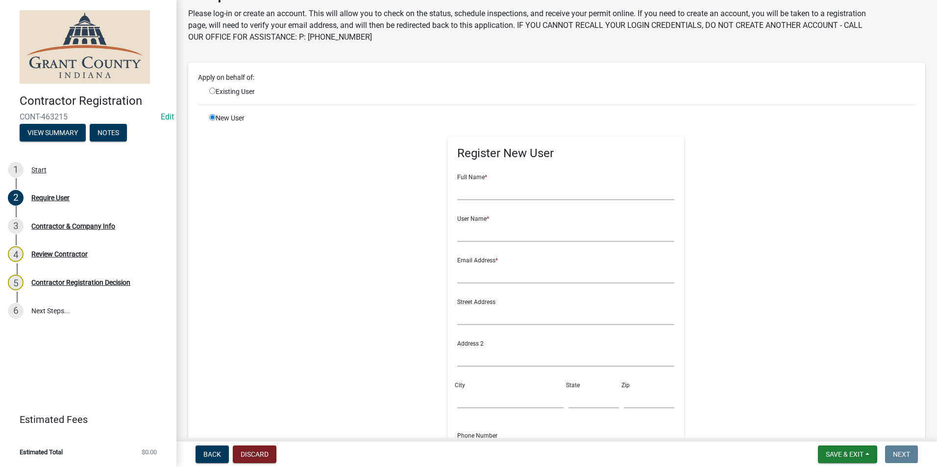
scroll to position [98, 0]
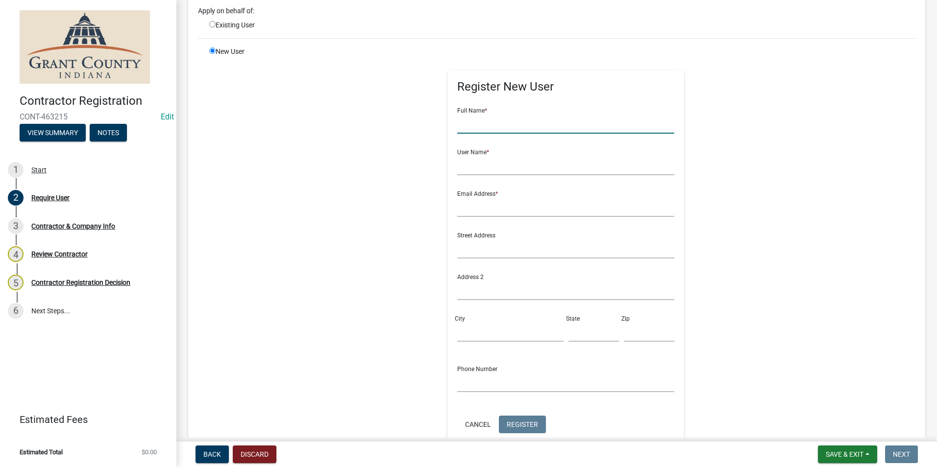
click at [475, 131] on input "text" at bounding box center [565, 124] width 217 height 20
type input "Miriam Arreola de Martinez"
click at [477, 171] on input "text" at bounding box center [565, 165] width 217 height 20
click at [457, 166] on input "mmartinez" at bounding box center [565, 165] width 217 height 20
type input "mmartinez"
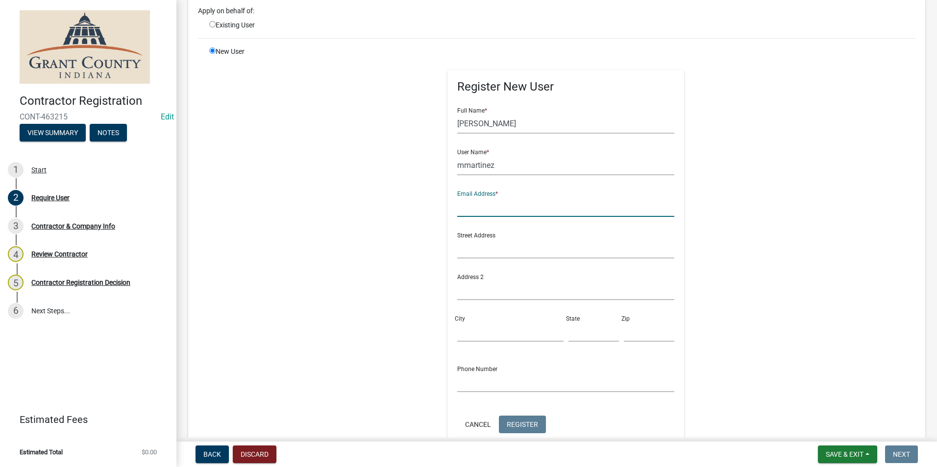
click at [518, 202] on input "text" at bounding box center [565, 207] width 217 height 20
type input "herikmartinez@gmail.com"
click at [503, 246] on input "text" at bounding box center [565, 249] width 217 height 20
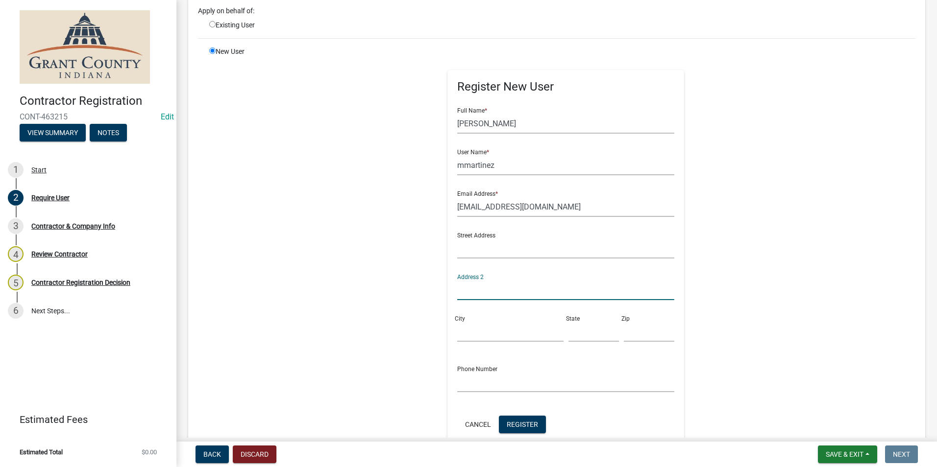
click at [457, 282] on input "text" at bounding box center [565, 290] width 217 height 20
click at [461, 248] on input "text" at bounding box center [565, 249] width 217 height 20
type input "1039 E 38th St"
click at [513, 331] on input "City" at bounding box center [510, 332] width 106 height 20
type input "m"
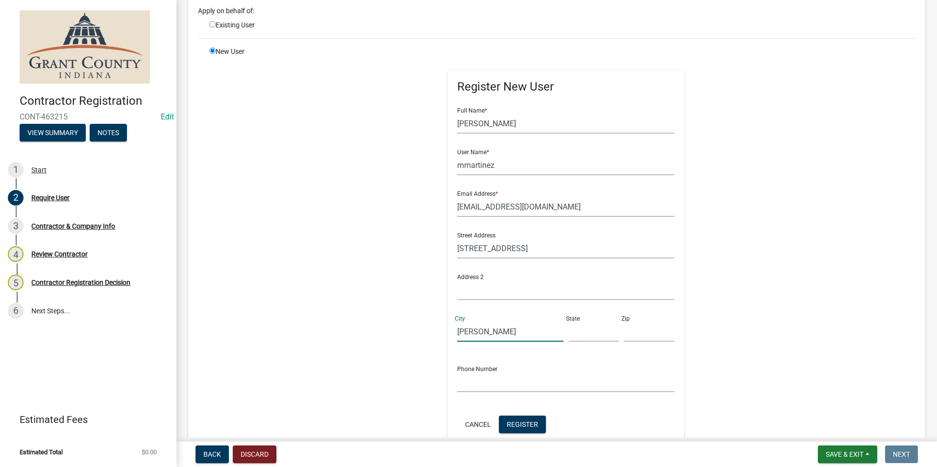
type input "Marion"
click at [576, 336] on input "text" at bounding box center [593, 332] width 50 height 20
type input "IN"
click at [628, 338] on input "text" at bounding box center [649, 332] width 50 height 20
type input "46953"
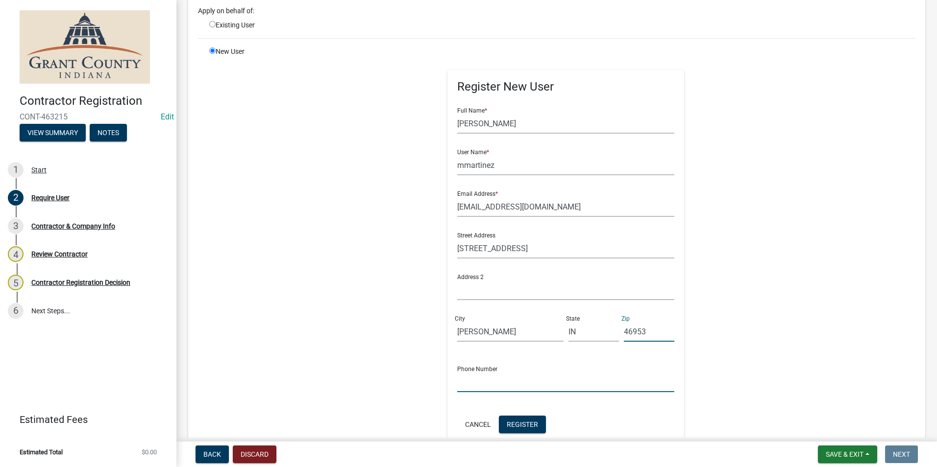
click at [513, 379] on input "text" at bounding box center [565, 382] width 217 height 20
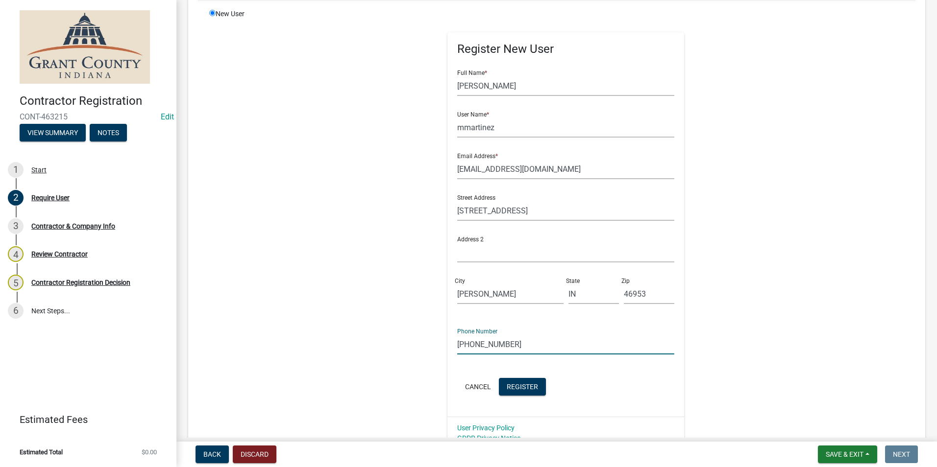
scroll to position [147, 0]
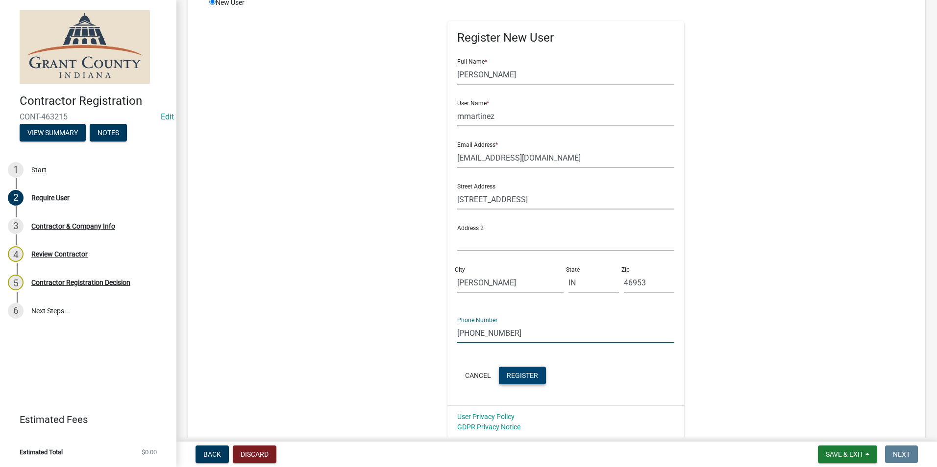
type input "765-532-1887"
click at [522, 378] on span "Register" at bounding box center [522, 375] width 31 height 8
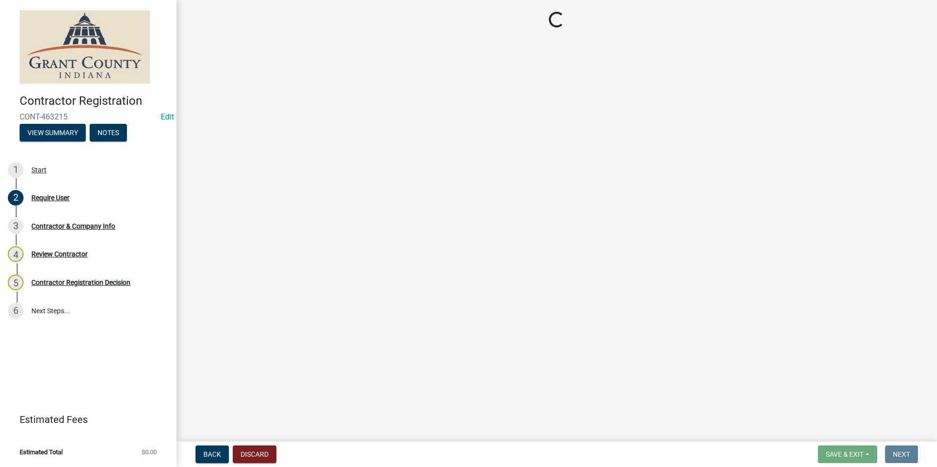
select select "IN"
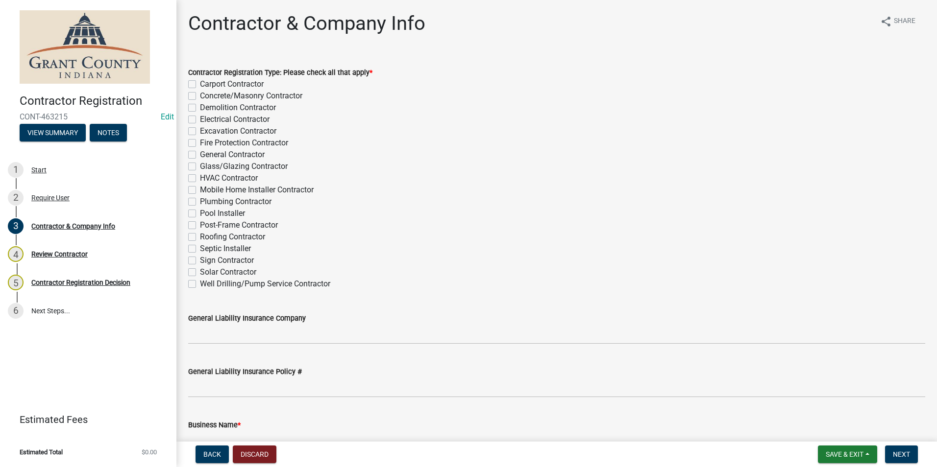
click at [232, 135] on label "Excavation Contractor" at bounding box center [238, 131] width 76 height 12
click at [206, 132] on input "Excavation Contractor" at bounding box center [203, 128] width 6 height 6
checkbox input "true"
checkbox input "false"
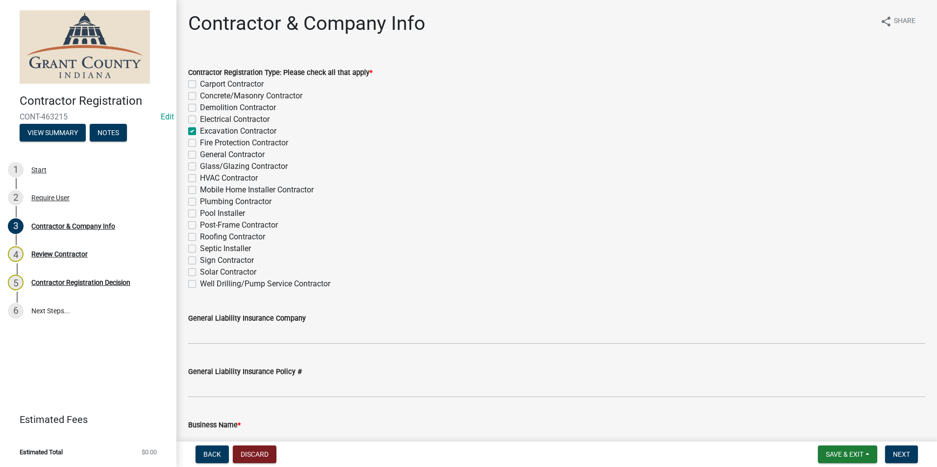
checkbox input "false"
checkbox input "true"
checkbox input "false"
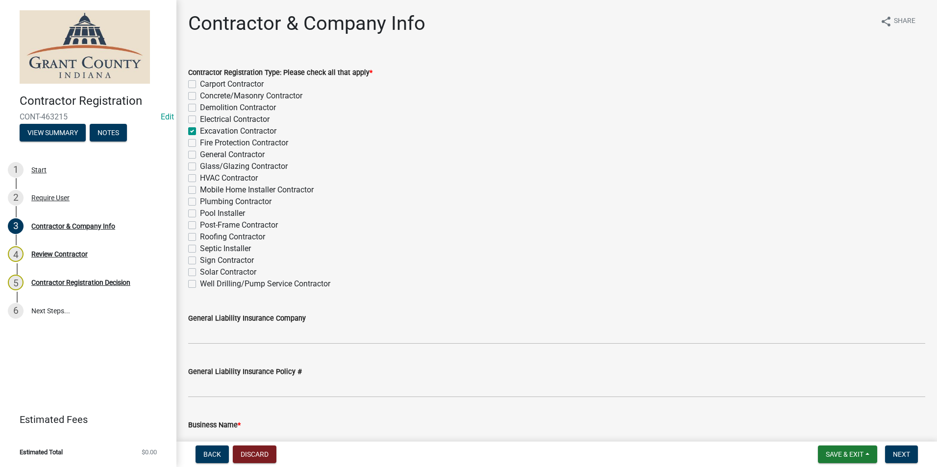
checkbox input "false"
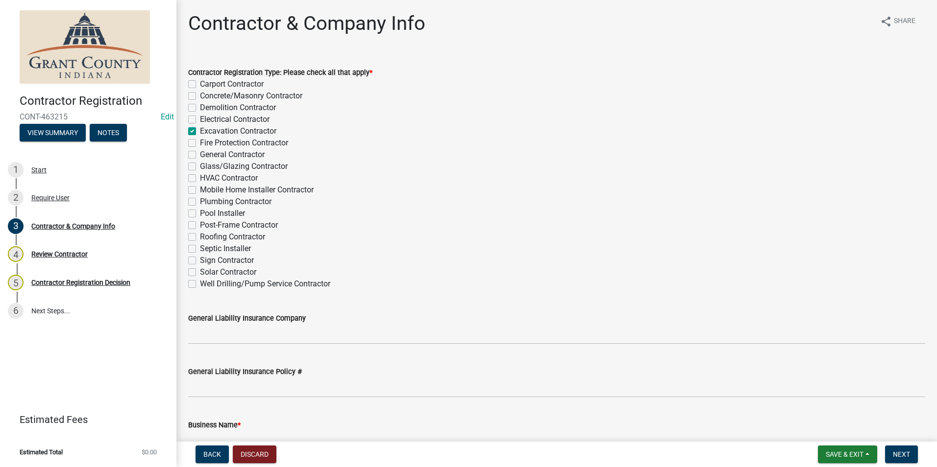
checkbox input "false"
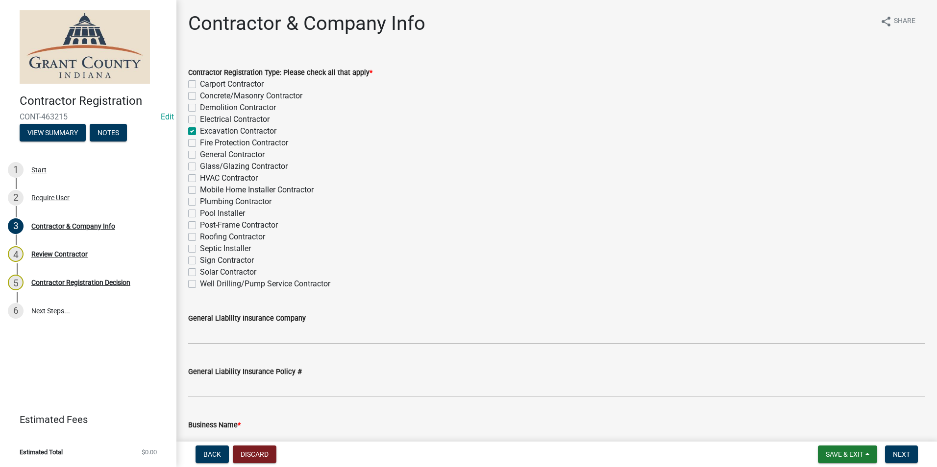
checkbox input "false"
drag, startPoint x: 191, startPoint y: 133, endPoint x: 189, endPoint y: 139, distance: 6.5
click at [200, 133] on label "Excavation Contractor" at bounding box center [238, 131] width 76 height 12
click at [200, 132] on input "Excavation Contractor" at bounding box center [203, 128] width 6 height 6
checkbox input "false"
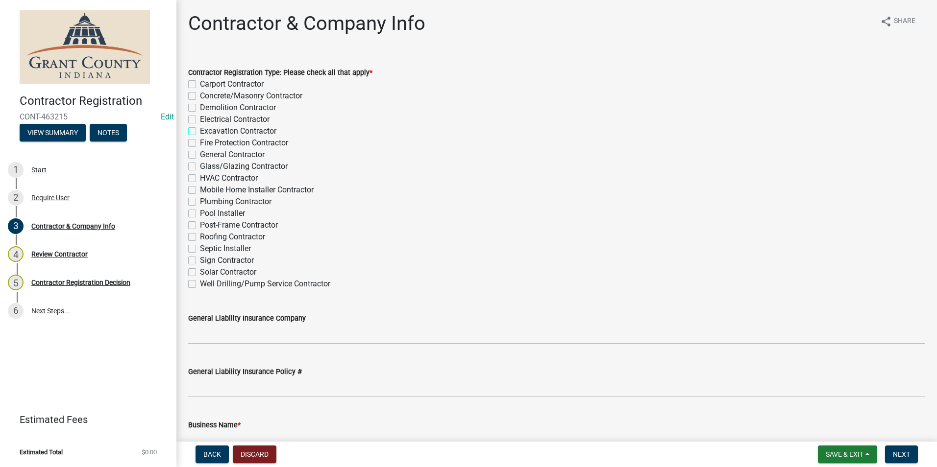
checkbox input "false"
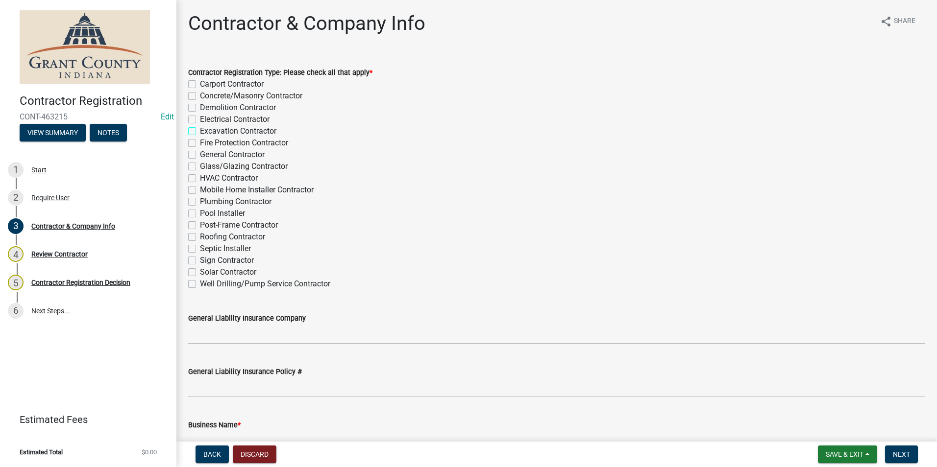
checkbox input "false"
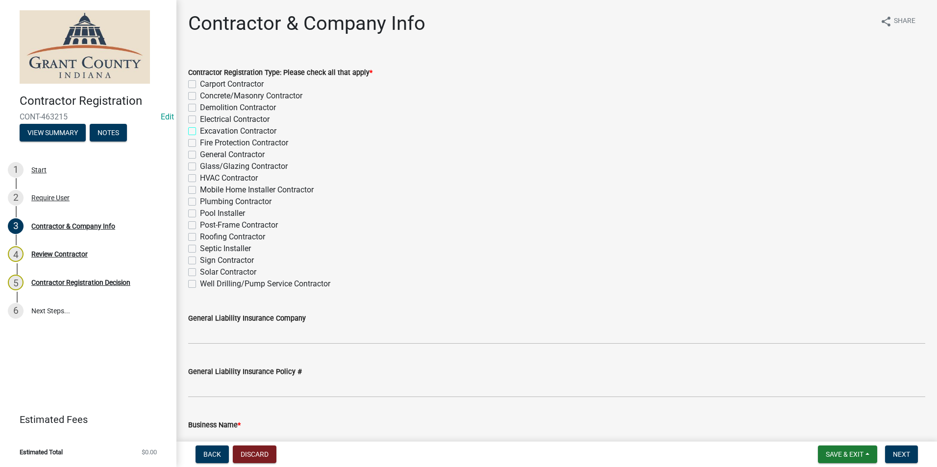
checkbox input "false"
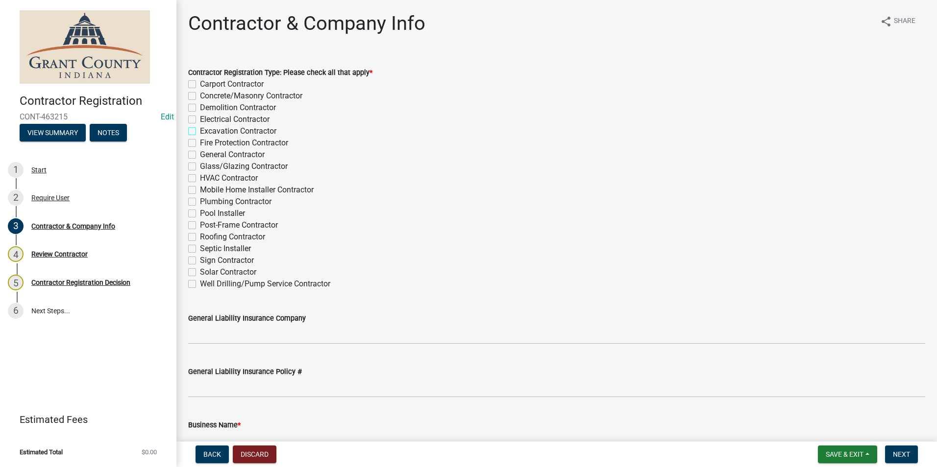
checkbox input "false"
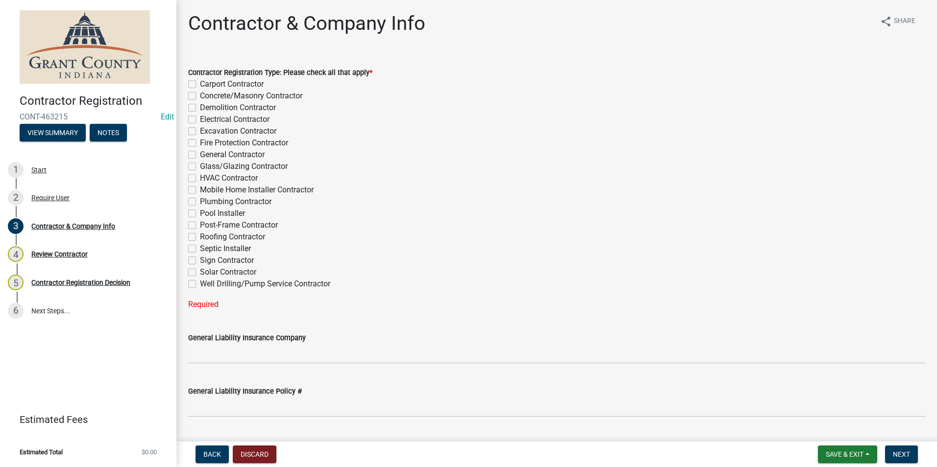
click at [200, 155] on label "General Contractor" at bounding box center [232, 155] width 65 height 12
click at [200, 155] on input "General Contractor" at bounding box center [203, 152] width 6 height 6
checkbox input "true"
checkbox input "false"
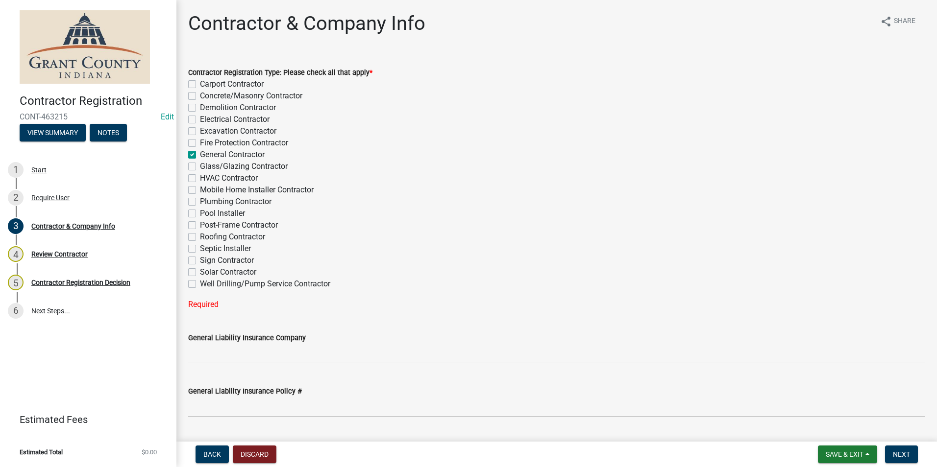
checkbox input "false"
checkbox input "true"
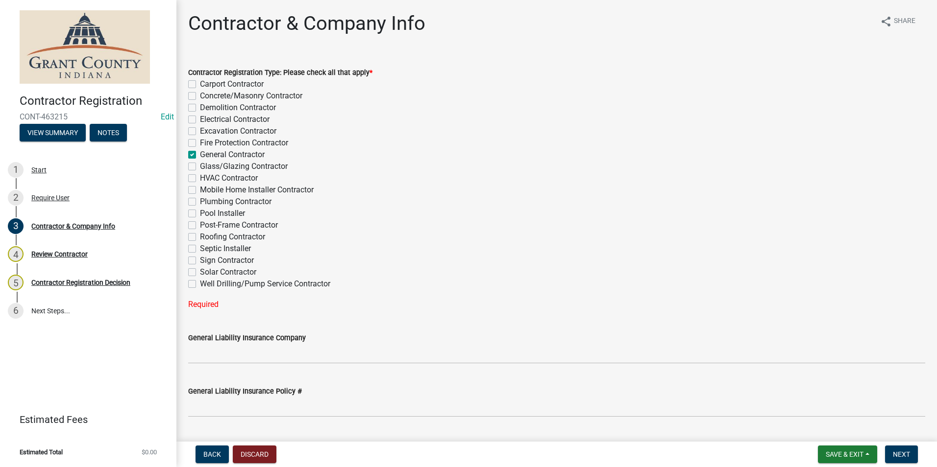
checkbox input "false"
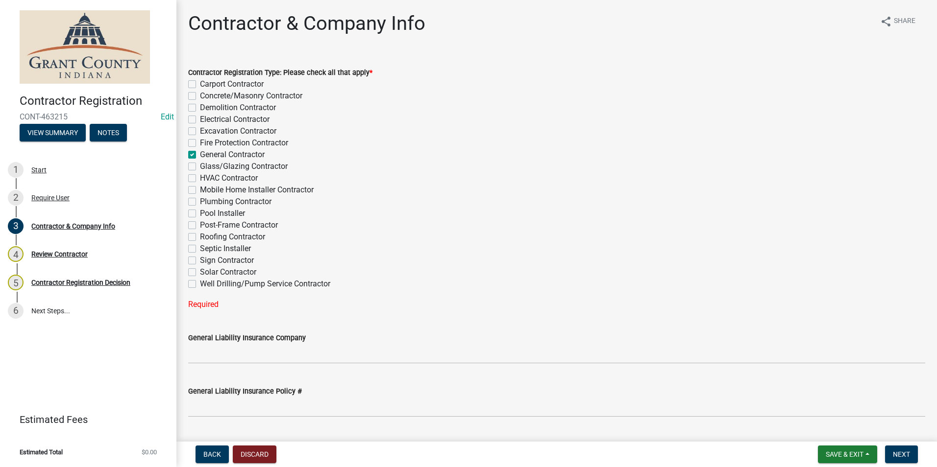
checkbox input "false"
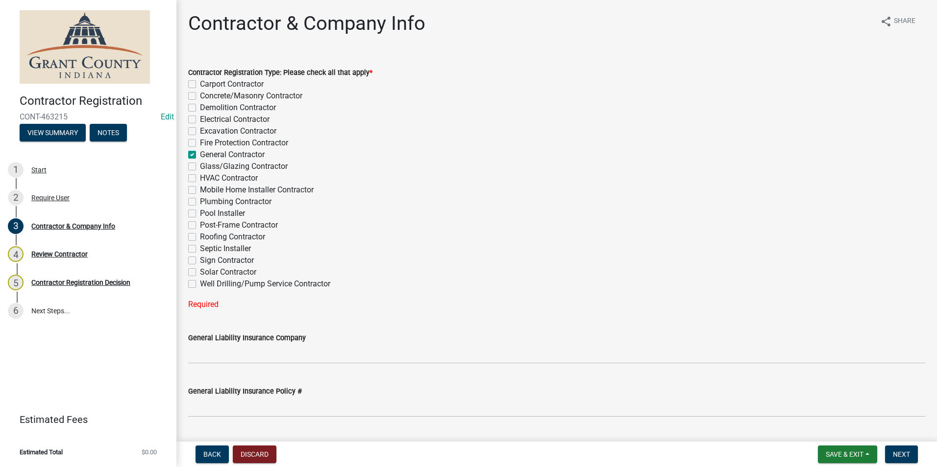
checkbox input "false"
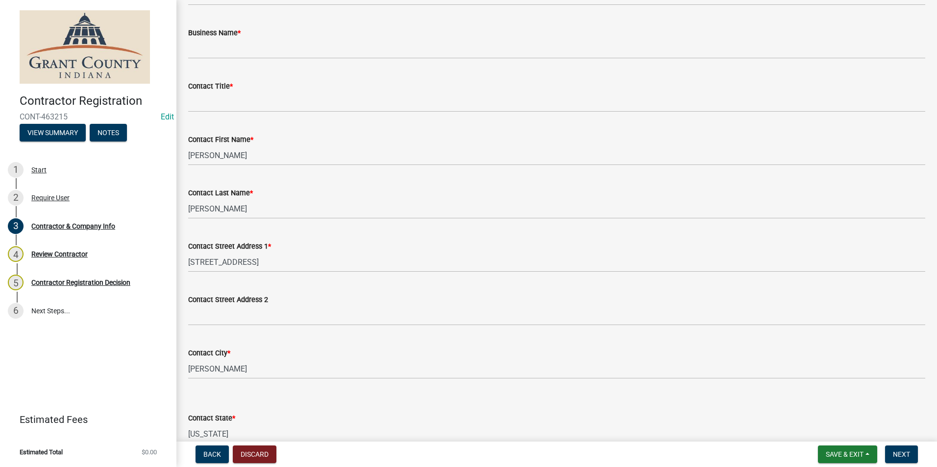
scroll to position [392, 0]
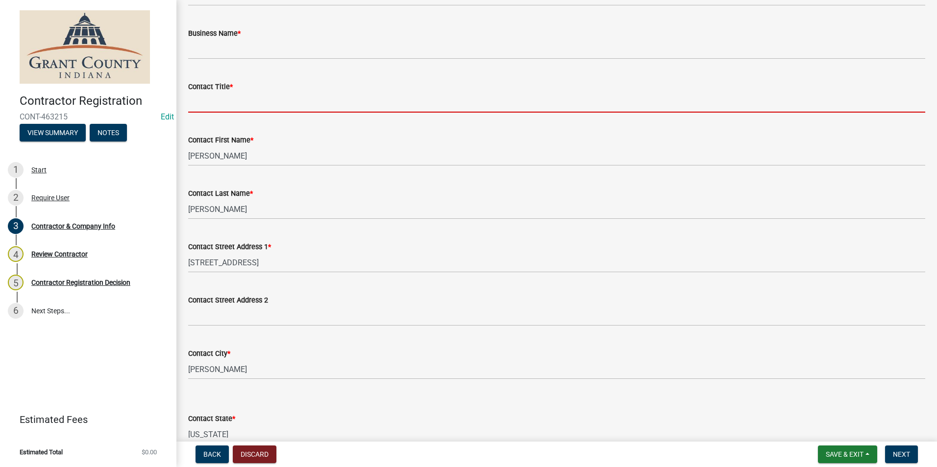
click at [211, 103] on input "Contact Title *" at bounding box center [556, 103] width 737 height 20
type input "N/A"
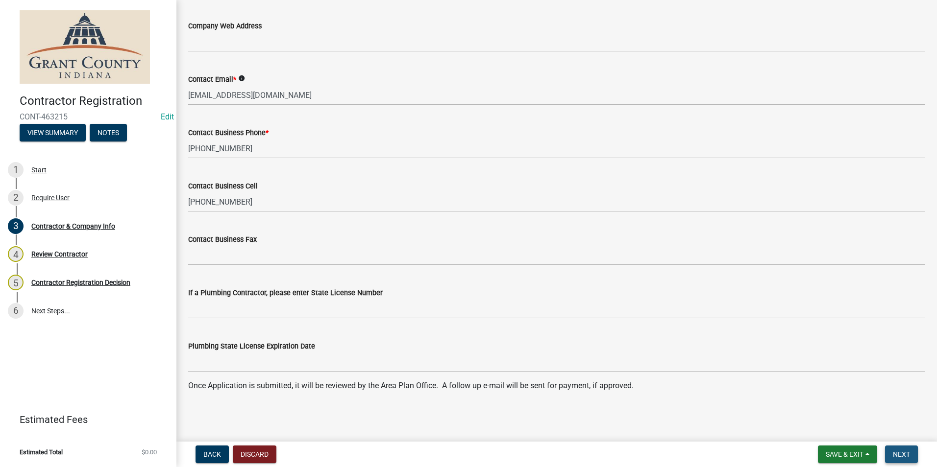
click at [909, 452] on span "Next" at bounding box center [901, 455] width 17 height 8
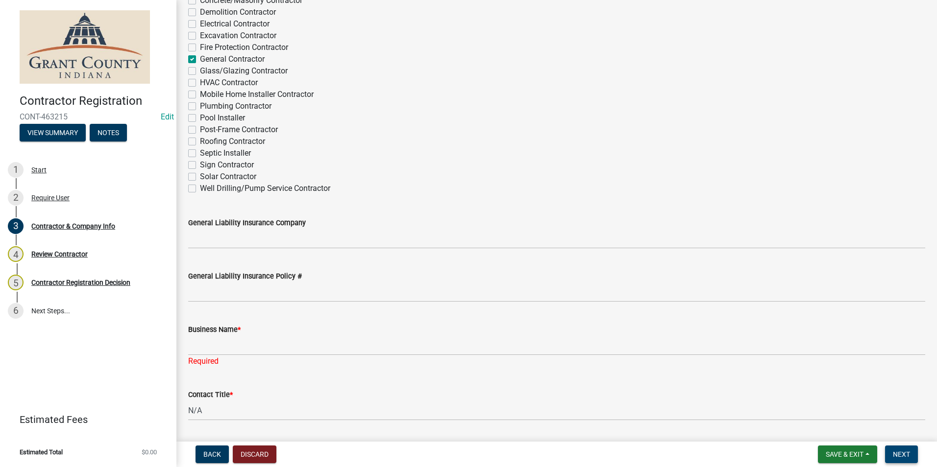
scroll to position [196, 0]
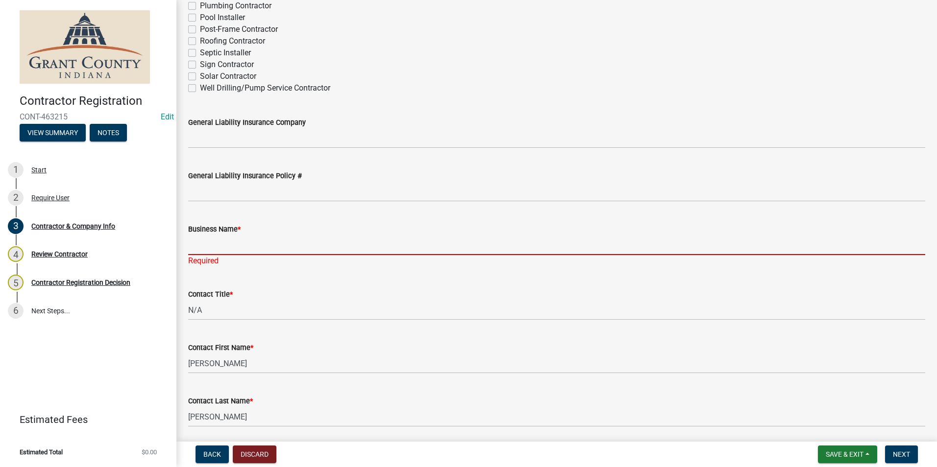
click at [293, 242] on input "Business Name *" at bounding box center [556, 245] width 737 height 20
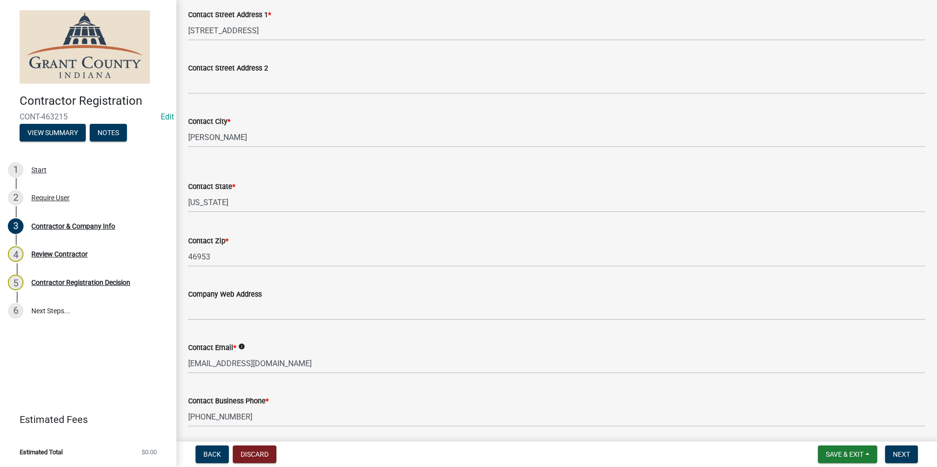
scroll to position [686, 0]
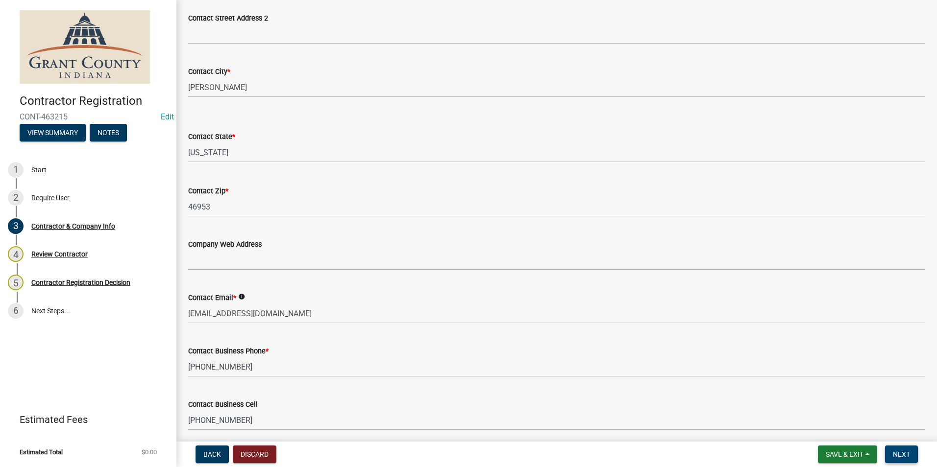
type input "Martinez Lawn Care Inc."
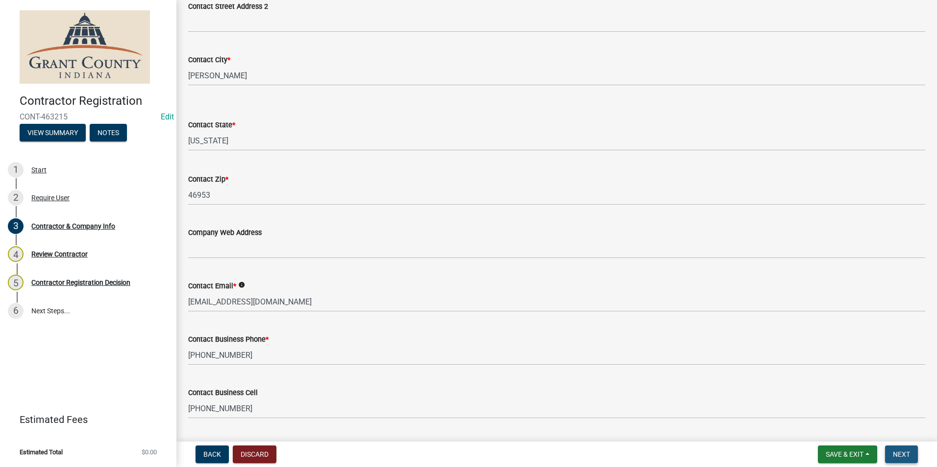
click at [910, 451] on span "Next" at bounding box center [901, 455] width 17 height 8
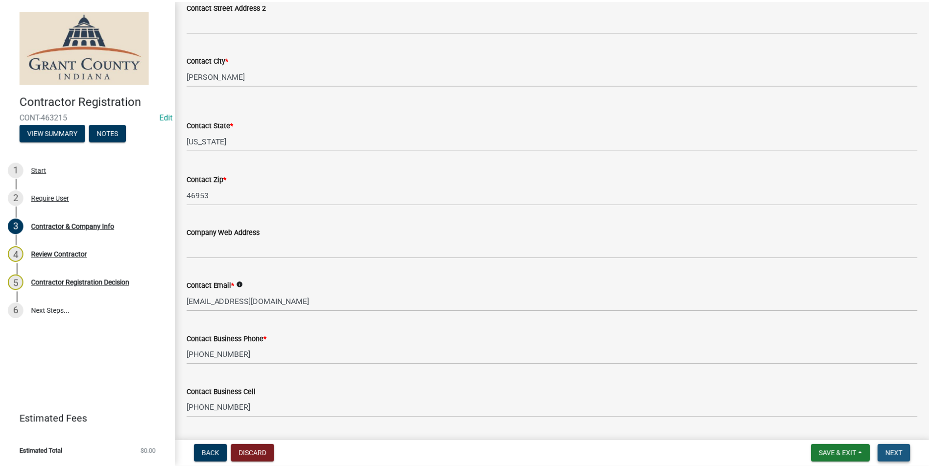
scroll to position [0, 0]
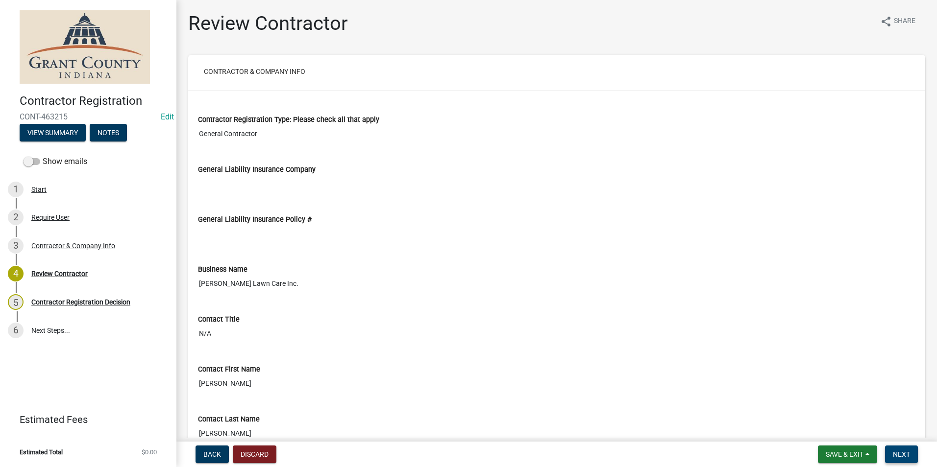
click at [910, 451] on span "Next" at bounding box center [901, 455] width 17 height 8
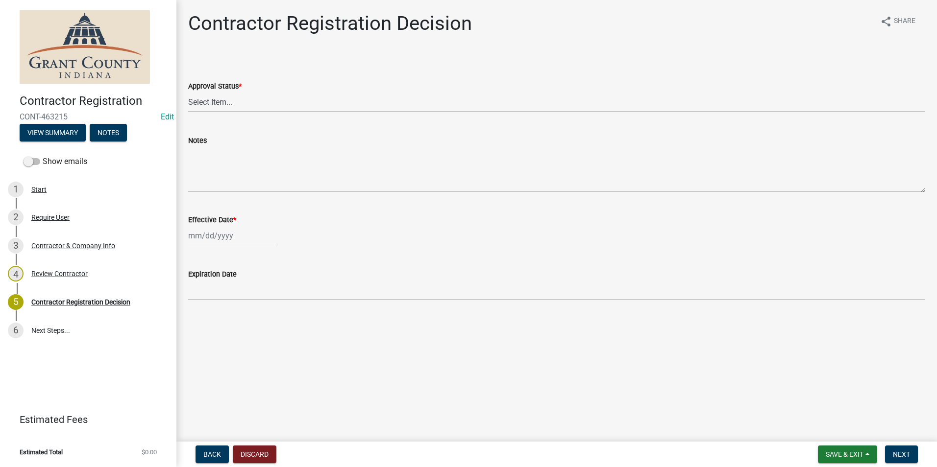
click at [263, 88] on div "Approval Status *" at bounding box center [556, 86] width 737 height 12
click at [258, 100] on select "Select Item... Approved Denied" at bounding box center [556, 102] width 737 height 20
click at [188, 92] on select "Select Item... Approved Denied" at bounding box center [556, 102] width 737 height 20
select select "4b86b809-39dd-4c68-9f3d-fdb3e7050482"
click at [240, 227] on div at bounding box center [233, 236] width 90 height 20
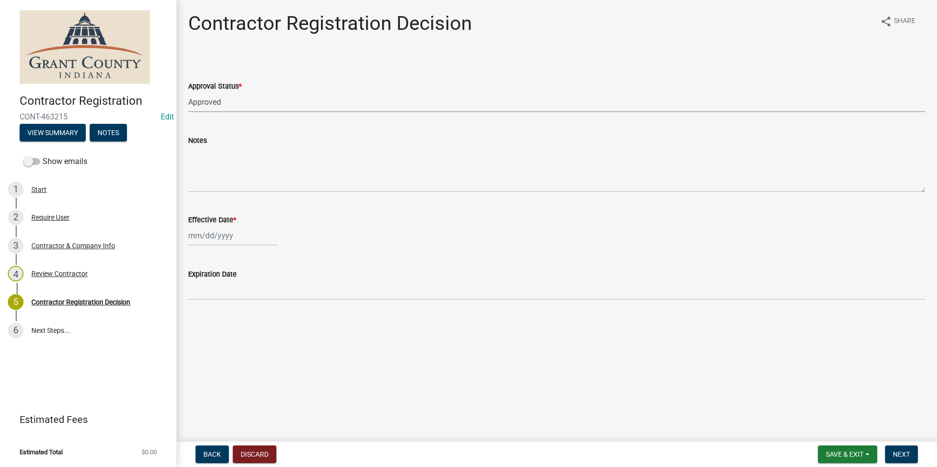
select select "8"
select select "2025"
click at [230, 324] on div "13" at bounding box center [229, 320] width 16 height 16
type input "08/13/2025"
click at [905, 453] on span "Next" at bounding box center [901, 455] width 17 height 8
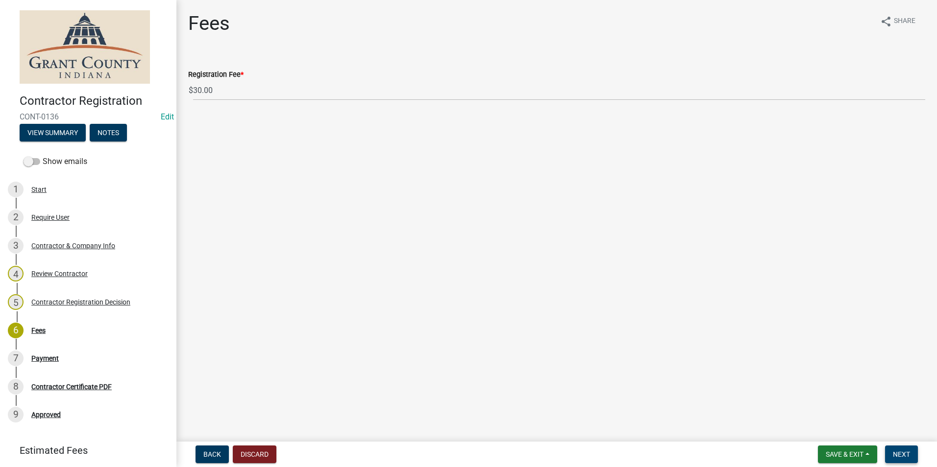
click at [905, 453] on span "Next" at bounding box center [901, 455] width 17 height 8
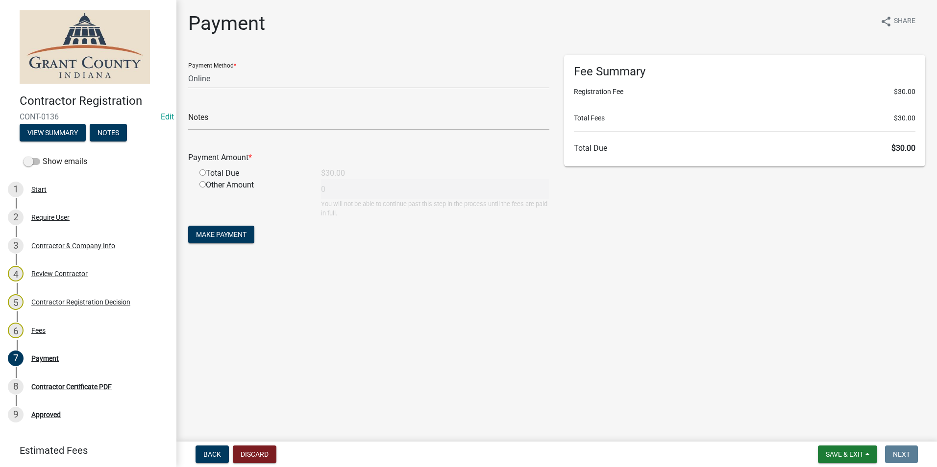
click at [244, 65] on div "Payment Method * Credit Card POS Check Cash Online" at bounding box center [368, 72] width 361 height 34
click at [240, 76] on select "Credit Card POS Check Cash Online" at bounding box center [368, 79] width 361 height 20
select select "0: 2"
click at [188, 69] on select "Credit Card POS Check Cash Online" at bounding box center [368, 79] width 361 height 20
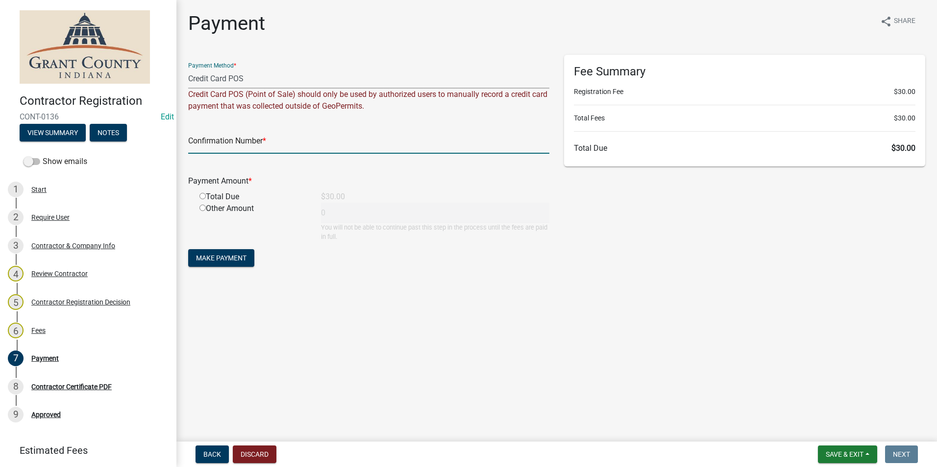
click at [225, 138] on input "text" at bounding box center [368, 144] width 361 height 20
paste input "14809178"
type input "14809178"
click at [204, 196] on input "radio" at bounding box center [202, 196] width 6 height 6
radio input "true"
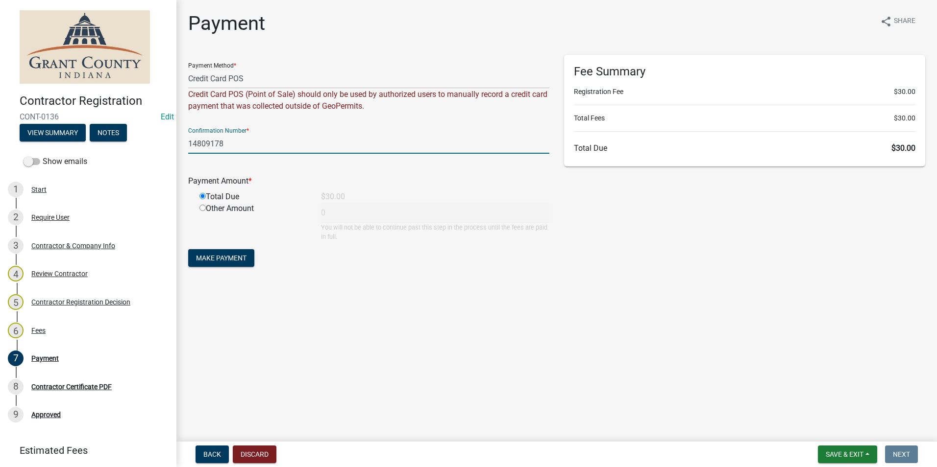
type input "30"
click at [209, 256] on span "Make Payment" at bounding box center [221, 258] width 50 height 8
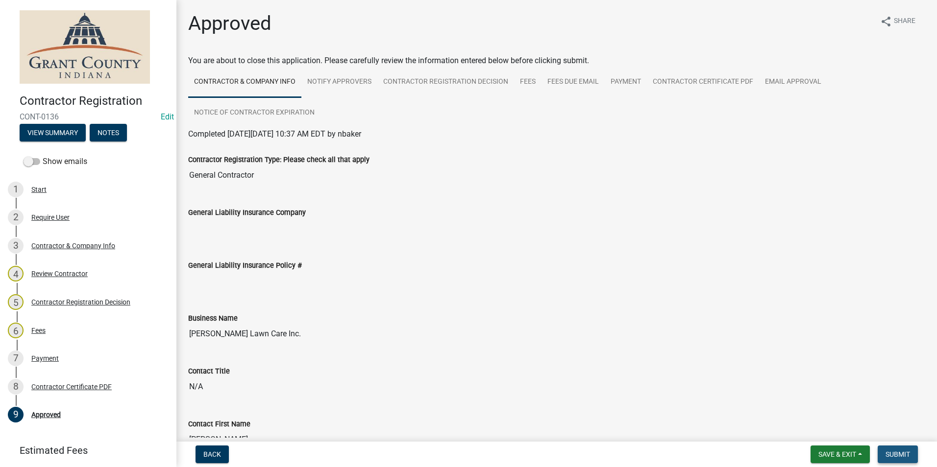
click at [889, 458] on span "Submit" at bounding box center [897, 455] width 24 height 8
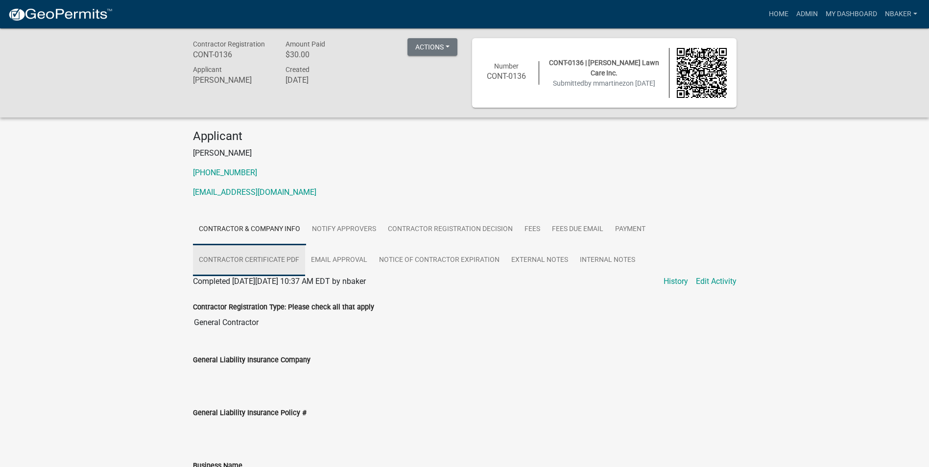
click at [286, 268] on link "Contractor Certificate PDF" at bounding box center [249, 260] width 112 height 31
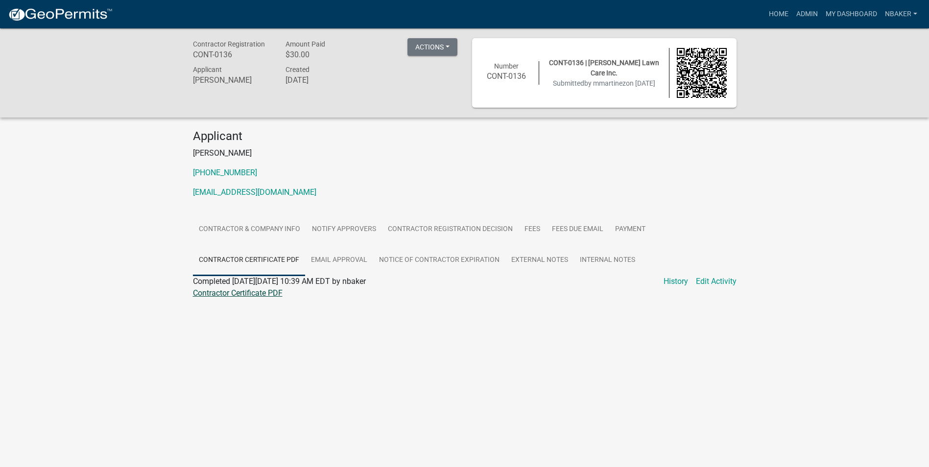
click at [268, 297] on link "Contractor Certificate PDF" at bounding box center [238, 293] width 90 height 9
click at [786, 15] on link "Home" at bounding box center [778, 14] width 27 height 19
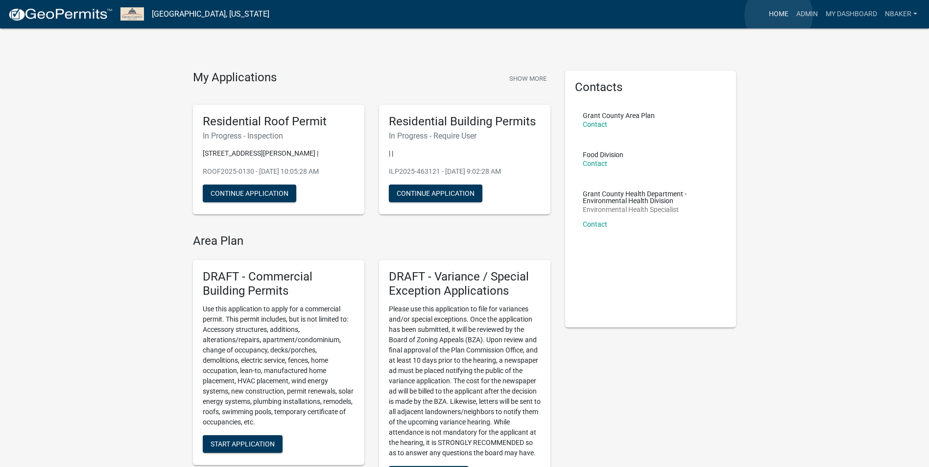
click at [779, 15] on link "Home" at bounding box center [778, 14] width 27 height 19
click at [805, 13] on link "Admin" at bounding box center [807, 14] width 29 height 19
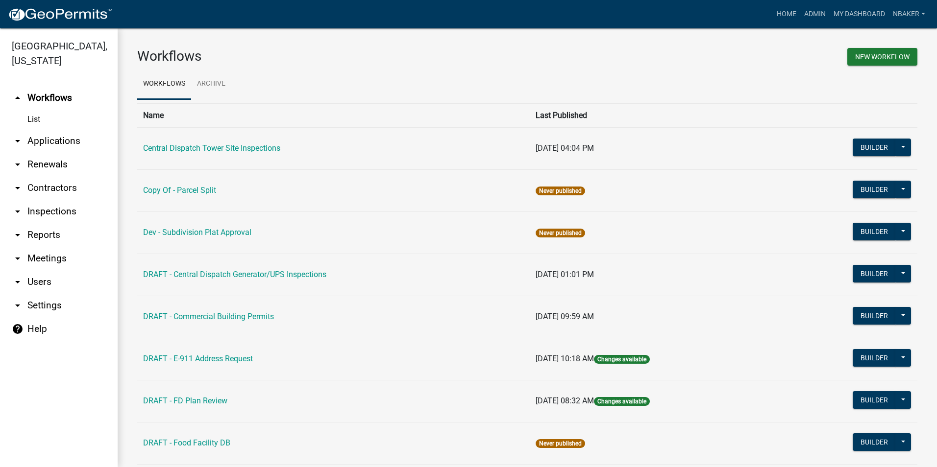
click at [64, 176] on link "arrow_drop_down Contractors" at bounding box center [59, 188] width 118 height 24
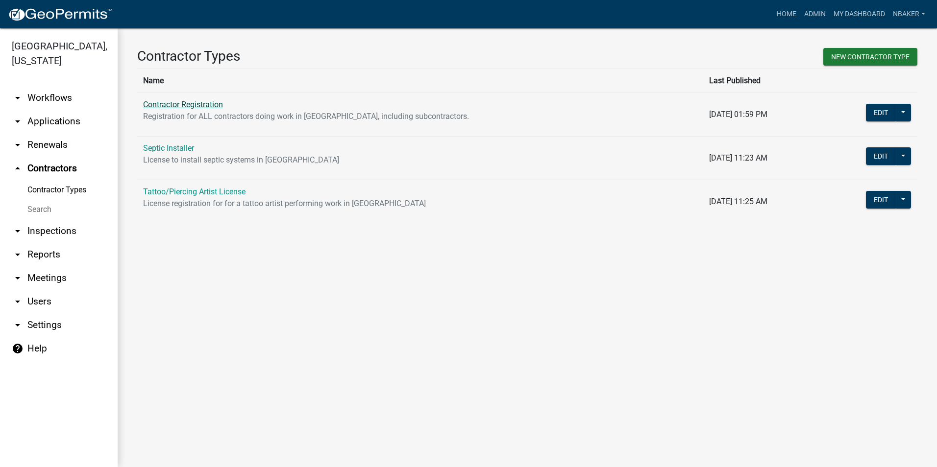
click at [197, 105] on link "Contractor Registration" at bounding box center [183, 104] width 80 height 9
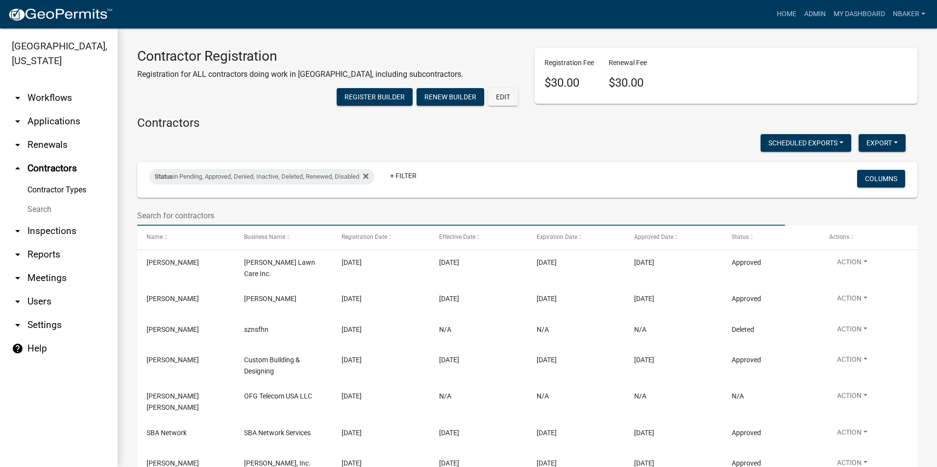
click at [195, 226] on input "text" at bounding box center [461, 216] width 648 height 20
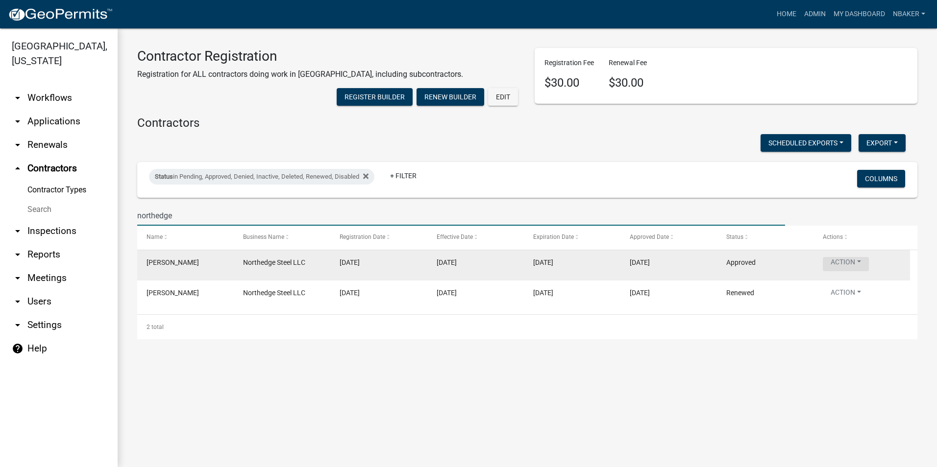
type input "northedge"
click at [843, 271] on button "Action" at bounding box center [846, 264] width 46 height 14
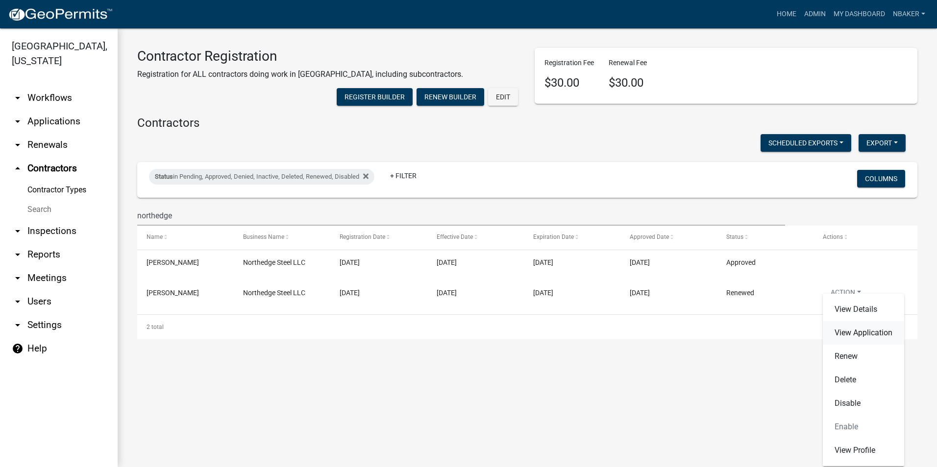
click at [852, 334] on link "View Application" at bounding box center [863, 333] width 81 height 24
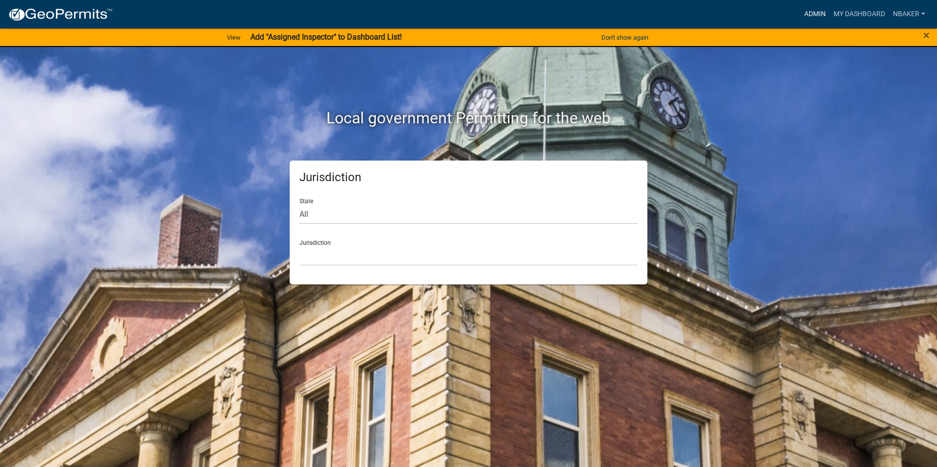
click at [820, 17] on link "Admin" at bounding box center [814, 14] width 29 height 19
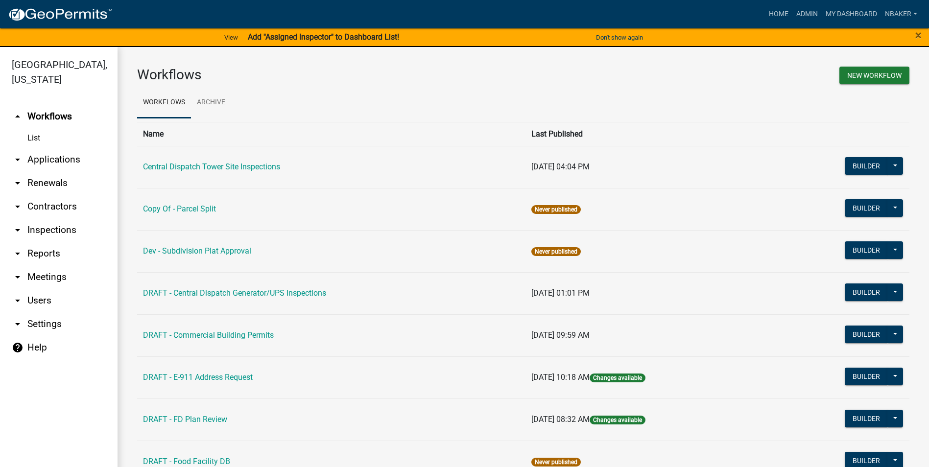
click at [915, 32] on div "×" at bounding box center [890, 37] width 77 height 21
click at [919, 34] on span "×" at bounding box center [919, 35] width 6 height 14
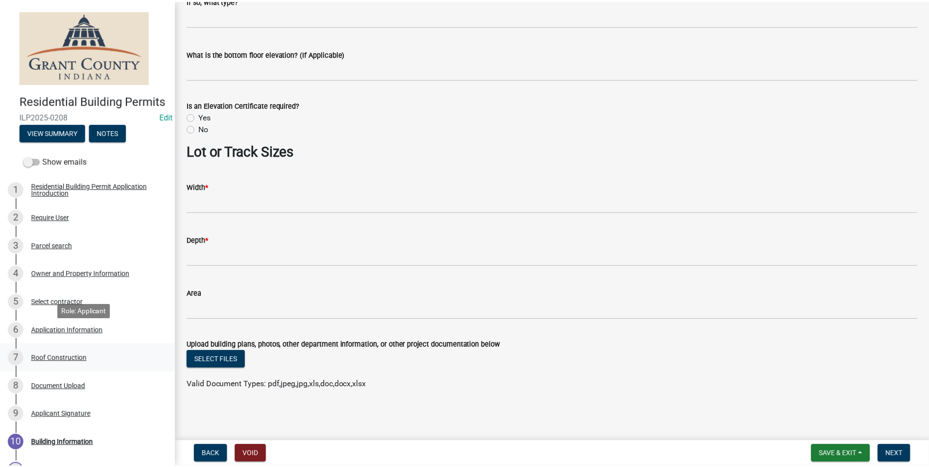
scroll to position [130, 0]
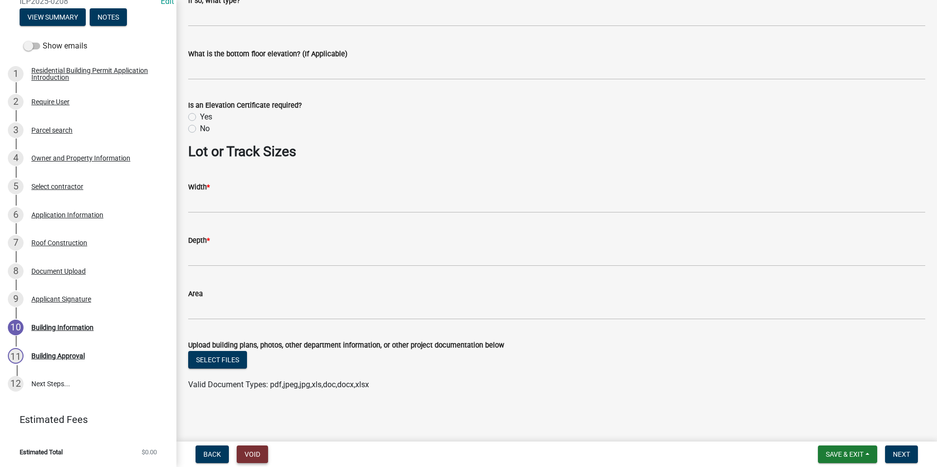
click at [255, 451] on button "Void" at bounding box center [252, 455] width 31 height 18
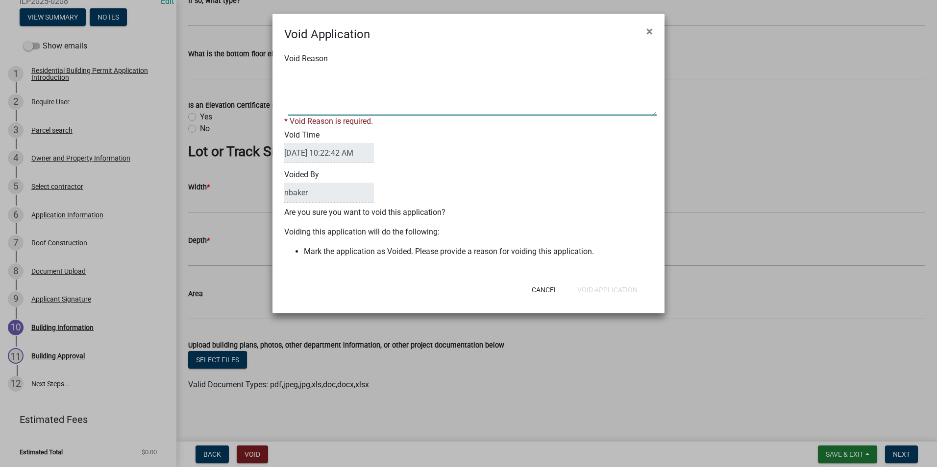
click at [324, 88] on textarea "Void Reason" at bounding box center [472, 91] width 368 height 49
type textarea "APPLIED FOR BUILDING PERMIT NEEDED A ROOFING PERMIT; GOT EVERYTHING SWITCHED OV…"
click at [594, 288] on div "Cancel Void Application" at bounding box center [533, 289] width 242 height 25
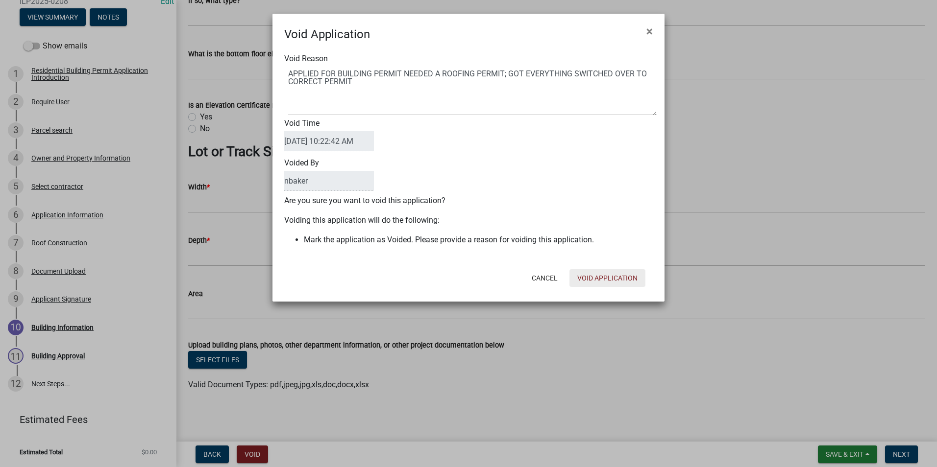
click at [595, 279] on button "Void Application" at bounding box center [607, 278] width 76 height 18
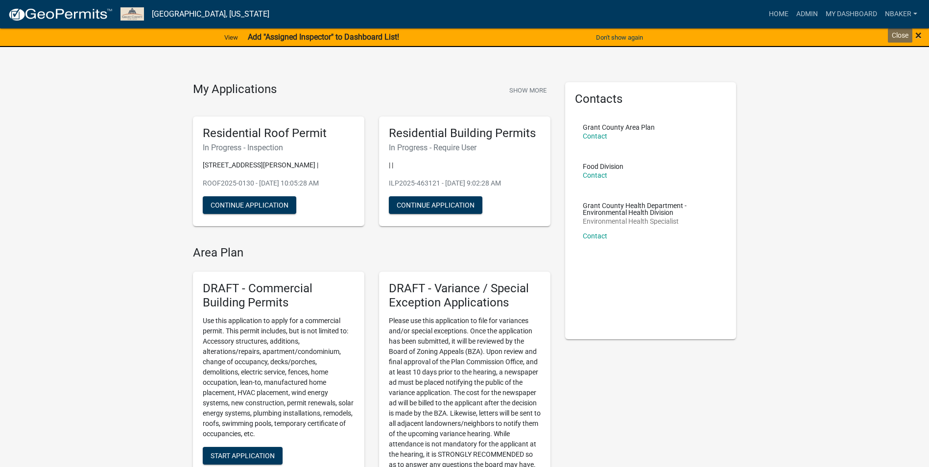
click at [917, 36] on span "×" at bounding box center [919, 35] width 6 height 14
